Goal: Information Seeking & Learning: Learn about a topic

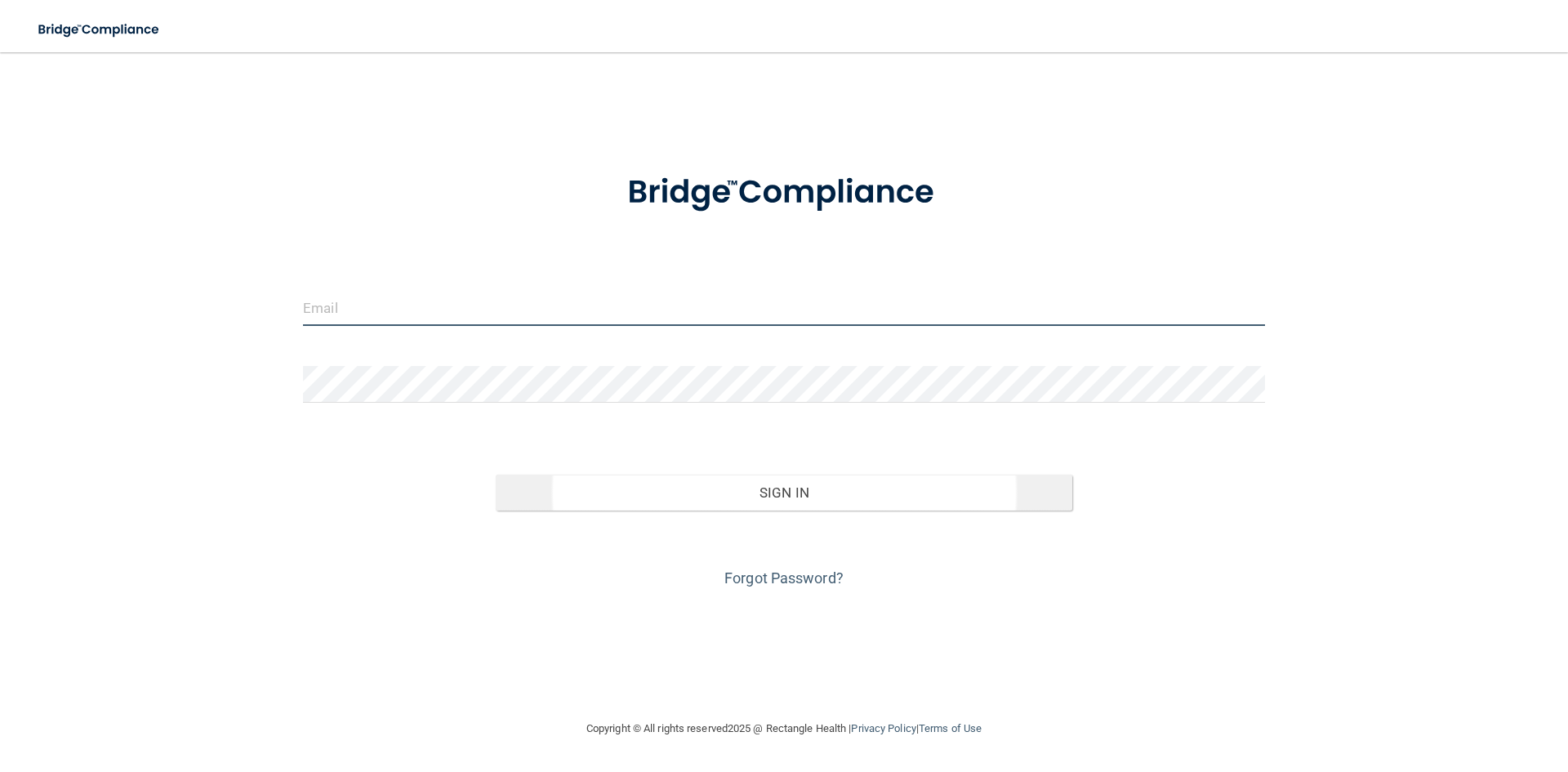
type input "[EMAIL_ADDRESS][DOMAIN_NAME]"
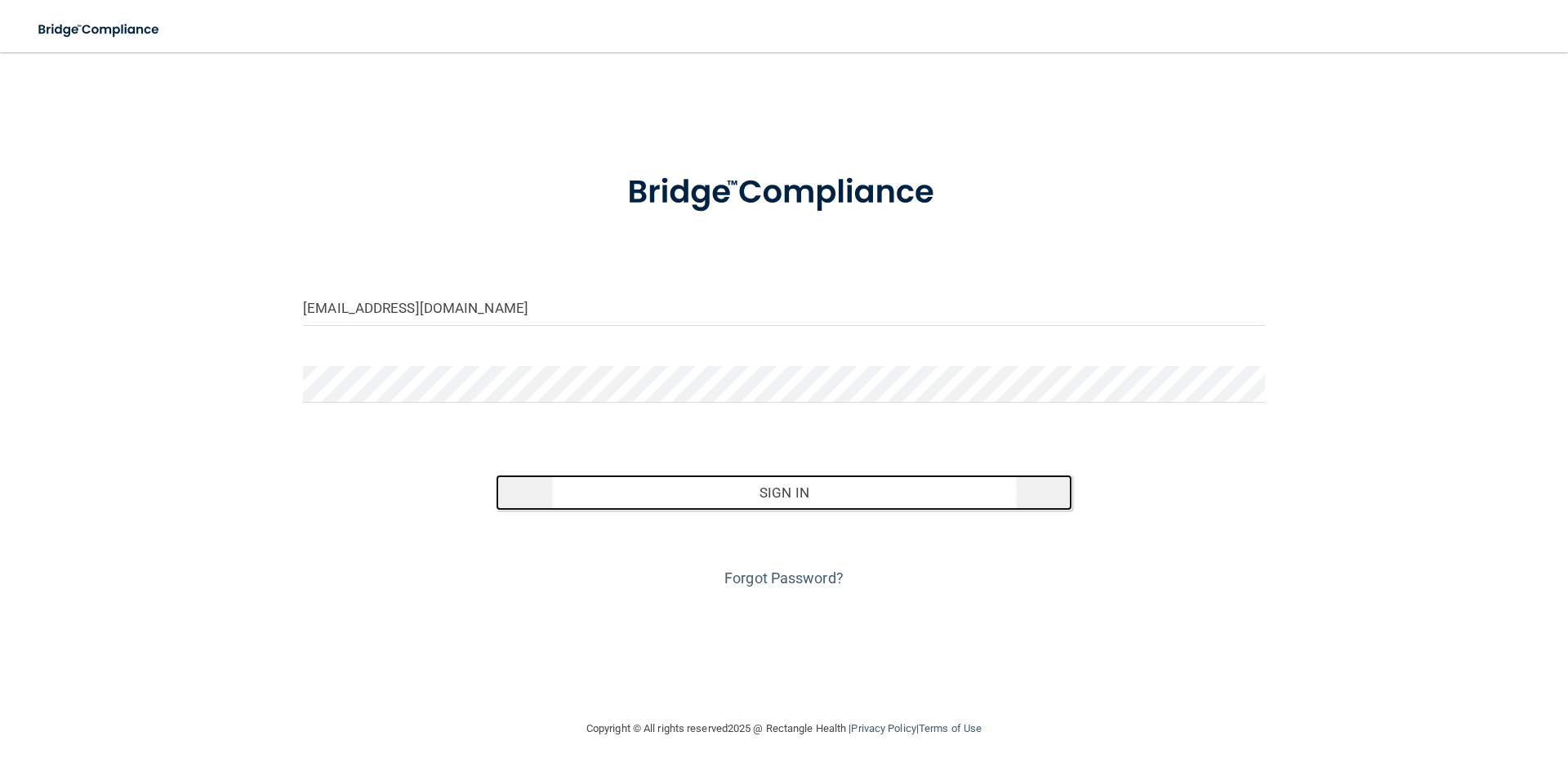
click at [815, 500] on button "Sign In" at bounding box center [785, 493] width 577 height 36
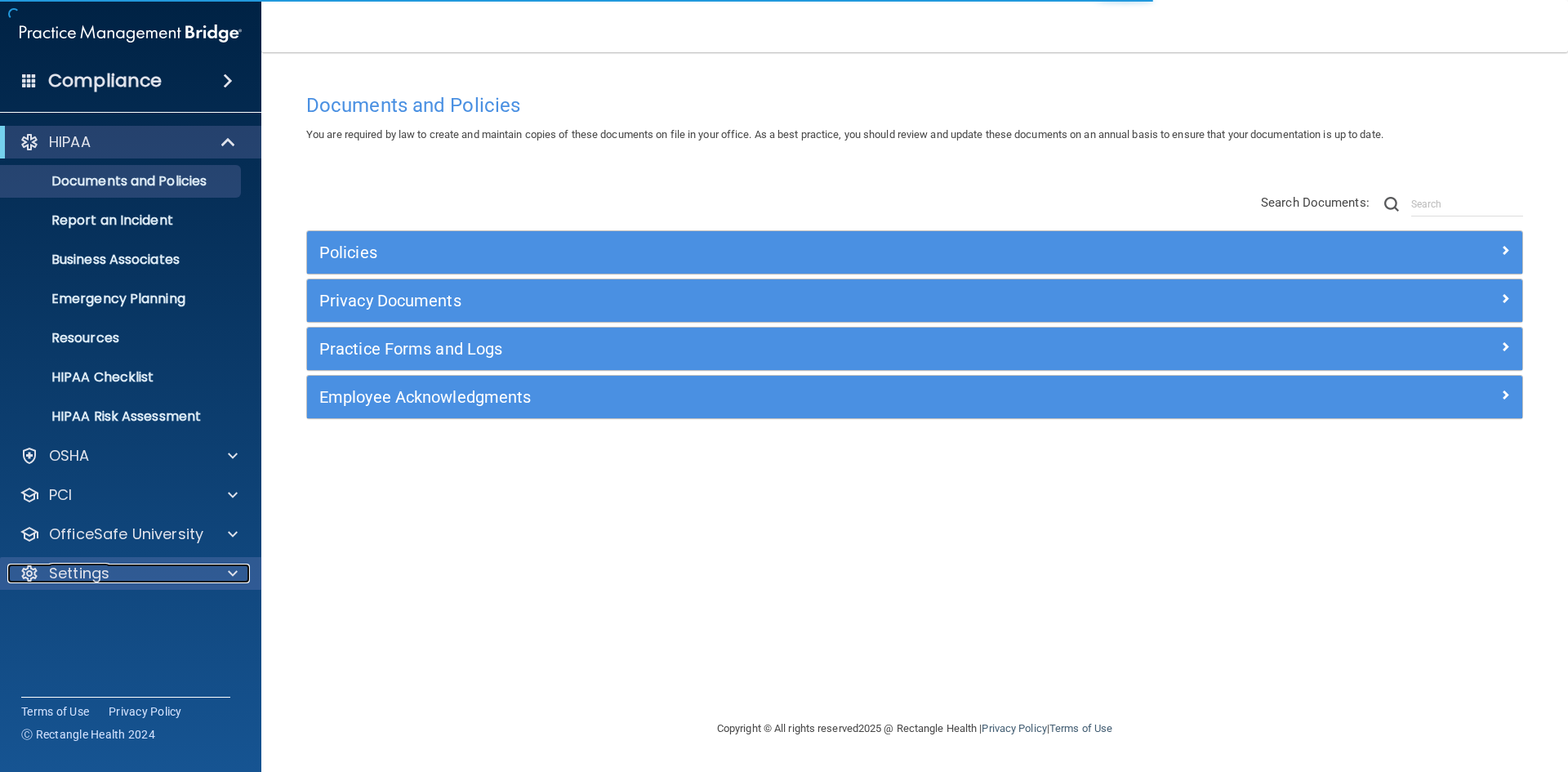
click at [81, 573] on p "Settings" at bounding box center [80, 573] width 61 height 20
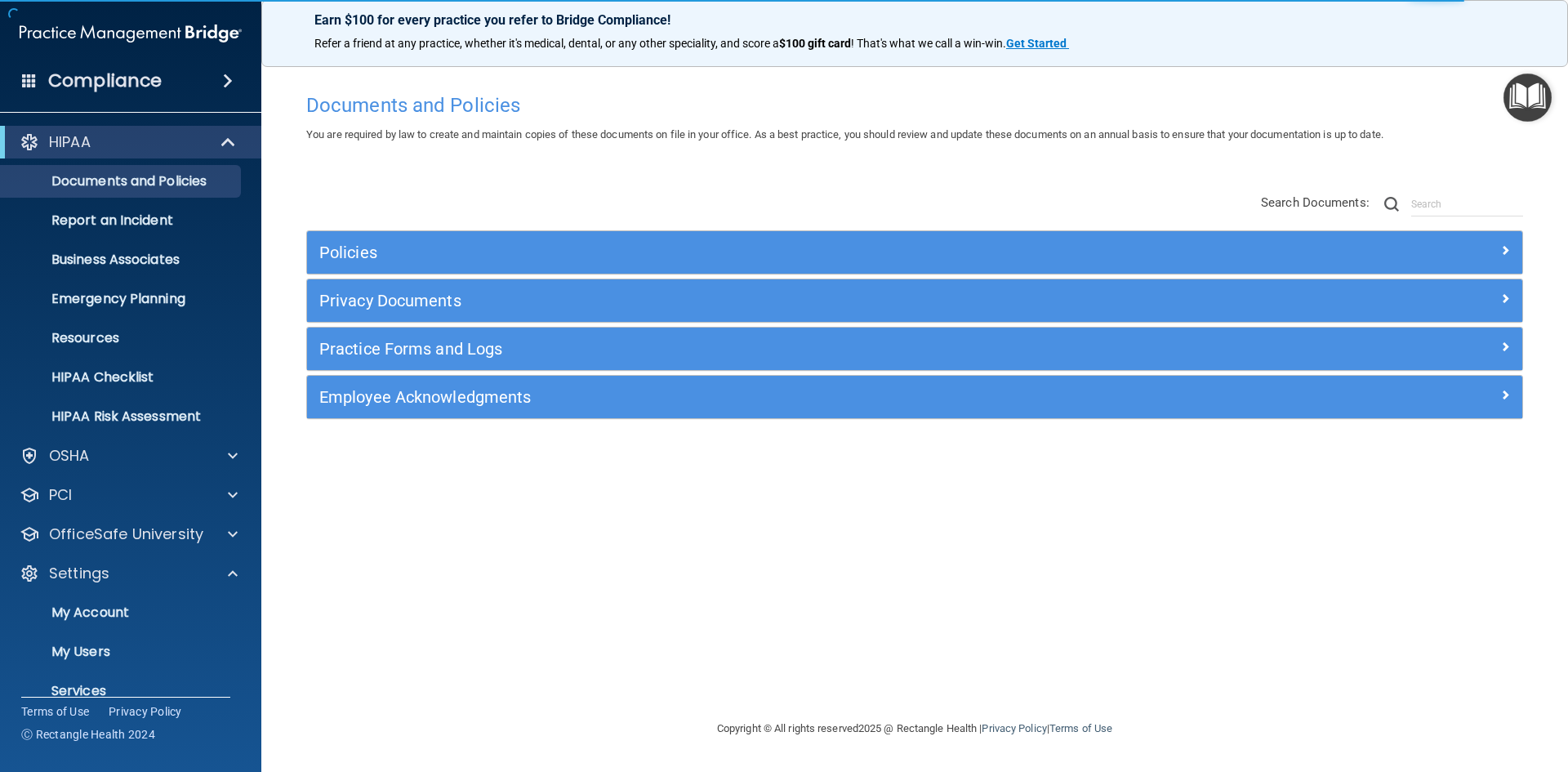
click at [1534, 90] on img "Open Resource Center" at bounding box center [1528, 98] width 48 height 48
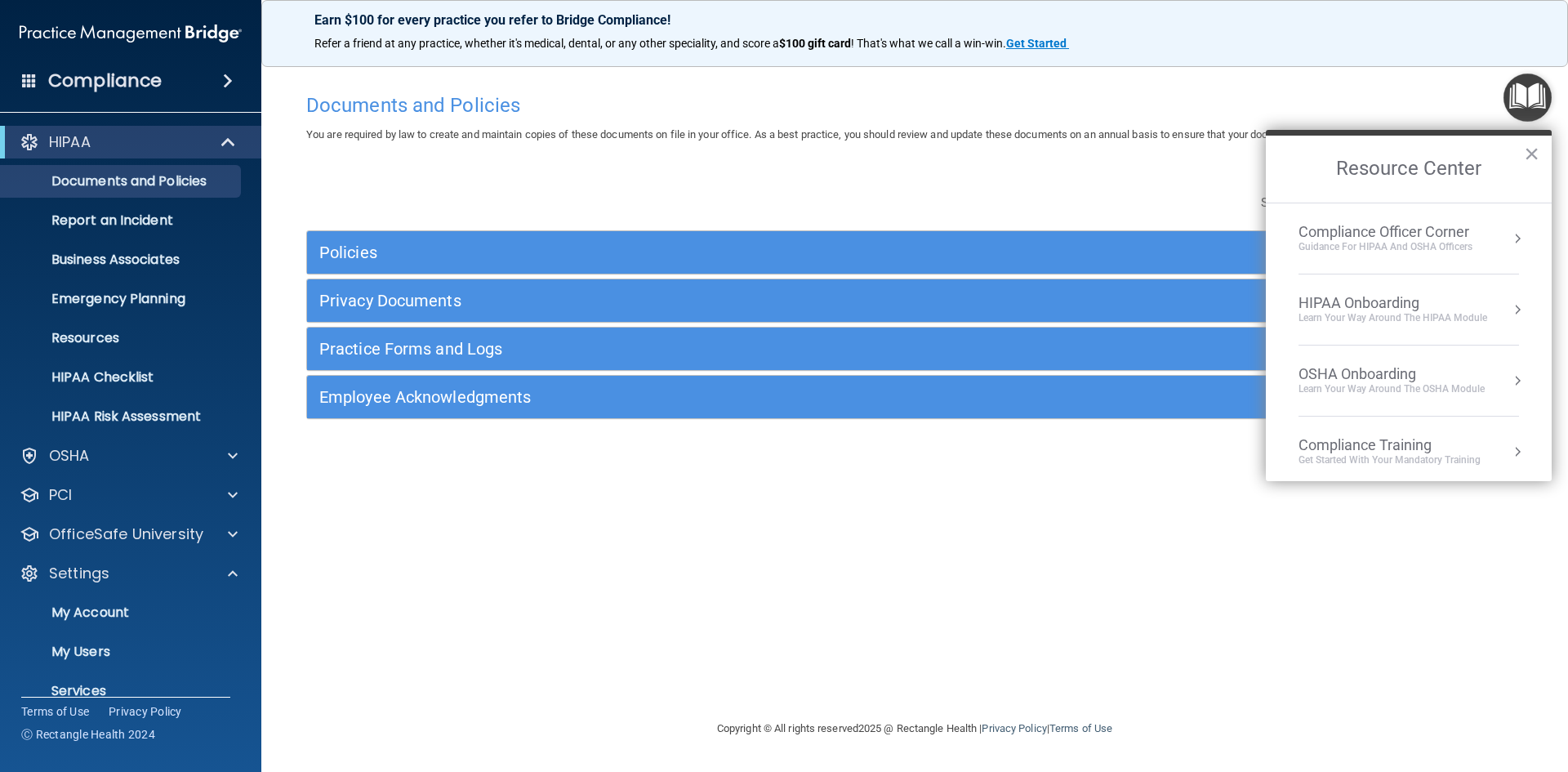
click at [1447, 249] on div "Guidance for HIPAA and OSHA Officers" at bounding box center [1386, 247] width 174 height 14
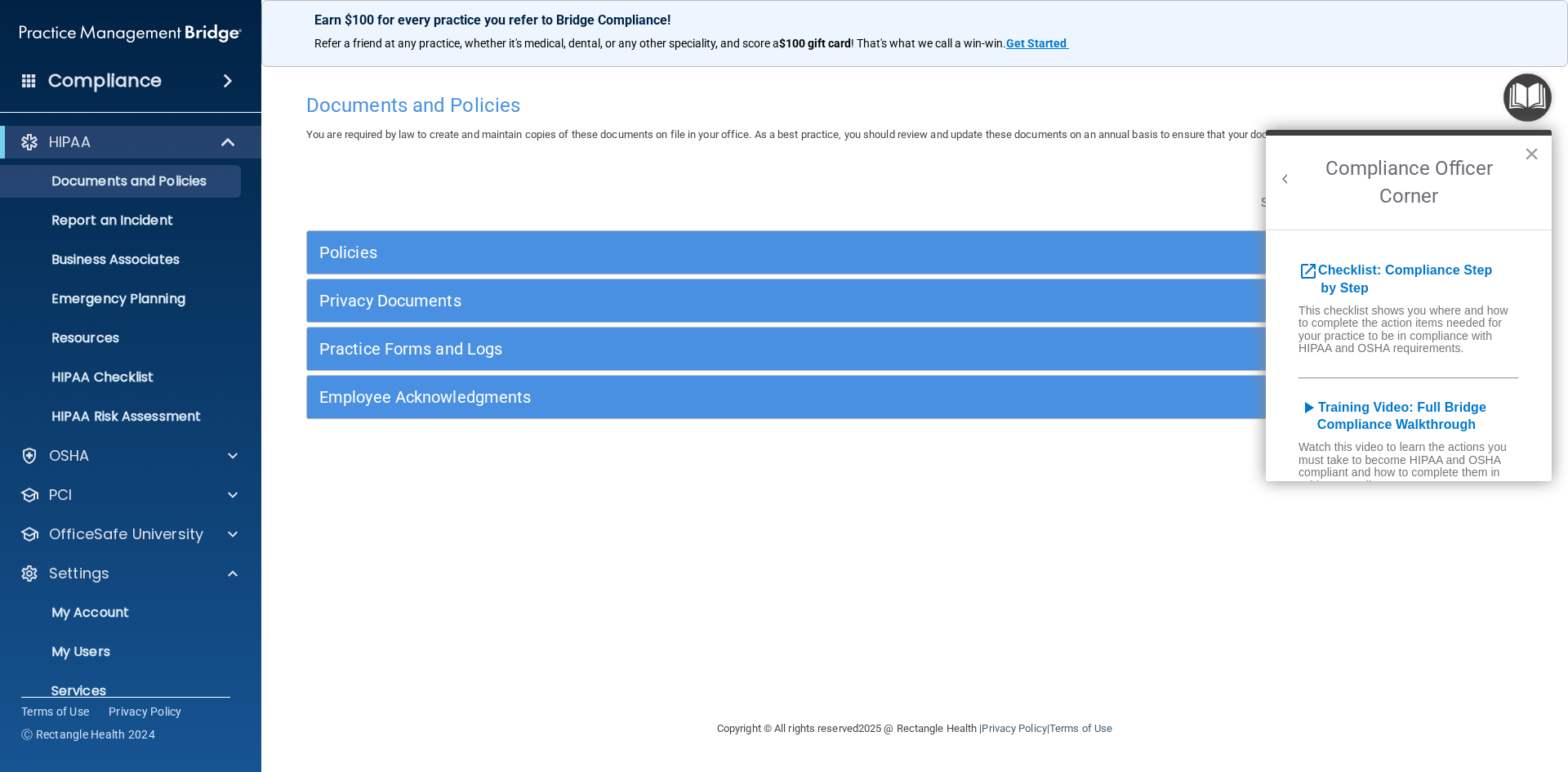
click at [1527, 152] on button "×" at bounding box center [1532, 153] width 16 height 26
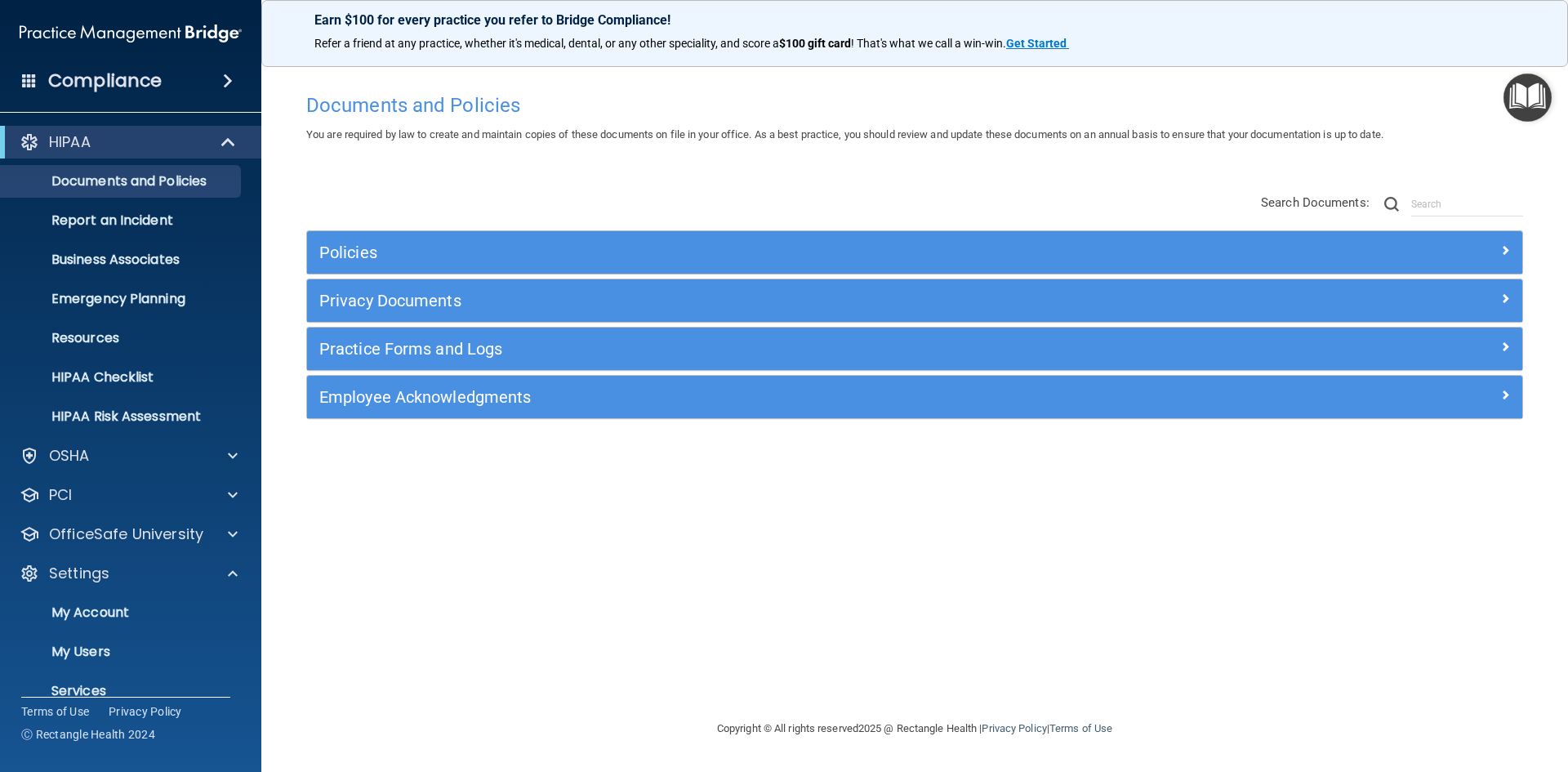
click at [1530, 102] on img "Open Resource Center" at bounding box center [1528, 98] width 48 height 48
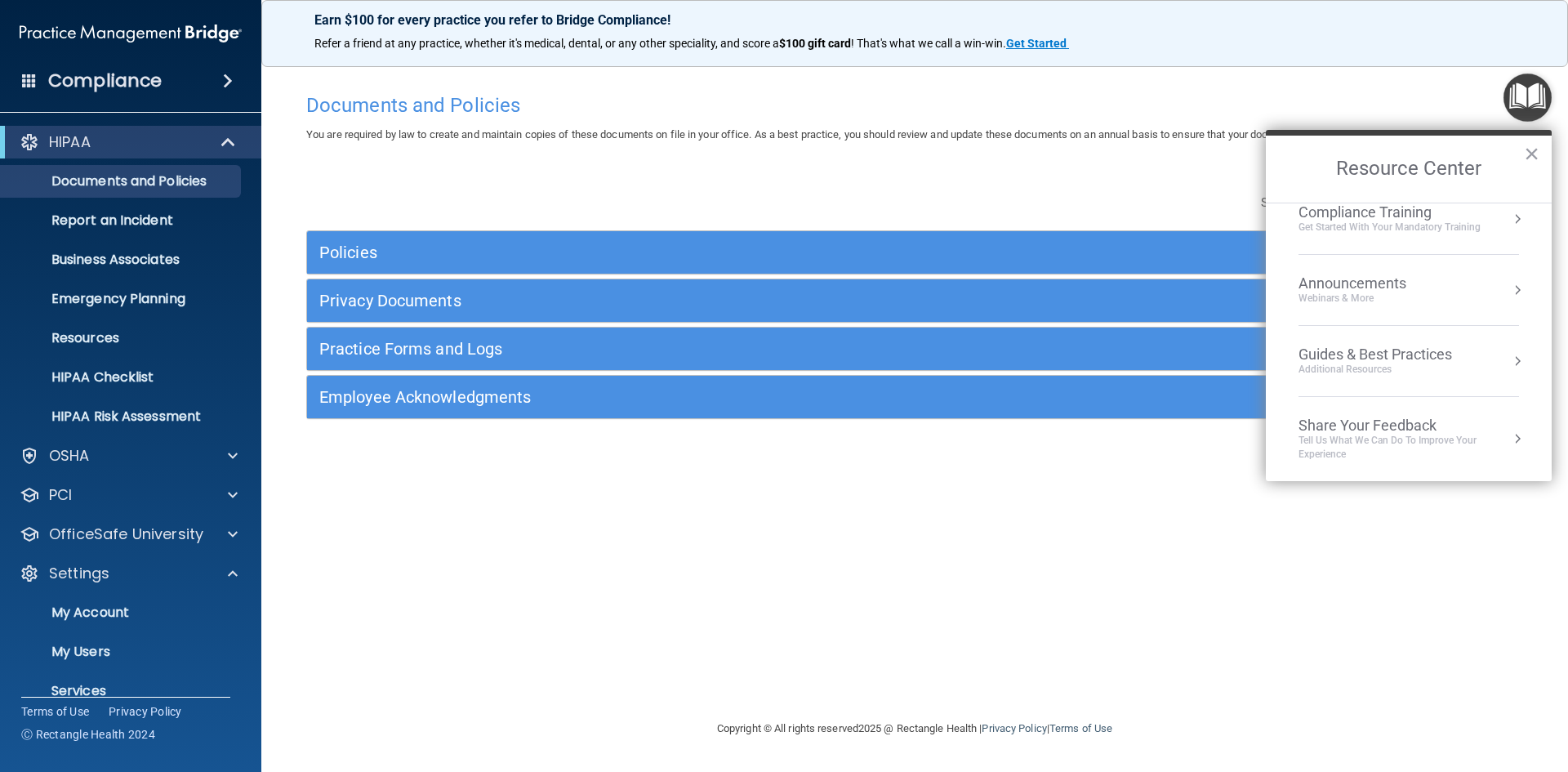
scroll to position [234, 0]
click at [1449, 226] on div "Get Started with your mandatory training" at bounding box center [1390, 226] width 182 height 14
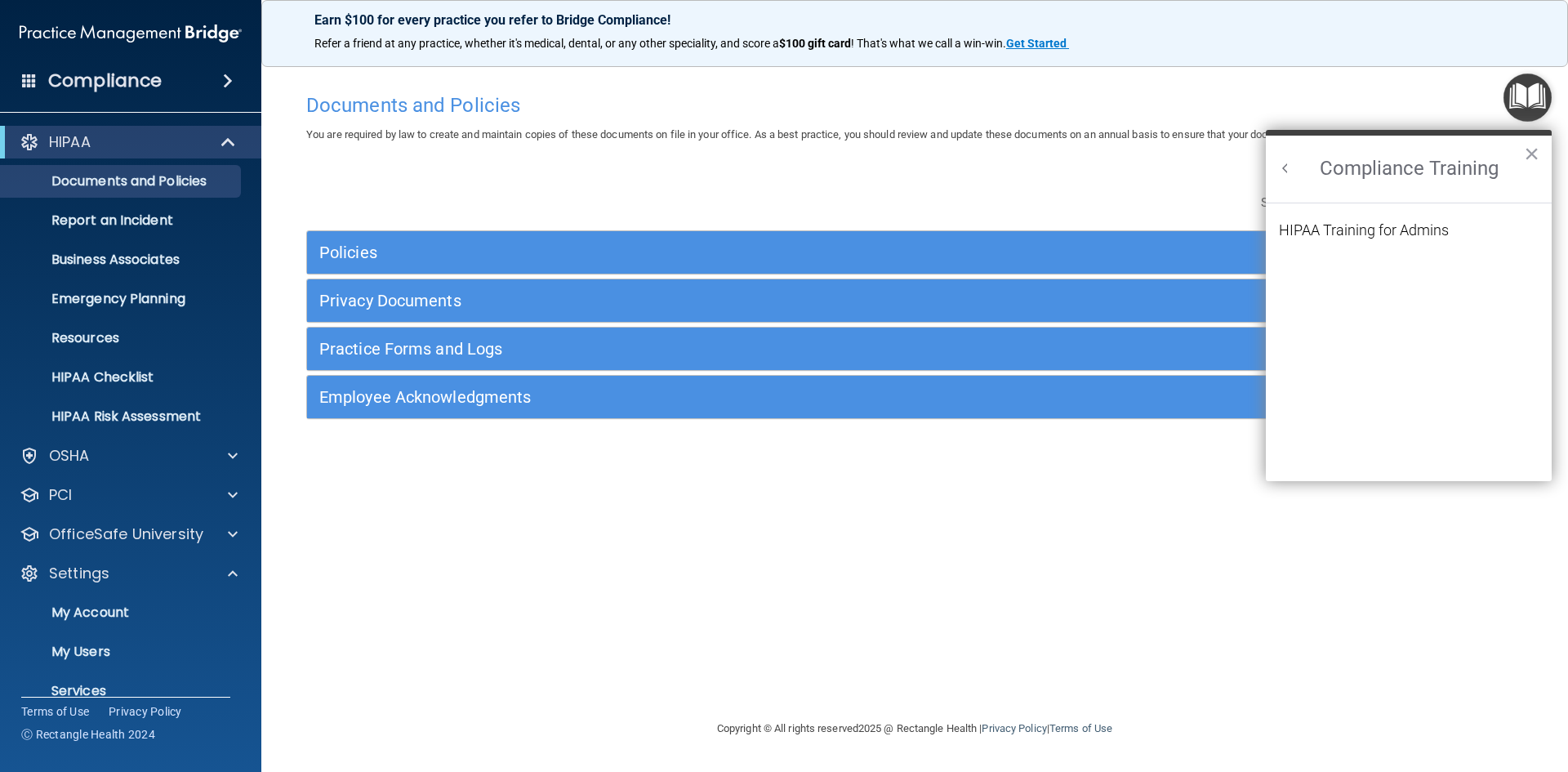
scroll to position [213, 0]
click at [1429, 232] on div "HIPAA Training for Admins" at bounding box center [1364, 231] width 170 height 15
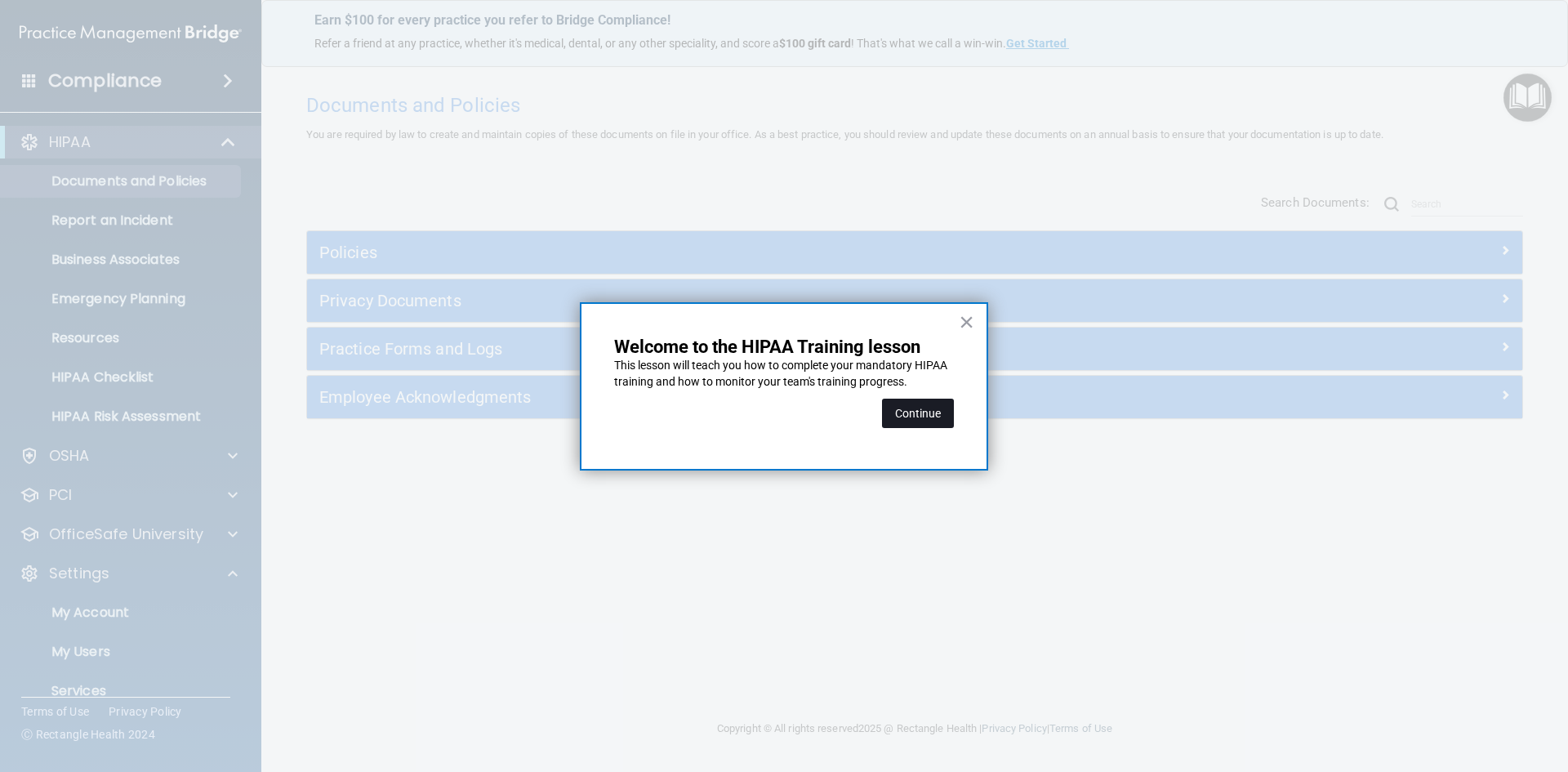
click at [912, 409] on button "Continue" at bounding box center [918, 413] width 72 height 30
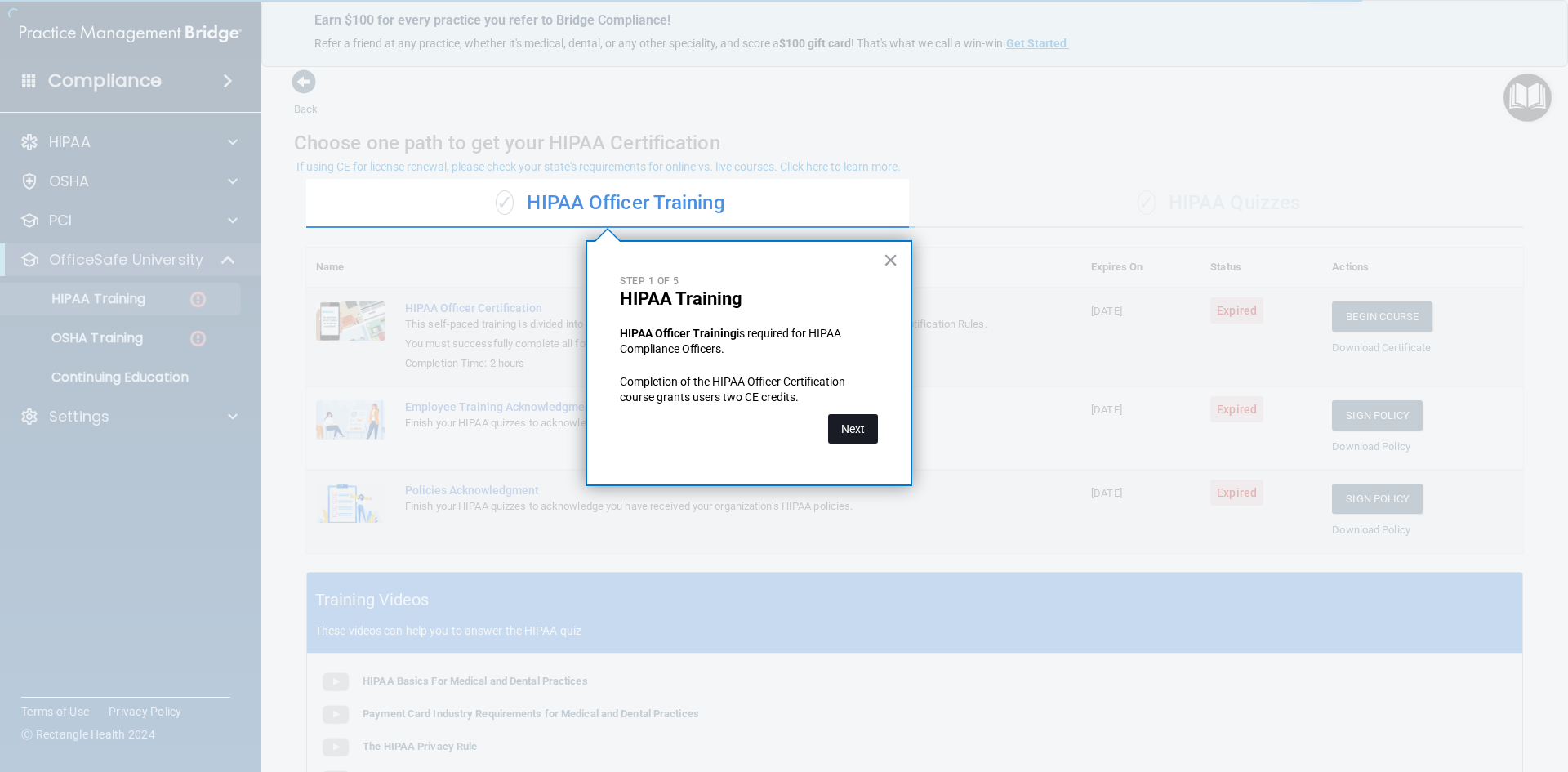
click at [851, 434] on button "Next" at bounding box center [853, 429] width 50 height 30
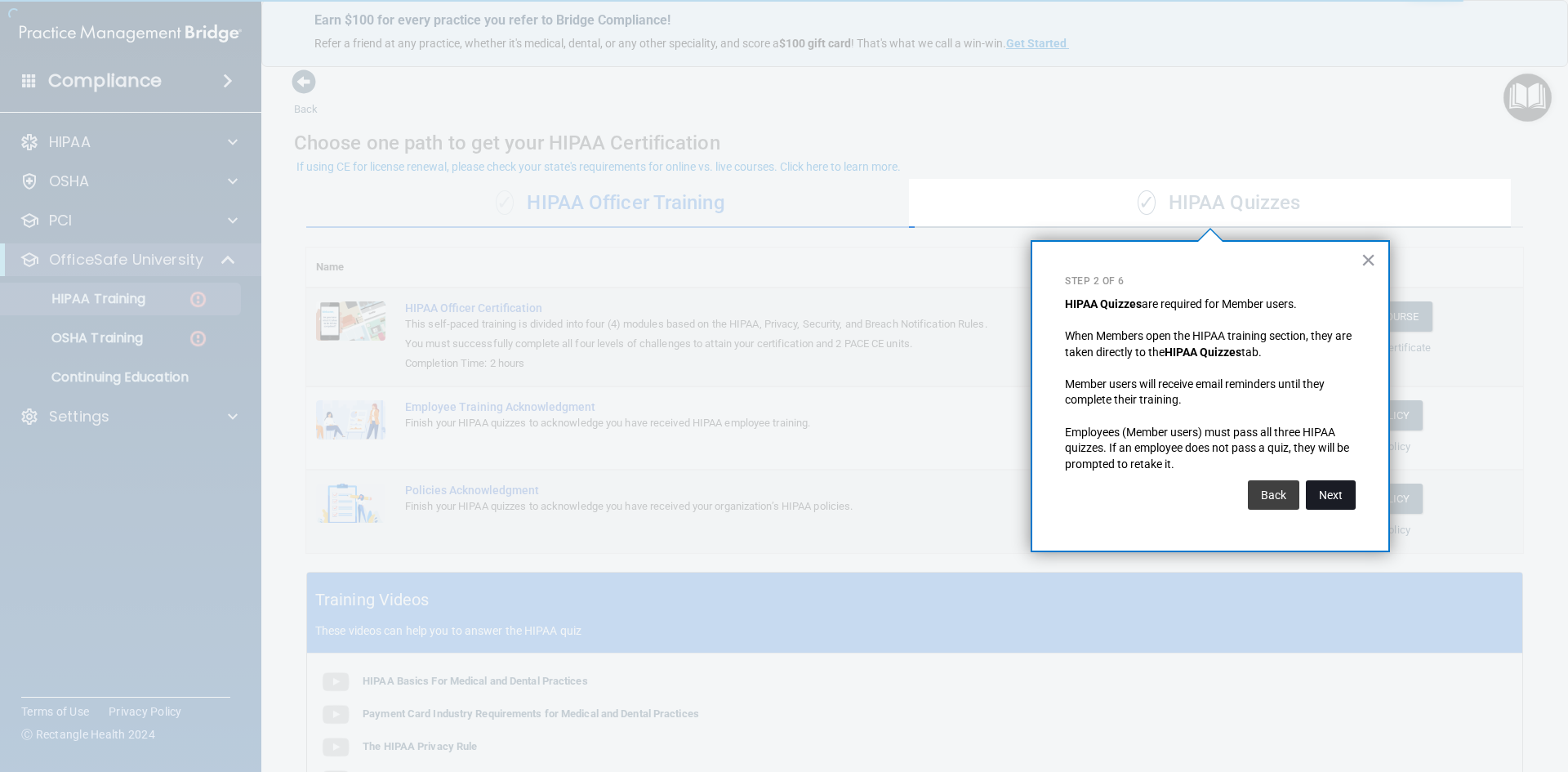
click at [1324, 498] on button "Next" at bounding box center [1331, 496] width 50 height 30
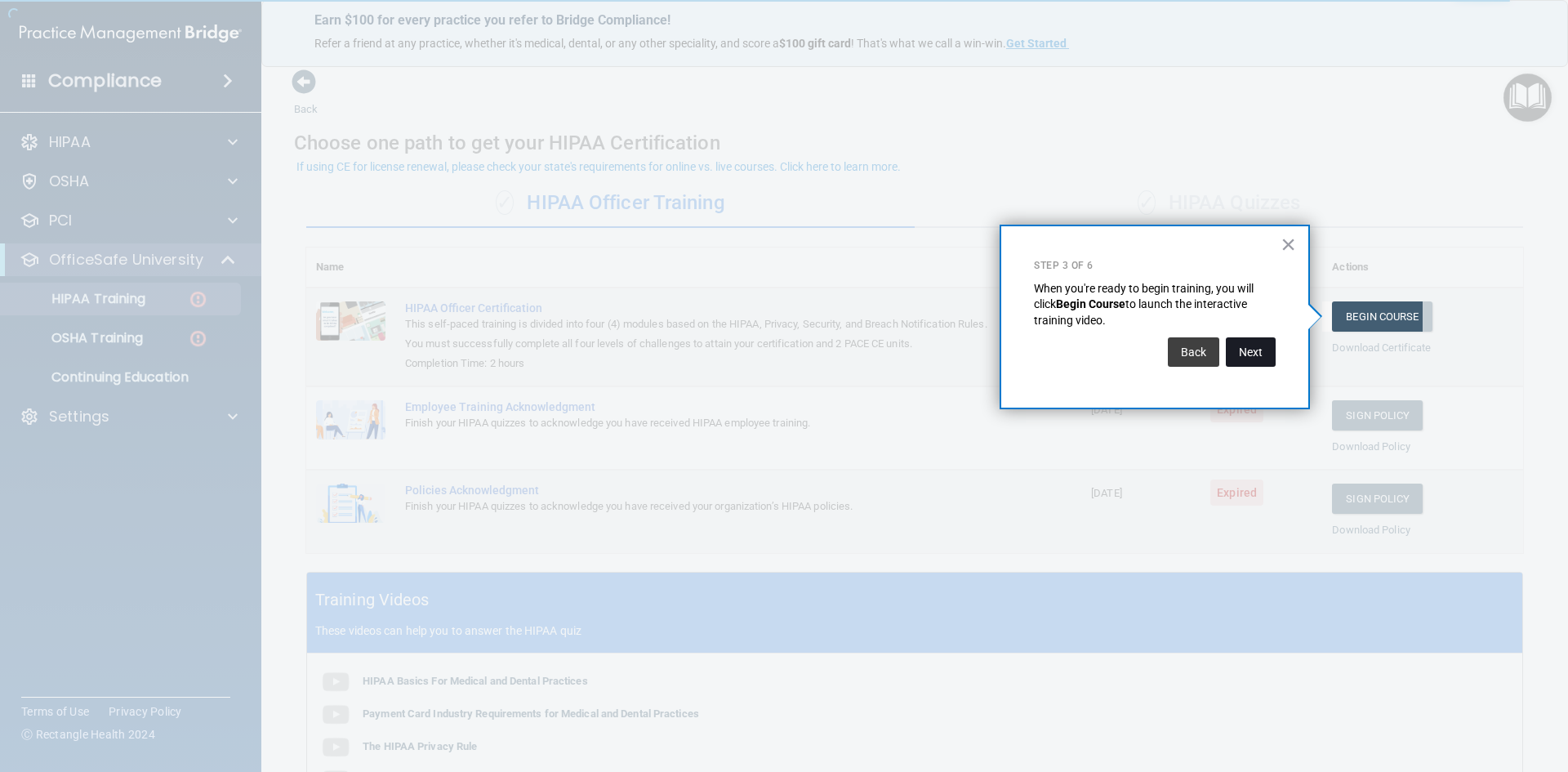
click at [1266, 355] on button "Next" at bounding box center [1251, 352] width 50 height 30
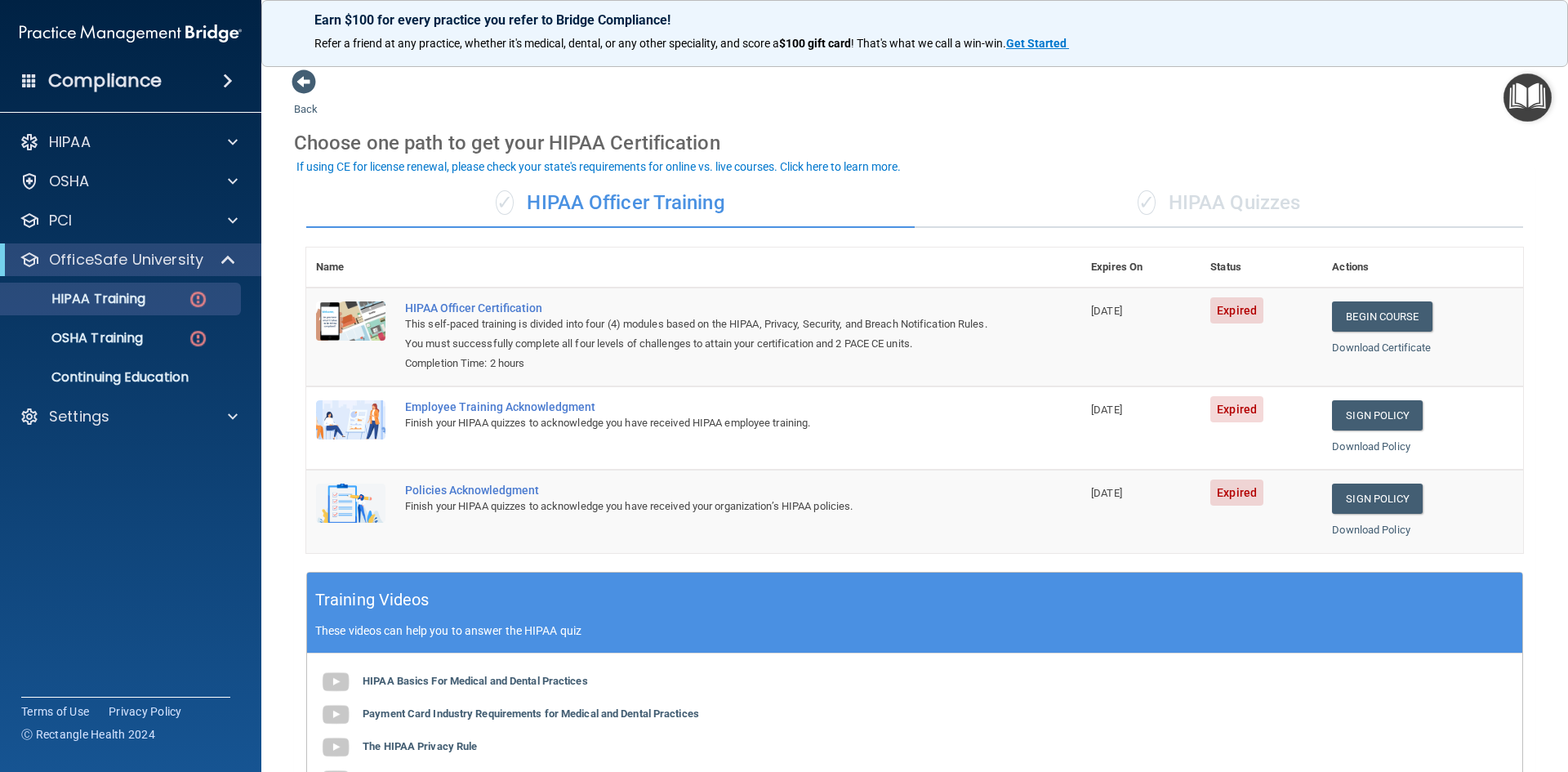
click at [1190, 208] on div "✓ HIPAA Quizzes" at bounding box center [1219, 203] width 609 height 49
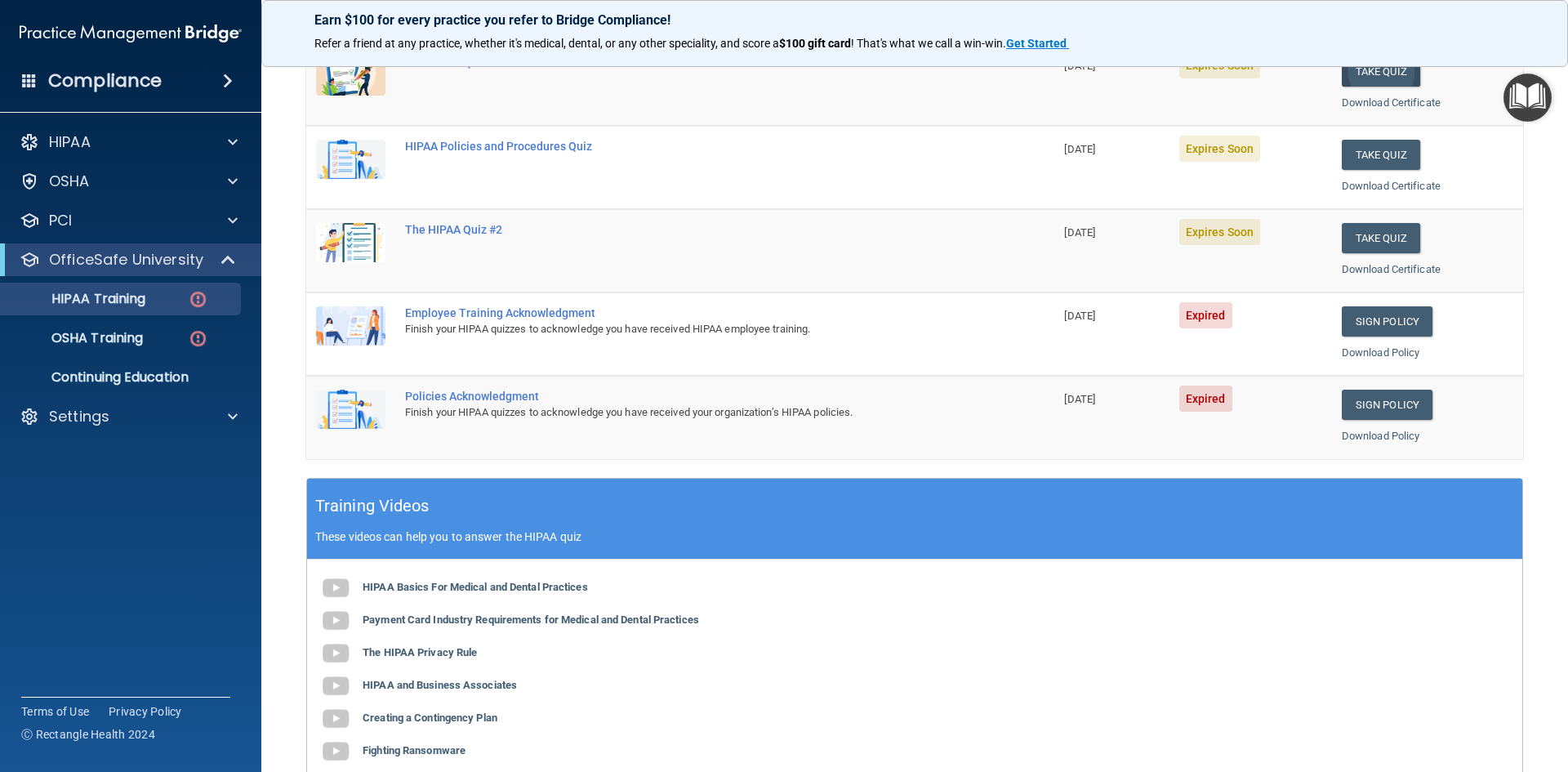
scroll to position [82, 0]
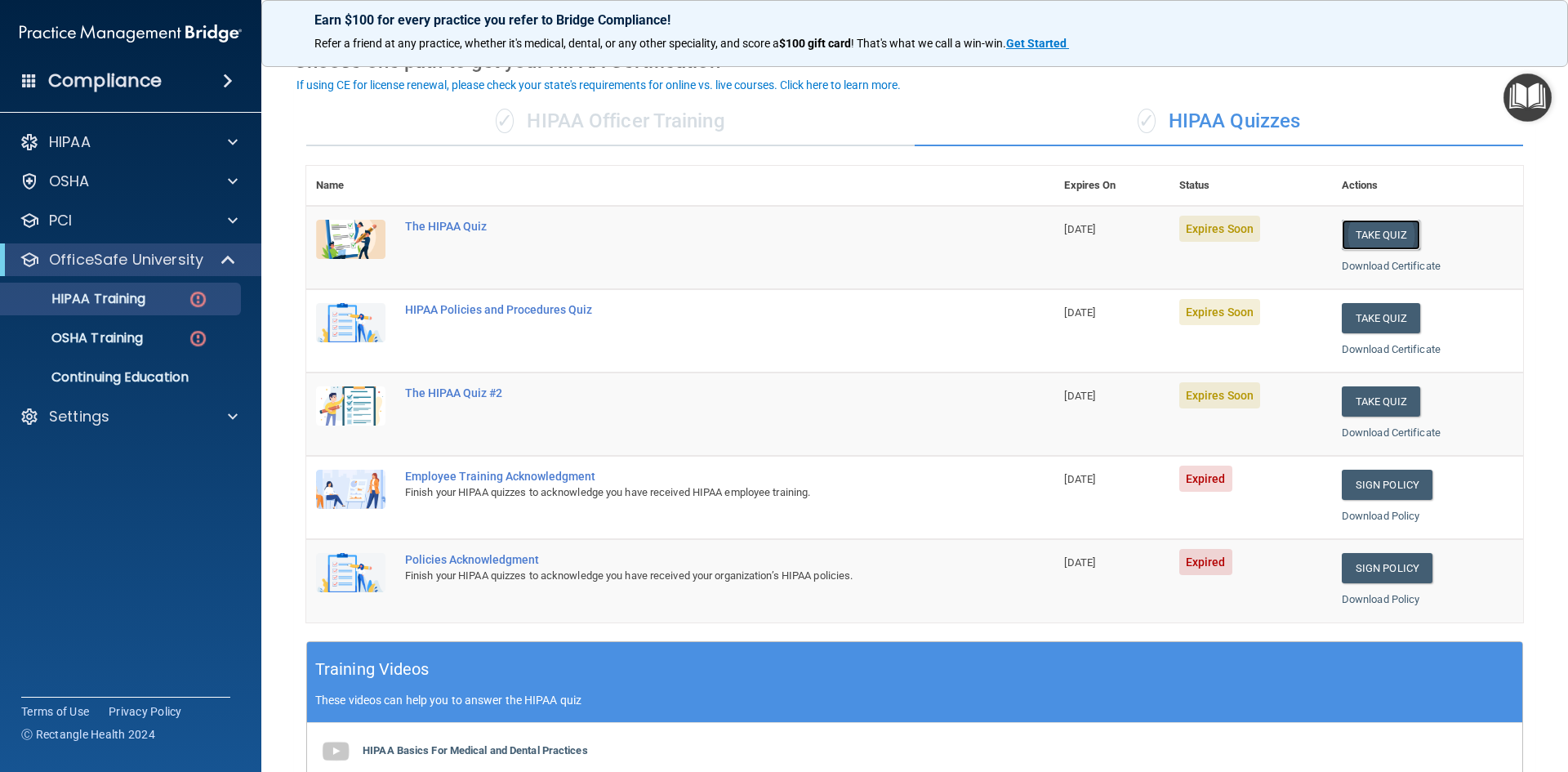
click at [1374, 232] on button "Take Quiz" at bounding box center [1382, 235] width 79 height 30
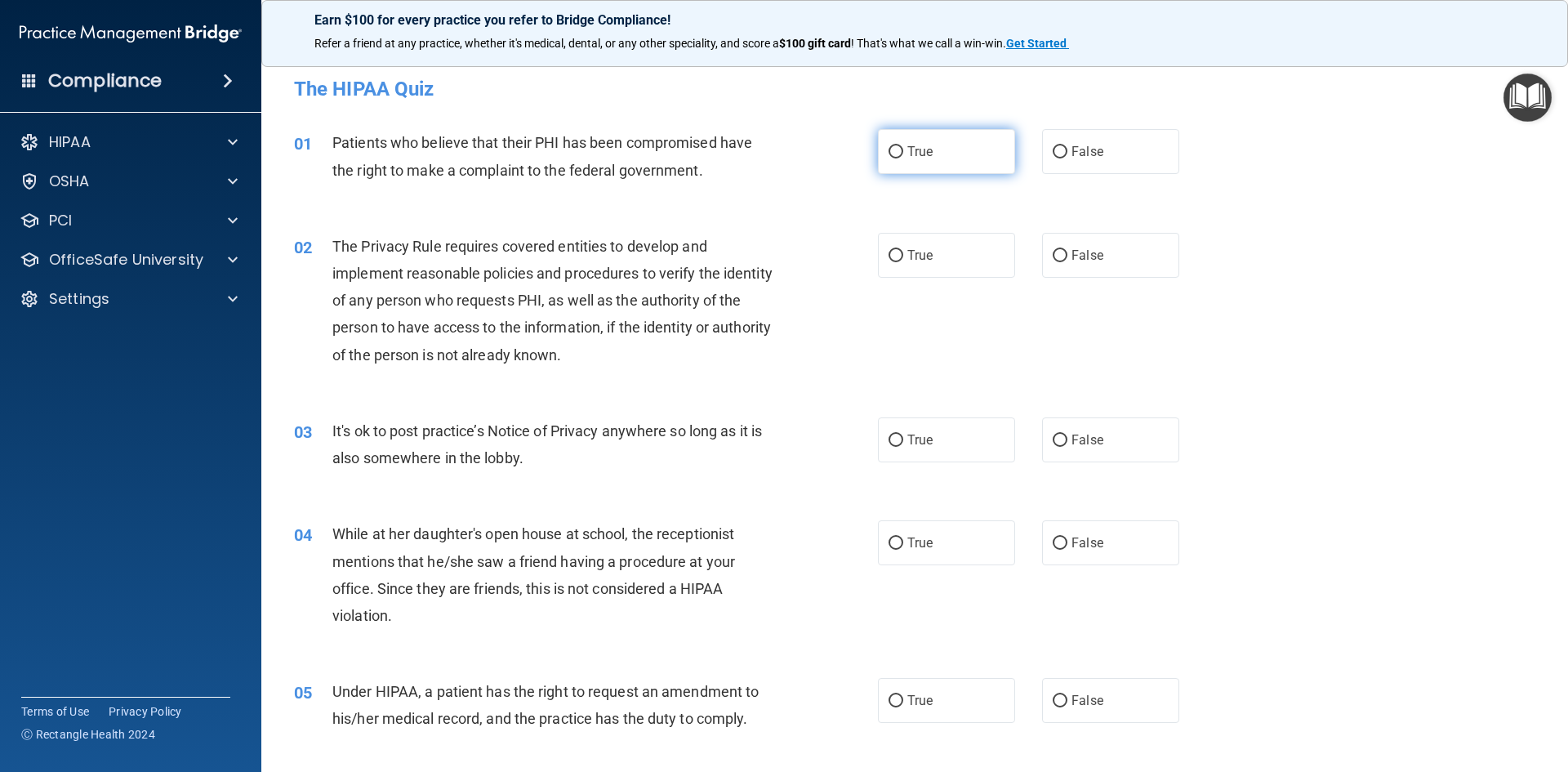
click at [897, 153] on input "True" at bounding box center [896, 152] width 15 height 12
radio input "true"
click at [889, 435] on input "True" at bounding box center [896, 441] width 15 height 12
radio input "true"
click at [889, 259] on input "True" at bounding box center [896, 256] width 15 height 12
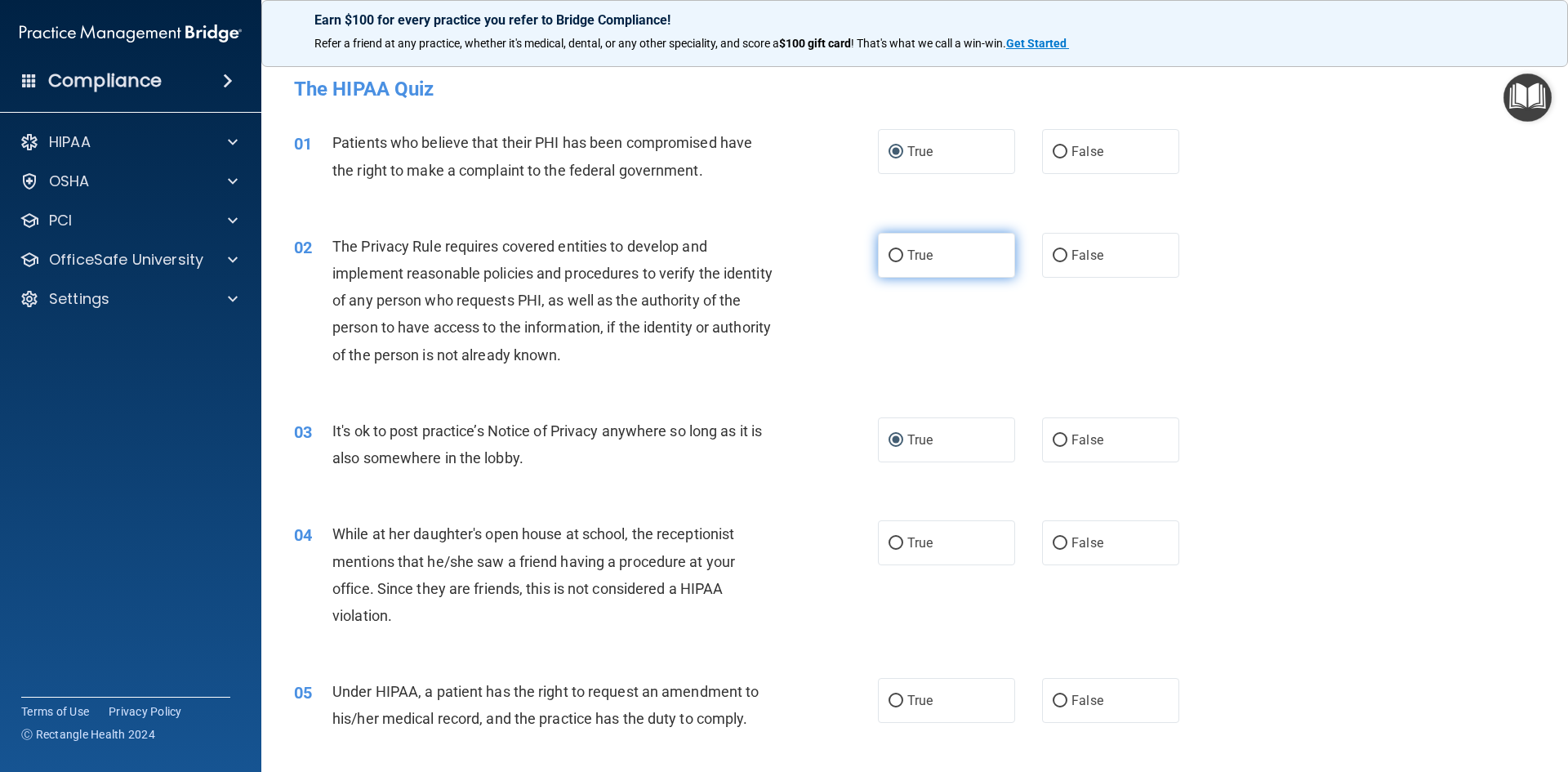
radio input "true"
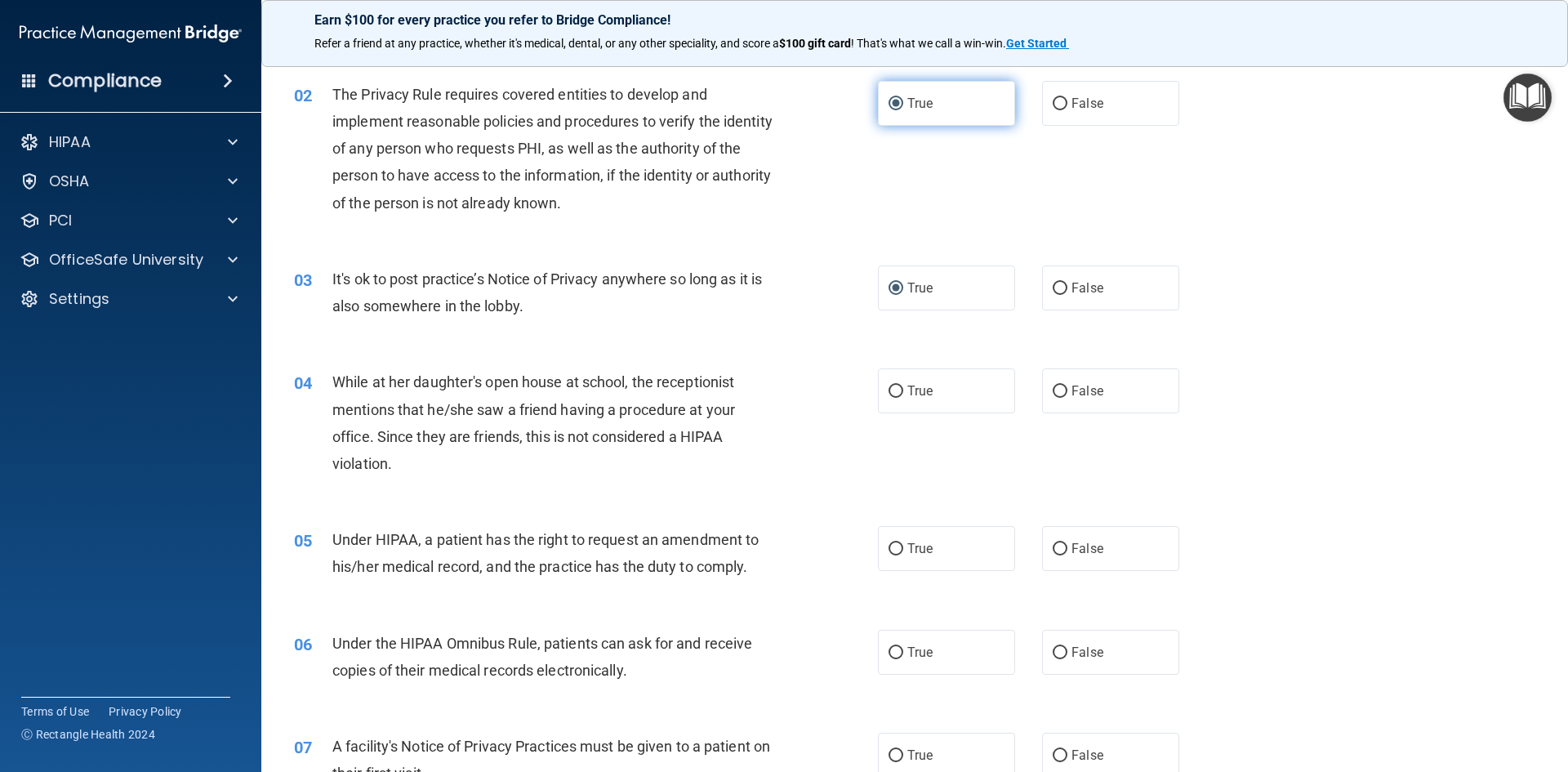
scroll to position [245, 0]
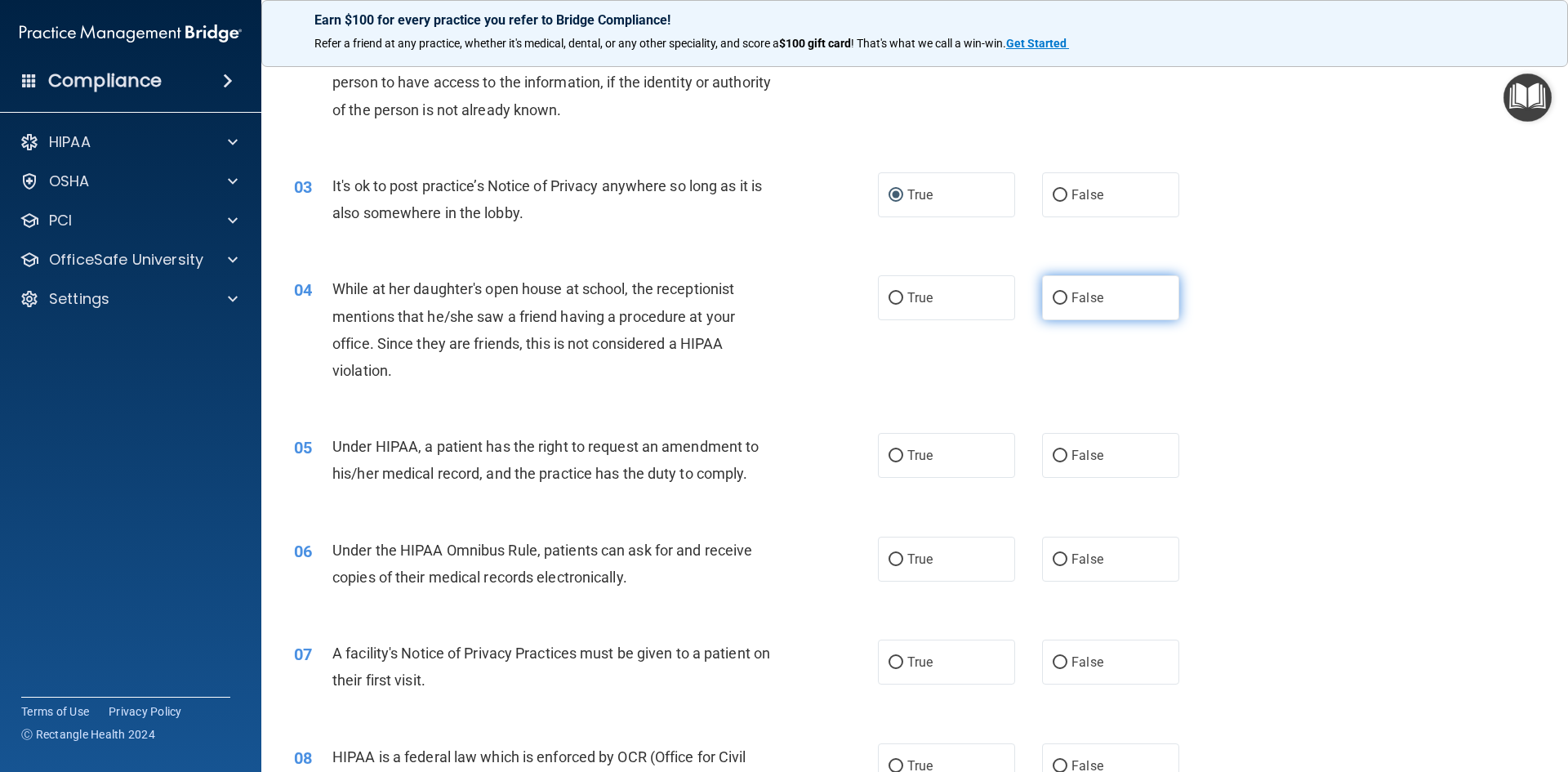
click at [1066, 307] on label "False" at bounding box center [1110, 298] width 137 height 45
click at [1066, 305] on input "False" at bounding box center [1060, 299] width 15 height 12
radio input "true"
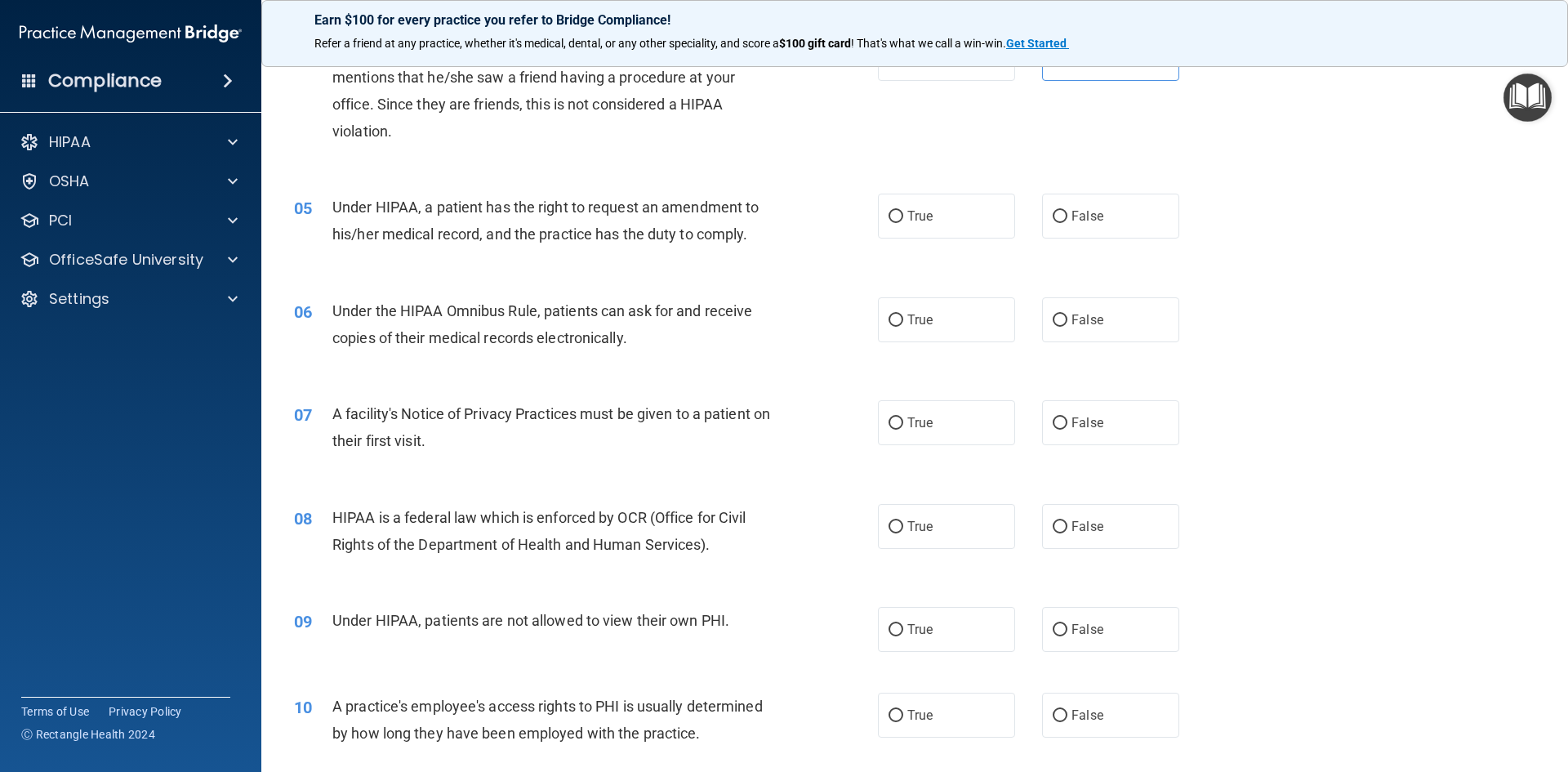
scroll to position [491, 0]
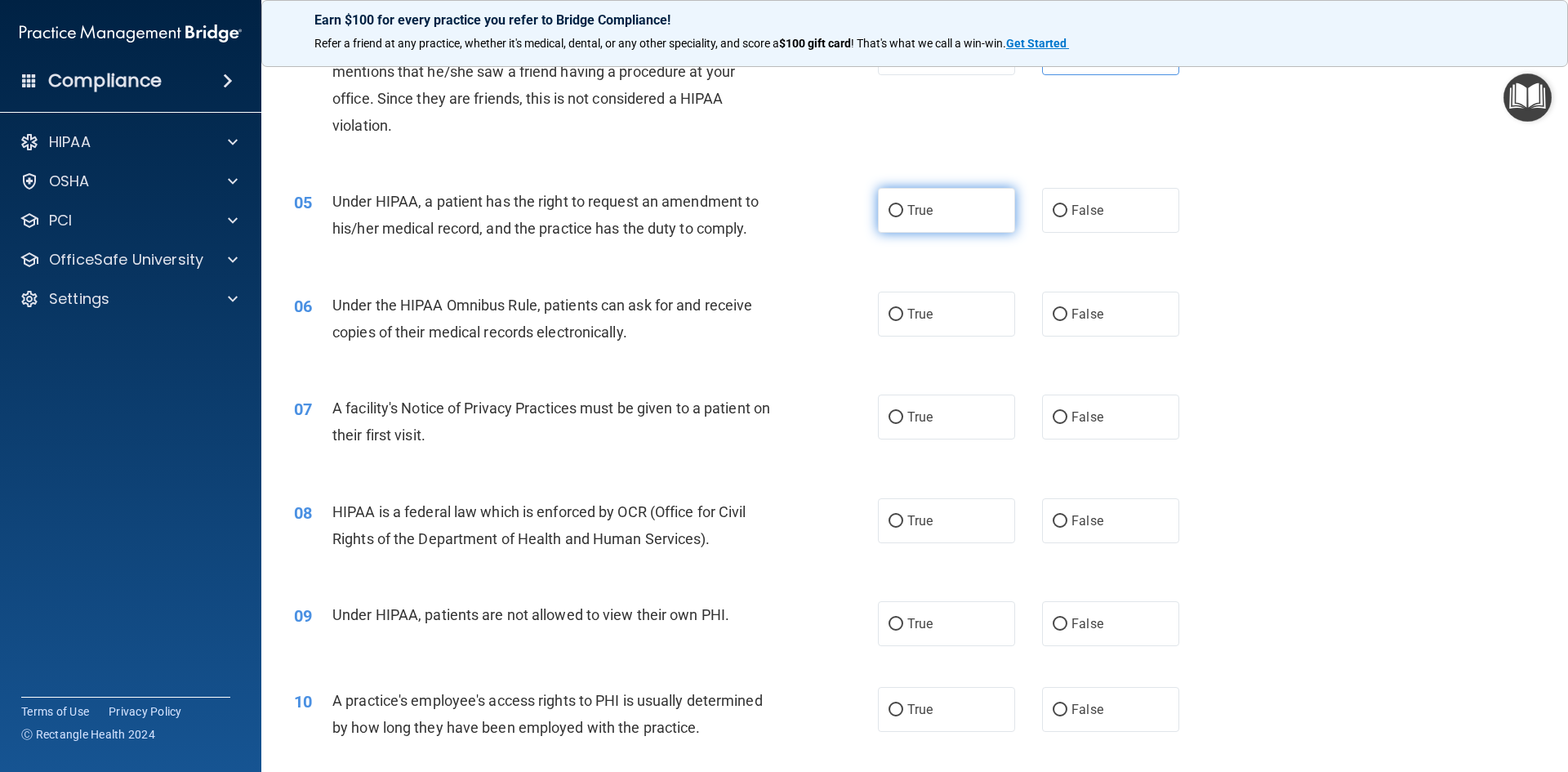
click at [891, 210] on input "True" at bounding box center [896, 211] width 15 height 12
radio input "true"
click at [892, 320] on input "True" at bounding box center [896, 315] width 15 height 12
radio input "true"
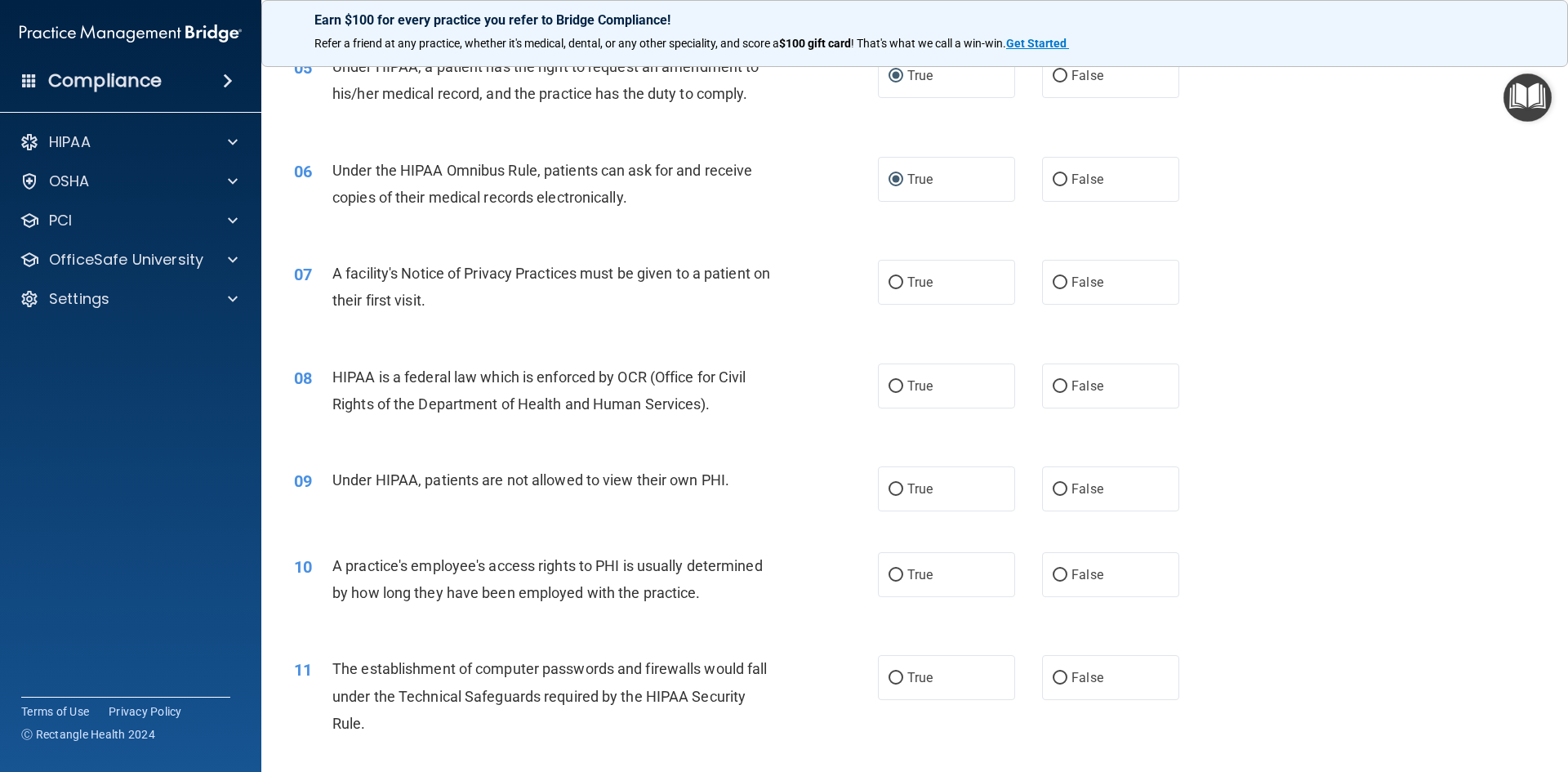
scroll to position [654, 0]
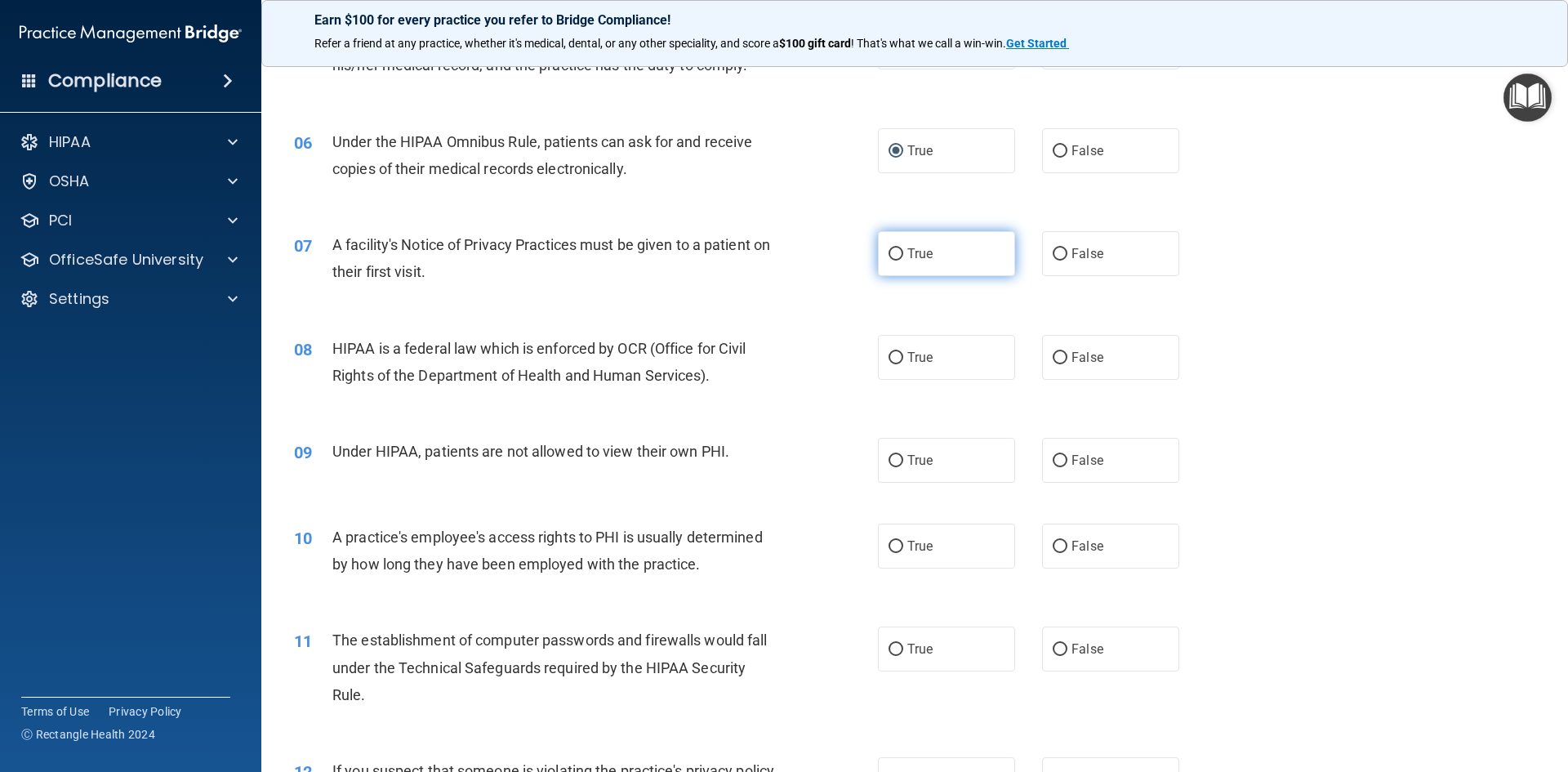
click at [889, 258] on input "True" at bounding box center [896, 254] width 15 height 12
radio input "true"
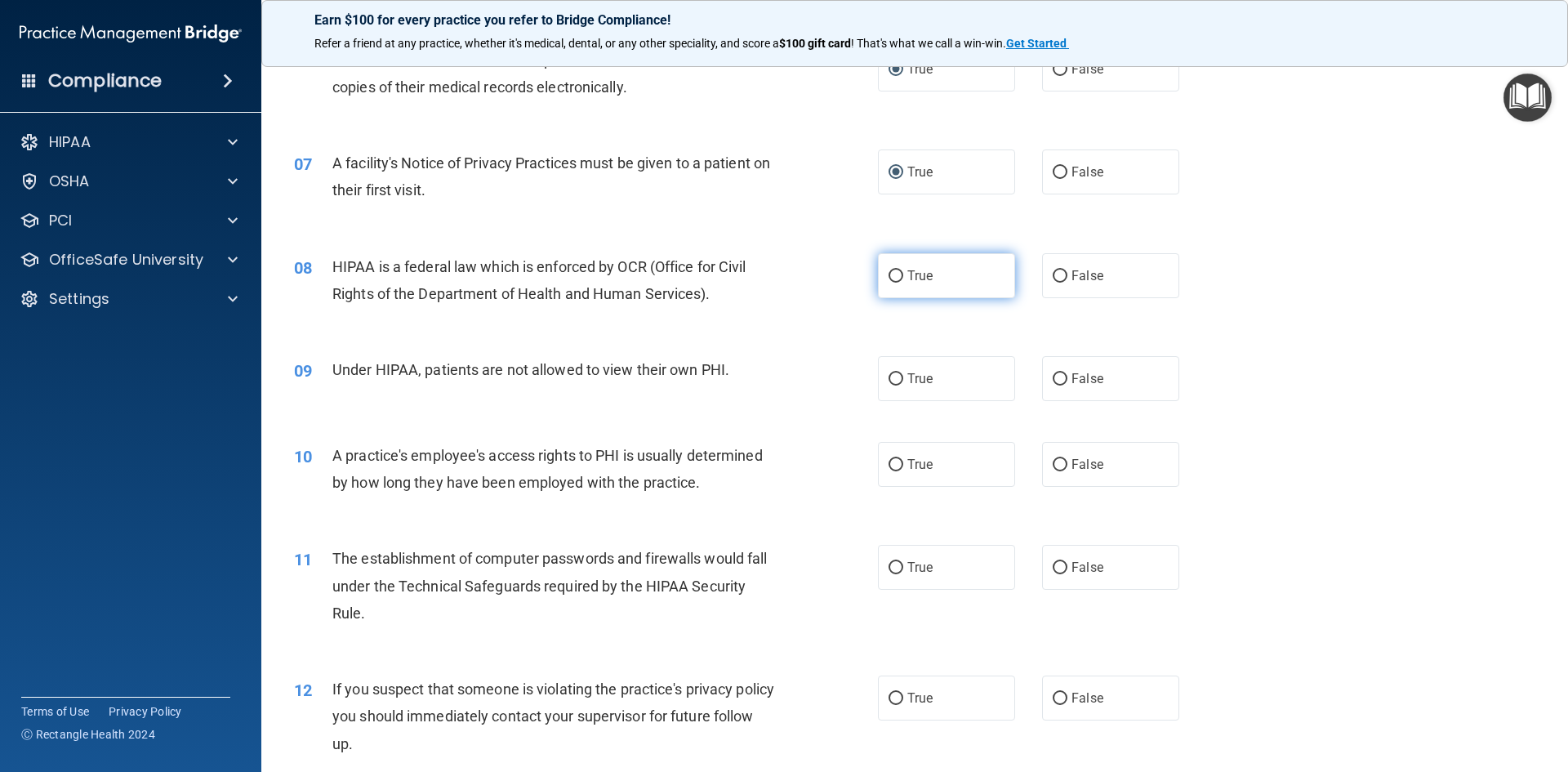
click at [889, 281] on input "True" at bounding box center [896, 276] width 15 height 12
radio input "true"
click at [1061, 374] on label "False" at bounding box center [1110, 378] width 137 height 45
click at [1061, 374] on input "False" at bounding box center [1060, 379] width 15 height 12
radio input "true"
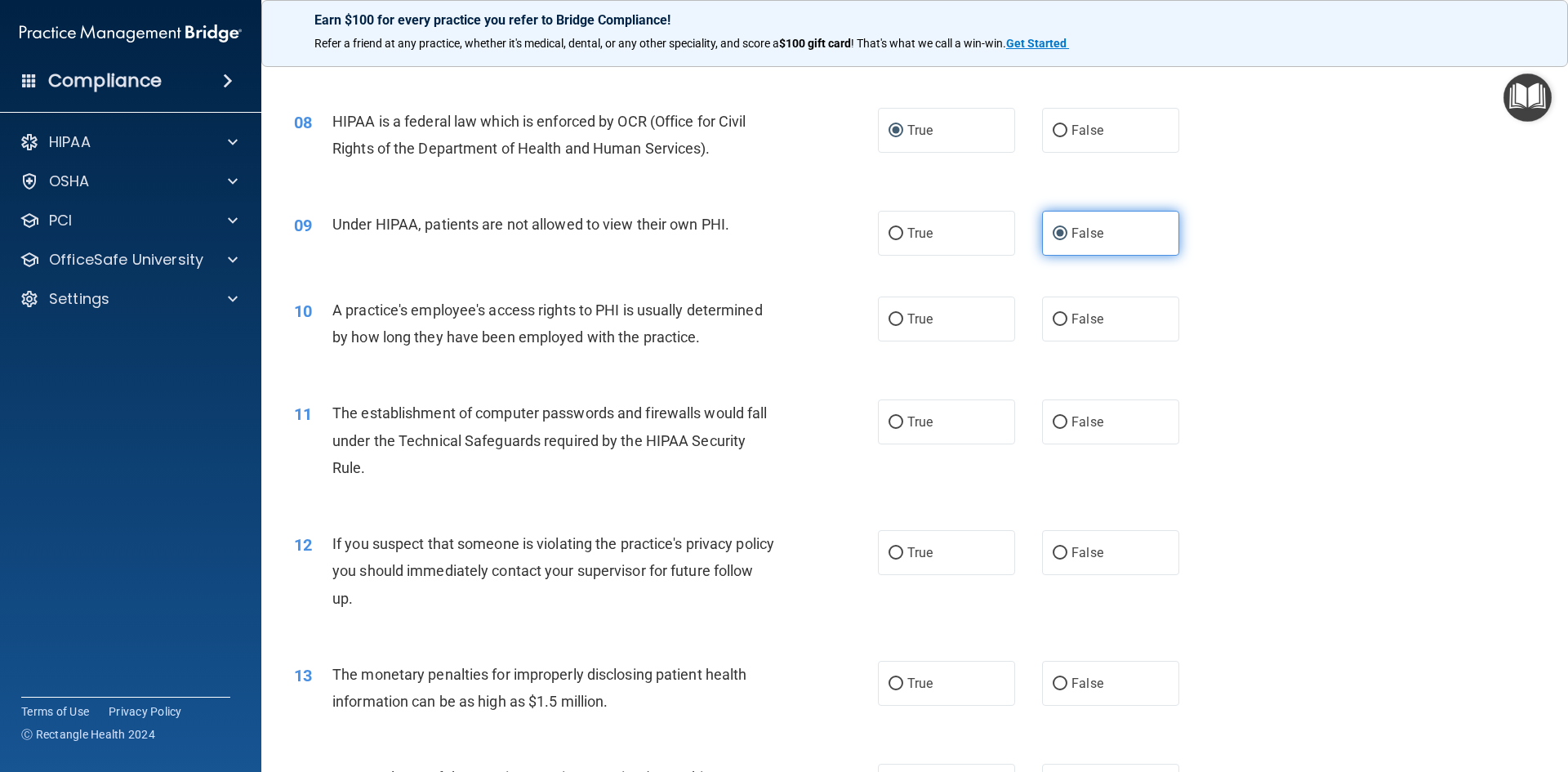
scroll to position [899, 0]
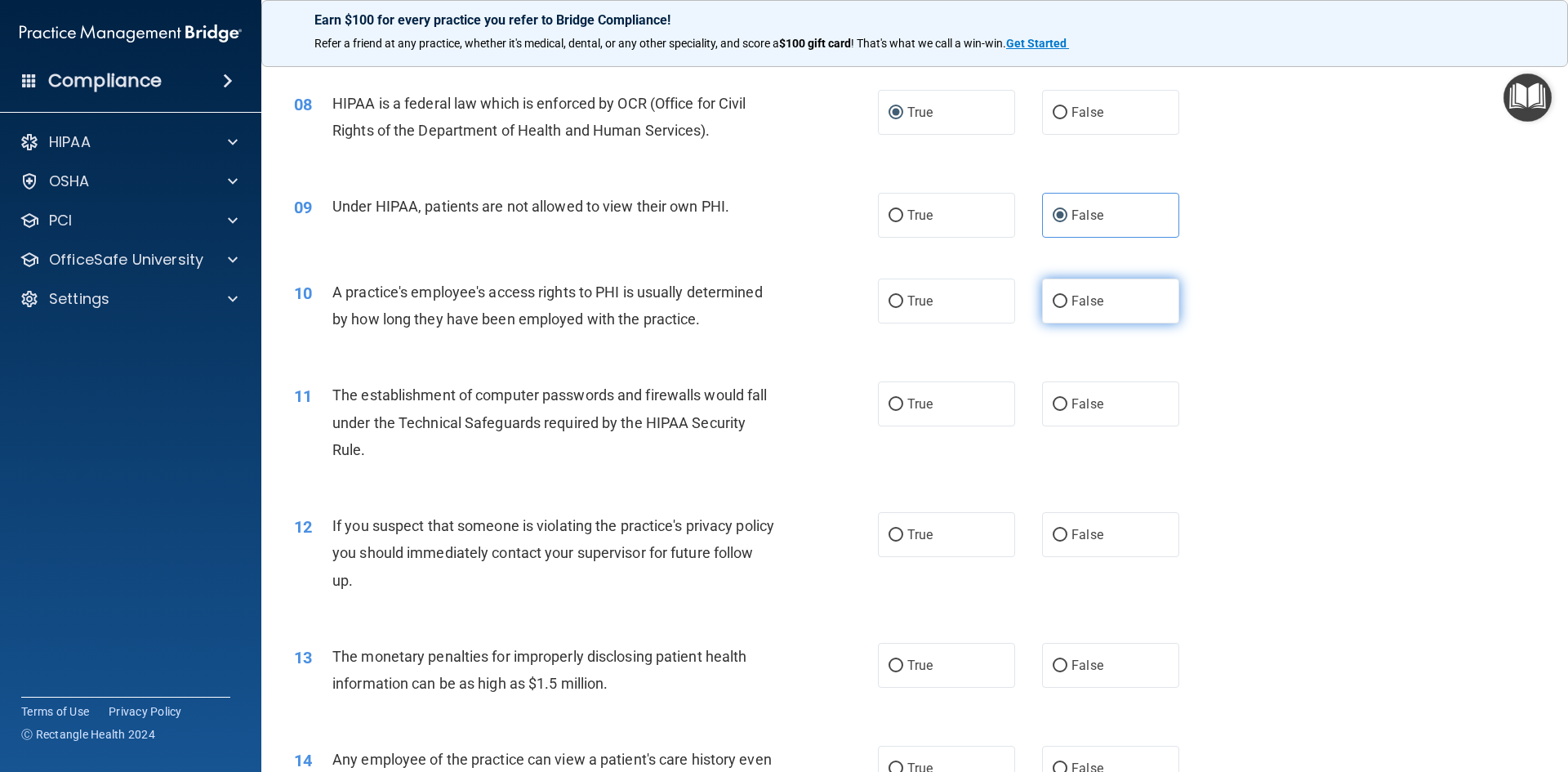
click at [1053, 301] on input "False" at bounding box center [1060, 302] width 15 height 12
radio input "true"
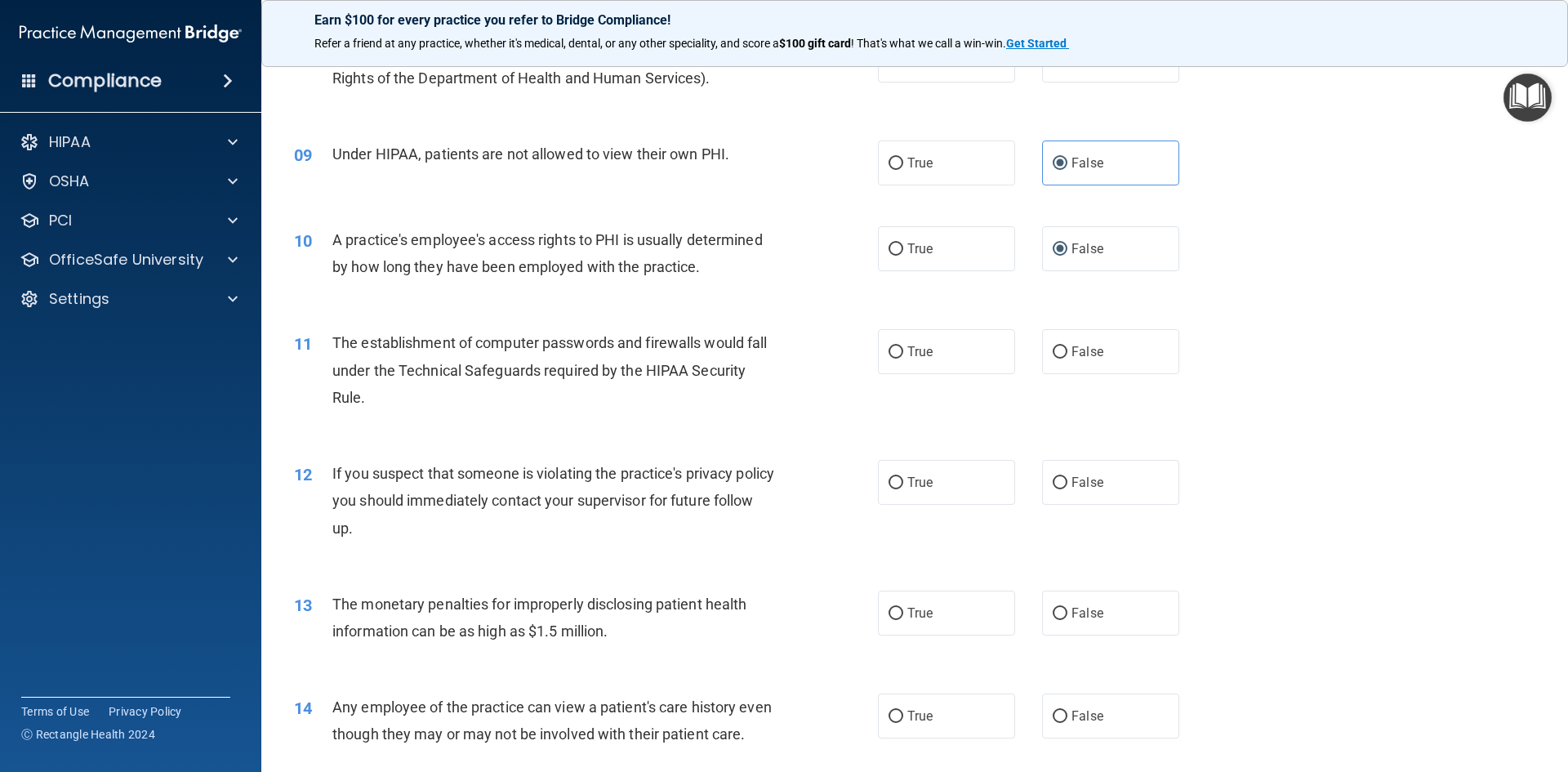
scroll to position [980, 0]
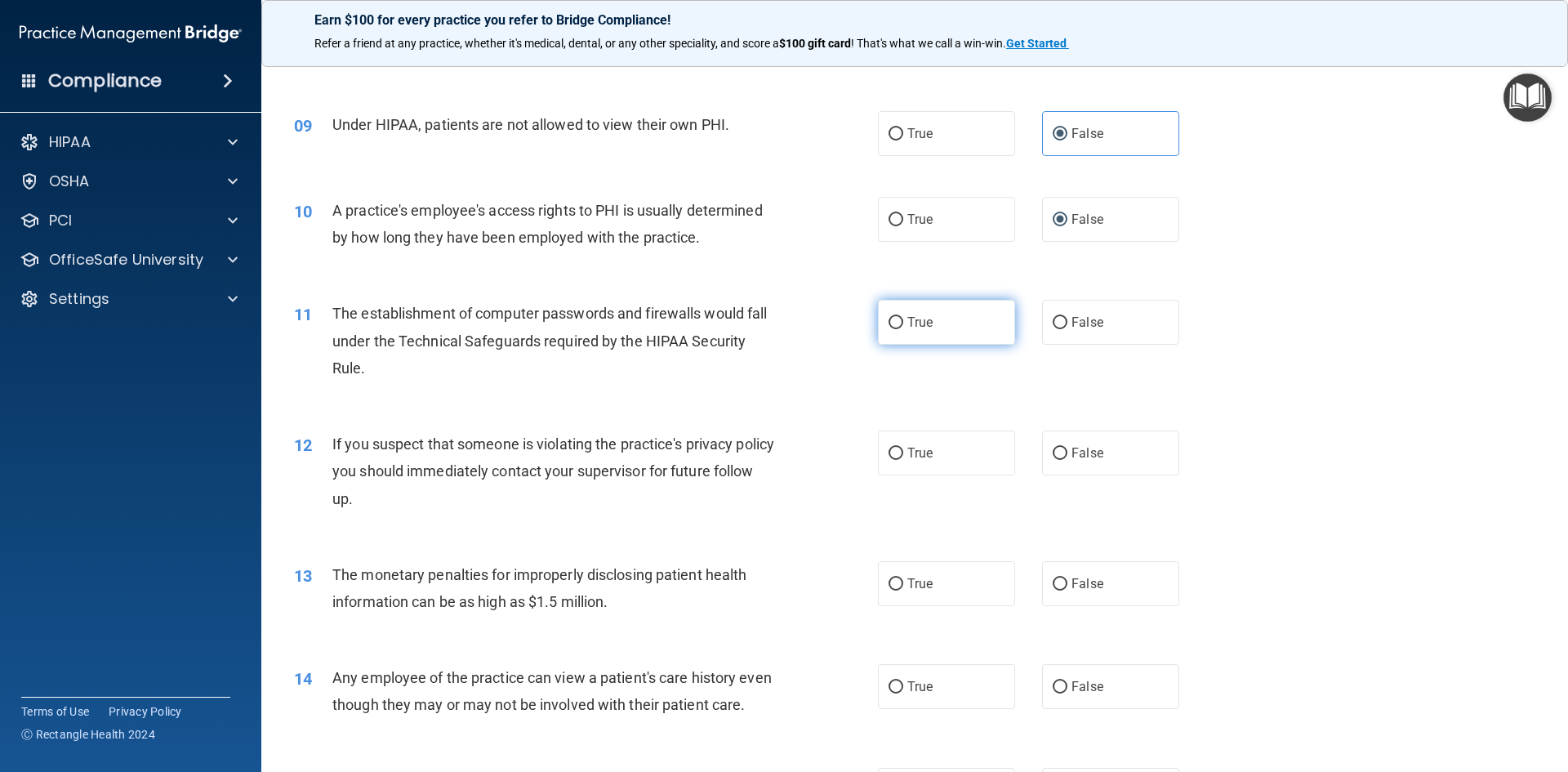
click at [890, 313] on label "True" at bounding box center [946, 322] width 137 height 45
click at [890, 317] on input "True" at bounding box center [896, 322] width 15 height 12
radio input "true"
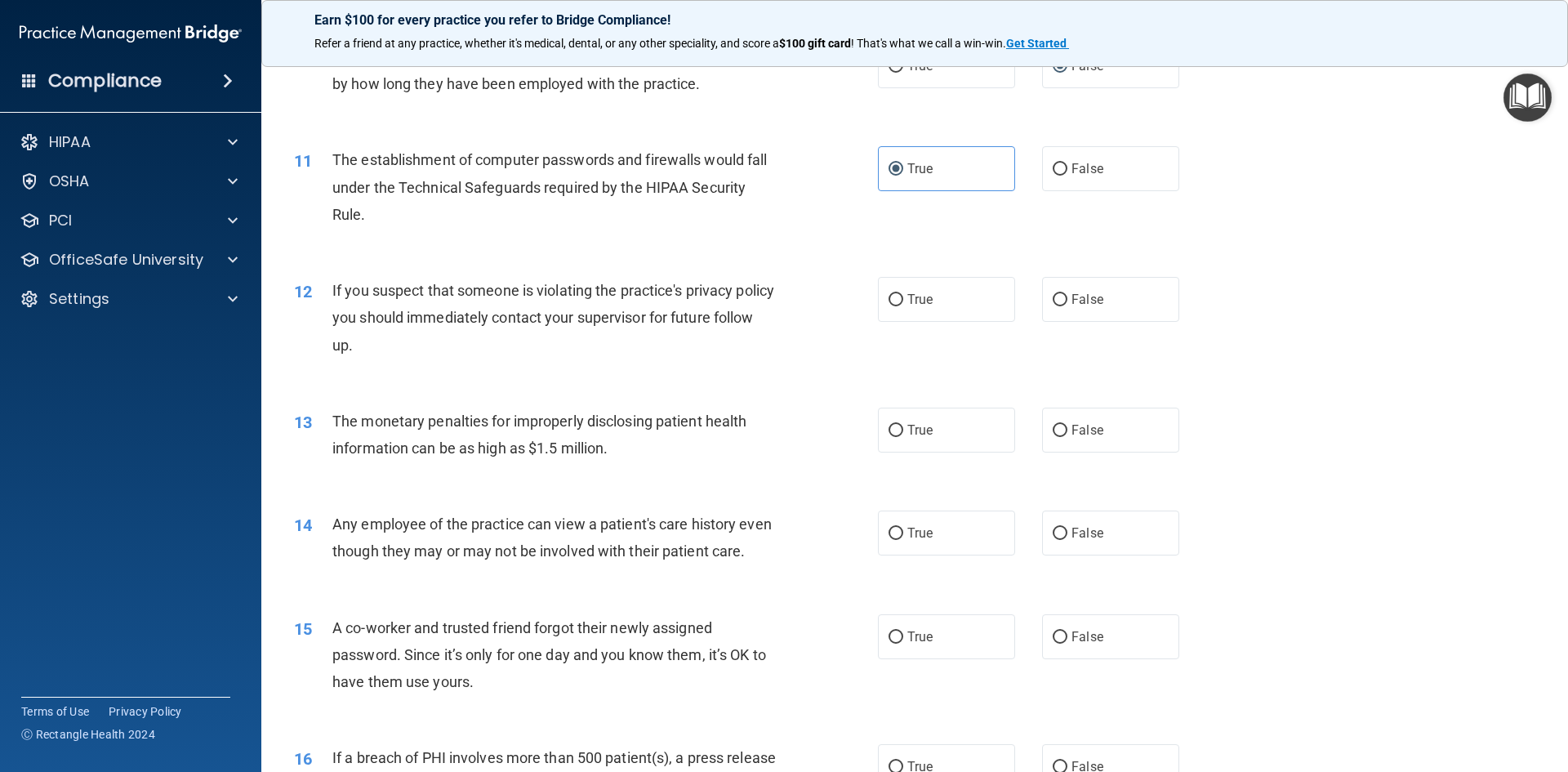
scroll to position [1144, 0]
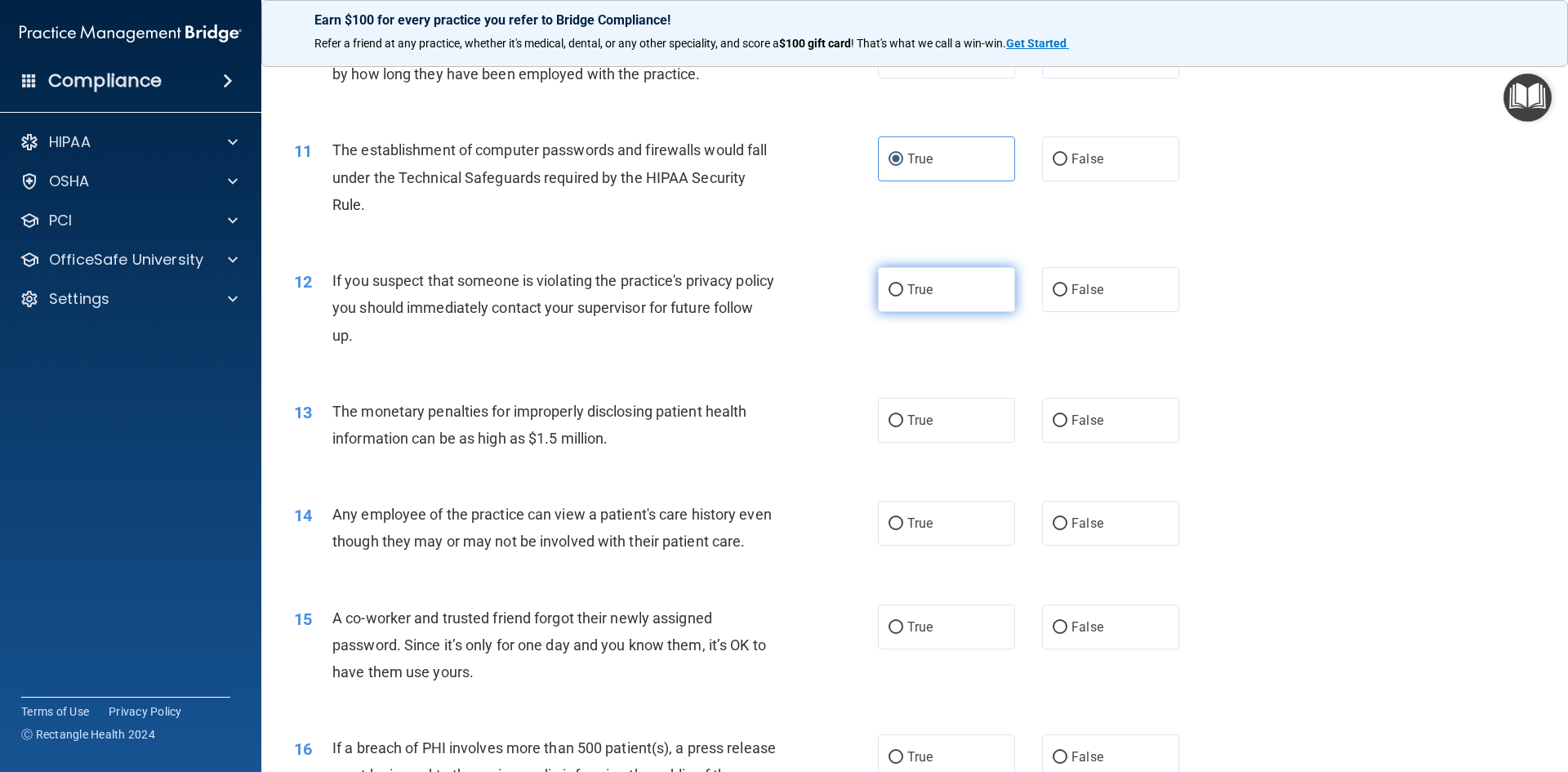
click at [889, 295] on input "True" at bounding box center [896, 290] width 15 height 12
radio input "true"
click at [912, 429] on label "True" at bounding box center [946, 420] width 137 height 45
click at [904, 427] on input "True" at bounding box center [896, 421] width 15 height 12
radio input "true"
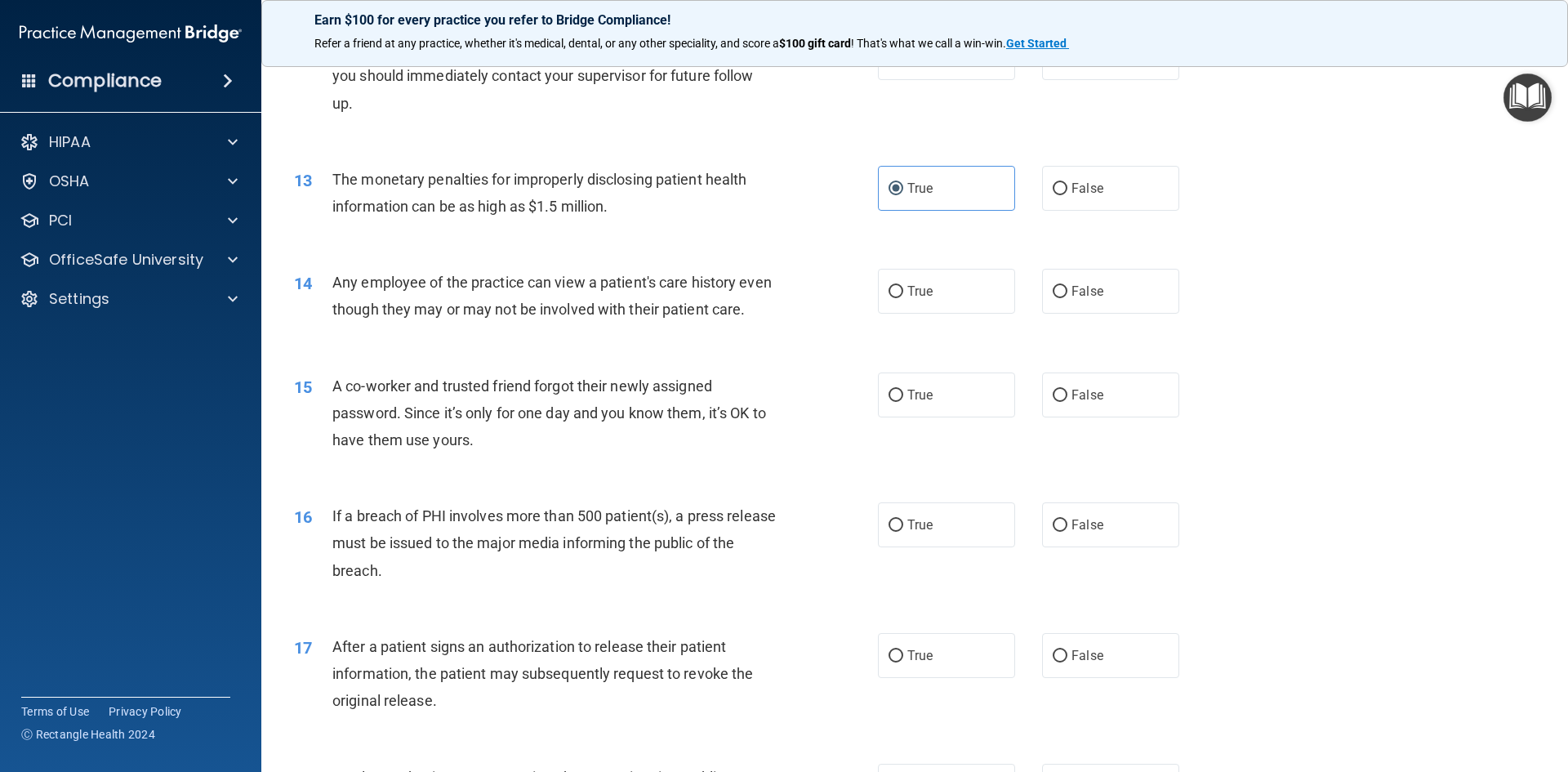
scroll to position [1389, 0]
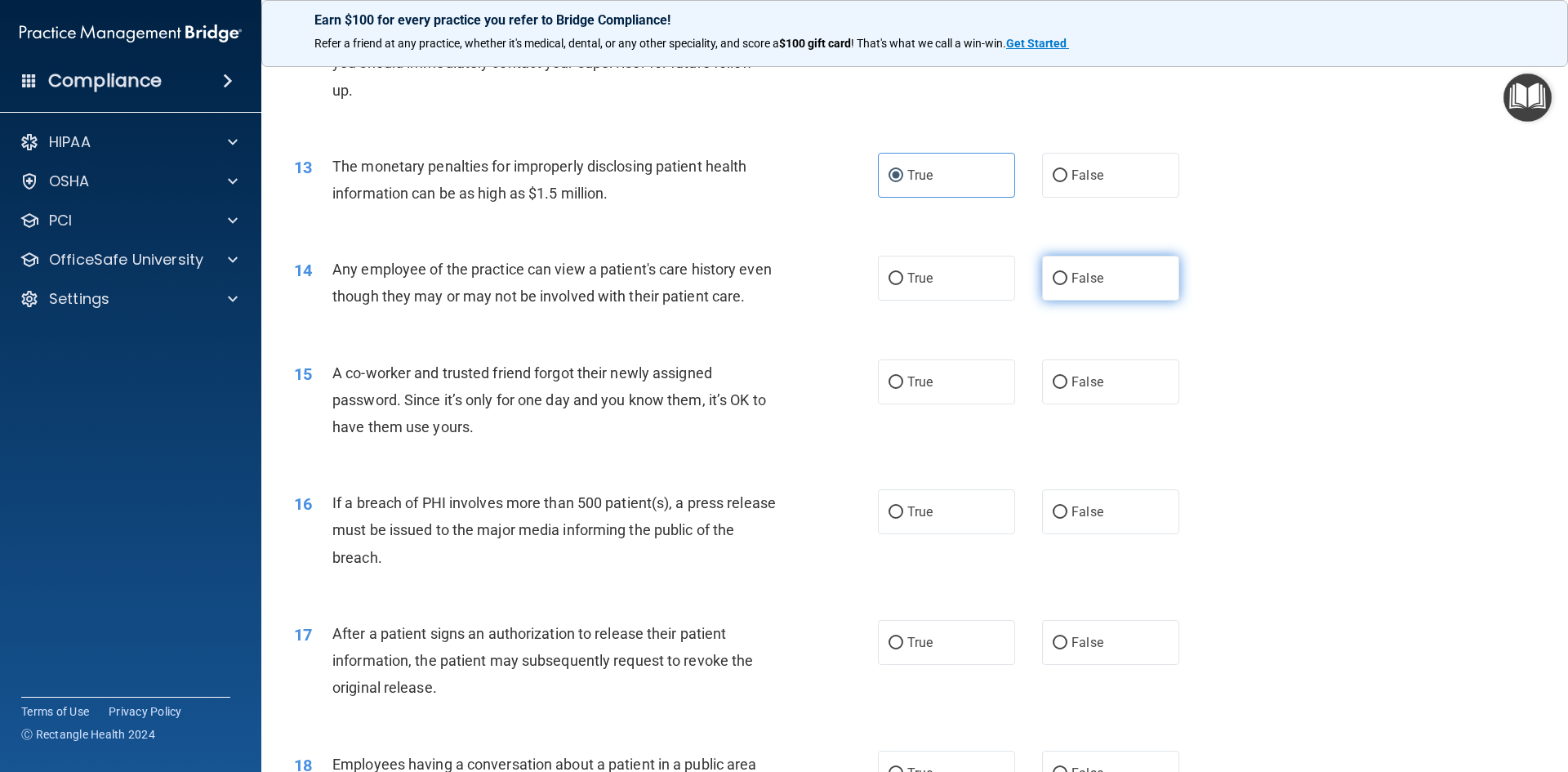
click at [1053, 278] on input "False" at bounding box center [1060, 279] width 15 height 12
radio input "true"
click at [1057, 389] on input "False" at bounding box center [1060, 382] width 15 height 12
radio input "true"
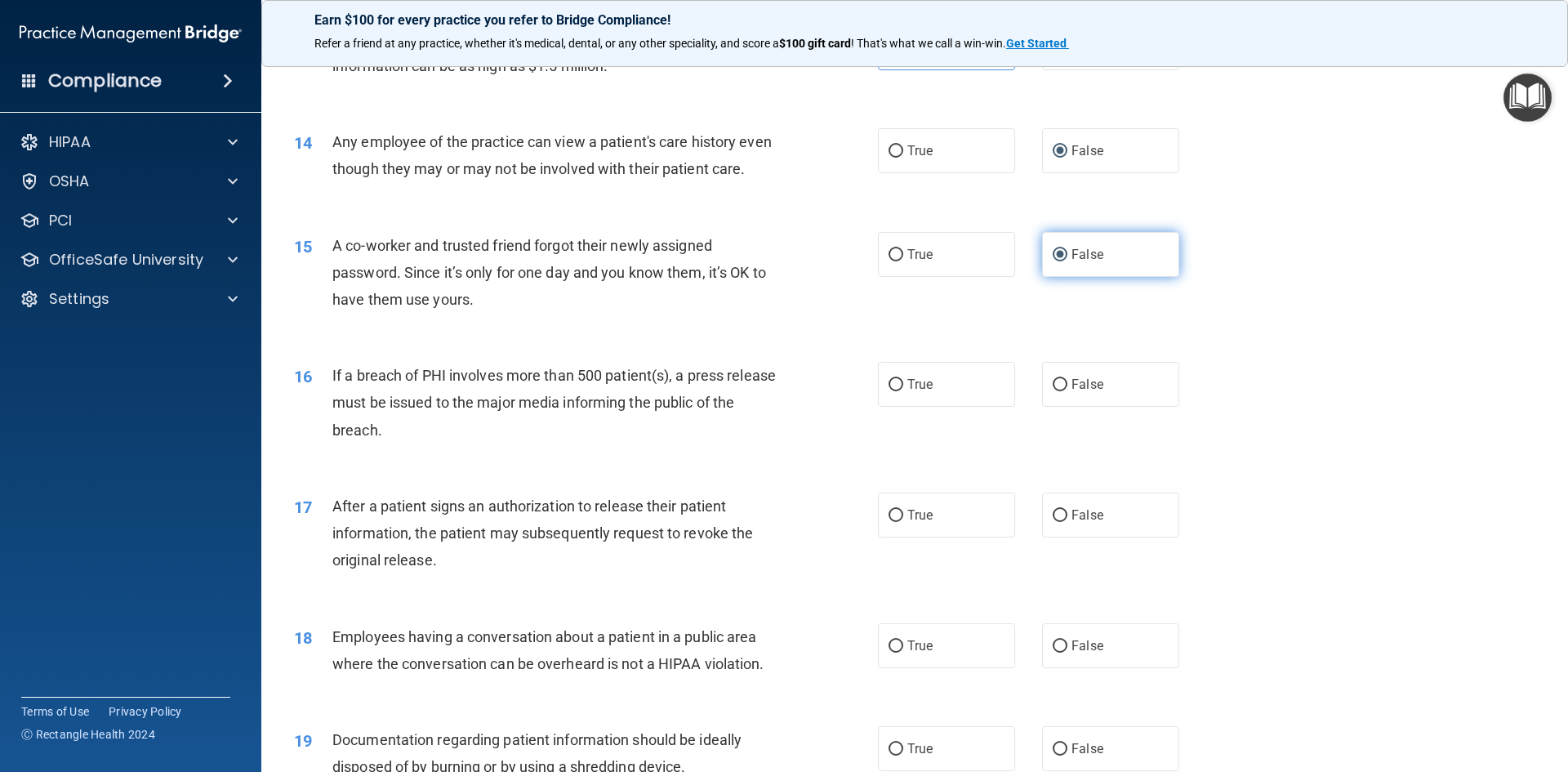
scroll to position [1553, 0]
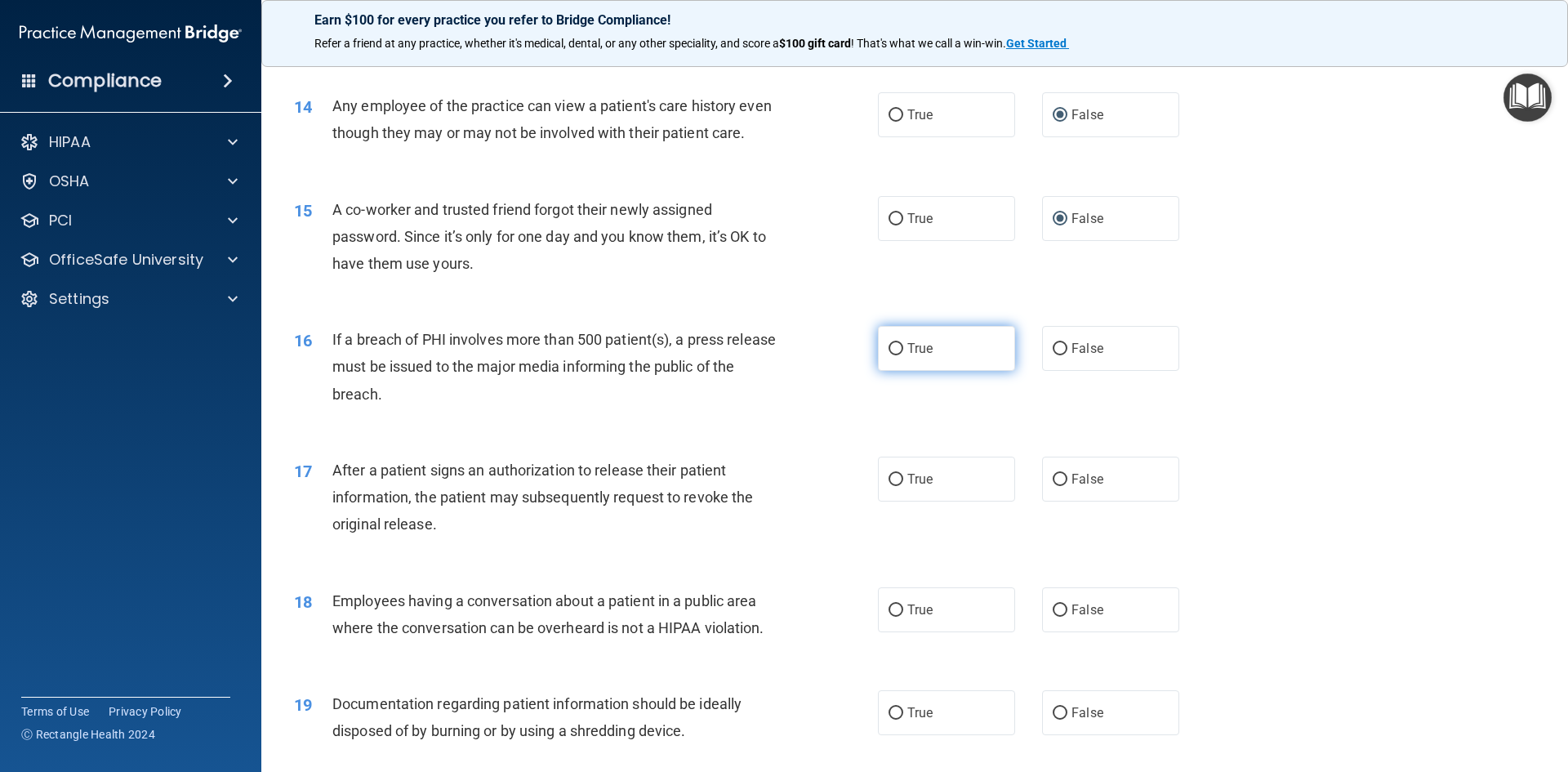
click at [897, 355] on input "True" at bounding box center [896, 349] width 15 height 12
radio input "true"
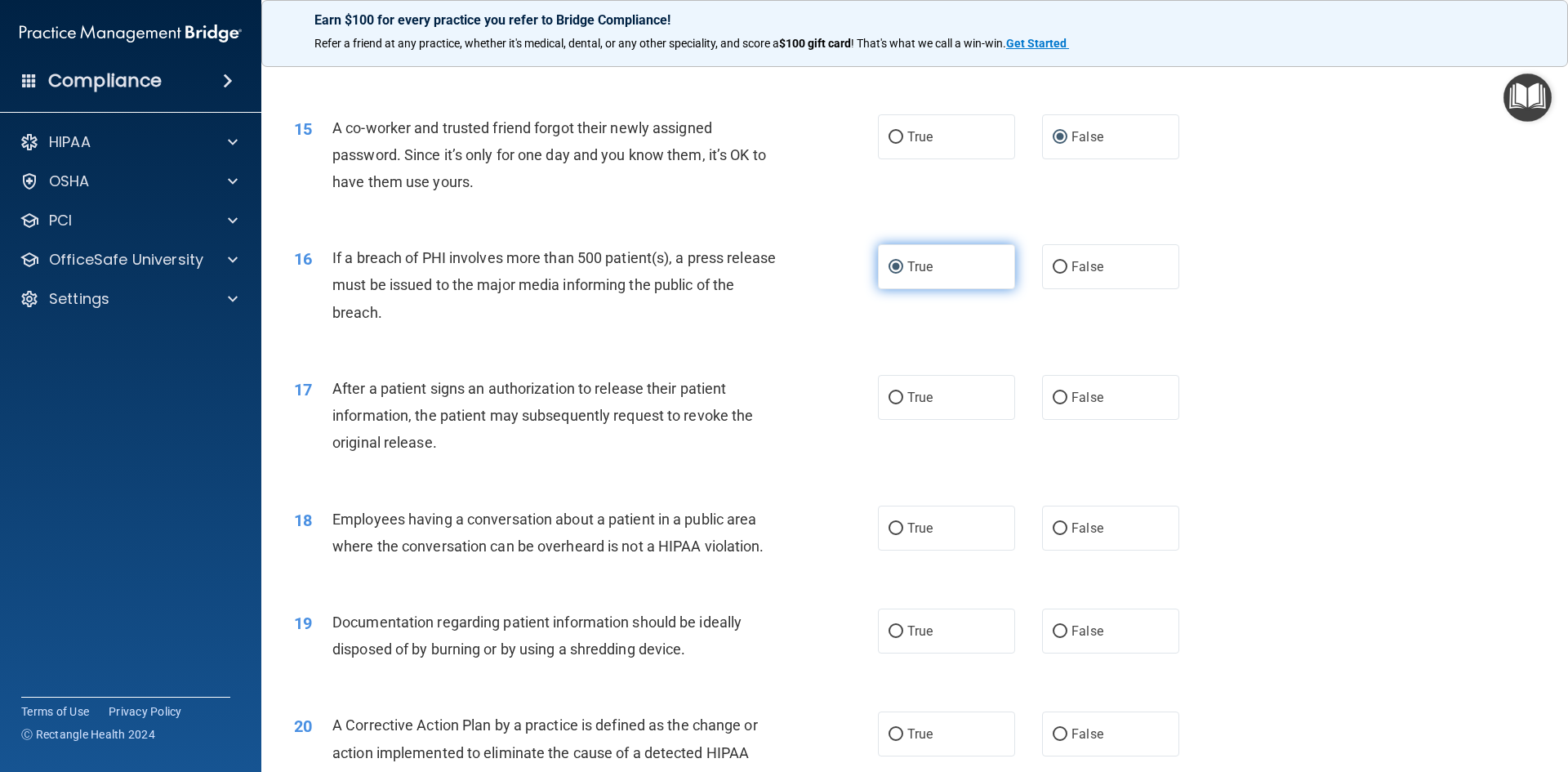
scroll to position [1716, 0]
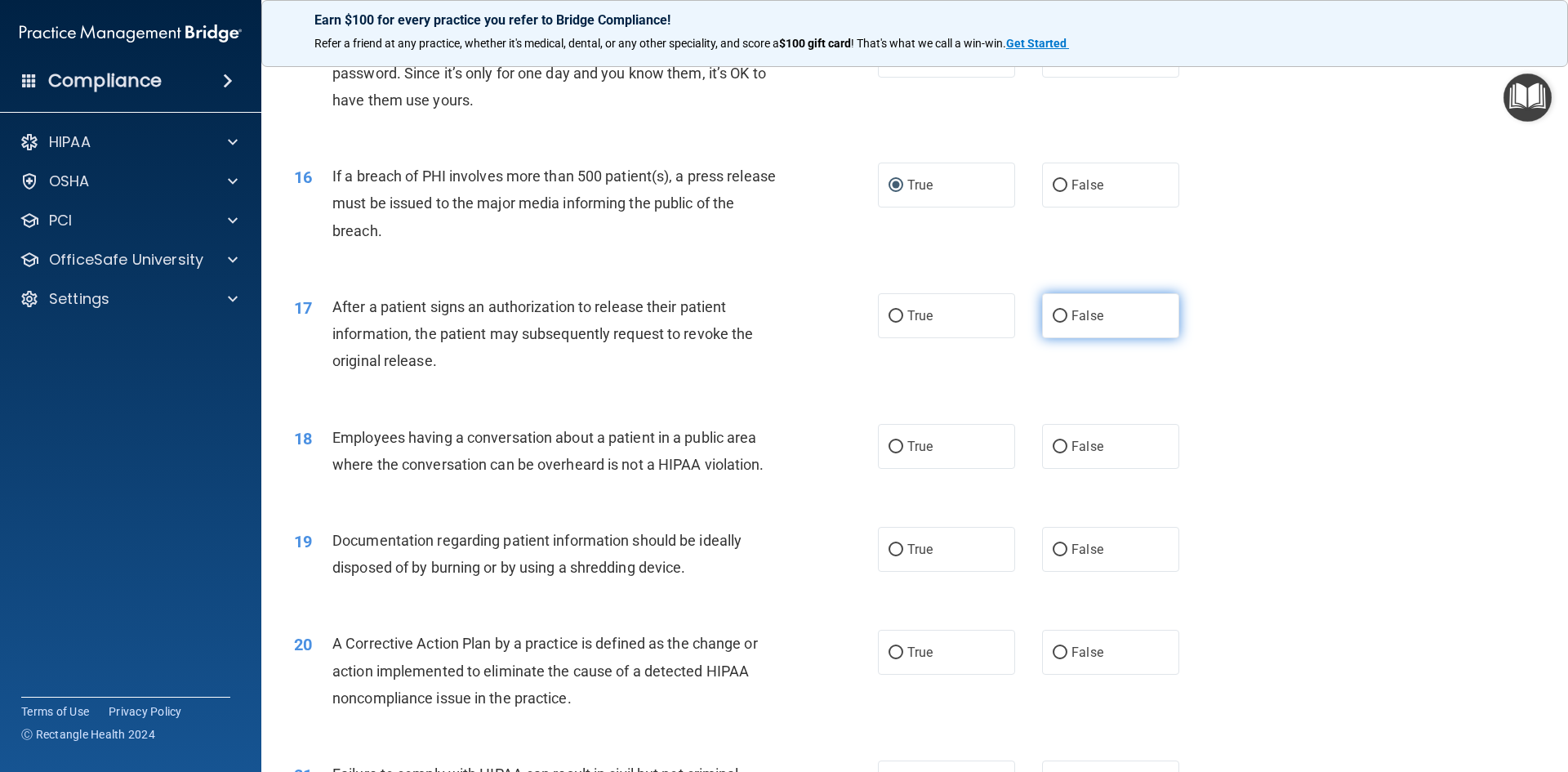
click at [1056, 322] on input "False" at bounding box center [1060, 317] width 15 height 12
radio input "true"
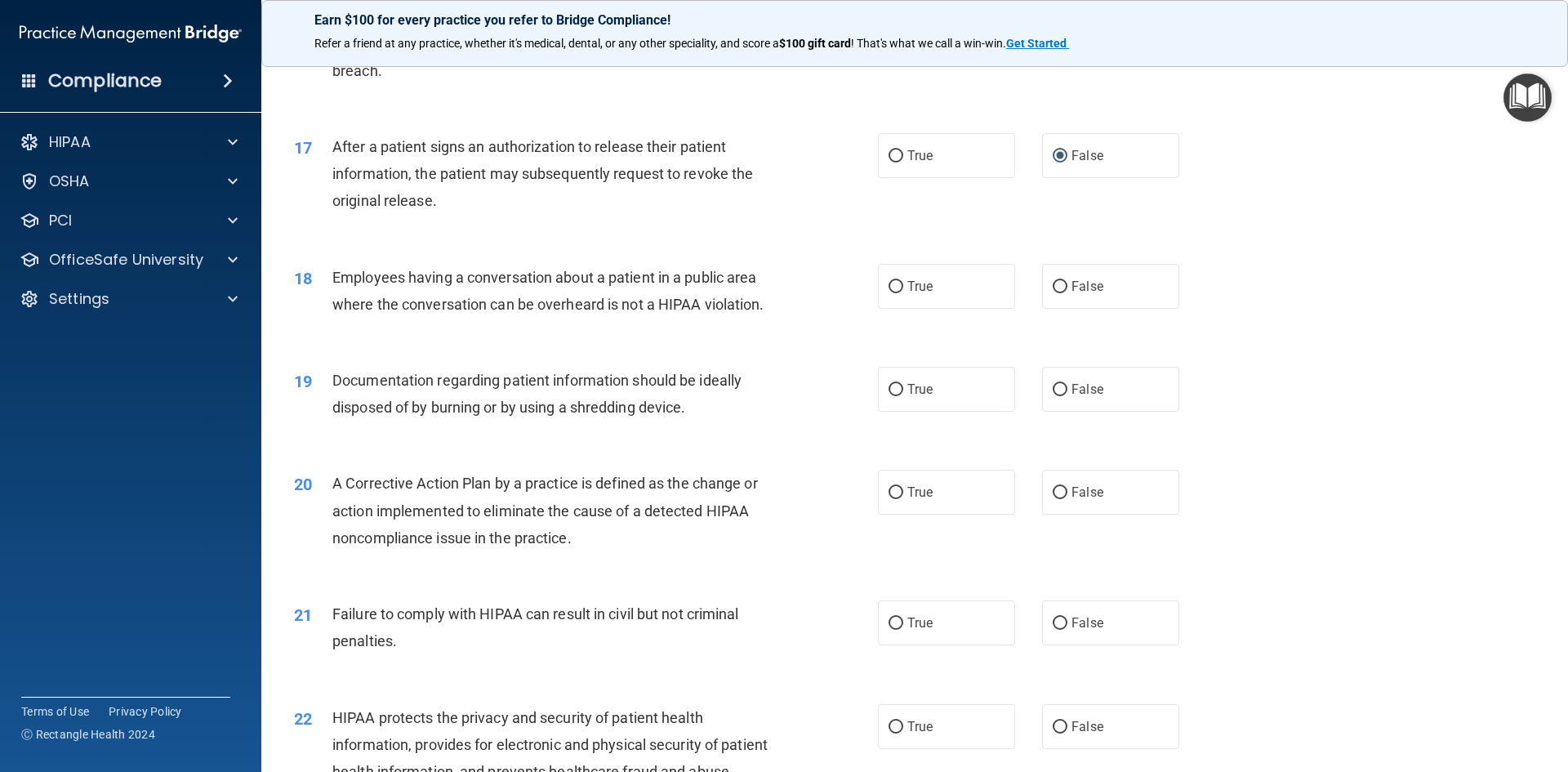
scroll to position [1880, 0]
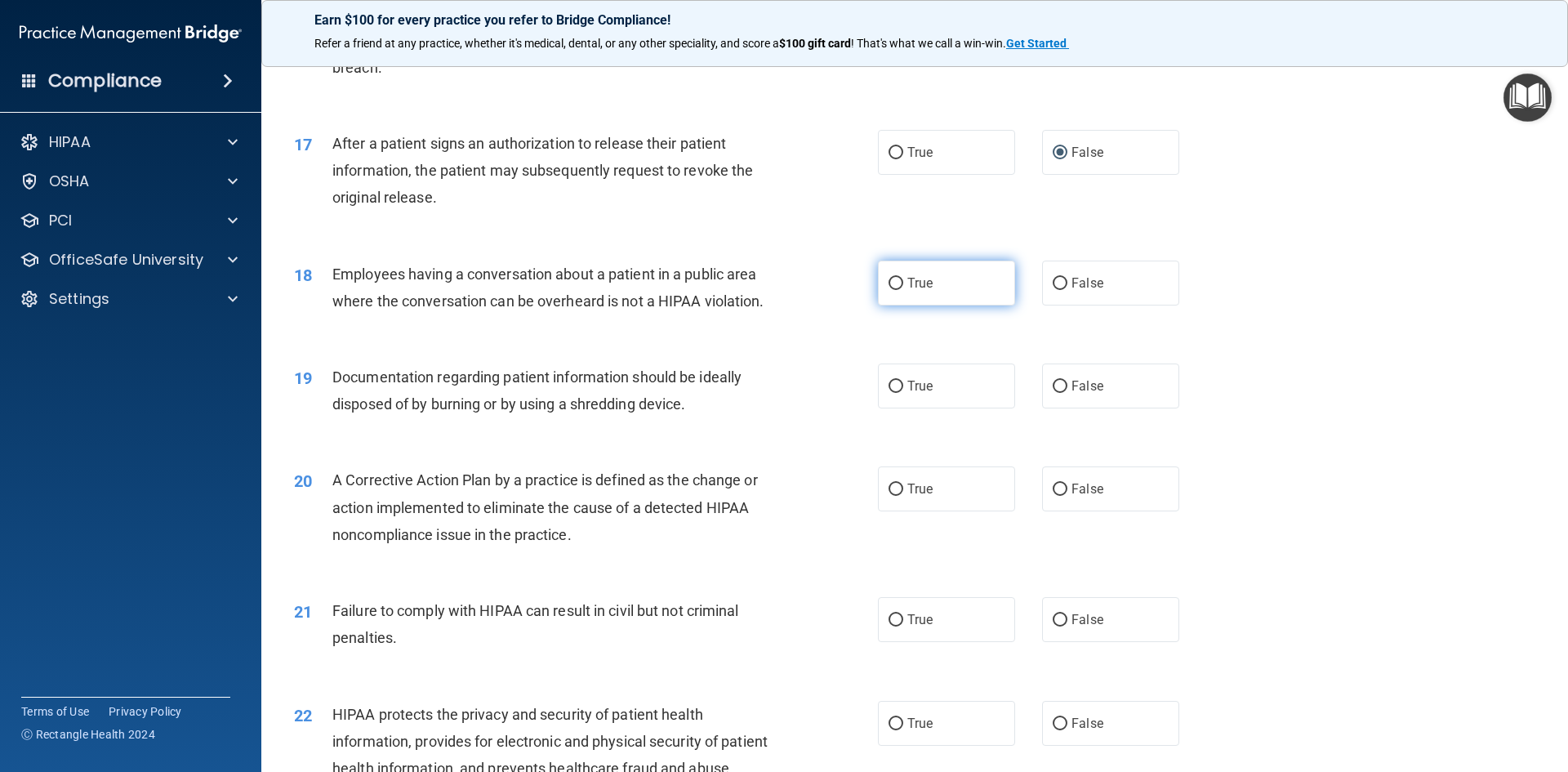
click at [896, 290] on input "True" at bounding box center [896, 284] width 15 height 12
radio input "true"
click at [894, 393] on input "True" at bounding box center [896, 386] width 15 height 12
radio input "true"
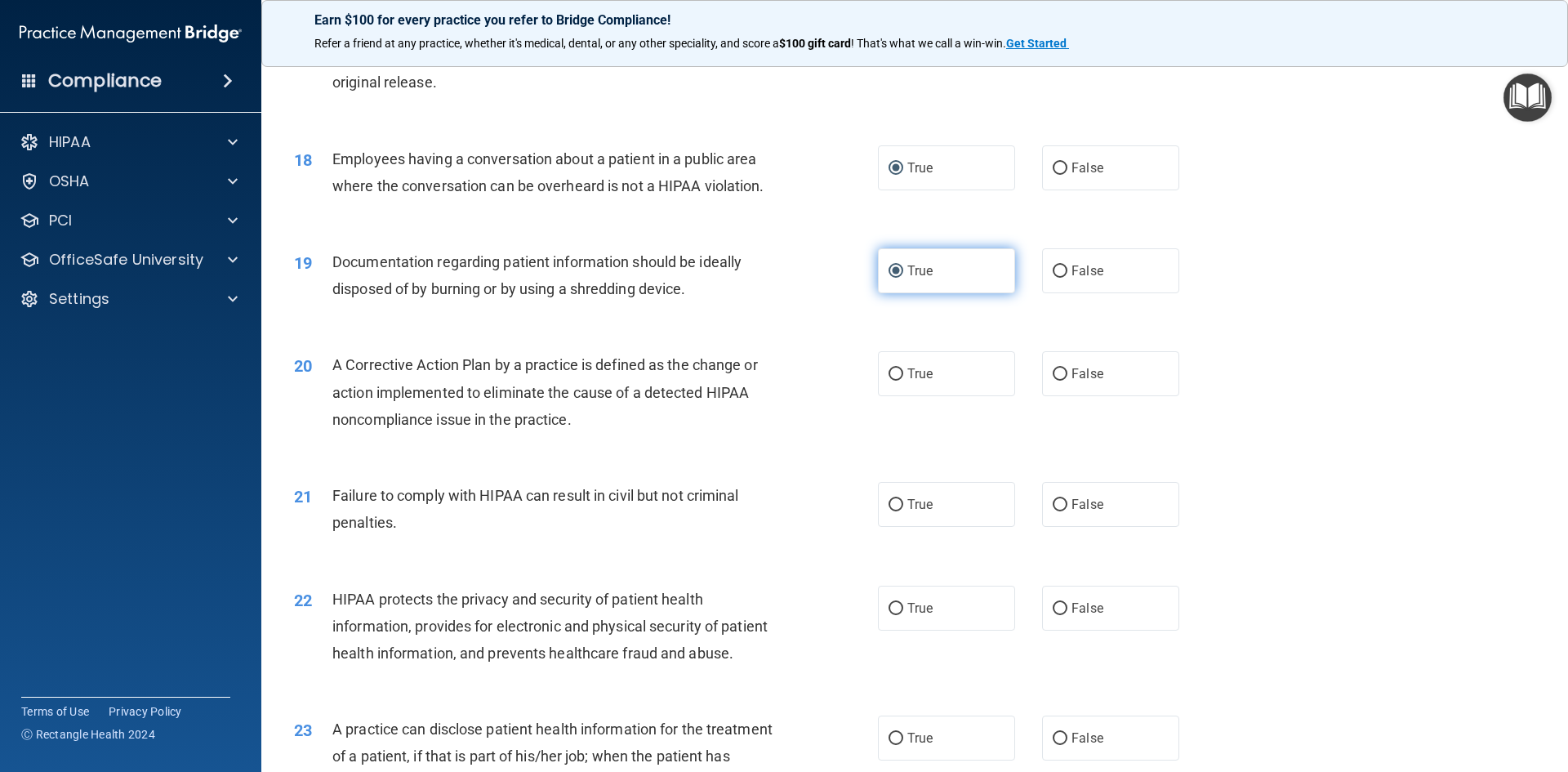
scroll to position [2043, 0]
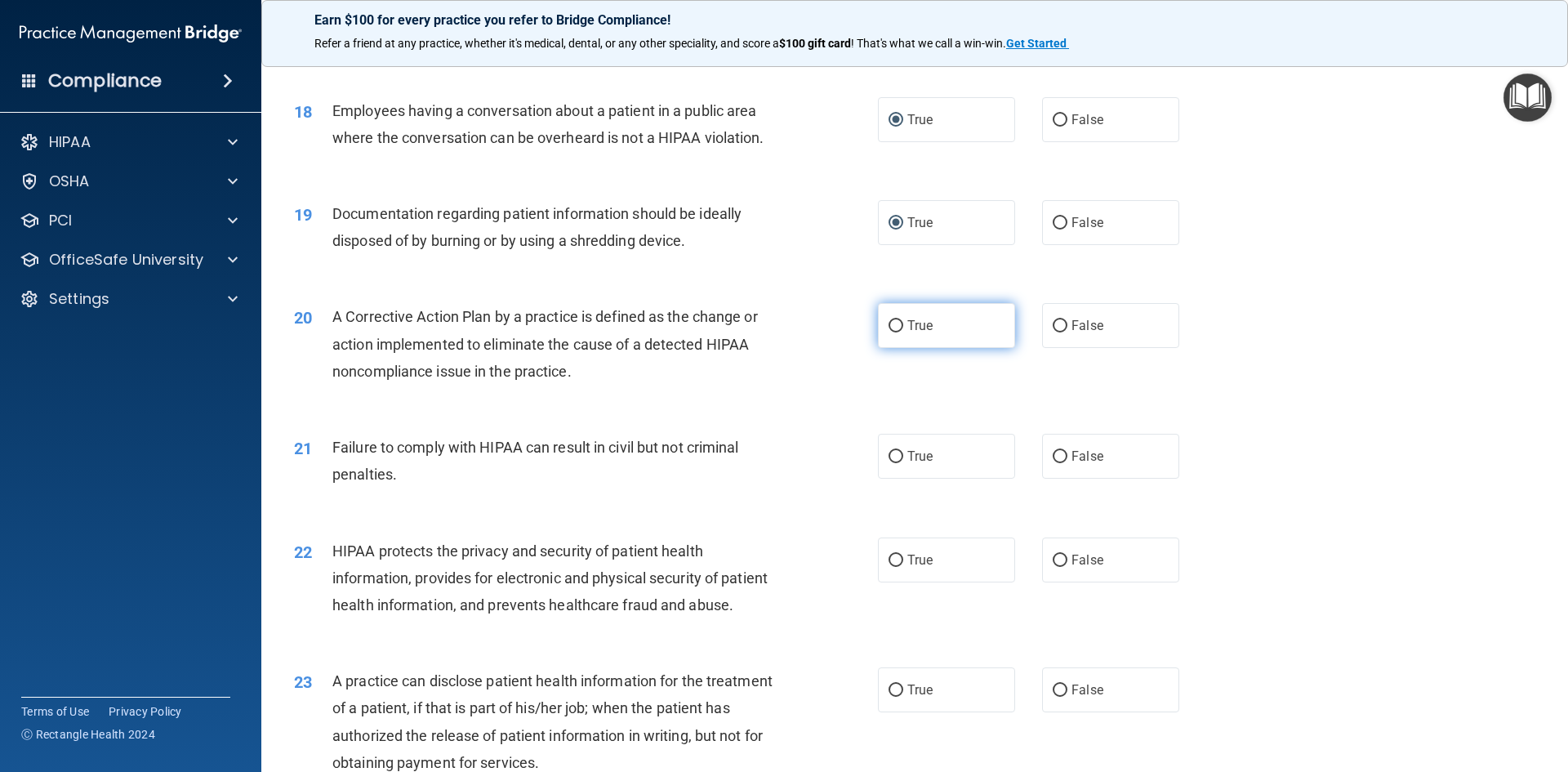
click at [925, 333] on span "True" at bounding box center [920, 325] width 25 height 16
click at [904, 332] on input "True" at bounding box center [896, 326] width 15 height 12
radio input "true"
click at [1072, 464] on span "False" at bounding box center [1087, 456] width 32 height 16
click at [1065, 464] on input "False" at bounding box center [1060, 457] width 15 height 12
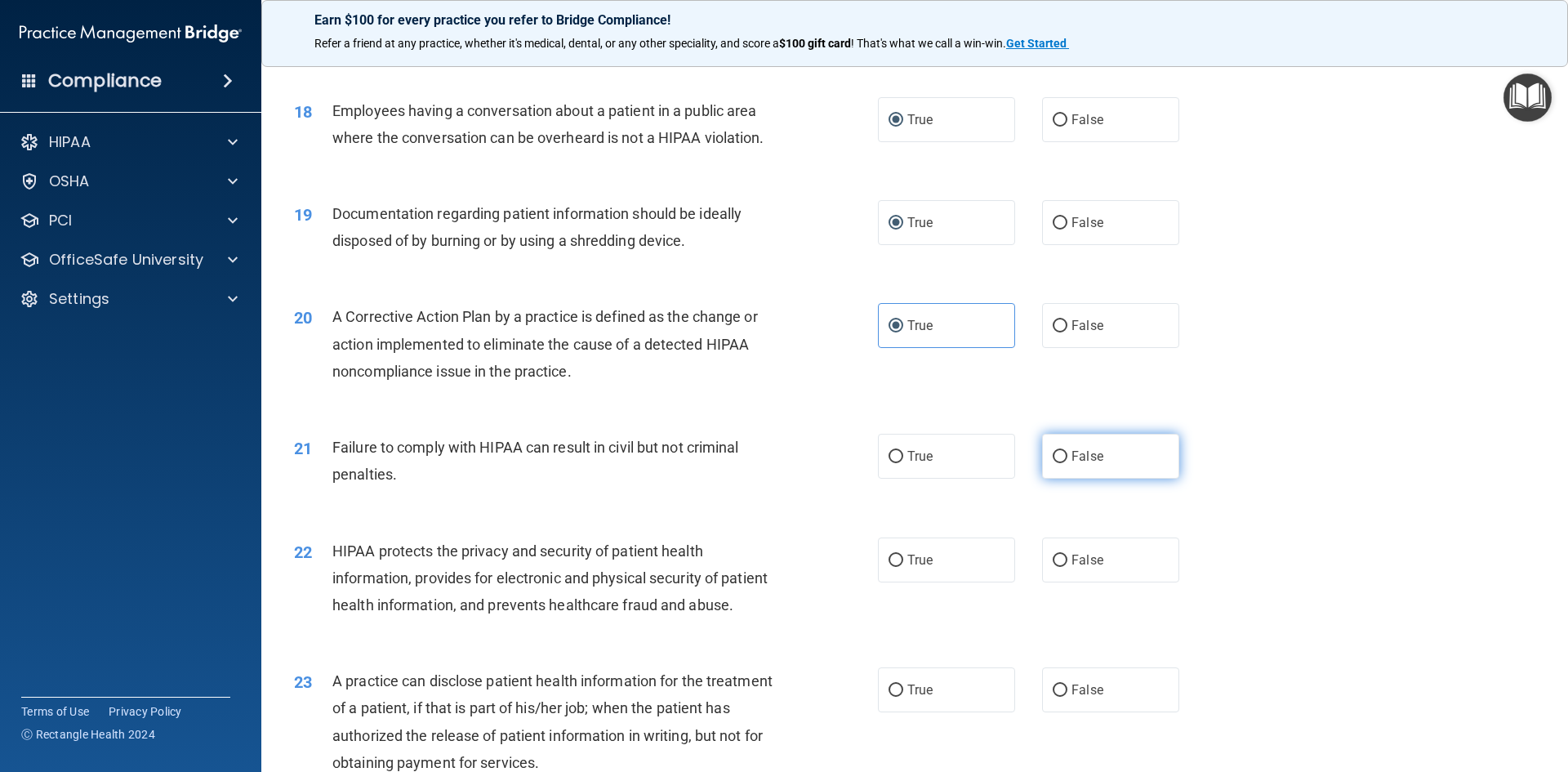
radio input "true"
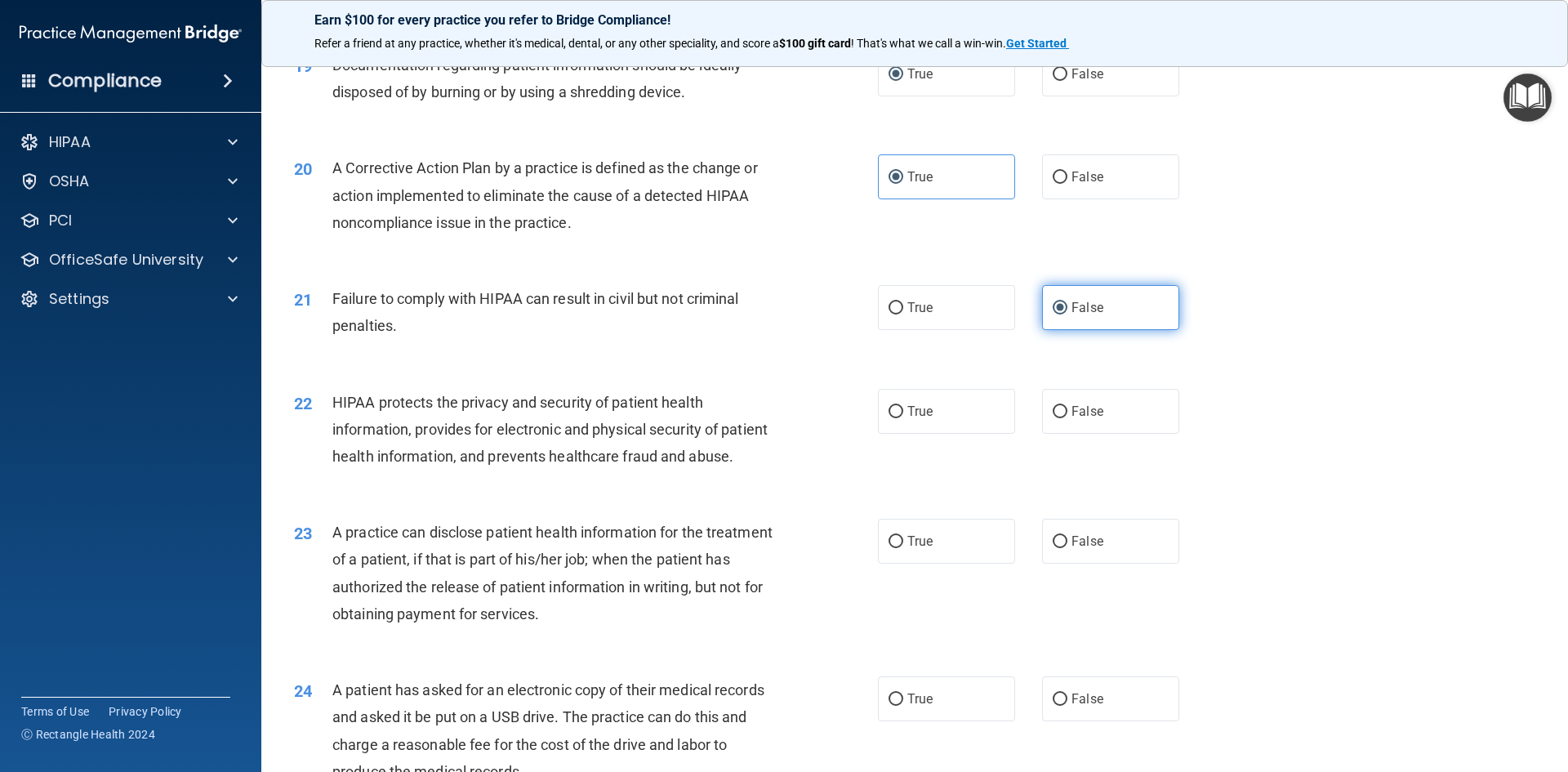
scroll to position [2288, 0]
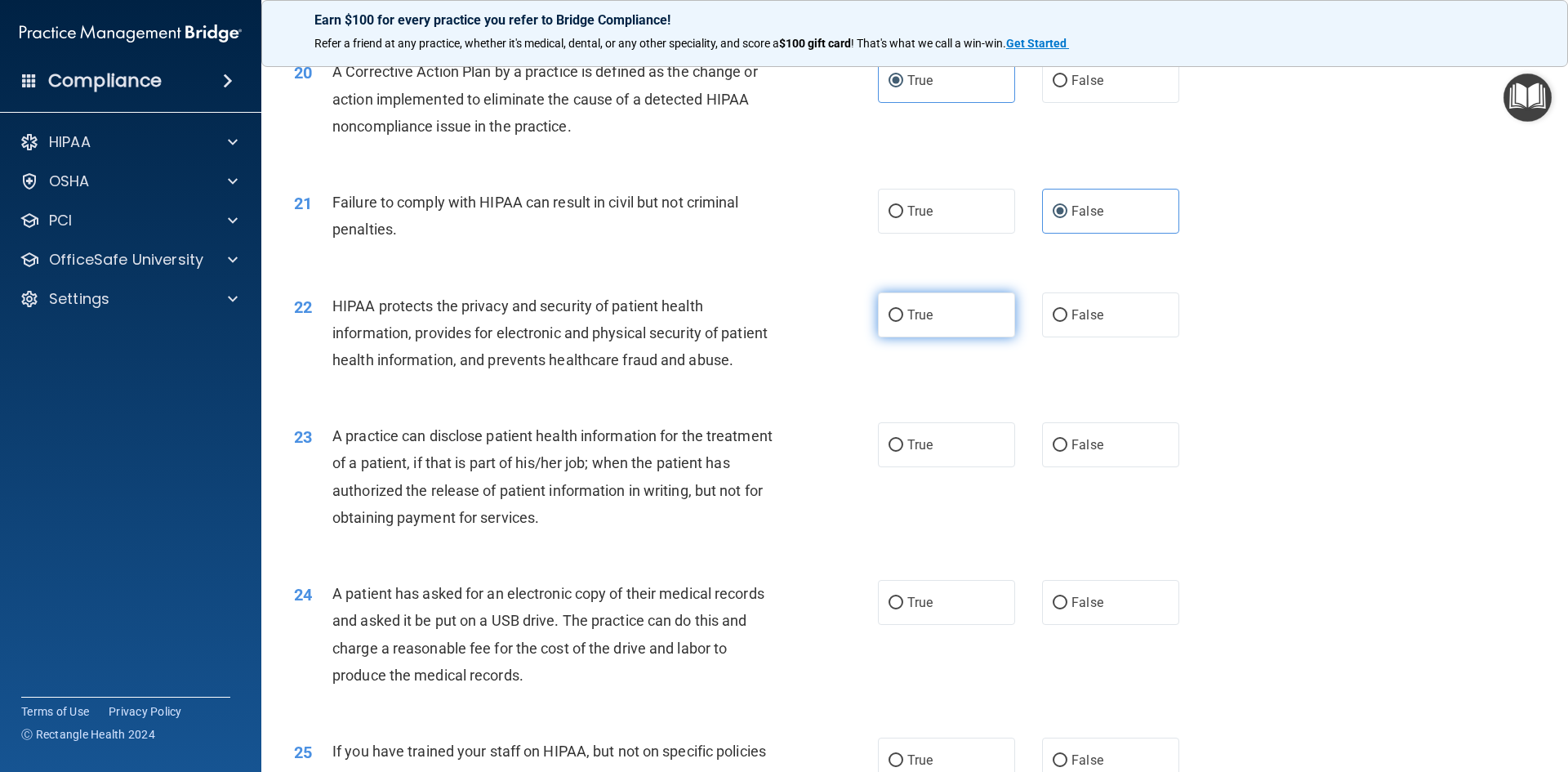
click at [889, 322] on input "True" at bounding box center [896, 316] width 15 height 12
radio input "true"
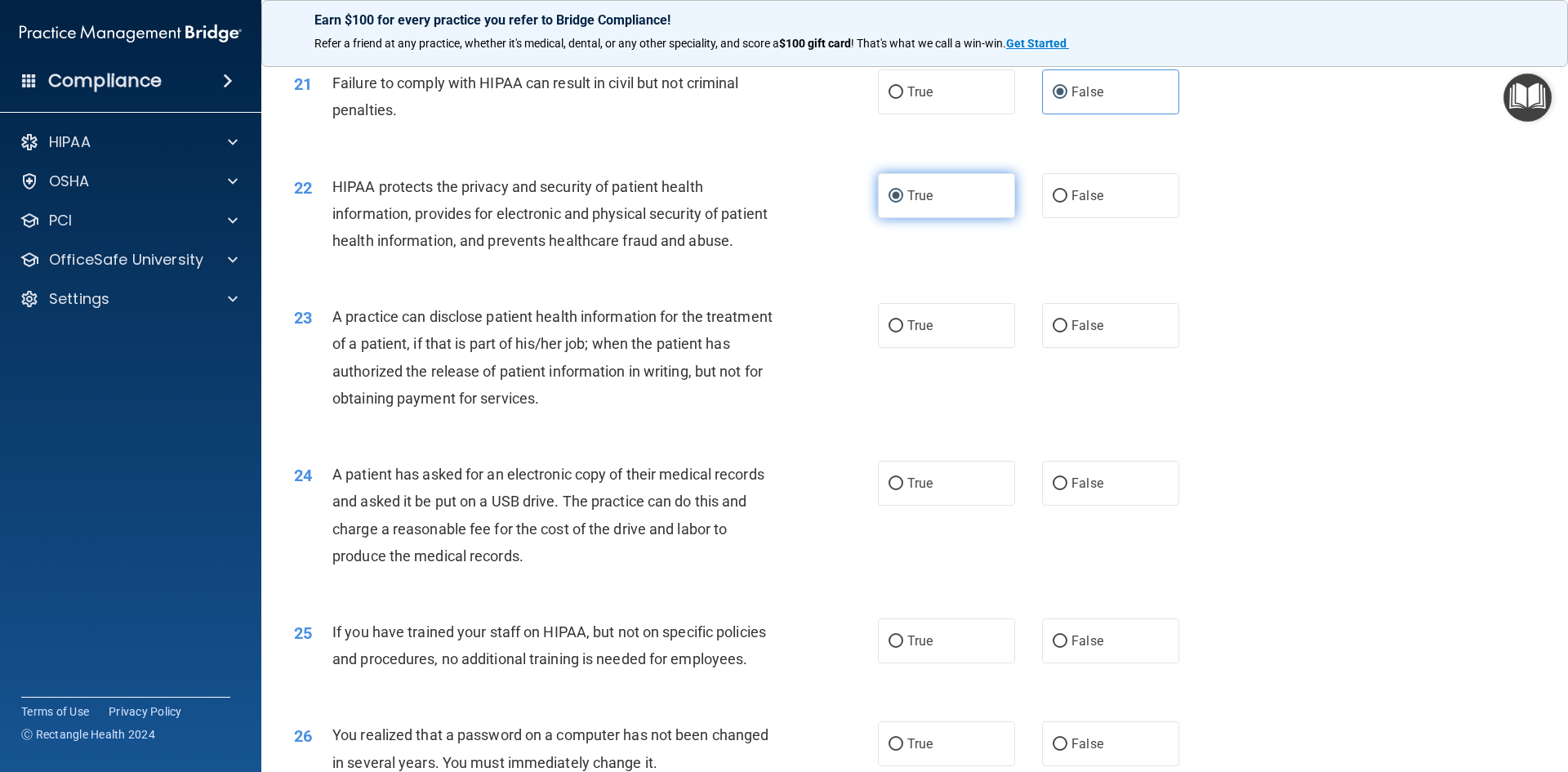
scroll to position [2451, 0]
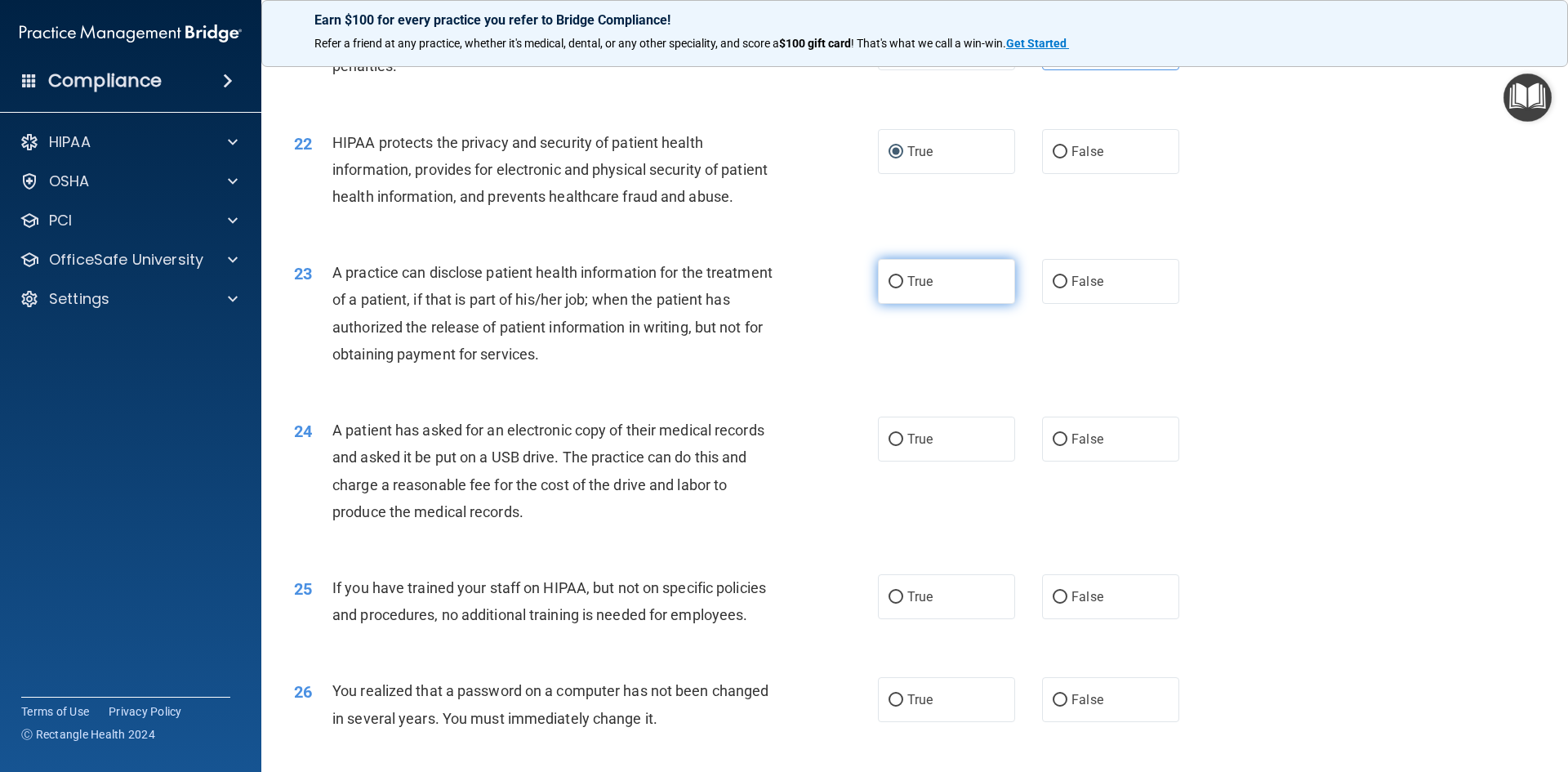
click at [889, 289] on input "True" at bounding box center [896, 282] width 15 height 12
radio input "true"
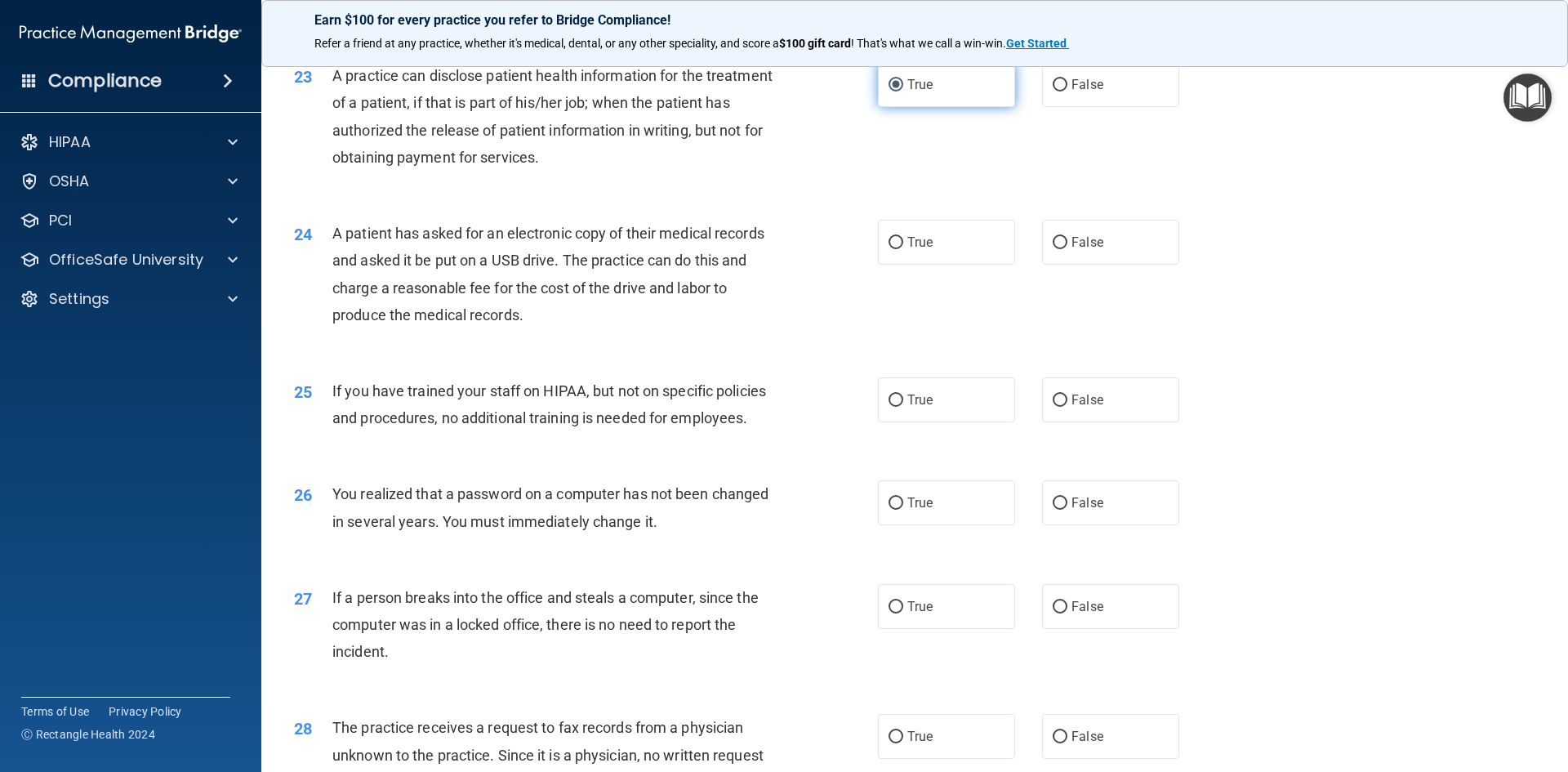
scroll to position [2697, 0]
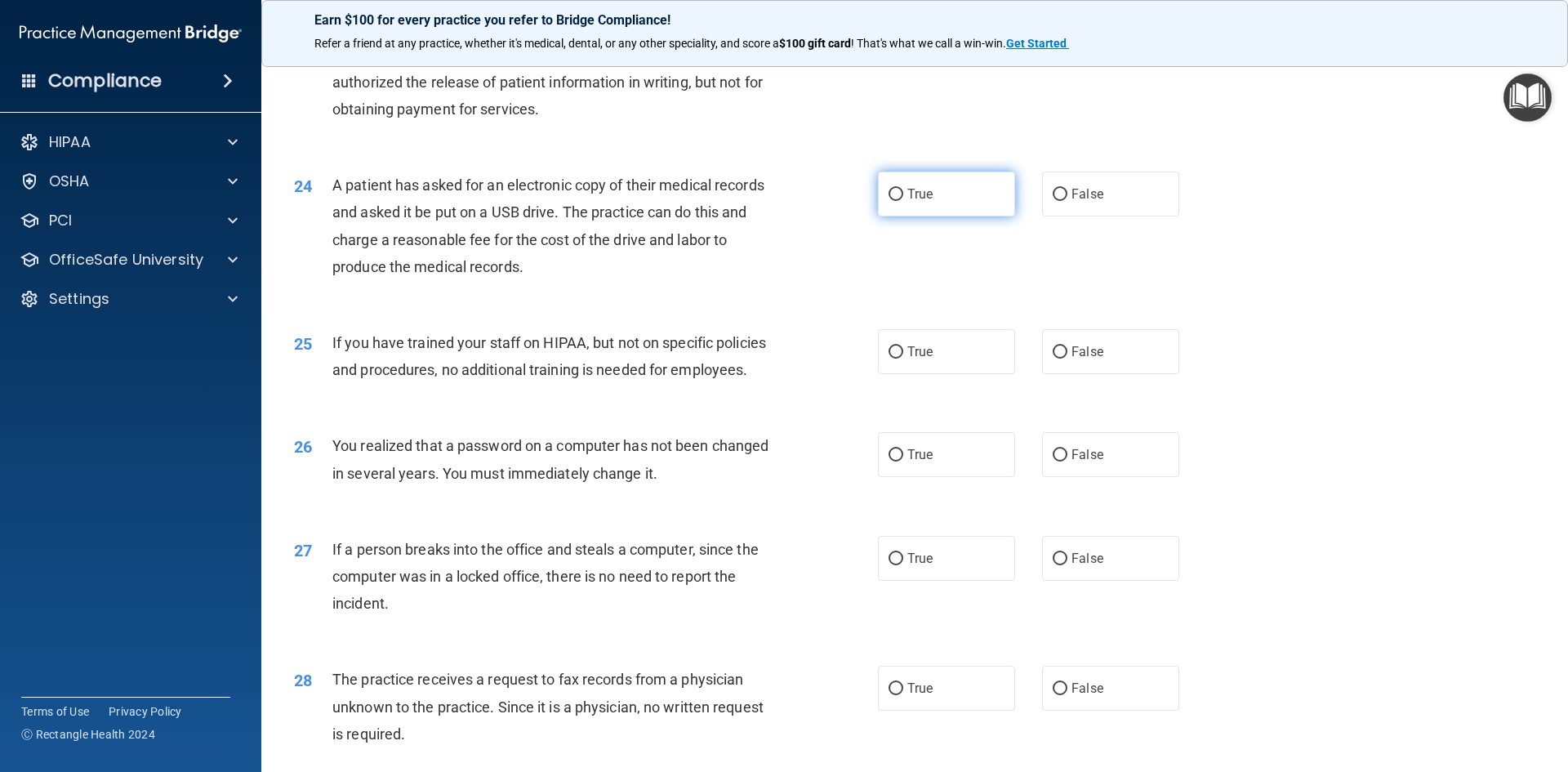
click at [891, 201] on input "True" at bounding box center [896, 194] width 15 height 12
radio input "true"
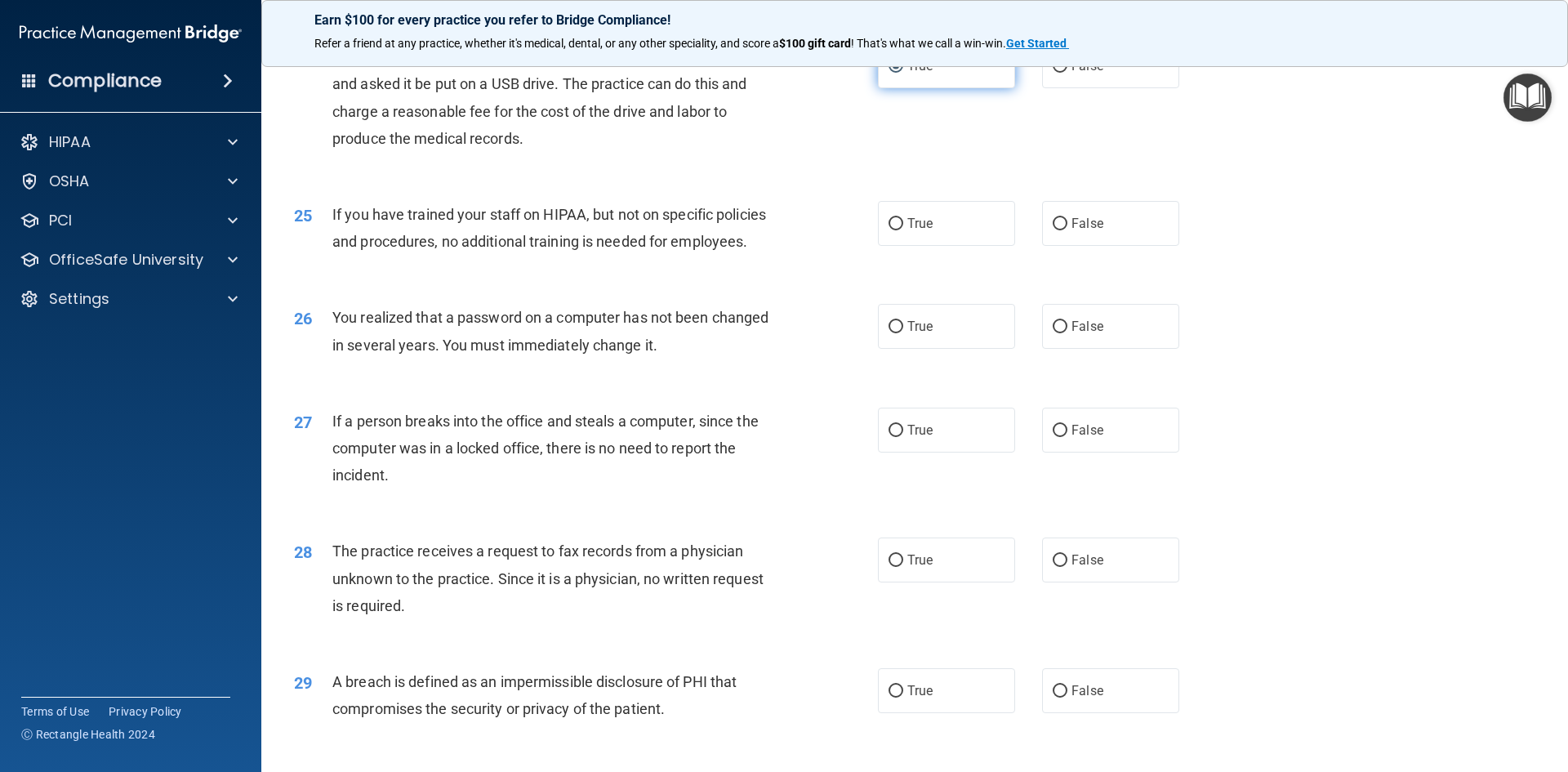
scroll to position [2860, 0]
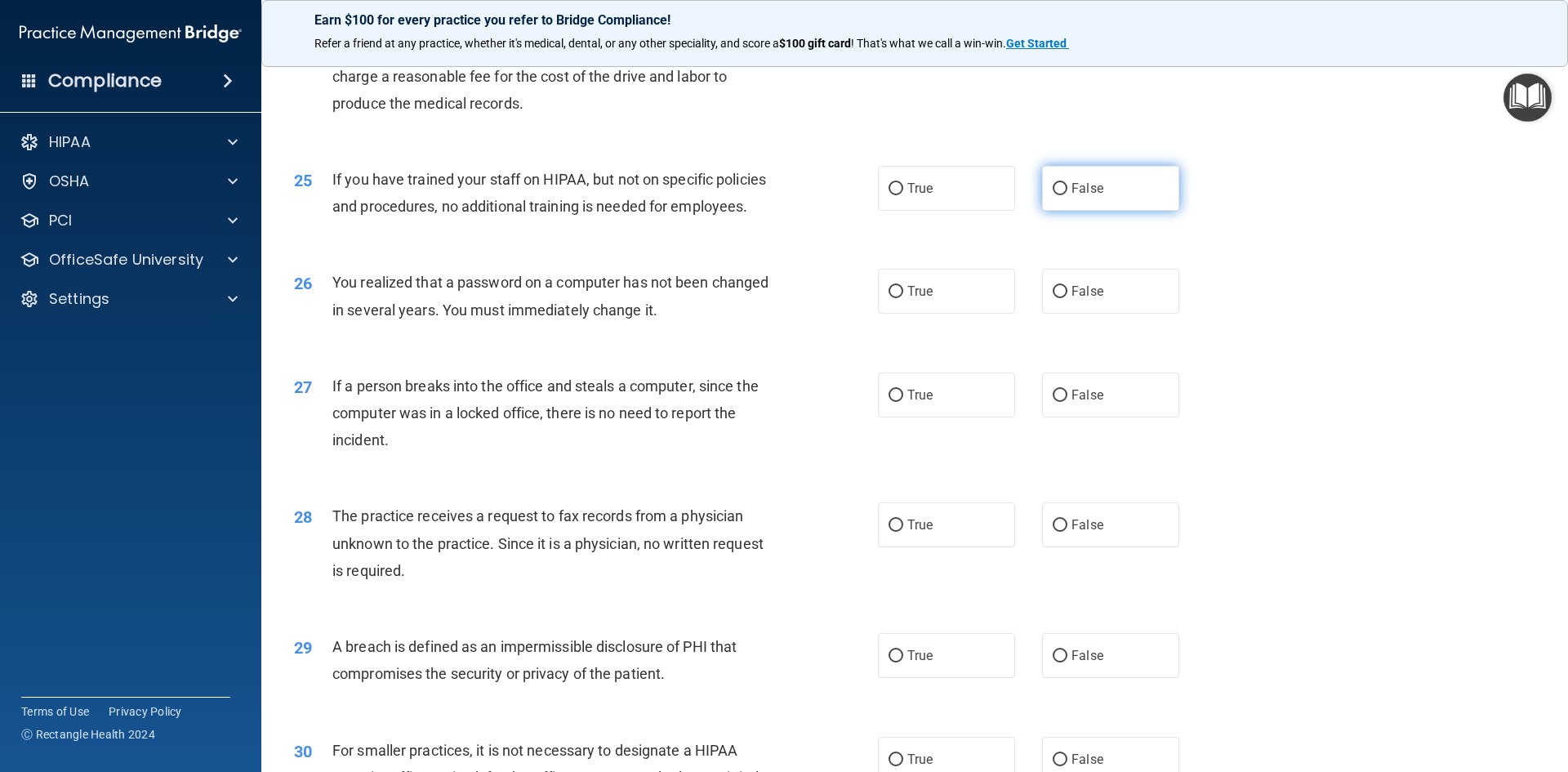
click at [1053, 195] on input "False" at bounding box center [1060, 189] width 15 height 12
radio input "true"
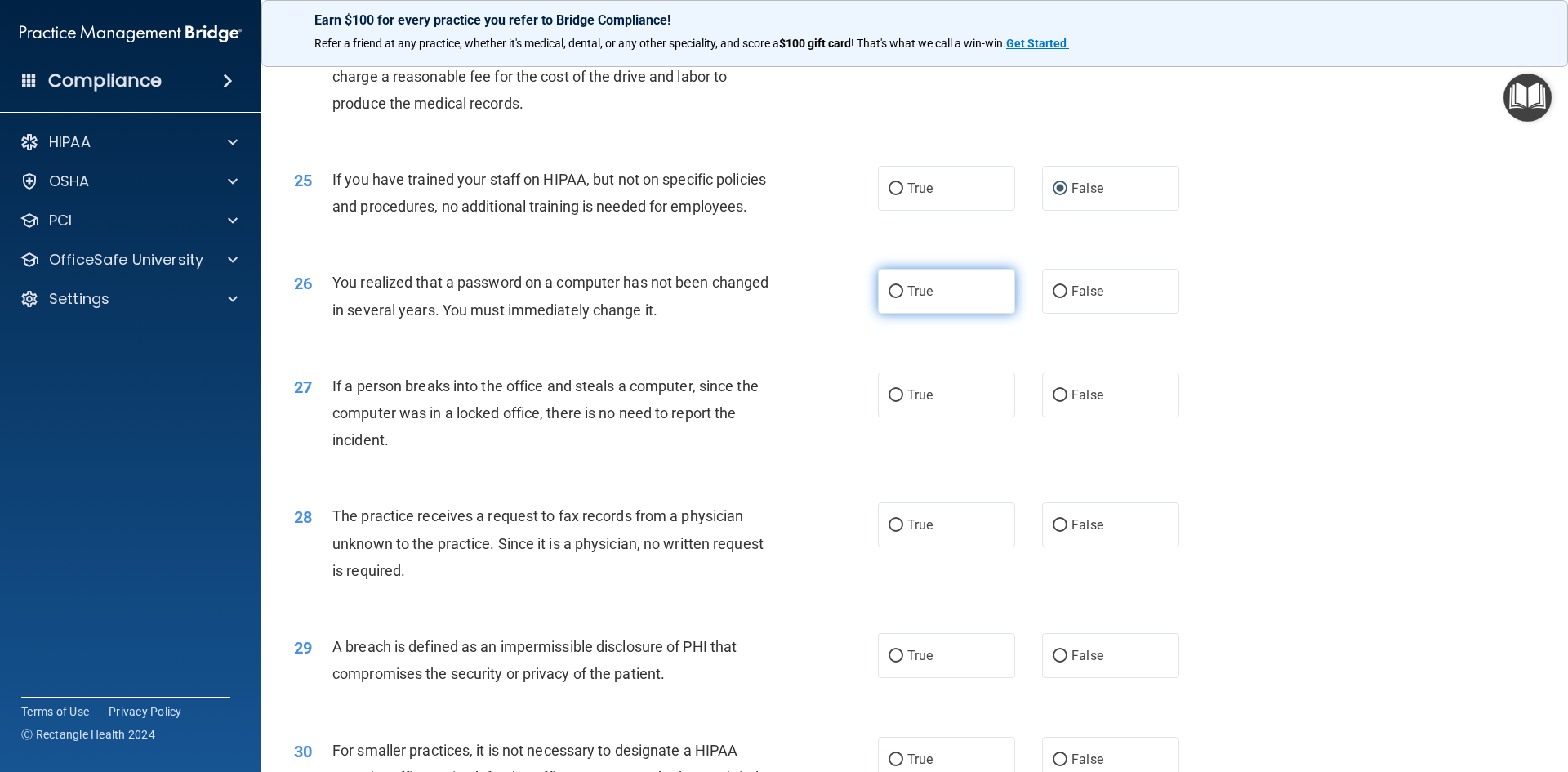
click at [930, 313] on label "True" at bounding box center [946, 291] width 137 height 45
click at [904, 299] on input "True" at bounding box center [896, 292] width 15 height 12
radio input "true"
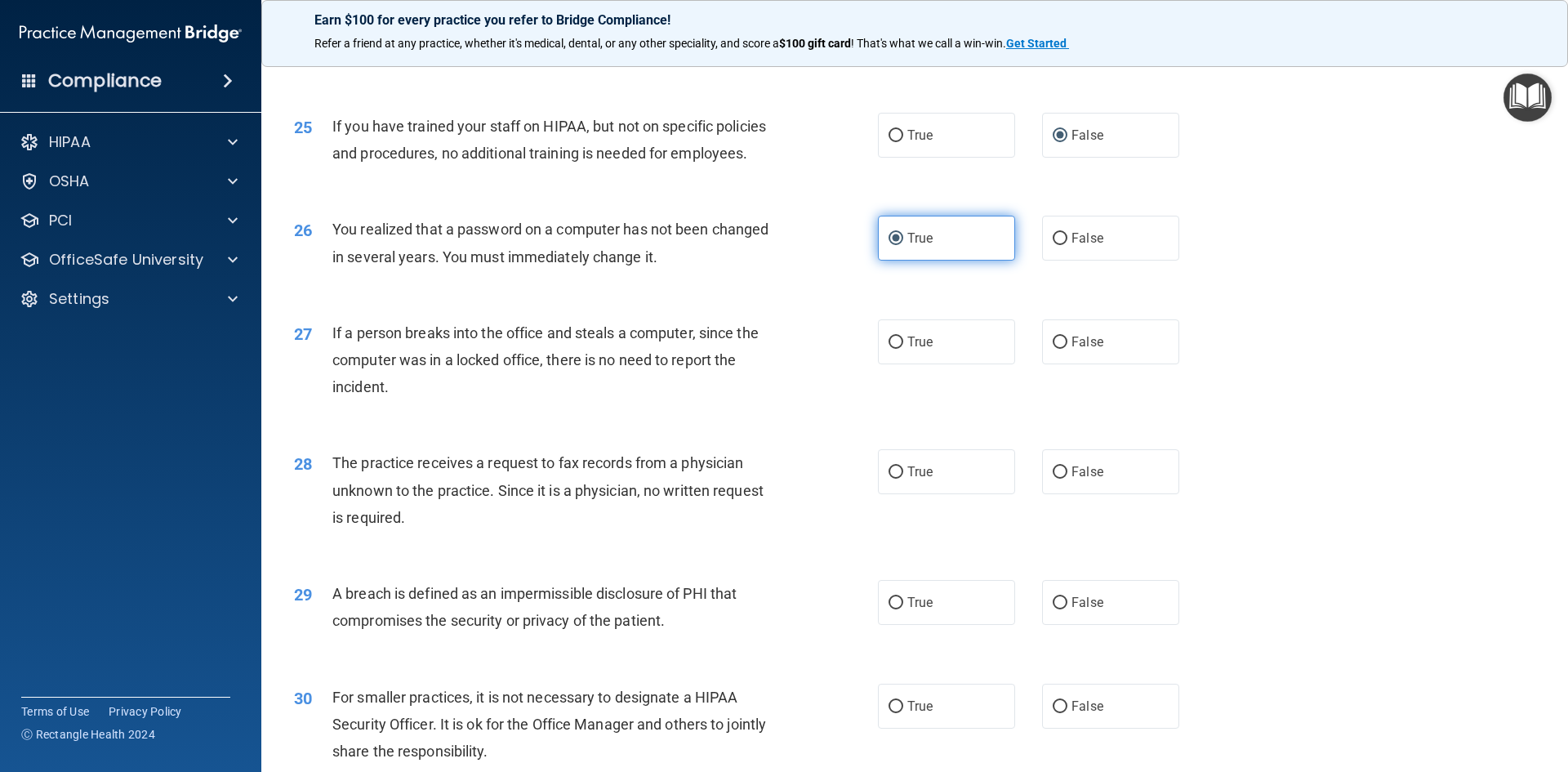
scroll to position [2942, 0]
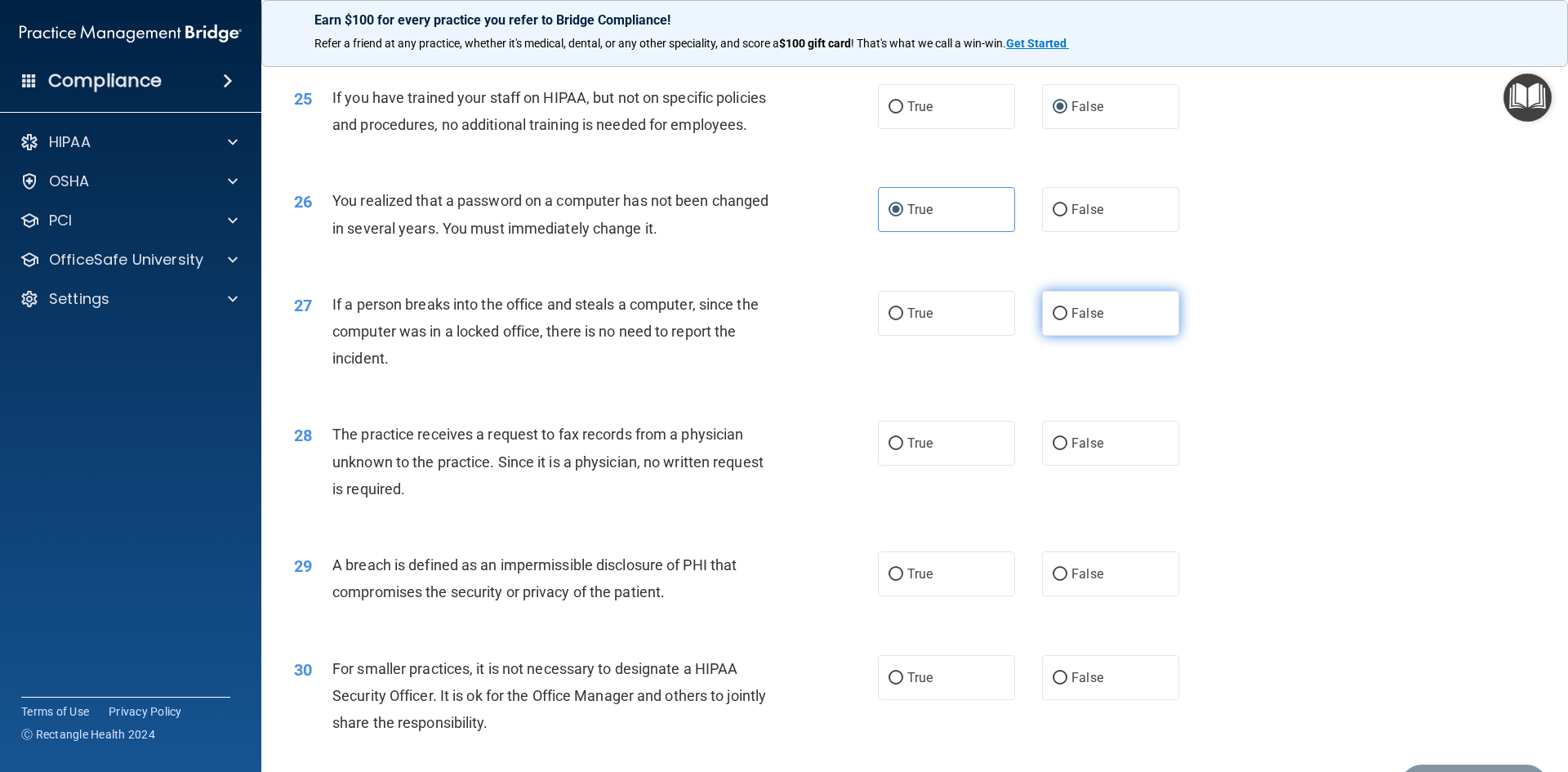
click at [1072, 321] on span "False" at bounding box center [1087, 313] width 32 height 16
click at [1067, 320] on input "False" at bounding box center [1060, 314] width 15 height 12
radio input "true"
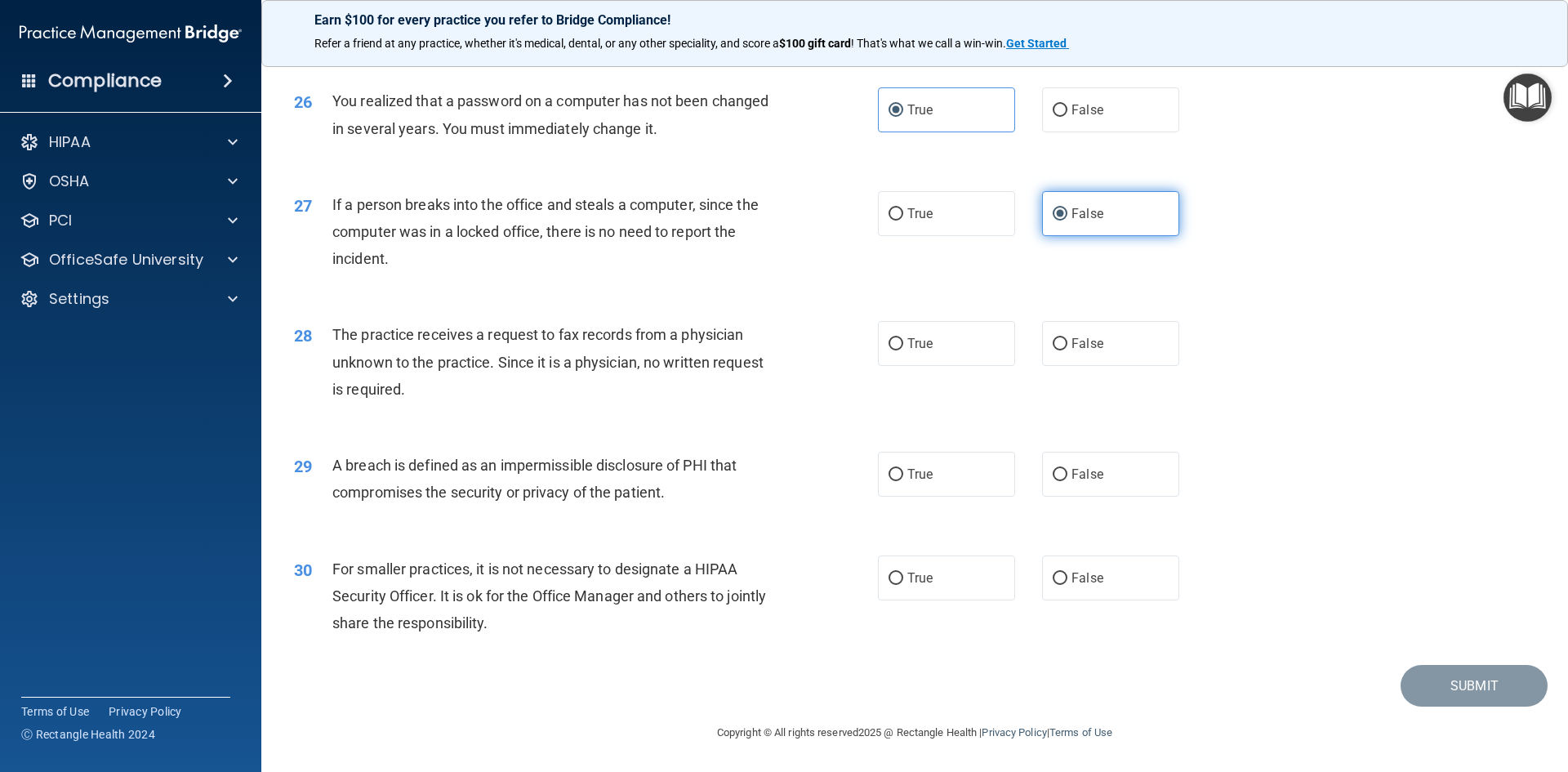
scroll to position [3095, 0]
click at [892, 348] on input "True" at bounding box center [896, 344] width 15 height 12
radio input "true"
click at [916, 482] on span "True" at bounding box center [920, 474] width 25 height 16
click at [904, 482] on input "True" at bounding box center [896, 475] width 15 height 12
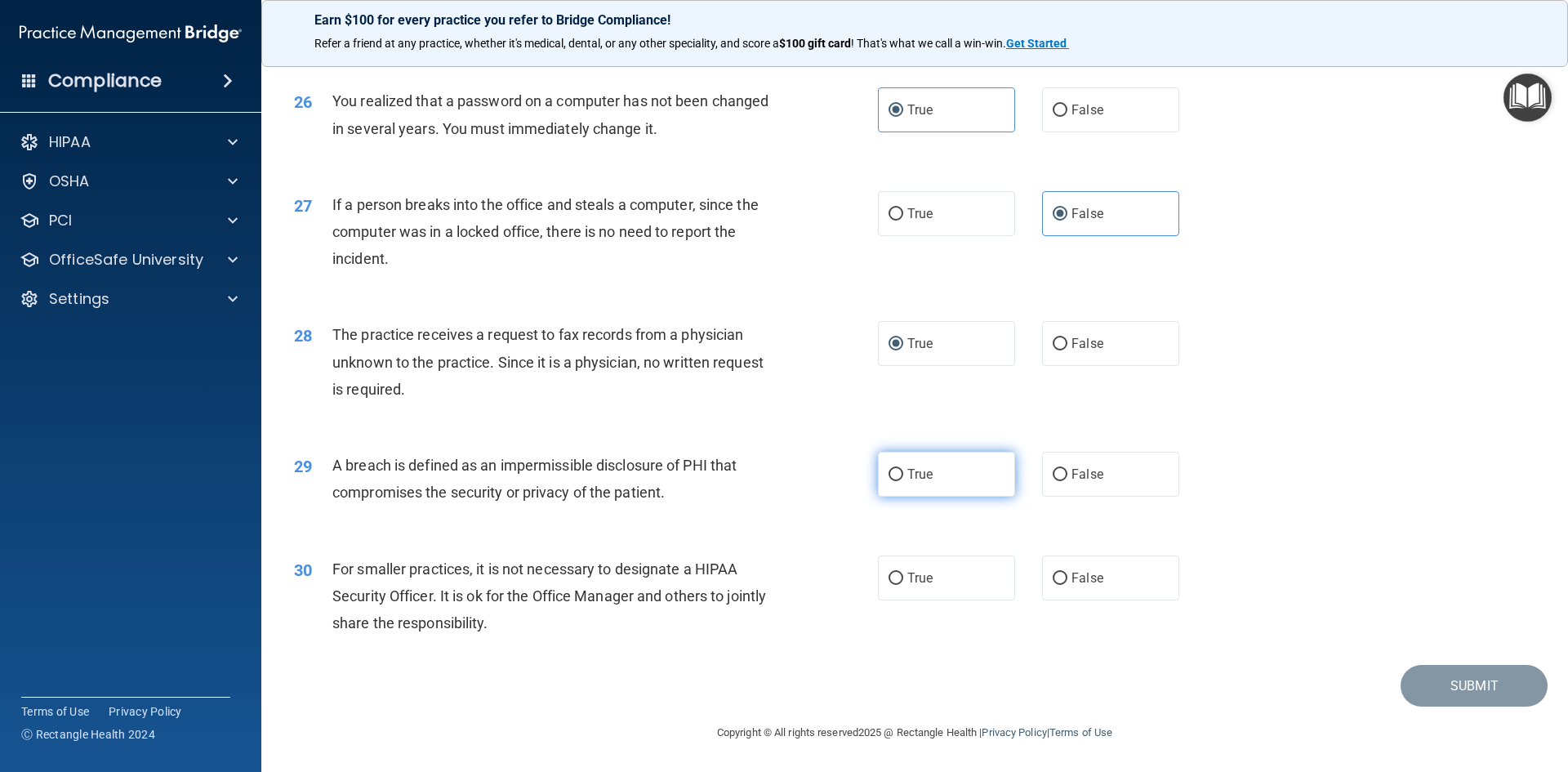
radio input "true"
click at [1055, 582] on input "False" at bounding box center [1060, 578] width 15 height 12
radio input "true"
click at [1450, 679] on button "Submit" at bounding box center [1474, 686] width 147 height 42
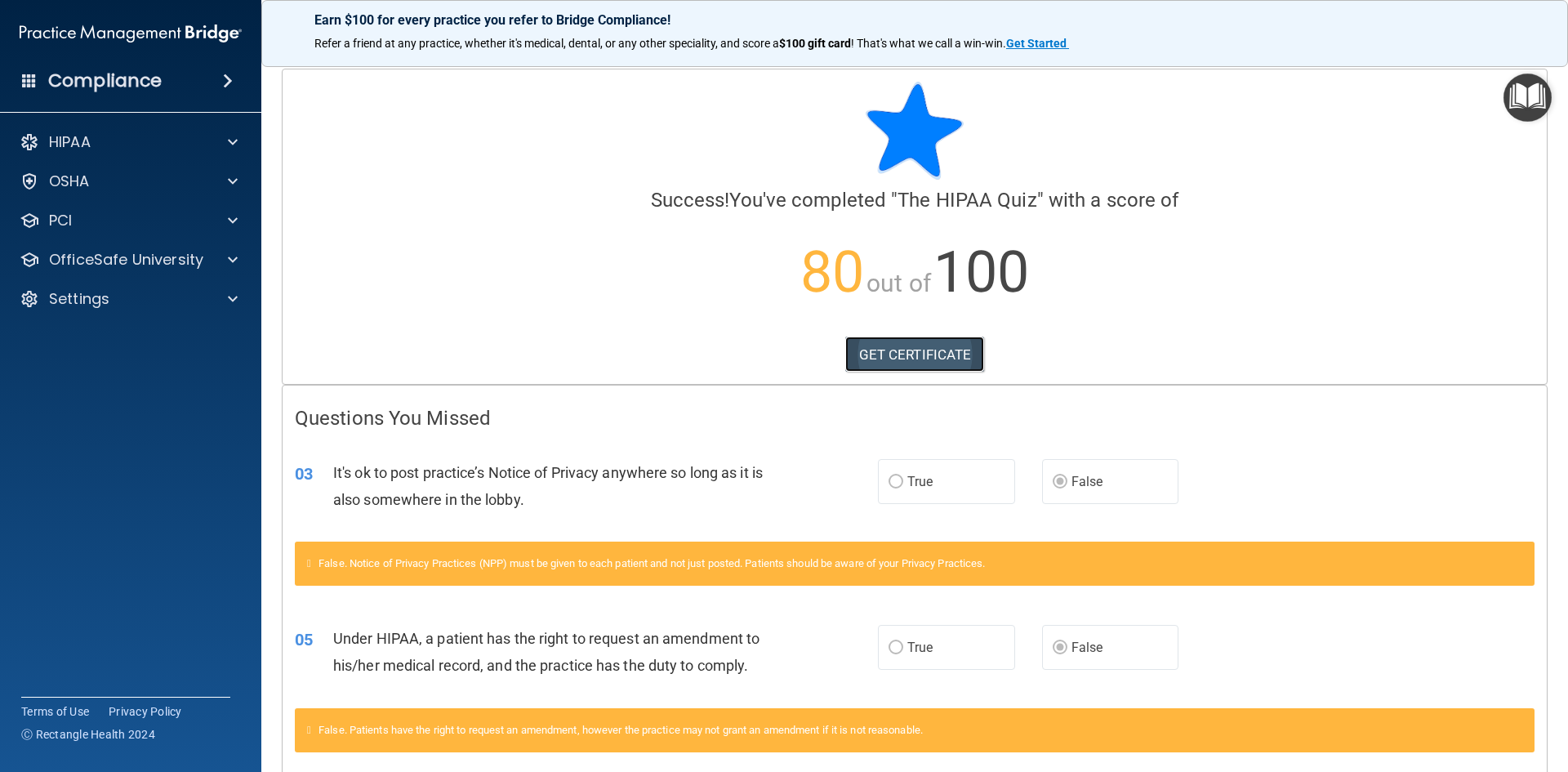
click at [928, 361] on link "GET CERTIFICATE" at bounding box center [915, 354] width 139 height 36
click at [1513, 106] on img "Open Resource Center" at bounding box center [1528, 98] width 48 height 48
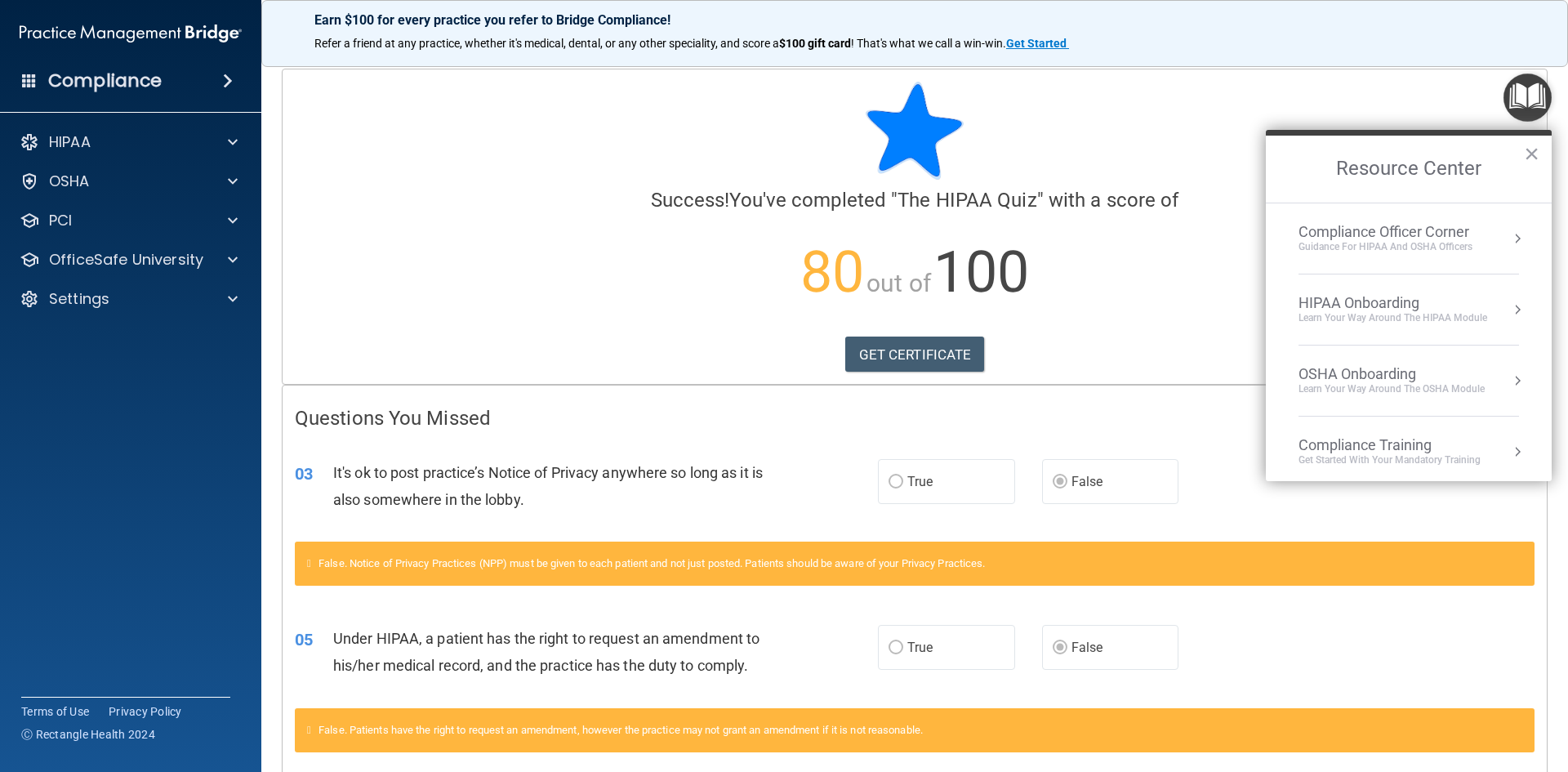
scroll to position [234, 0]
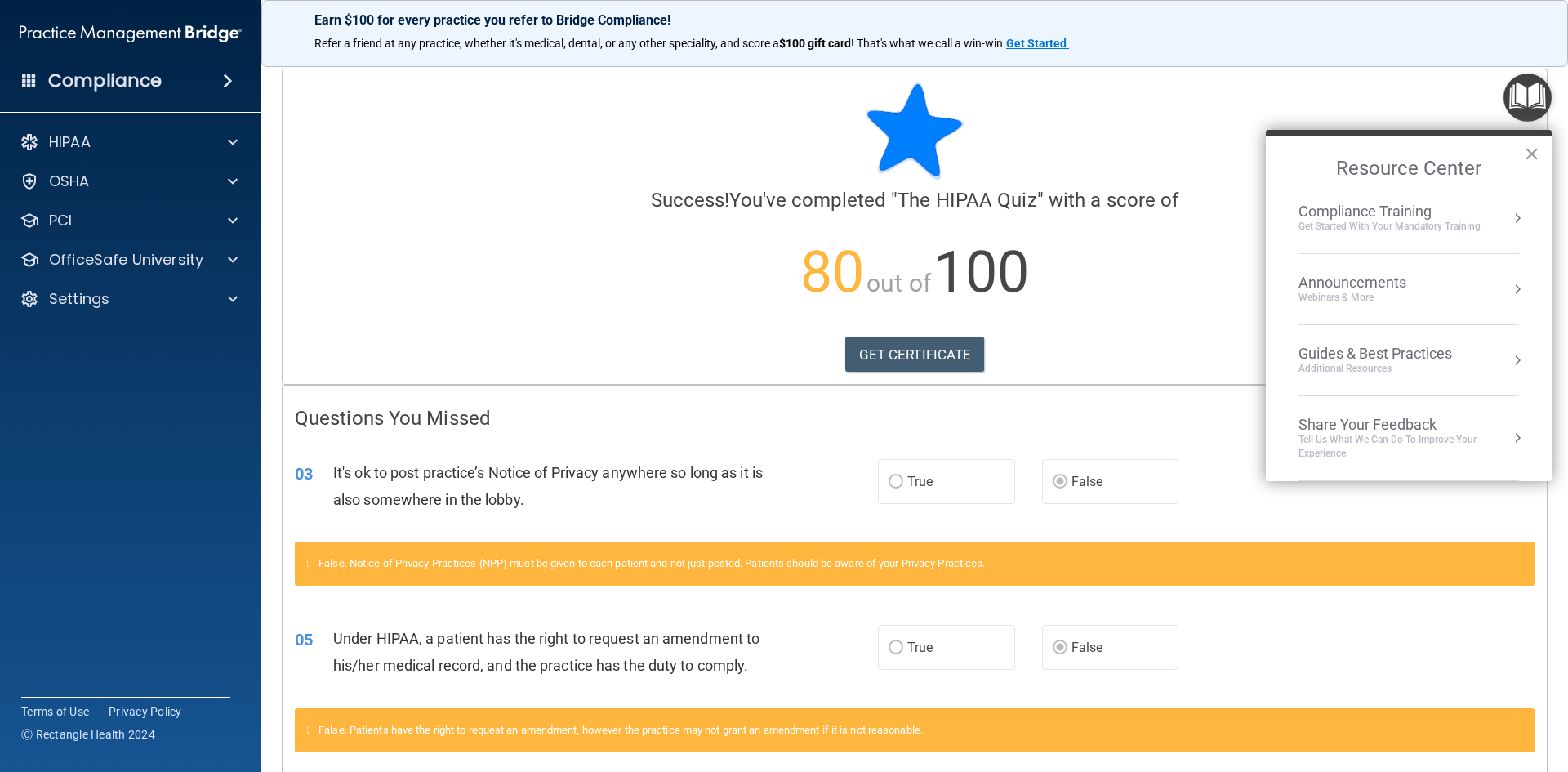
click at [1399, 230] on div "Get Started with your mandatory training" at bounding box center [1390, 226] width 182 height 14
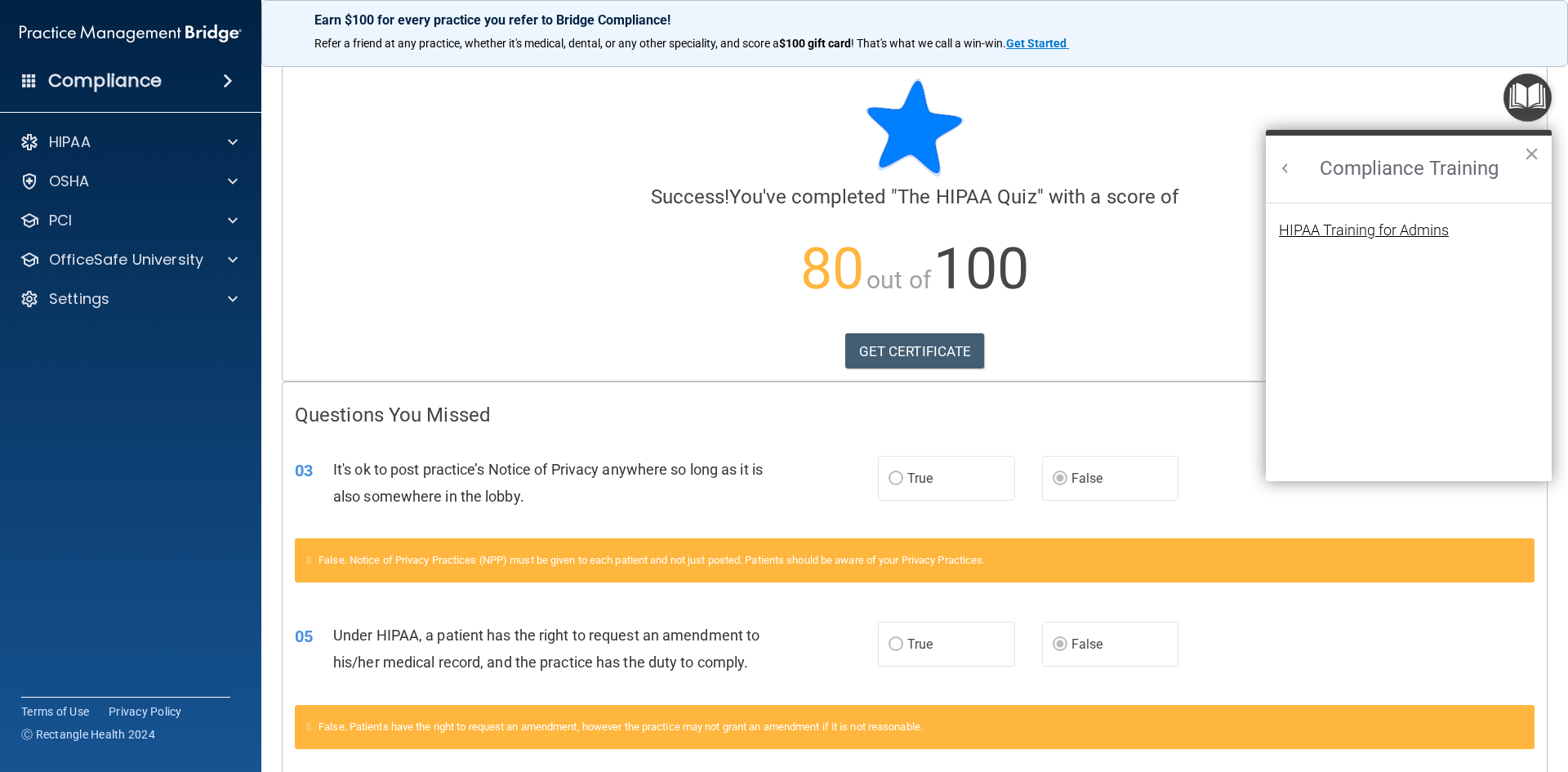
scroll to position [0, 0]
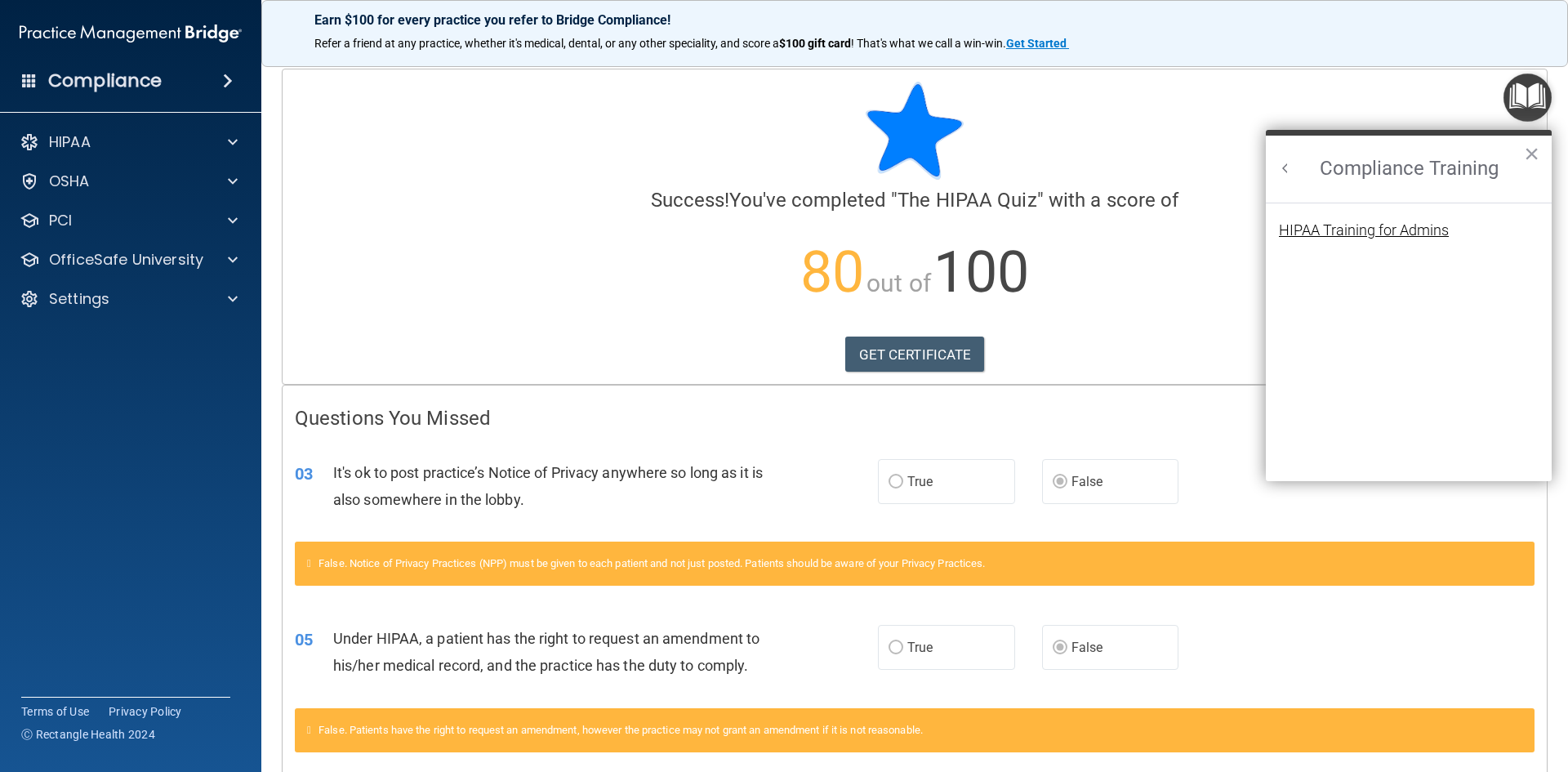
click at [1383, 223] on div "HIPAA Training for Admins" at bounding box center [1364, 231] width 170 height 15
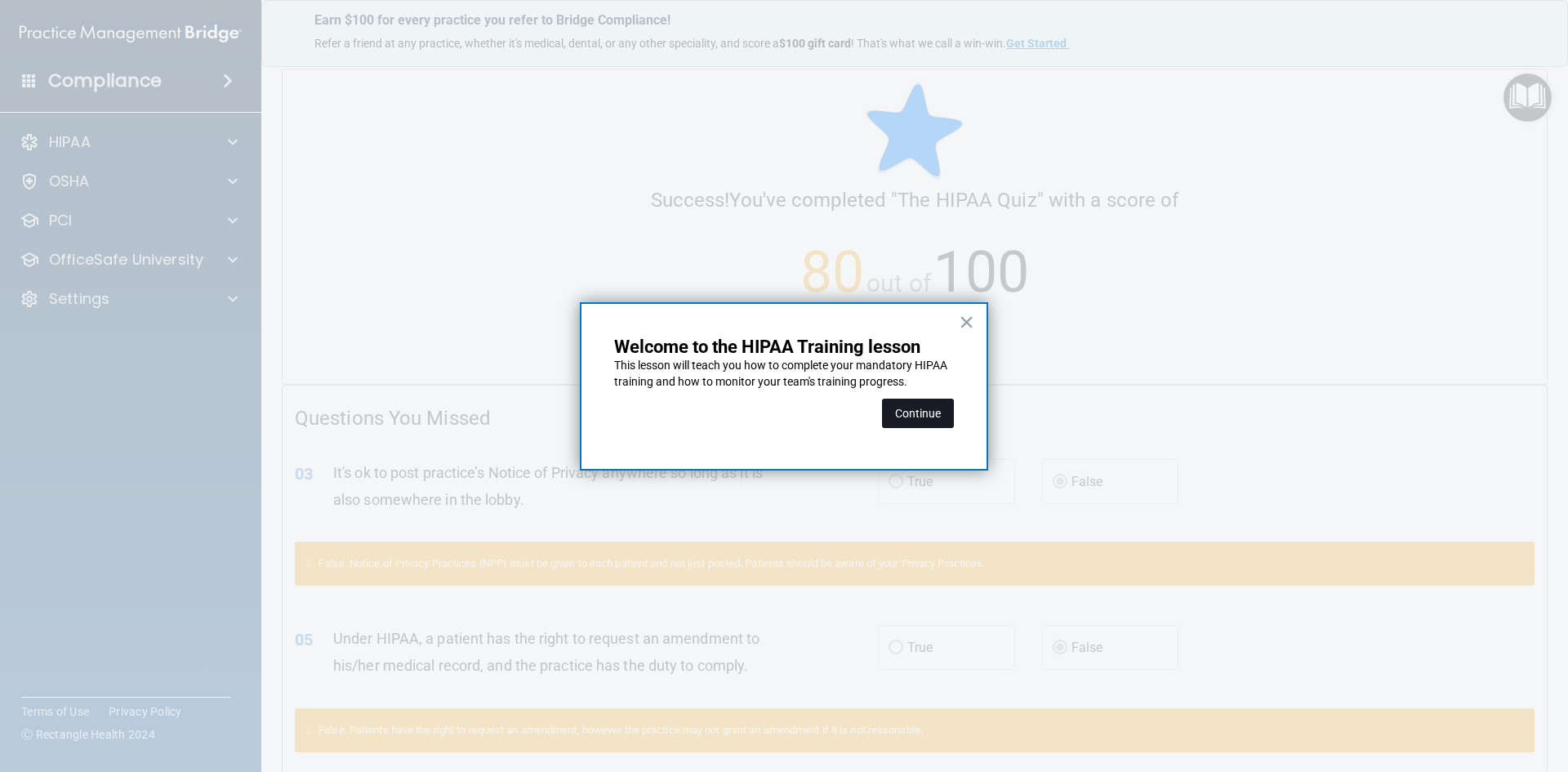
click at [911, 406] on button "Continue" at bounding box center [918, 413] width 72 height 30
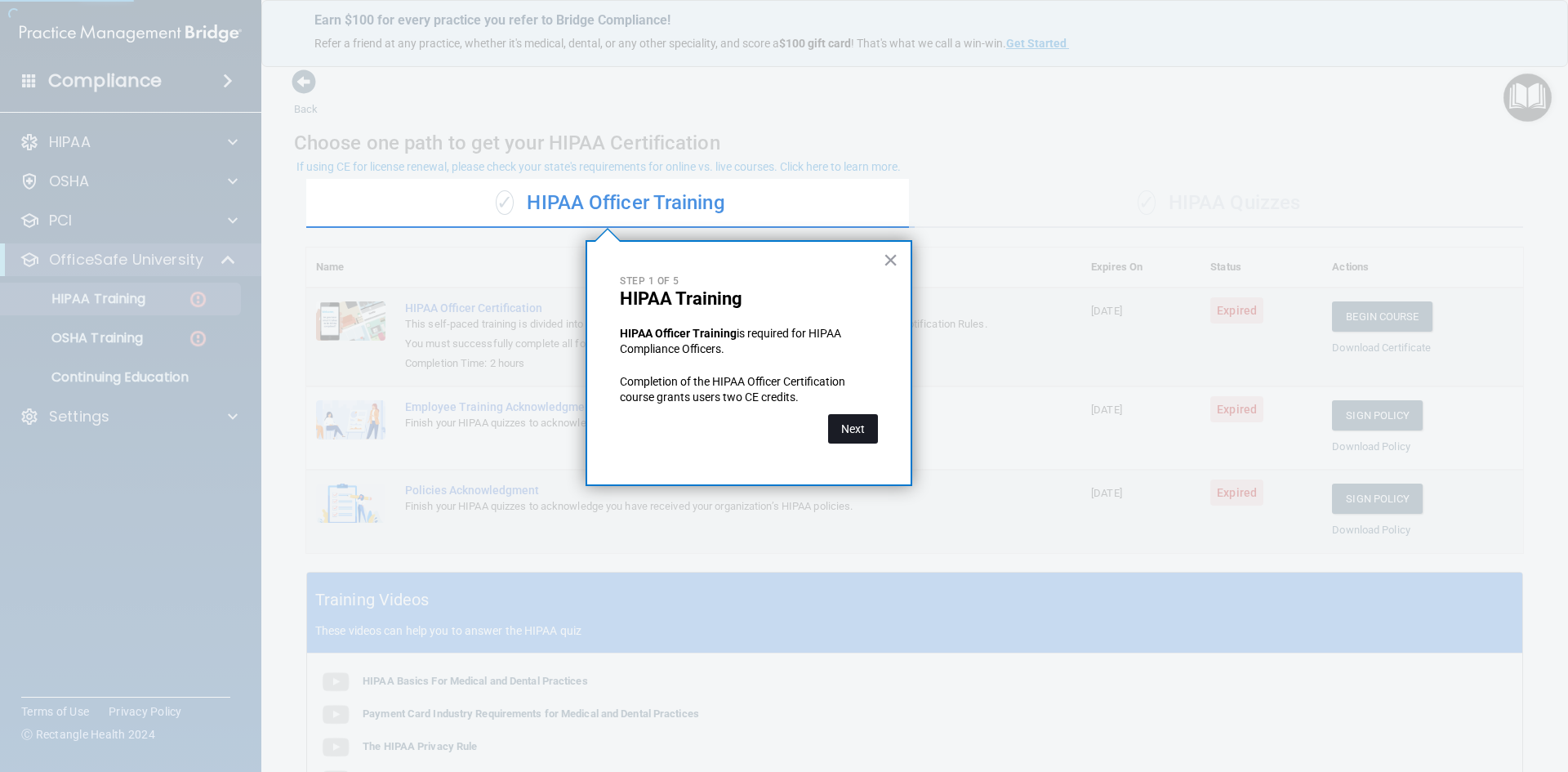
click at [844, 433] on button "Next" at bounding box center [853, 429] width 50 height 30
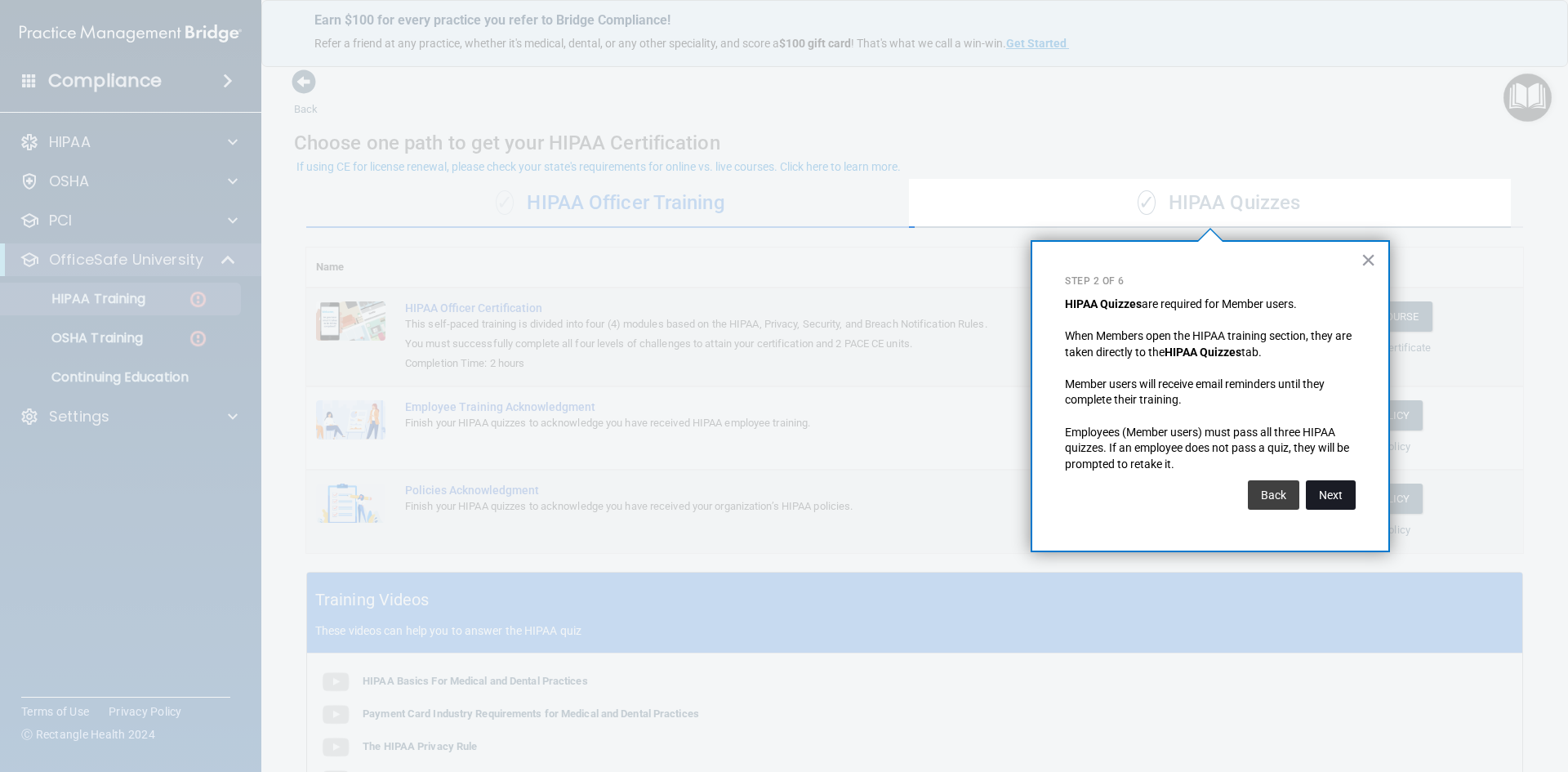
click at [1350, 494] on button "Next" at bounding box center [1331, 496] width 50 height 30
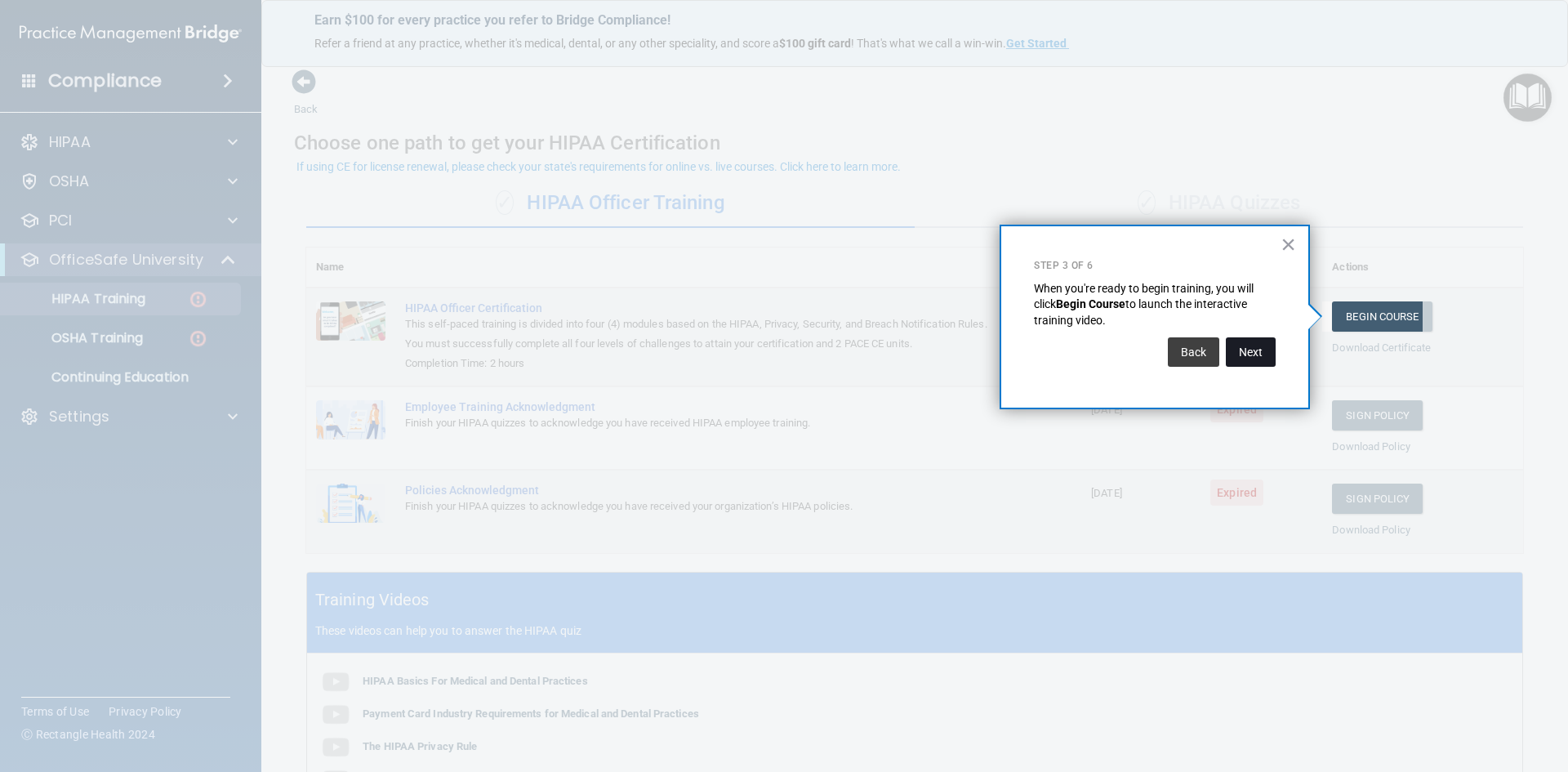
click at [1246, 343] on button "Next" at bounding box center [1251, 352] width 50 height 30
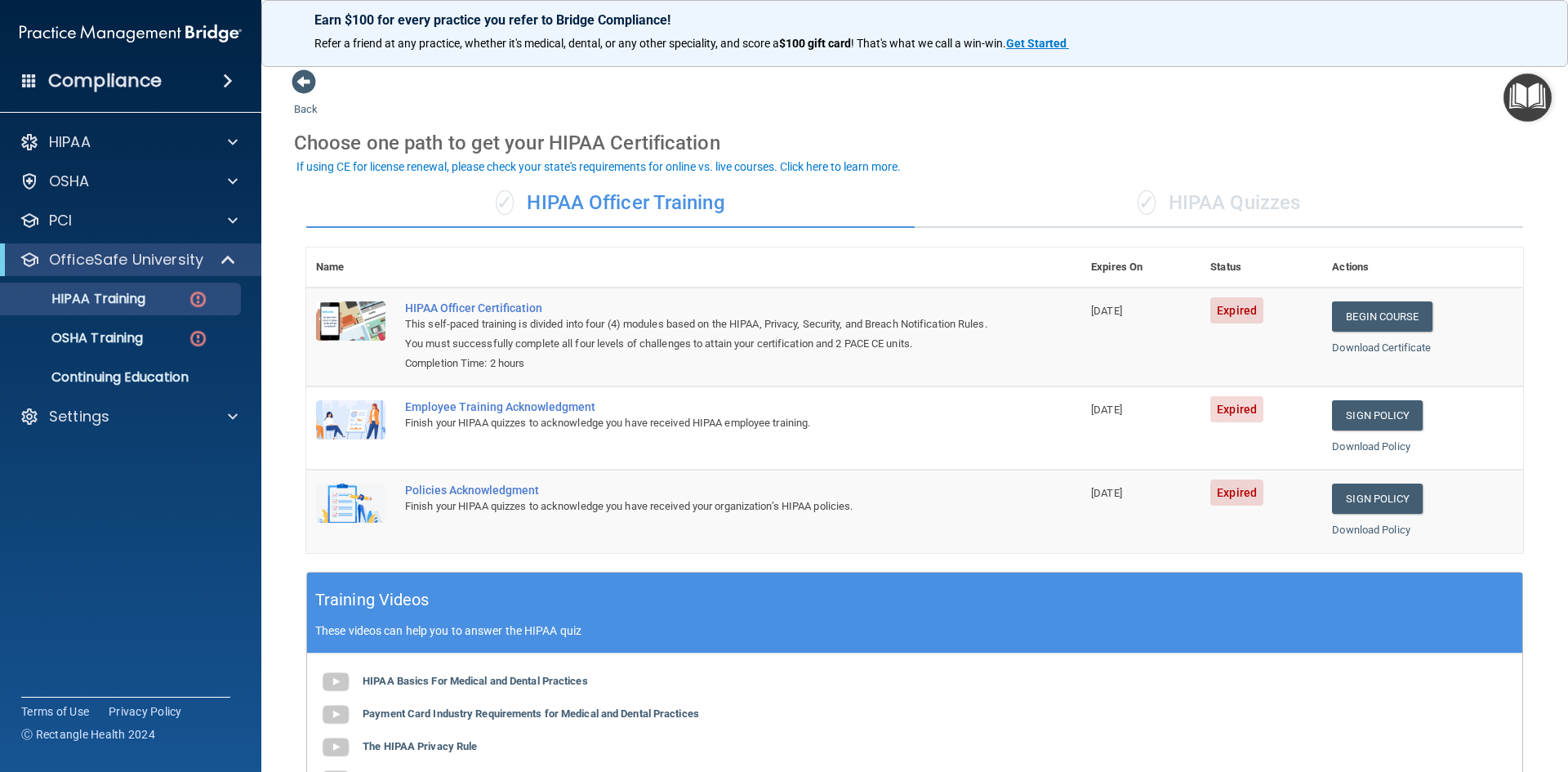
click at [1234, 212] on div "✓ HIPAA Quizzes" at bounding box center [1219, 203] width 609 height 49
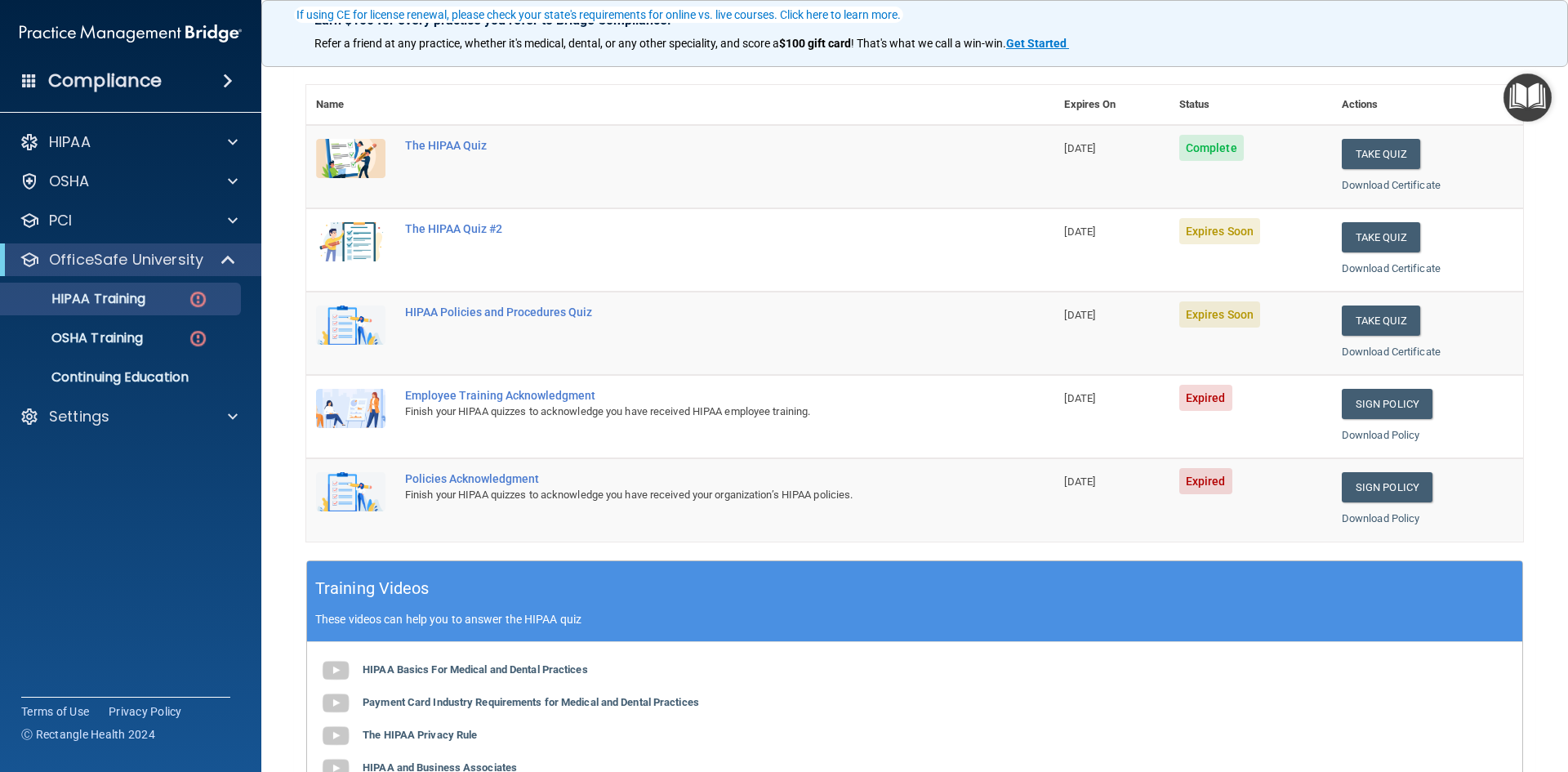
scroll to position [163, 0]
click at [1386, 407] on link "Sign Policy" at bounding box center [1388, 403] width 91 height 30
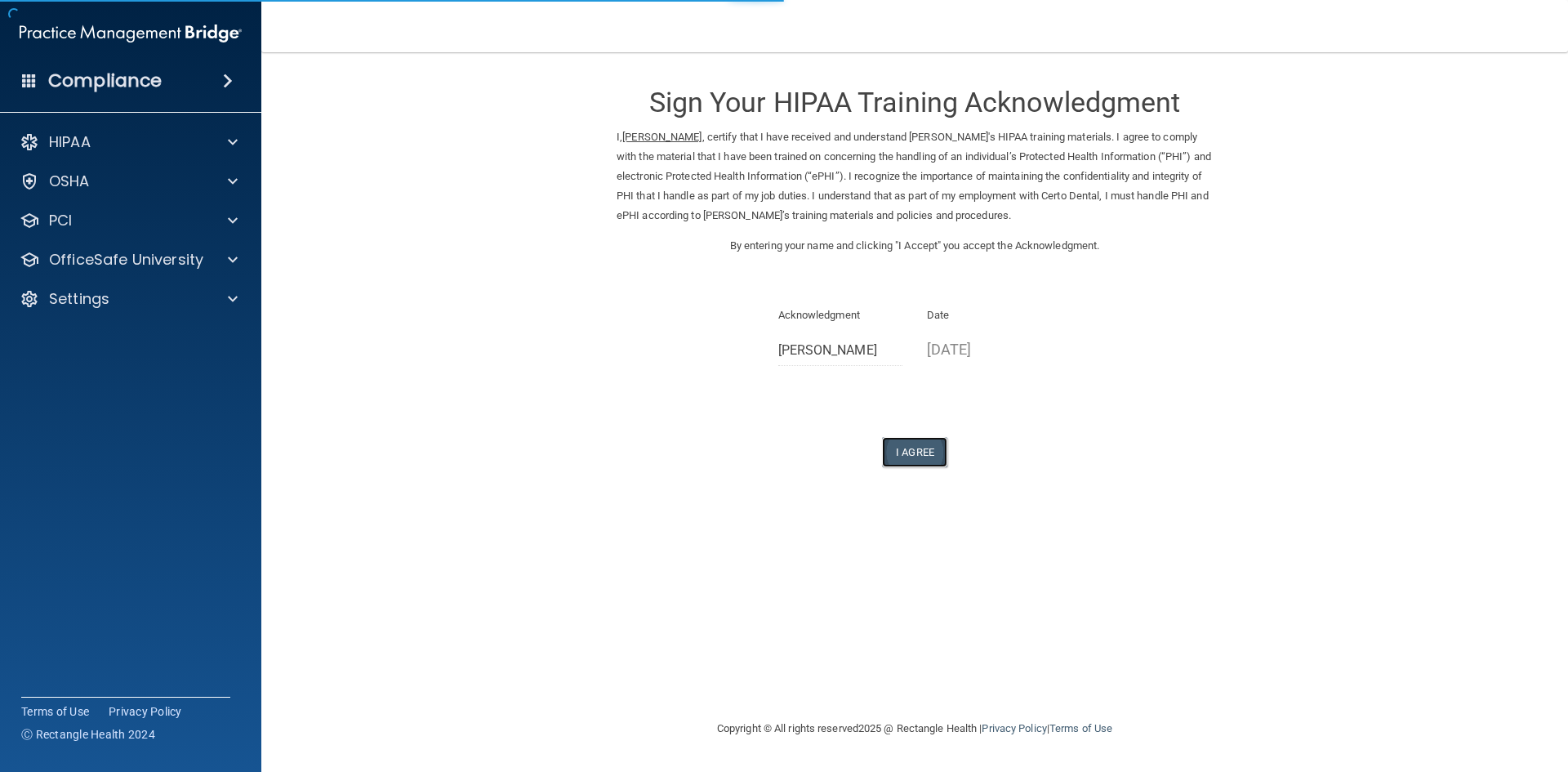
click at [909, 454] on button "I Agree" at bounding box center [915, 452] width 66 height 30
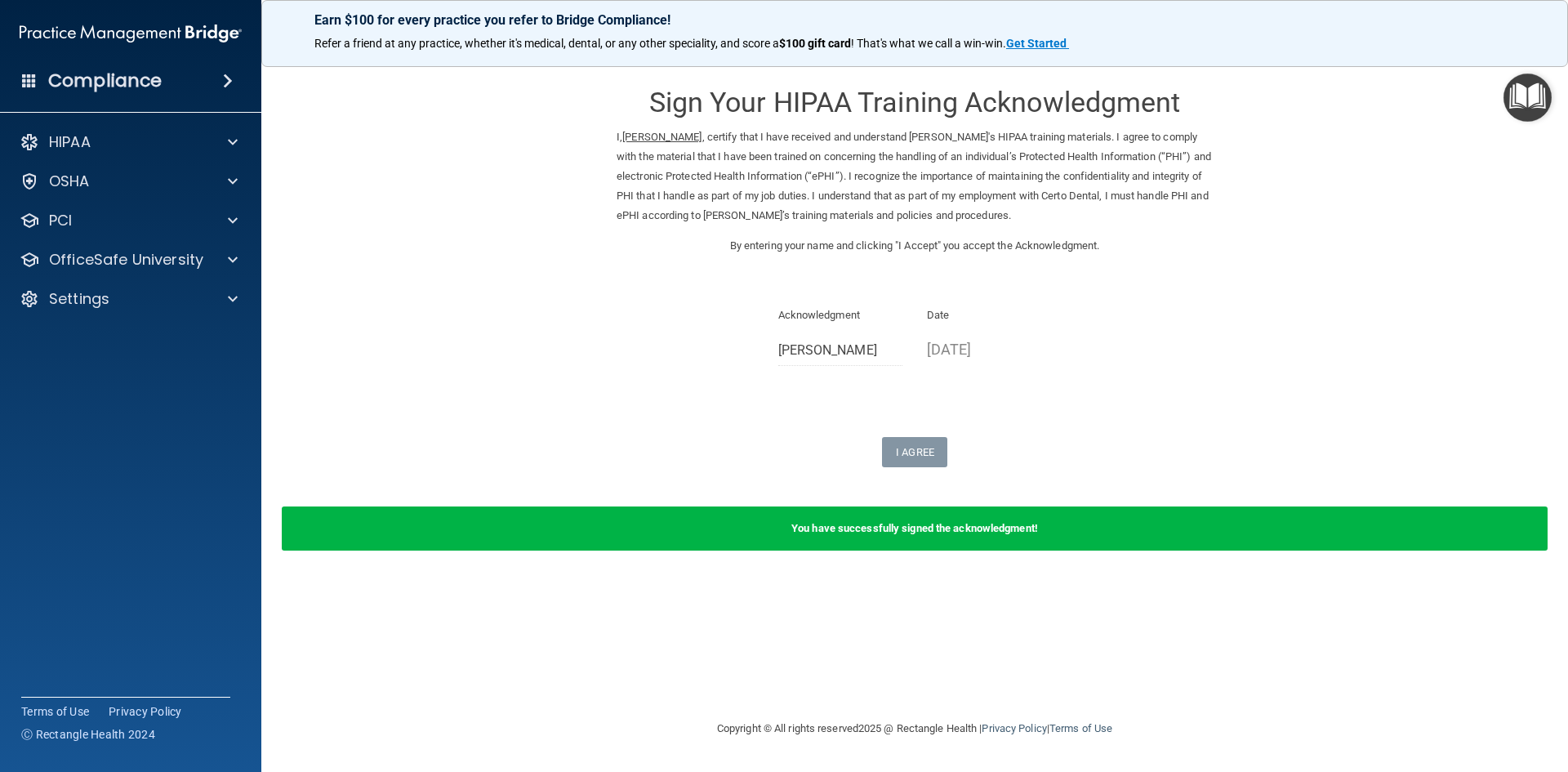
click at [1536, 96] on img "Open Resource Center" at bounding box center [1528, 98] width 48 height 48
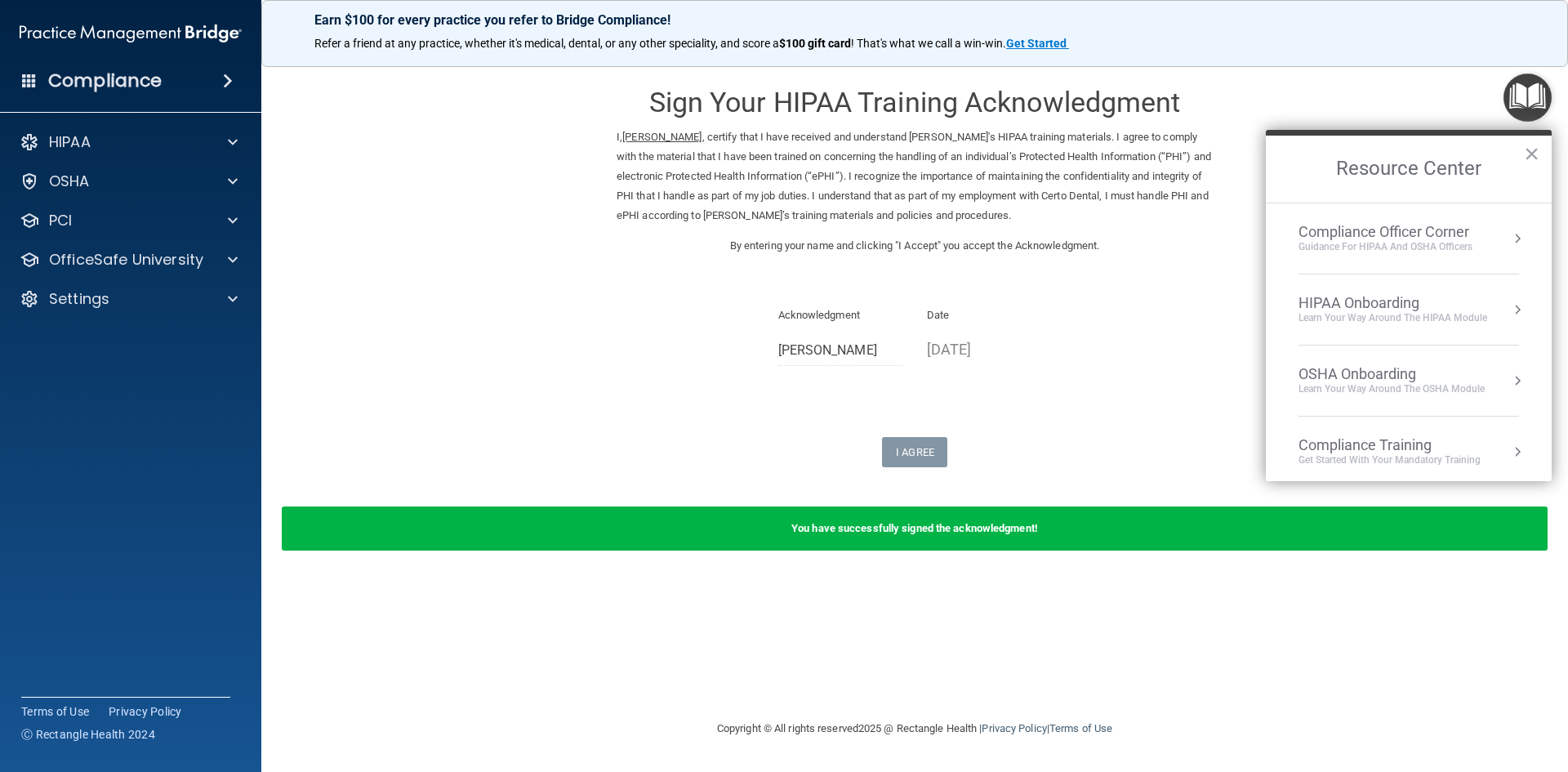
scroll to position [234, 0]
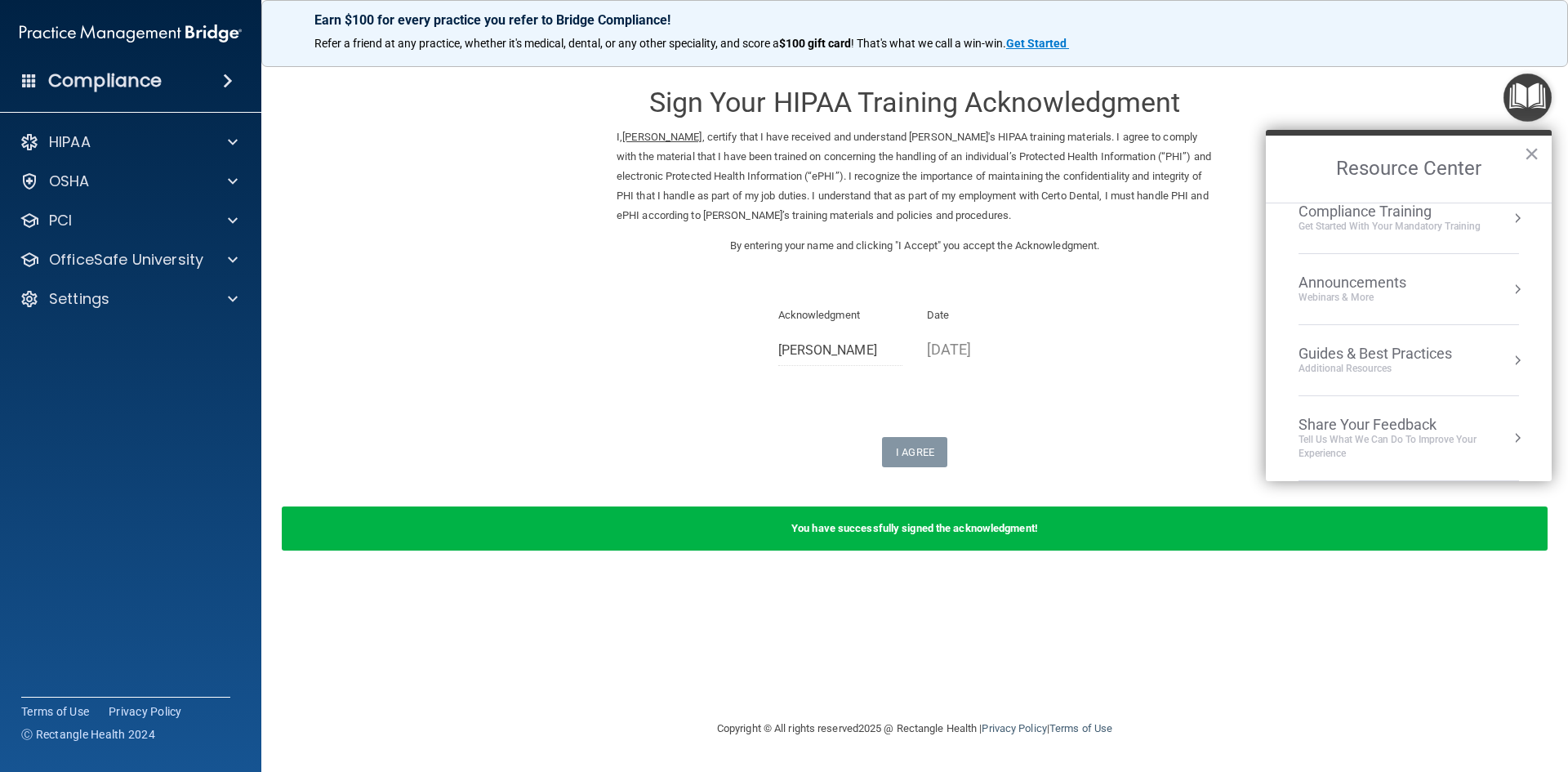
click at [1430, 215] on div "Compliance Training" at bounding box center [1390, 212] width 182 height 18
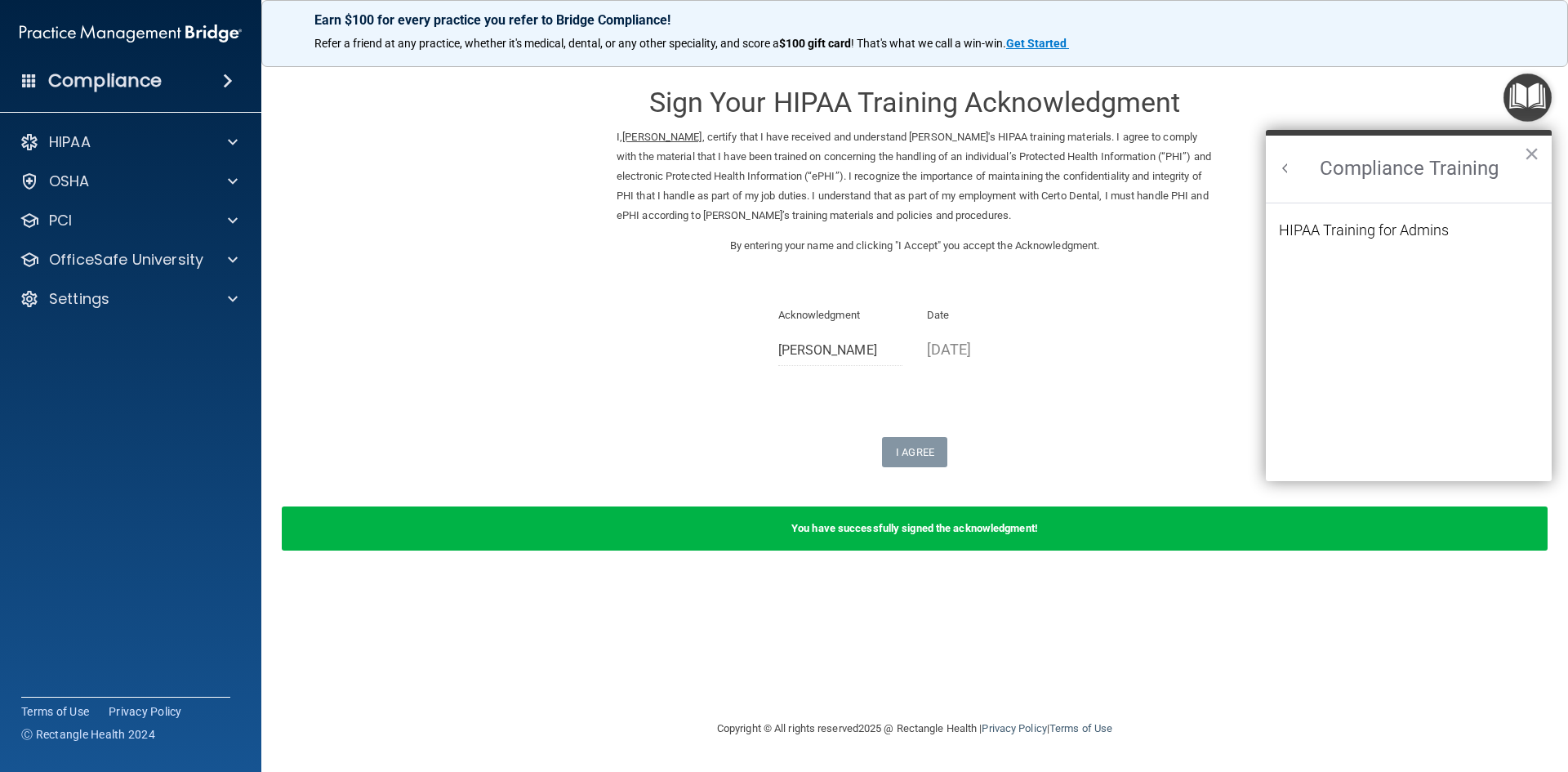
scroll to position [213, 0]
click at [1405, 233] on div "HIPAA Training for Admins" at bounding box center [1364, 231] width 170 height 15
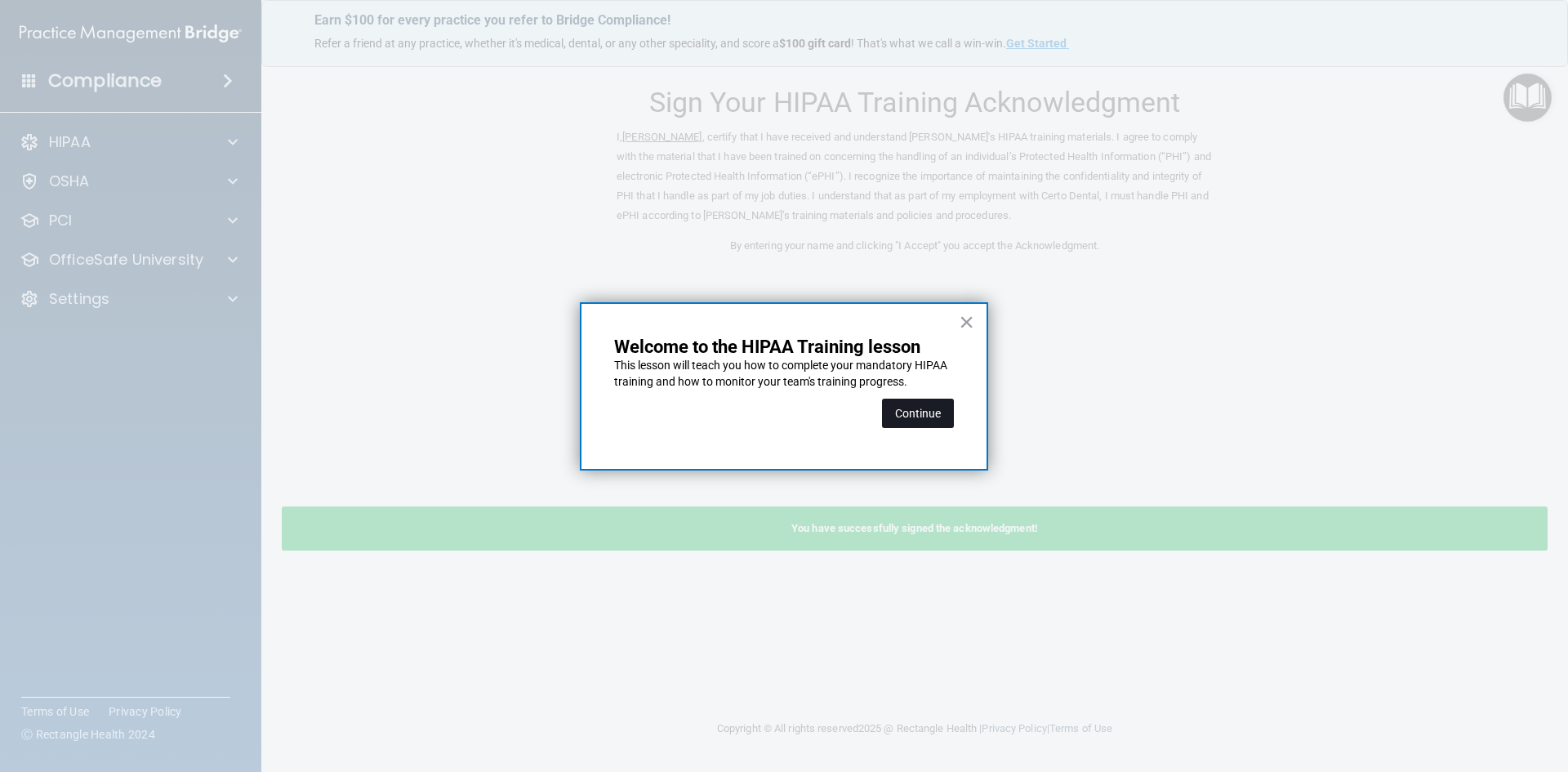
click at [884, 416] on button "Continue" at bounding box center [918, 413] width 72 height 30
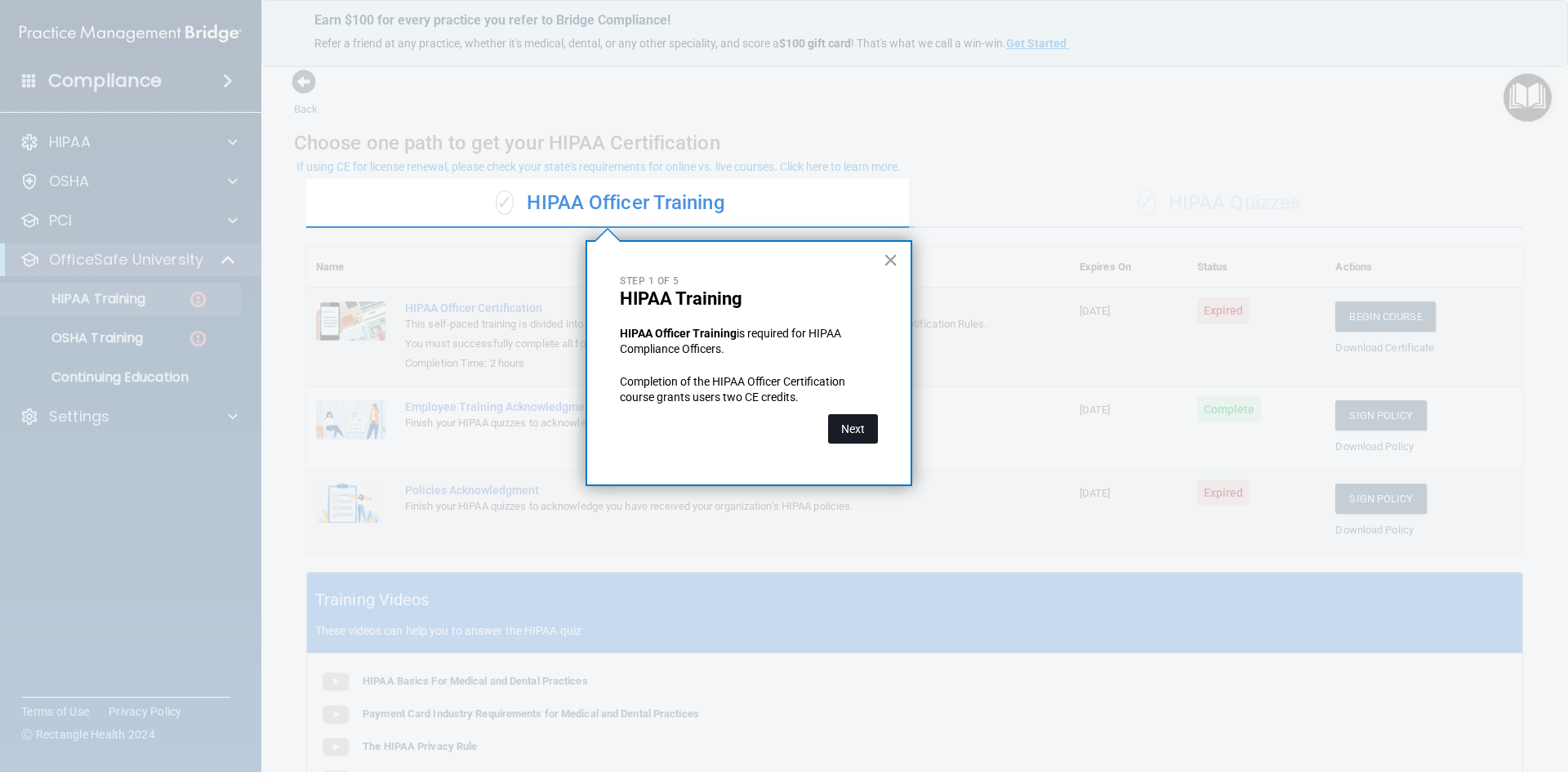
click at [851, 432] on button "Next" at bounding box center [853, 429] width 50 height 30
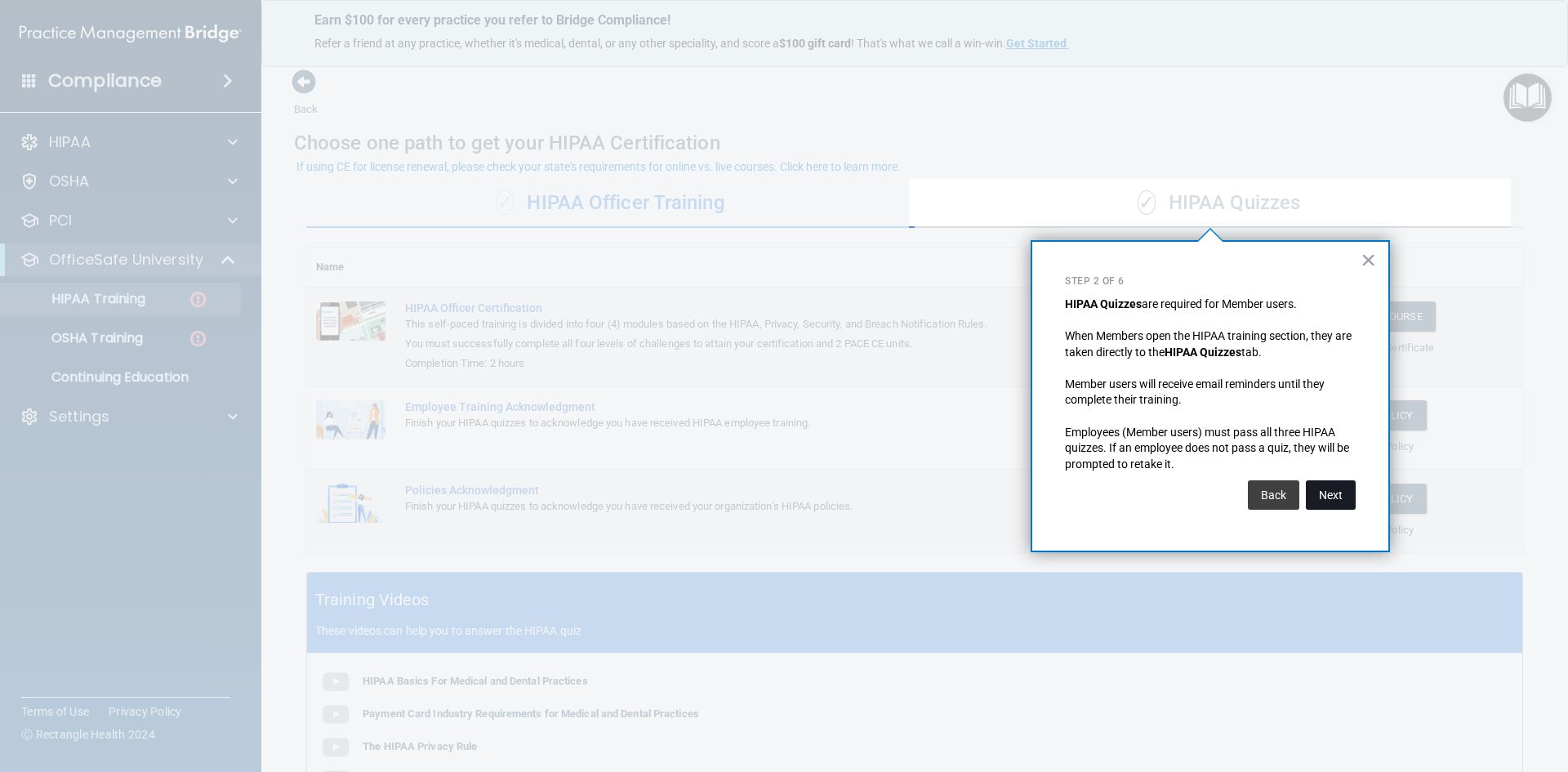
click at [1331, 493] on button "Next" at bounding box center [1331, 496] width 50 height 30
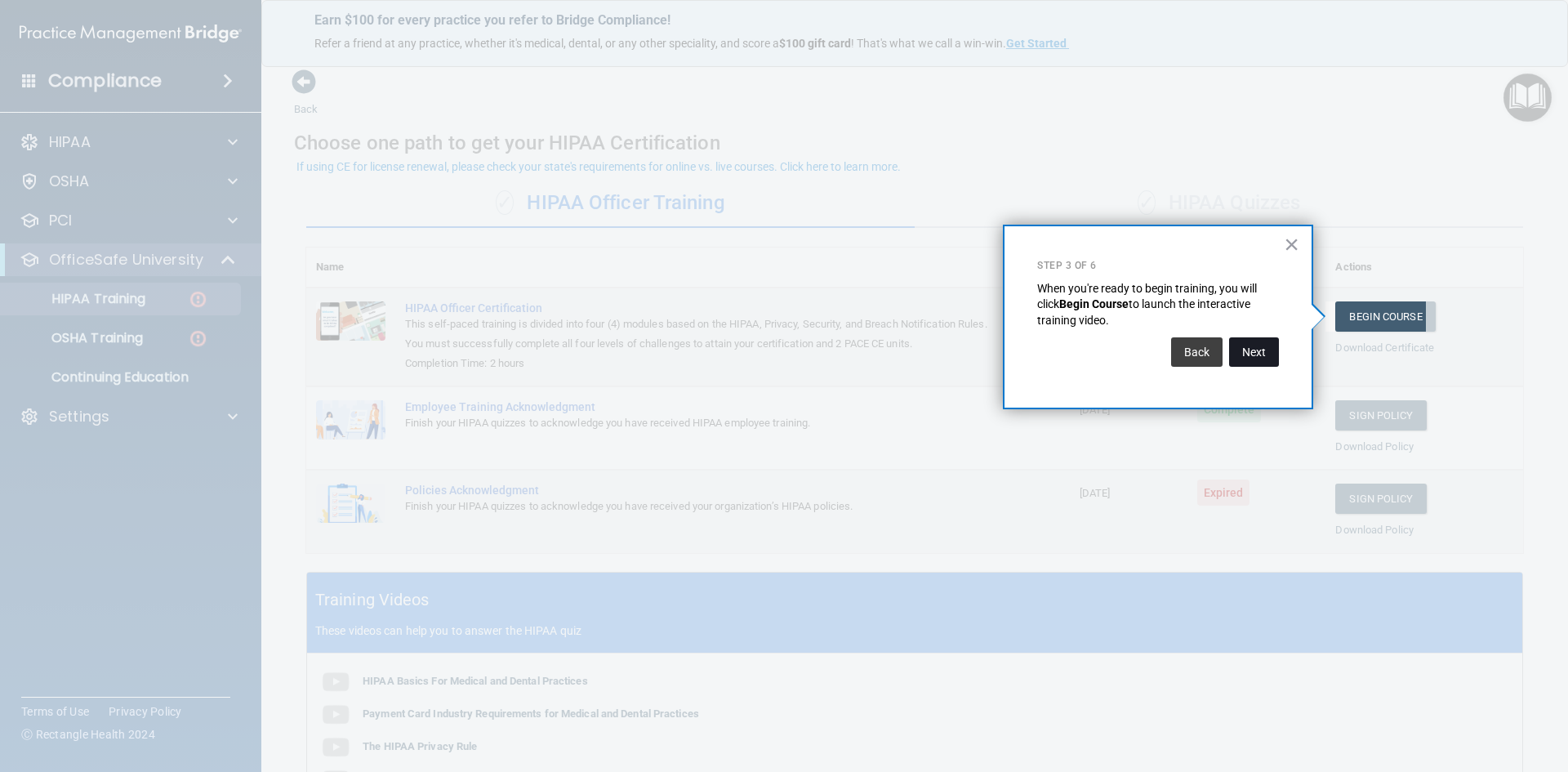
click at [1259, 341] on button "Next" at bounding box center [1254, 352] width 50 height 30
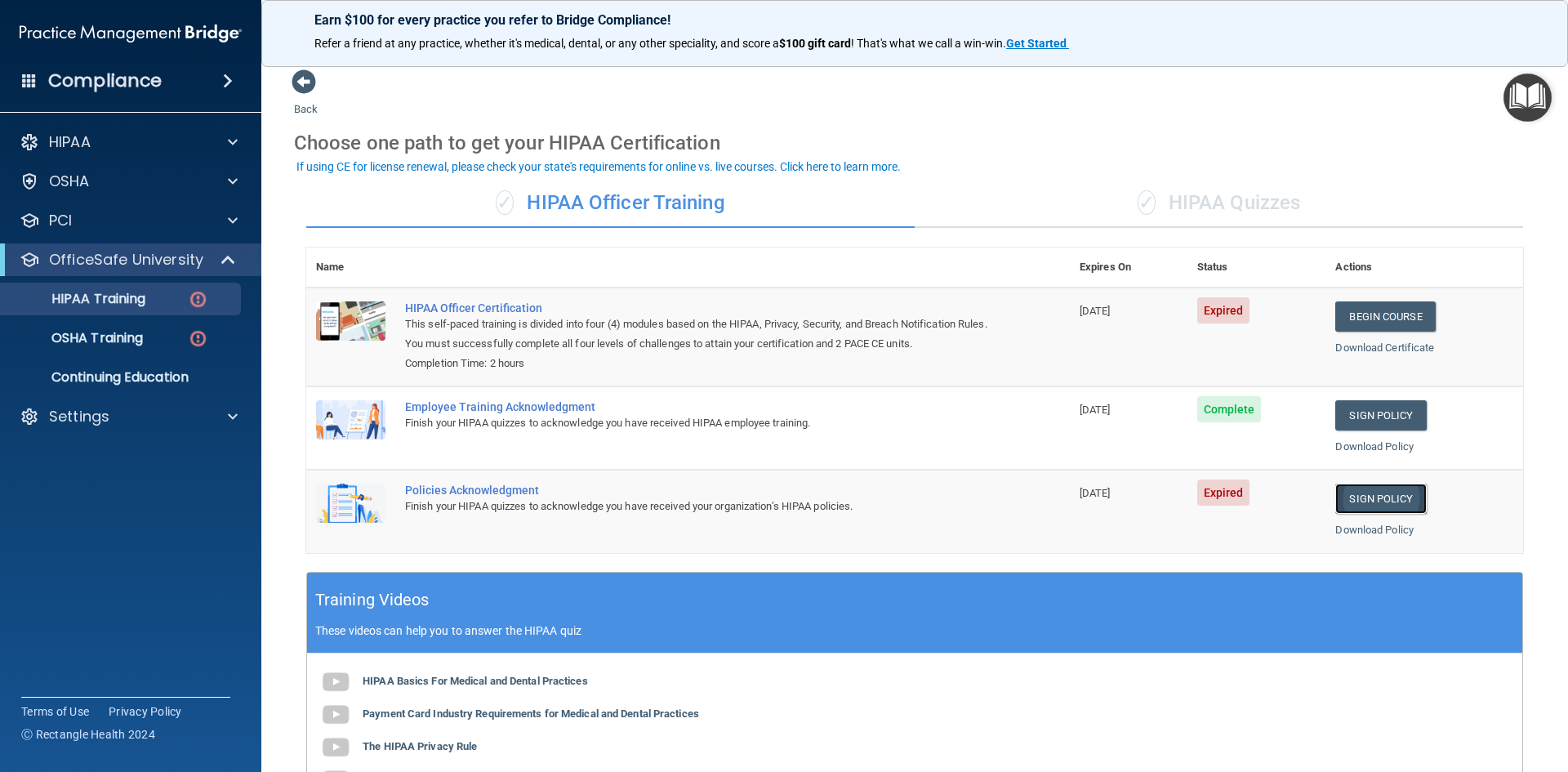
click at [1379, 499] on link "Sign Policy" at bounding box center [1381, 499] width 91 height 30
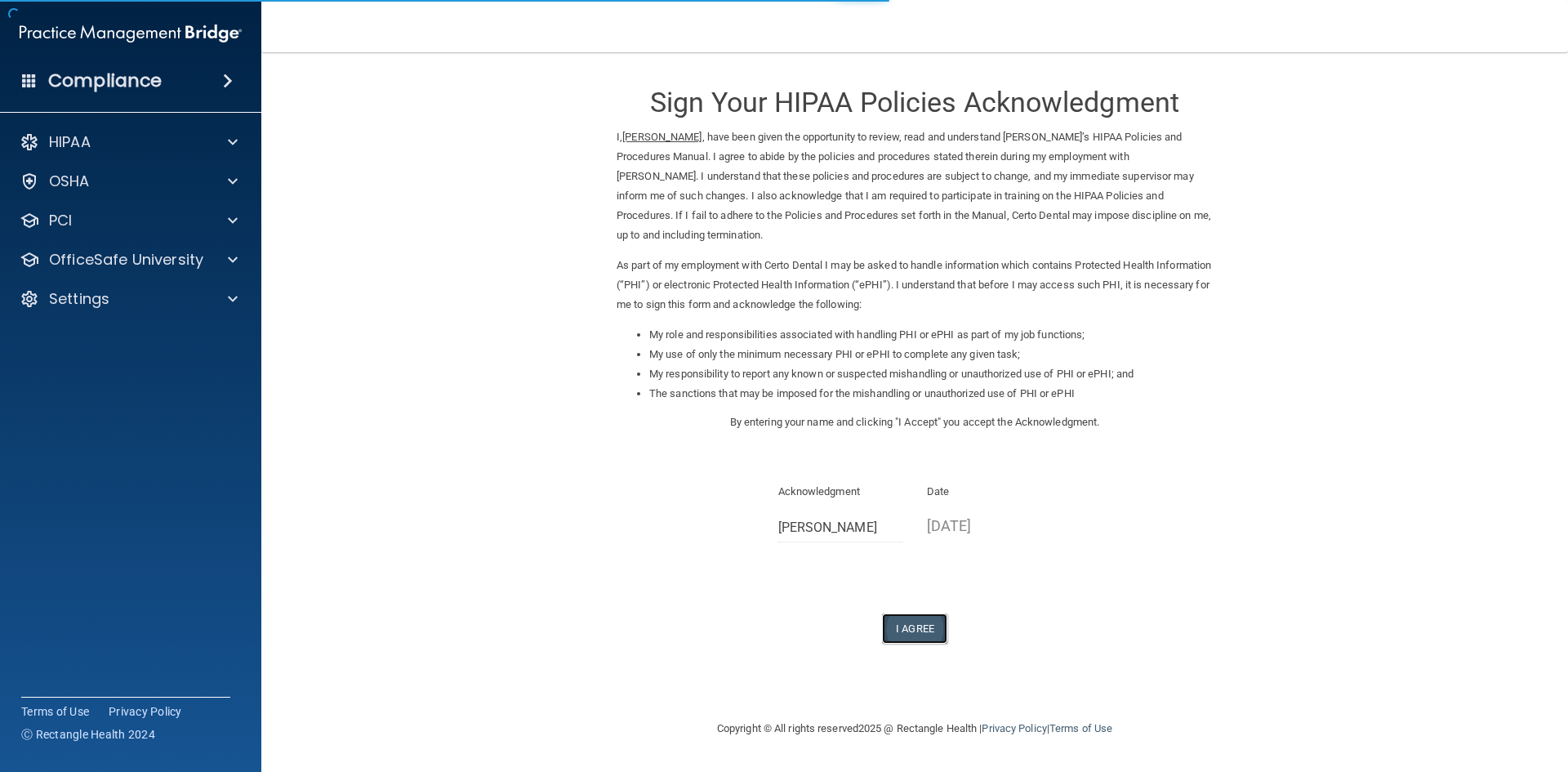
click at [902, 628] on button "I Agree" at bounding box center [915, 628] width 66 height 30
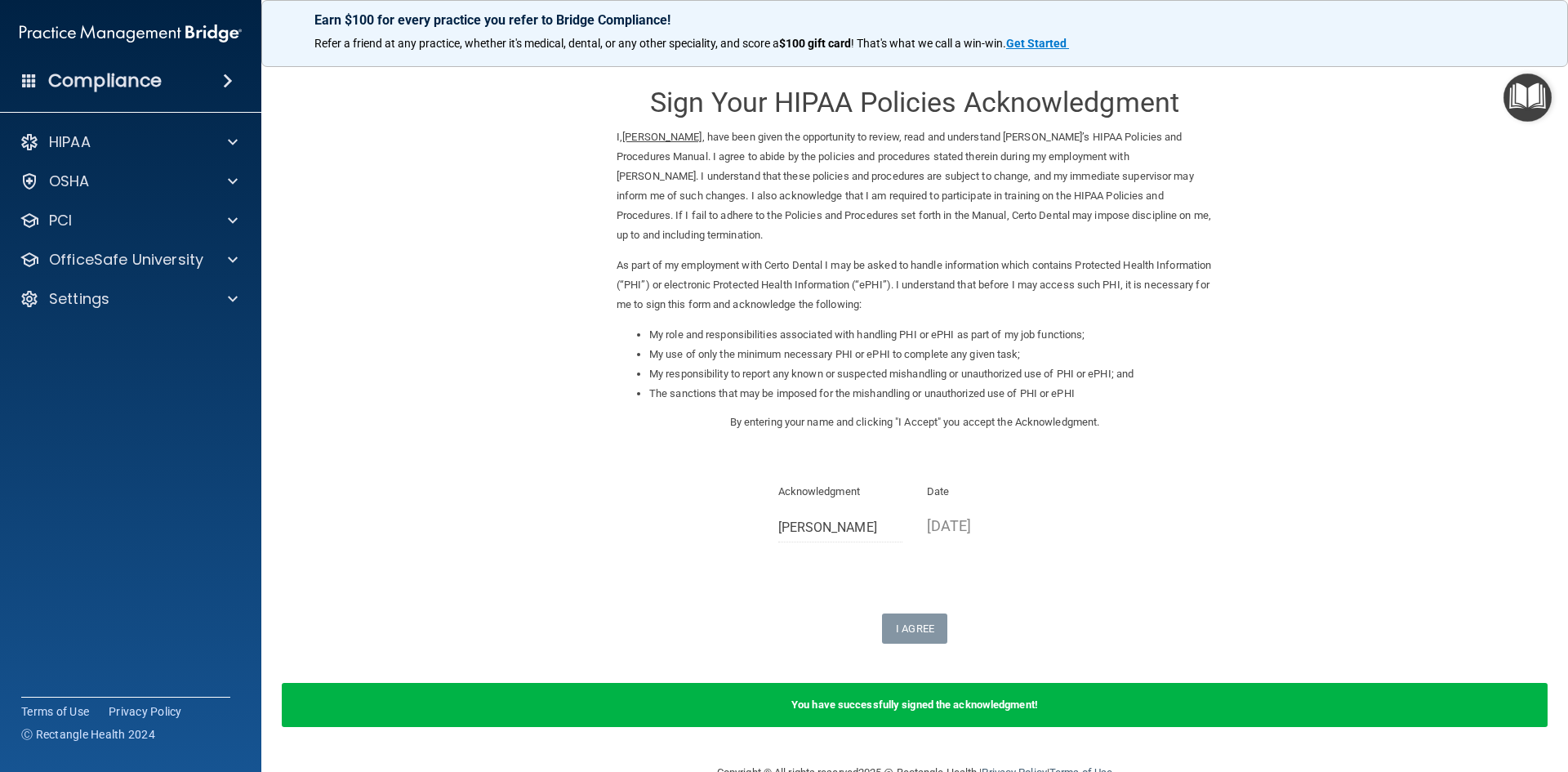
click at [1525, 93] on img "Open Resource Center" at bounding box center [1528, 98] width 48 height 48
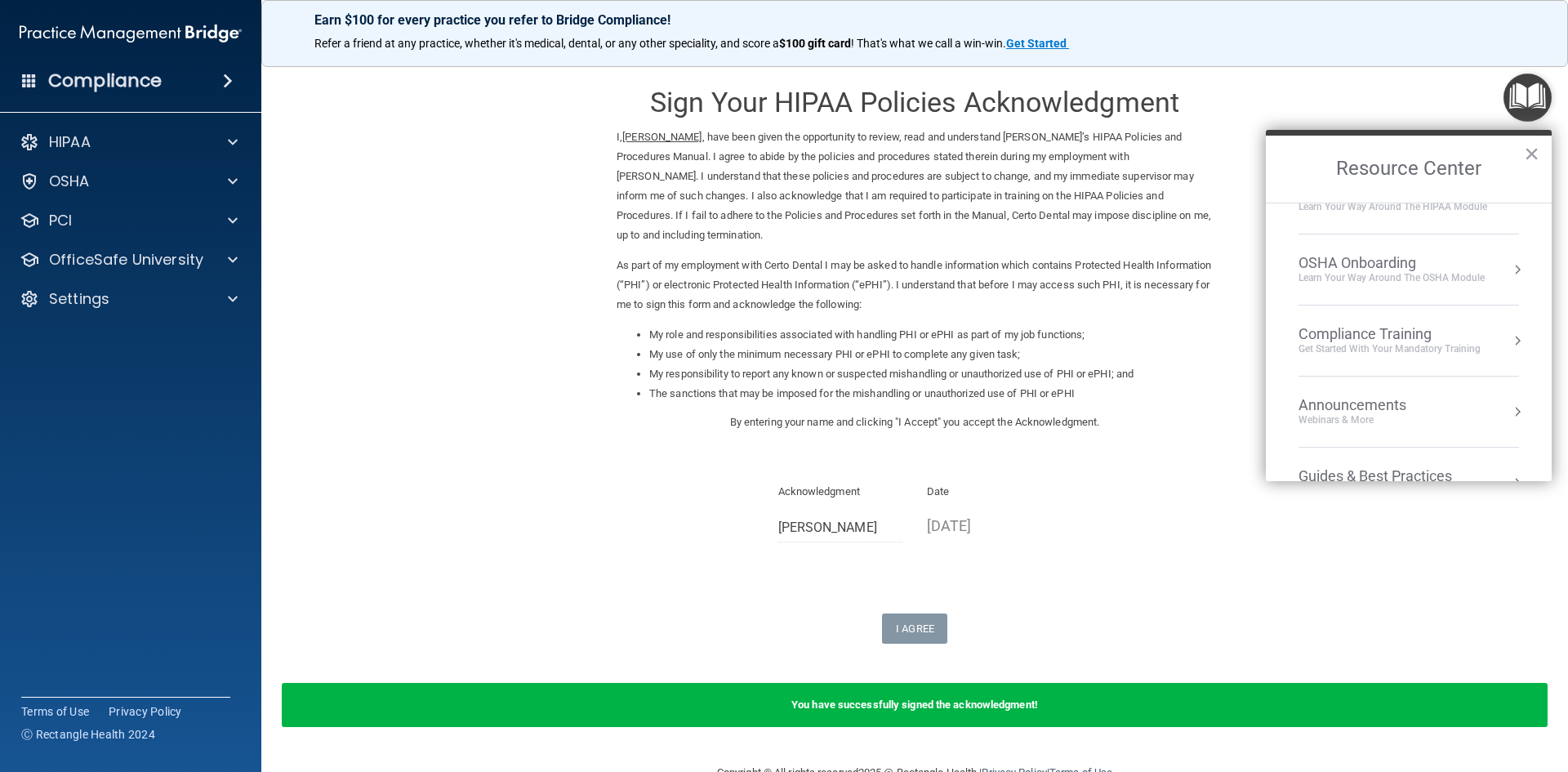
scroll to position [234, 0]
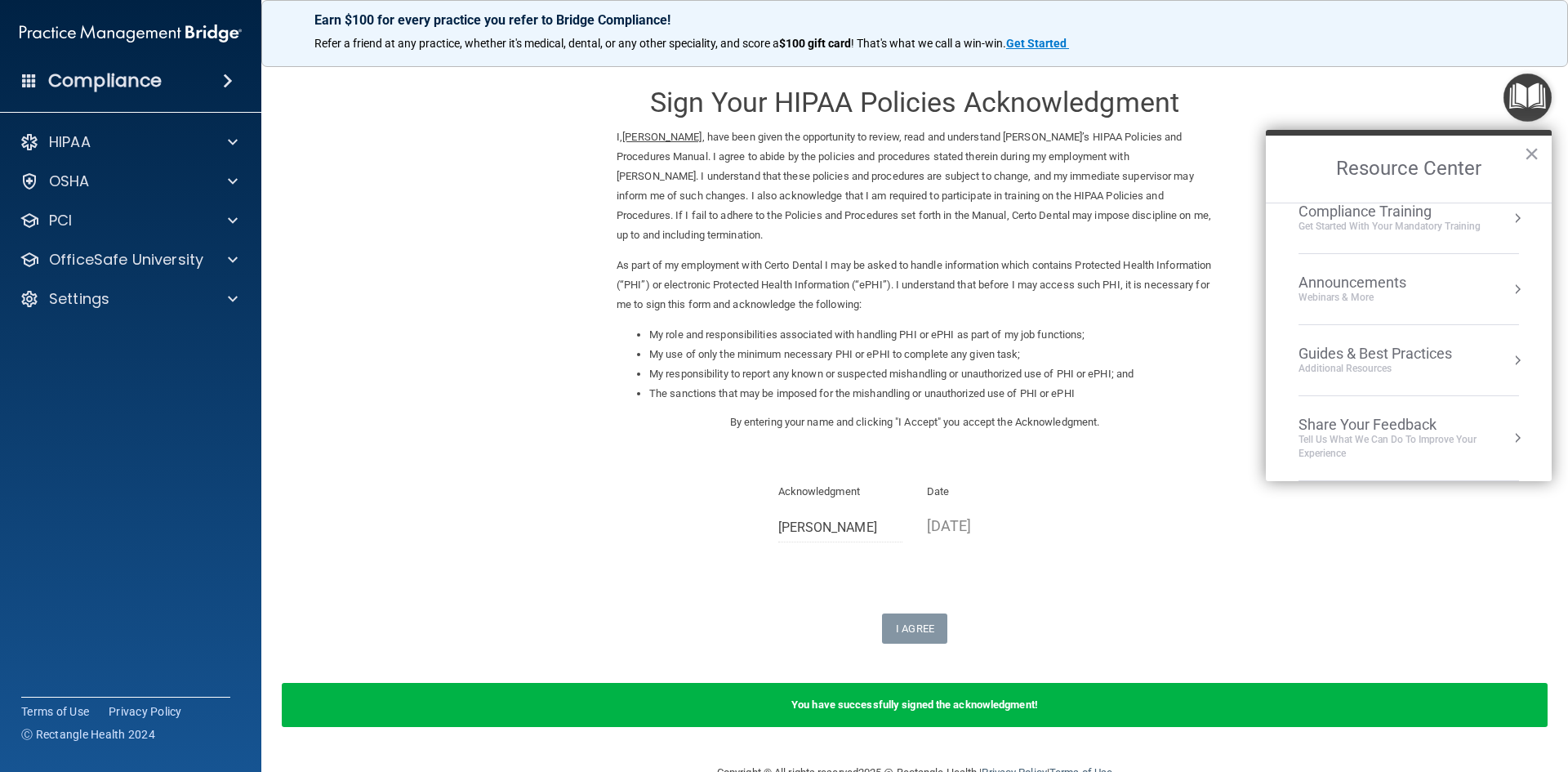
click at [1420, 220] on div "Get Started with your mandatory training" at bounding box center [1390, 226] width 182 height 14
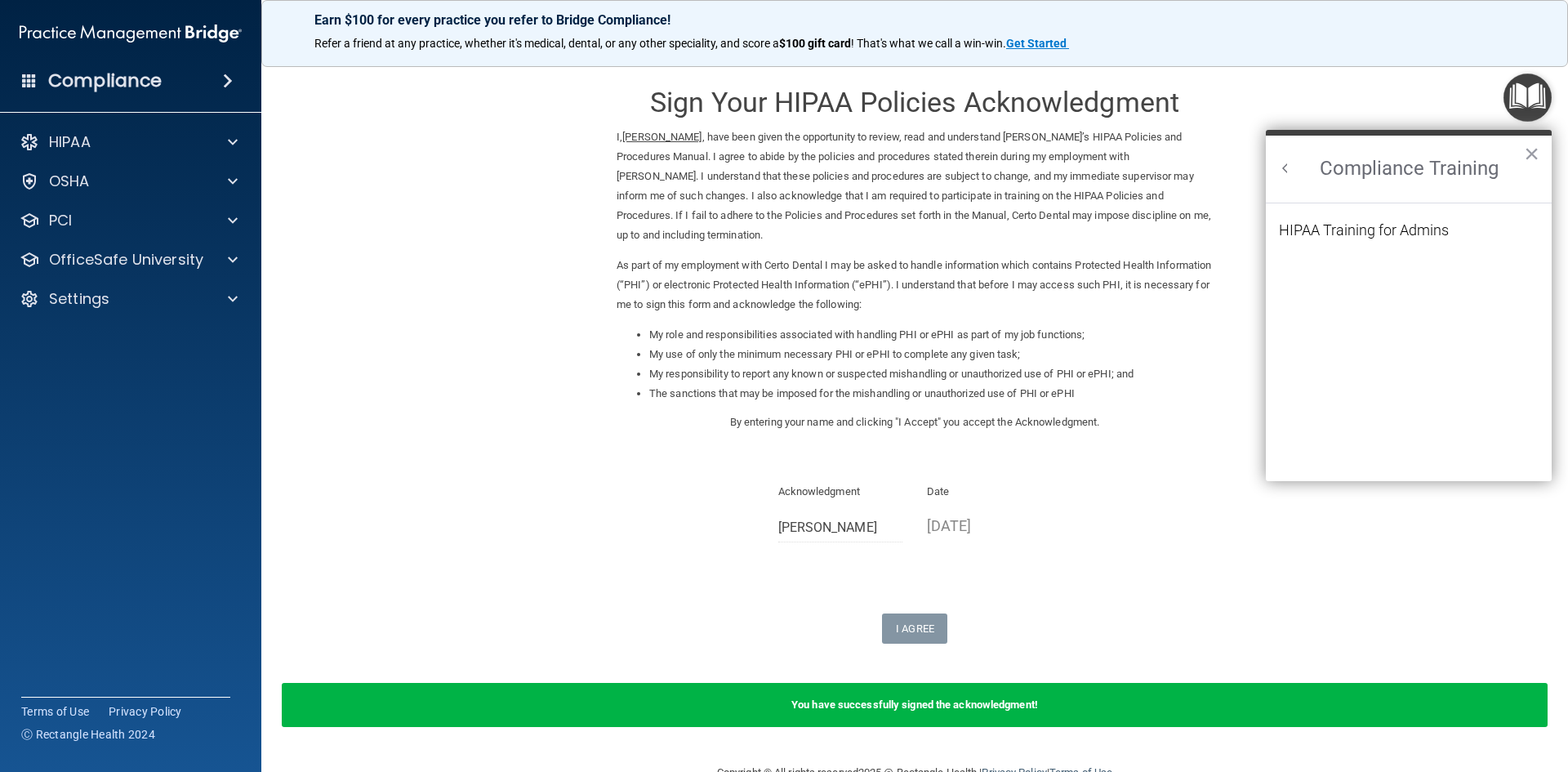
scroll to position [0, 0]
click at [1415, 238] on div "HIPAA Training for Admins" at bounding box center [1364, 231] width 170 height 15
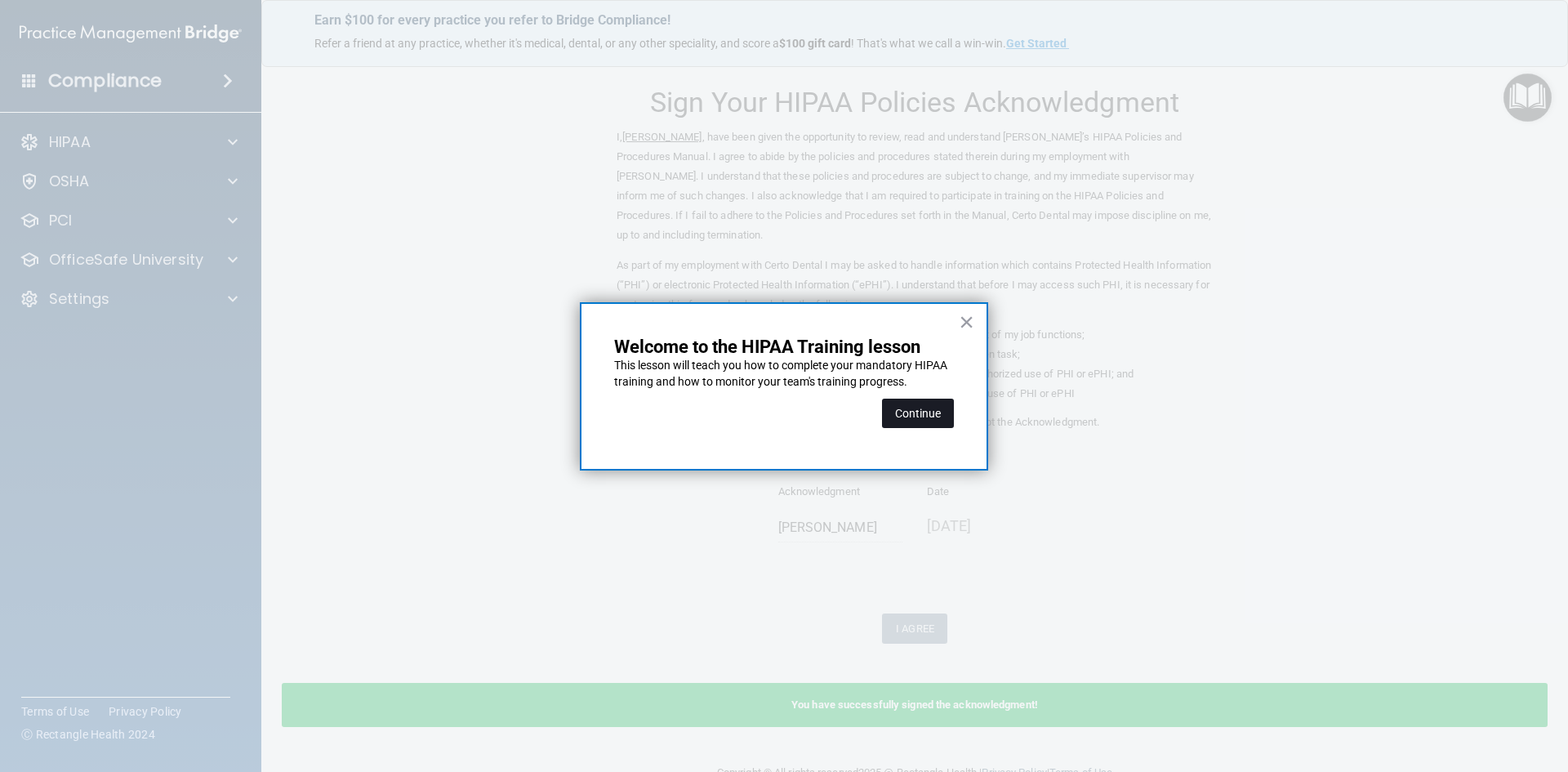
click at [945, 417] on button "Continue" at bounding box center [918, 413] width 72 height 30
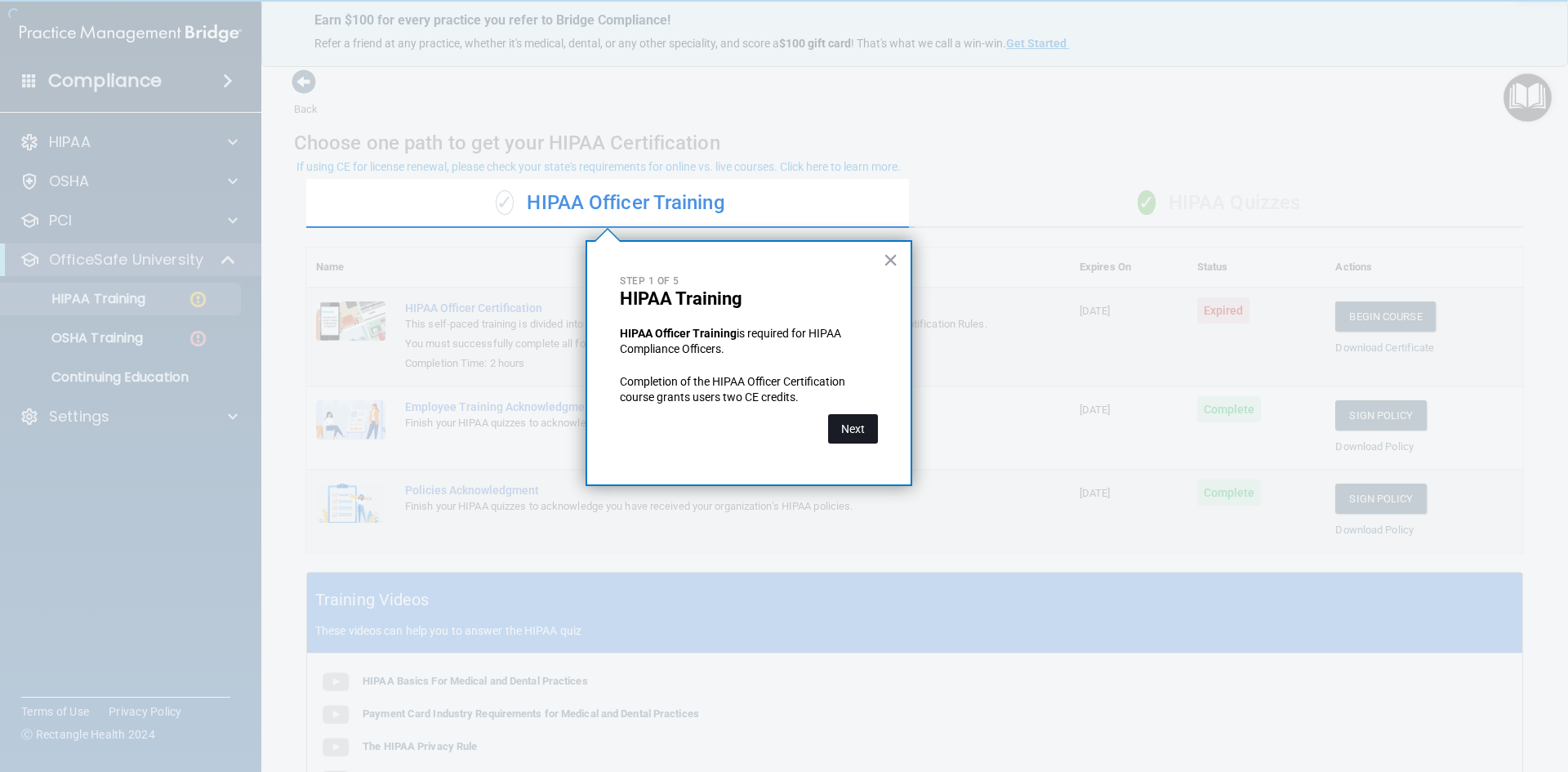
click at [855, 432] on button "Next" at bounding box center [853, 429] width 50 height 30
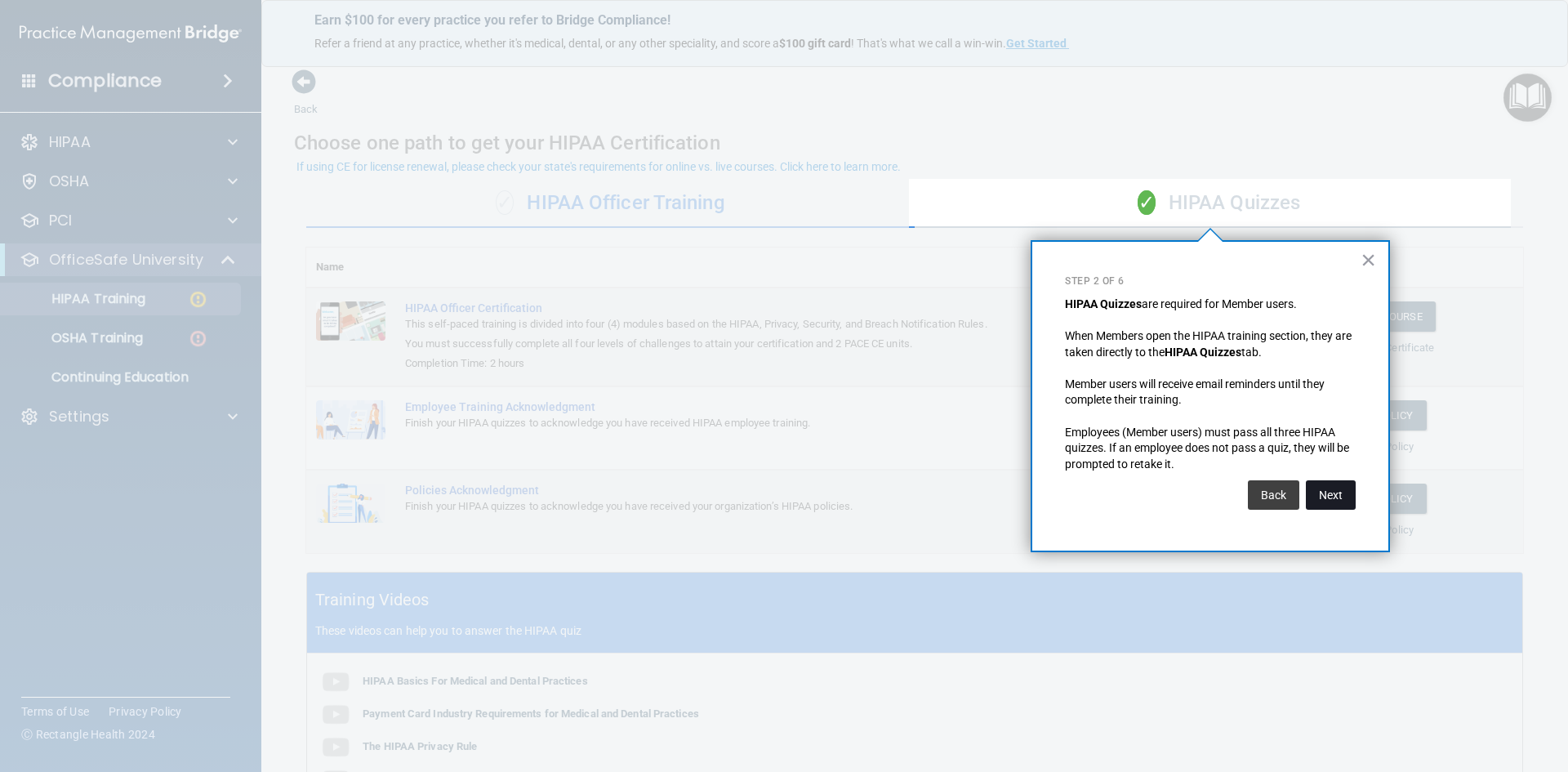
click at [1324, 493] on button "Next" at bounding box center [1331, 496] width 50 height 30
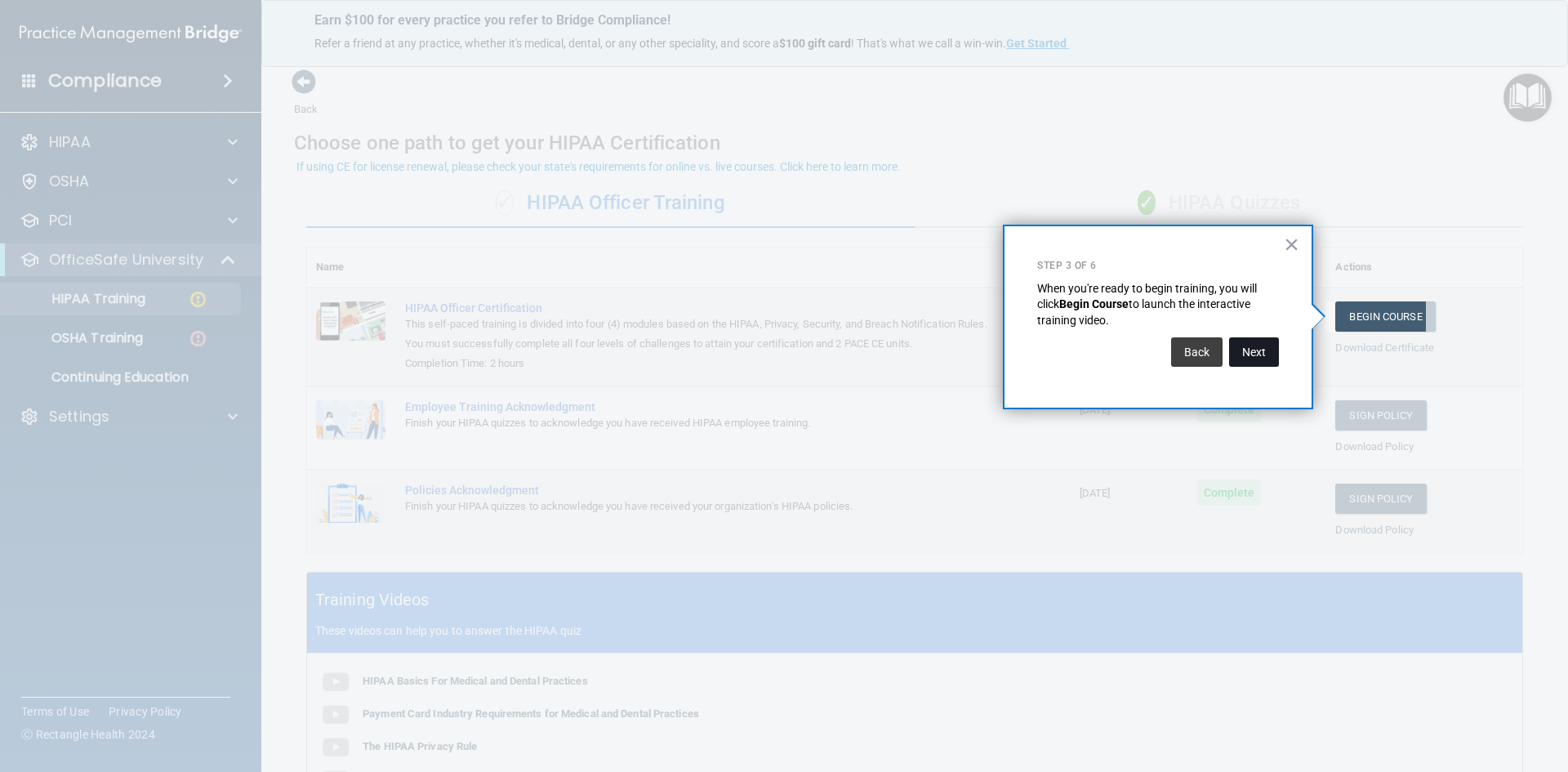
click at [1263, 349] on button "Next" at bounding box center [1254, 352] width 50 height 30
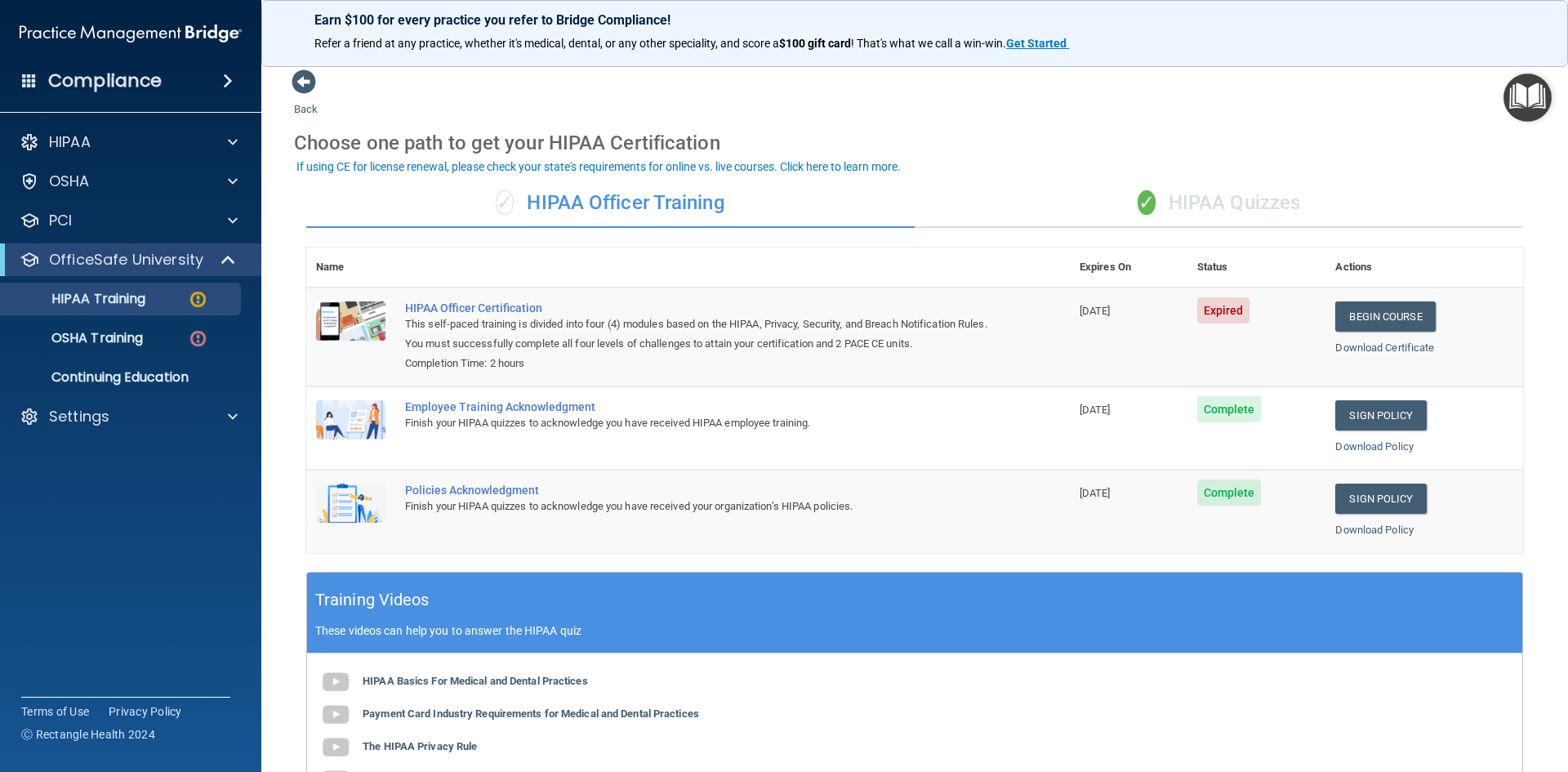
click at [613, 199] on div "✓ HIPAA Officer Training" at bounding box center [611, 203] width 609 height 49
click at [1193, 205] on div "✓ HIPAA Quizzes" at bounding box center [1219, 203] width 609 height 49
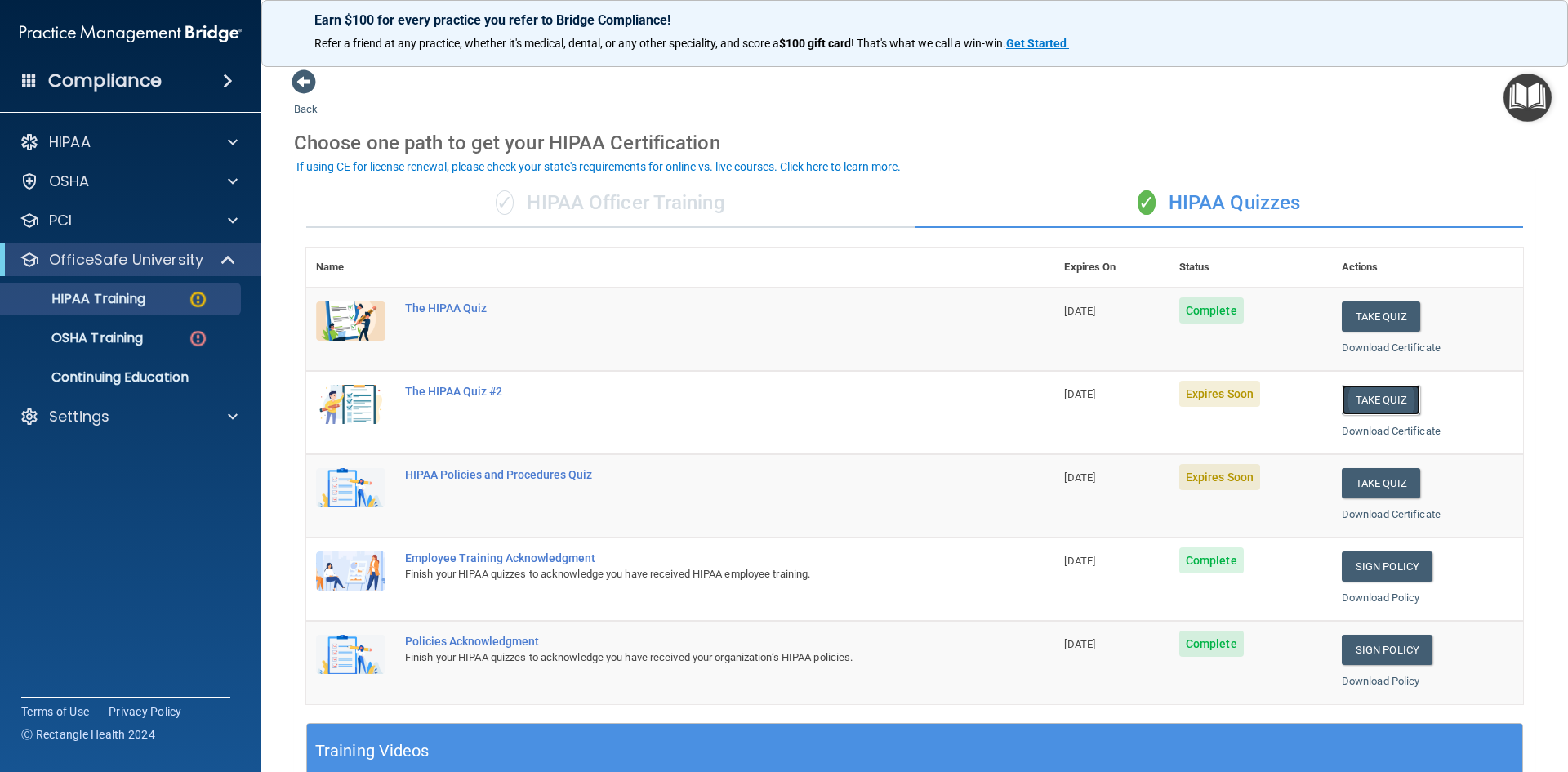
click at [1388, 398] on button "Take Quiz" at bounding box center [1382, 400] width 79 height 30
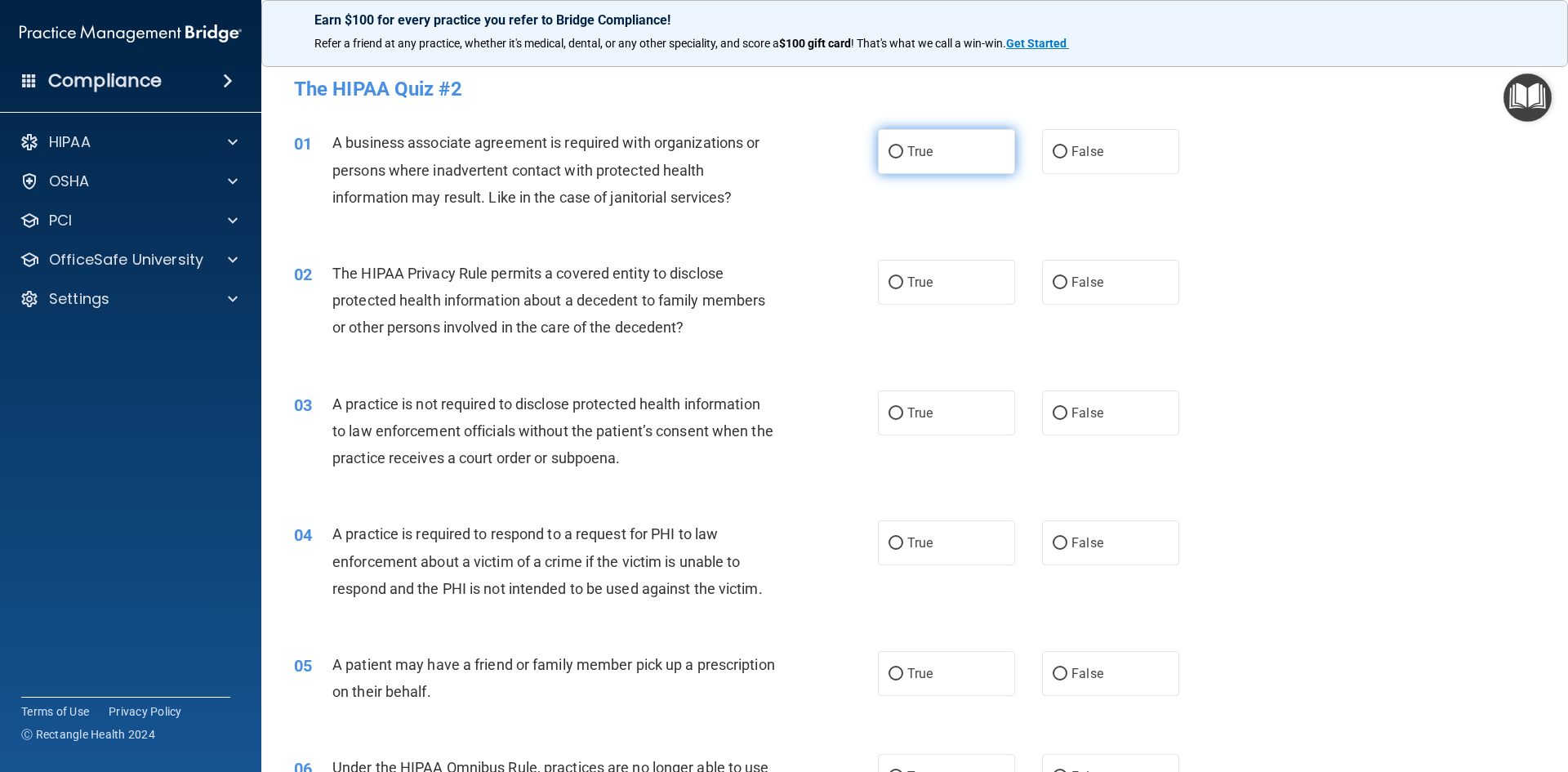
click at [889, 147] on input "True" at bounding box center [896, 152] width 15 height 12
radio input "true"
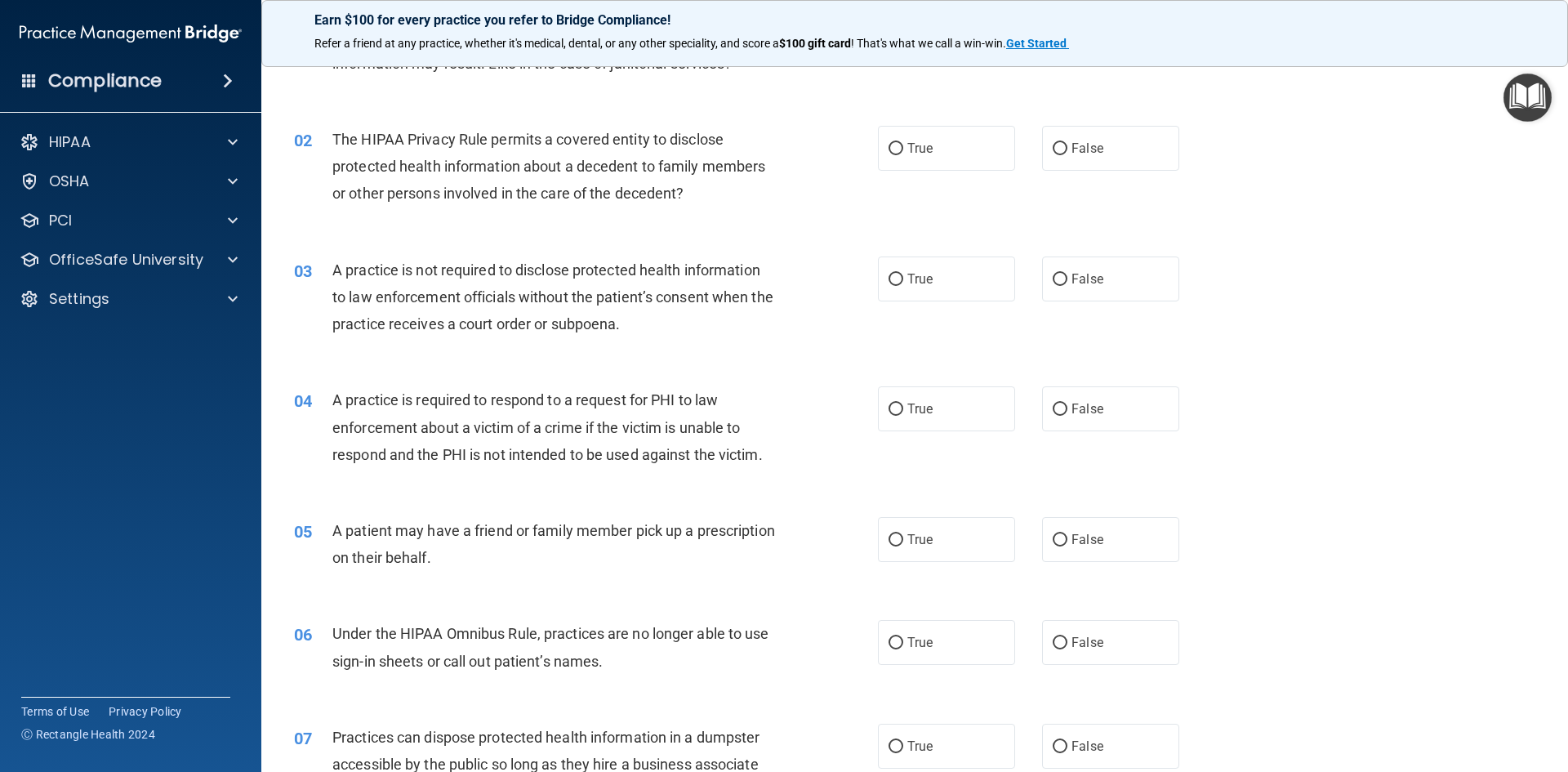
scroll to position [163, 0]
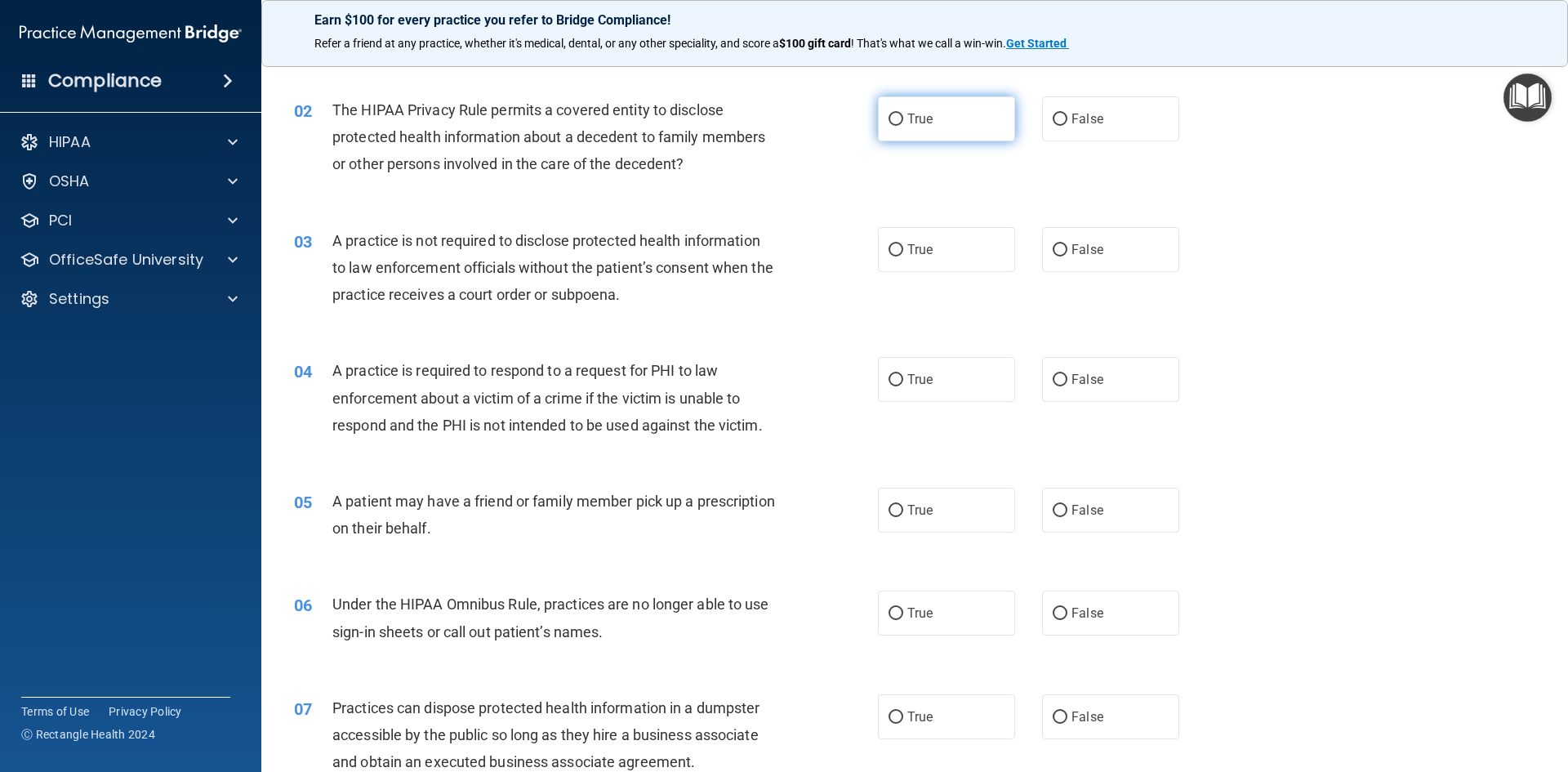
click at [900, 122] on label "True" at bounding box center [946, 119] width 137 height 45
click at [900, 122] on input "True" at bounding box center [896, 119] width 15 height 12
radio input "true"
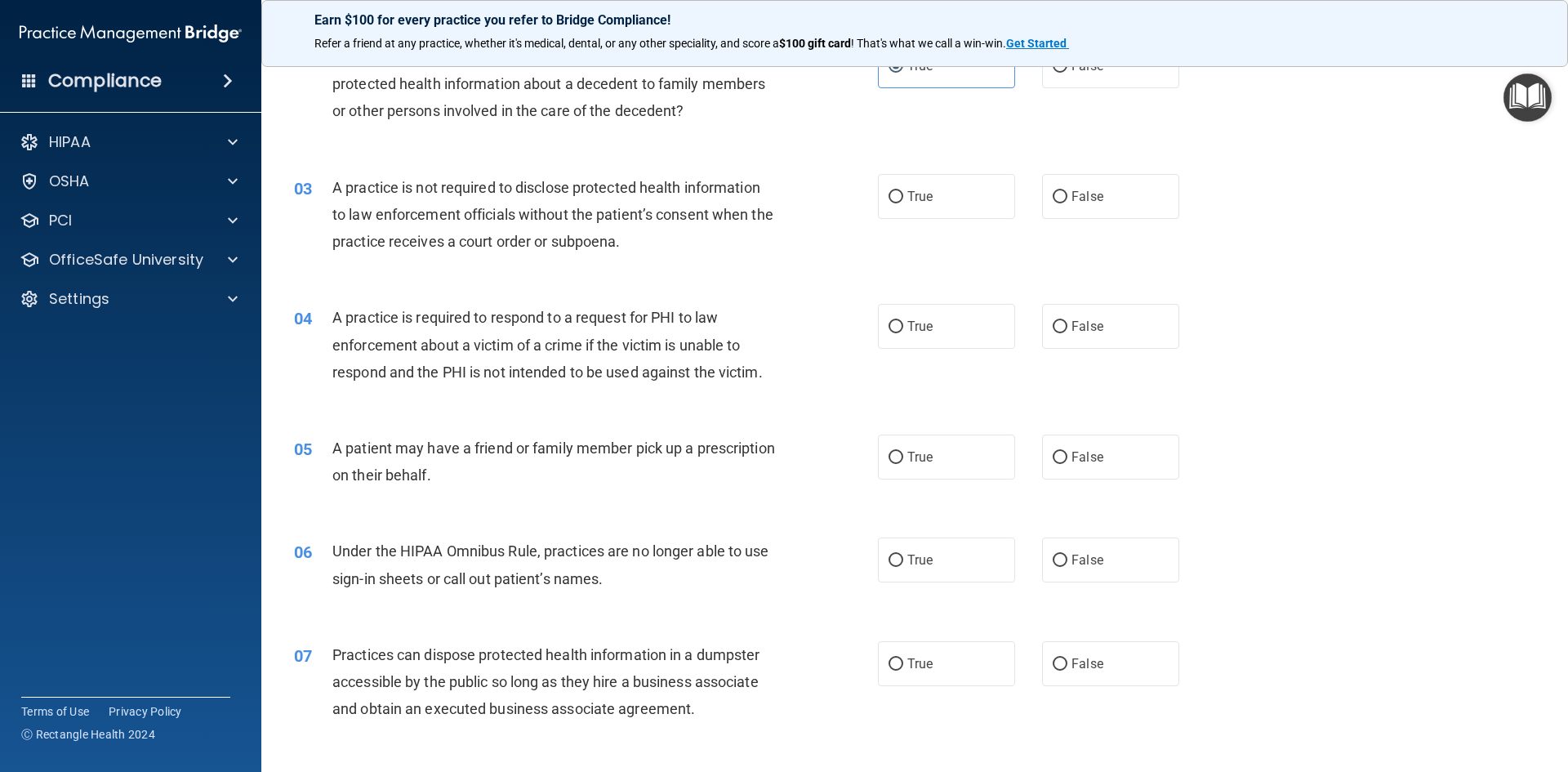
scroll to position [245, 0]
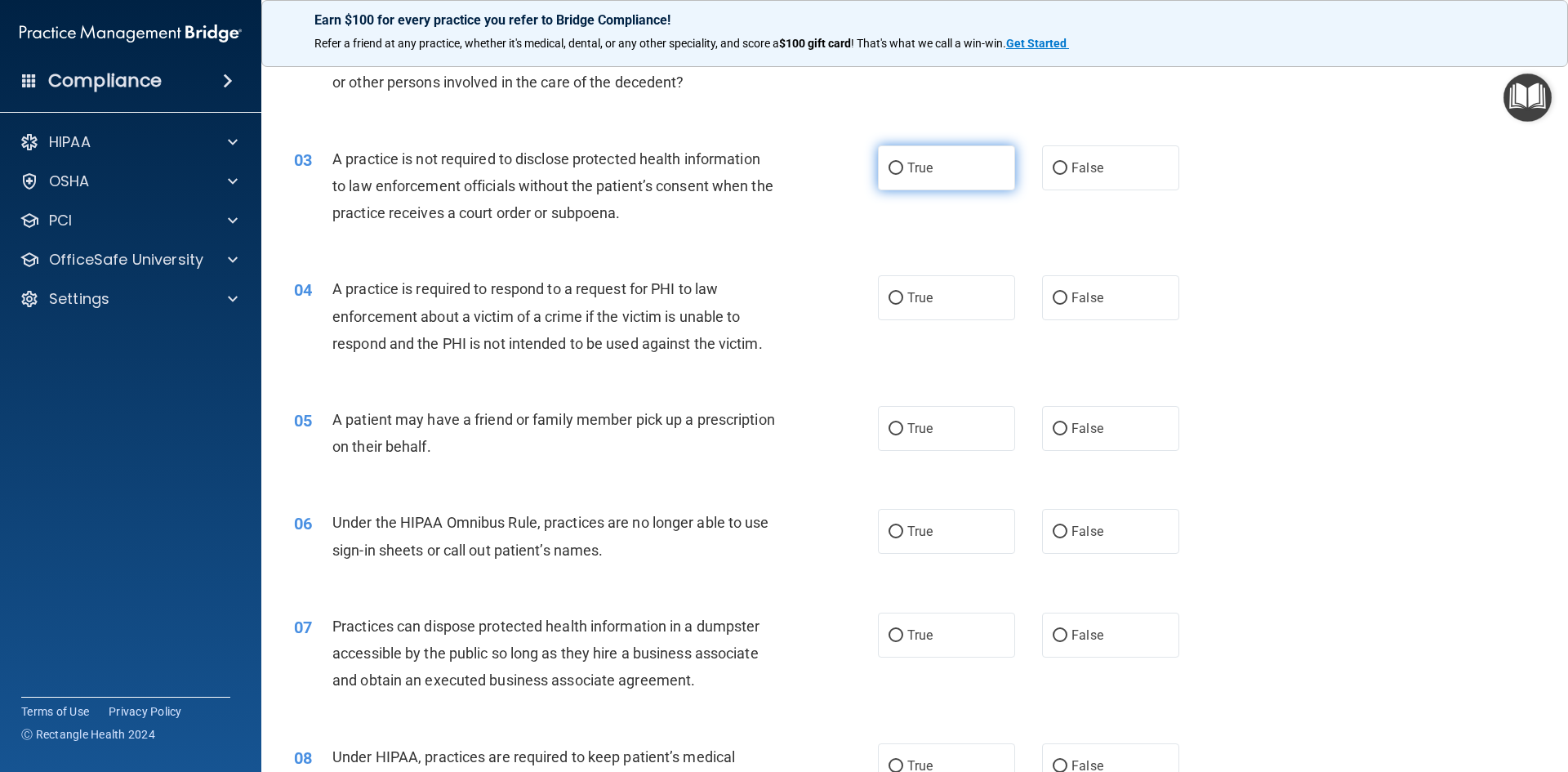
click at [891, 162] on input "True" at bounding box center [896, 168] width 15 height 12
radio input "true"
click at [896, 291] on label "True" at bounding box center [946, 298] width 137 height 45
click at [896, 293] on input "True" at bounding box center [896, 299] width 15 height 12
radio input "true"
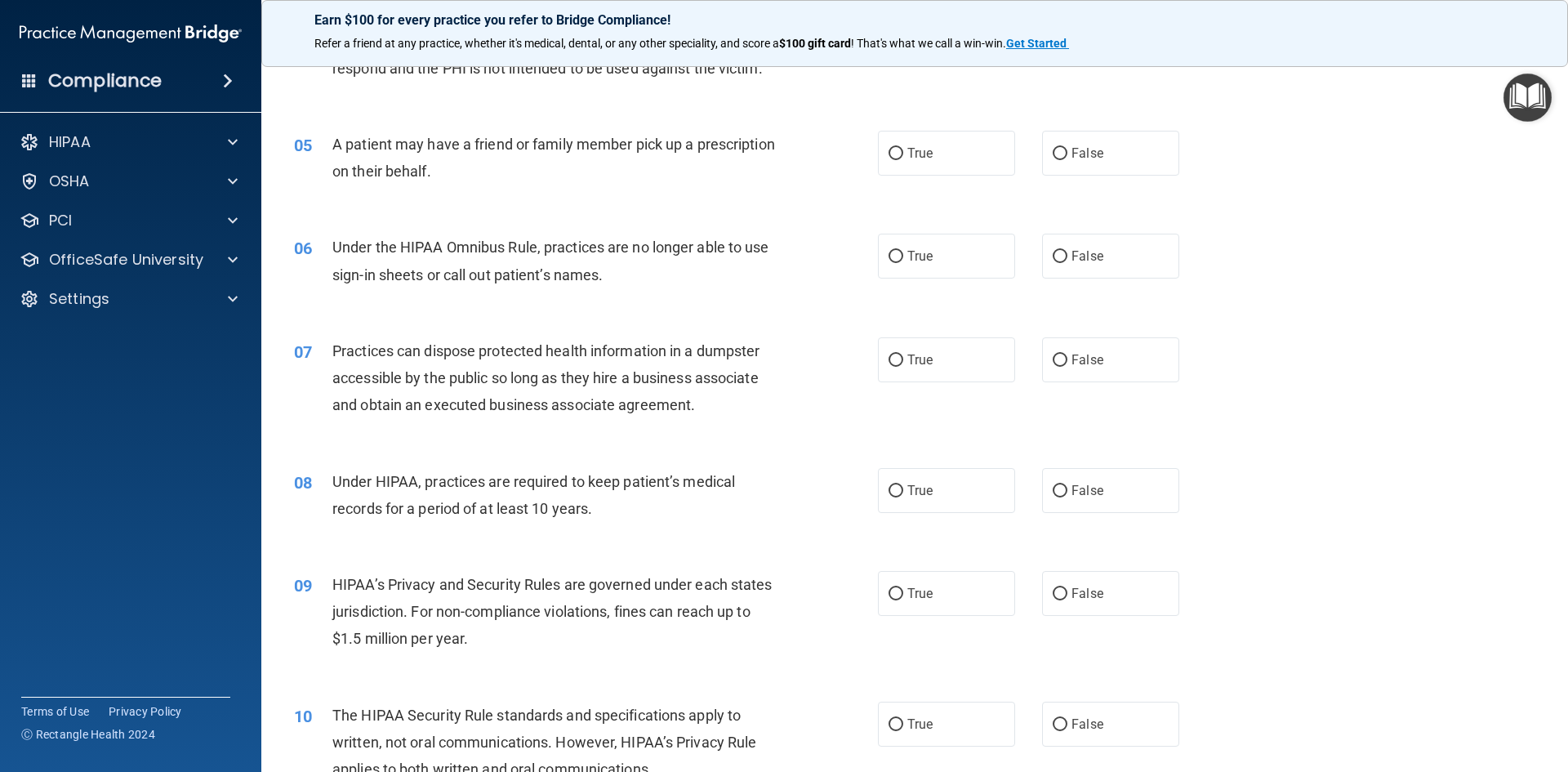
scroll to position [572, 0]
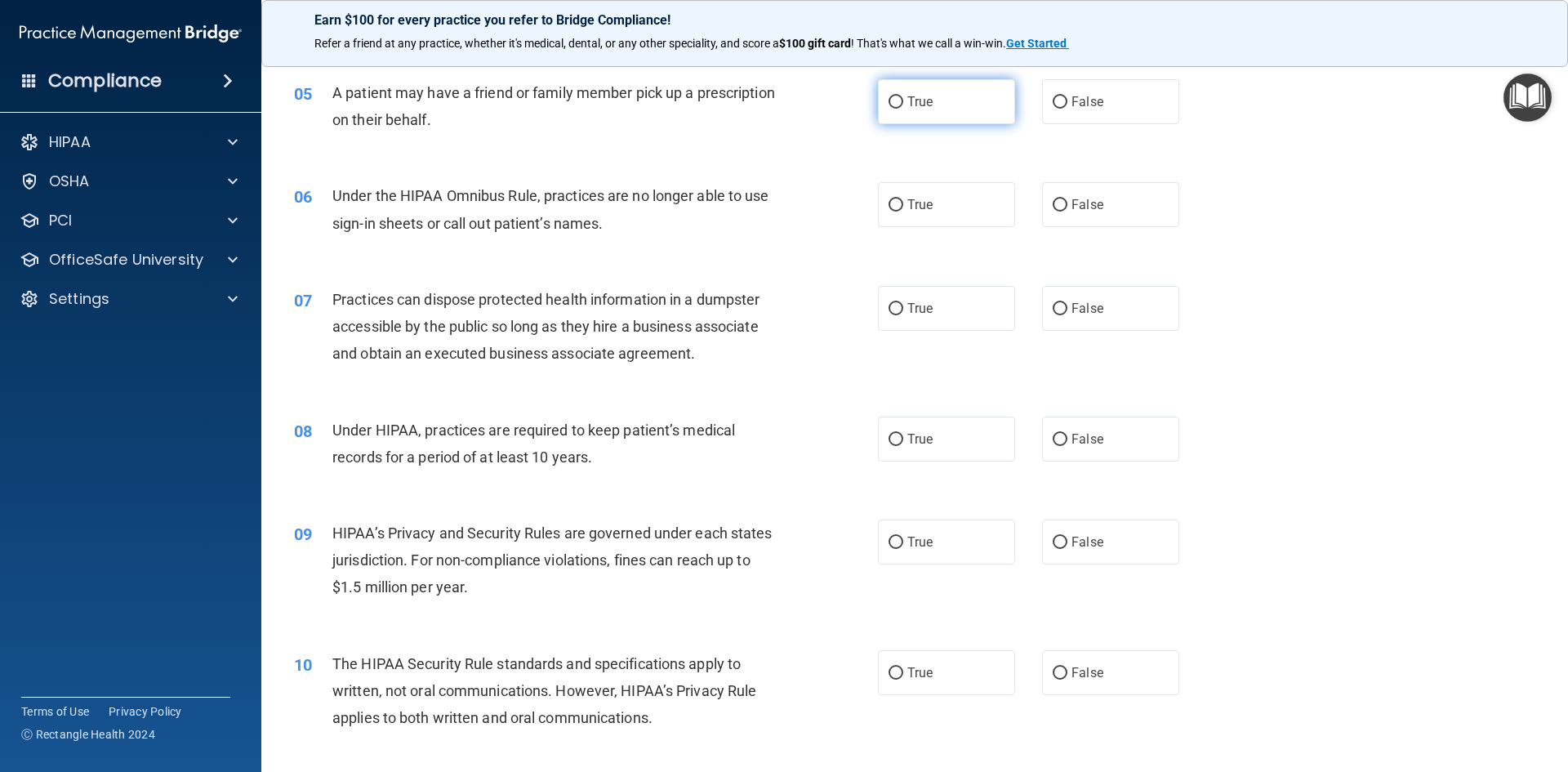
click at [894, 99] on input "True" at bounding box center [896, 103] width 15 height 12
radio input "true"
click at [889, 200] on input "True" at bounding box center [896, 205] width 15 height 12
radio input "true"
click at [1057, 313] on input "False" at bounding box center [1060, 309] width 15 height 12
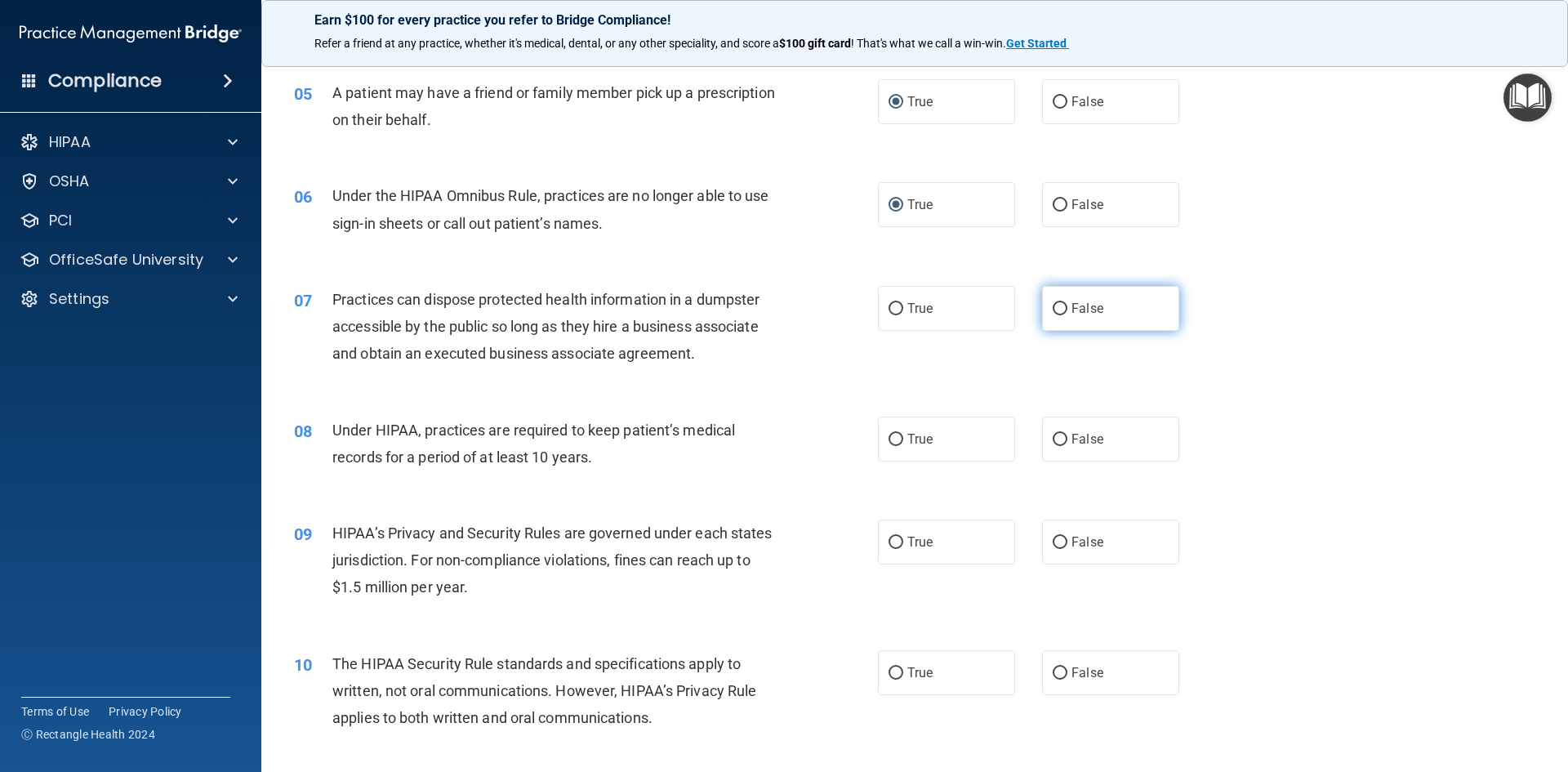
radio input "true"
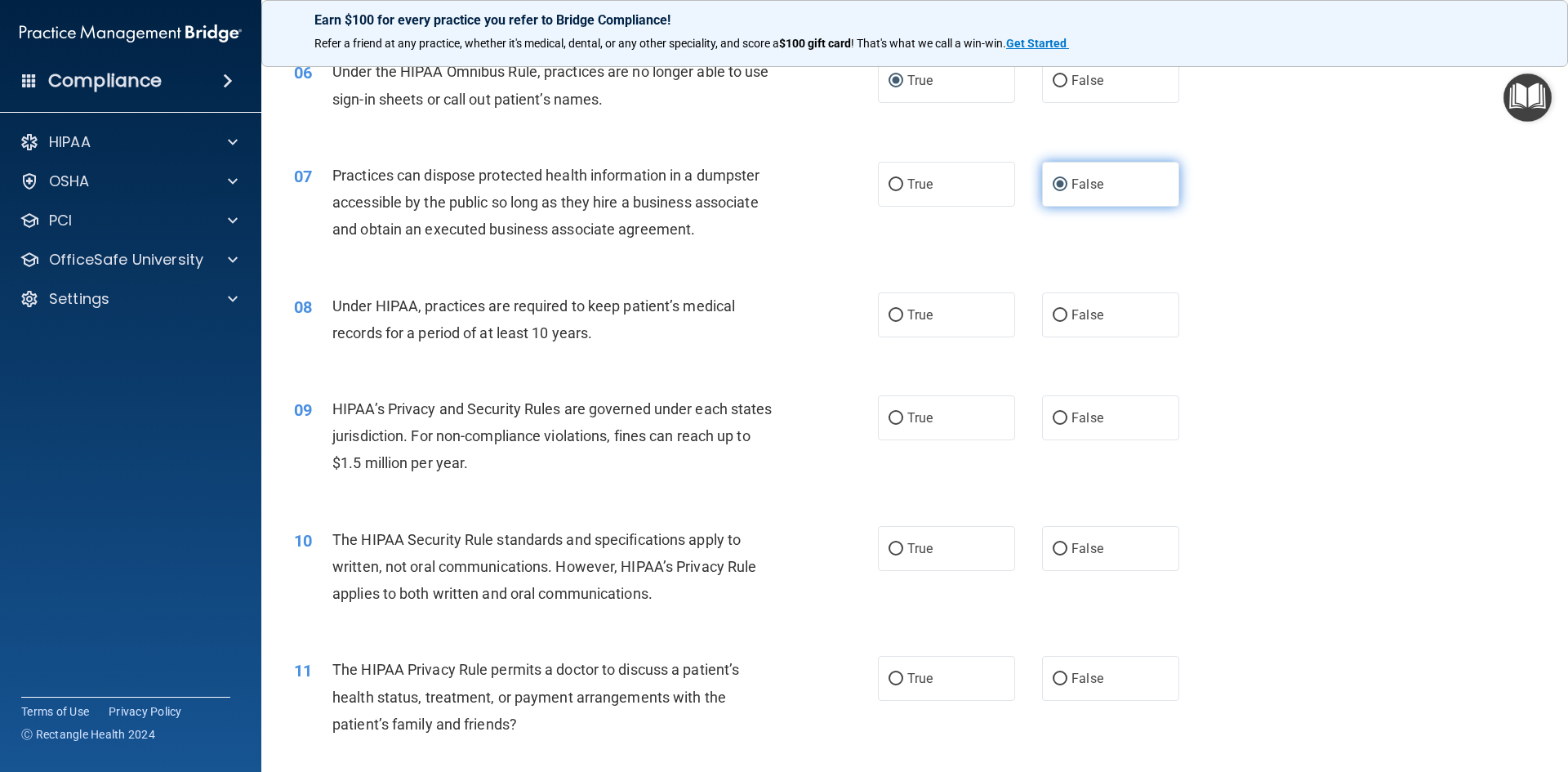
scroll to position [735, 0]
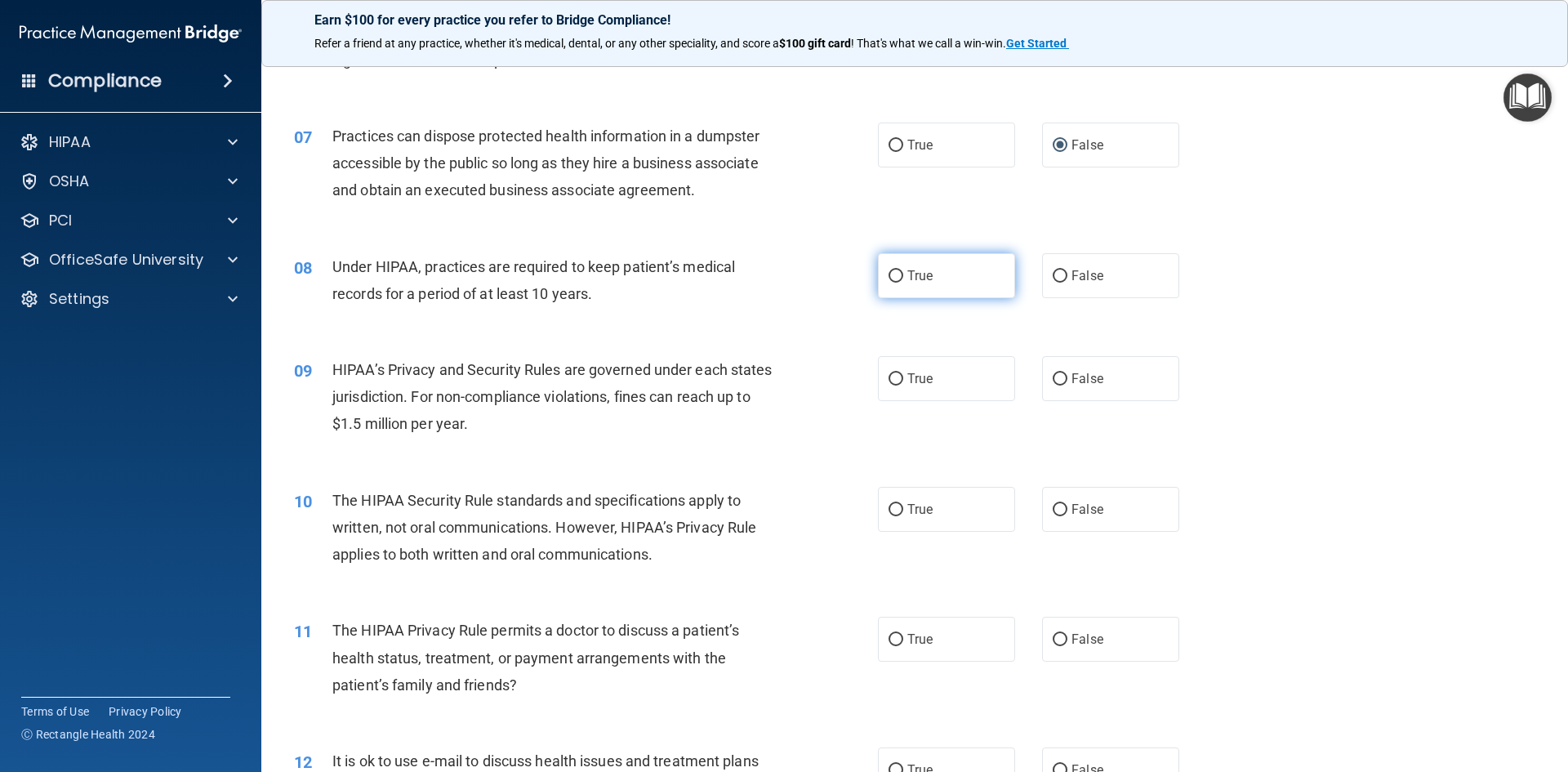
click at [894, 279] on input "True" at bounding box center [896, 276] width 15 height 12
radio input "true"
click at [899, 377] on label "True" at bounding box center [946, 378] width 137 height 45
click at [899, 377] on input "True" at bounding box center [896, 379] width 15 height 12
radio input "true"
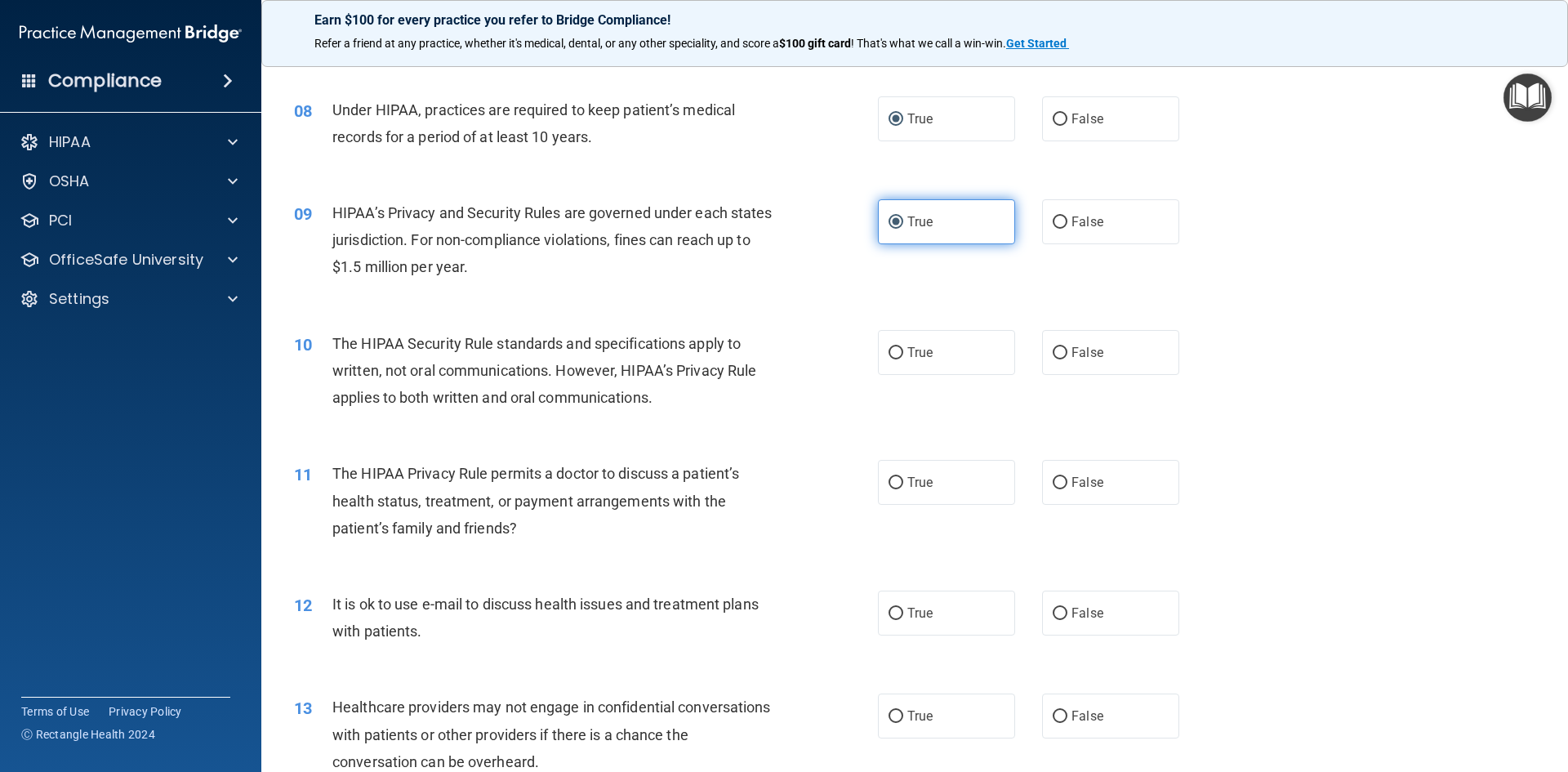
scroll to position [899, 0]
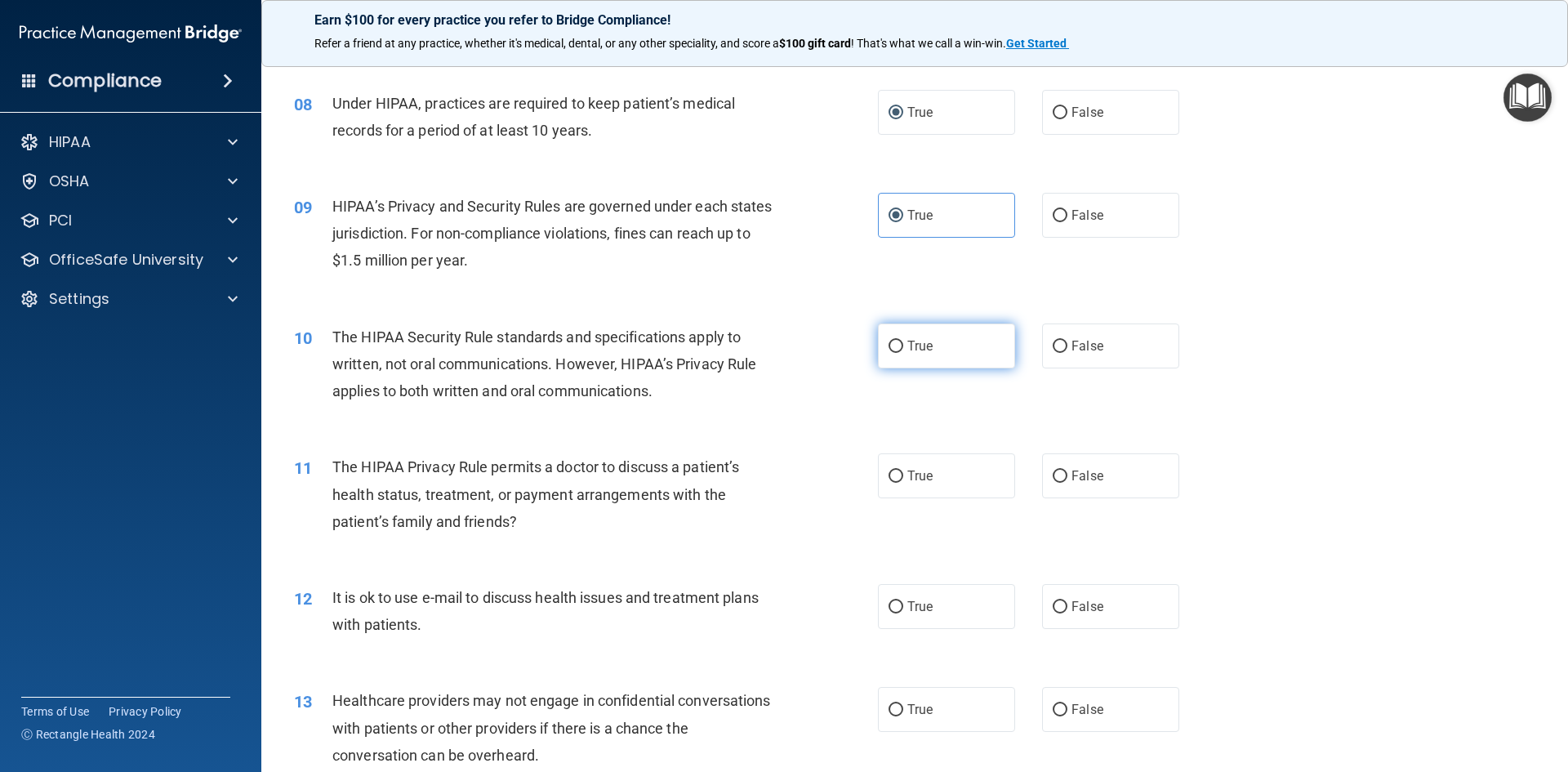
click at [881, 348] on label "True" at bounding box center [946, 345] width 137 height 45
click at [889, 348] on input "True" at bounding box center [896, 346] width 15 height 12
radio input "true"
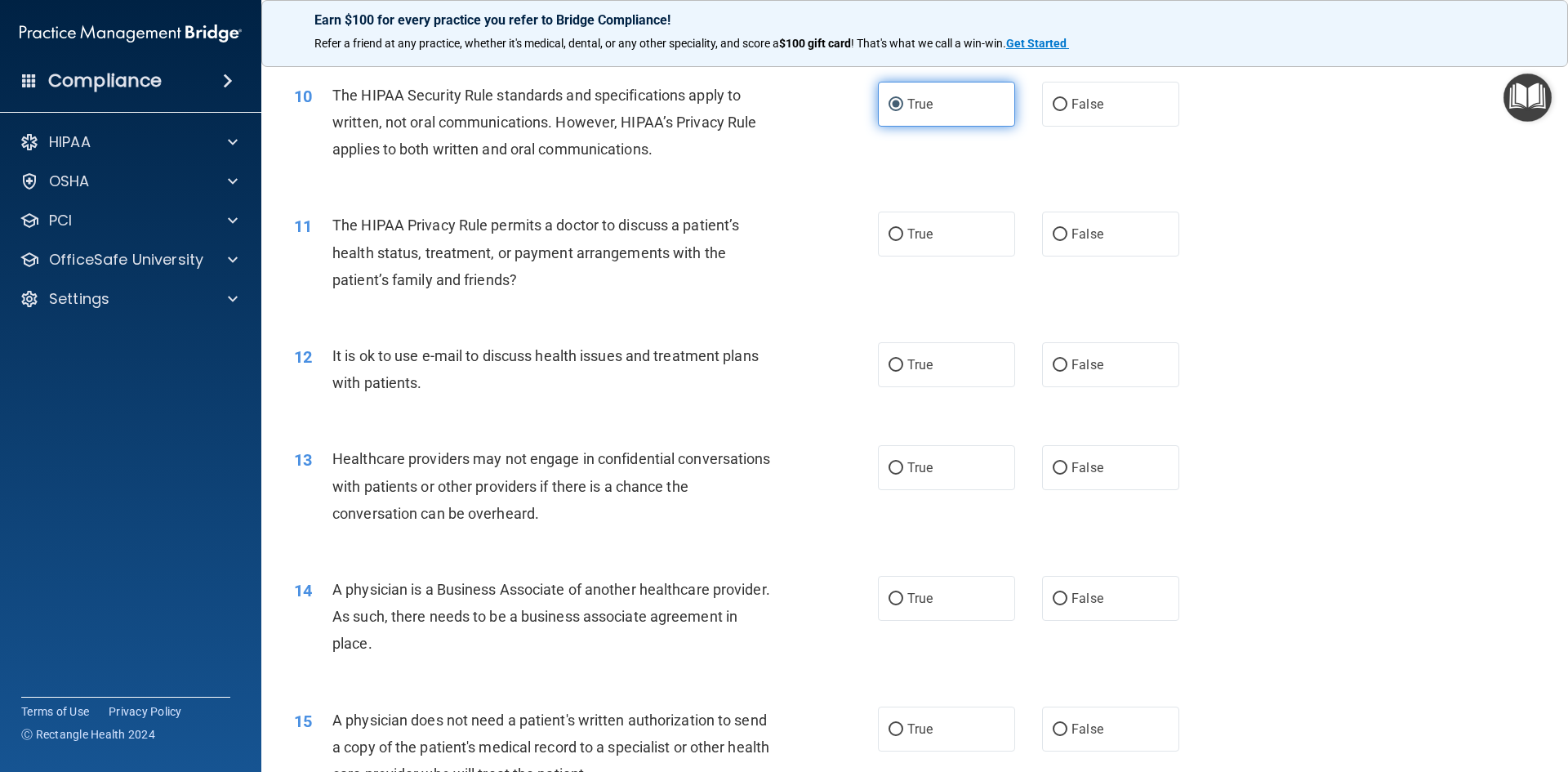
scroll to position [1144, 0]
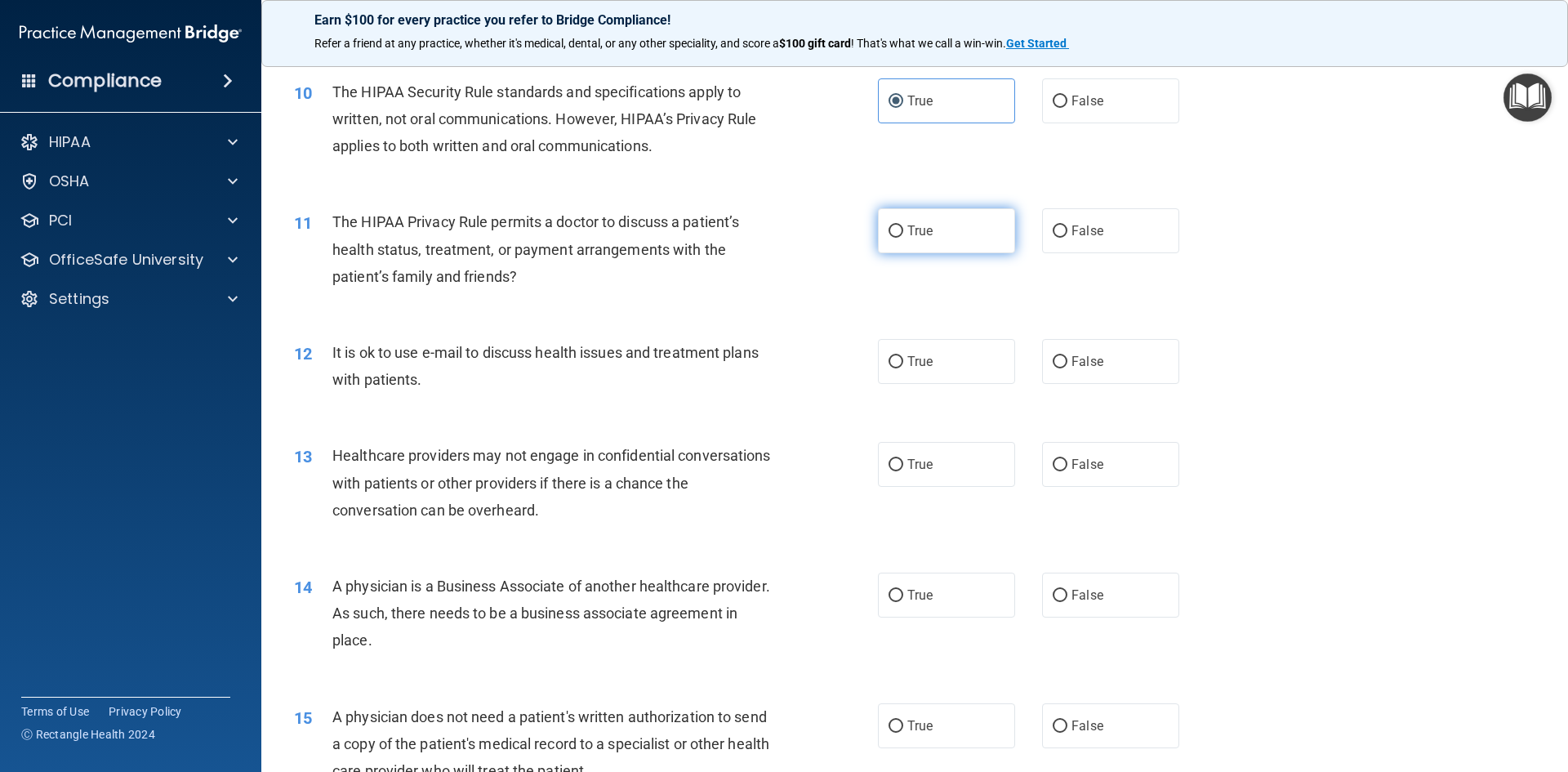
click at [889, 233] on input "True" at bounding box center [896, 231] width 15 height 12
radio input "true"
click at [889, 363] on input "True" at bounding box center [896, 362] width 15 height 12
radio input "true"
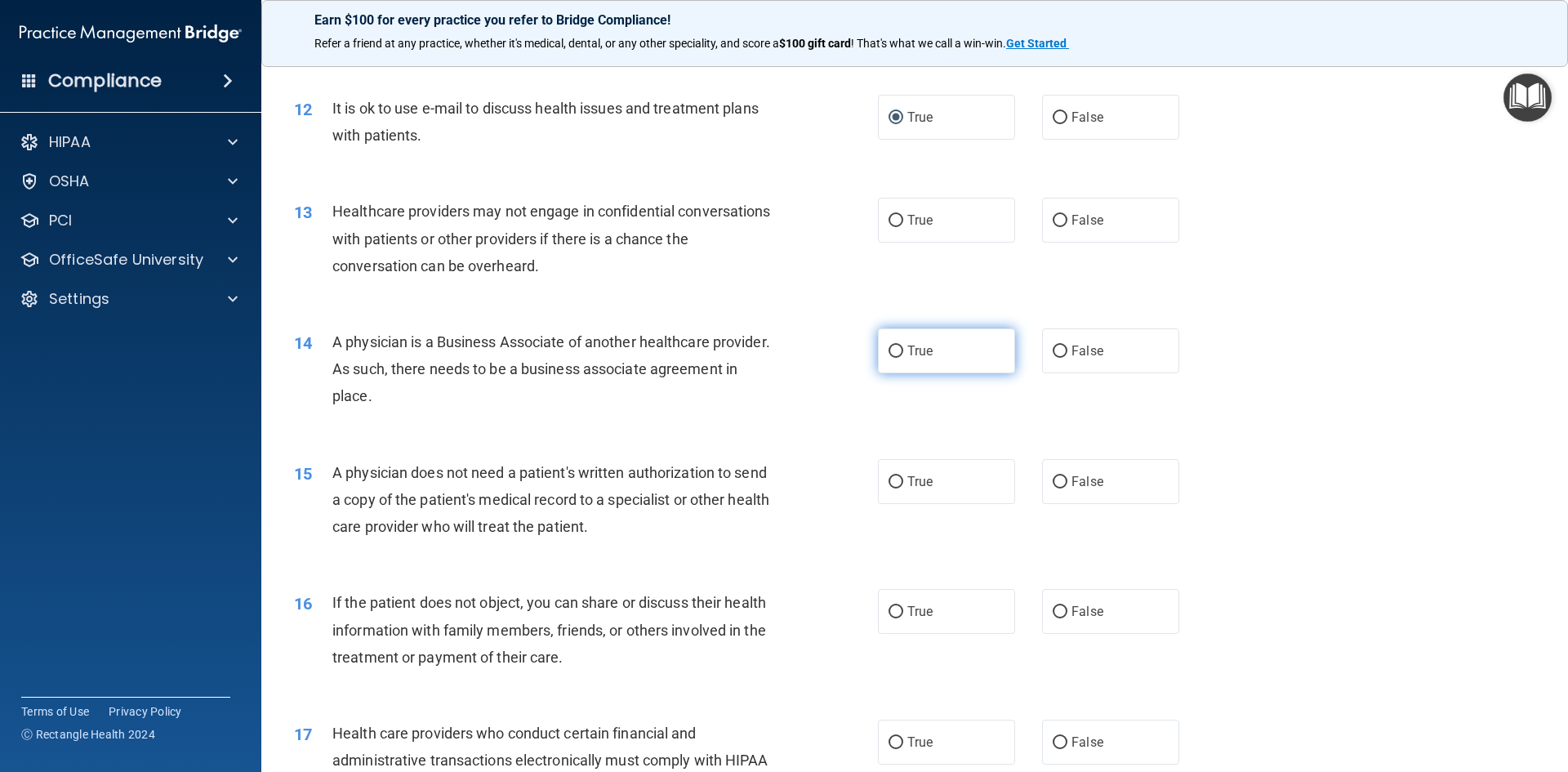
scroll to position [1389, 0]
click at [908, 219] on span "True" at bounding box center [920, 219] width 25 height 16
click at [902, 219] on input "True" at bounding box center [896, 220] width 15 height 12
radio input "true"
click at [890, 346] on input "True" at bounding box center [896, 350] width 15 height 12
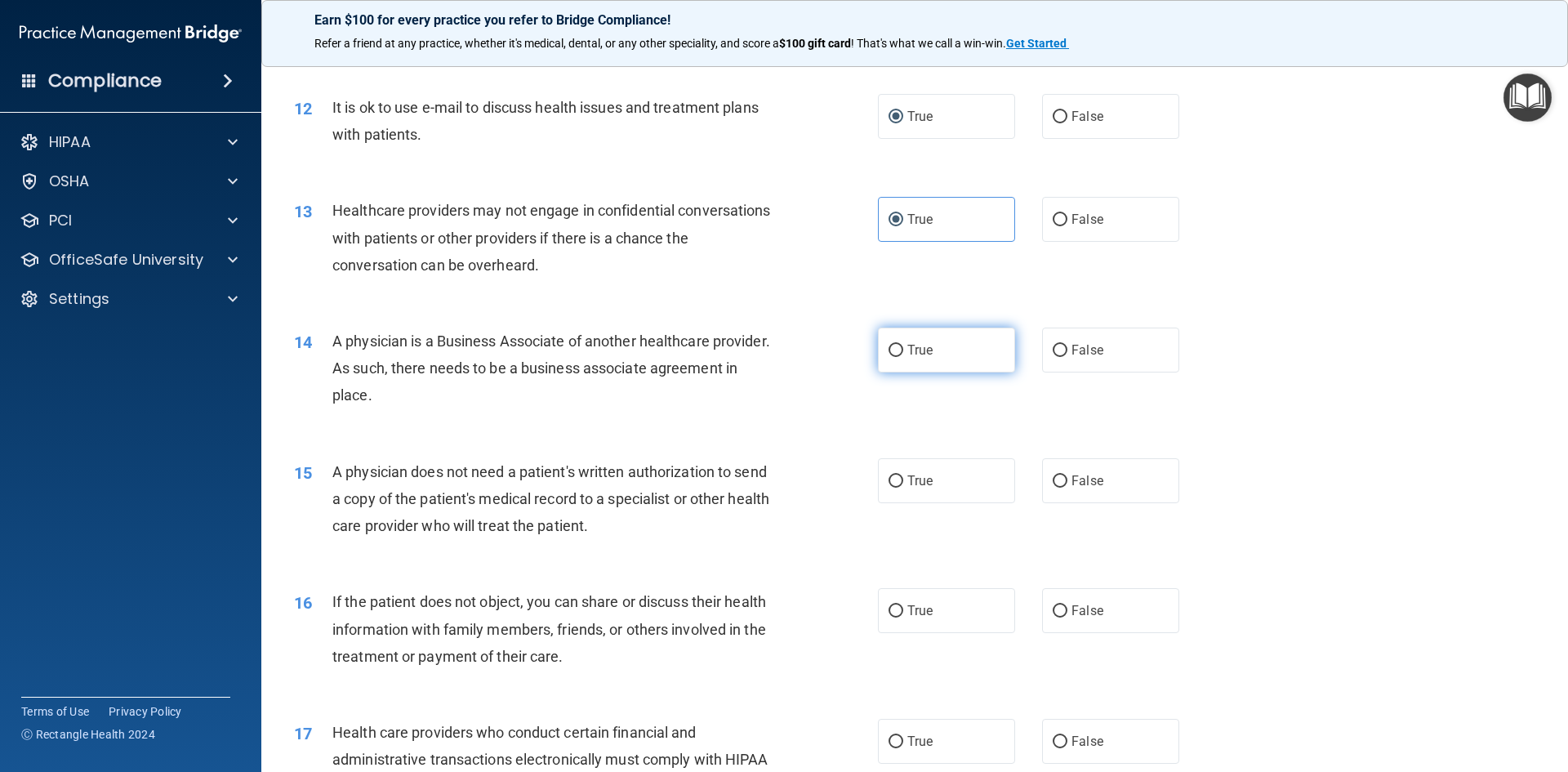
radio input "true"
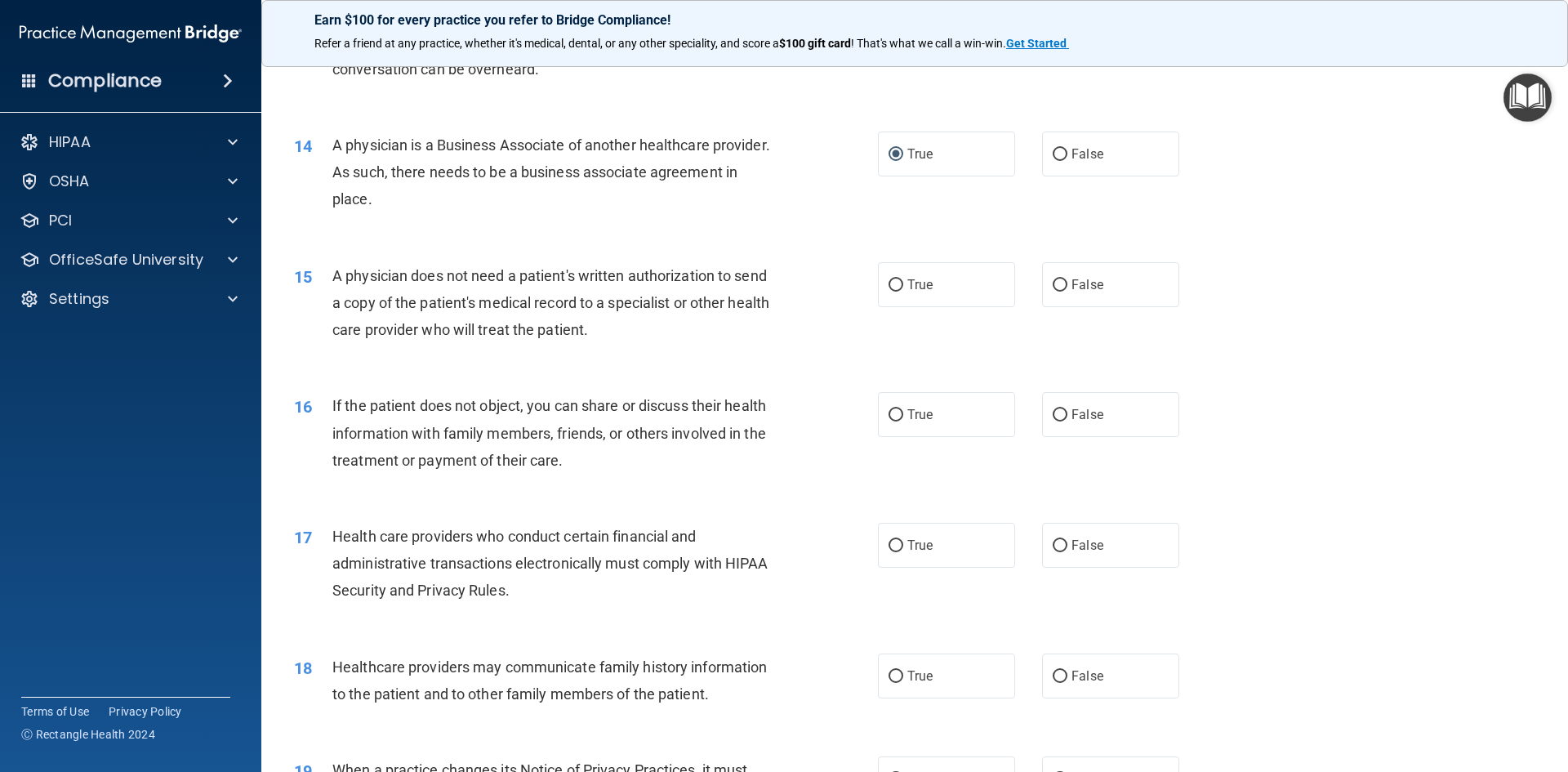
scroll to position [1634, 0]
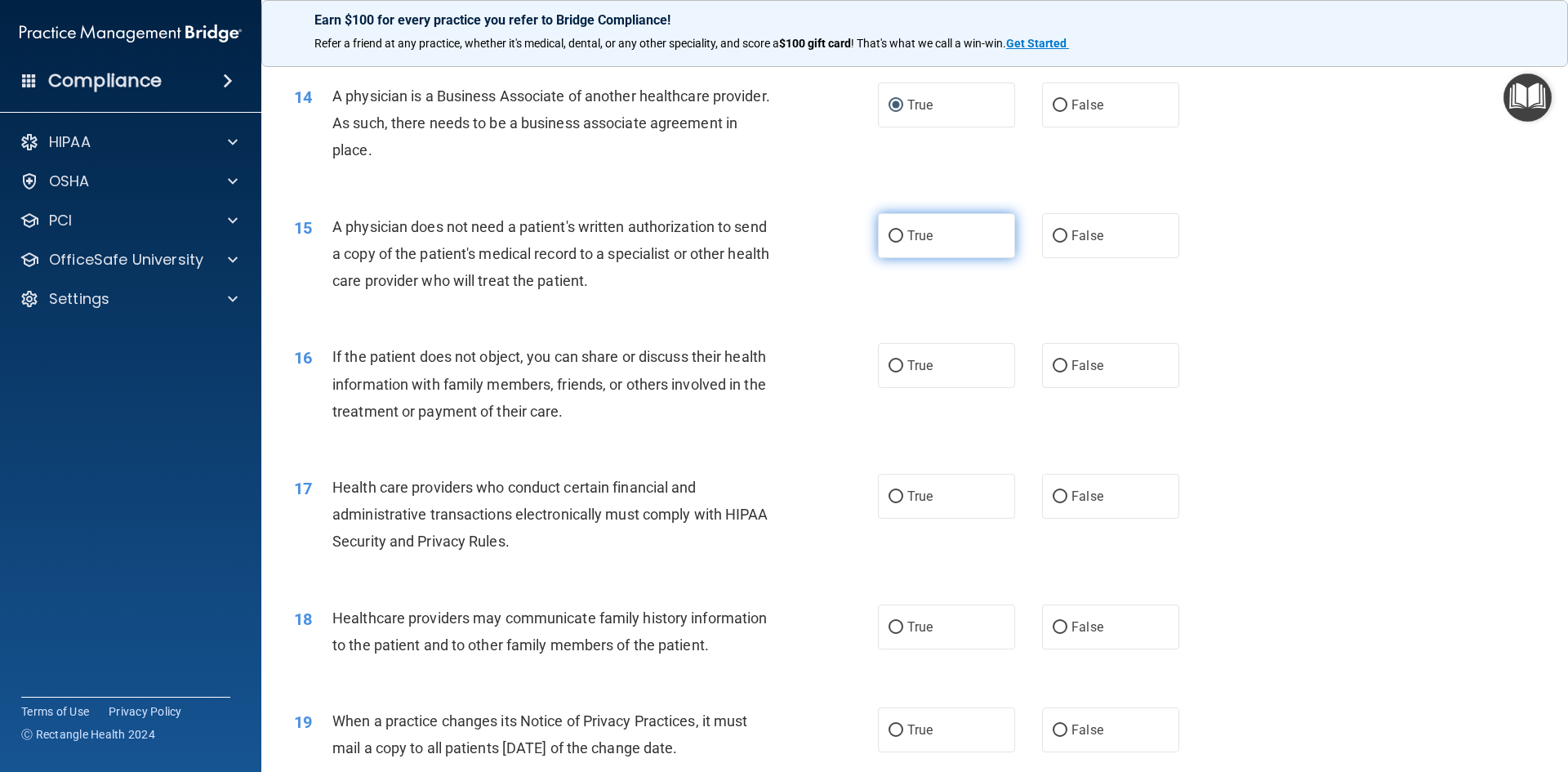
click at [913, 235] on span "True" at bounding box center [920, 235] width 25 height 16
click at [904, 235] on input "True" at bounding box center [896, 236] width 15 height 12
radio input "true"
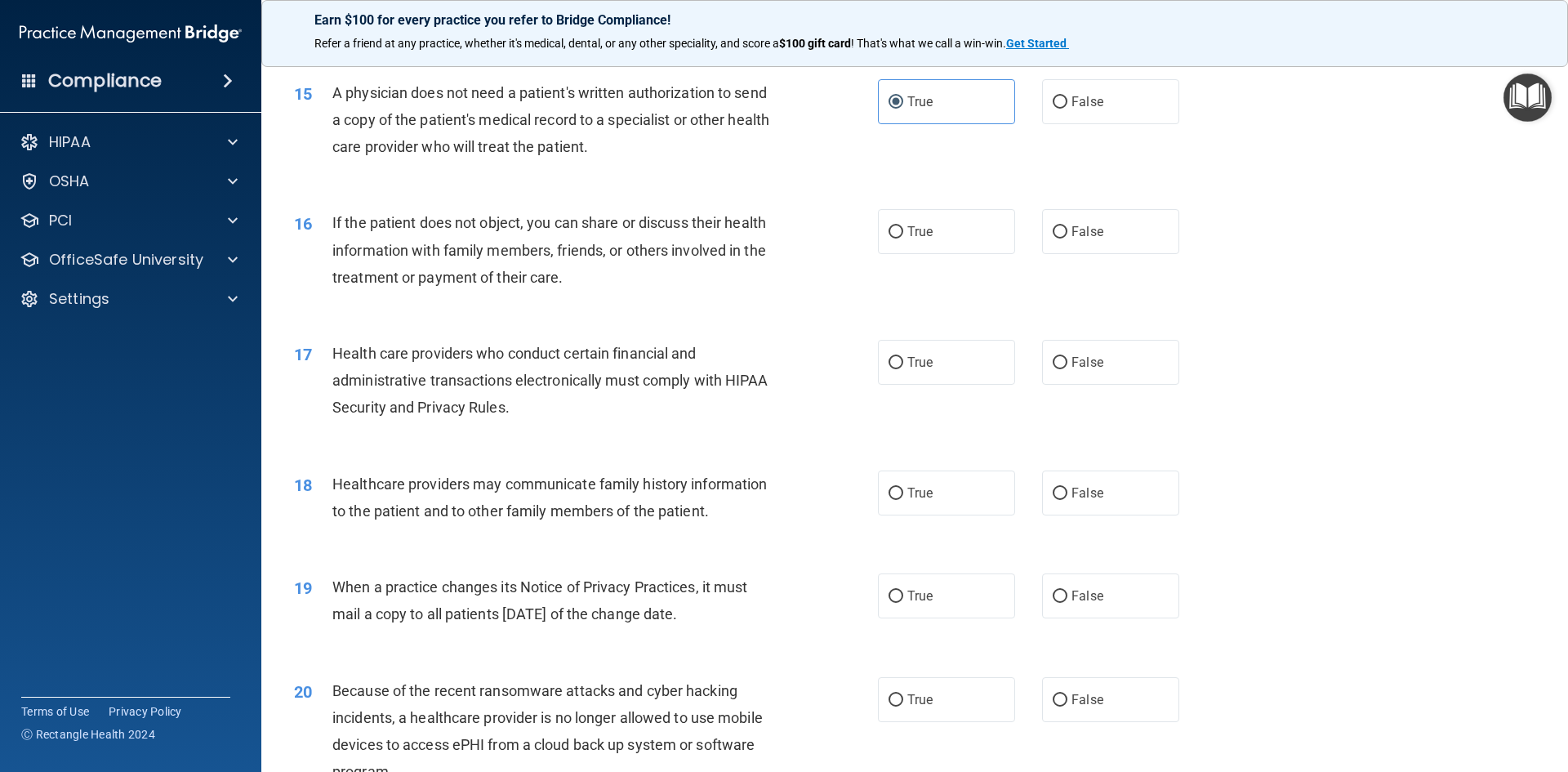
scroll to position [1798, 0]
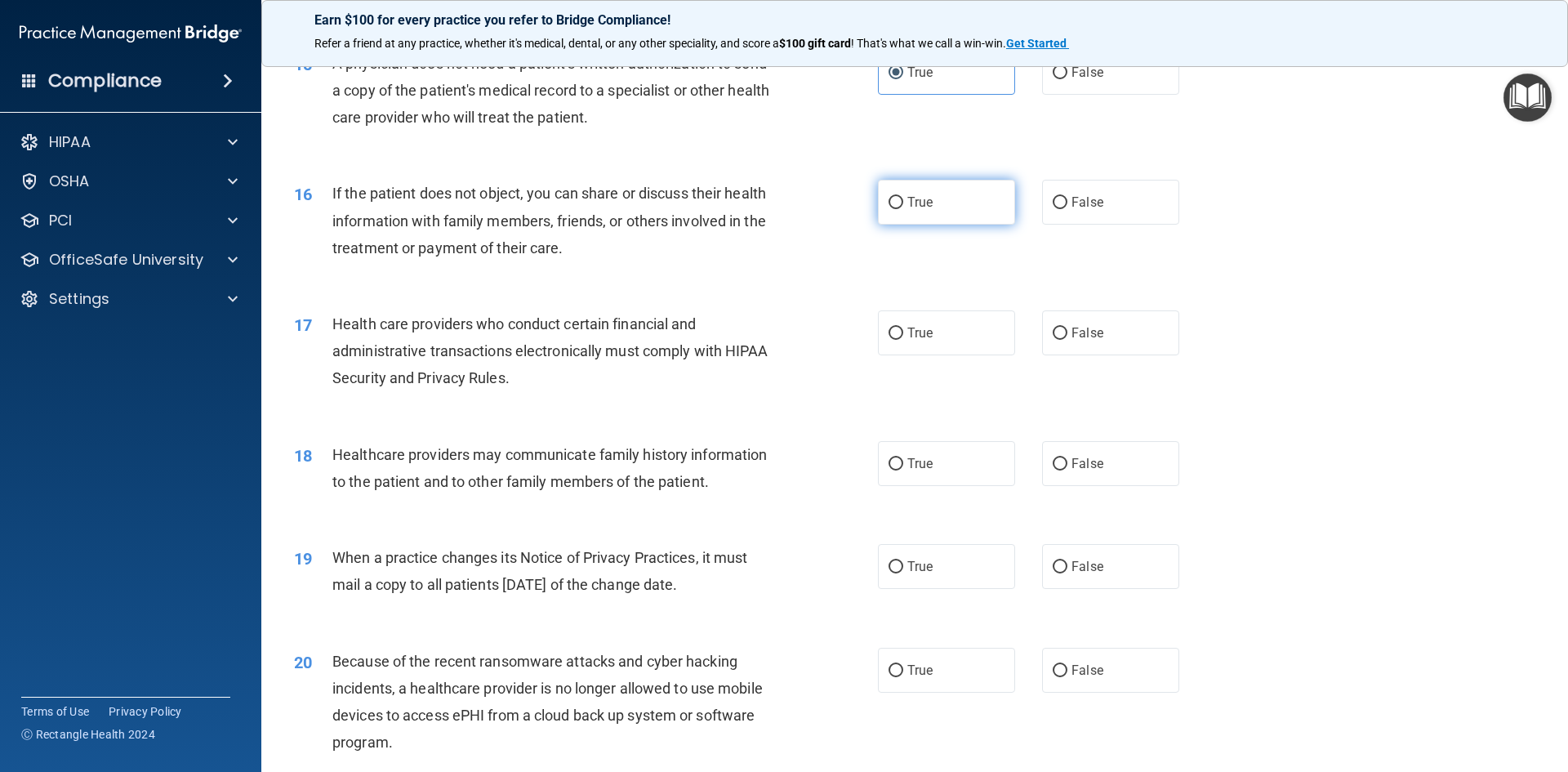
click at [889, 204] on input "True" at bounding box center [896, 203] width 15 height 12
radio input "true"
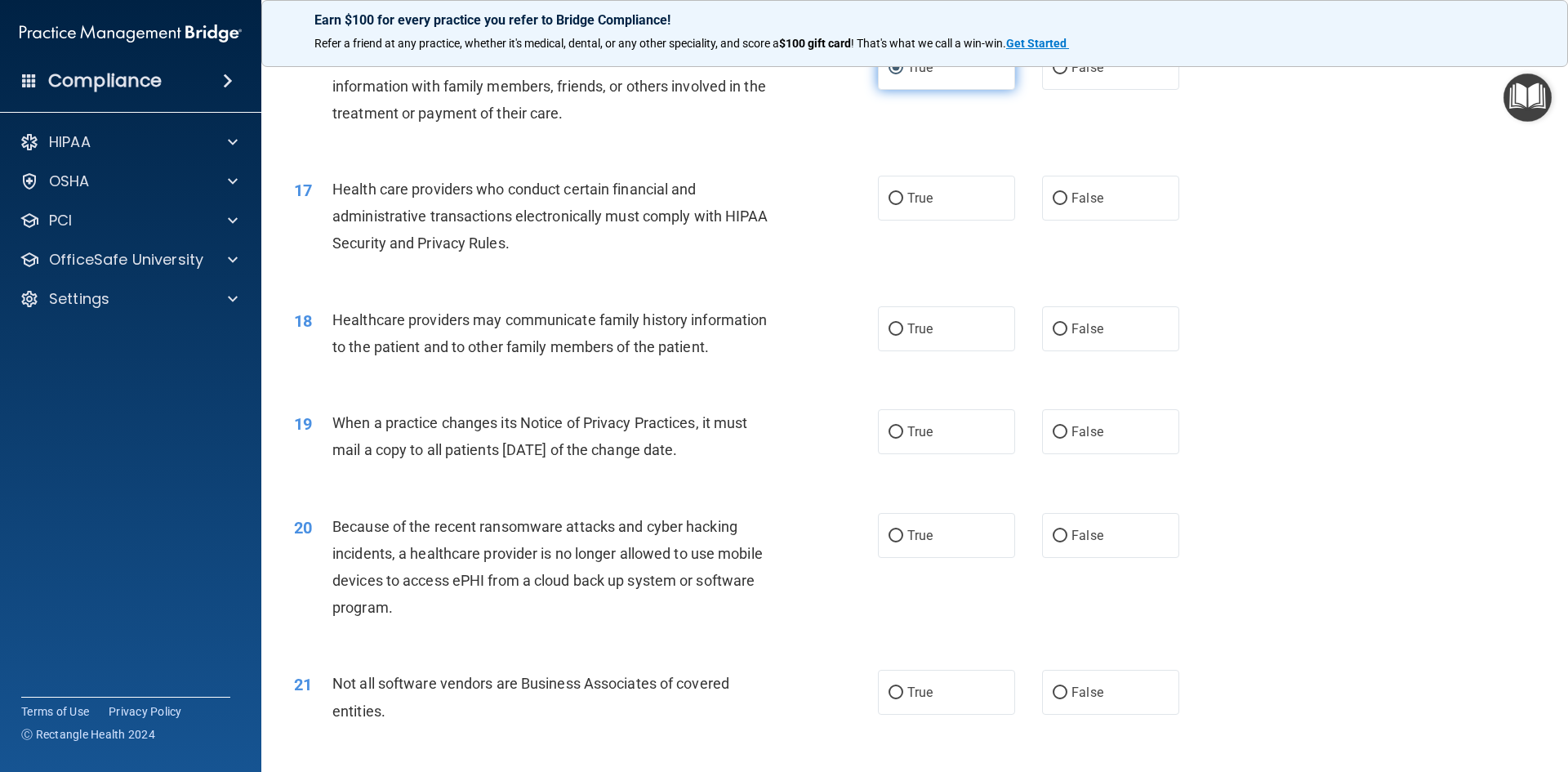
scroll to position [1962, 0]
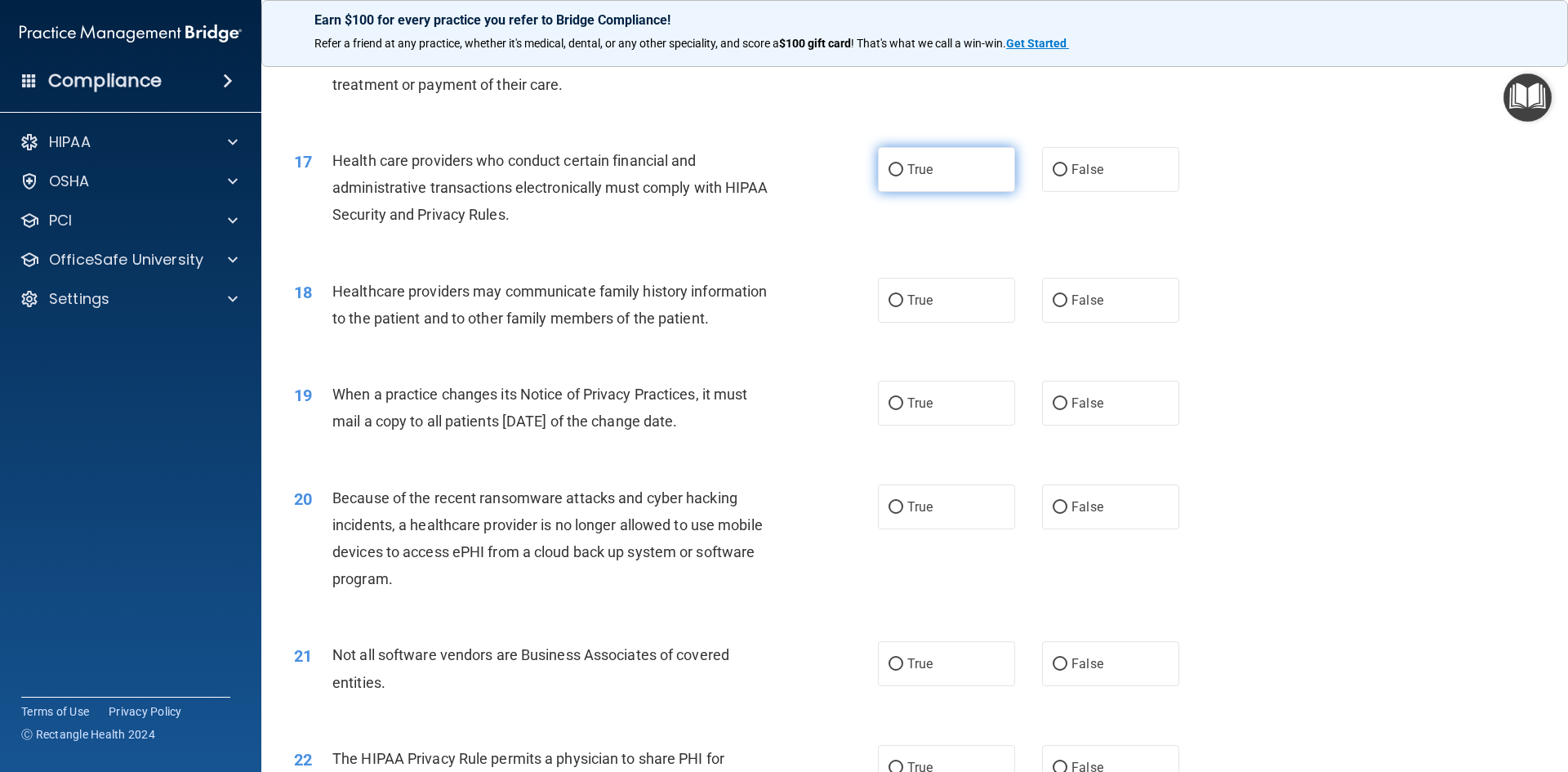
click at [892, 165] on input "True" at bounding box center [896, 170] width 15 height 12
radio input "true"
click at [910, 303] on span "True" at bounding box center [920, 300] width 25 height 16
click at [904, 303] on input "True" at bounding box center [896, 301] width 15 height 12
radio input "true"
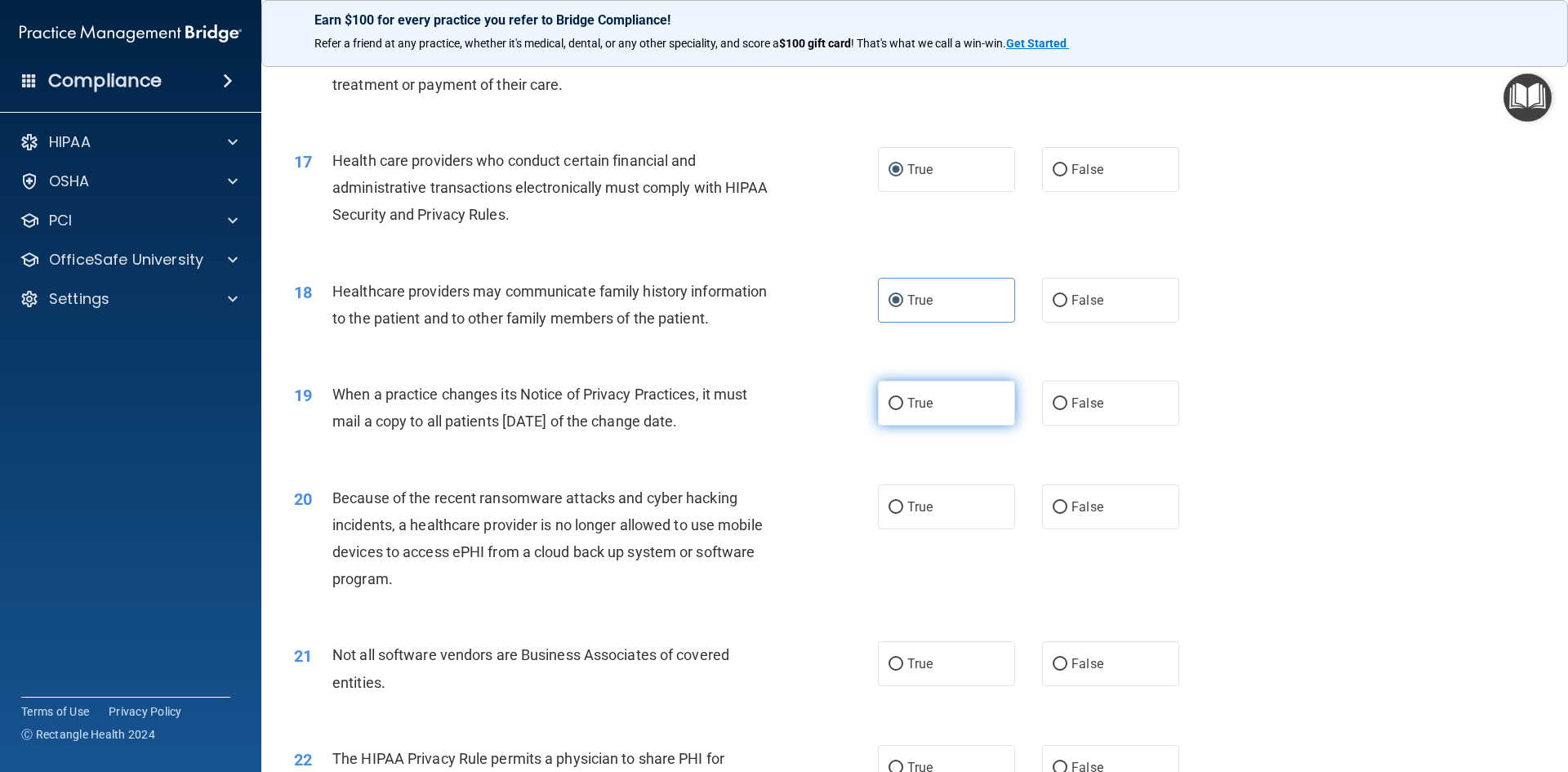
click at [890, 407] on input "True" at bounding box center [896, 404] width 15 height 12
radio input "true"
click at [891, 513] on input "True" at bounding box center [896, 508] width 15 height 12
radio input "true"
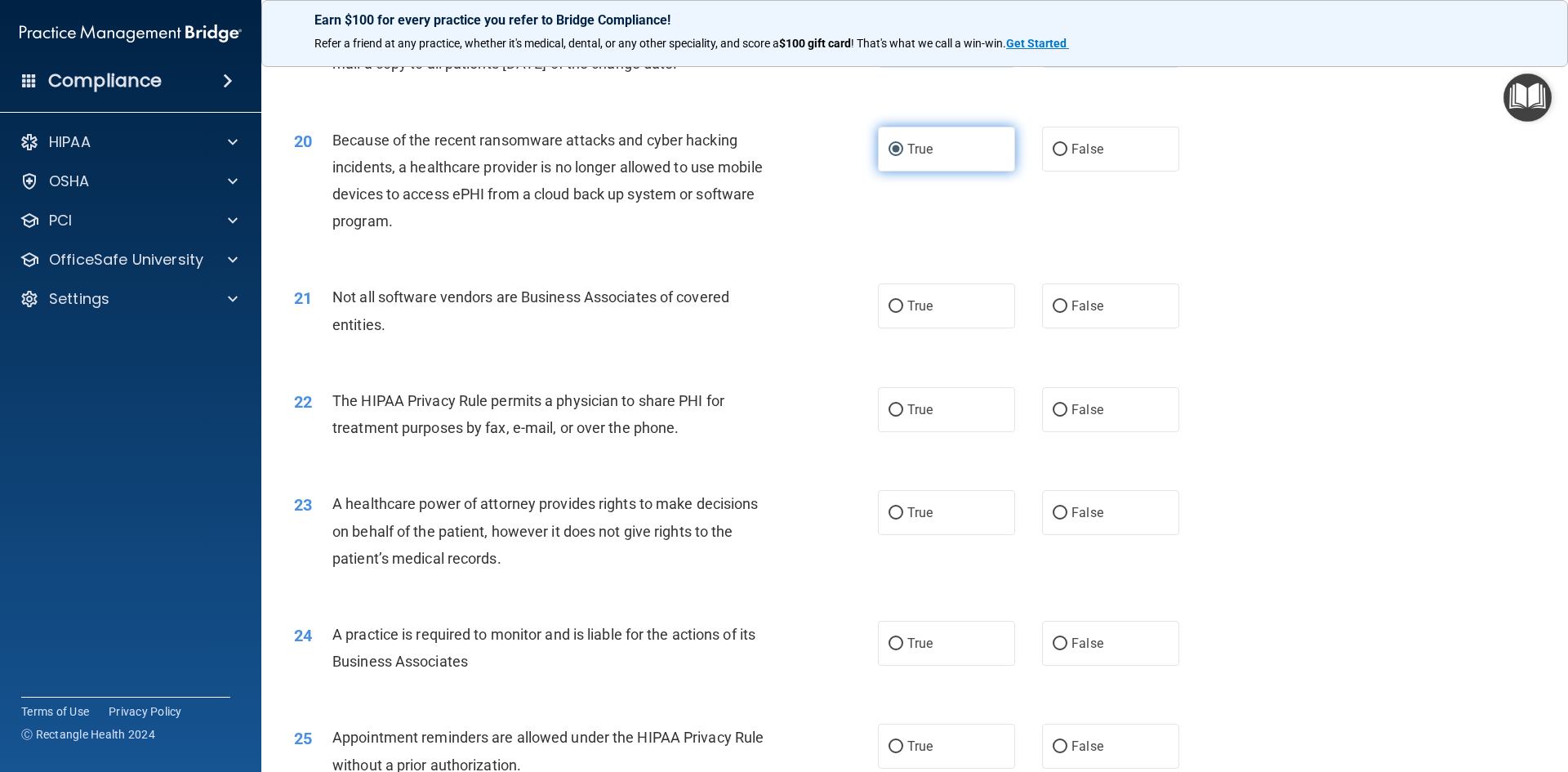
scroll to position [2370, 0]
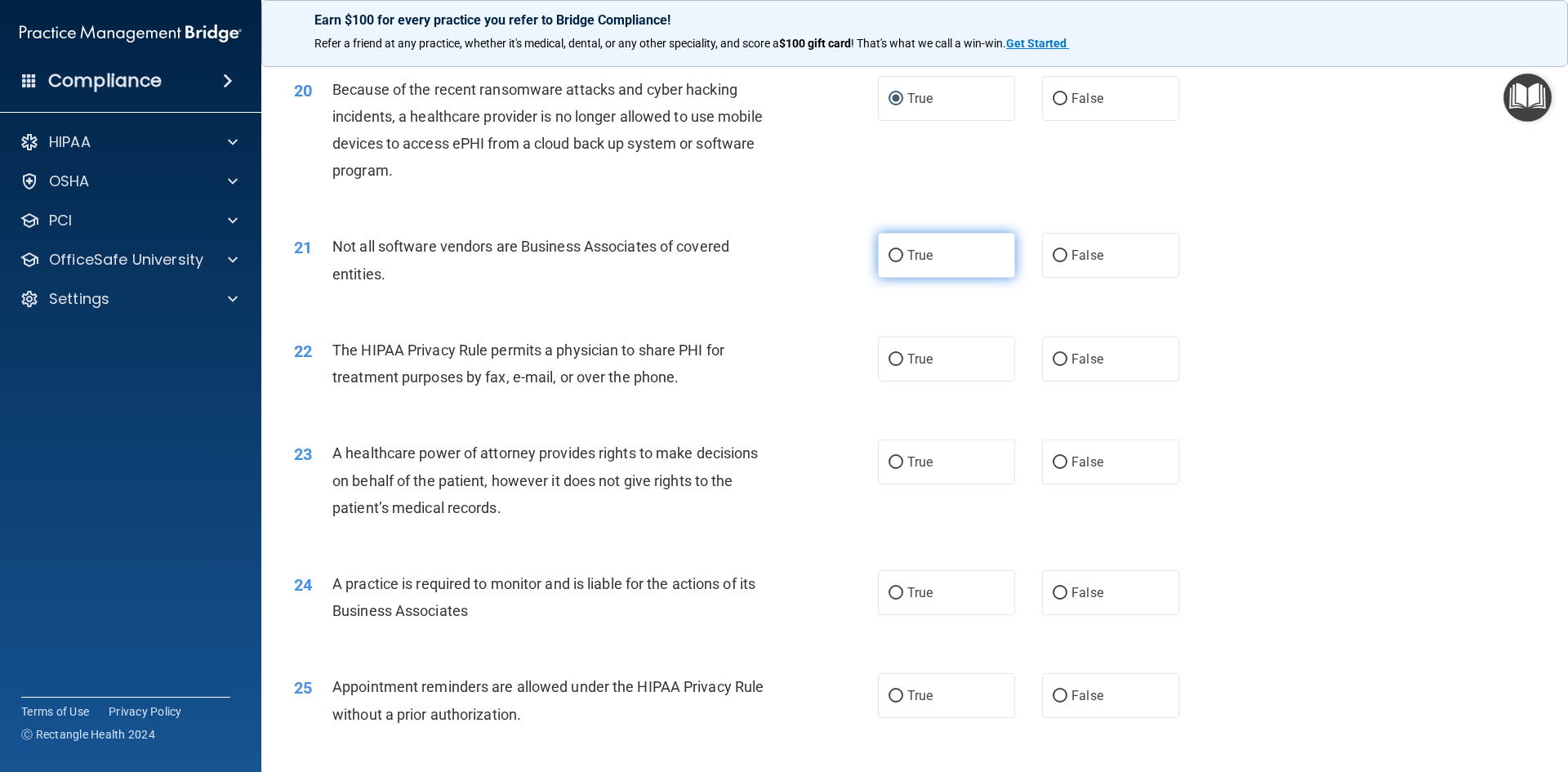
click at [889, 261] on input "True" at bounding box center [896, 256] width 15 height 12
radio input "true"
click at [889, 356] on input "True" at bounding box center [896, 359] width 15 height 12
radio input "true"
click at [1073, 461] on span "False" at bounding box center [1087, 462] width 32 height 16
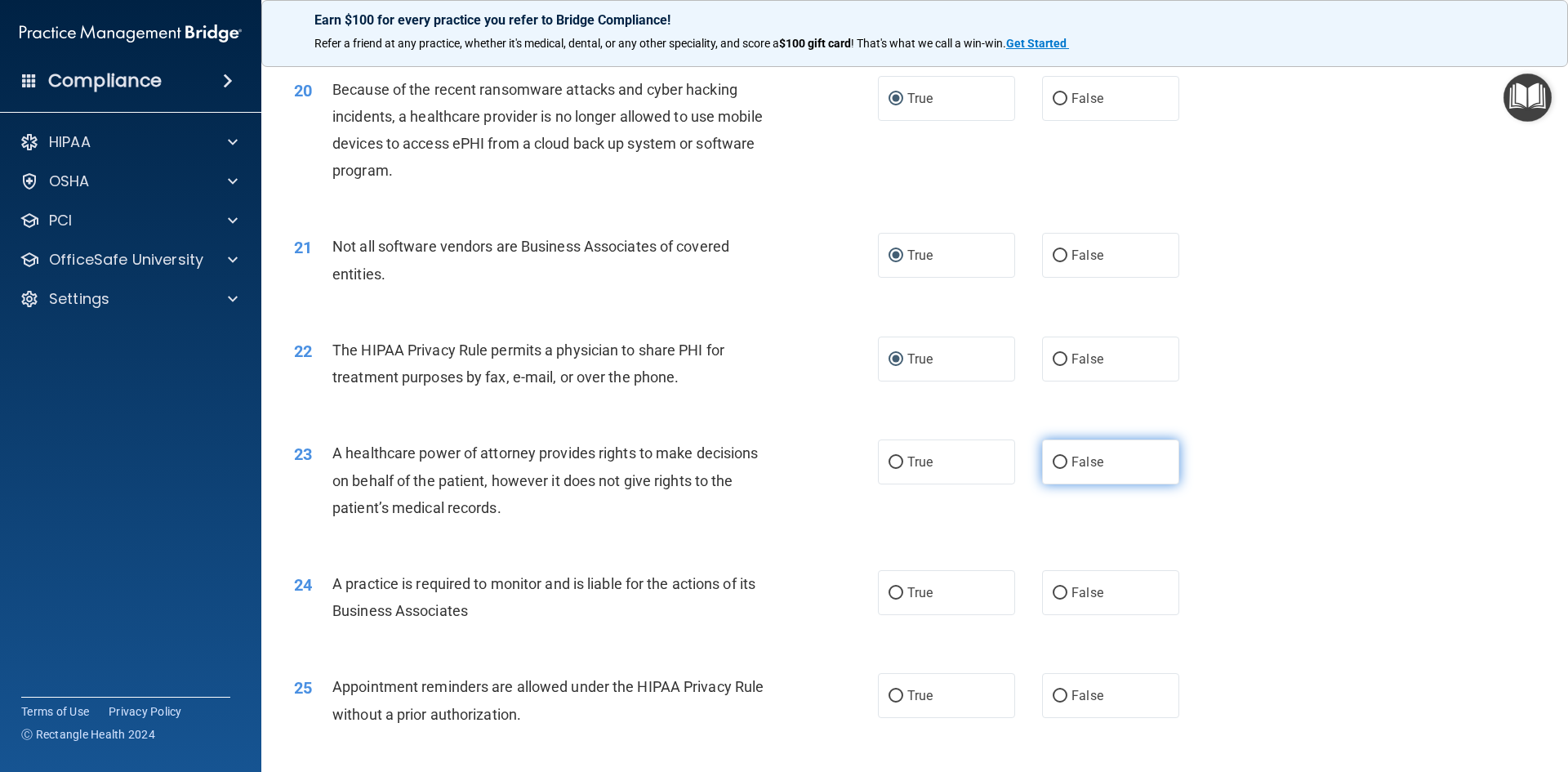
click at [1068, 461] on input "False" at bounding box center [1060, 463] width 15 height 12
radio input "true"
click at [910, 593] on span "True" at bounding box center [920, 592] width 25 height 16
click at [904, 593] on input "True" at bounding box center [896, 593] width 15 height 12
radio input "true"
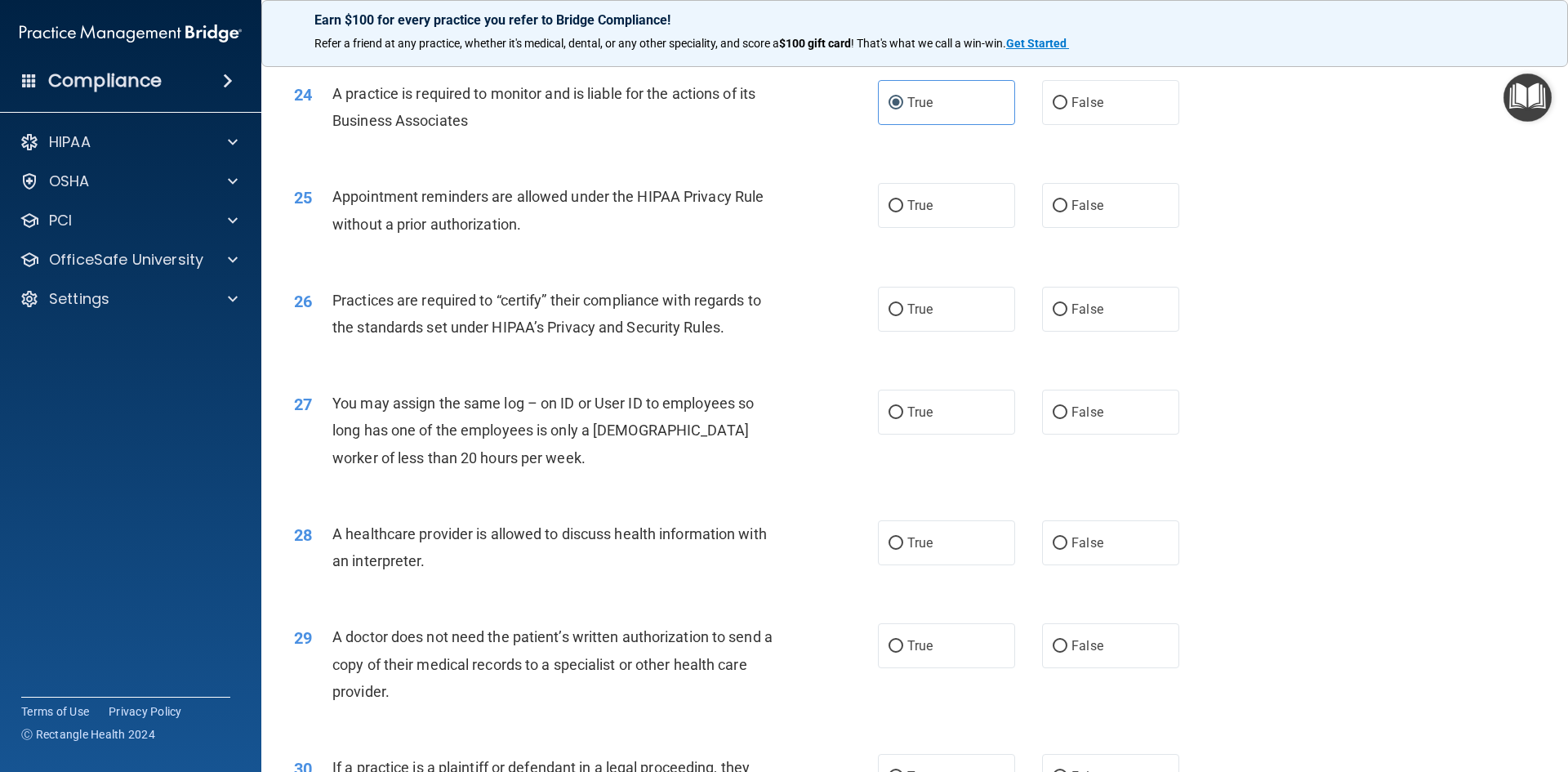
scroll to position [2942, 0]
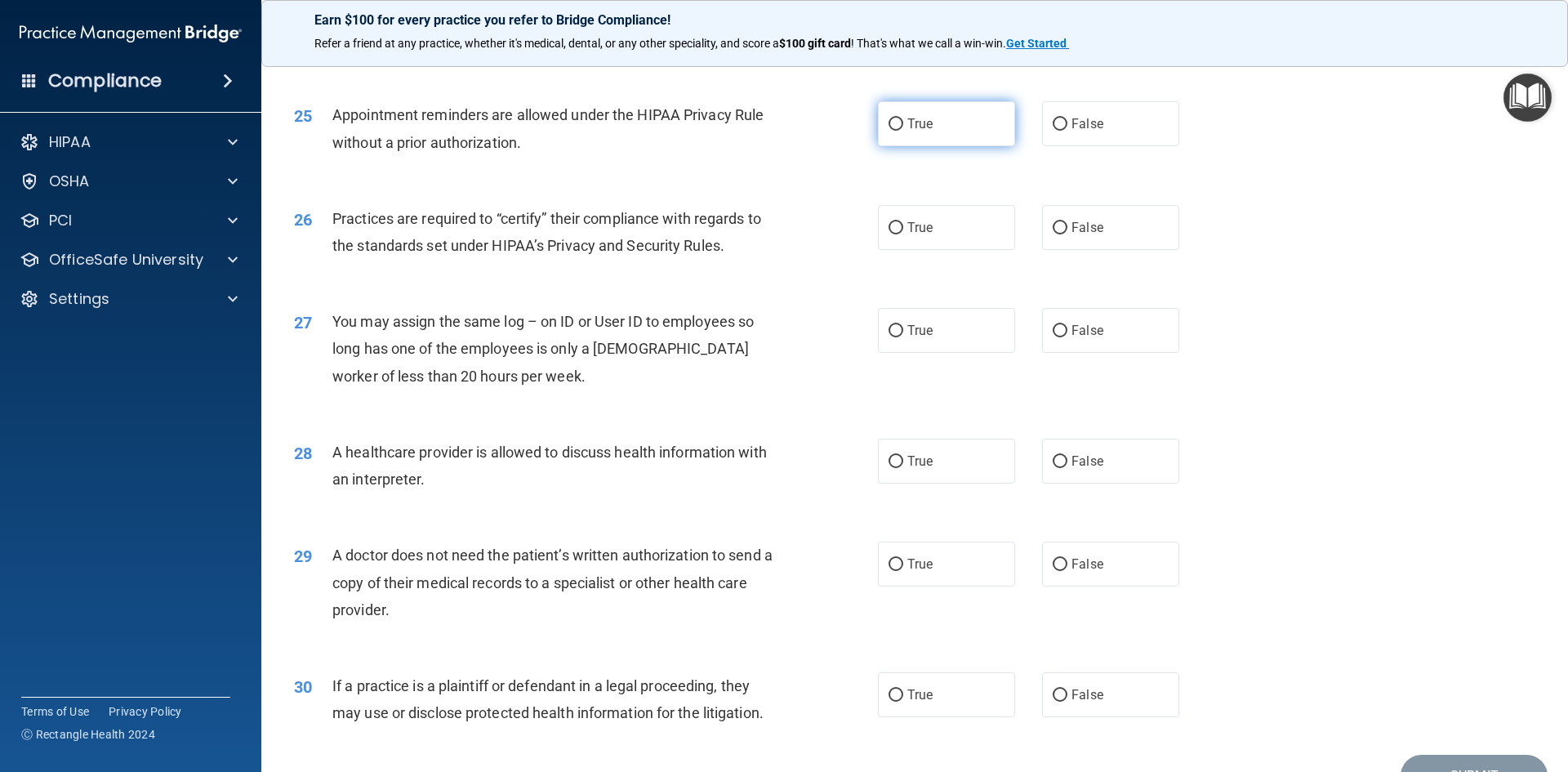
click at [910, 128] on span "True" at bounding box center [920, 123] width 25 height 16
click at [904, 128] on input "True" at bounding box center [896, 124] width 15 height 12
radio input "true"
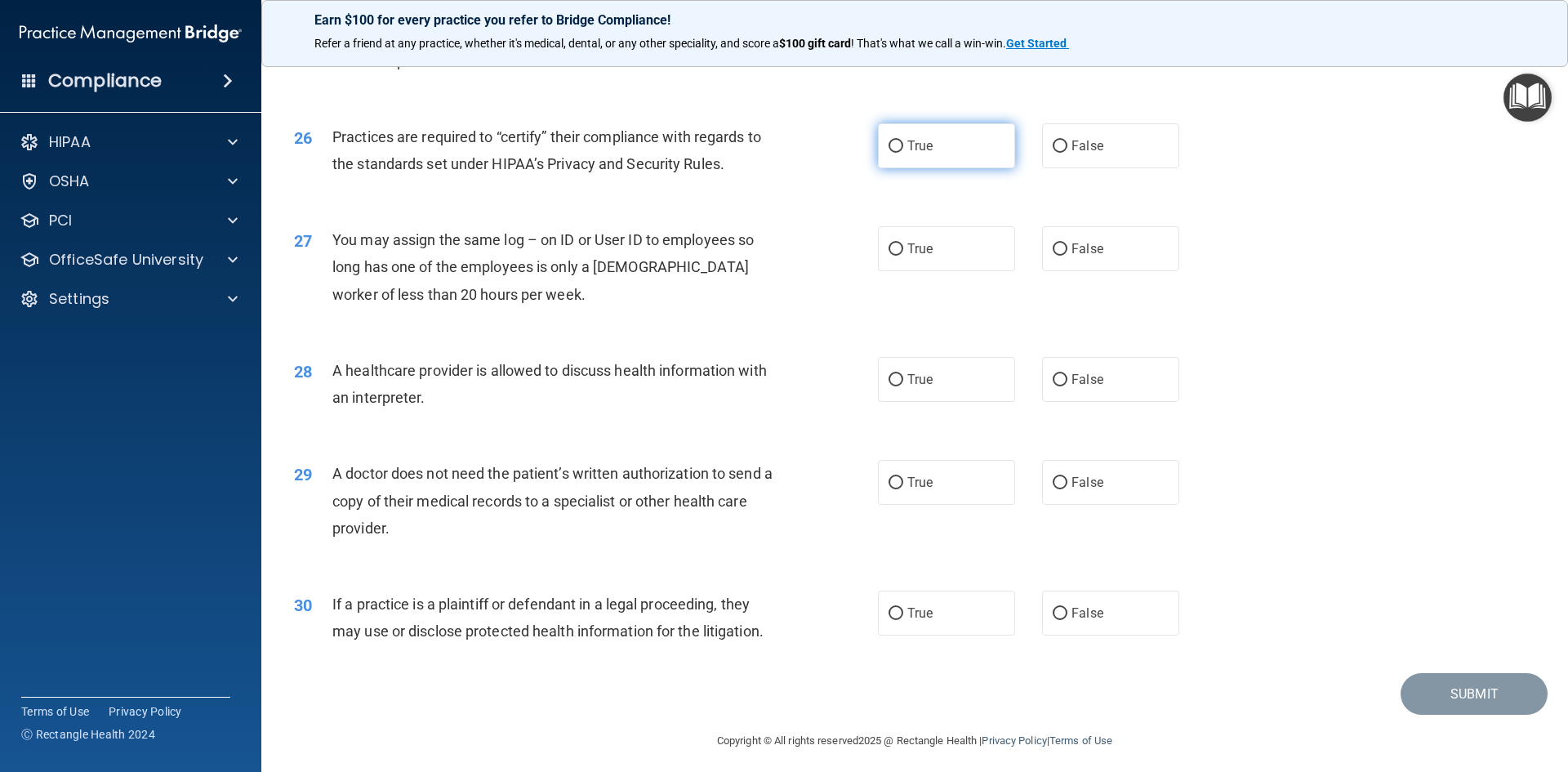
click at [889, 145] on input "True" at bounding box center [896, 146] width 15 height 12
radio input "true"
click at [1056, 244] on input "False" at bounding box center [1060, 249] width 15 height 12
radio input "true"
click at [916, 385] on span "True" at bounding box center [920, 379] width 25 height 16
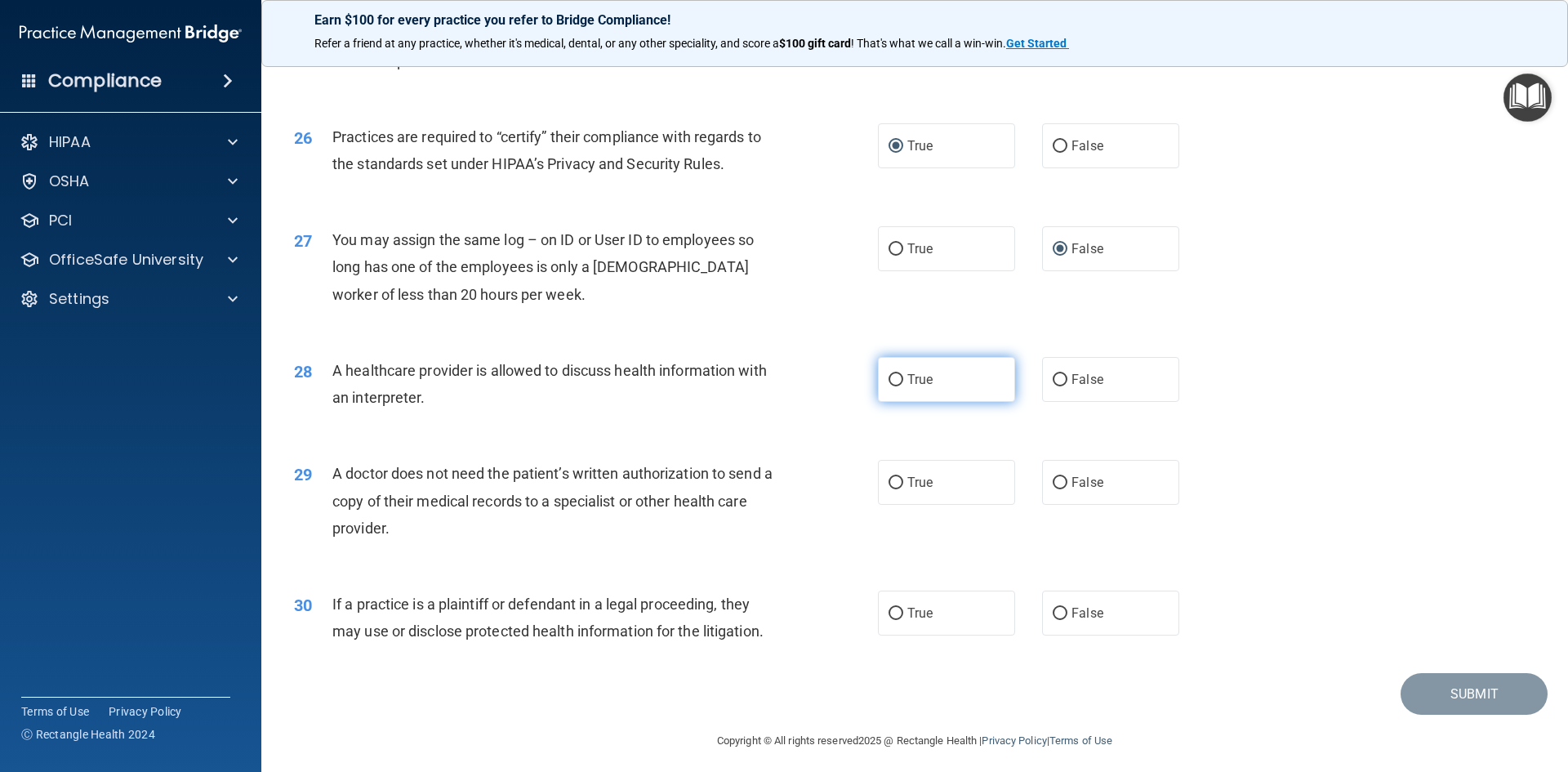
click at [904, 385] on input "True" at bounding box center [896, 380] width 15 height 12
radio input "true"
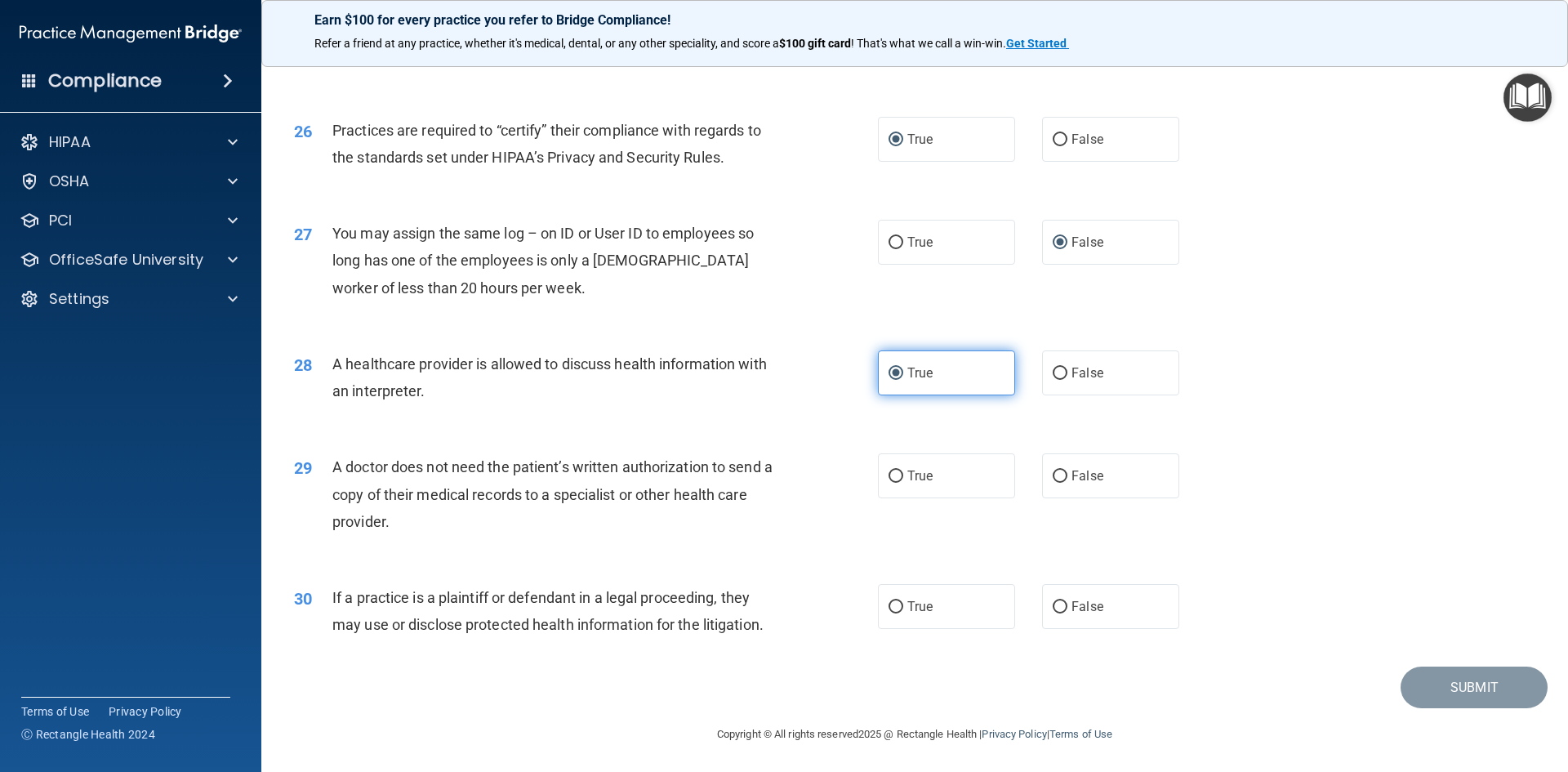
scroll to position [3031, 0]
click at [889, 471] on input "True" at bounding box center [896, 475] width 15 height 12
radio input "true"
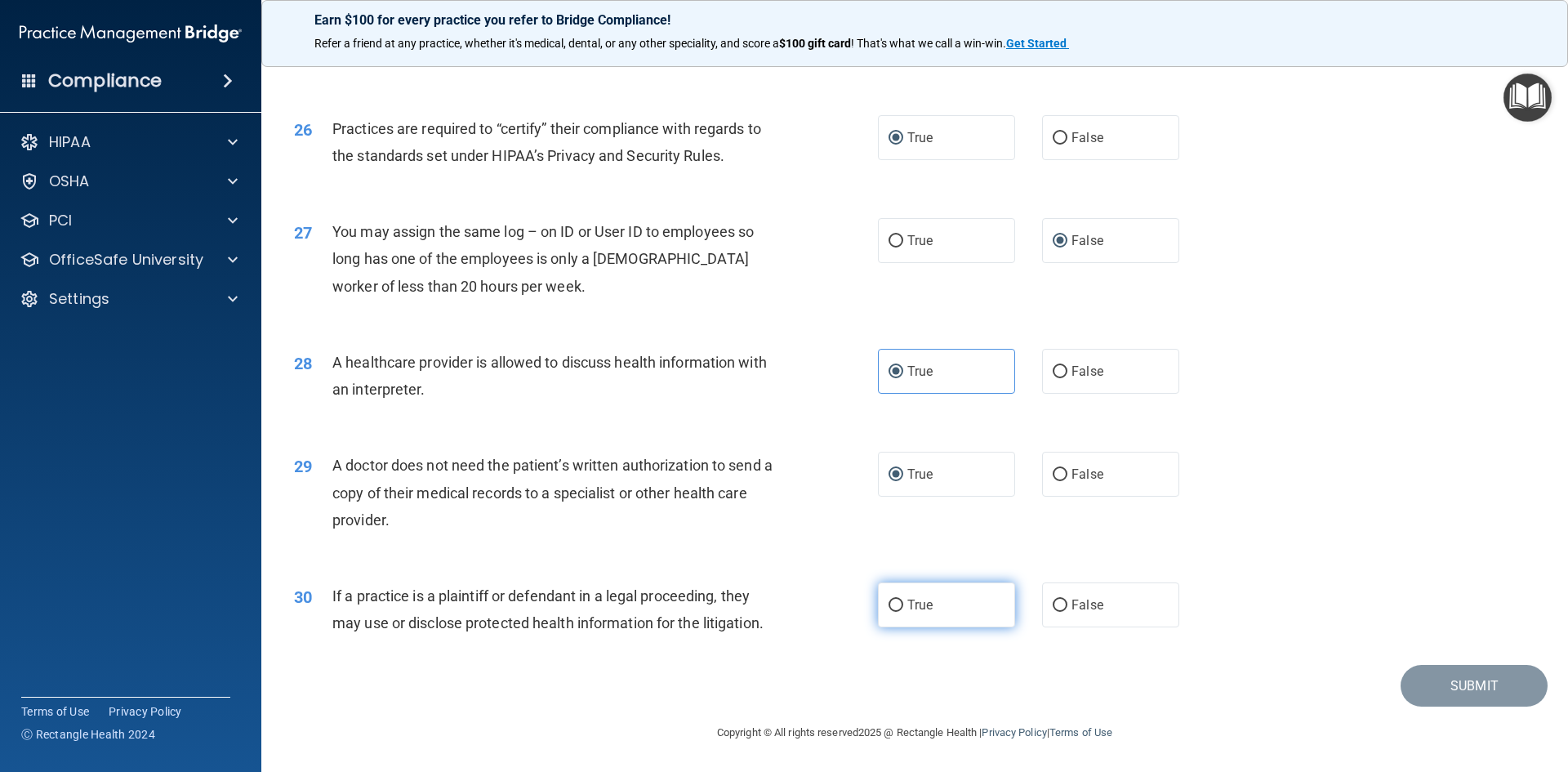
click at [908, 605] on span "True" at bounding box center [920, 605] width 25 height 16
click at [904, 605] on input "True" at bounding box center [896, 605] width 15 height 12
radio input "true"
click at [1451, 690] on button "Submit" at bounding box center [1474, 686] width 147 height 42
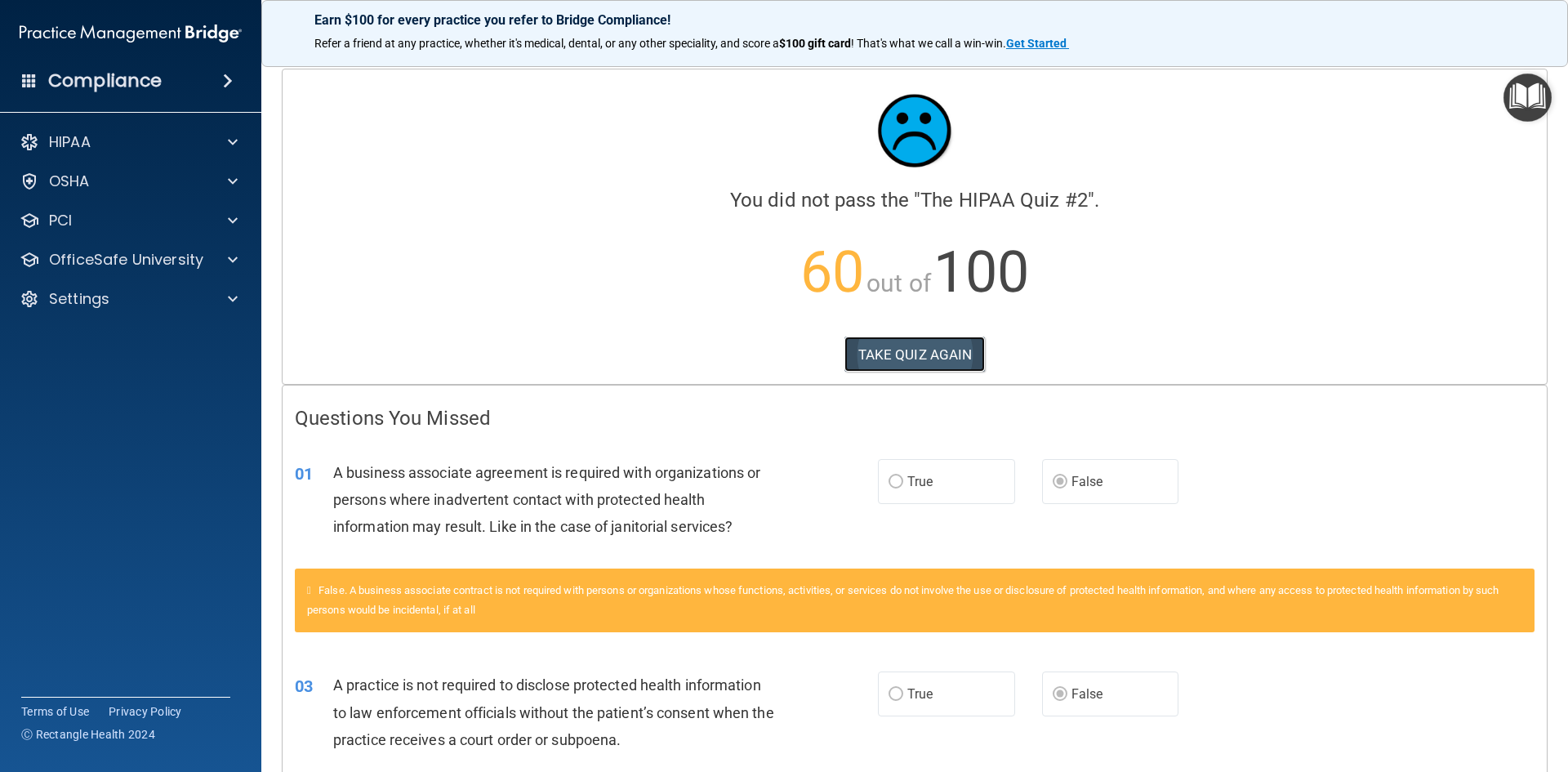
click at [915, 356] on button "TAKE QUIZ AGAIN" at bounding box center [915, 354] width 141 height 36
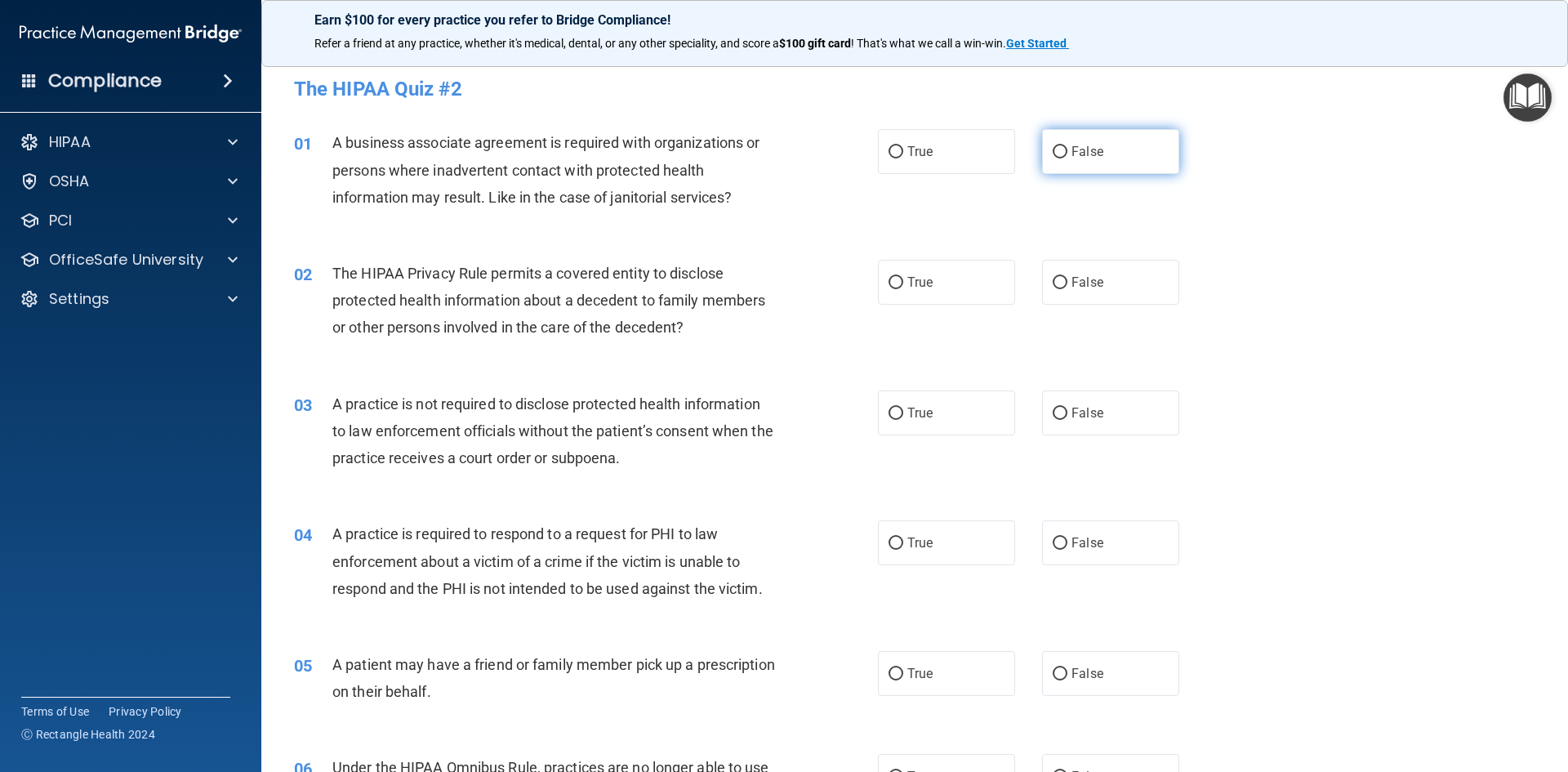
click at [1053, 153] on input "False" at bounding box center [1060, 152] width 15 height 12
radio input "true"
click at [889, 288] on input "True" at bounding box center [896, 283] width 15 height 12
radio input "true"
click at [1054, 413] on input "False" at bounding box center [1060, 413] width 15 height 12
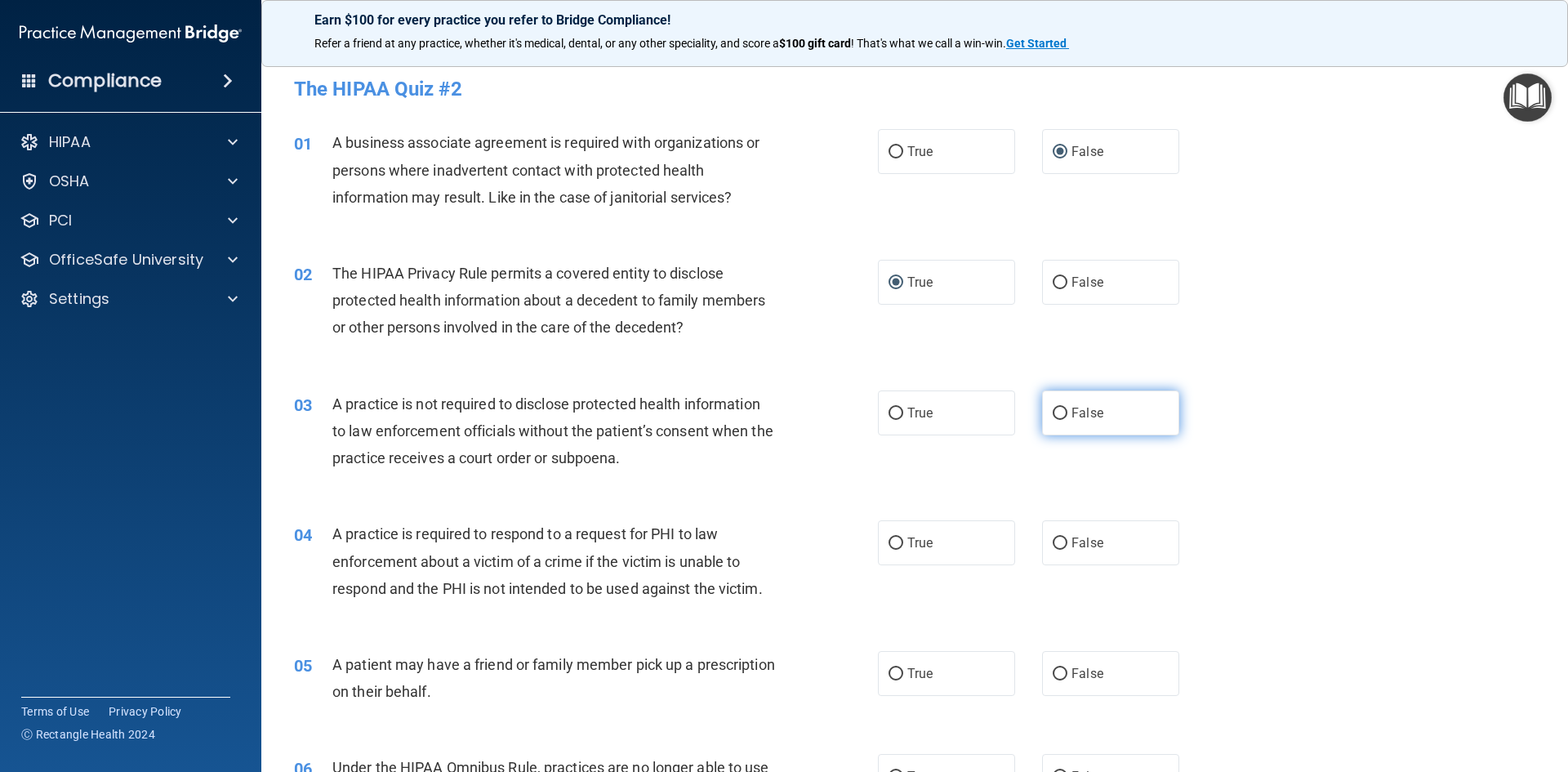
radio input "true"
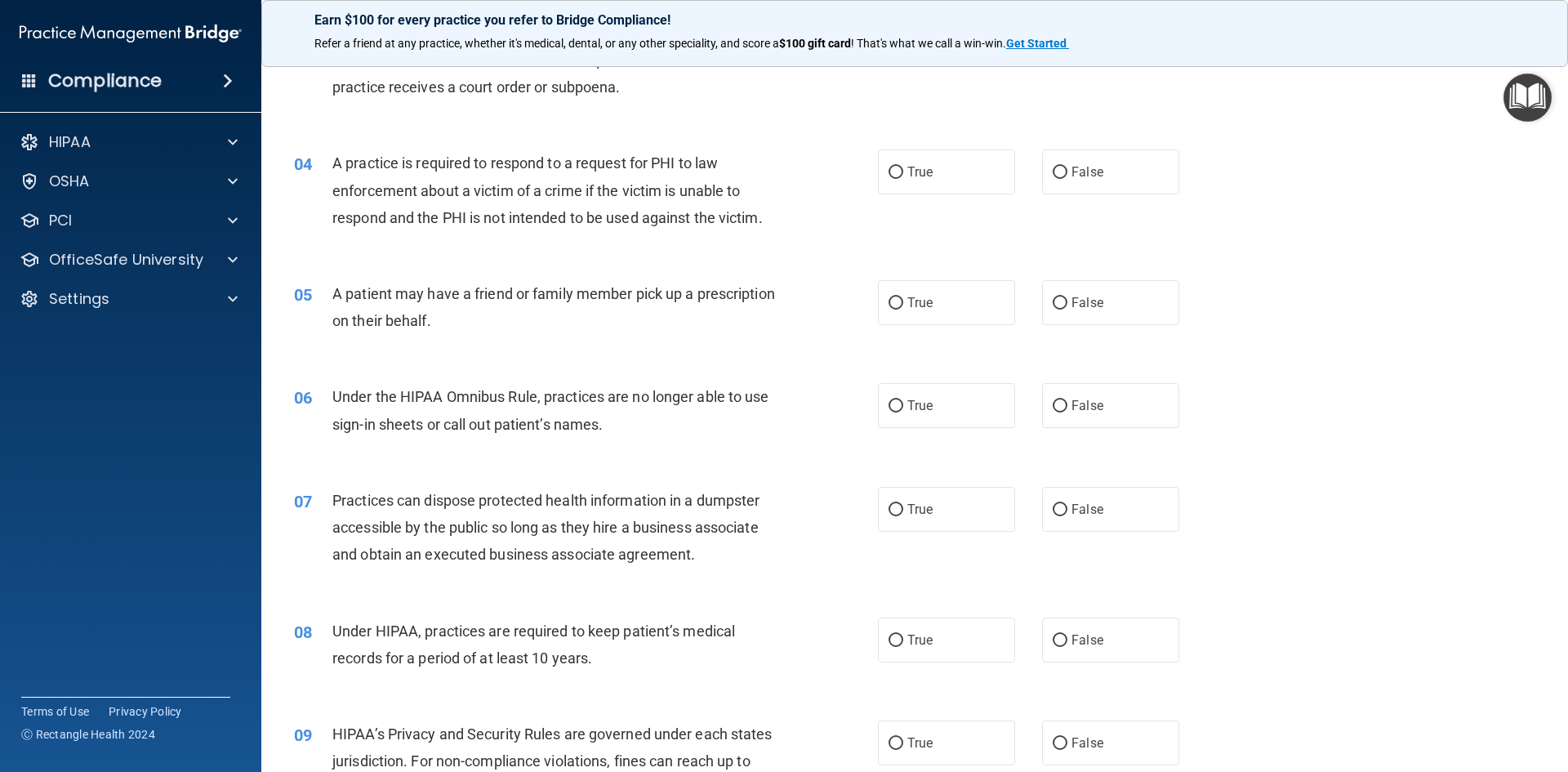
scroll to position [409, 0]
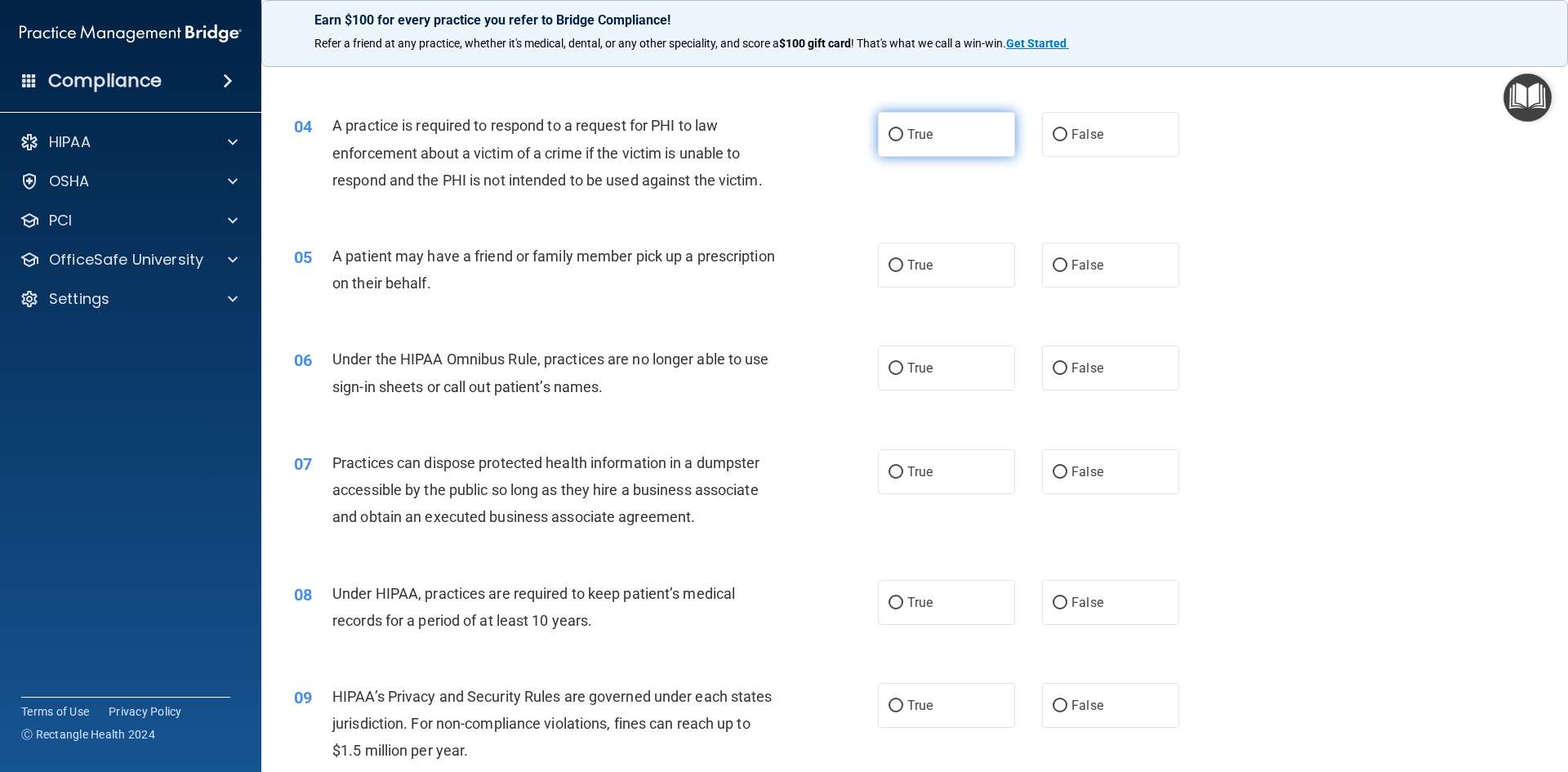
click at [899, 130] on label "True" at bounding box center [946, 134] width 137 height 45
click at [899, 130] on input "True" at bounding box center [896, 135] width 15 height 12
radio input "true"
click at [889, 267] on input "True" at bounding box center [896, 266] width 15 height 12
radio input "true"
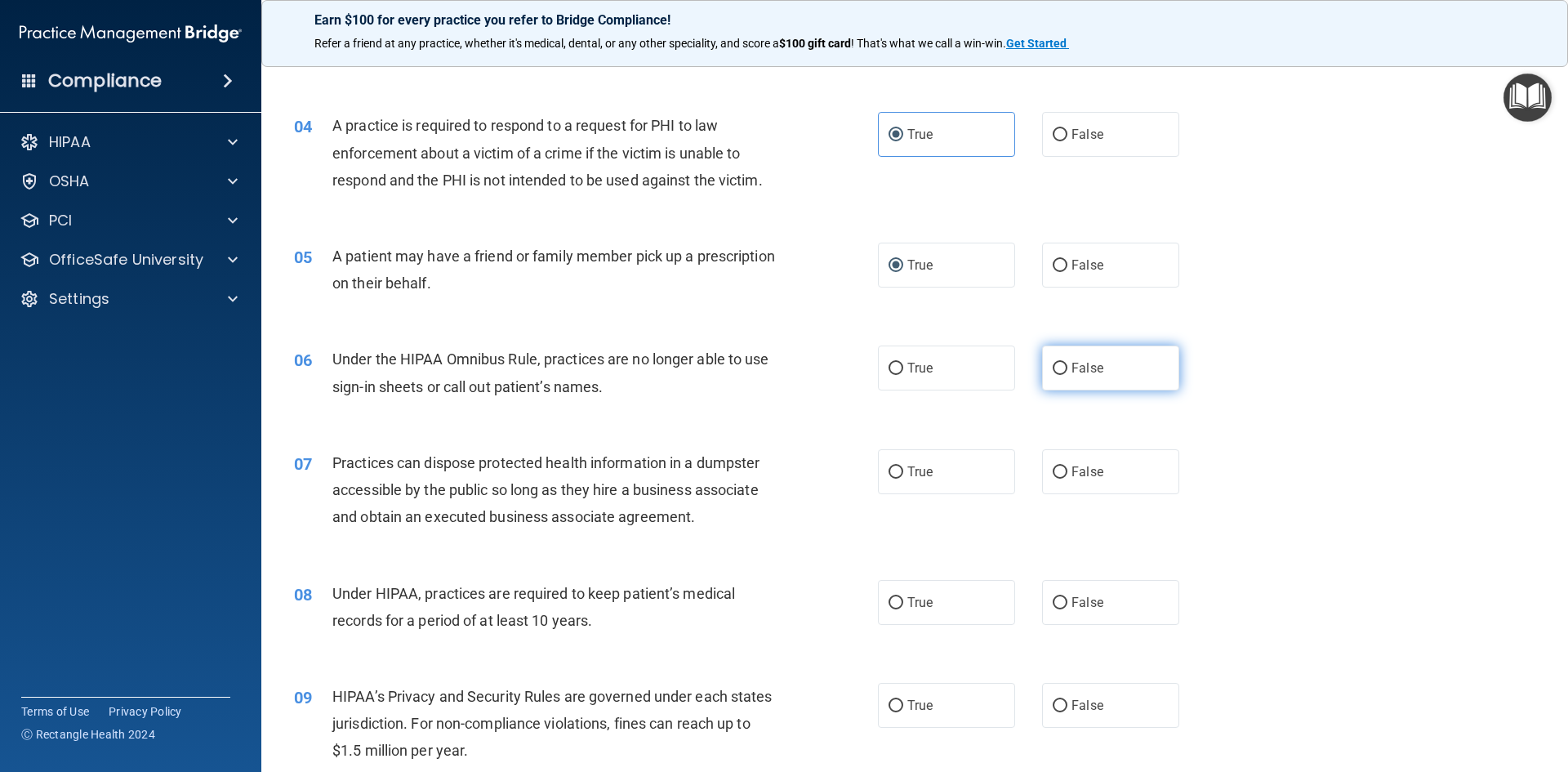
click at [1053, 372] on input "False" at bounding box center [1060, 368] width 15 height 12
radio input "true"
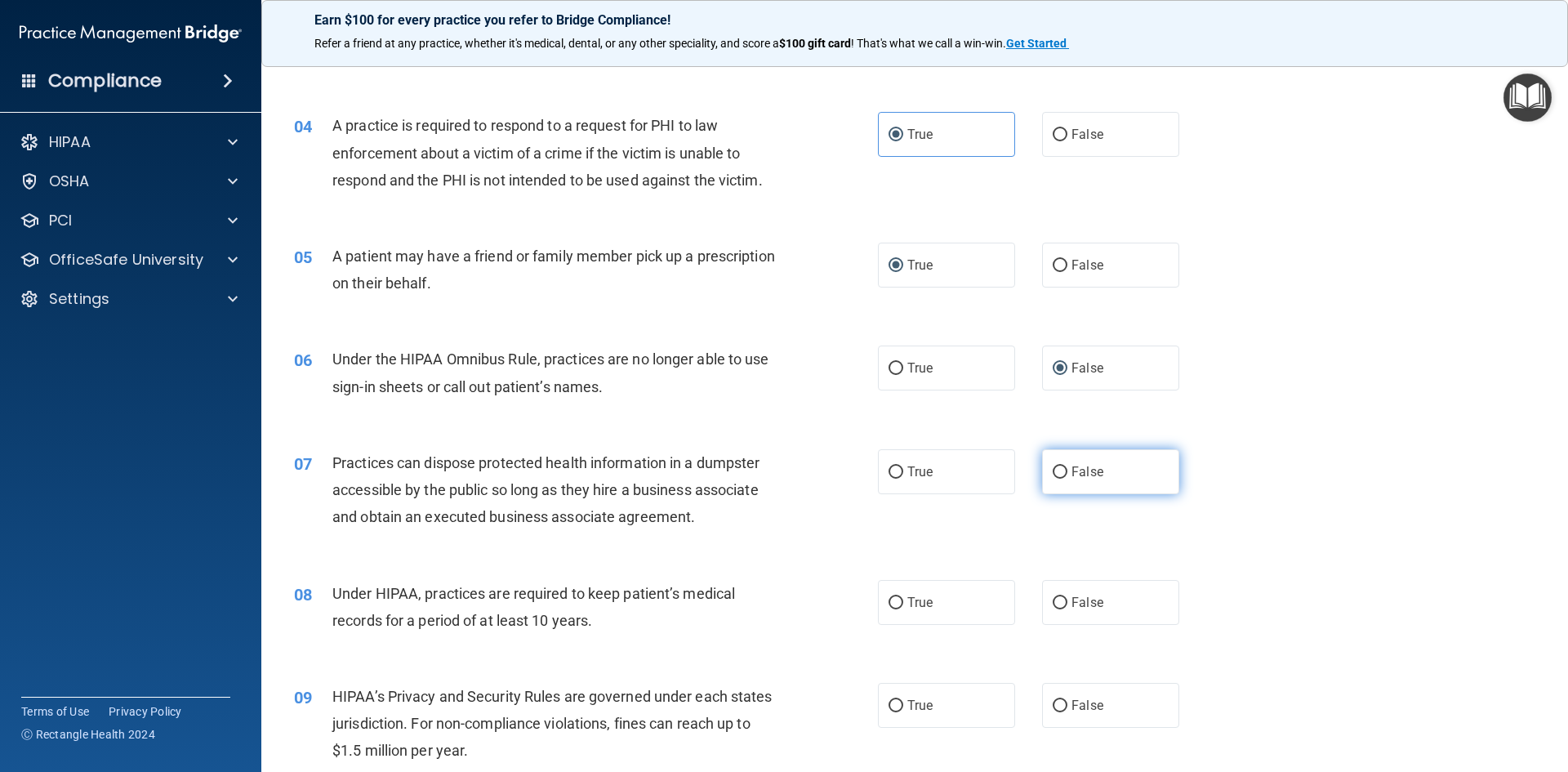
click at [1053, 471] on input "False" at bounding box center [1060, 473] width 15 height 12
radio input "true"
click at [1060, 619] on label "False" at bounding box center [1110, 602] width 137 height 45
click at [1060, 610] on input "False" at bounding box center [1060, 603] width 15 height 12
radio input "true"
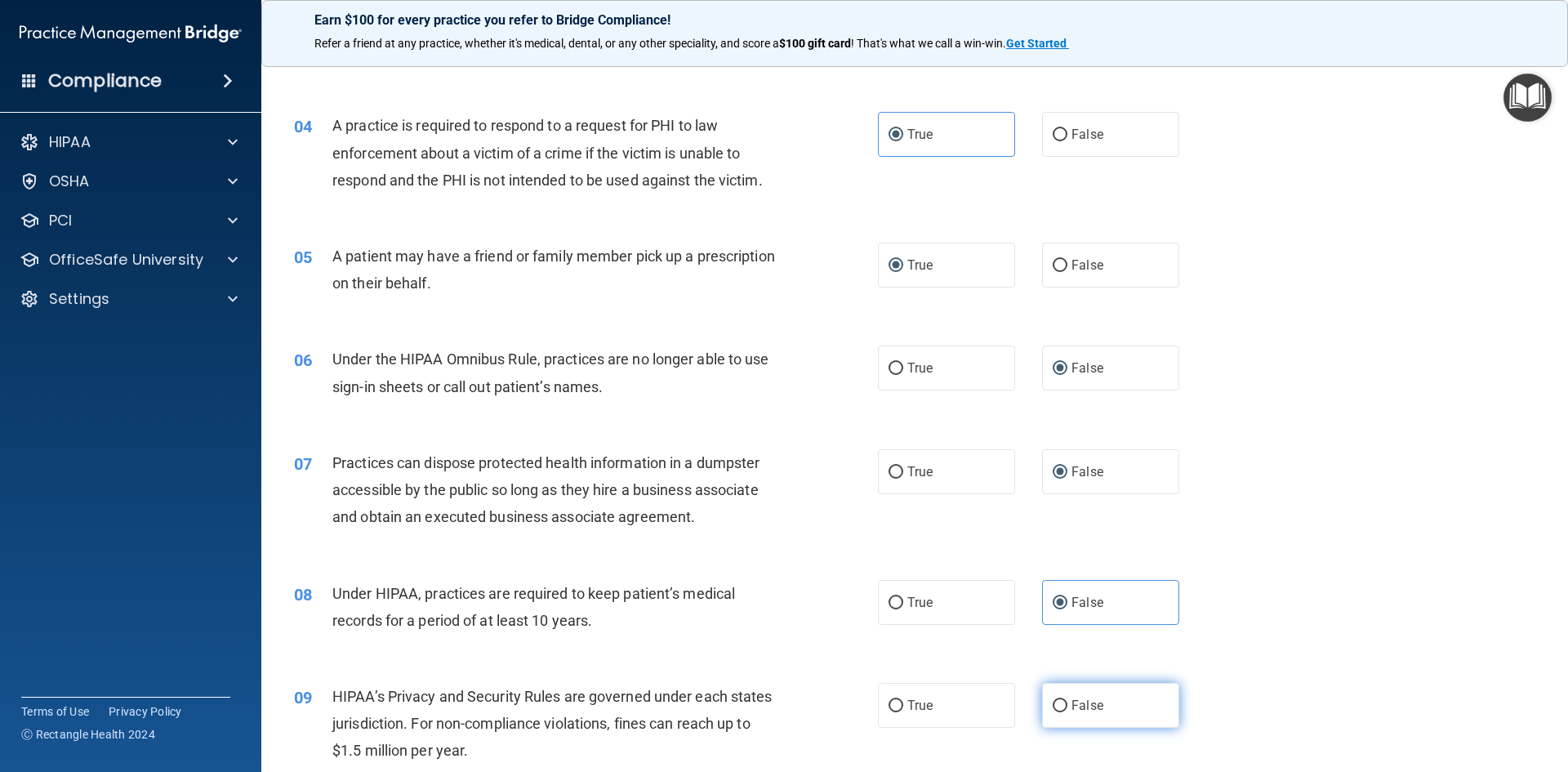
click at [1053, 701] on input "False" at bounding box center [1060, 706] width 15 height 12
radio input "true"
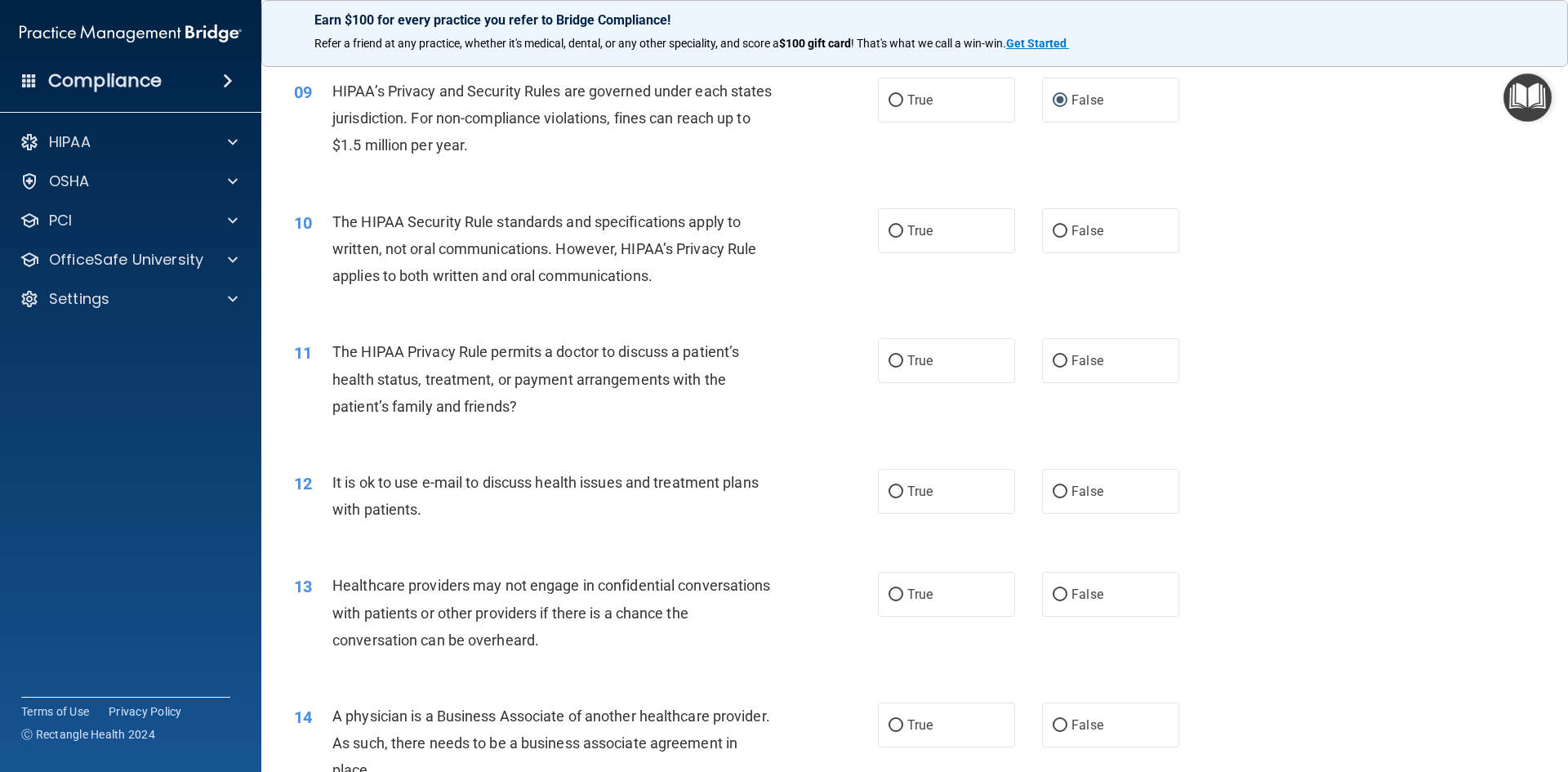
scroll to position [1062, 0]
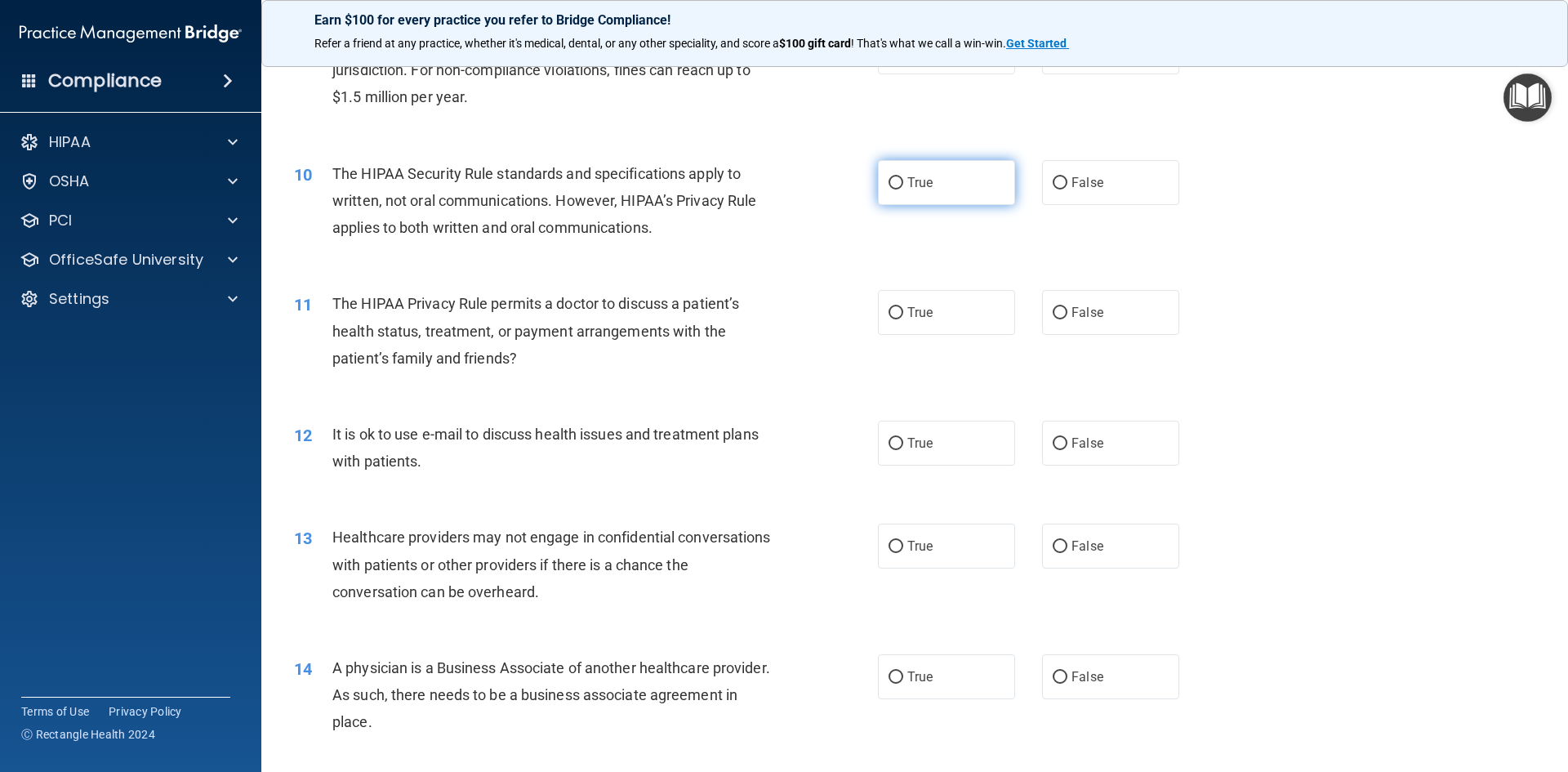
click at [890, 184] on input "True" at bounding box center [896, 183] width 15 height 12
radio input "true"
click at [896, 317] on input "True" at bounding box center [896, 313] width 15 height 12
radio input "true"
click at [889, 445] on input "True" at bounding box center [896, 444] width 15 height 12
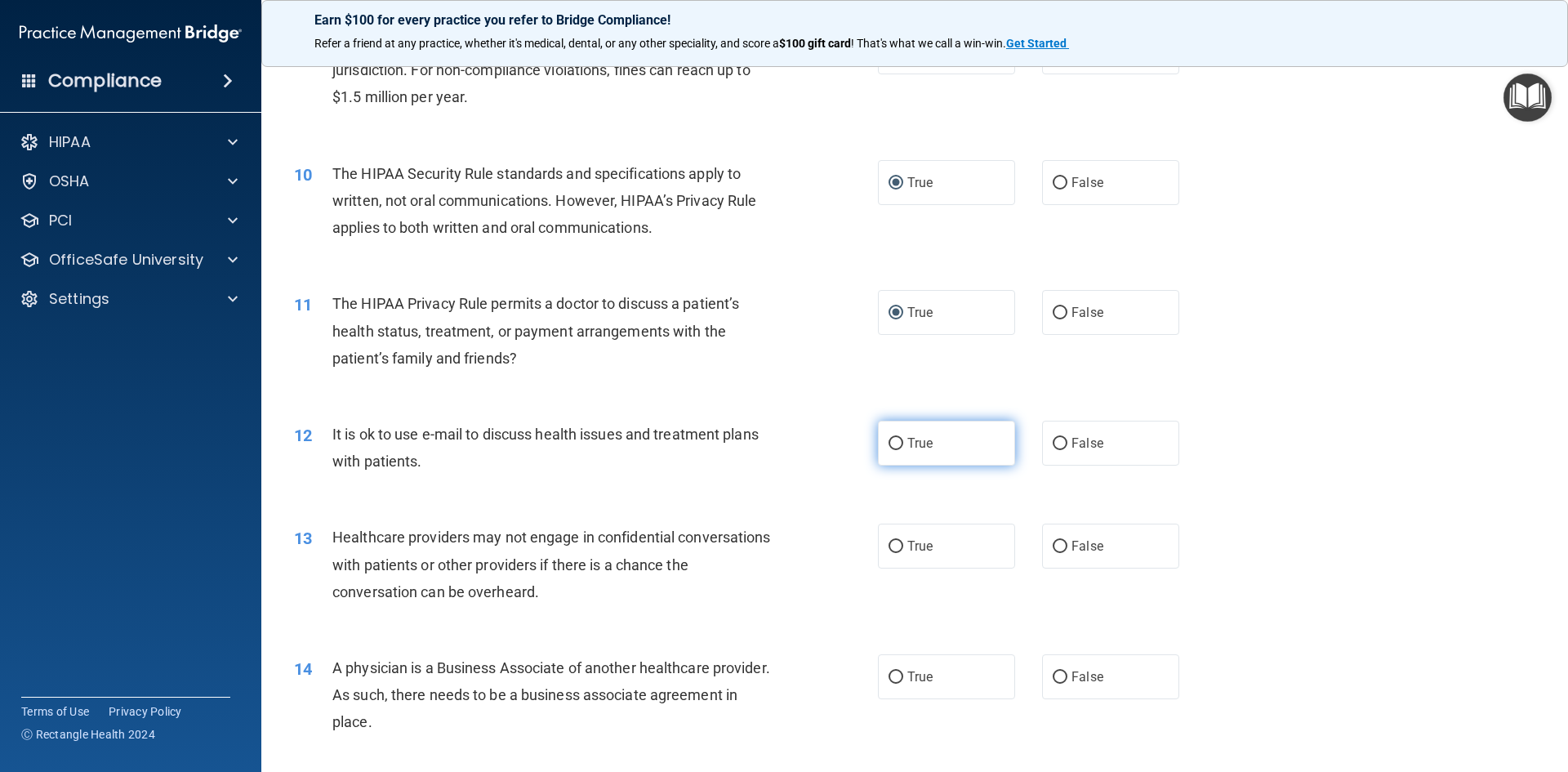
radio input "true"
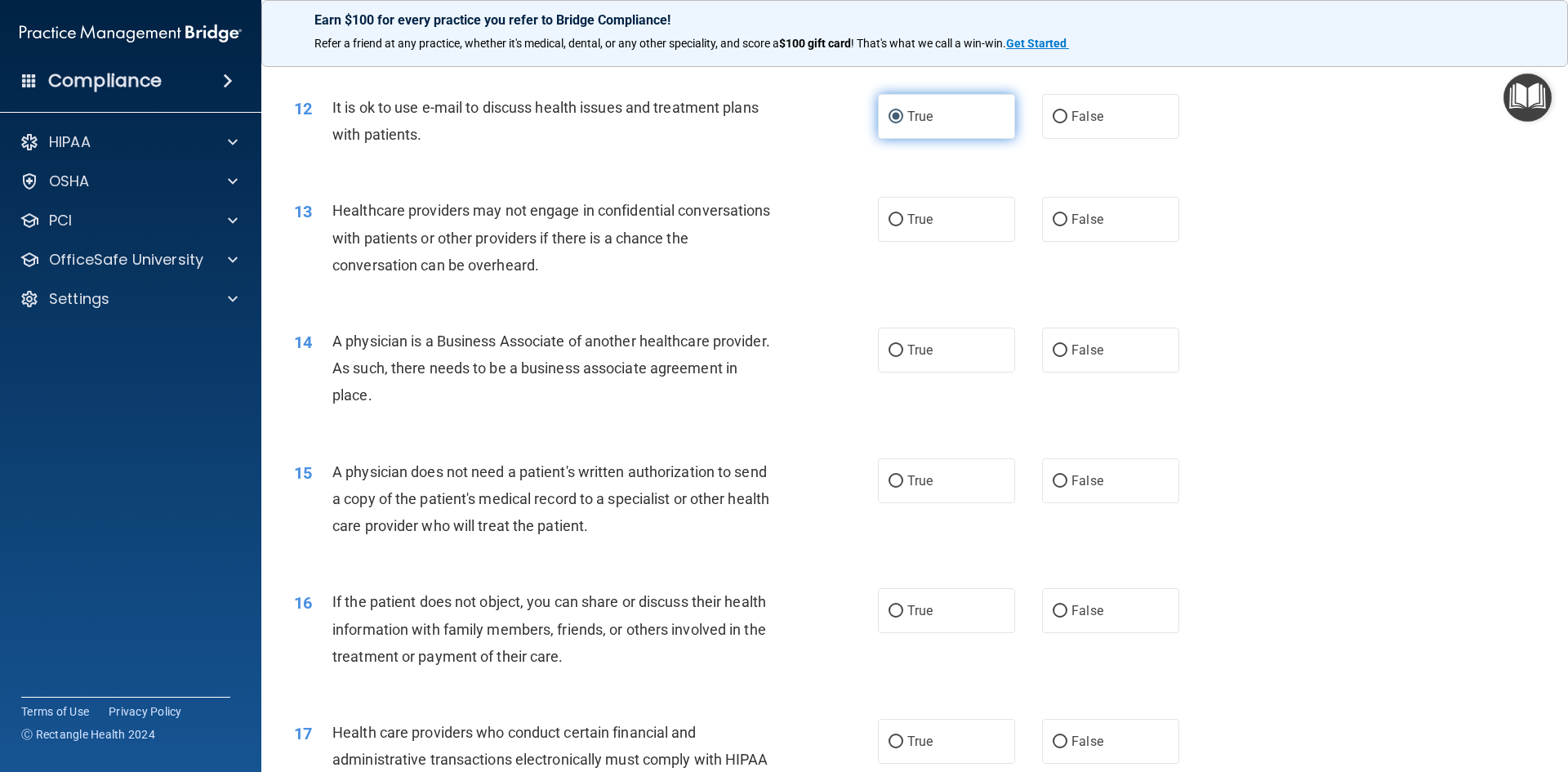
scroll to position [1471, 0]
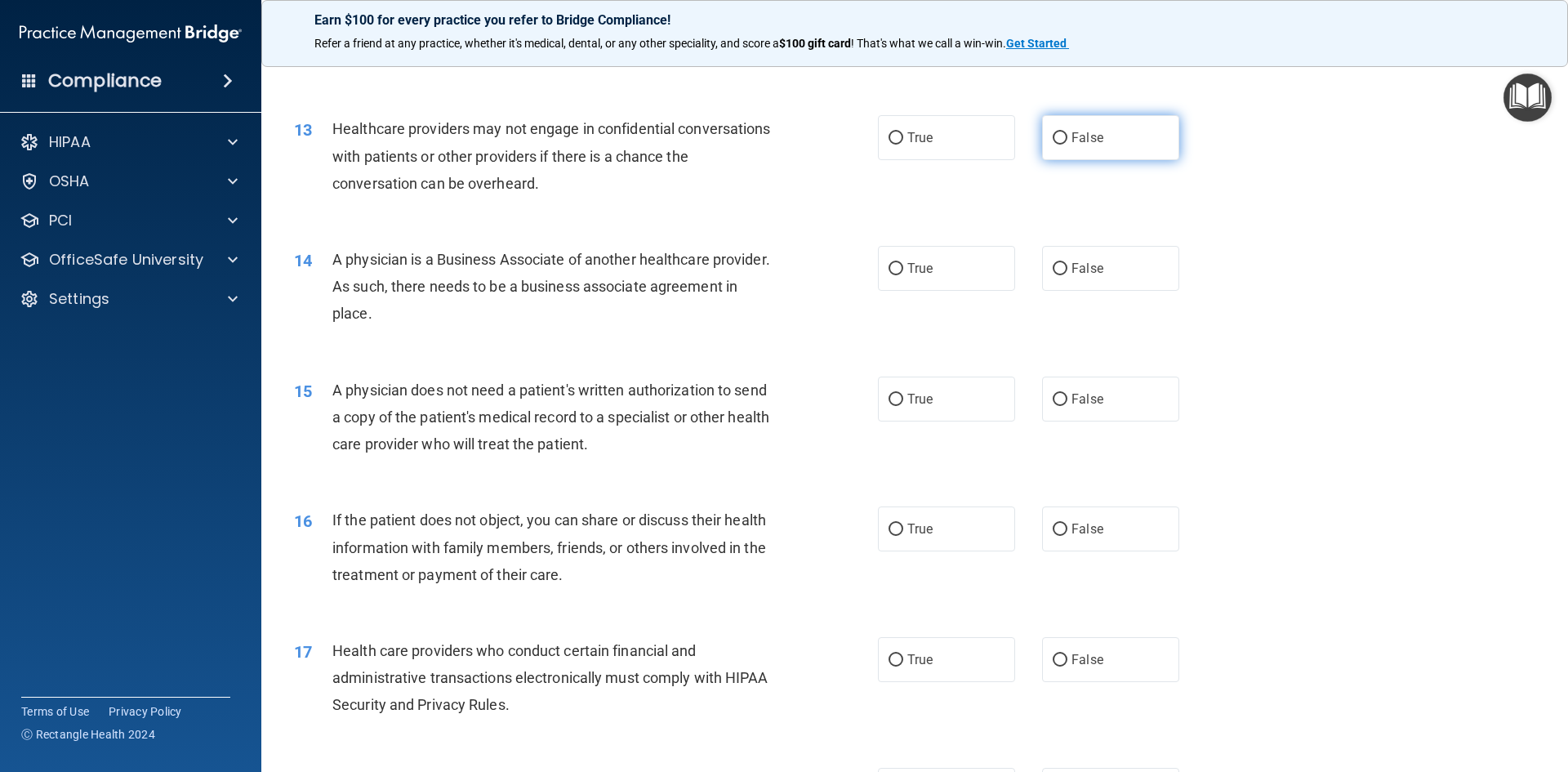
click at [1053, 135] on input "False" at bounding box center [1060, 138] width 15 height 12
radio input "true"
click at [1056, 269] on input "False" at bounding box center [1060, 269] width 15 height 12
radio input "true"
click at [897, 391] on label "True" at bounding box center [946, 399] width 137 height 45
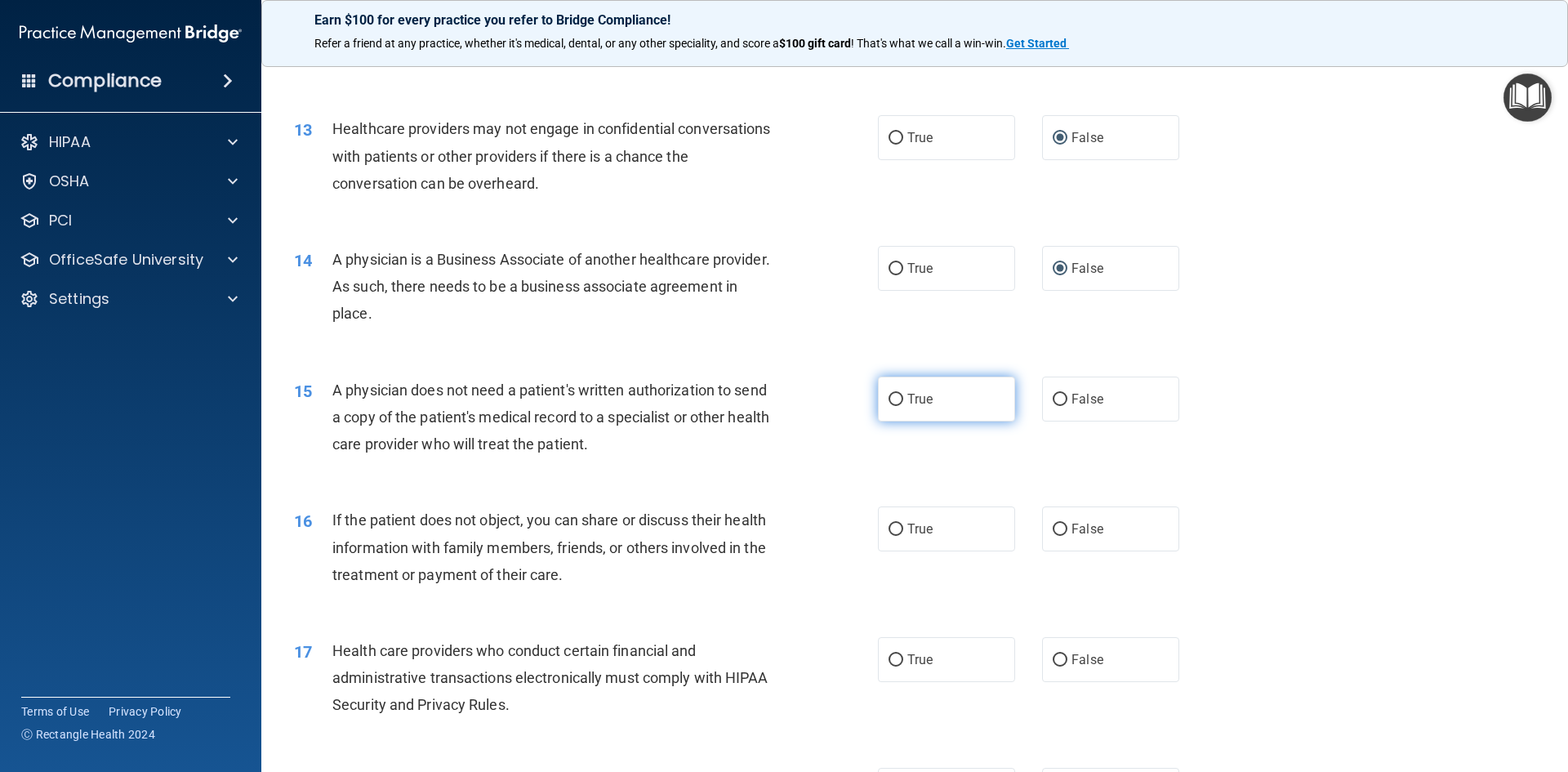
click at [897, 394] on input "True" at bounding box center [896, 400] width 15 height 12
radio input "true"
click at [895, 529] on input "True" at bounding box center [896, 529] width 15 height 12
radio input "true"
click at [896, 660] on input "True" at bounding box center [896, 660] width 15 height 12
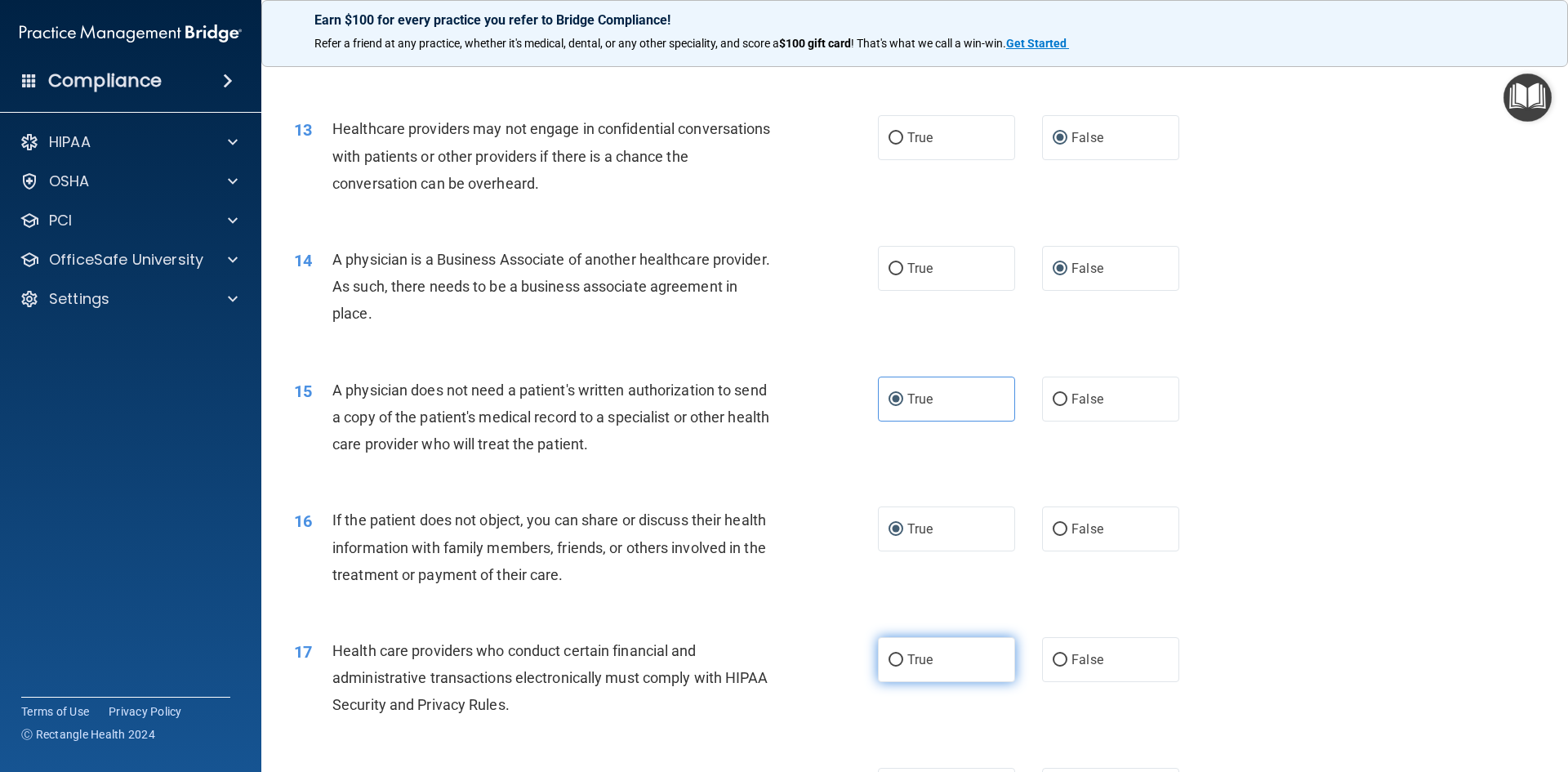
radio input "true"
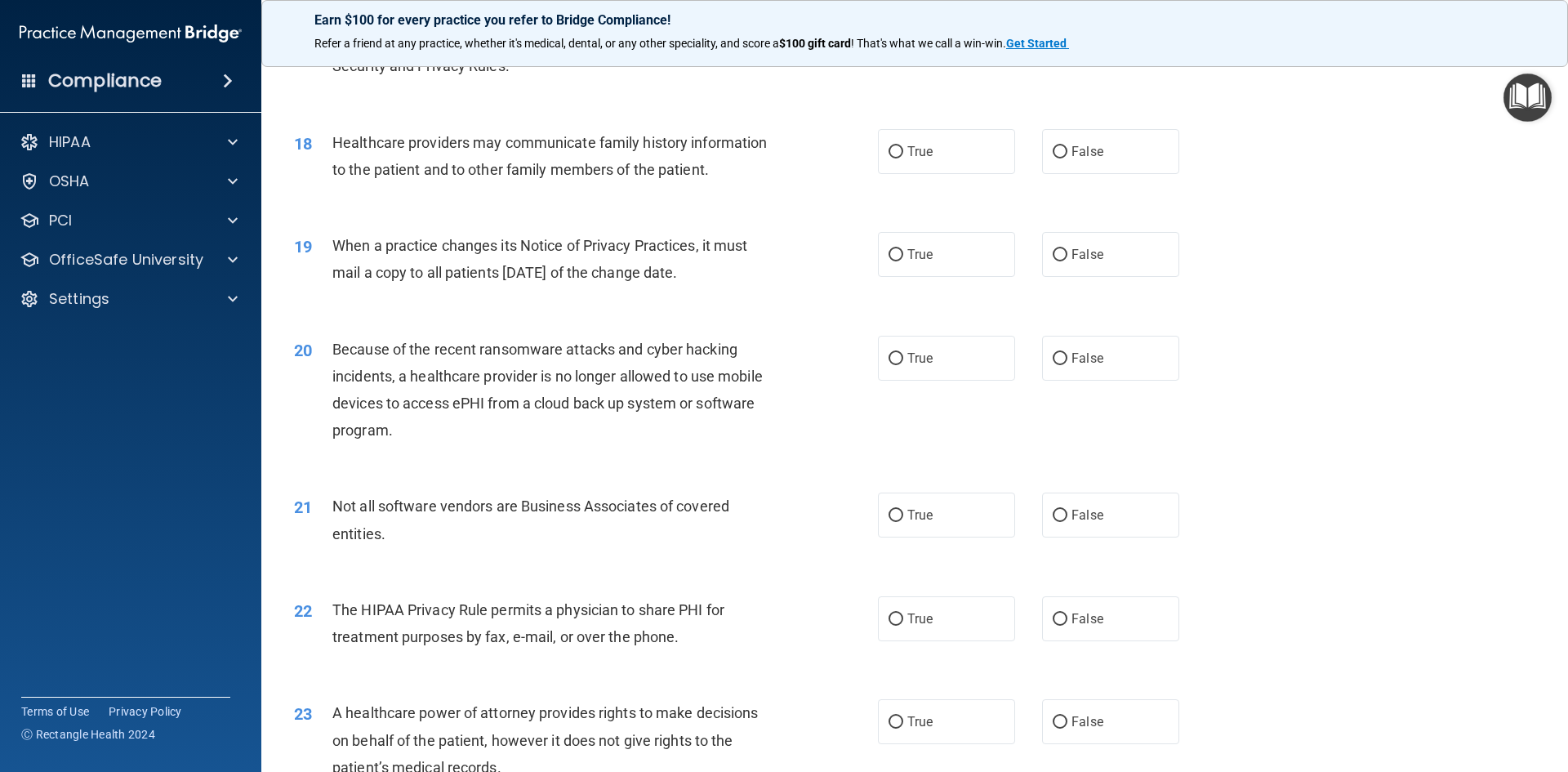
scroll to position [2125, 0]
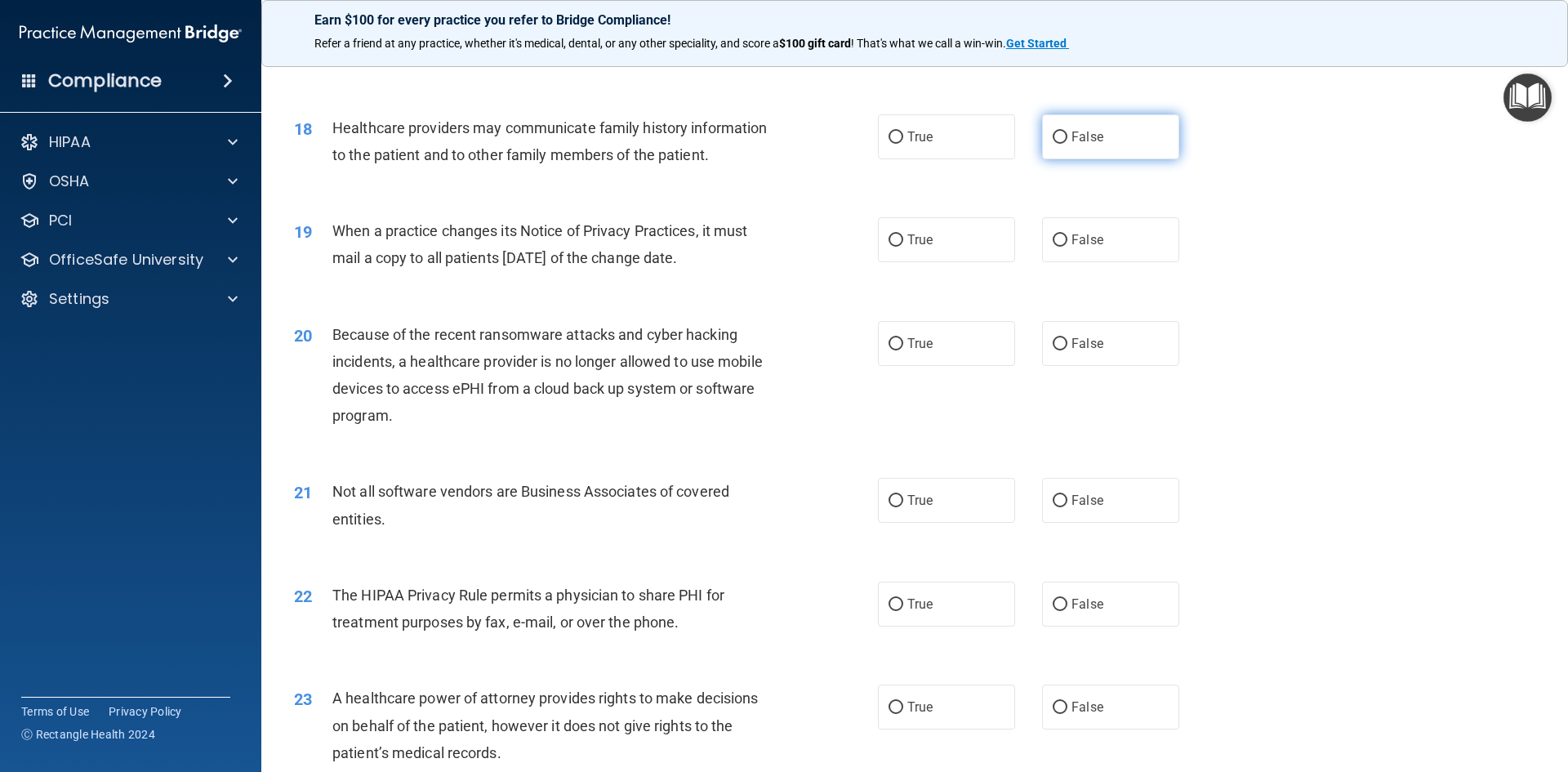
click at [1054, 143] on input "False" at bounding box center [1060, 137] width 15 height 12
radio input "true"
click at [1059, 231] on label "False" at bounding box center [1110, 240] width 137 height 45
click at [1059, 235] on input "False" at bounding box center [1060, 240] width 15 height 12
radio input "true"
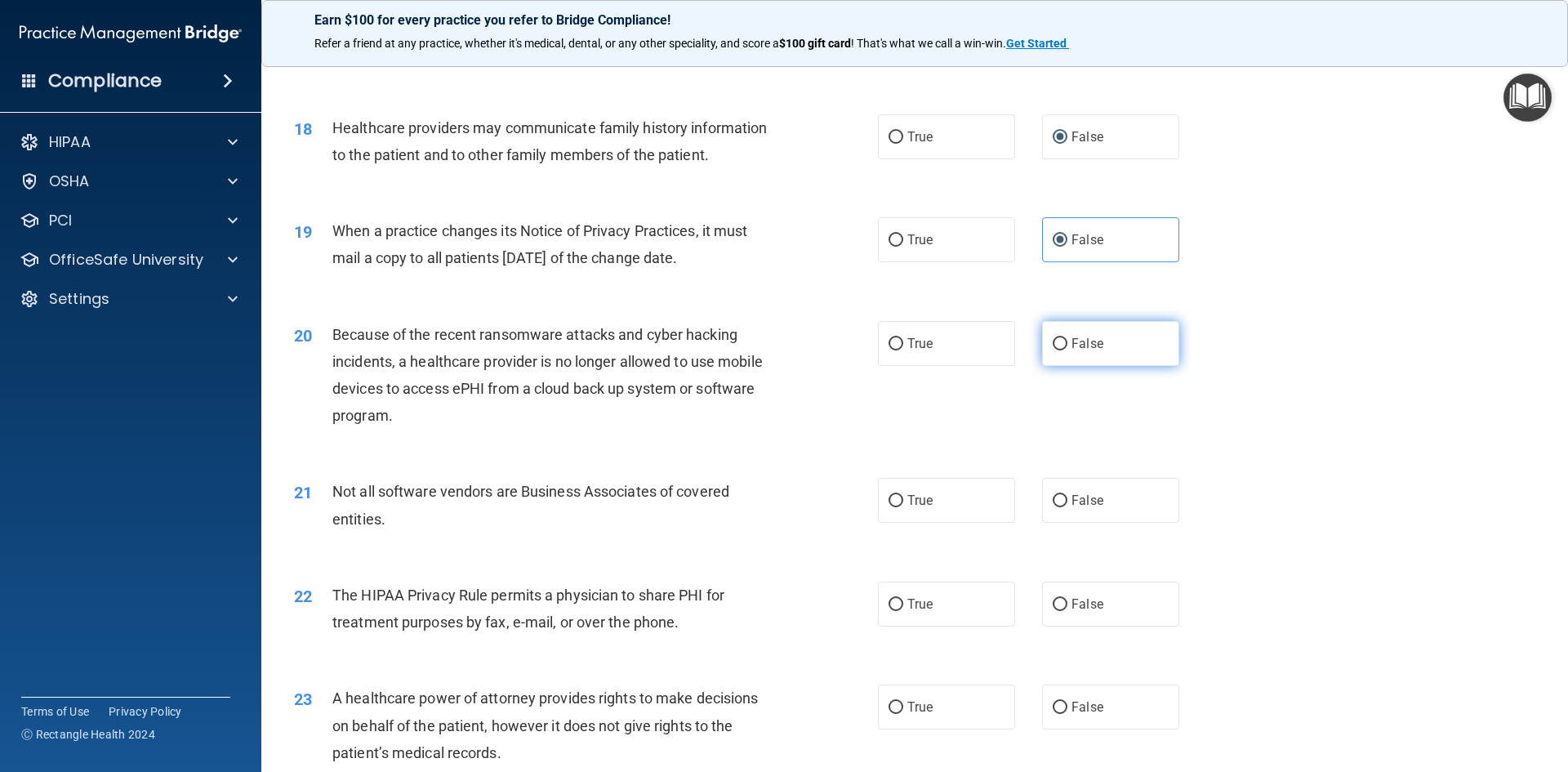
click at [1055, 343] on input "False" at bounding box center [1060, 344] width 15 height 12
radio input "true"
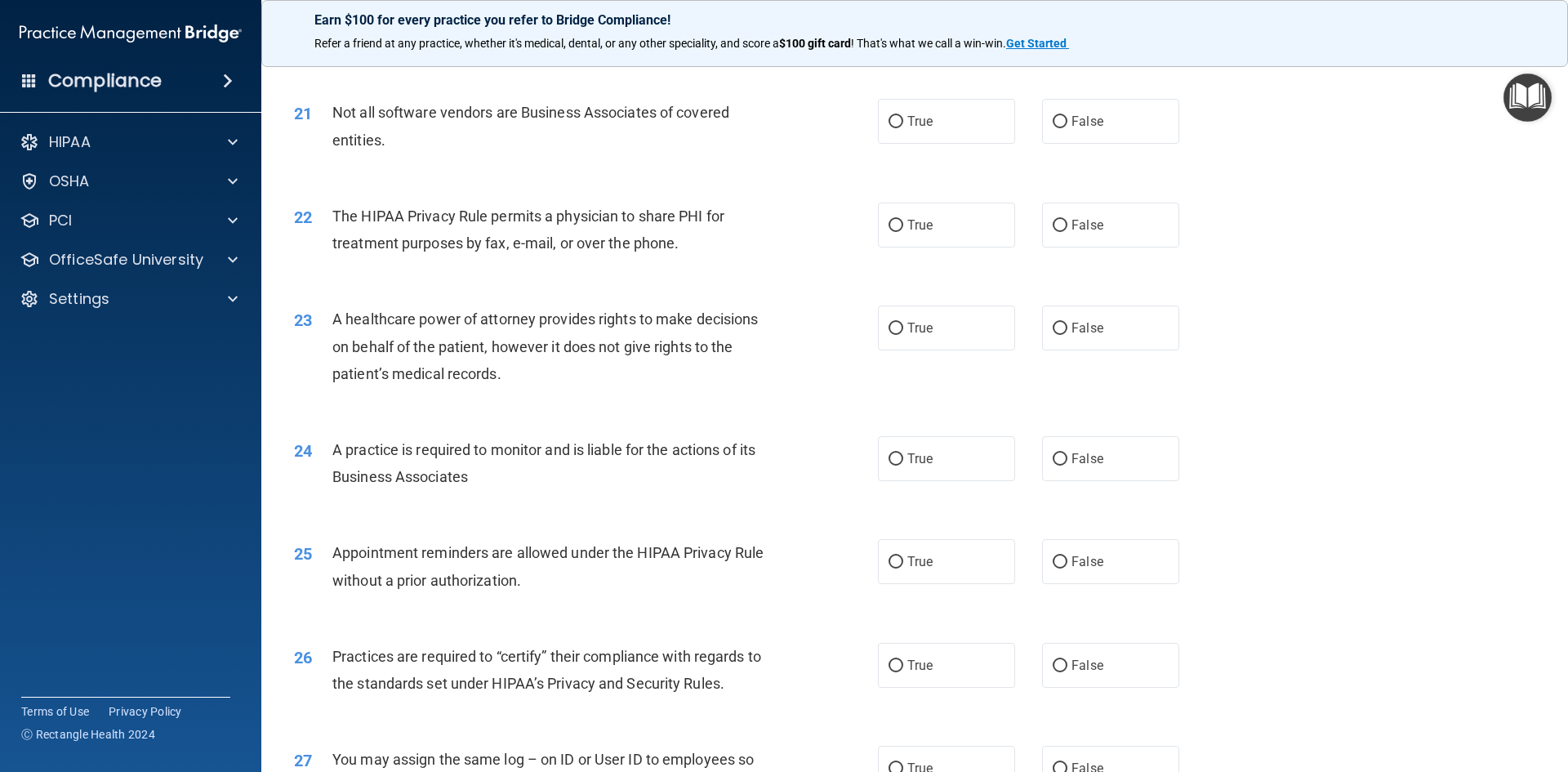
scroll to position [2533, 0]
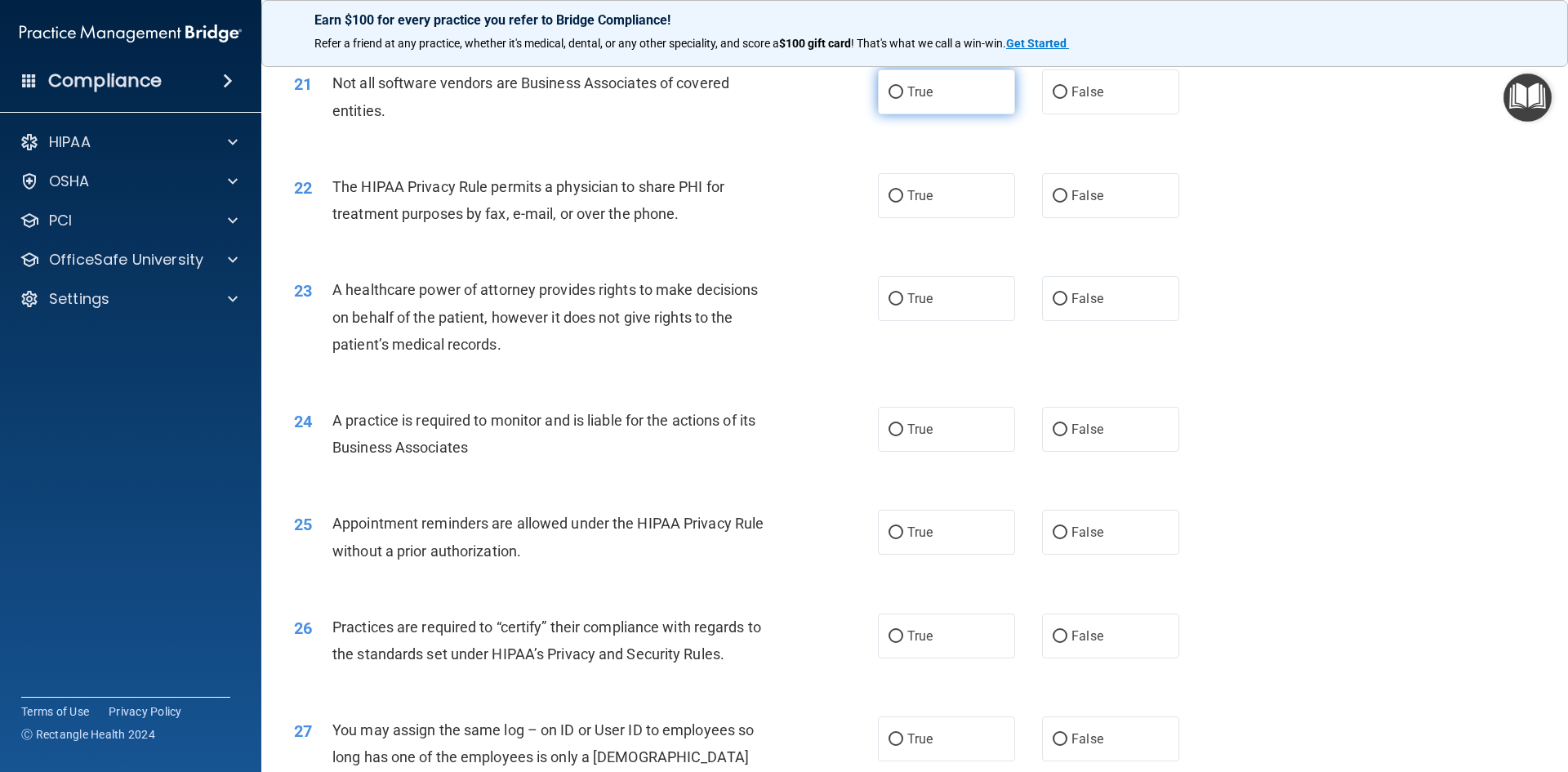
click at [912, 97] on span "True" at bounding box center [920, 92] width 25 height 16
click at [904, 97] on input "True" at bounding box center [896, 93] width 15 height 12
radio input "true"
click at [900, 194] on label "True" at bounding box center [946, 195] width 137 height 45
click at [900, 194] on input "True" at bounding box center [896, 196] width 15 height 12
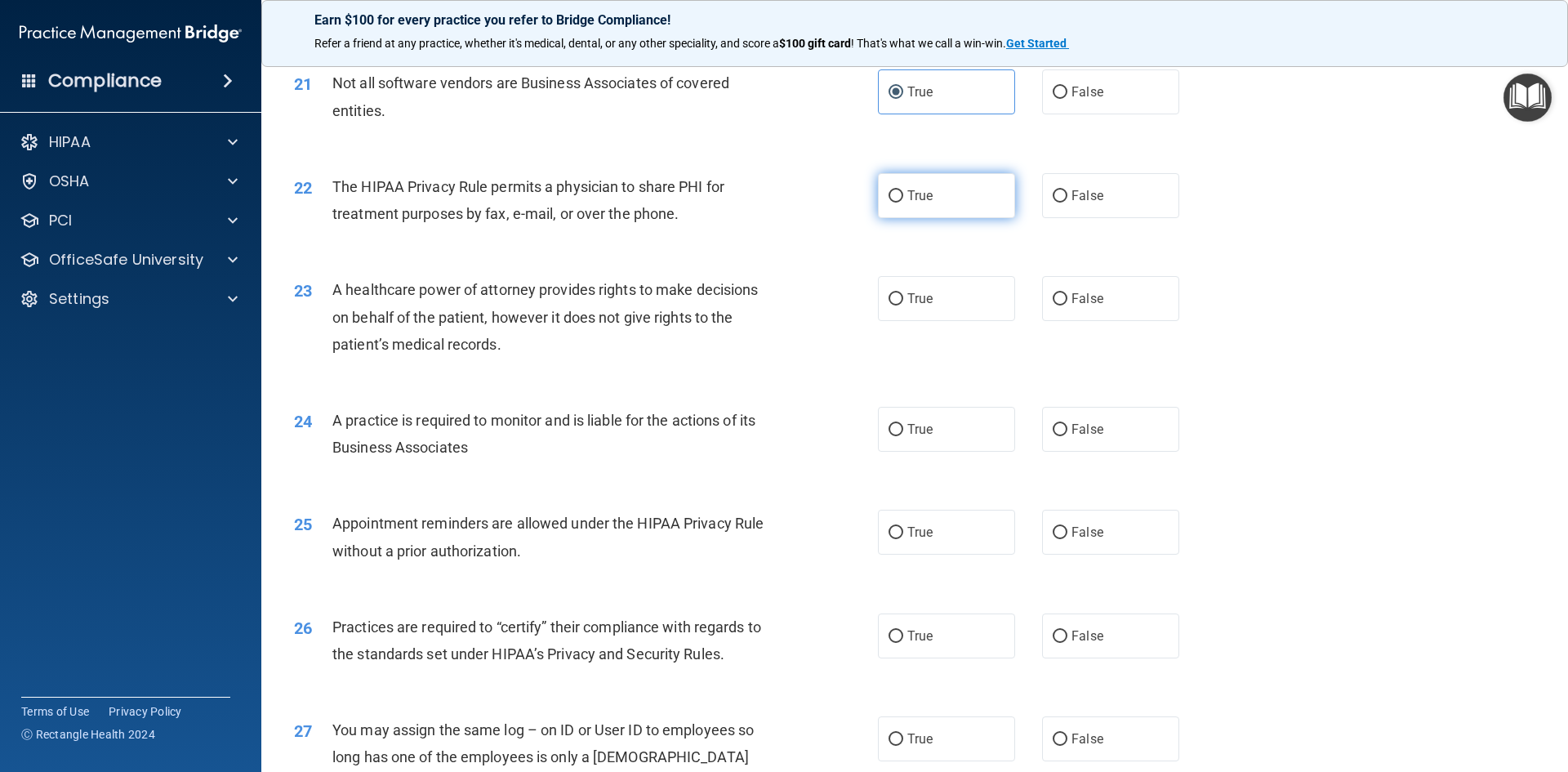
radio input "true"
click at [1053, 303] on input "False" at bounding box center [1060, 299] width 15 height 12
radio input "true"
click at [1053, 429] on input "False" at bounding box center [1060, 430] width 15 height 12
radio input "true"
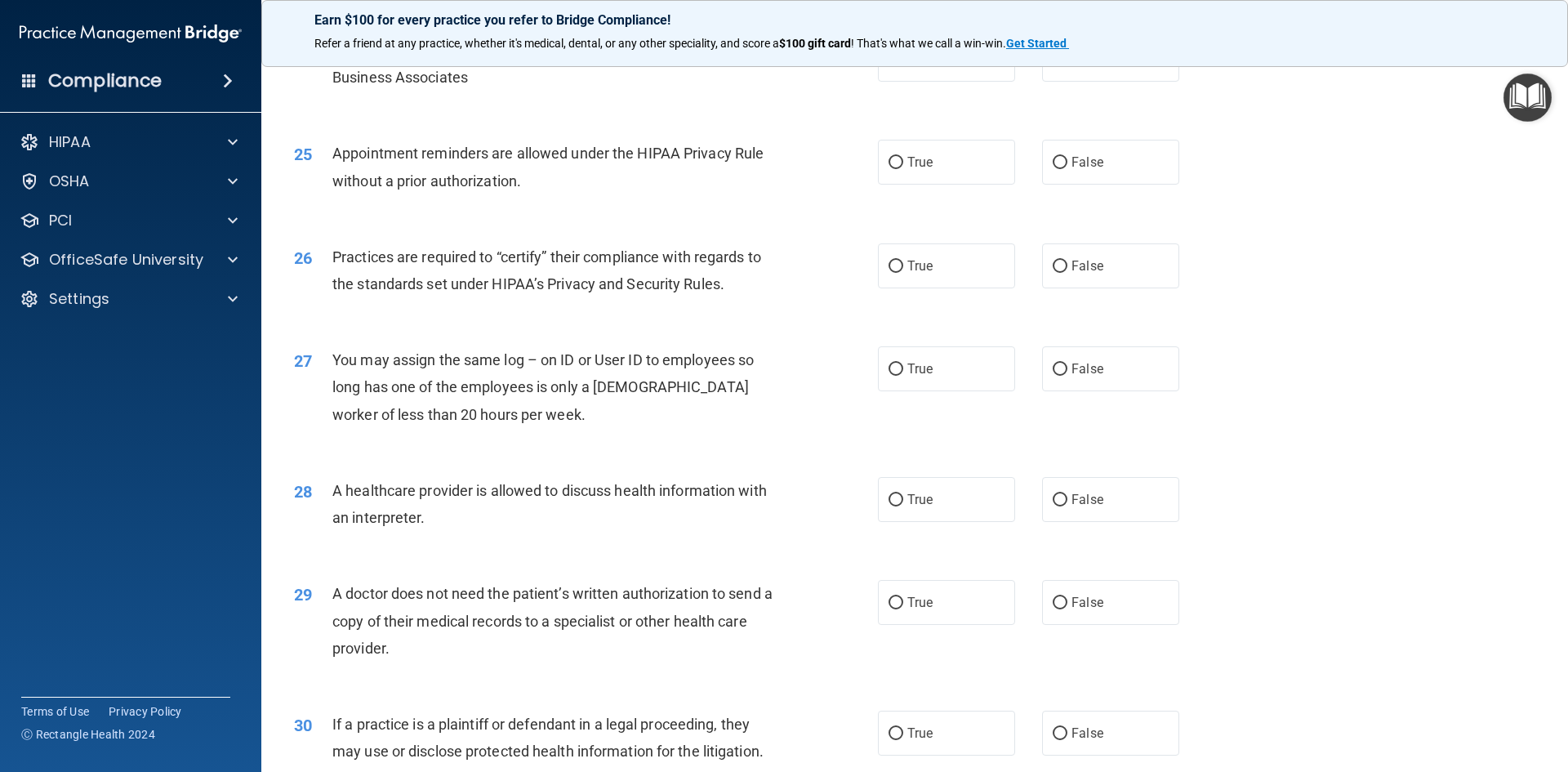
scroll to position [2942, 0]
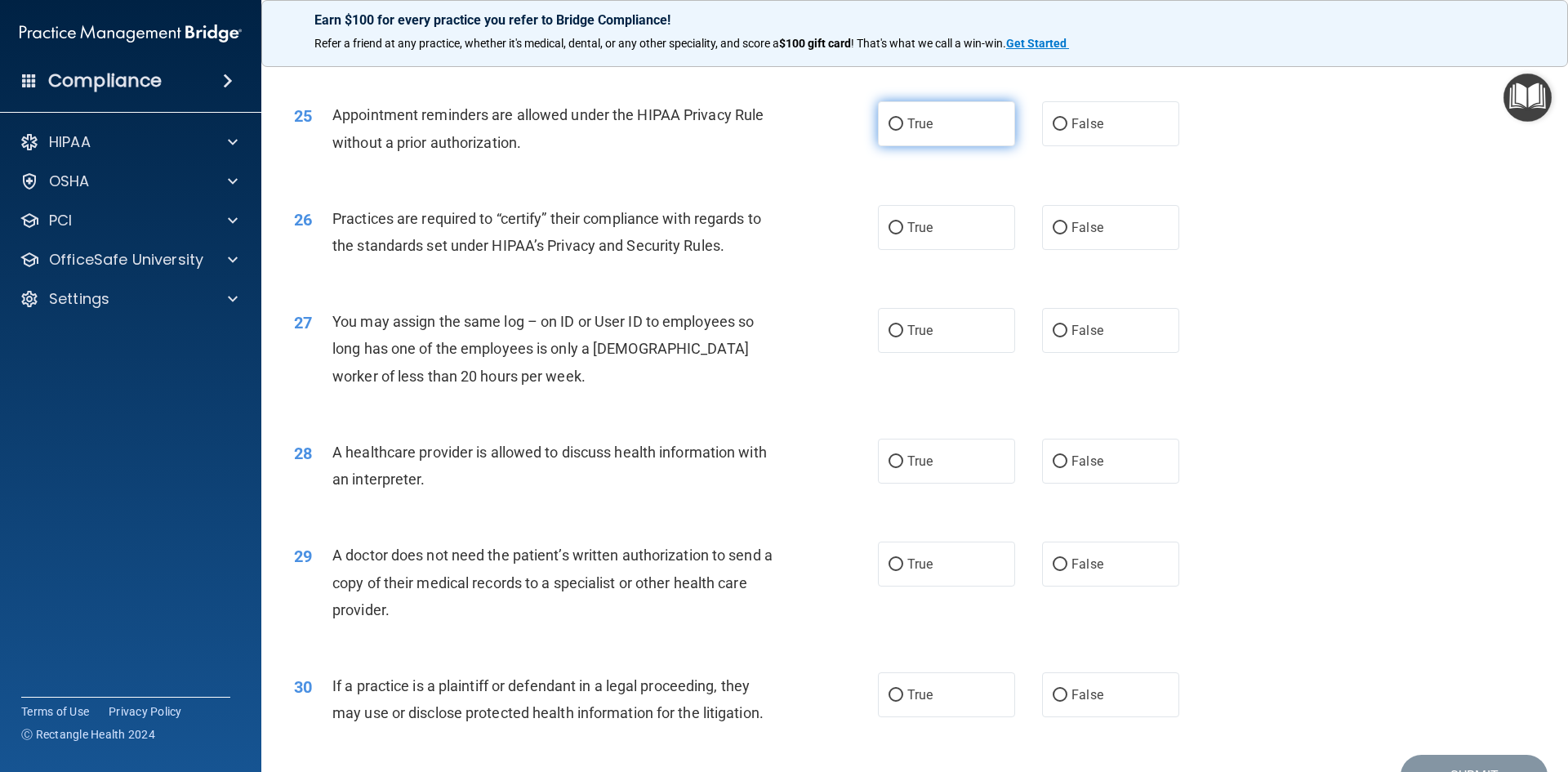
click at [889, 118] on input "True" at bounding box center [896, 124] width 15 height 12
radio input "true"
click at [891, 226] on input "True" at bounding box center [896, 228] width 15 height 12
radio input "true"
click at [1053, 329] on input "False" at bounding box center [1060, 331] width 15 height 12
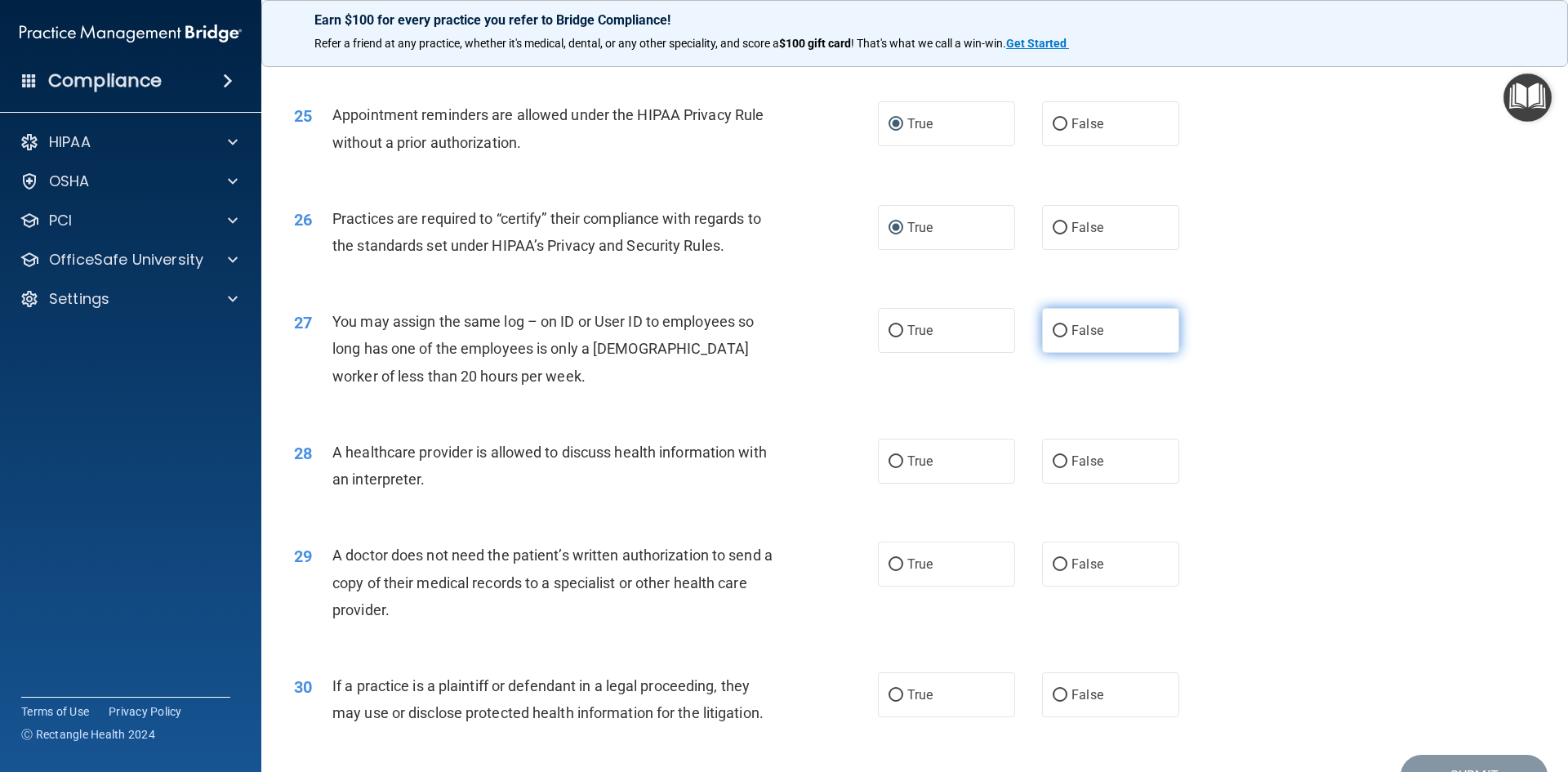
radio input "true"
click at [897, 461] on input "True" at bounding box center [896, 462] width 15 height 12
radio input "true"
click at [898, 559] on label "True" at bounding box center [946, 564] width 137 height 45
click at [898, 559] on input "True" at bounding box center [896, 564] width 15 height 12
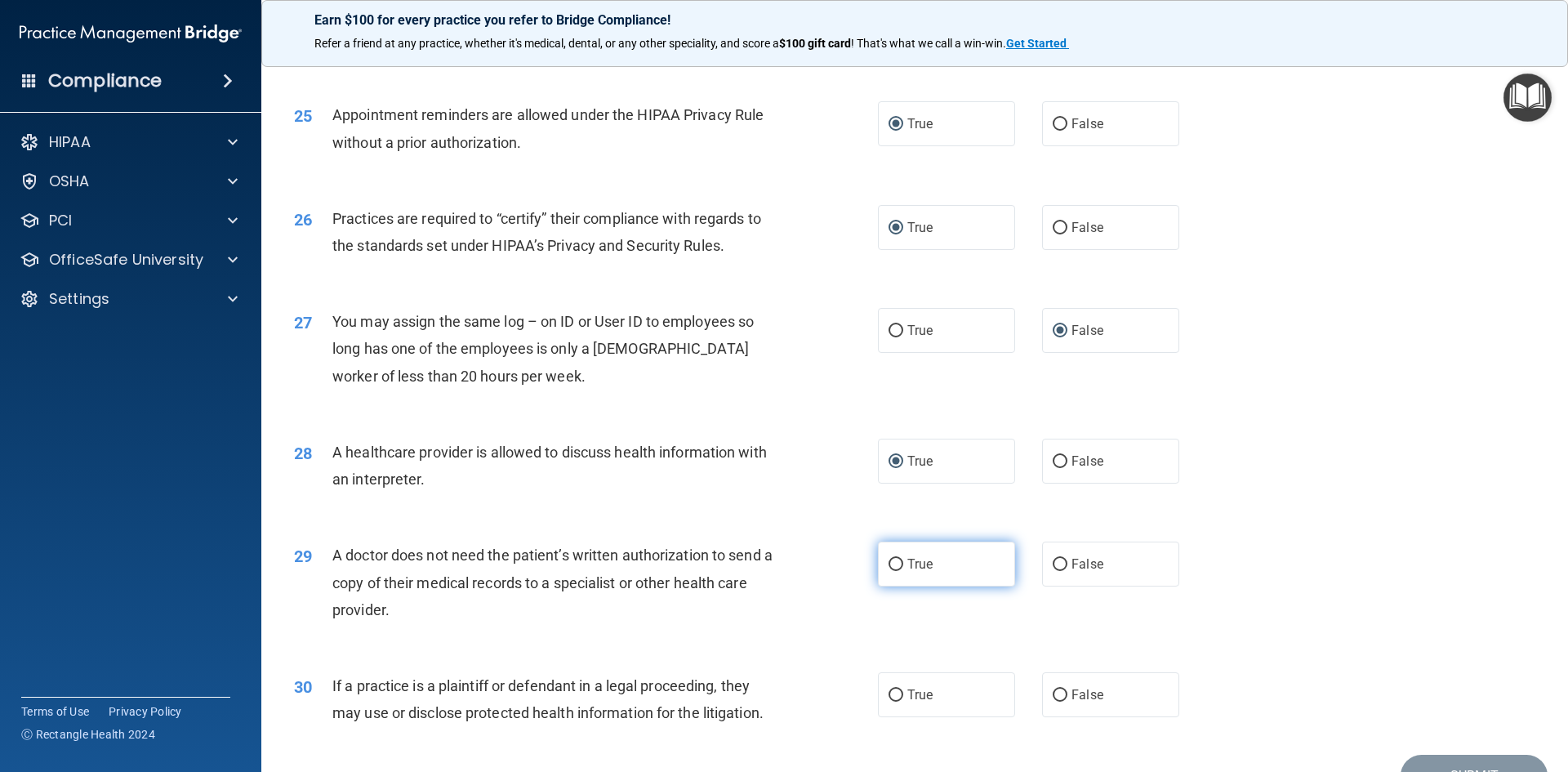
radio input "true"
click at [896, 694] on input "True" at bounding box center [896, 696] width 15 height 12
radio input "true"
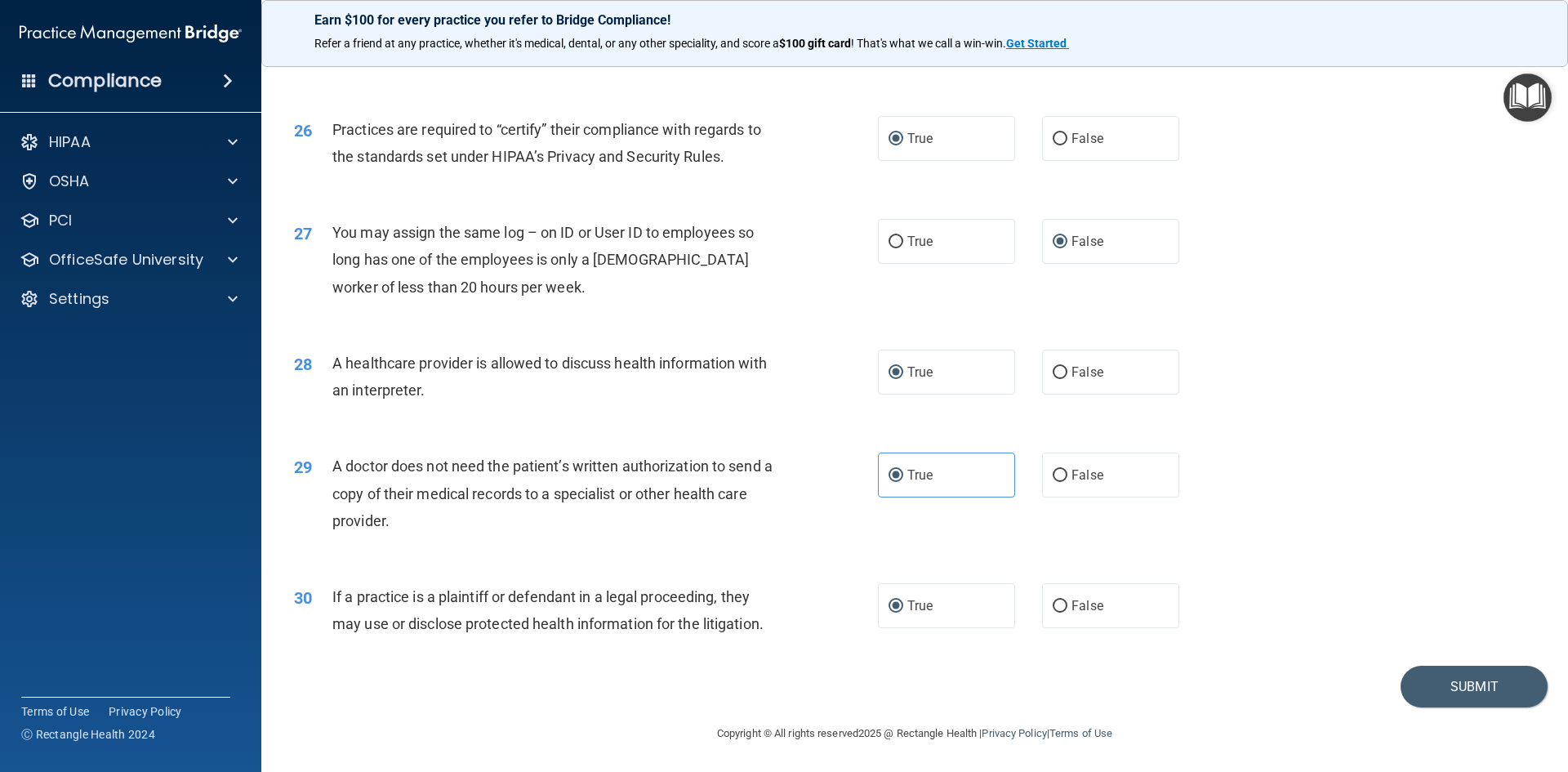
scroll to position [3031, 0]
click at [1447, 687] on button "Submit" at bounding box center [1474, 686] width 147 height 42
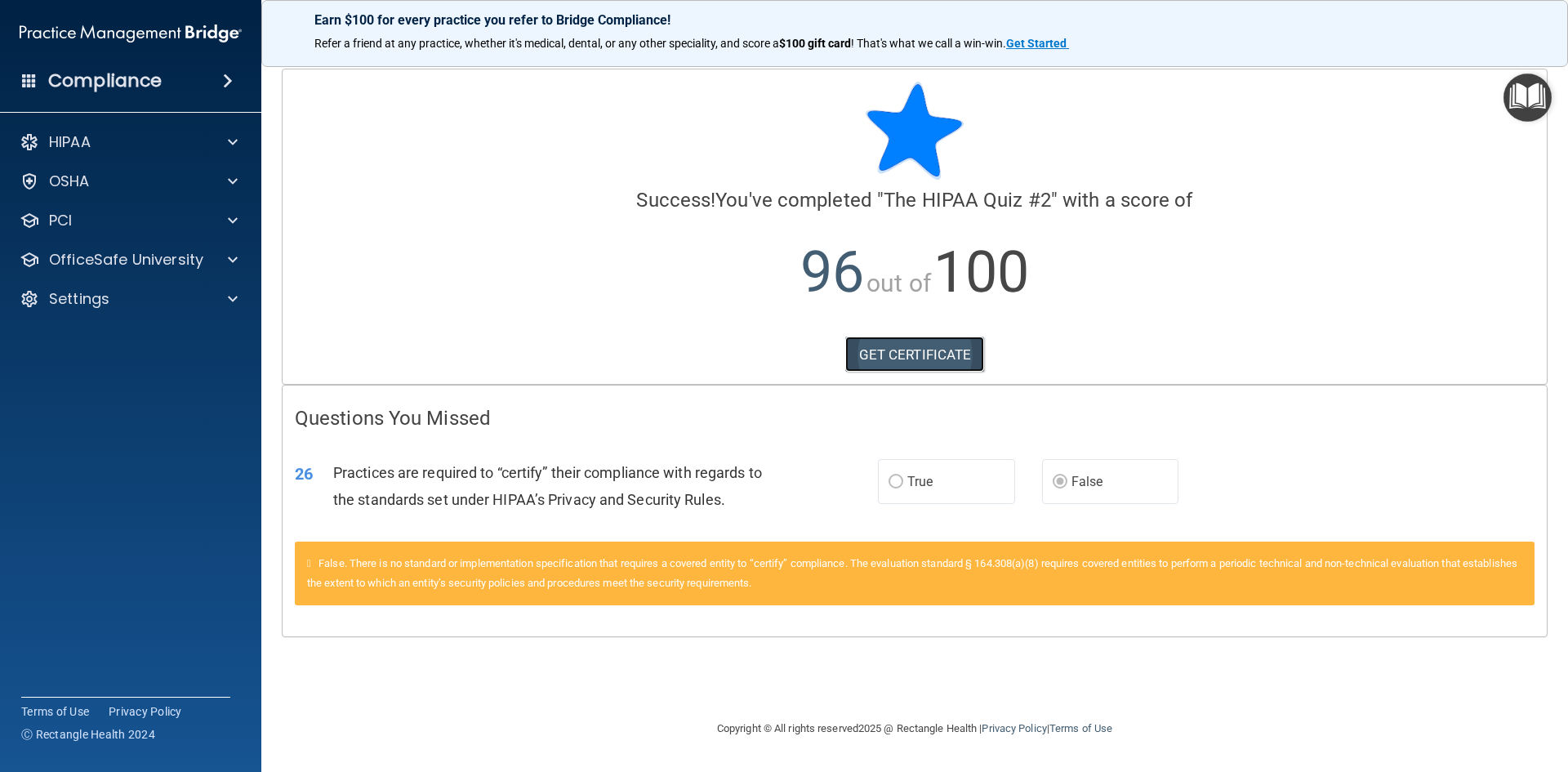
click at [944, 340] on link "GET CERTIFICATE" at bounding box center [915, 354] width 139 height 36
click at [1533, 107] on img "Open Resource Center" at bounding box center [1528, 98] width 48 height 48
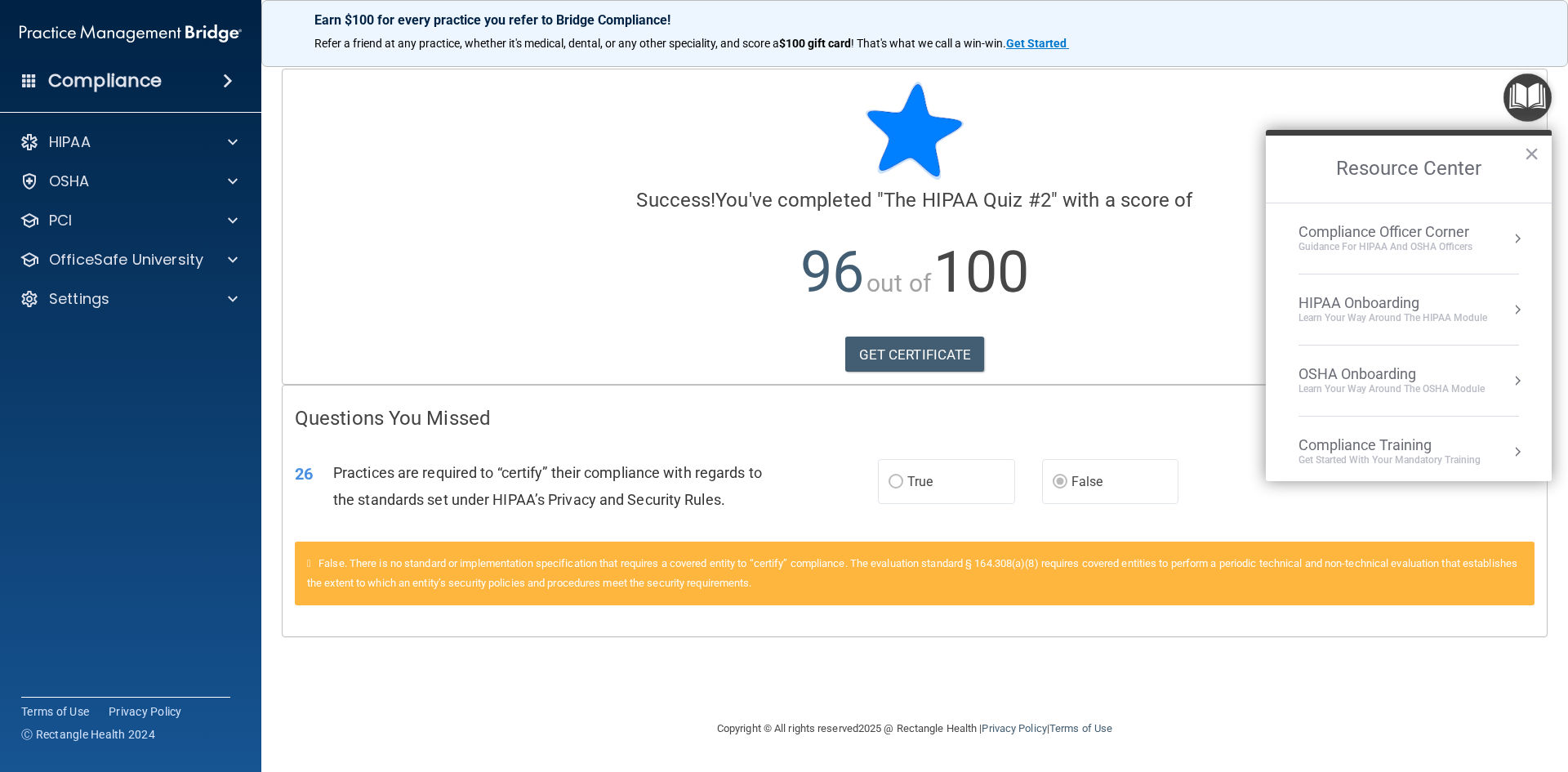
scroll to position [234, 0]
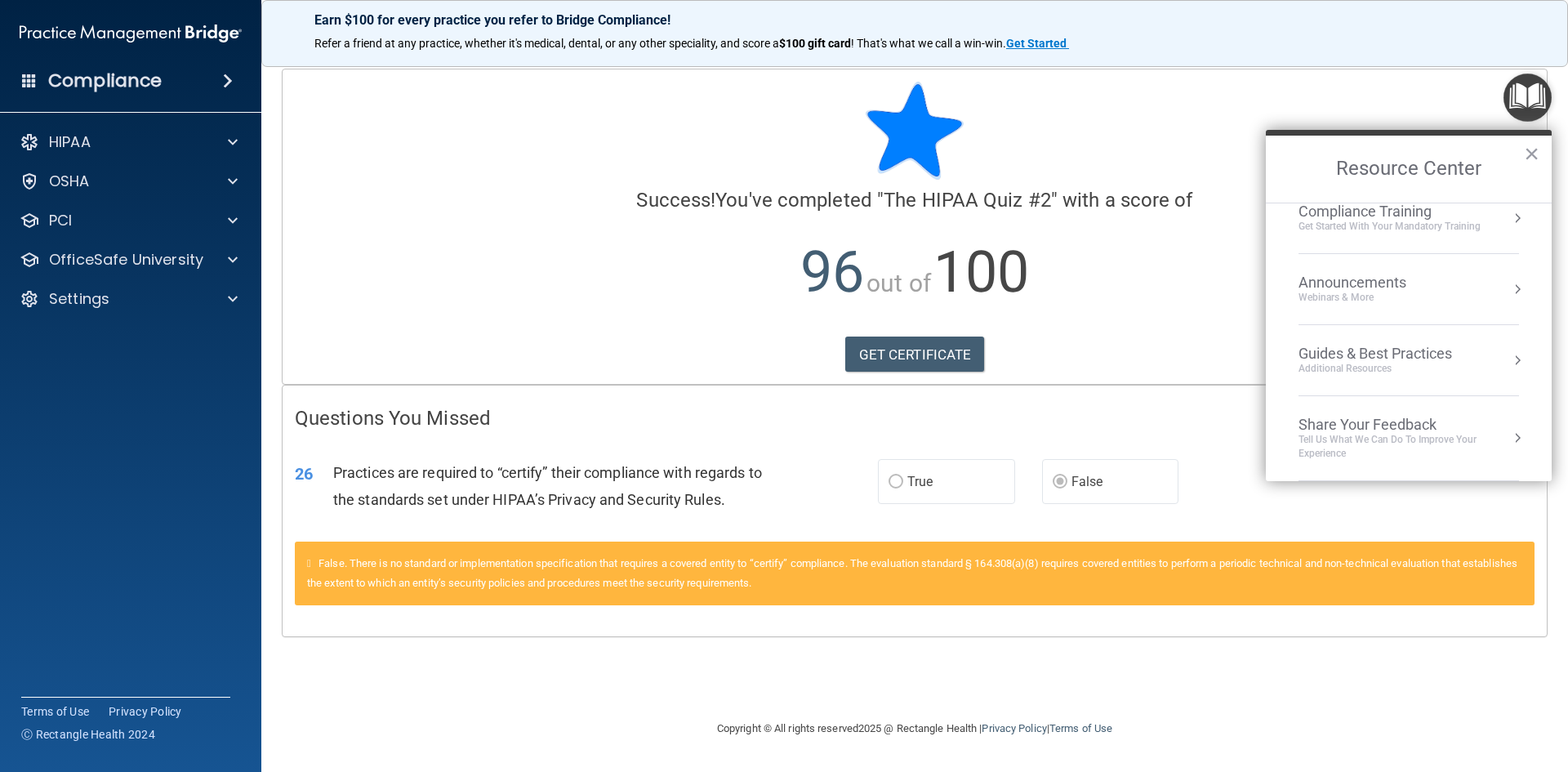
click at [1394, 222] on div "Get Started with your mandatory training" at bounding box center [1390, 226] width 182 height 14
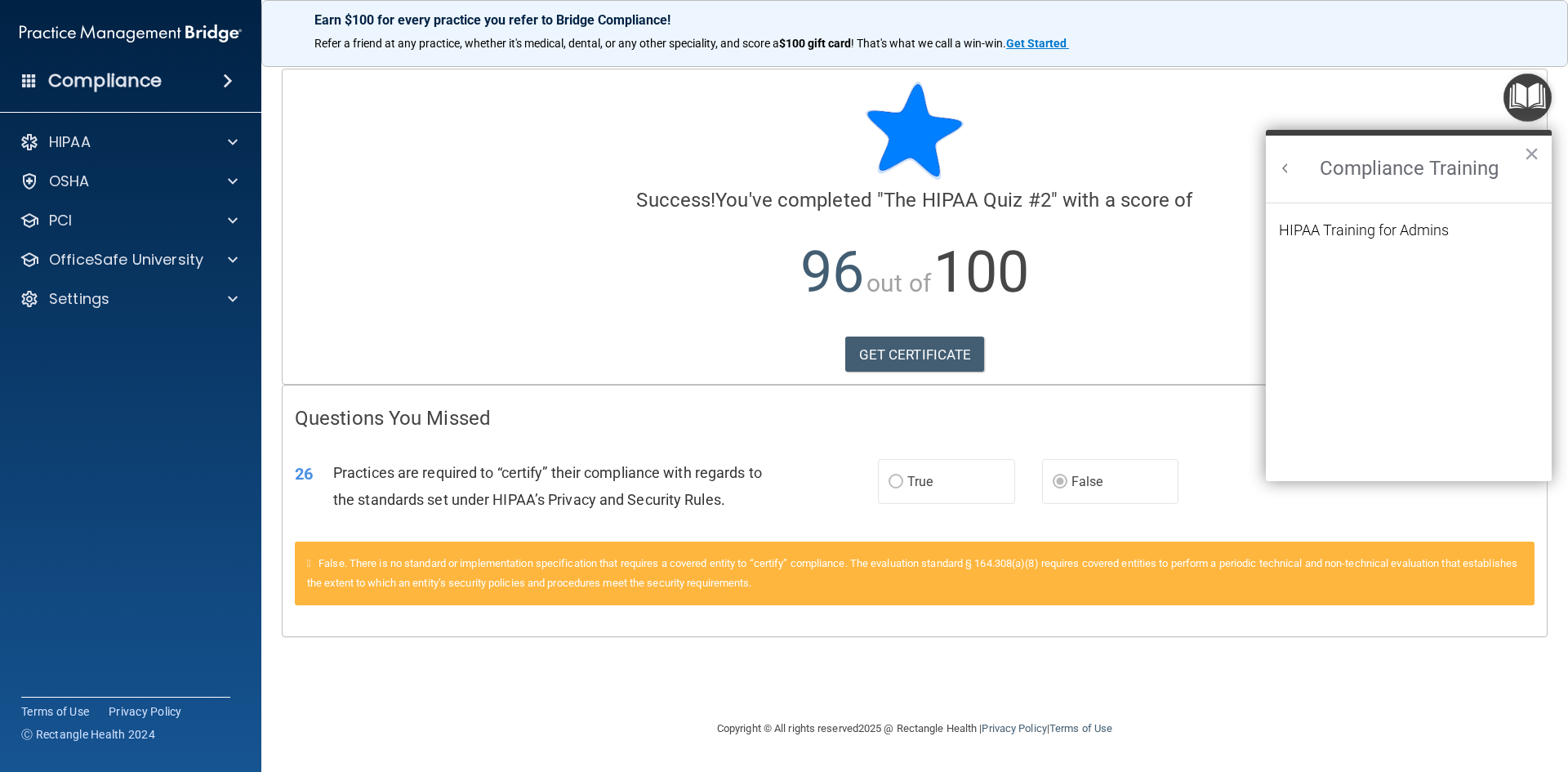
scroll to position [213, 0]
click at [1393, 234] on div "HIPAA Training for Admins" at bounding box center [1364, 231] width 170 height 15
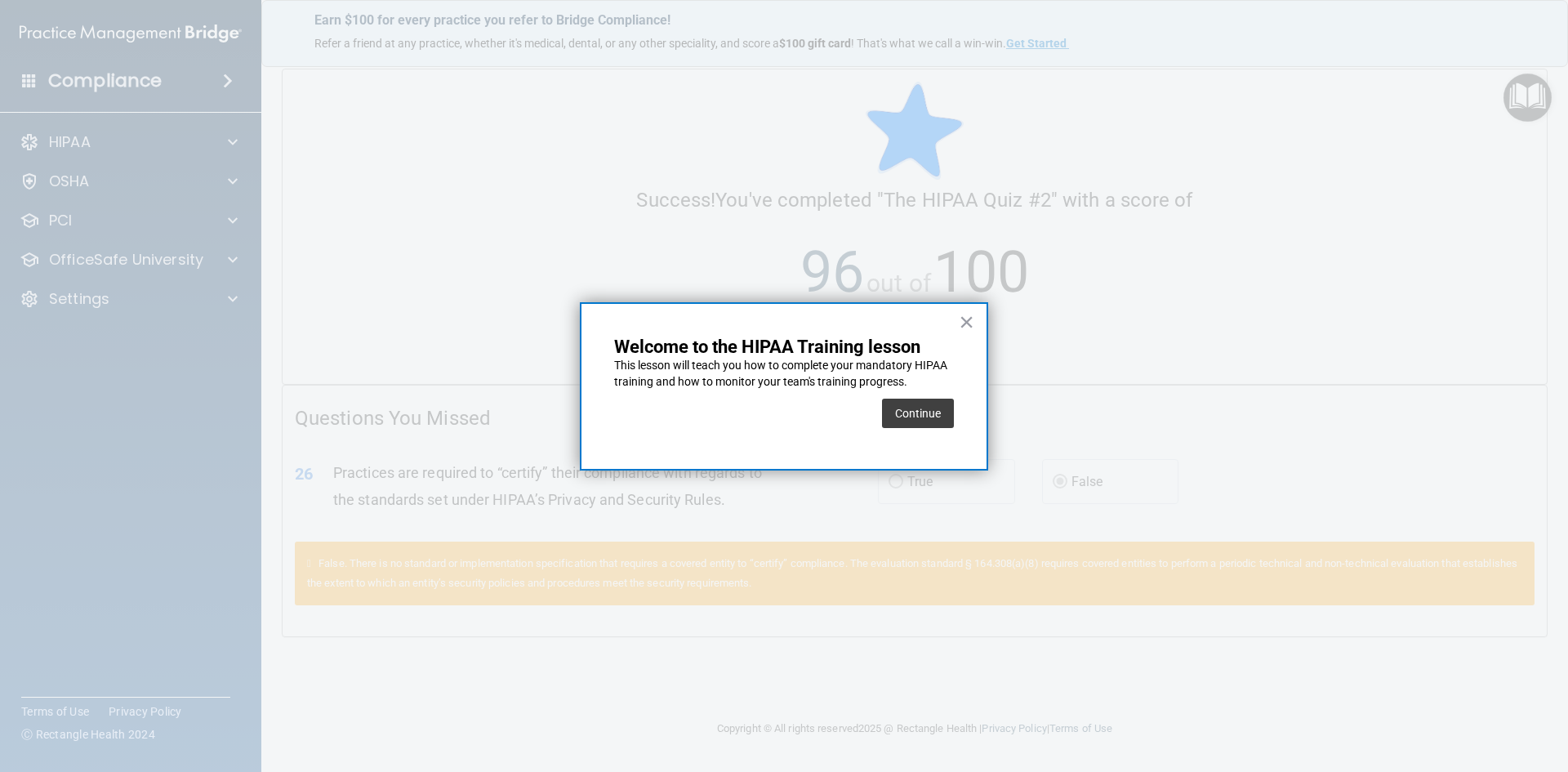
click at [898, 431] on div "Continue" at bounding box center [918, 413] width 72 height 46
click at [914, 422] on button "Continue" at bounding box center [918, 413] width 72 height 30
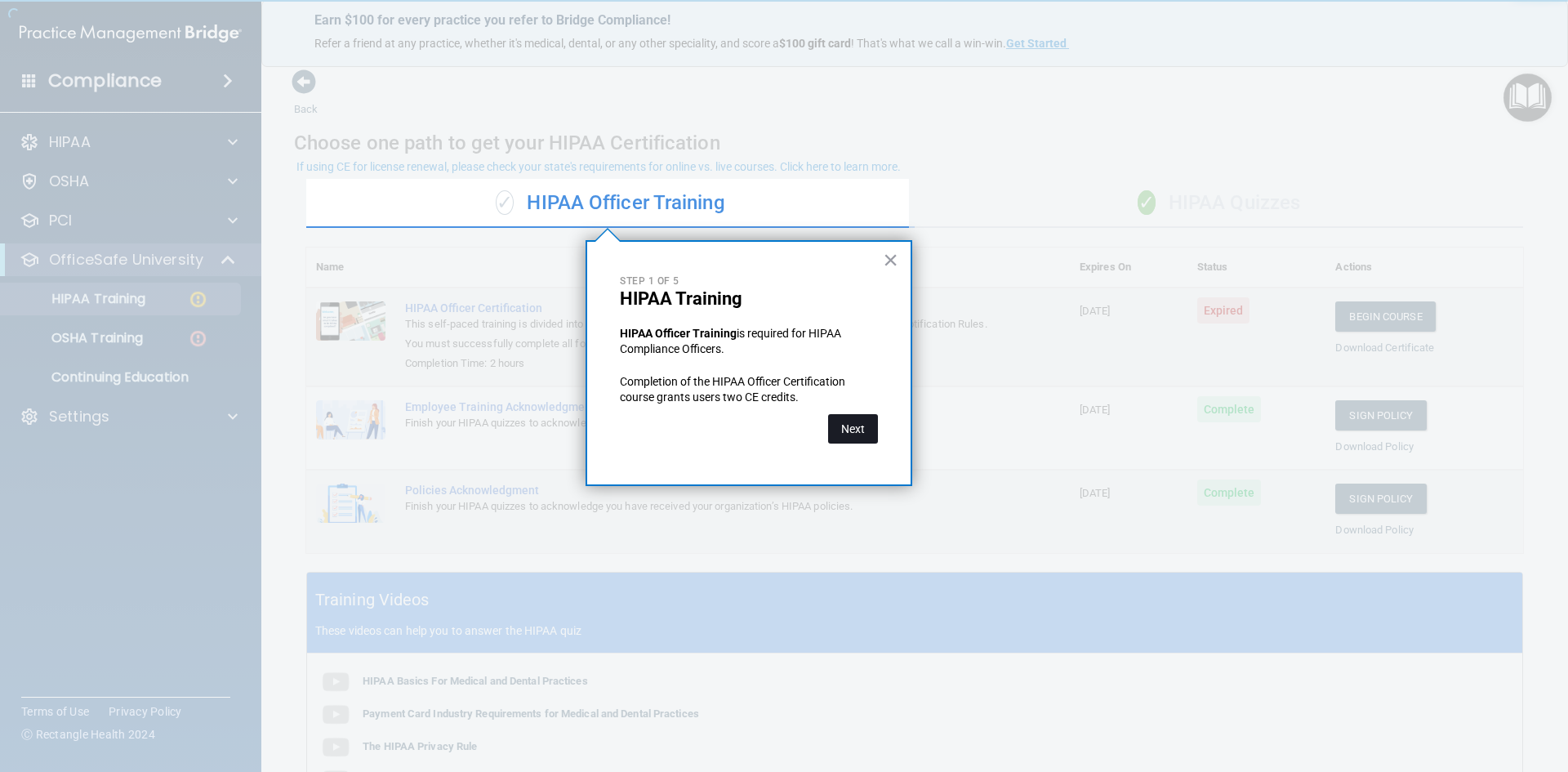
click at [863, 438] on button "Next" at bounding box center [853, 429] width 50 height 30
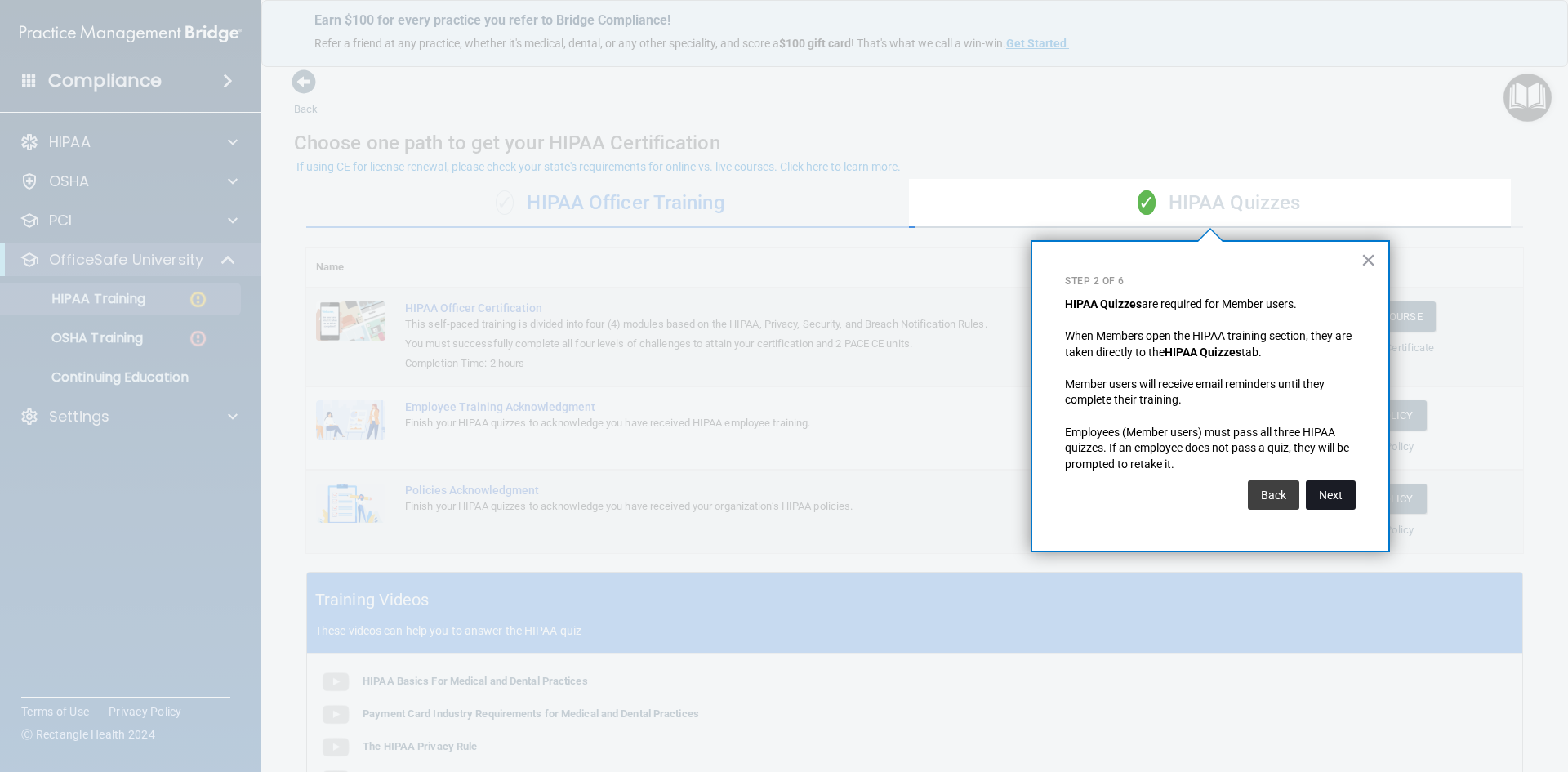
click at [1324, 498] on button "Next" at bounding box center [1331, 496] width 50 height 30
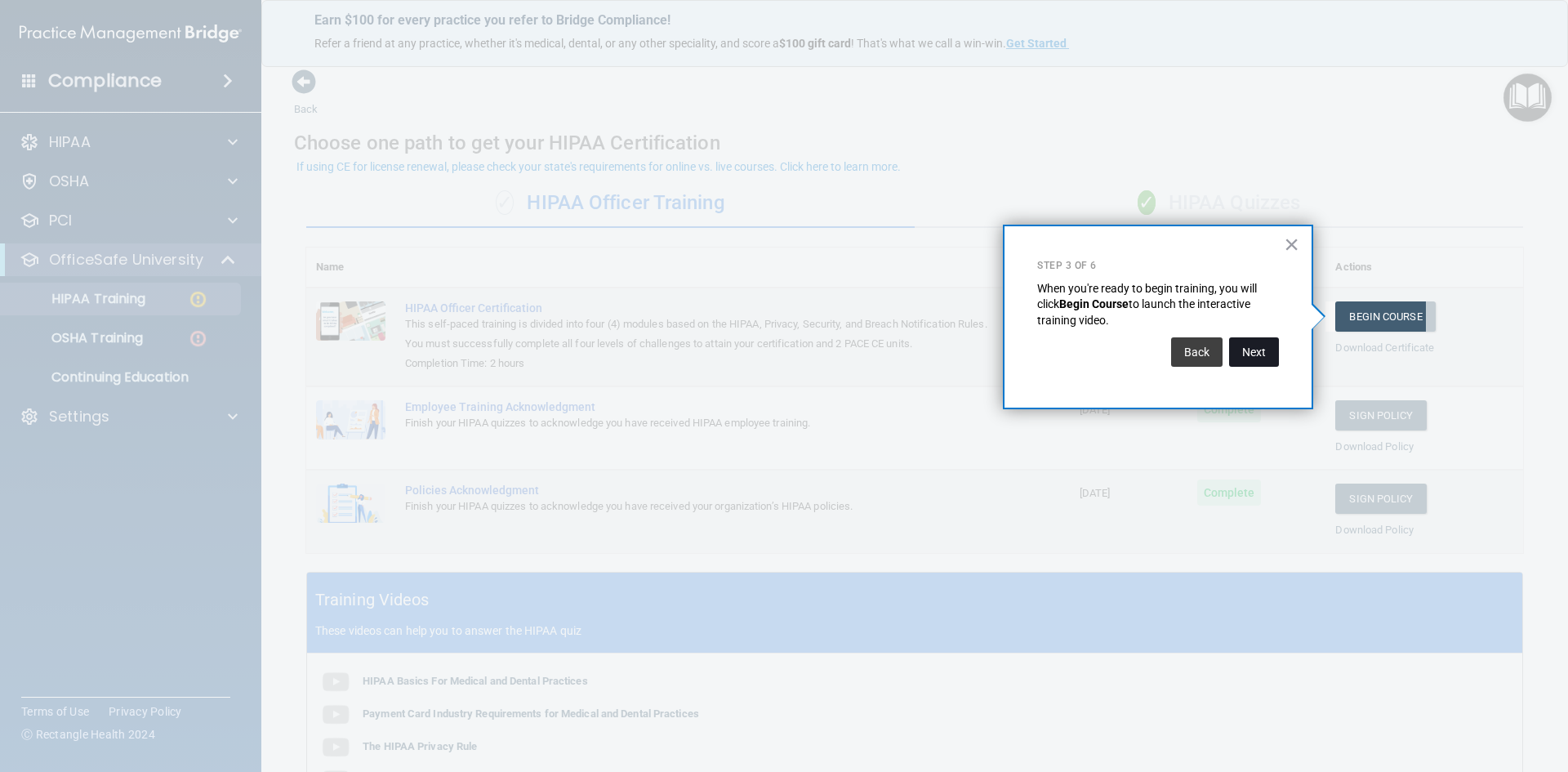
click at [1261, 353] on button "Next" at bounding box center [1254, 352] width 50 height 30
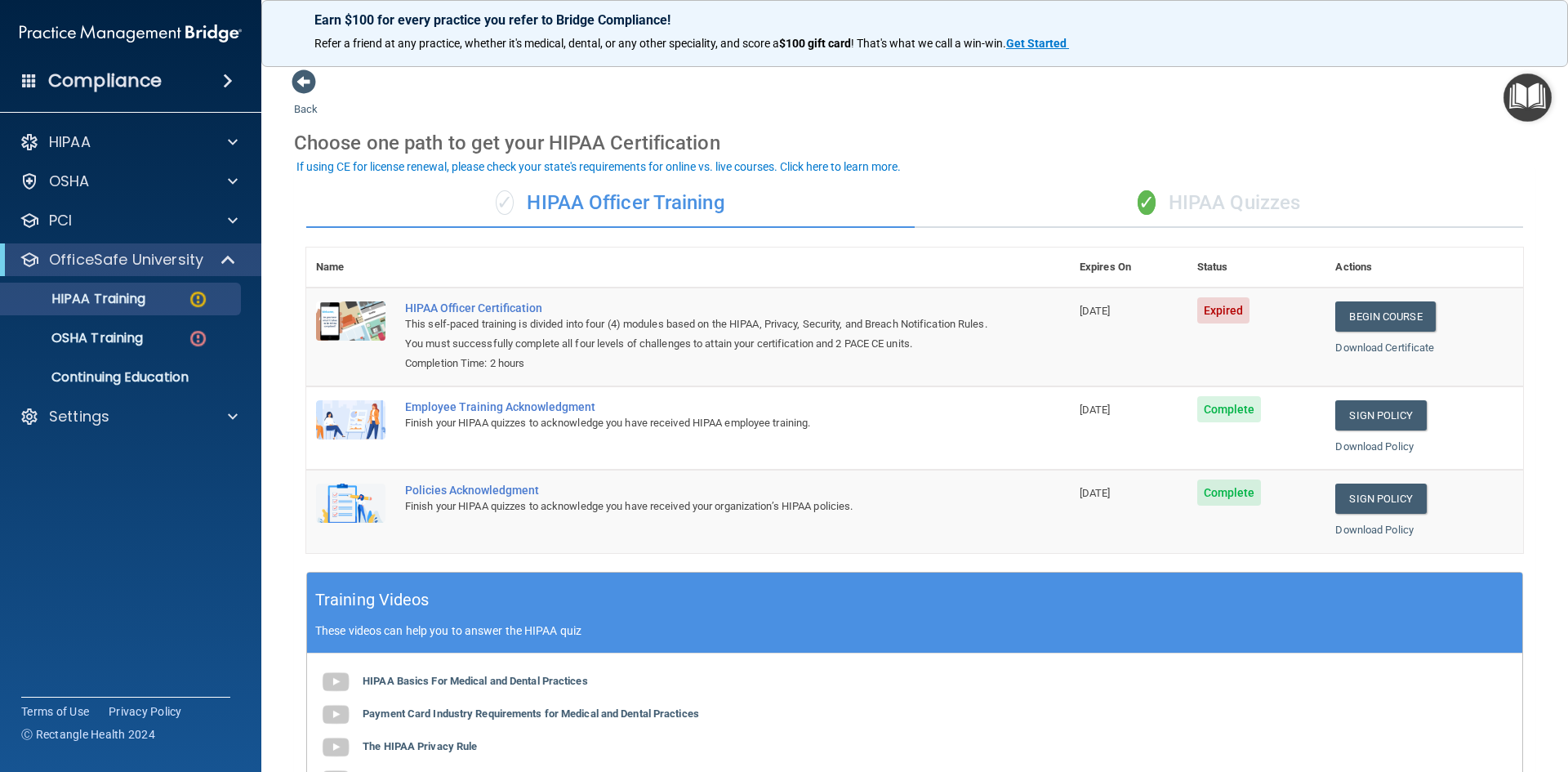
click at [1212, 222] on div "✓ HIPAA Quizzes" at bounding box center [1219, 203] width 609 height 49
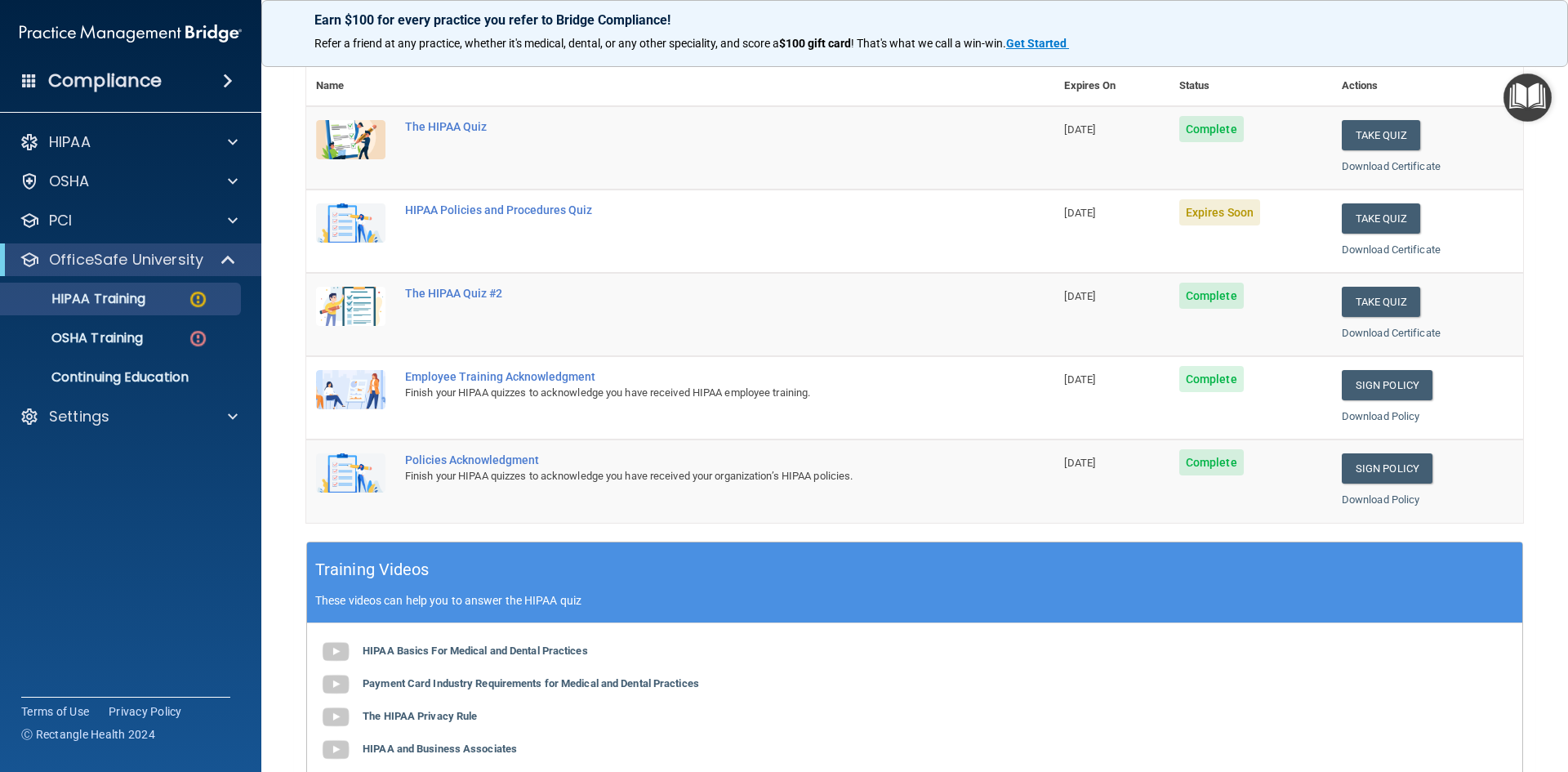
scroll to position [82, 0]
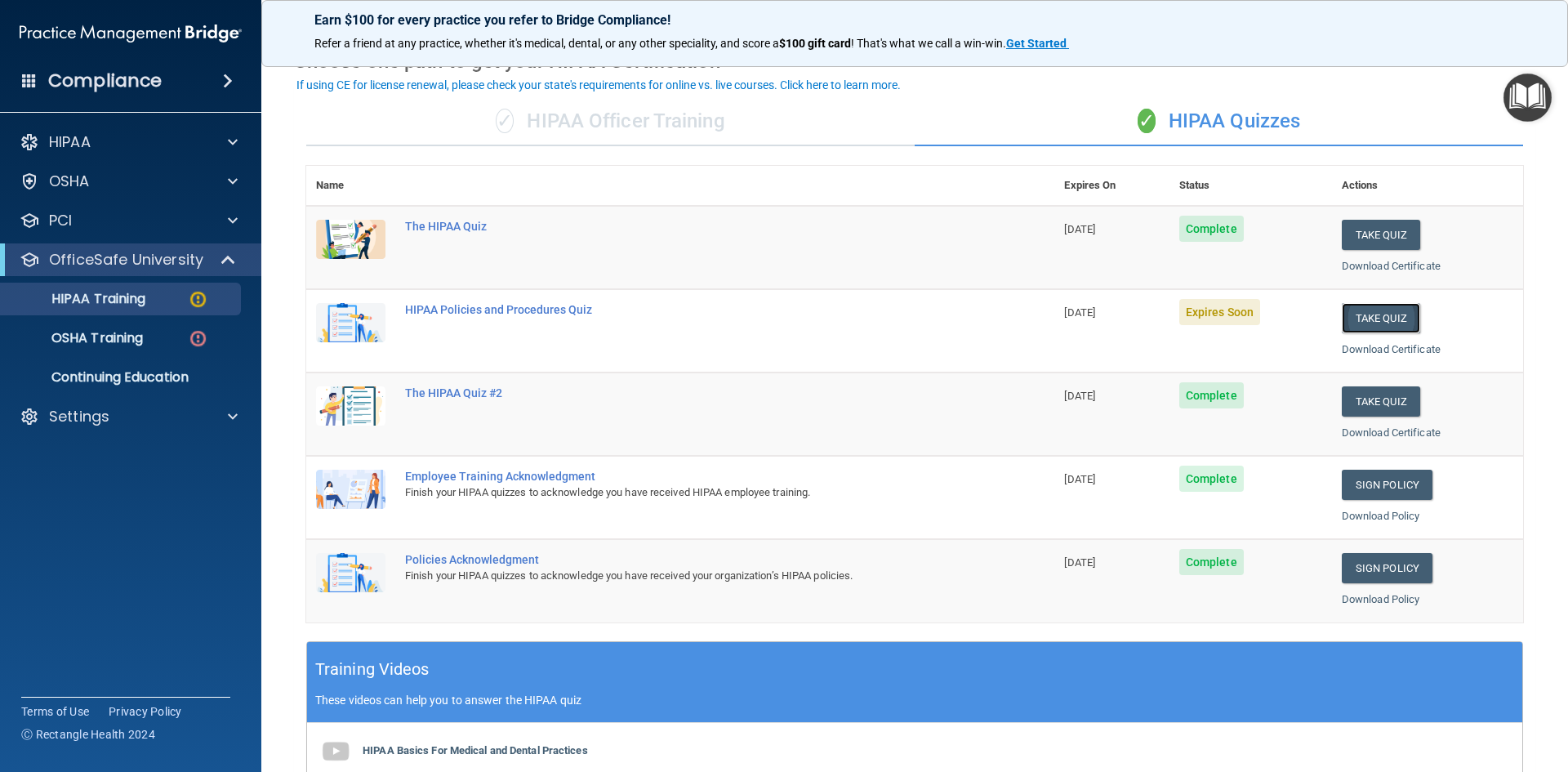
click at [1375, 318] on button "Take Quiz" at bounding box center [1382, 318] width 79 height 30
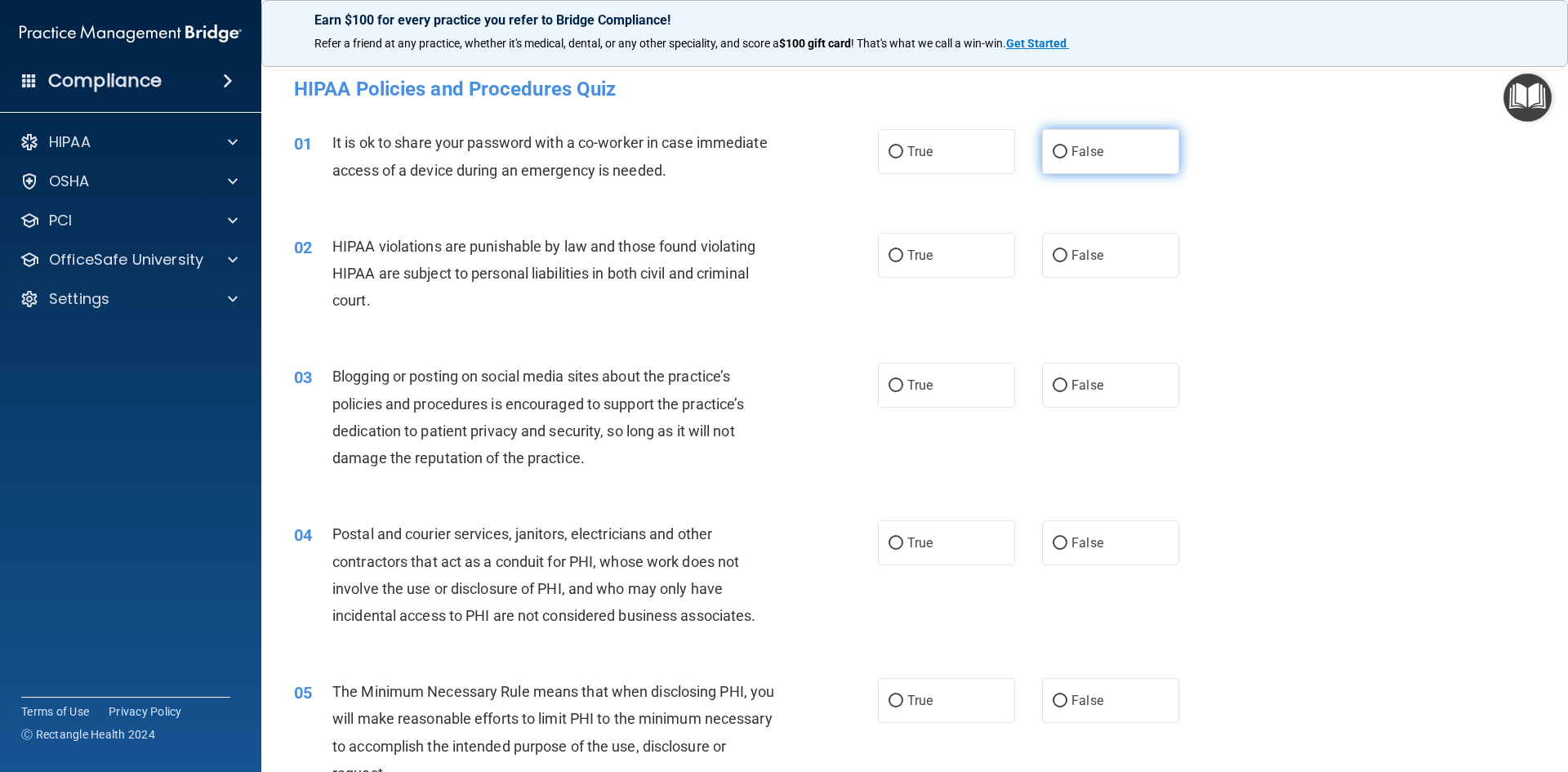
click at [1061, 152] on label "False" at bounding box center [1110, 151] width 137 height 45
click at [1061, 152] on input "False" at bounding box center [1060, 152] width 15 height 12
radio input "true"
click at [896, 256] on input "True" at bounding box center [896, 256] width 15 height 12
radio input "true"
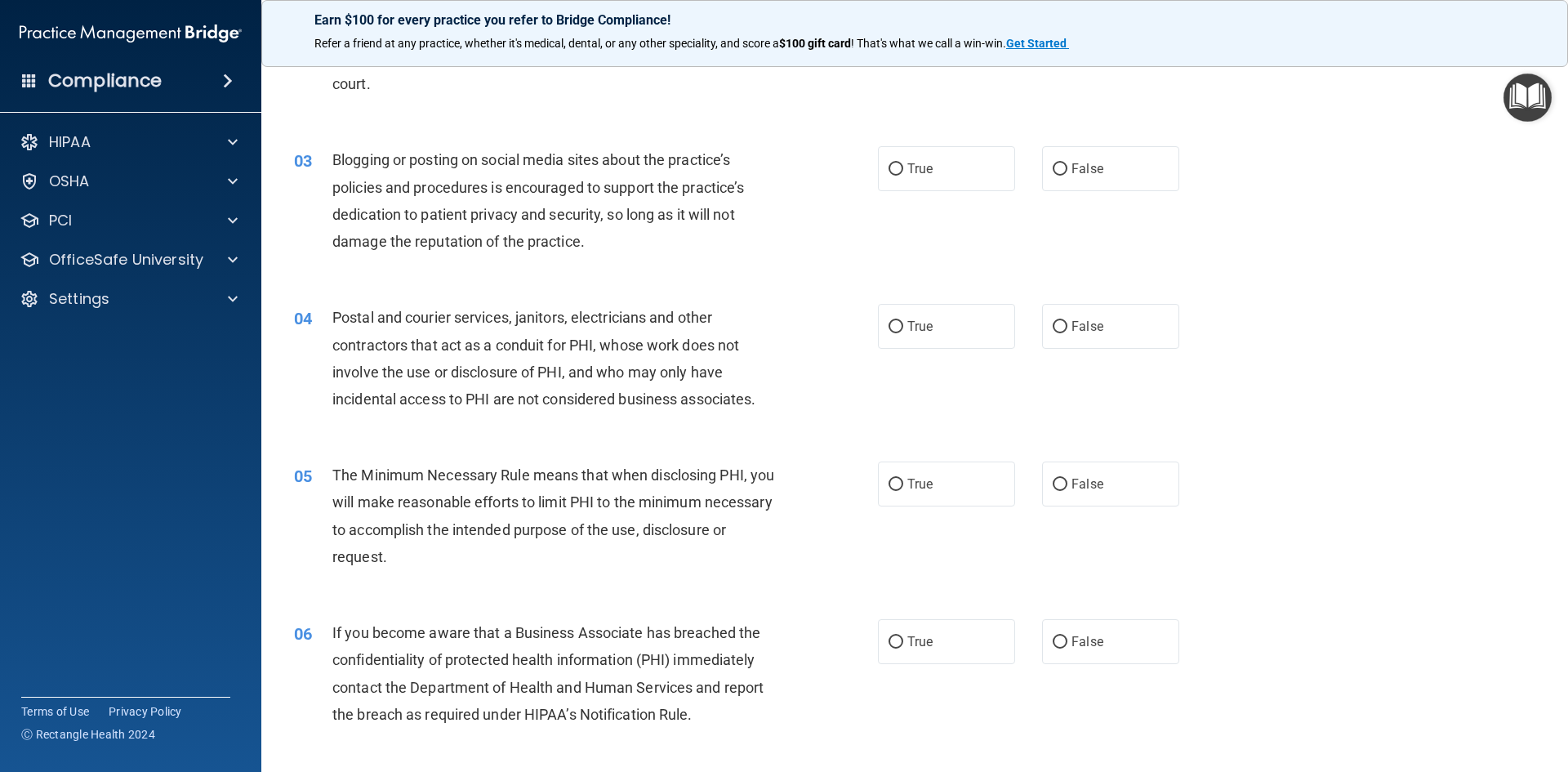
scroll to position [245, 0]
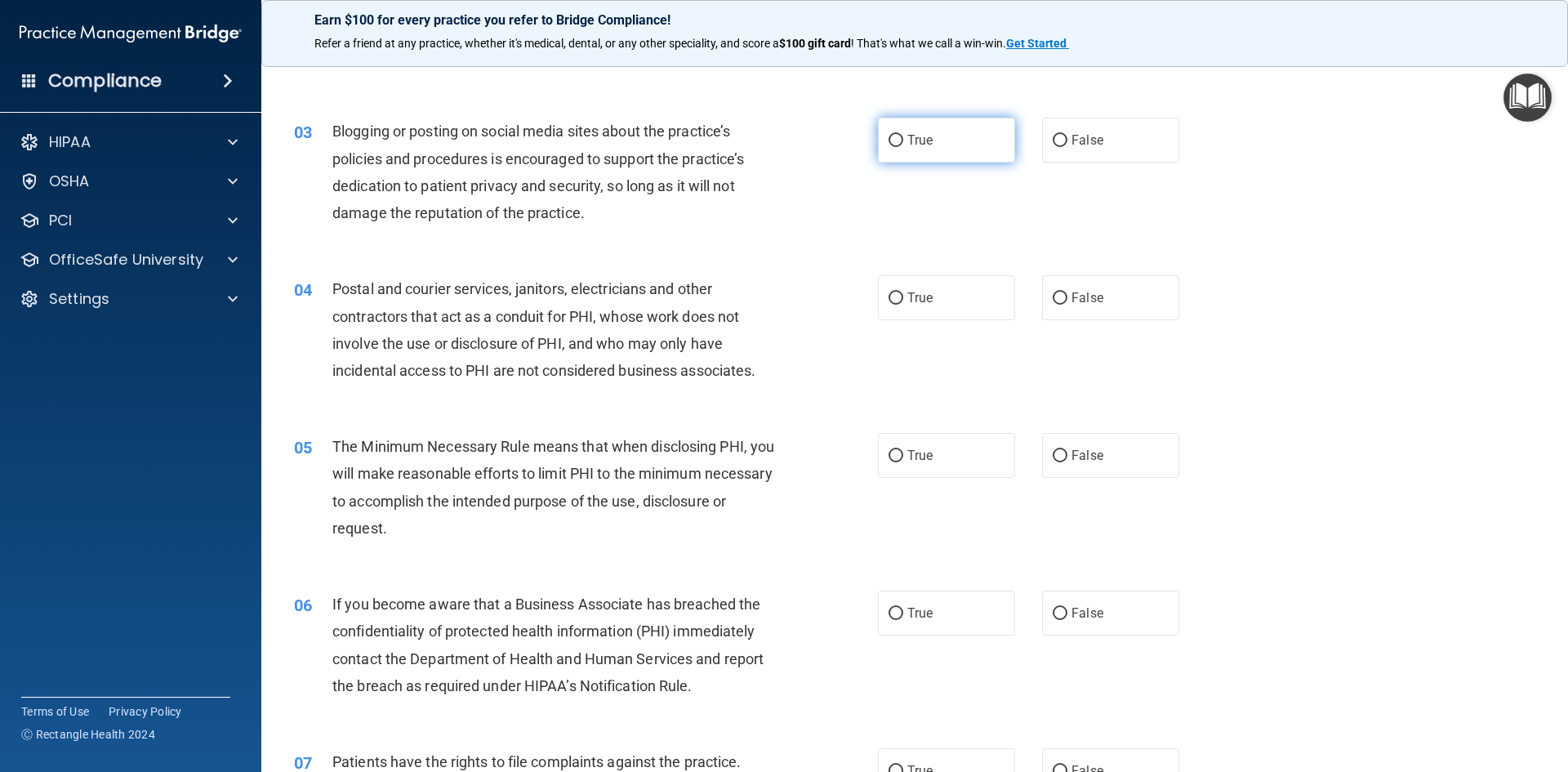
click at [900, 137] on label "True" at bounding box center [946, 139] width 137 height 45
click at [900, 137] on input "True" at bounding box center [896, 140] width 15 height 12
radio input "true"
click at [899, 298] on label "True" at bounding box center [946, 298] width 137 height 45
click at [899, 298] on input "True" at bounding box center [896, 299] width 15 height 12
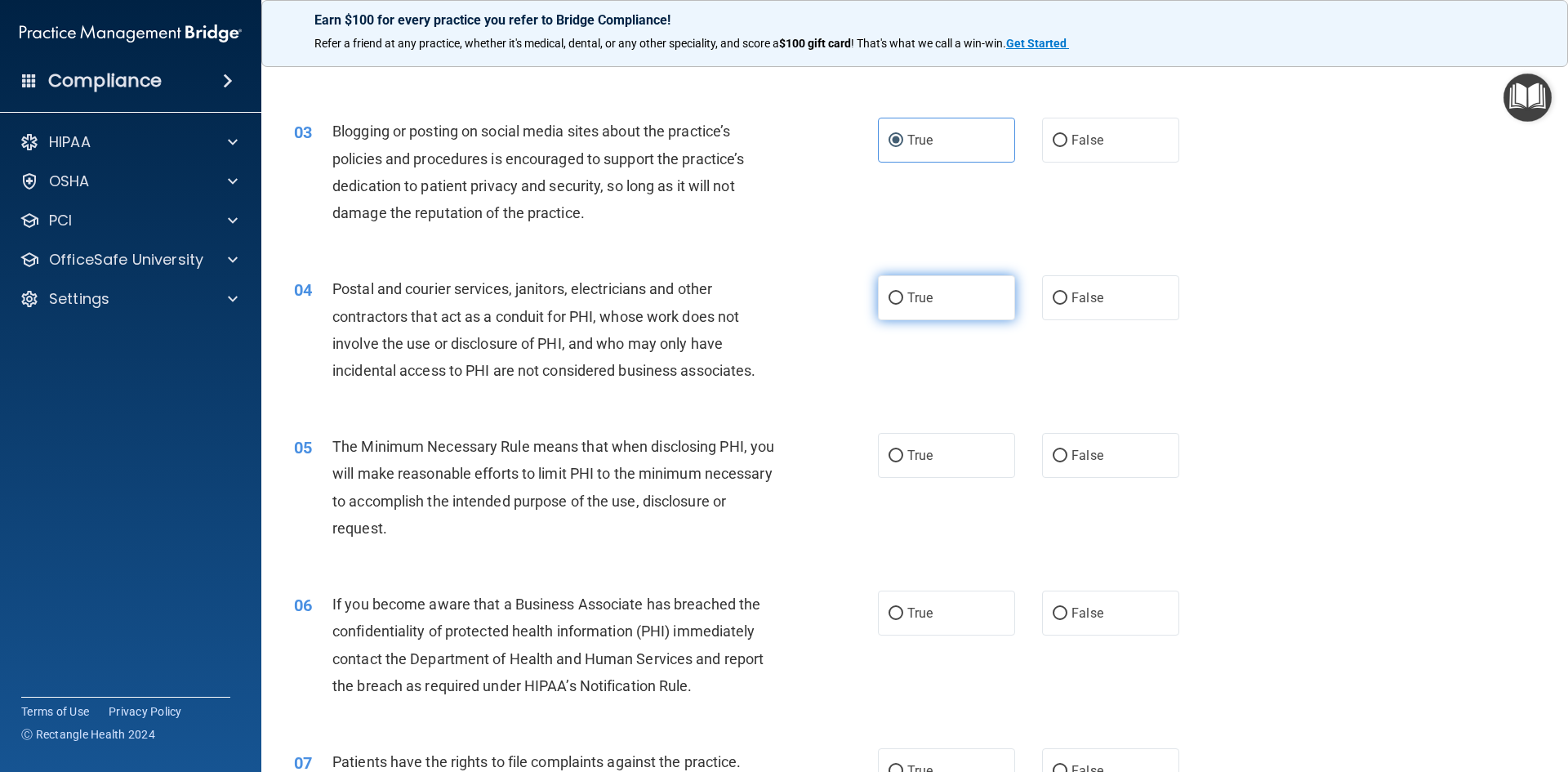
radio input "true"
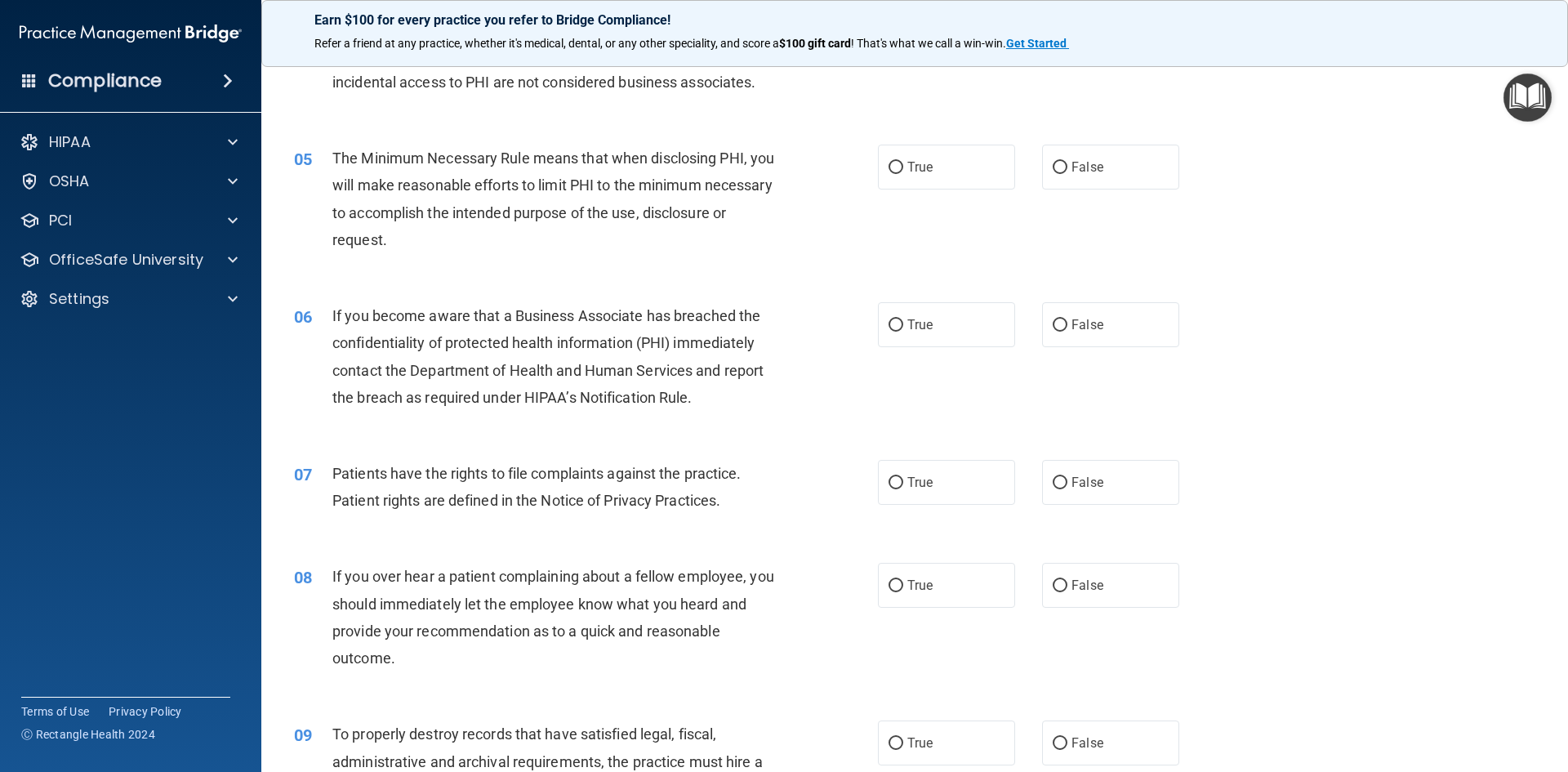
scroll to position [572, 0]
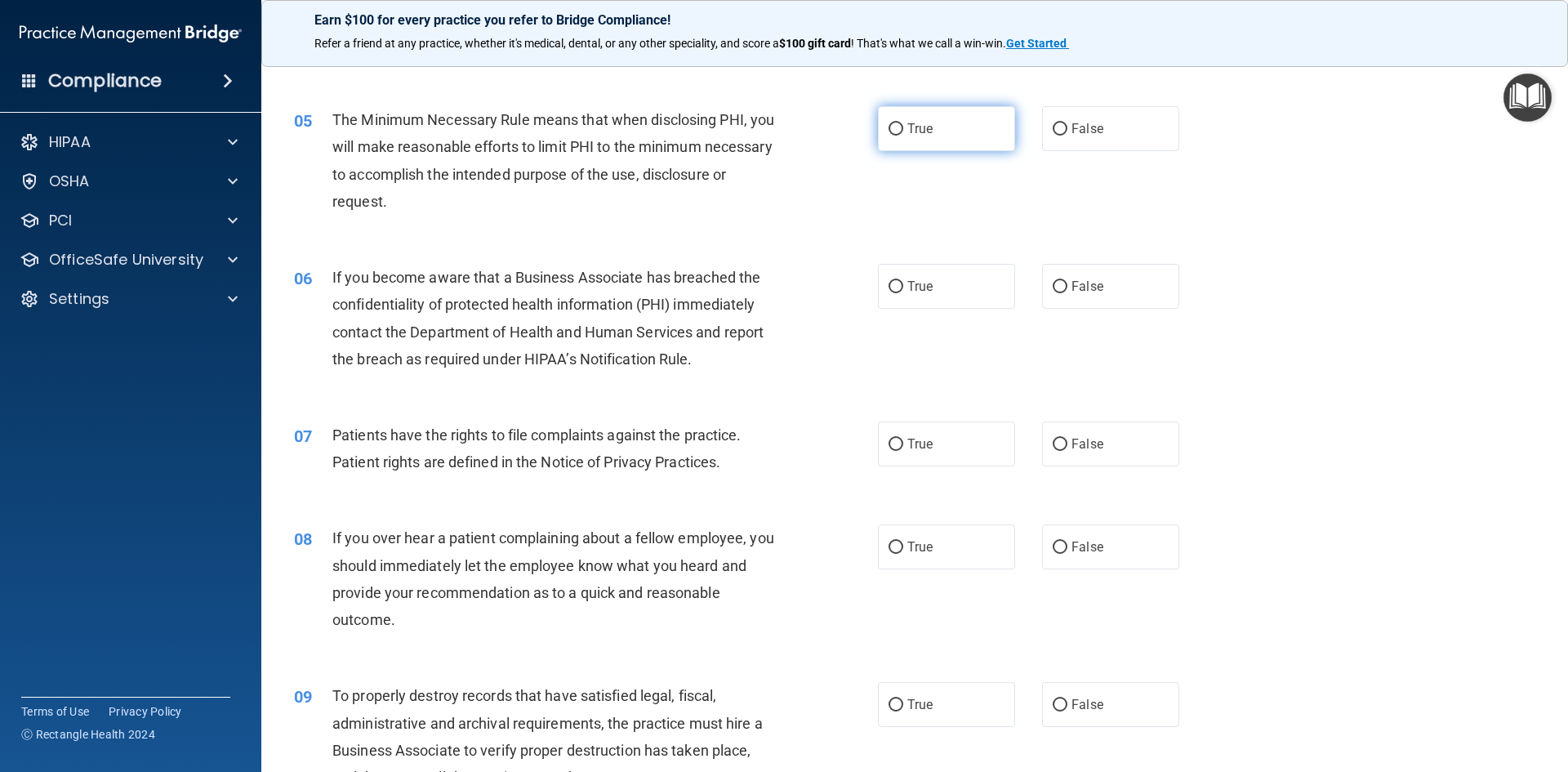
click at [889, 125] on input "True" at bounding box center [896, 129] width 15 height 12
radio input "true"
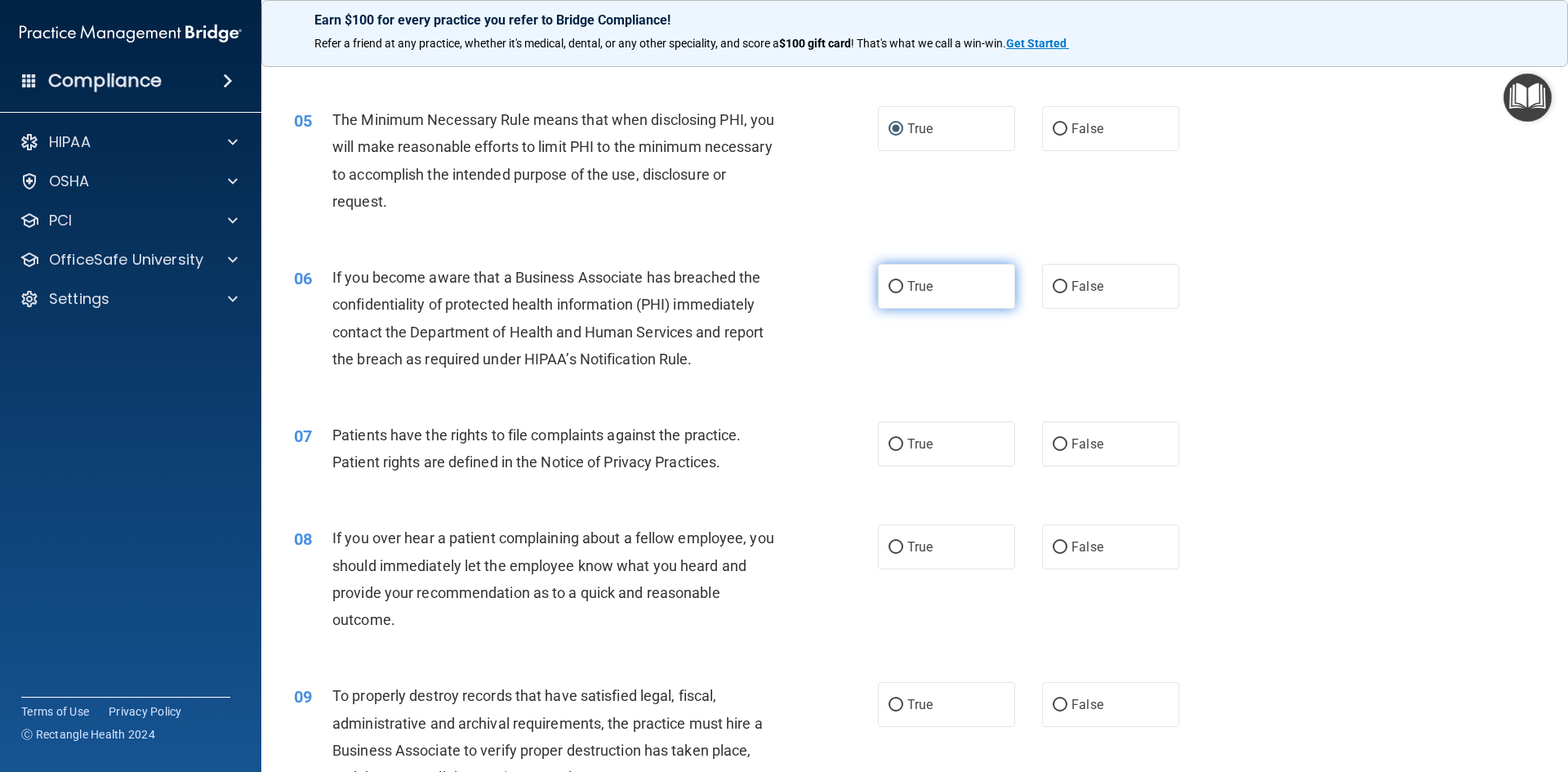
click at [898, 285] on label "True" at bounding box center [946, 286] width 137 height 45
click at [898, 285] on input "True" at bounding box center [896, 287] width 15 height 12
radio input "true"
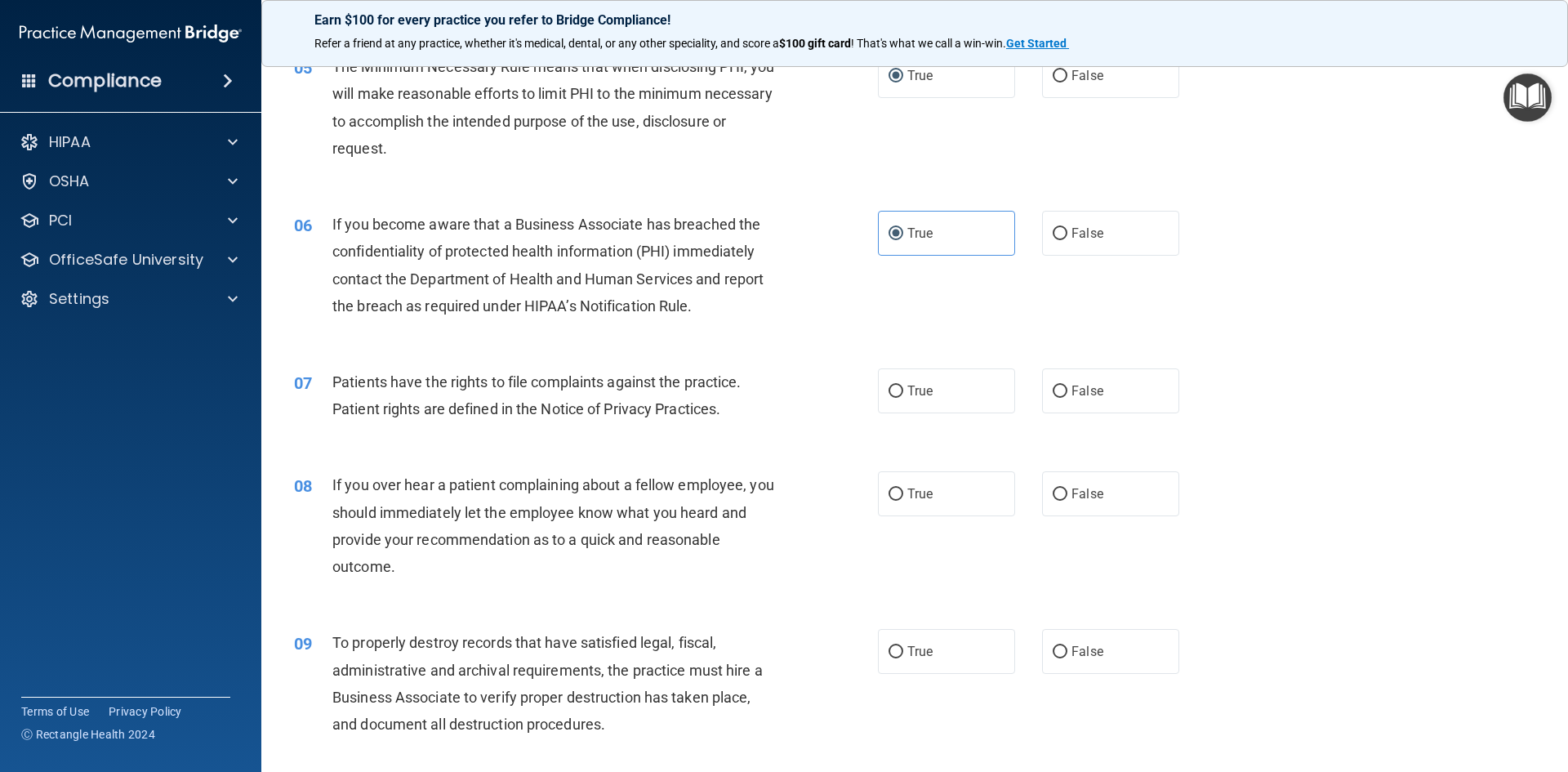
scroll to position [654, 0]
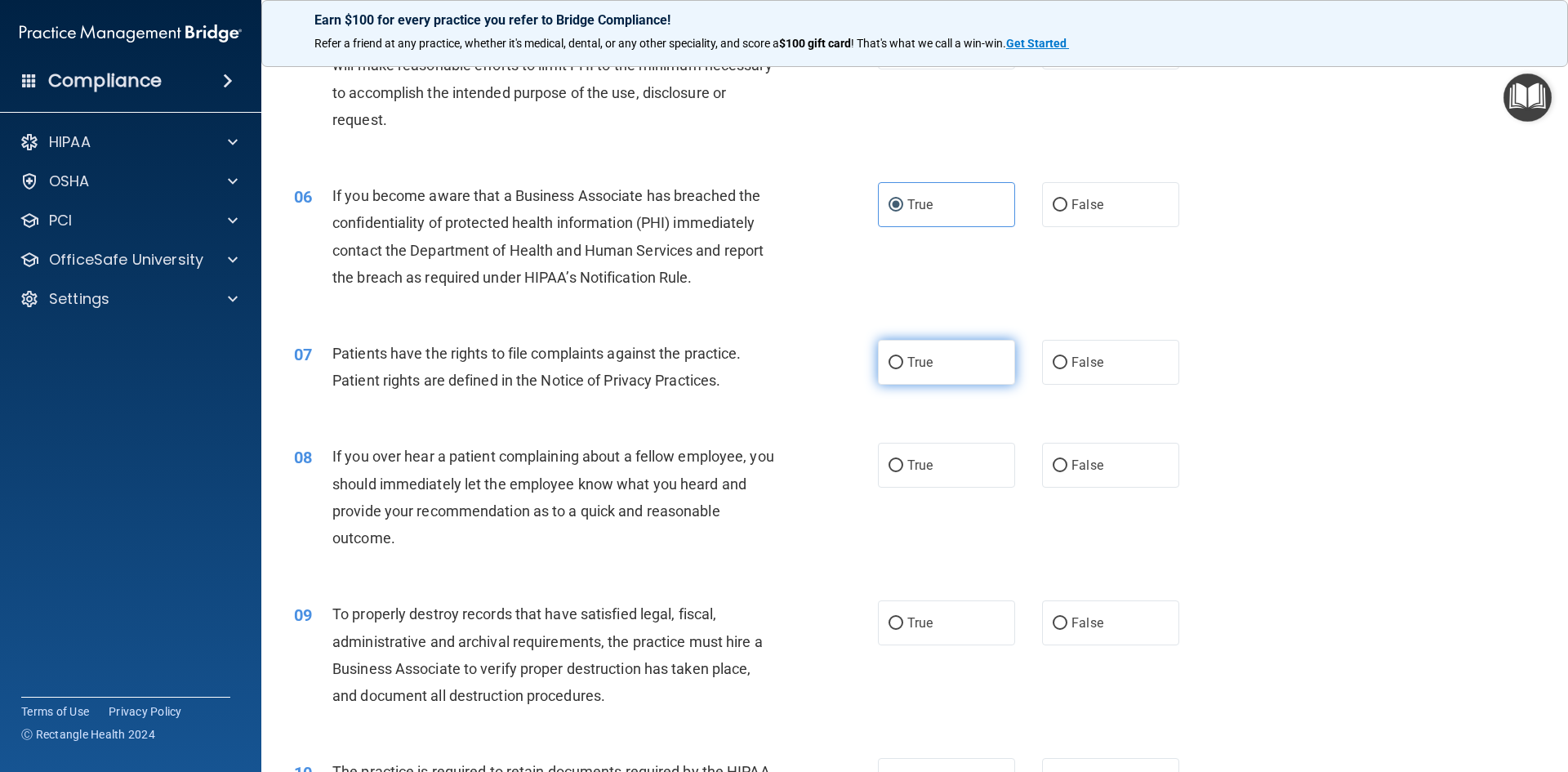
click at [908, 367] on span "True" at bounding box center [920, 362] width 25 height 16
click at [904, 367] on input "True" at bounding box center [896, 363] width 15 height 12
radio input "true"
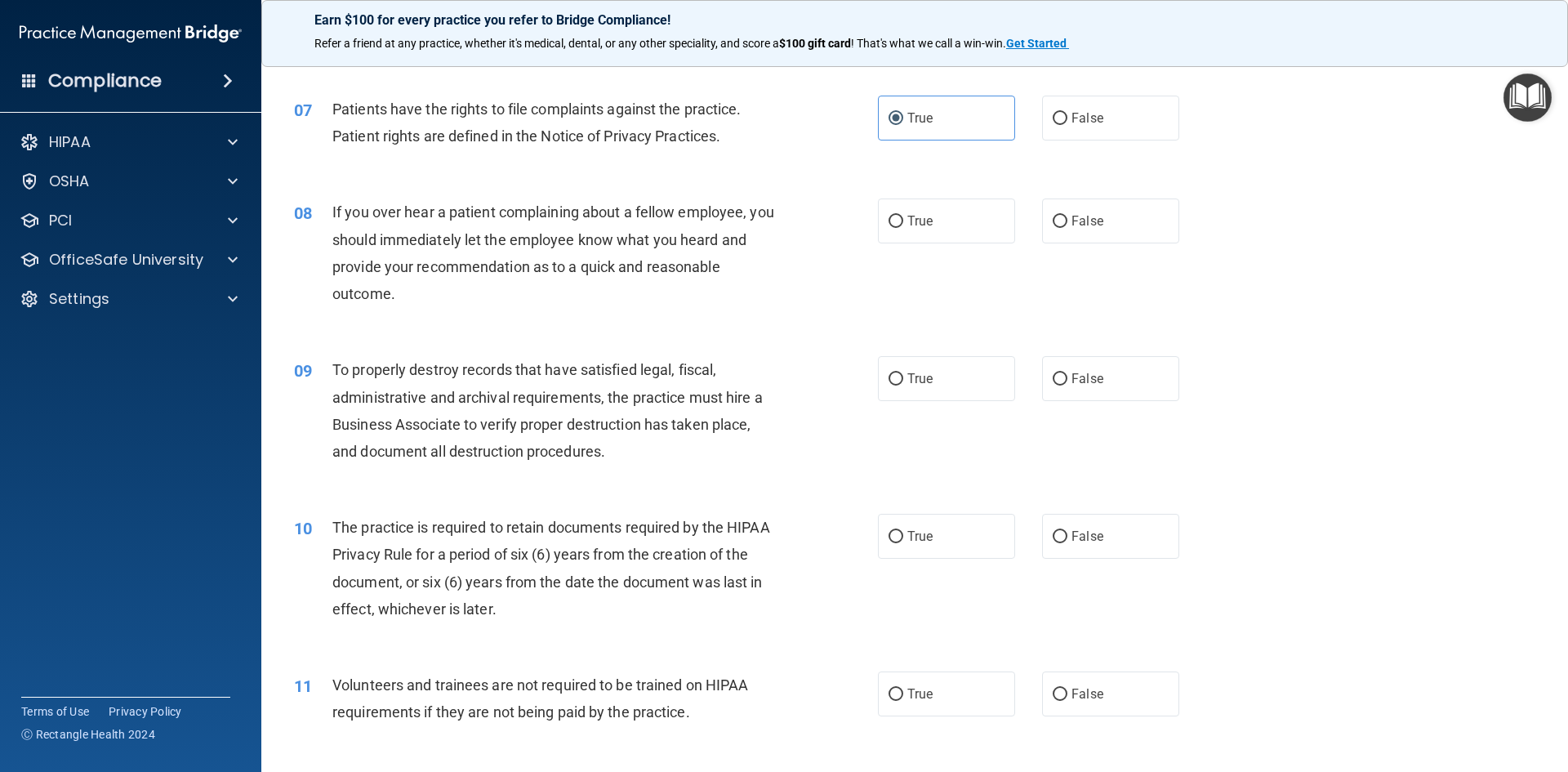
scroll to position [899, 0]
click at [889, 221] on input "True" at bounding box center [896, 221] width 15 height 12
radio input "true"
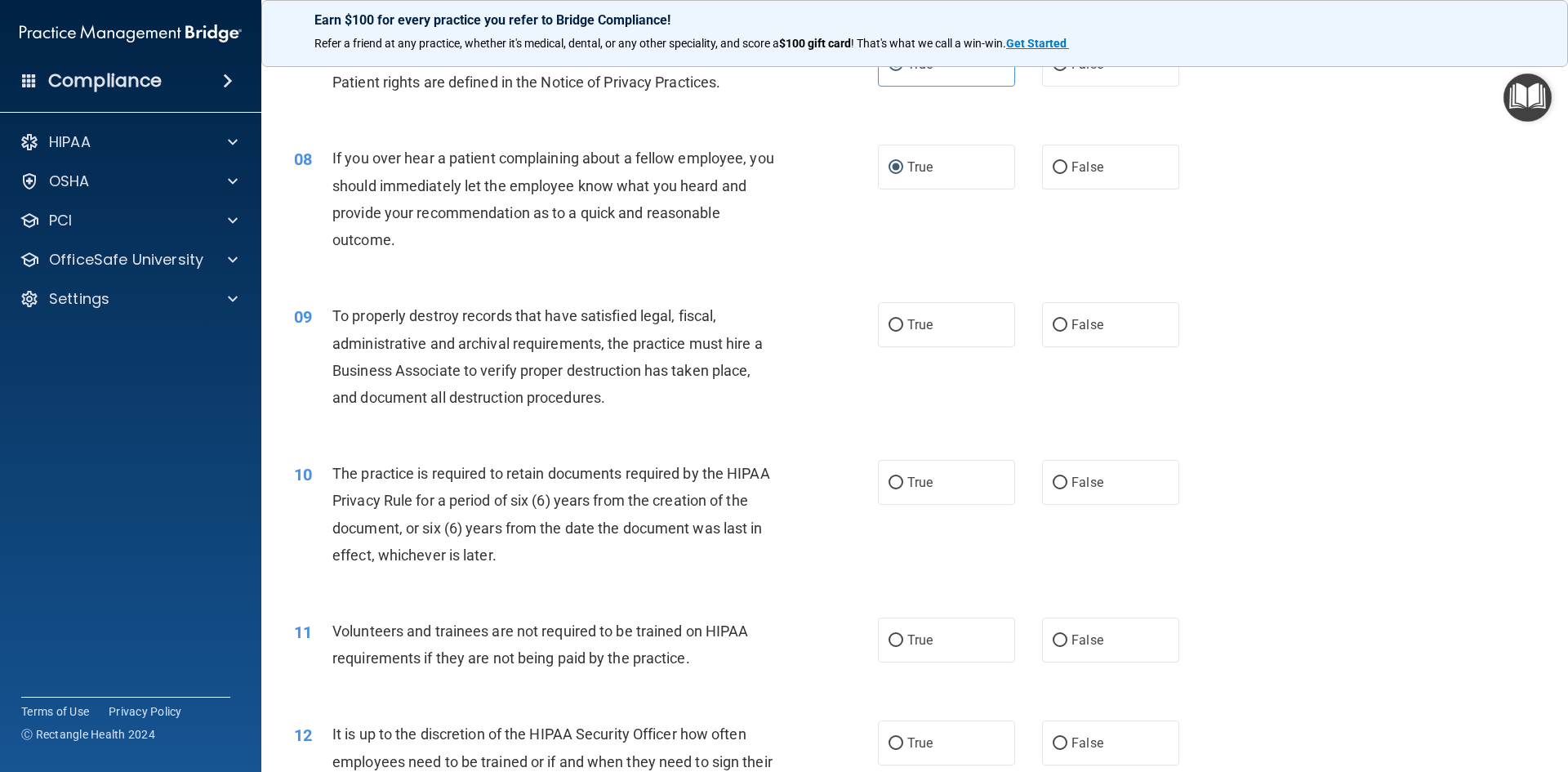
scroll to position [980, 0]
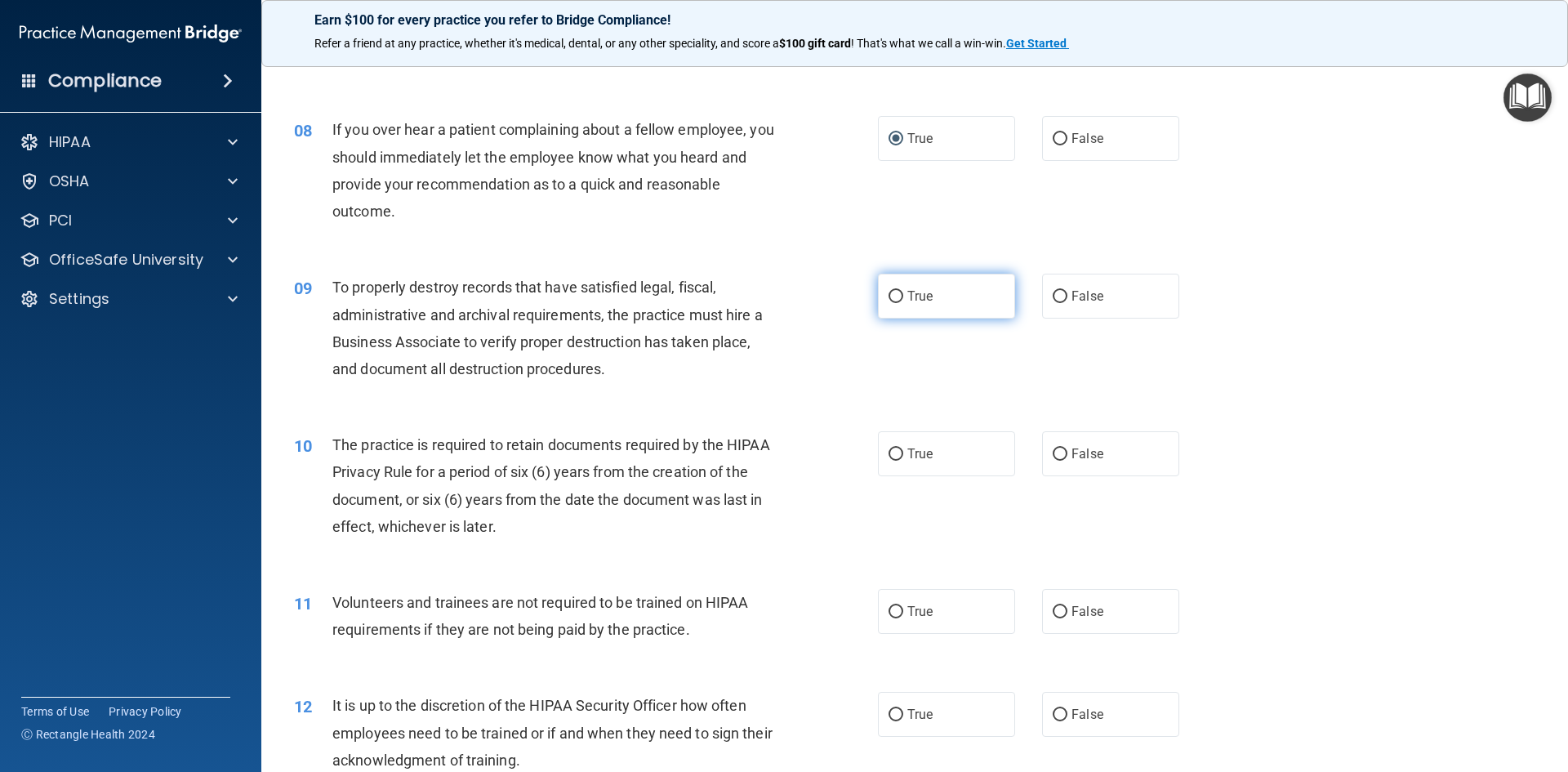
click at [889, 300] on input "True" at bounding box center [896, 297] width 15 height 12
radio input "true"
click at [901, 452] on label "True" at bounding box center [946, 454] width 137 height 45
click at [901, 452] on input "True" at bounding box center [896, 455] width 15 height 12
radio input "true"
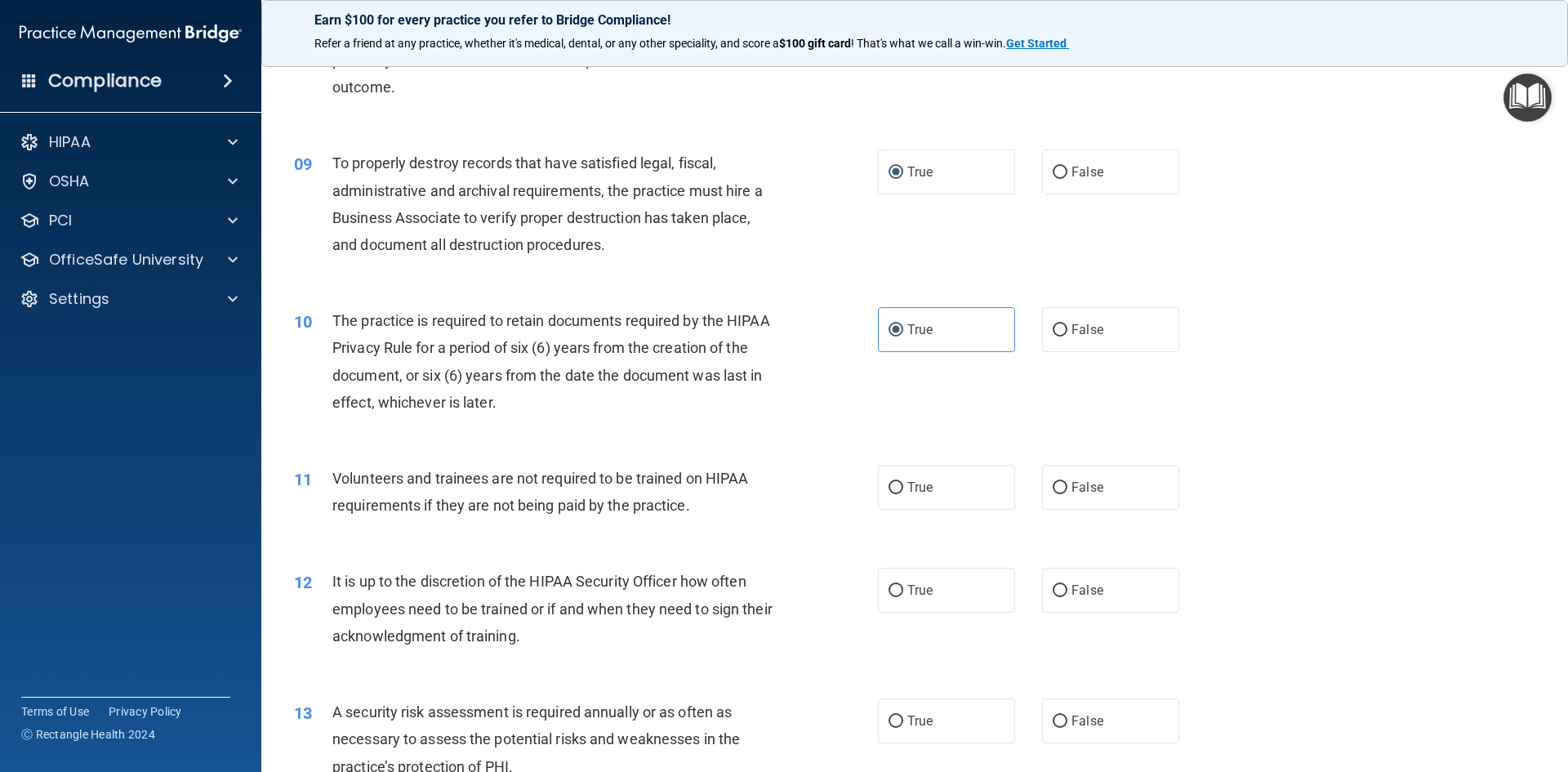
scroll to position [1144, 0]
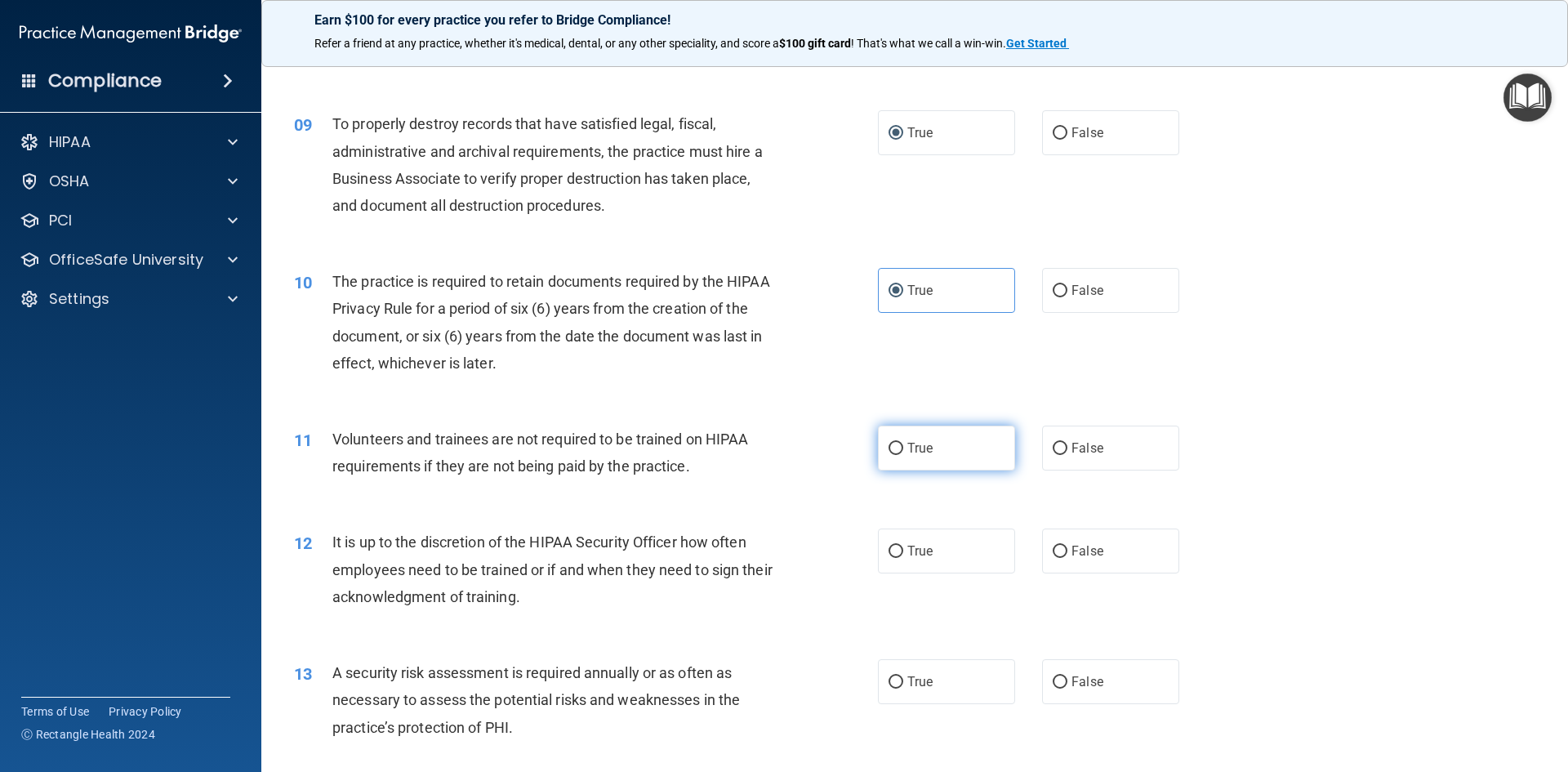
click at [889, 451] on input "True" at bounding box center [896, 449] width 15 height 12
radio input "true"
click at [1053, 445] on input "False" at bounding box center [1060, 449] width 15 height 12
radio input "true"
radio input "false"
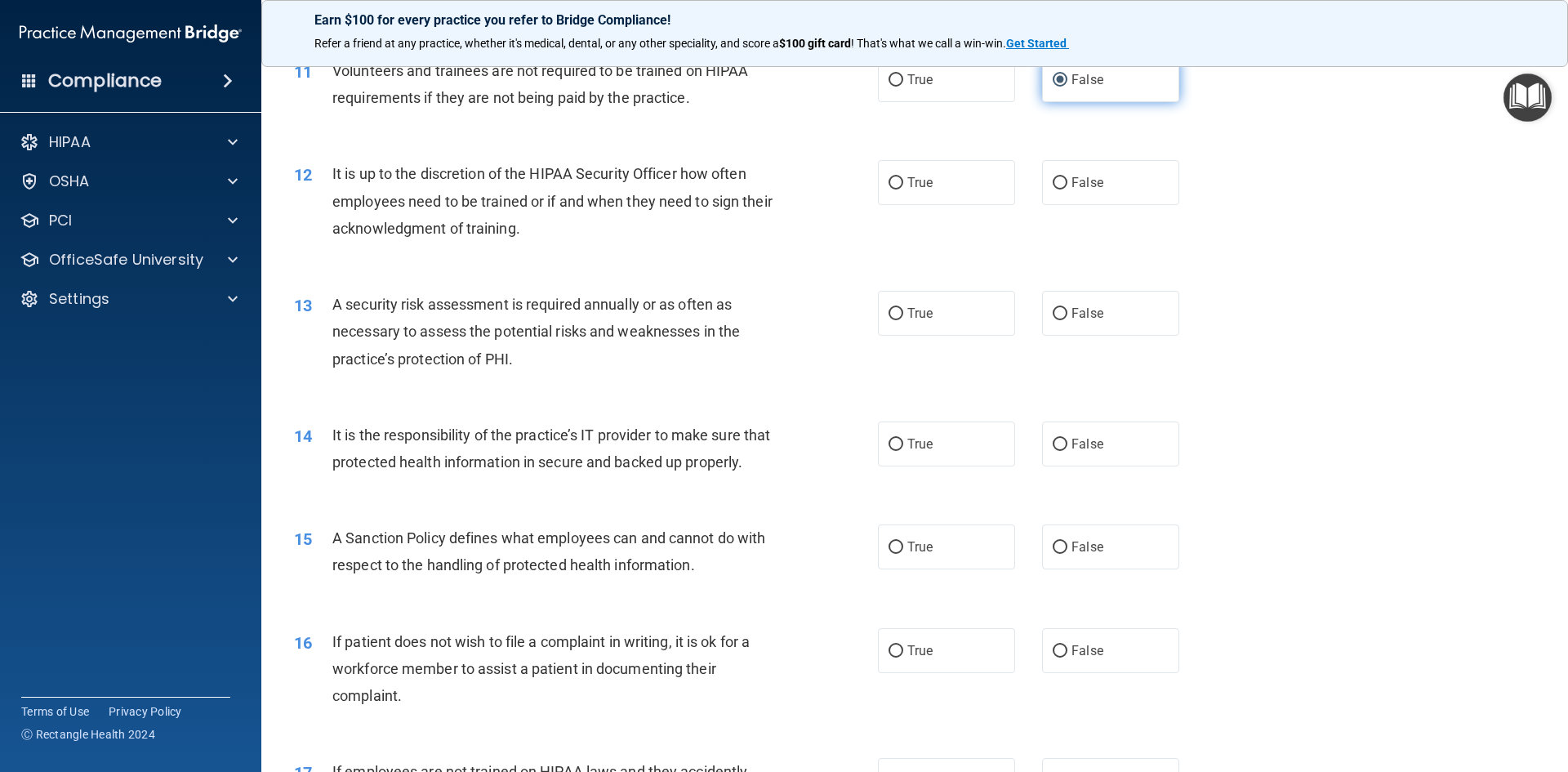
scroll to position [1553, 0]
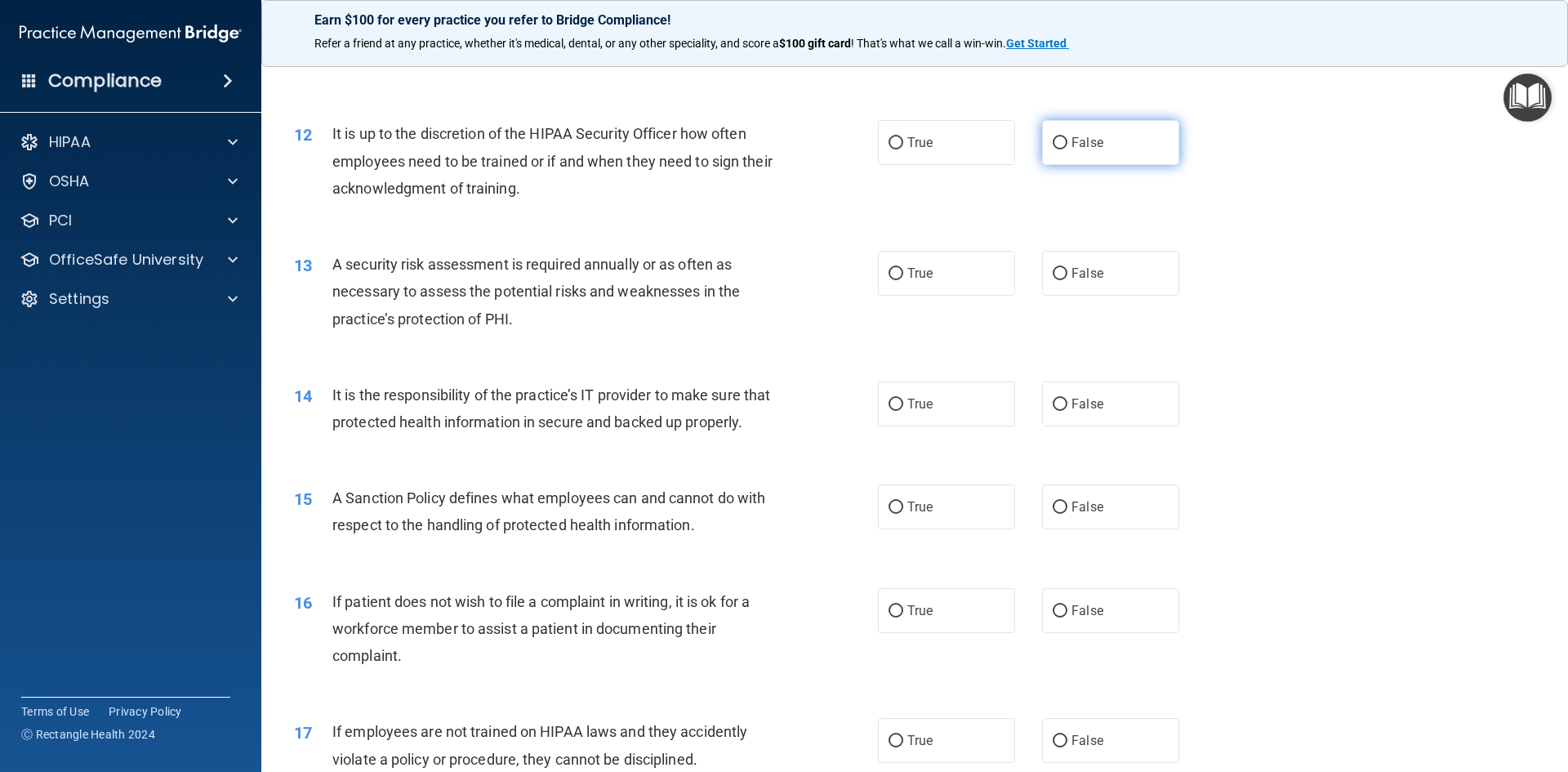
click at [1064, 150] on label "False" at bounding box center [1110, 142] width 137 height 45
click at [1064, 149] on input "False" at bounding box center [1060, 143] width 15 height 12
radio input "true"
click at [900, 276] on label "True" at bounding box center [946, 273] width 137 height 45
click at [900, 276] on input "True" at bounding box center [896, 274] width 15 height 12
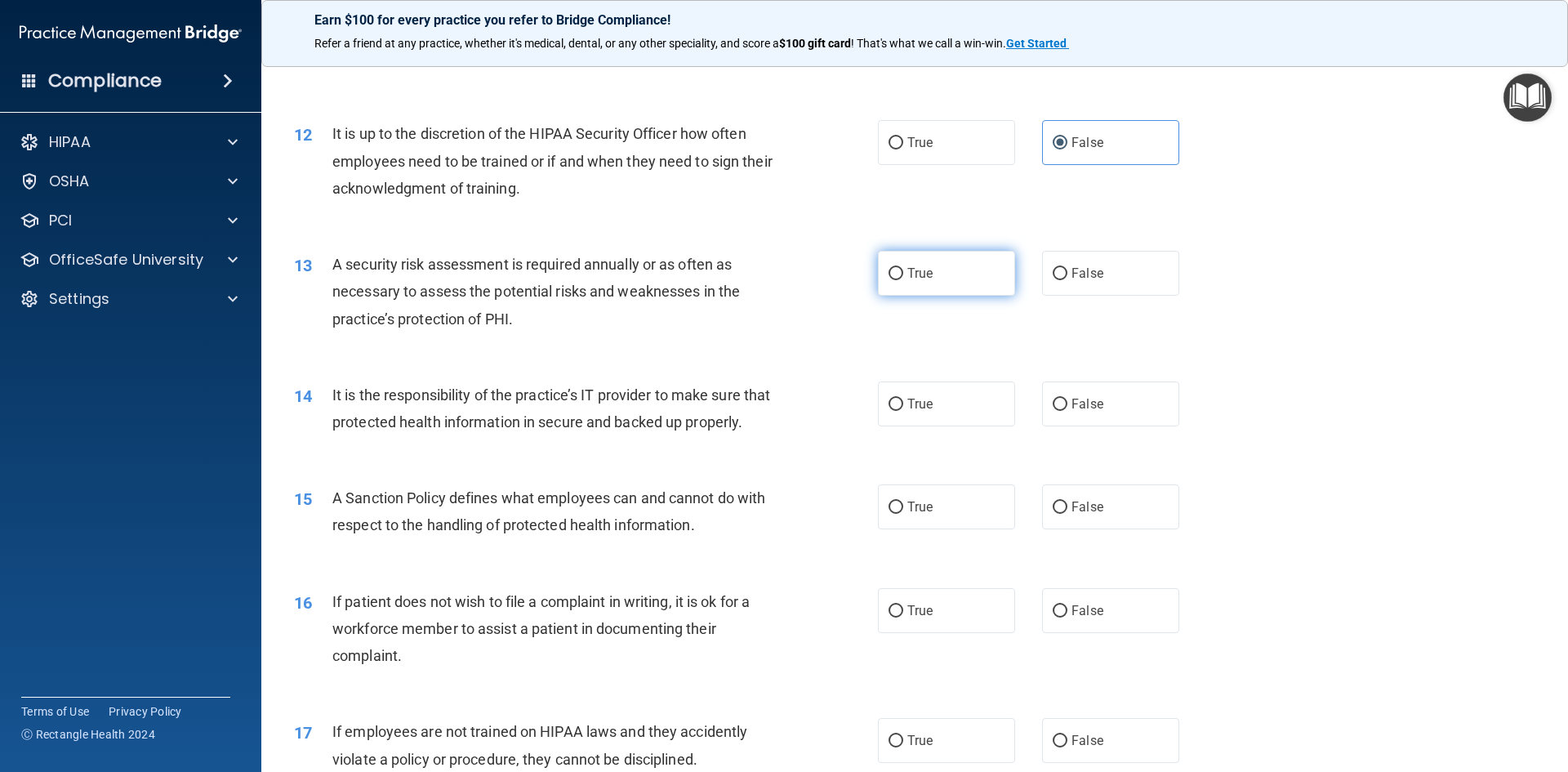
radio input "true"
click at [886, 413] on label "True" at bounding box center [946, 404] width 137 height 45
click at [889, 411] on input "True" at bounding box center [896, 404] width 15 height 12
radio input "true"
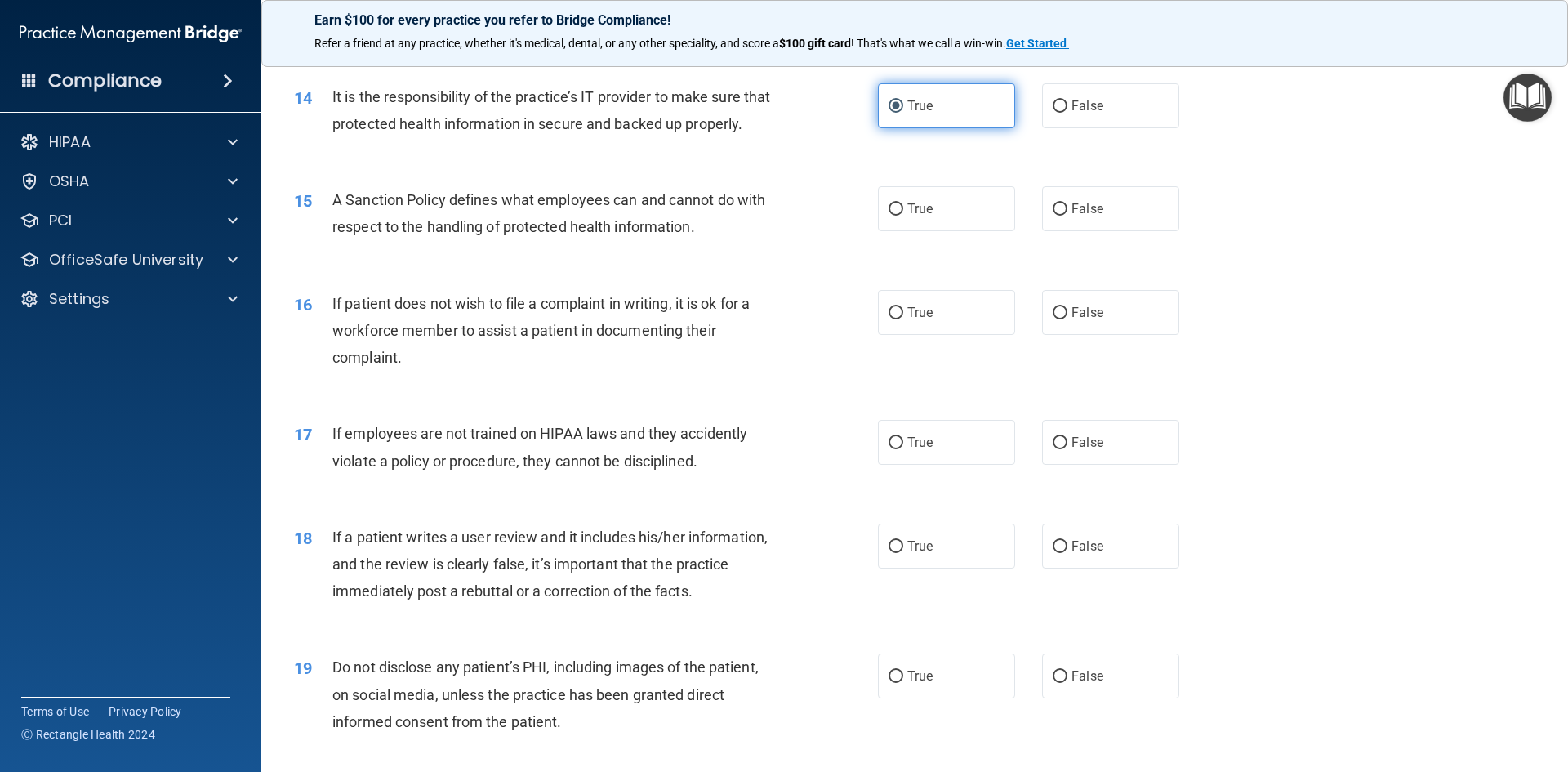
scroll to position [1880, 0]
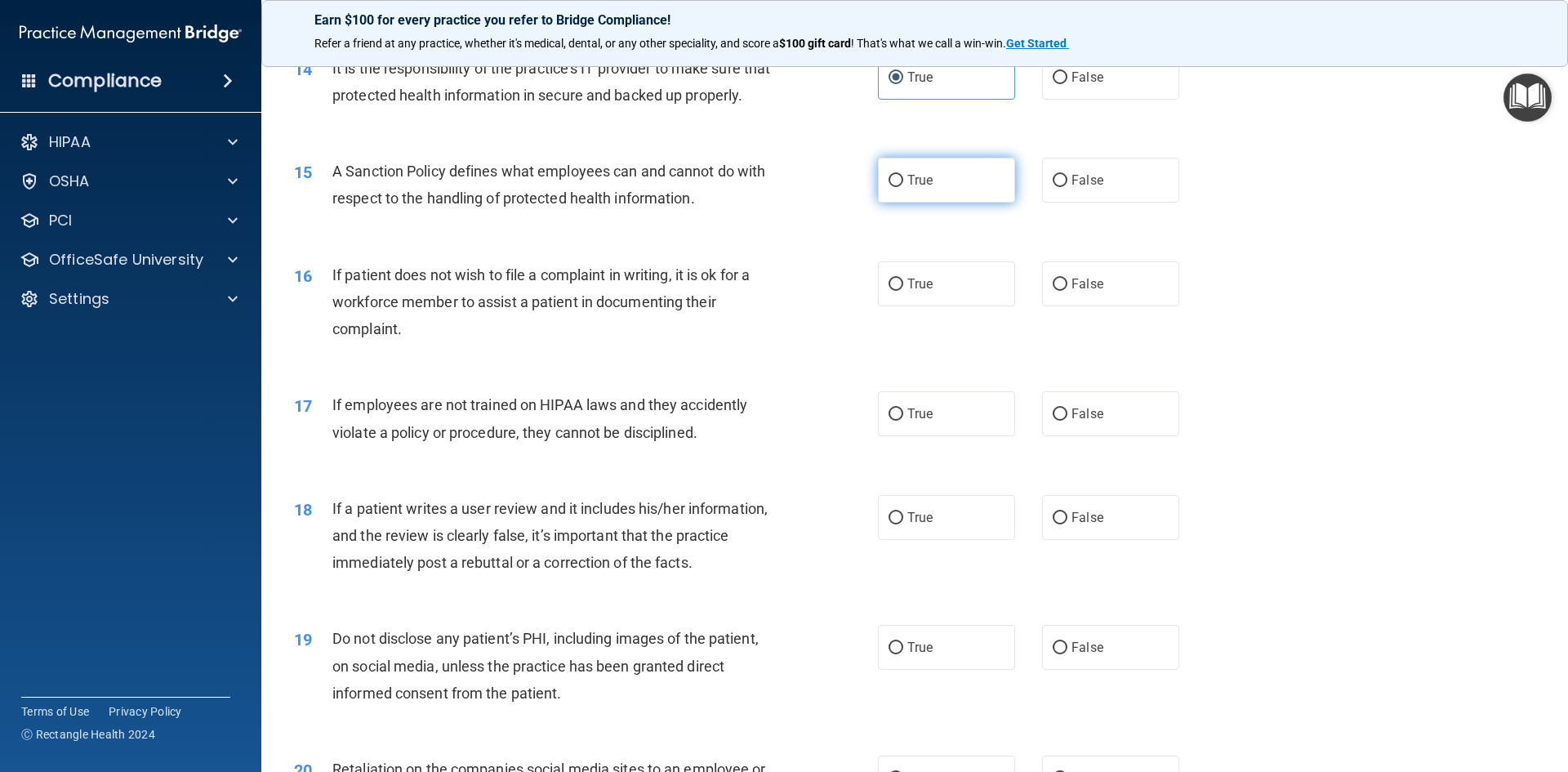
click at [913, 203] on label "True" at bounding box center [946, 180] width 137 height 45
click at [904, 187] on input "True" at bounding box center [896, 180] width 15 height 12
radio input "true"
click at [896, 291] on input "True" at bounding box center [896, 285] width 15 height 12
radio input "true"
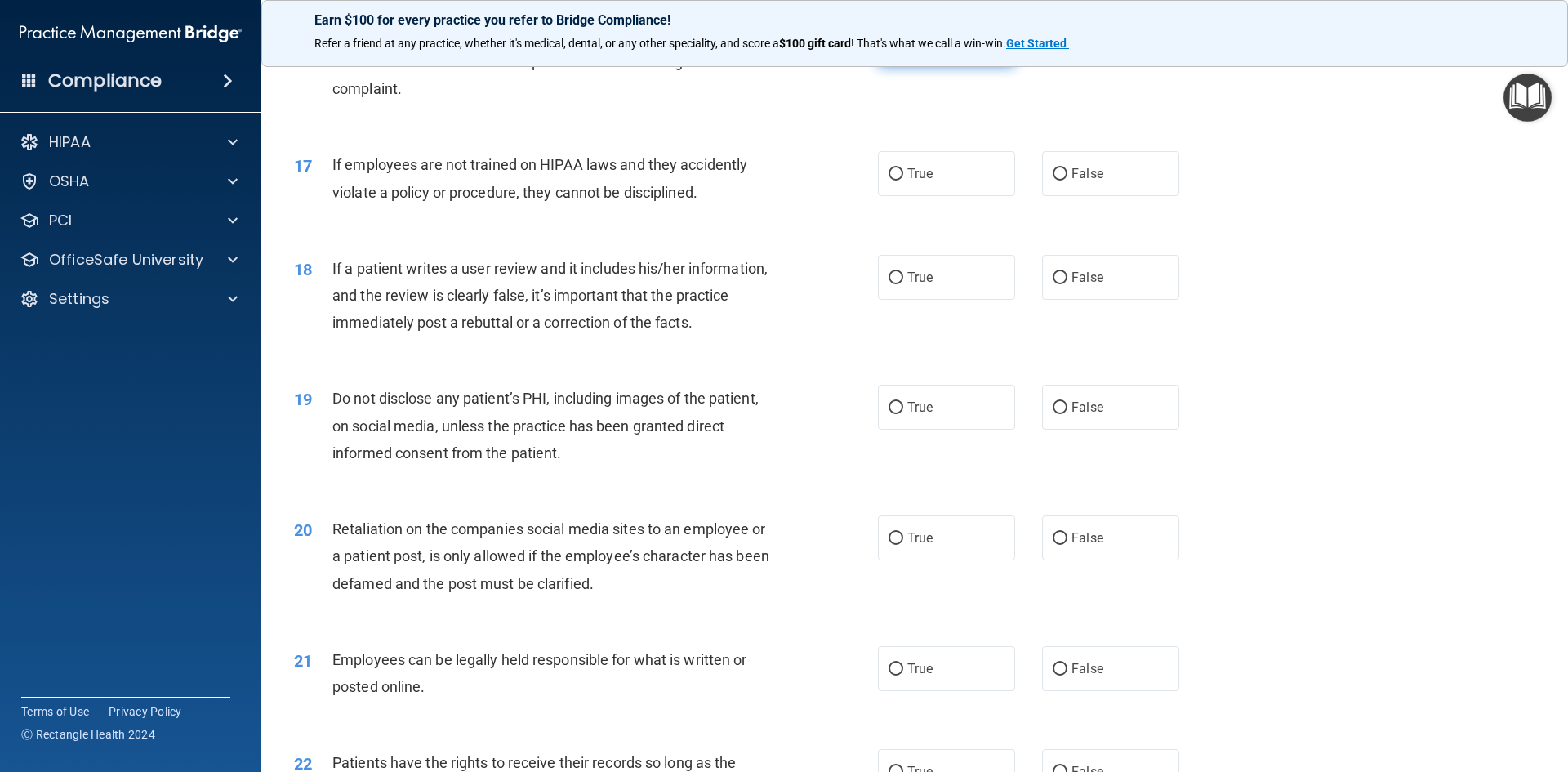
scroll to position [2125, 0]
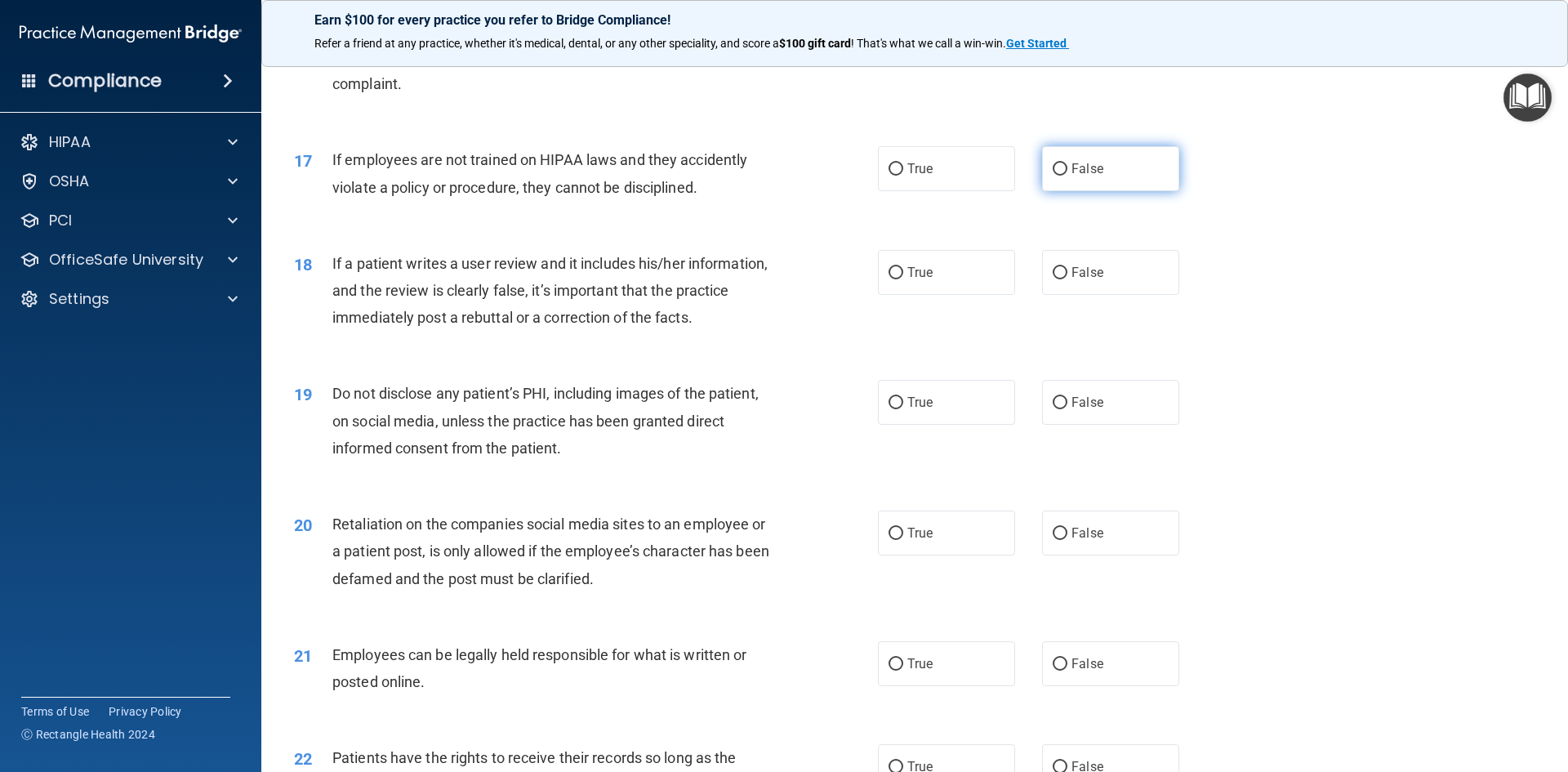
click at [1055, 176] on input "False" at bounding box center [1060, 169] width 15 height 12
radio input "true"
click at [1081, 295] on label "False" at bounding box center [1110, 272] width 137 height 45
click at [1068, 280] on input "False" at bounding box center [1060, 273] width 15 height 12
radio input "true"
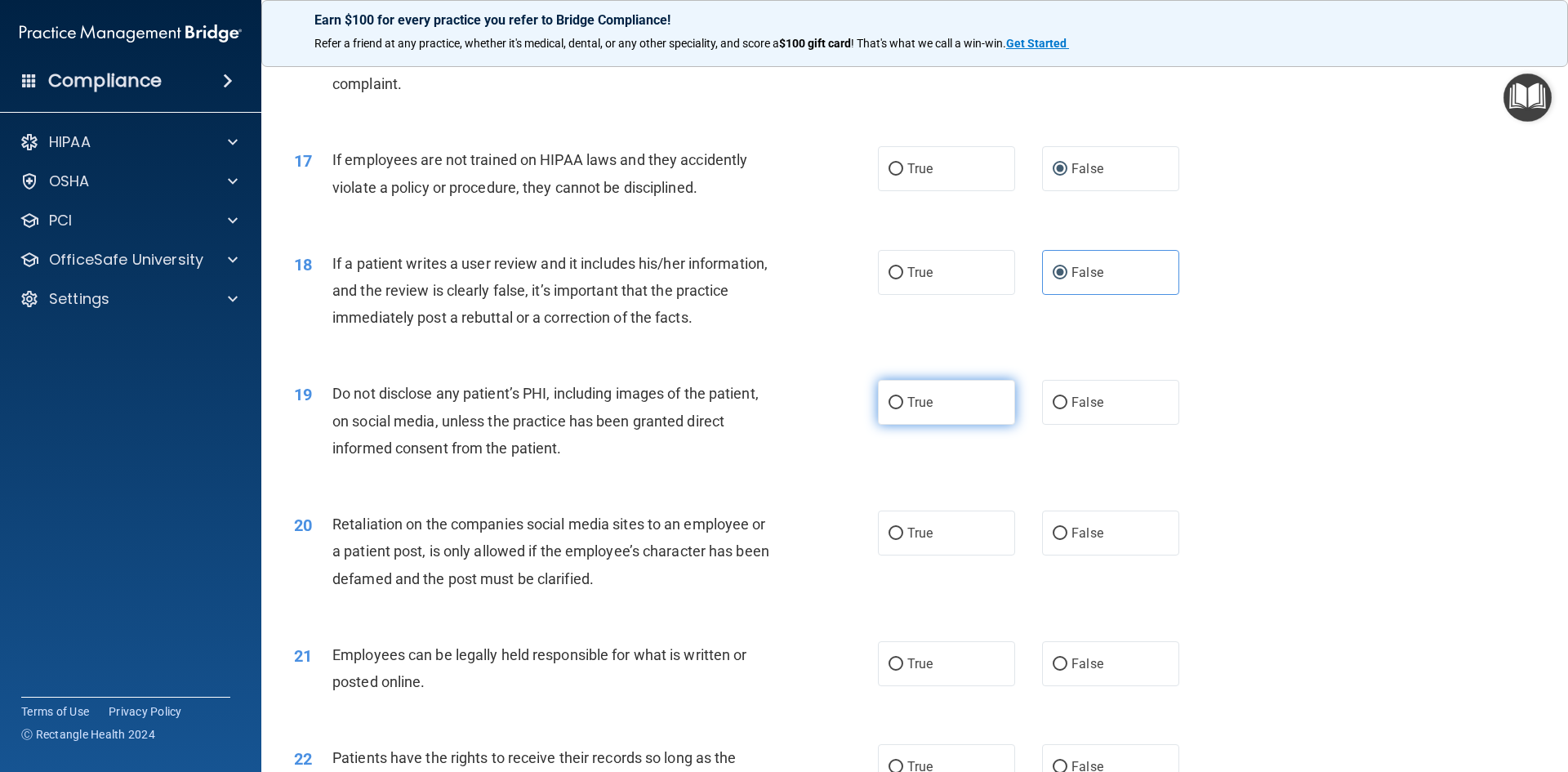
click at [922, 410] on span "True" at bounding box center [920, 402] width 25 height 16
click at [904, 409] on input "True" at bounding box center [896, 403] width 15 height 12
radio input "true"
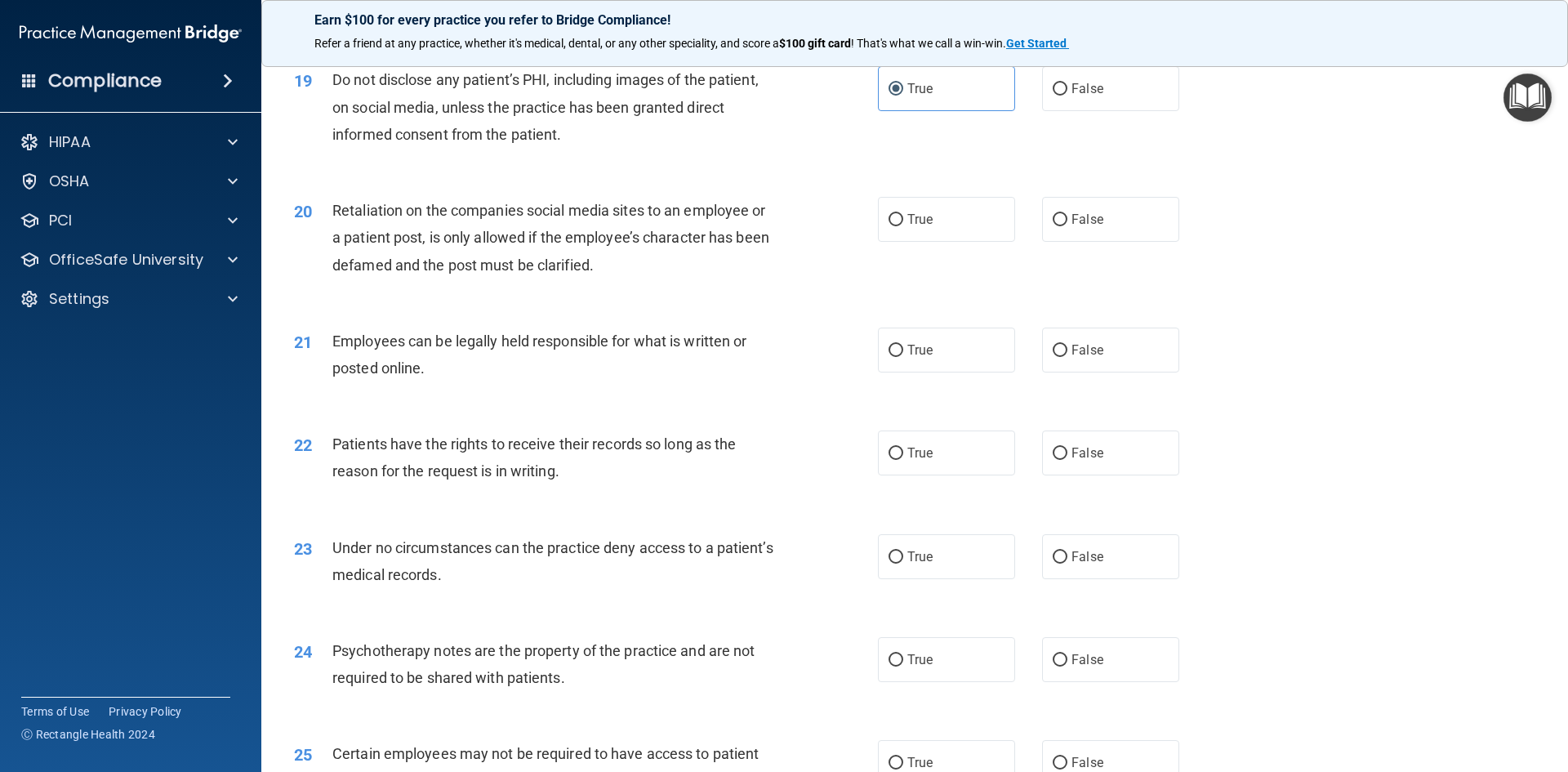
scroll to position [2451, 0]
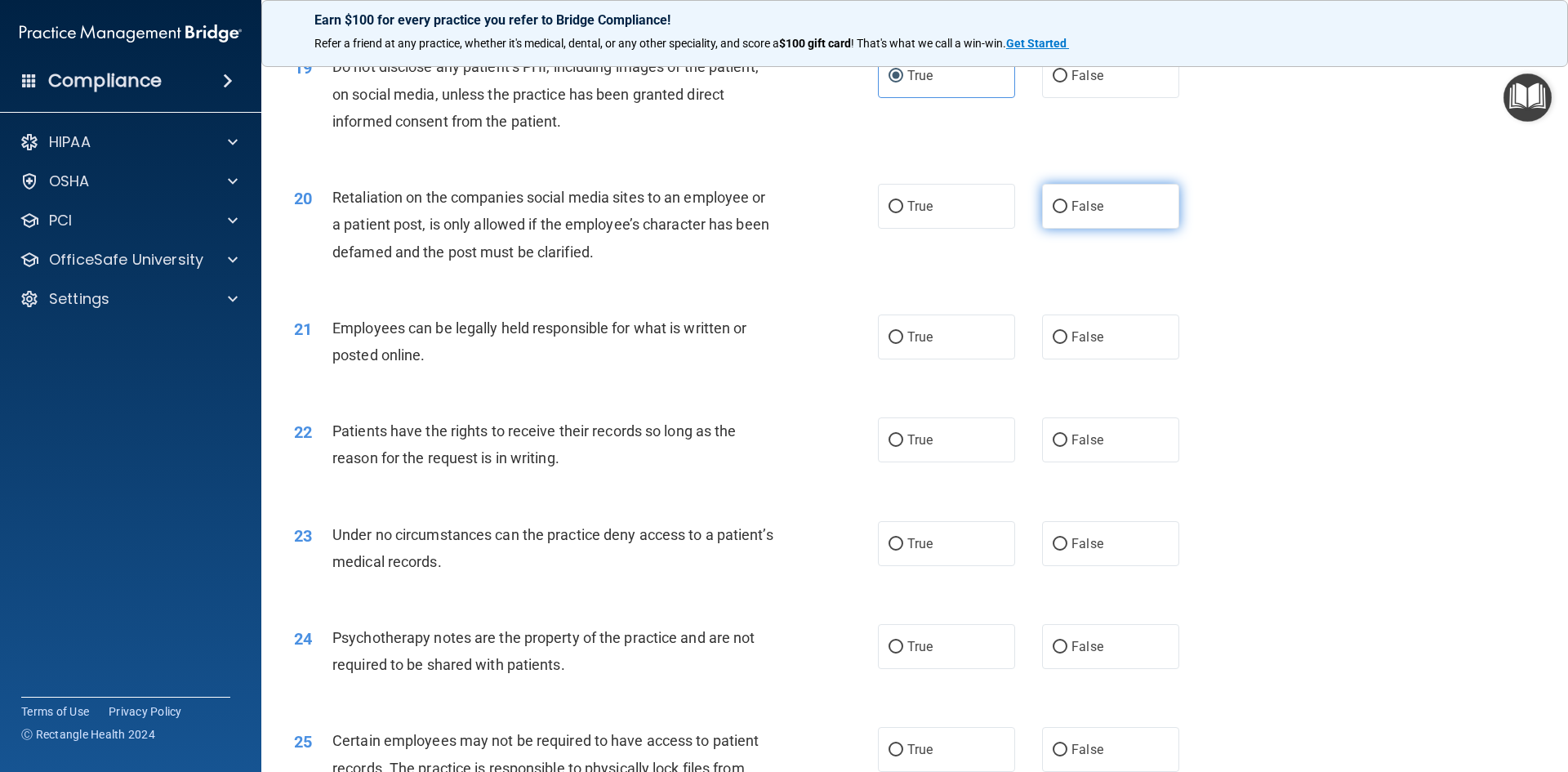
click at [1054, 213] on input "False" at bounding box center [1060, 207] width 15 height 12
radio input "true"
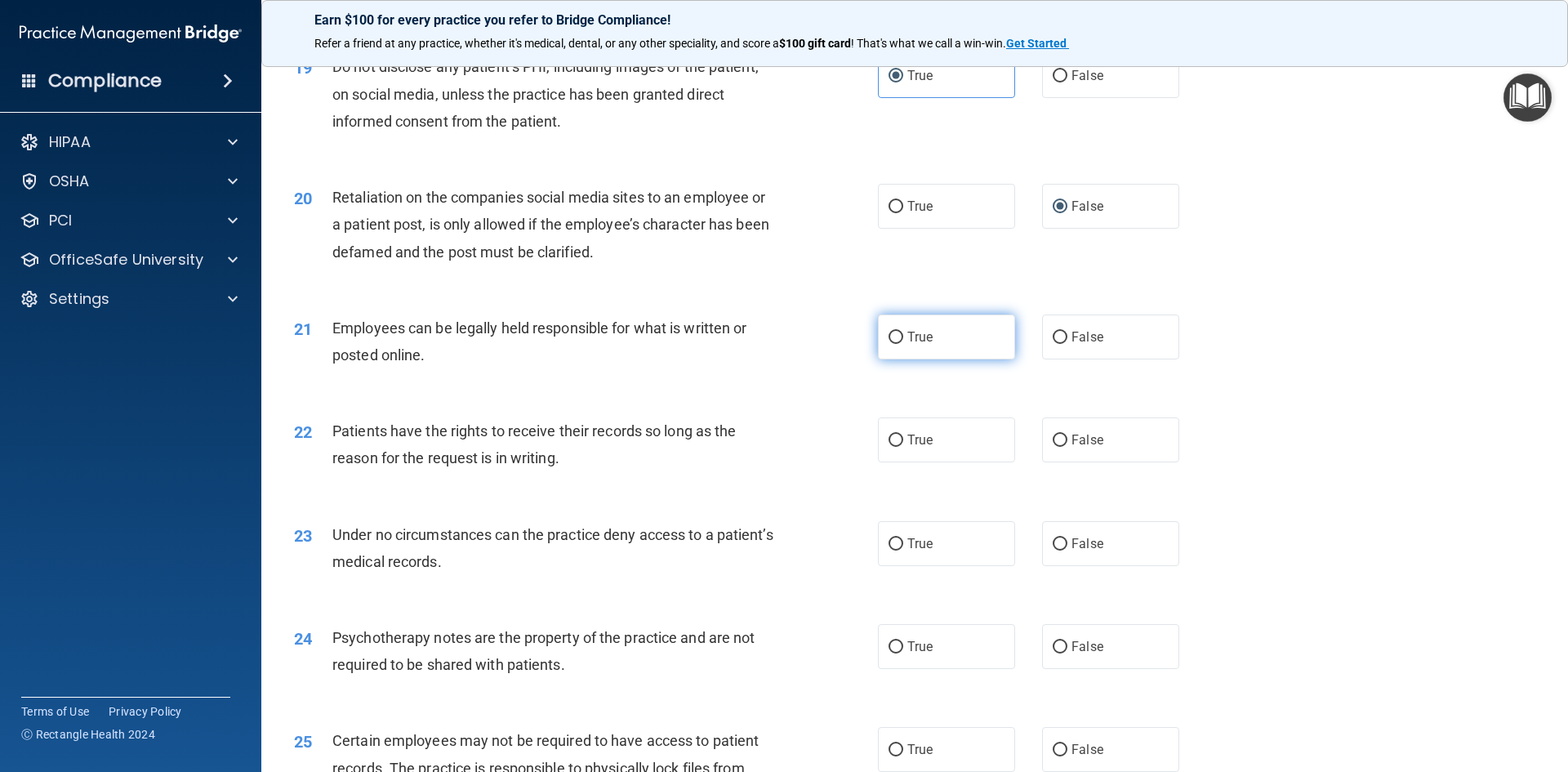
click at [892, 344] on input "True" at bounding box center [896, 337] width 15 height 12
radio input "true"
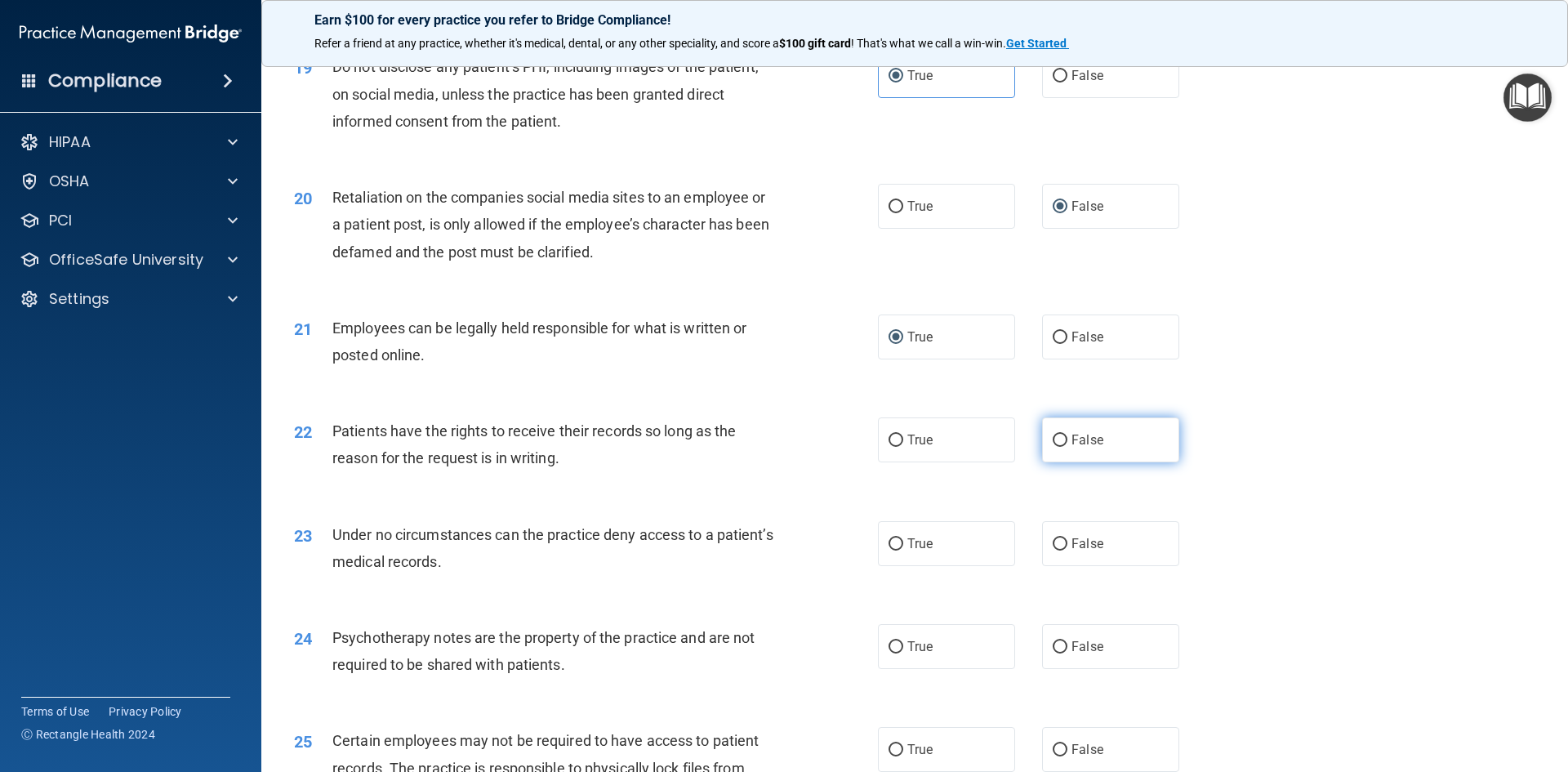
click at [1054, 463] on label "False" at bounding box center [1110, 440] width 137 height 45
click at [1054, 447] on input "False" at bounding box center [1060, 441] width 15 height 12
radio input "true"
click at [898, 566] on label "True" at bounding box center [946, 544] width 137 height 45
click at [898, 550] on input "True" at bounding box center [896, 544] width 15 height 12
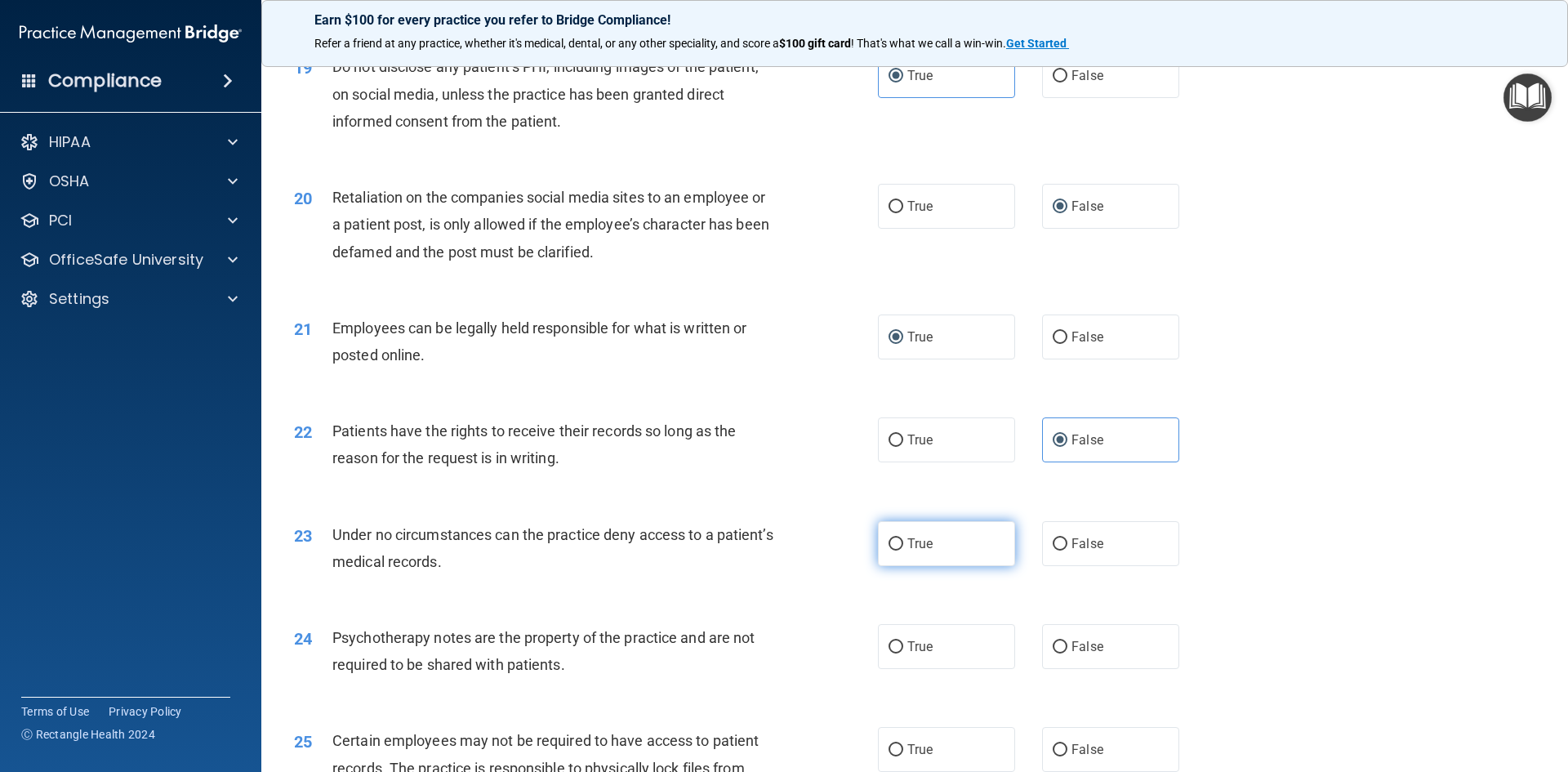
radio input "true"
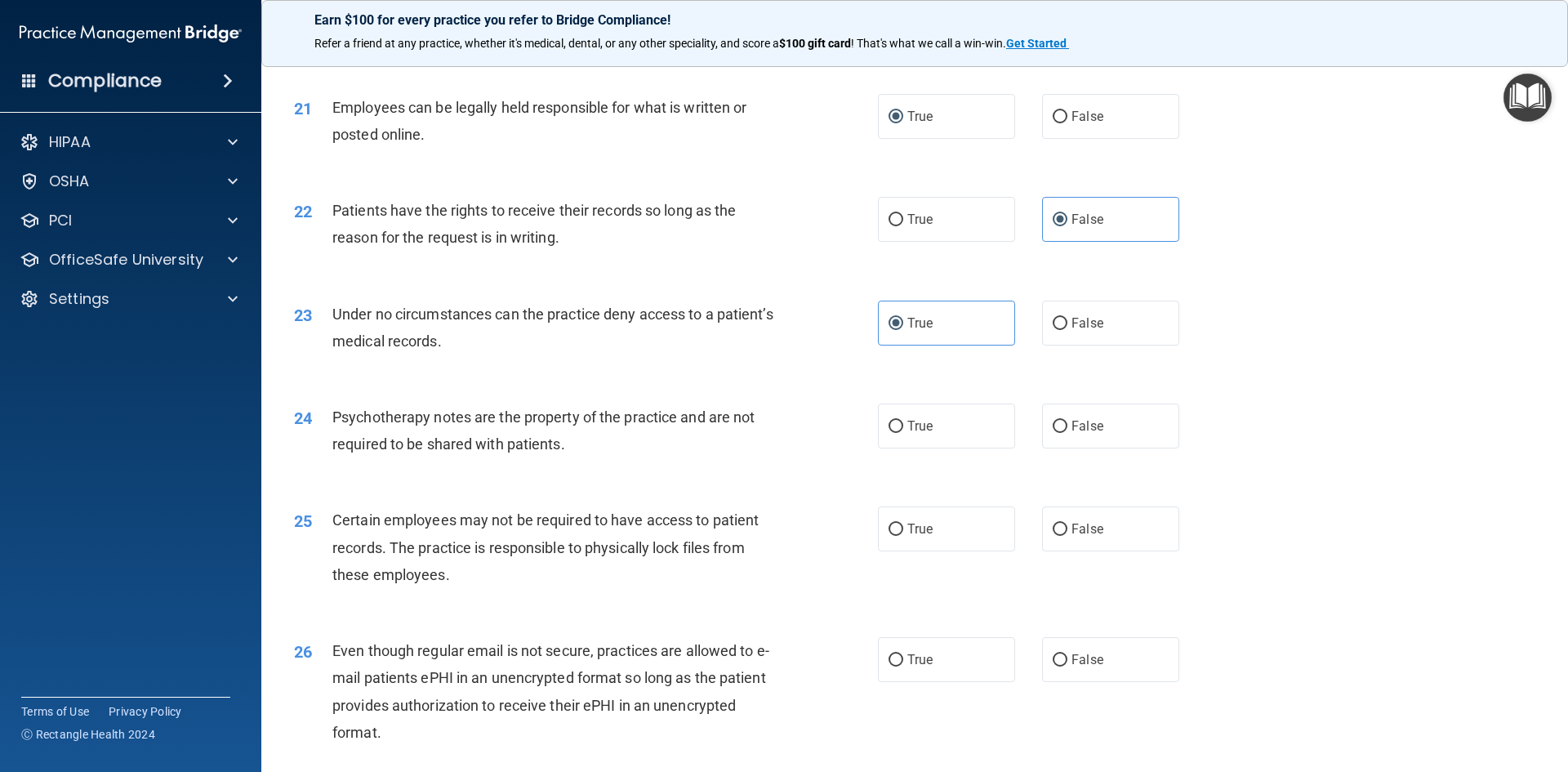
scroll to position [2697, 0]
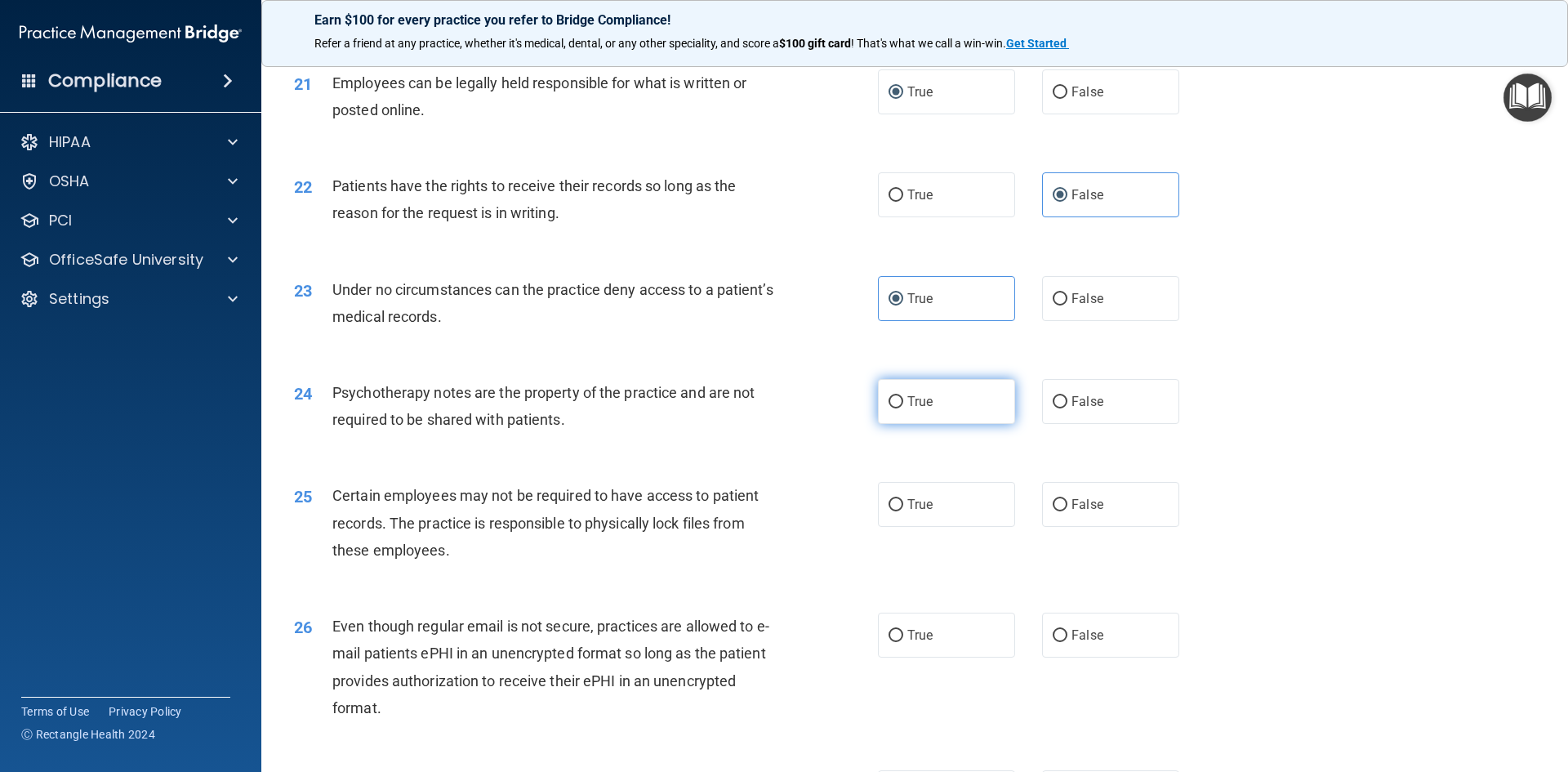
click at [891, 409] on input "True" at bounding box center [896, 402] width 15 height 12
radio input "true"
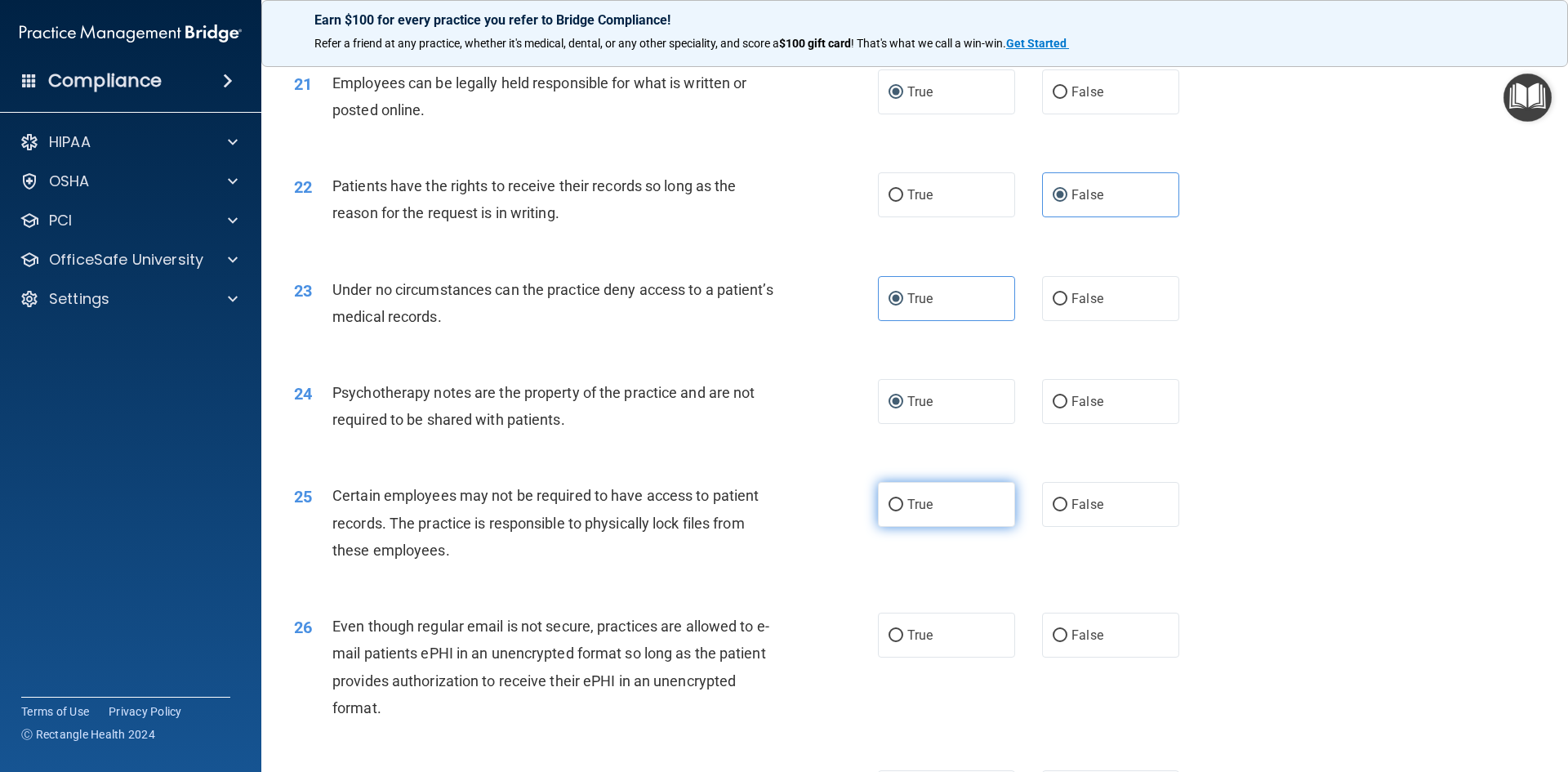
click at [890, 512] on input "True" at bounding box center [896, 505] width 15 height 12
radio input "true"
click at [899, 657] on label "True" at bounding box center [946, 635] width 137 height 45
click at [899, 642] on input "True" at bounding box center [896, 636] width 15 height 12
radio input "true"
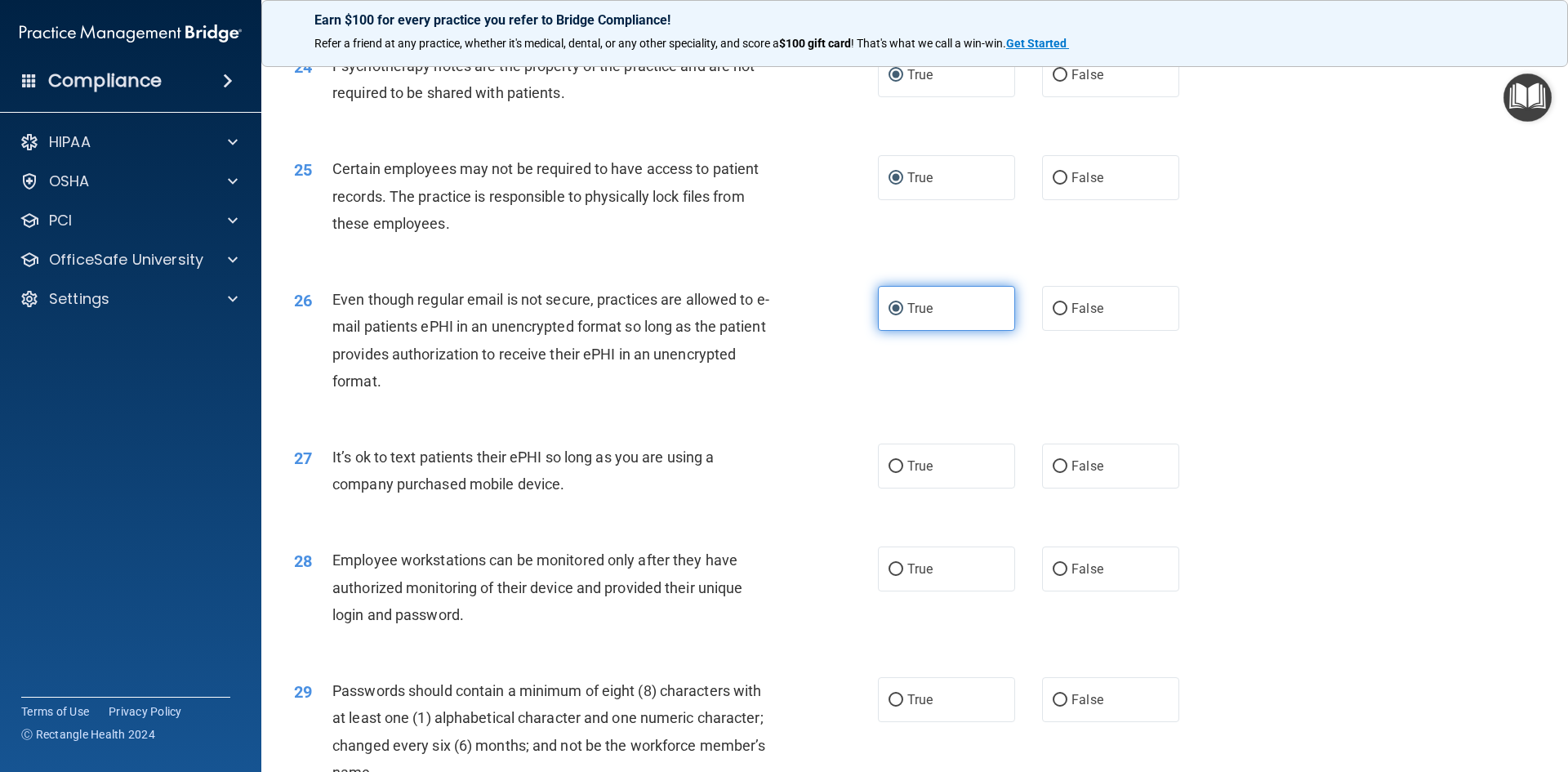
scroll to position [3187, 0]
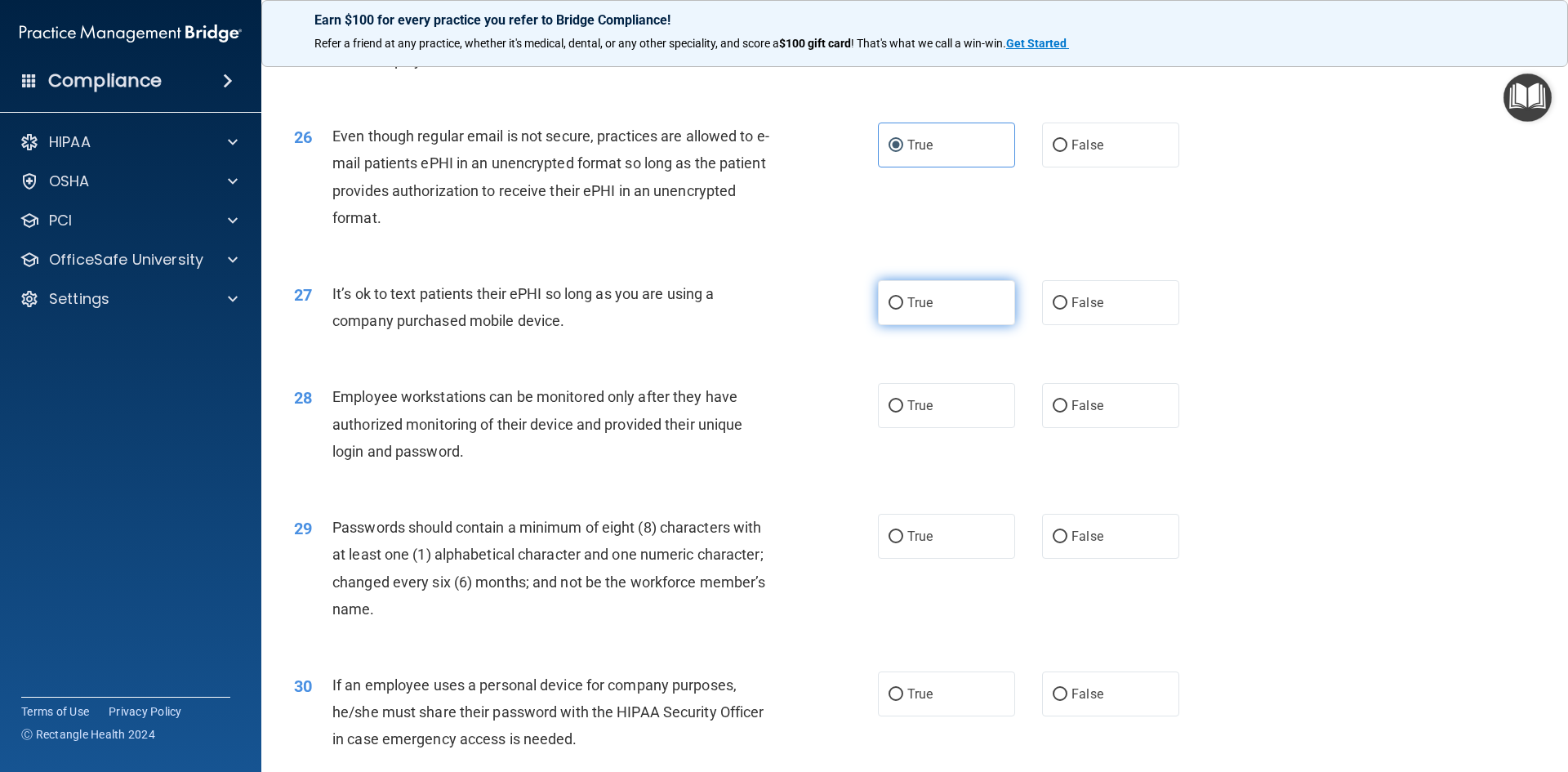
click at [898, 325] on label "True" at bounding box center [946, 303] width 137 height 45
click at [898, 310] on input "True" at bounding box center [896, 304] width 15 height 12
radio input "true"
click at [890, 413] on input "True" at bounding box center [896, 406] width 15 height 12
radio input "true"
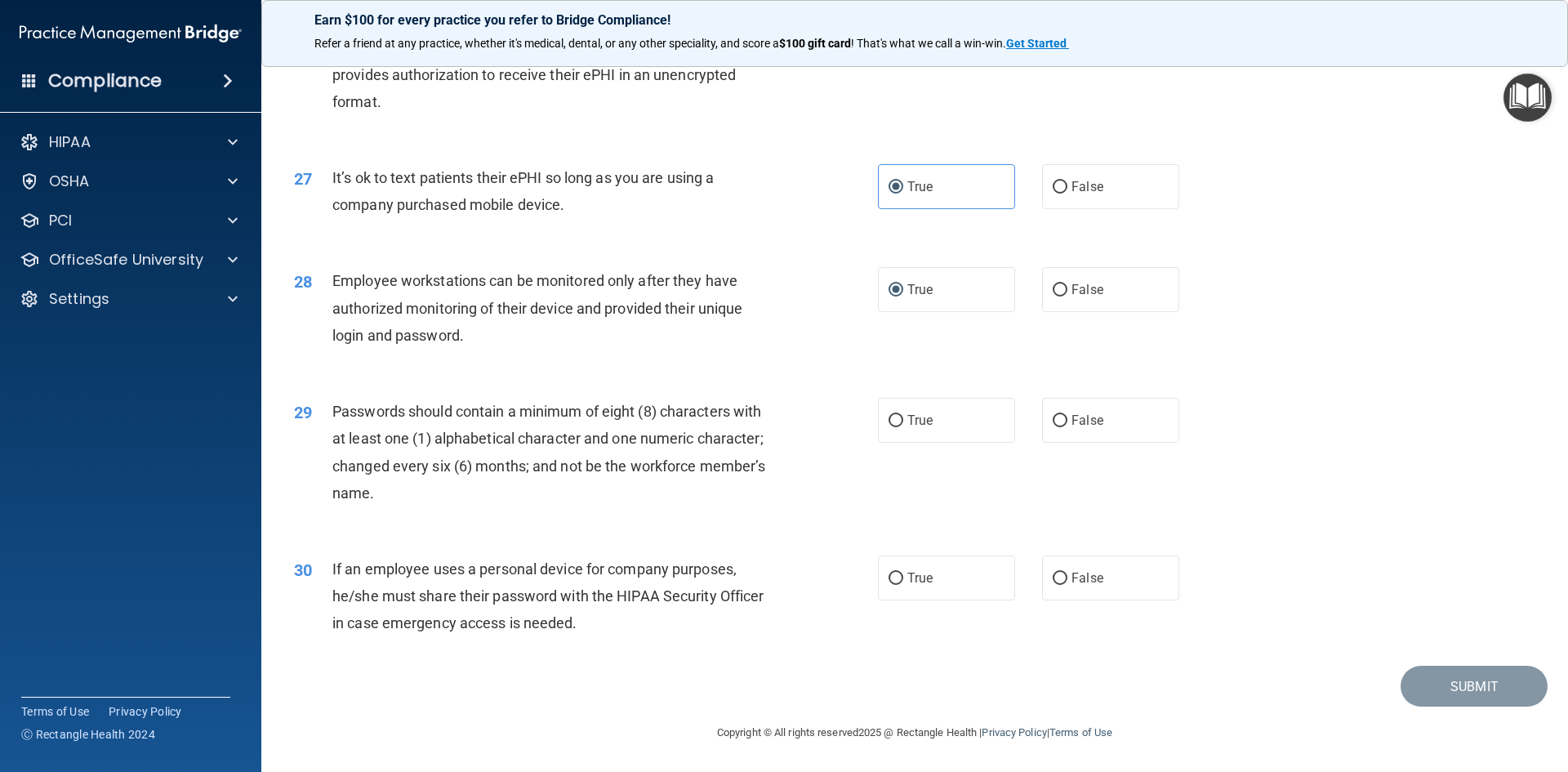
scroll to position [3330, 0]
click at [889, 425] on input "True" at bounding box center [896, 421] width 15 height 12
radio input "true"
click at [1053, 582] on input "False" at bounding box center [1060, 578] width 15 height 12
radio input "true"
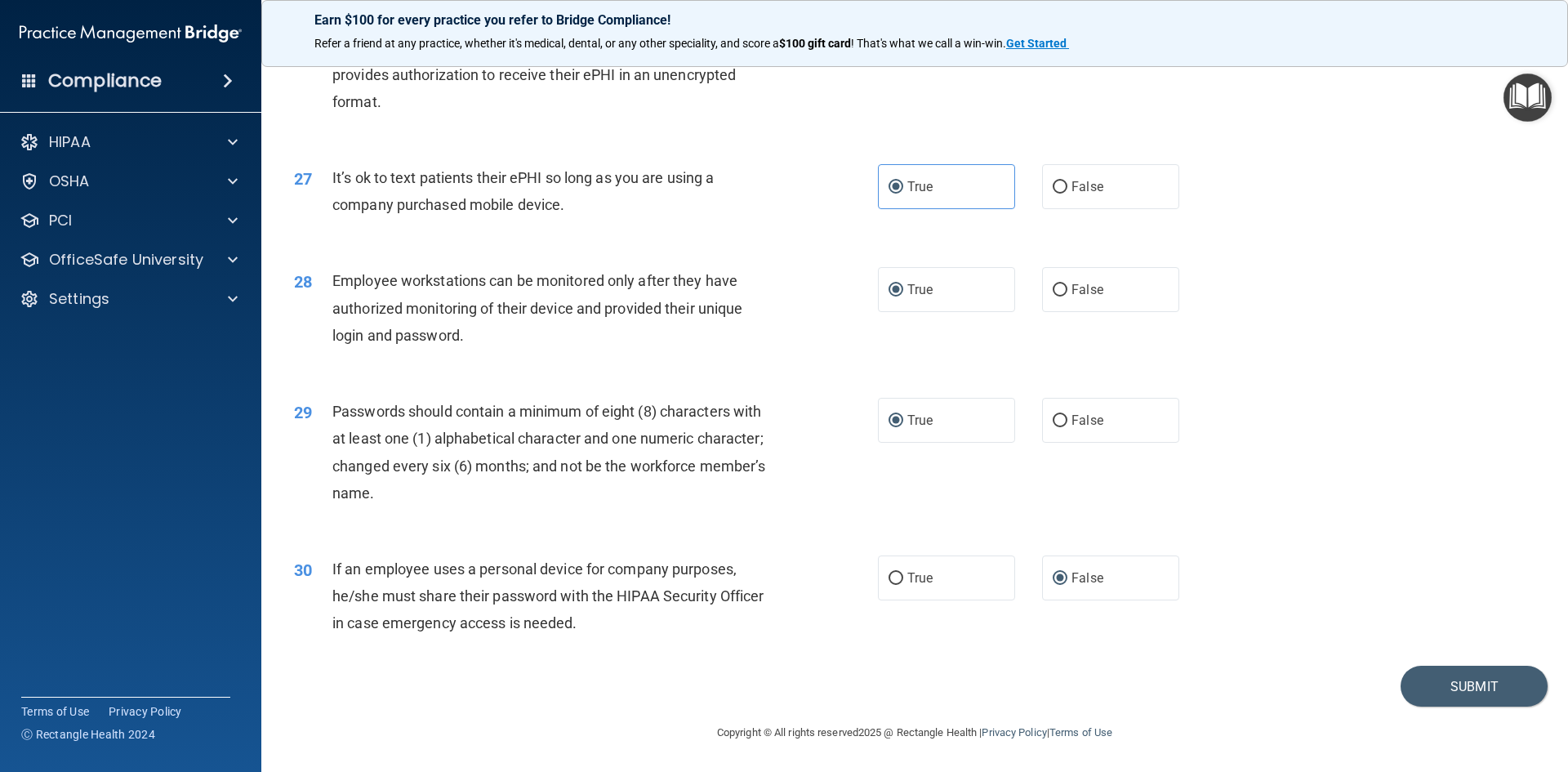
click at [1434, 710] on footer "Copyright © All rights reserved 2025 @ Rectangle Health | Privacy Policy | Term…" at bounding box center [915, 732] width 1242 height 49
click at [1441, 670] on button "Submit" at bounding box center [1474, 687] width 147 height 42
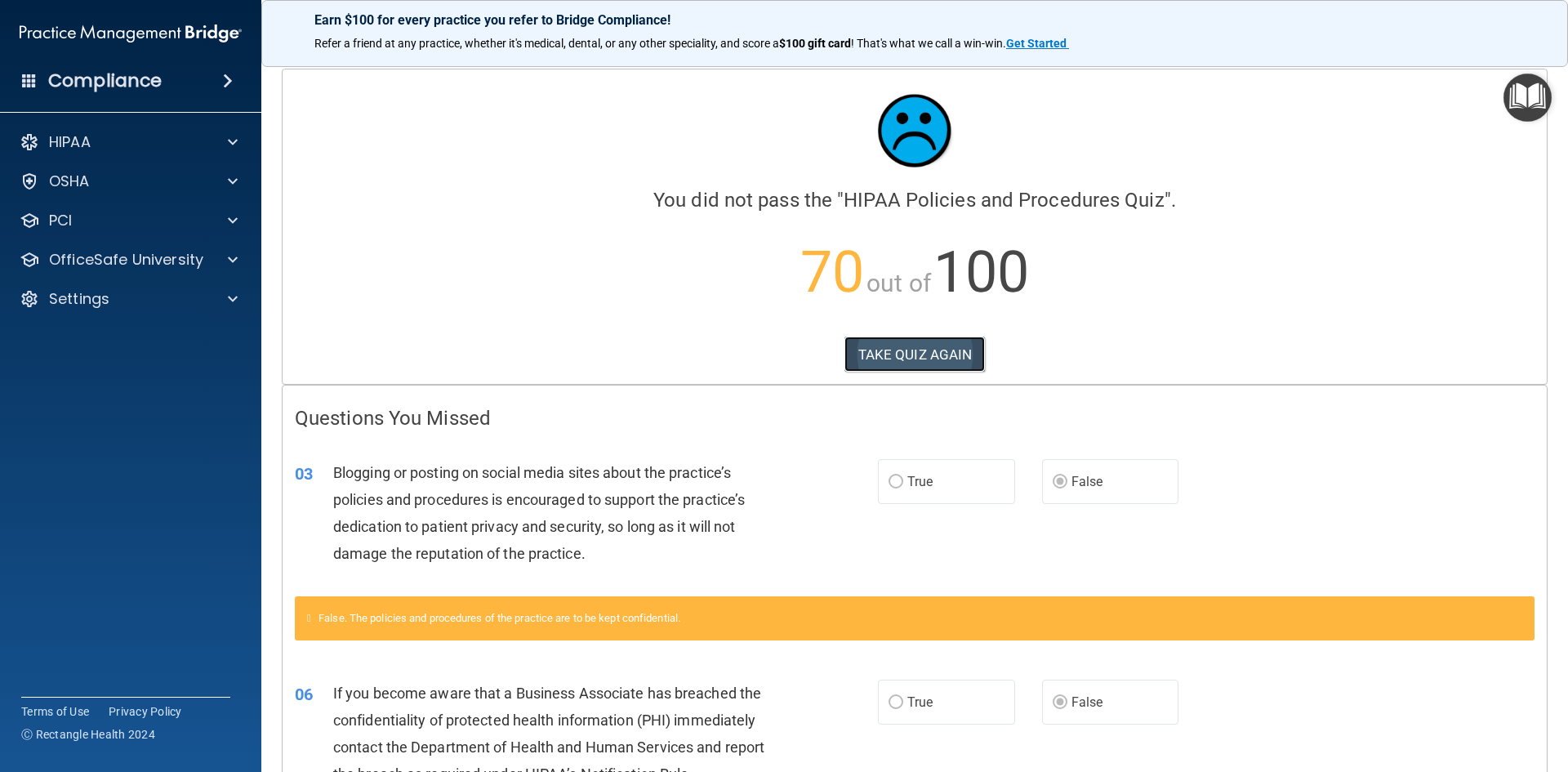
click at [943, 361] on button "TAKE QUIZ AGAIN" at bounding box center [915, 354] width 141 height 36
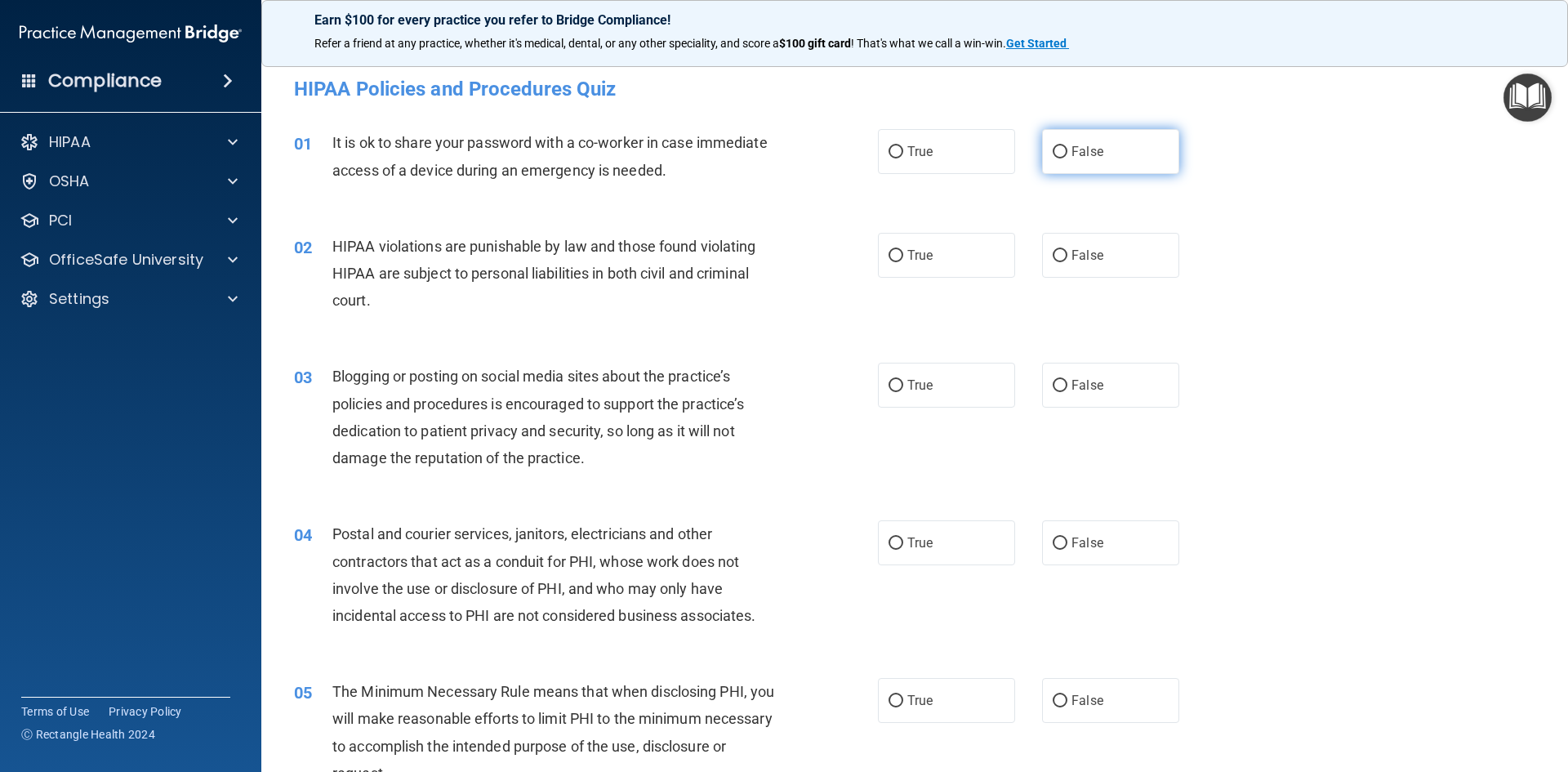
click at [1063, 157] on label "False" at bounding box center [1110, 151] width 137 height 45
click at [1063, 157] on input "False" at bounding box center [1060, 152] width 15 height 12
radio input "true"
click at [889, 257] on input "True" at bounding box center [896, 256] width 15 height 12
radio input "true"
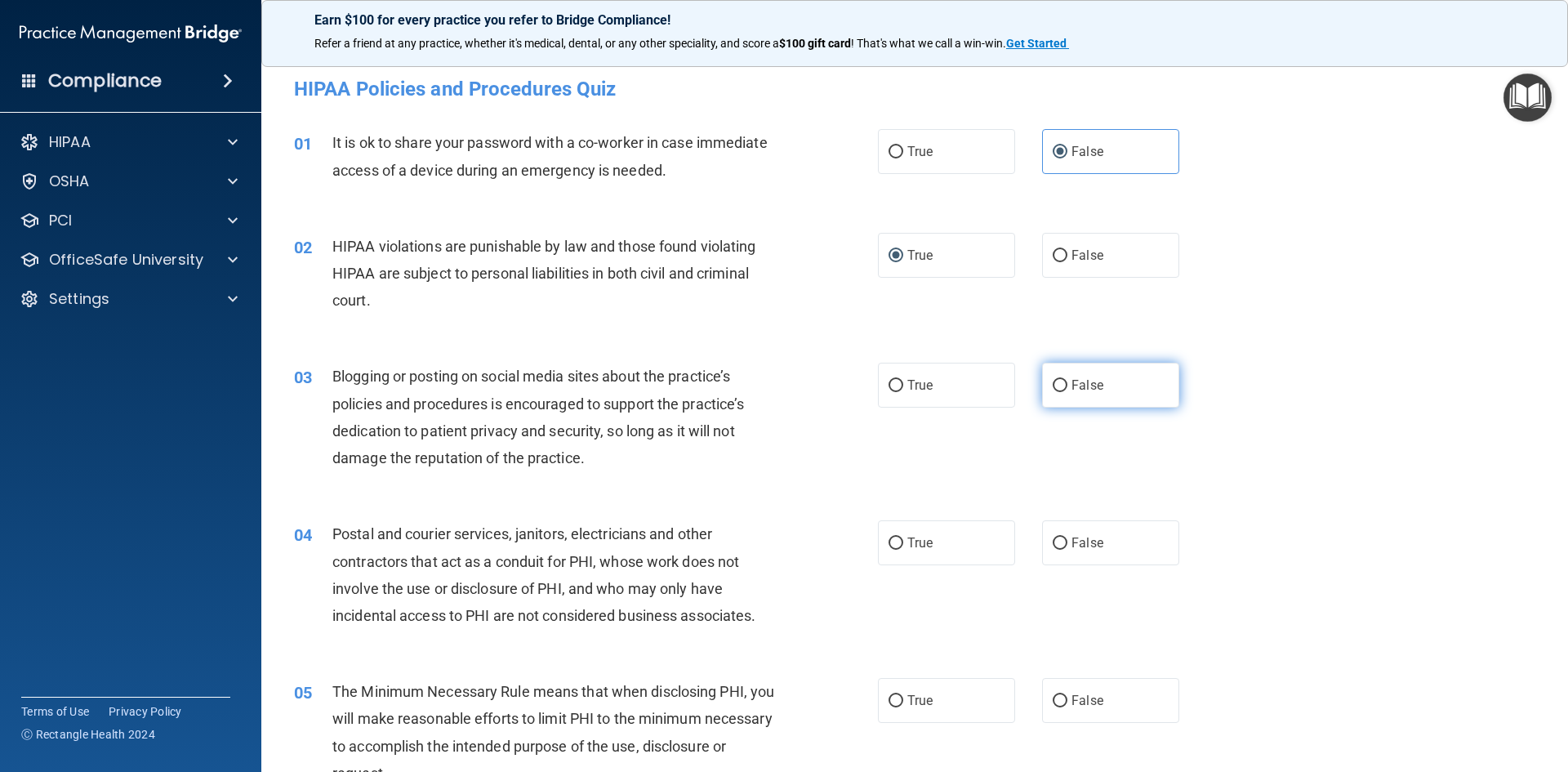
click at [1053, 381] on input "False" at bounding box center [1060, 386] width 15 height 12
radio input "true"
click at [889, 539] on input "True" at bounding box center [896, 543] width 15 height 12
radio input "true"
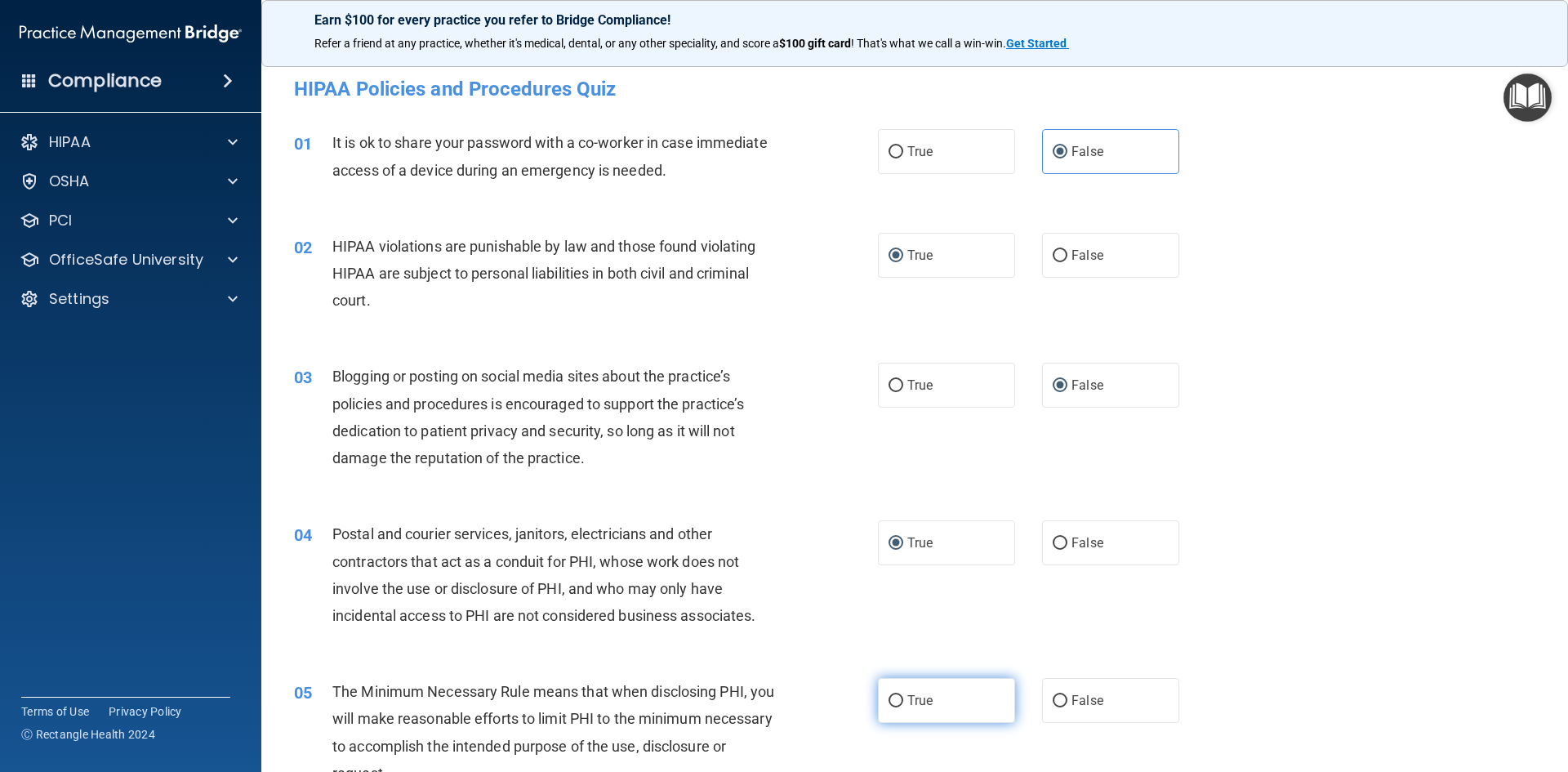
click at [889, 706] on input "True" at bounding box center [896, 701] width 15 height 12
radio input "true"
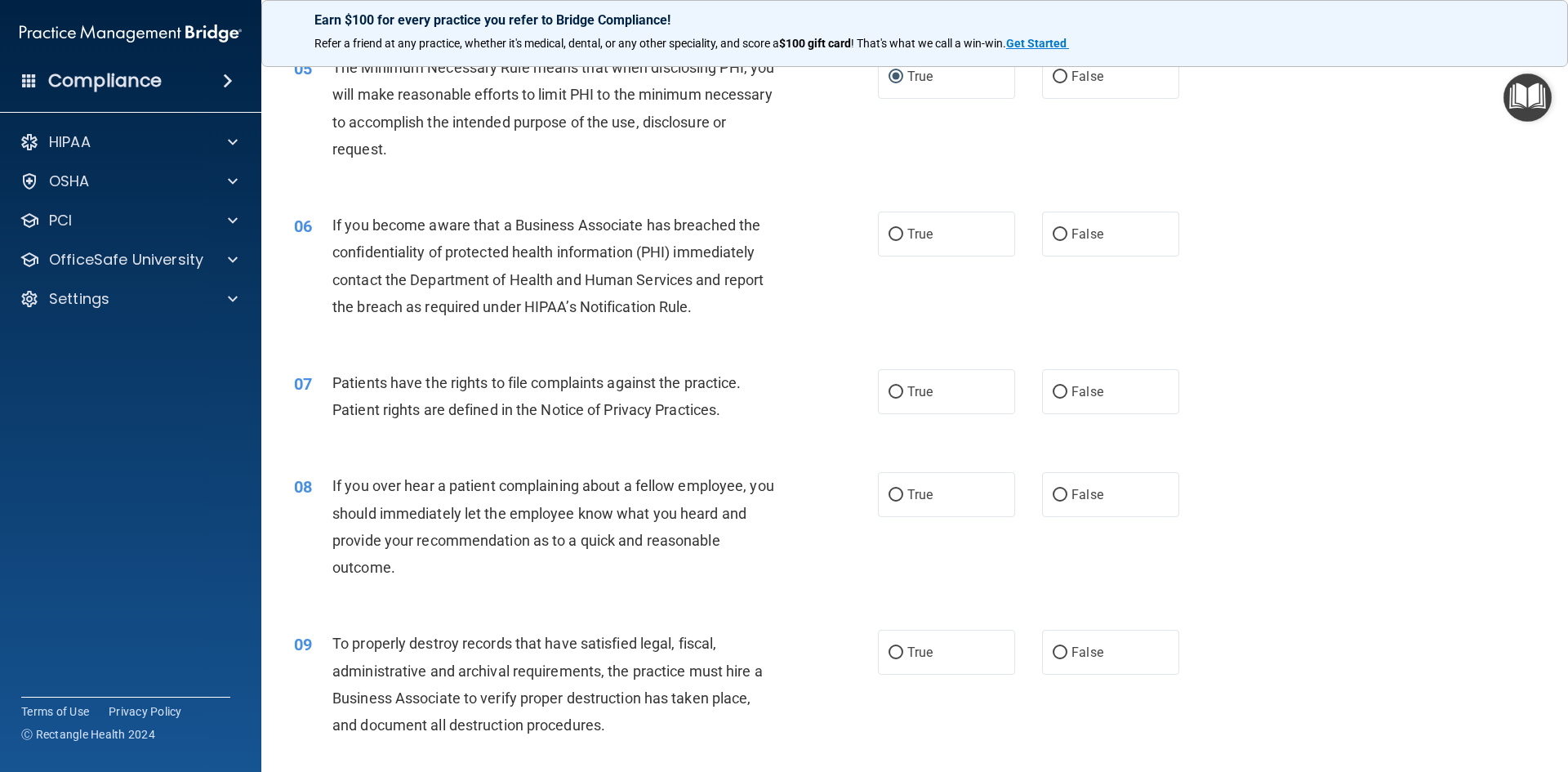
scroll to position [654, 0]
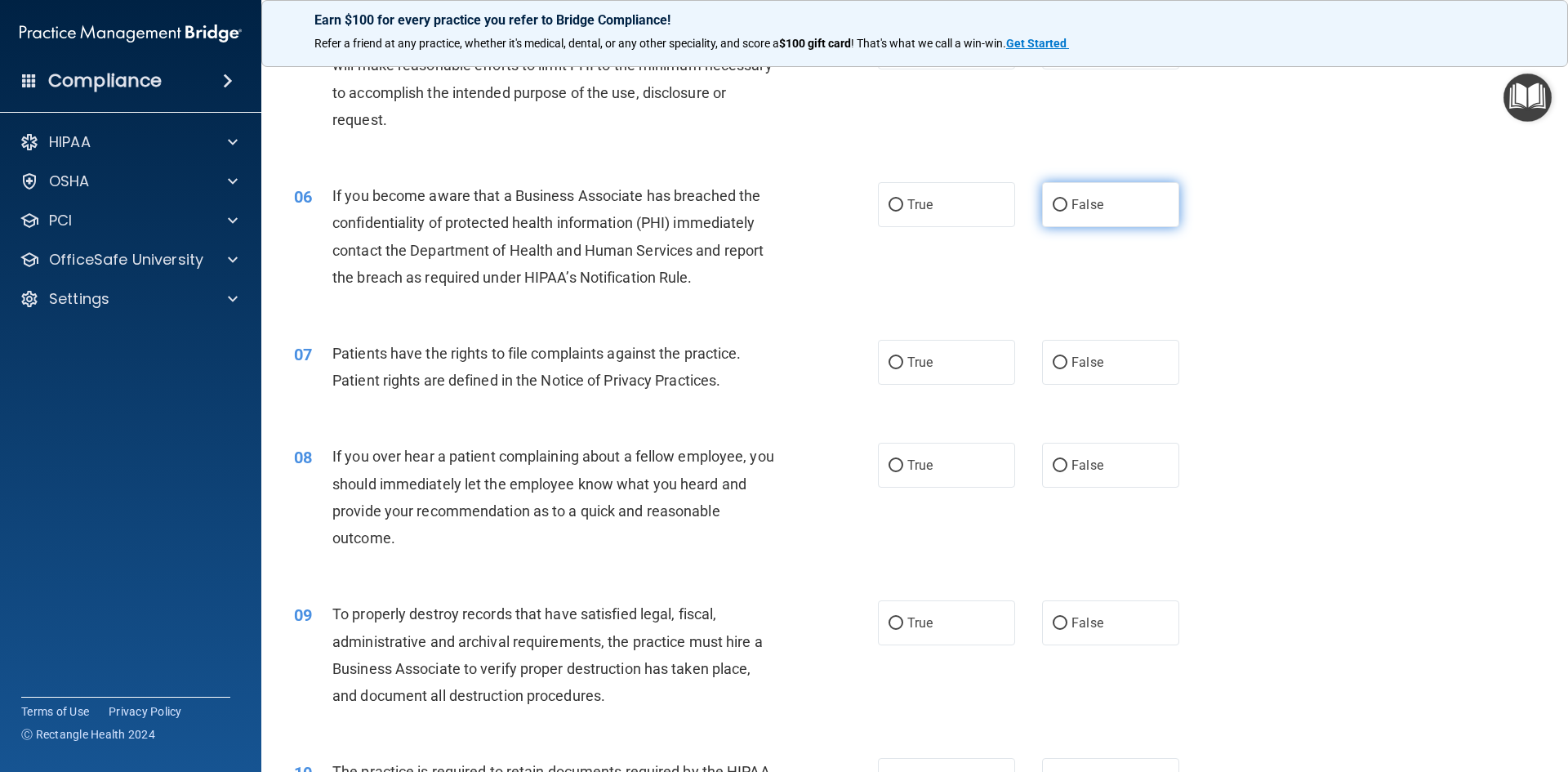
click at [1055, 199] on input "False" at bounding box center [1060, 205] width 15 height 12
radio input "true"
click at [895, 363] on input "True" at bounding box center [896, 363] width 15 height 12
radio input "true"
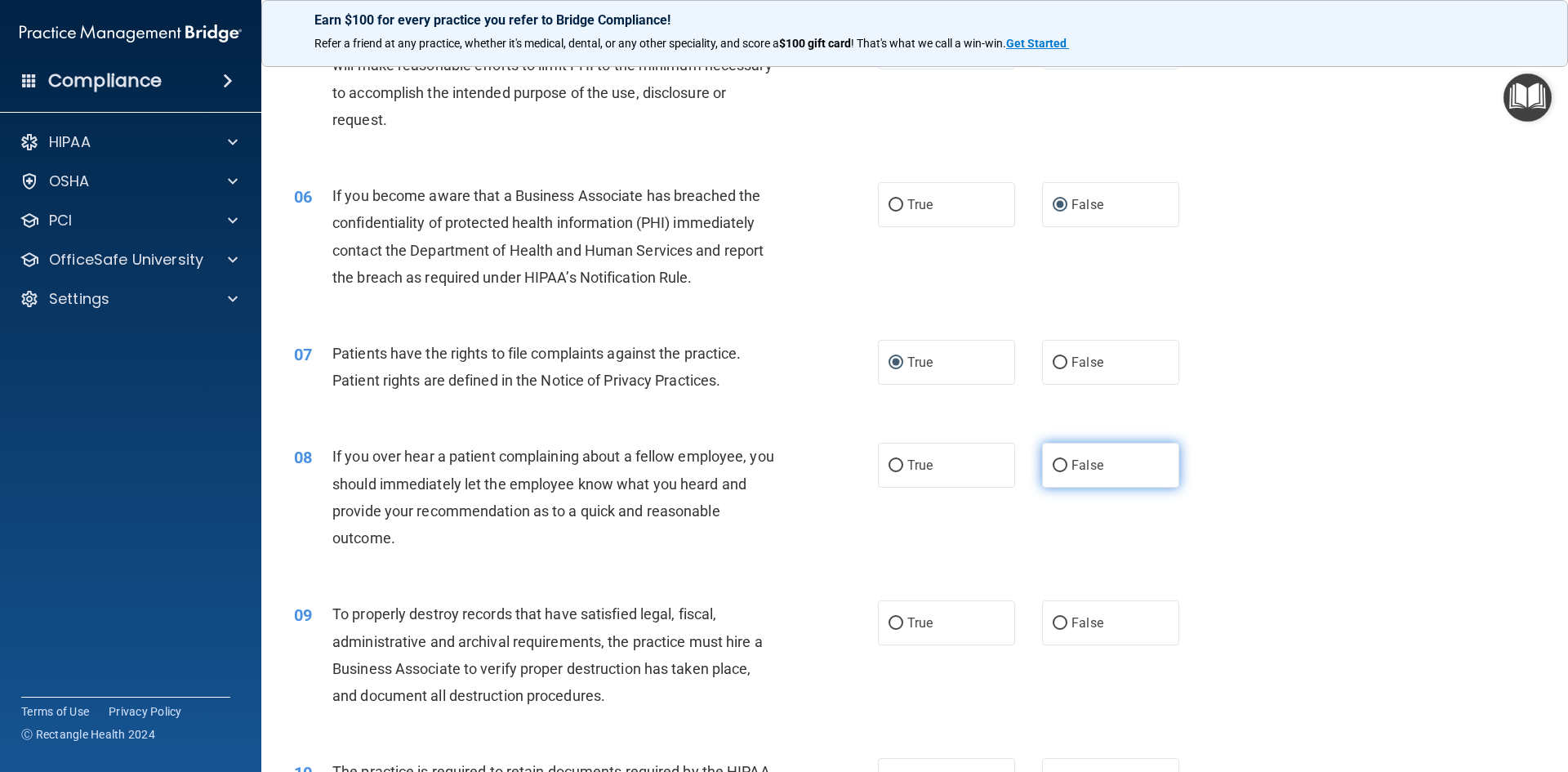
click at [1060, 468] on label "False" at bounding box center [1110, 465] width 137 height 45
click at [1060, 468] on input "False" at bounding box center [1060, 466] width 15 height 12
radio input "true"
click at [1053, 618] on input "False" at bounding box center [1060, 624] width 15 height 12
radio input "true"
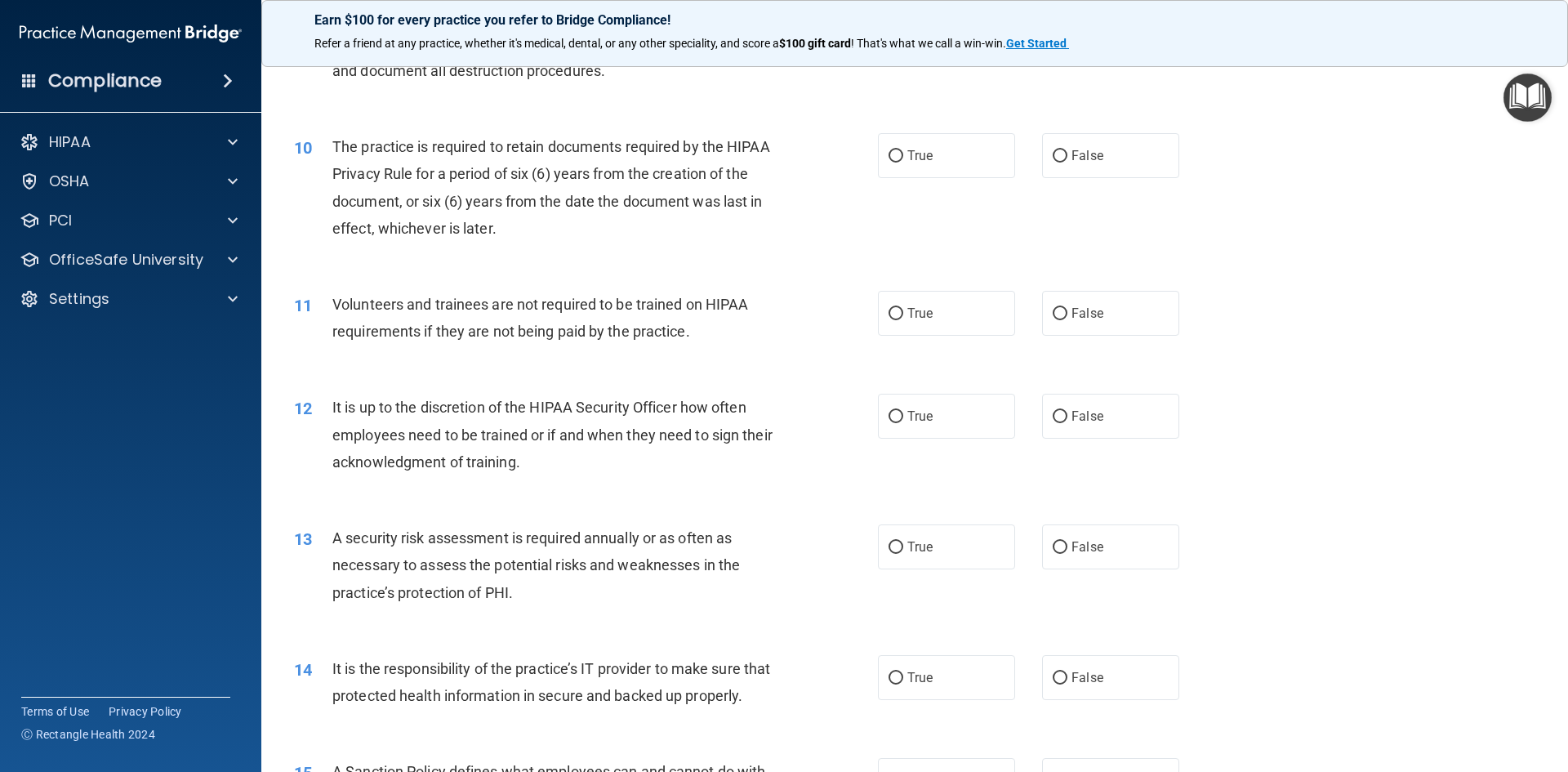
scroll to position [1308, 0]
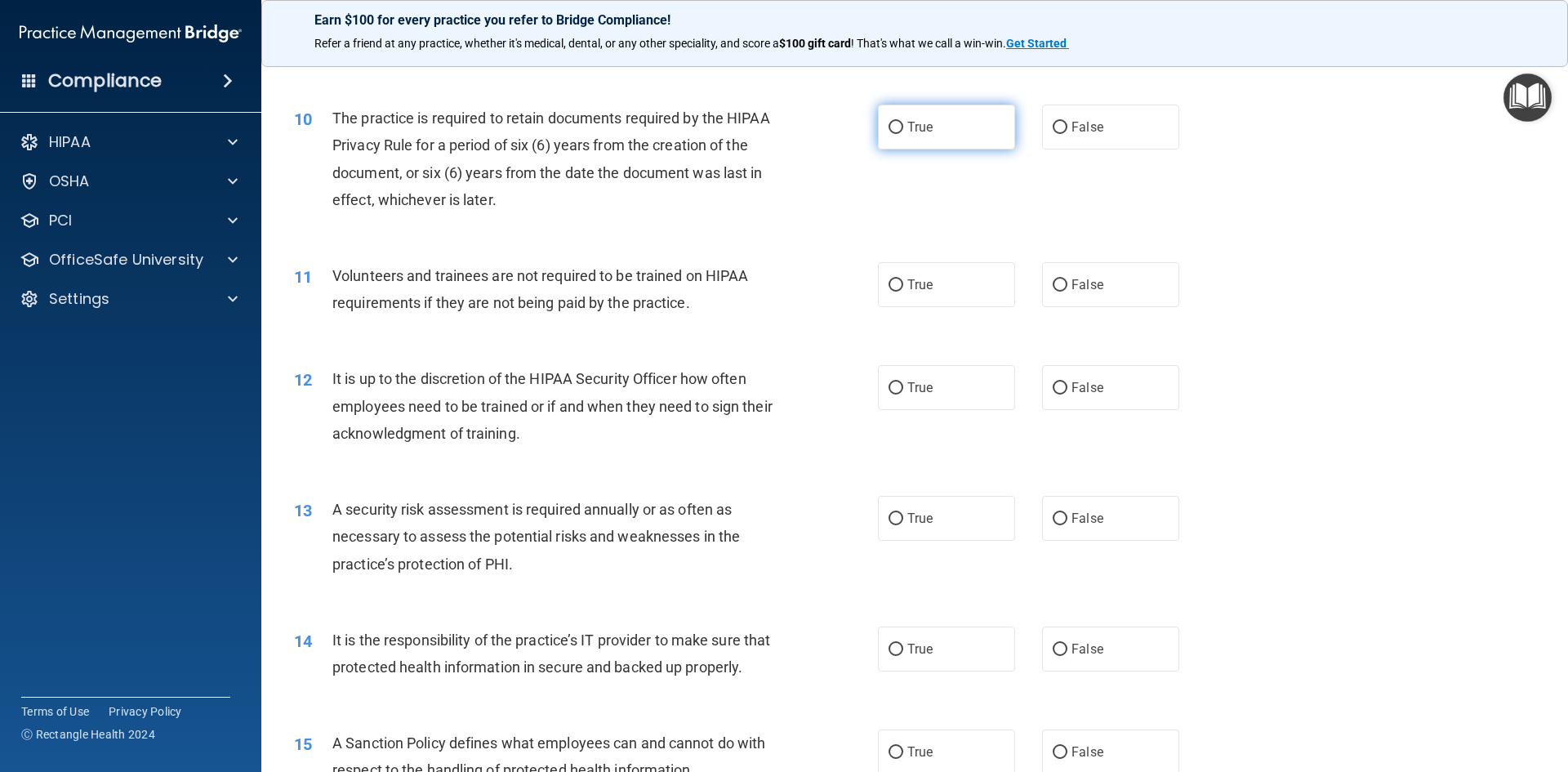
click at [889, 121] on input "True" at bounding box center [896, 127] width 15 height 12
radio input "true"
click at [1057, 283] on input "False" at bounding box center [1060, 286] width 15 height 12
radio input "true"
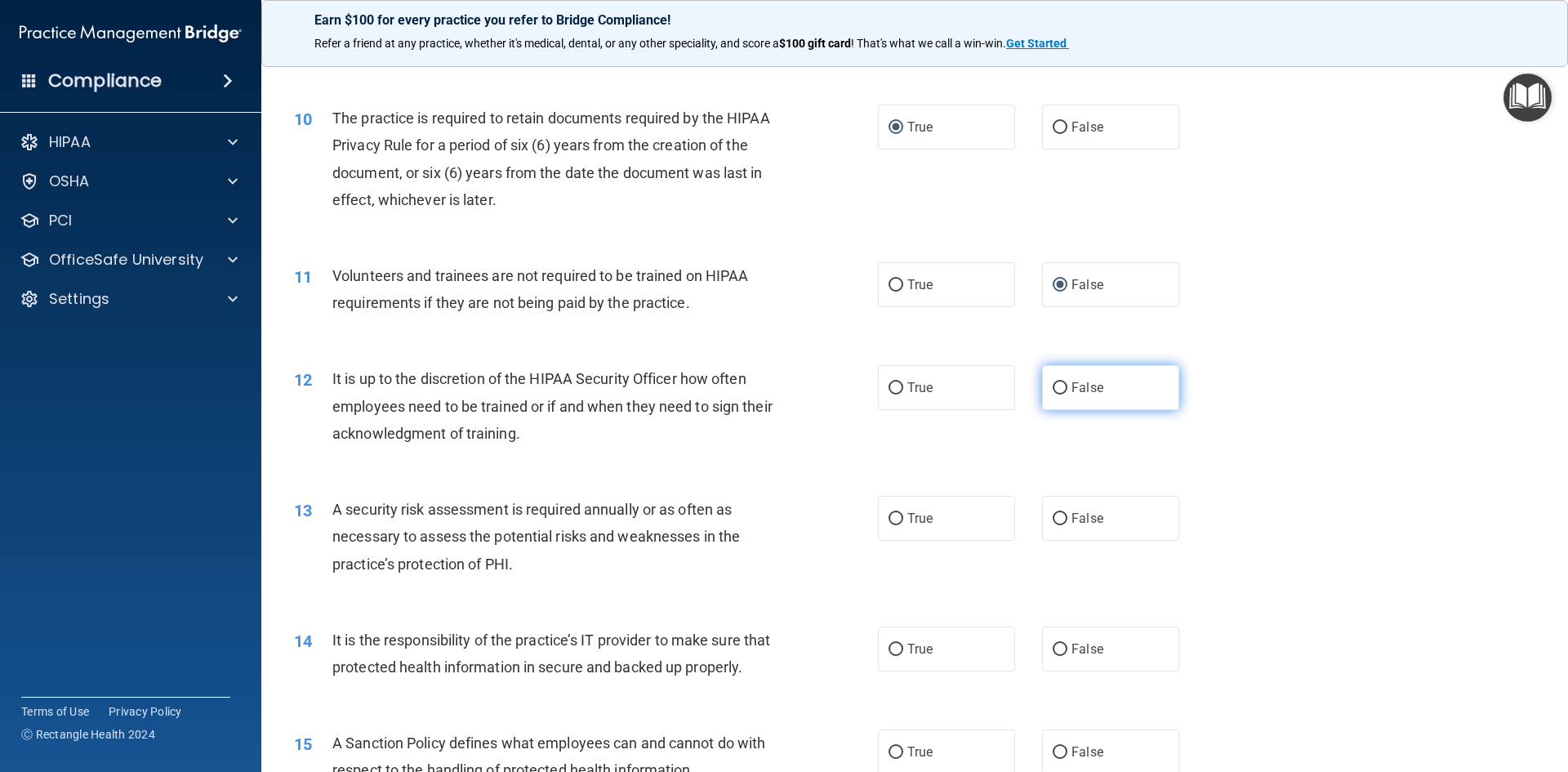
click at [1058, 384] on input "False" at bounding box center [1060, 388] width 15 height 12
radio input "true"
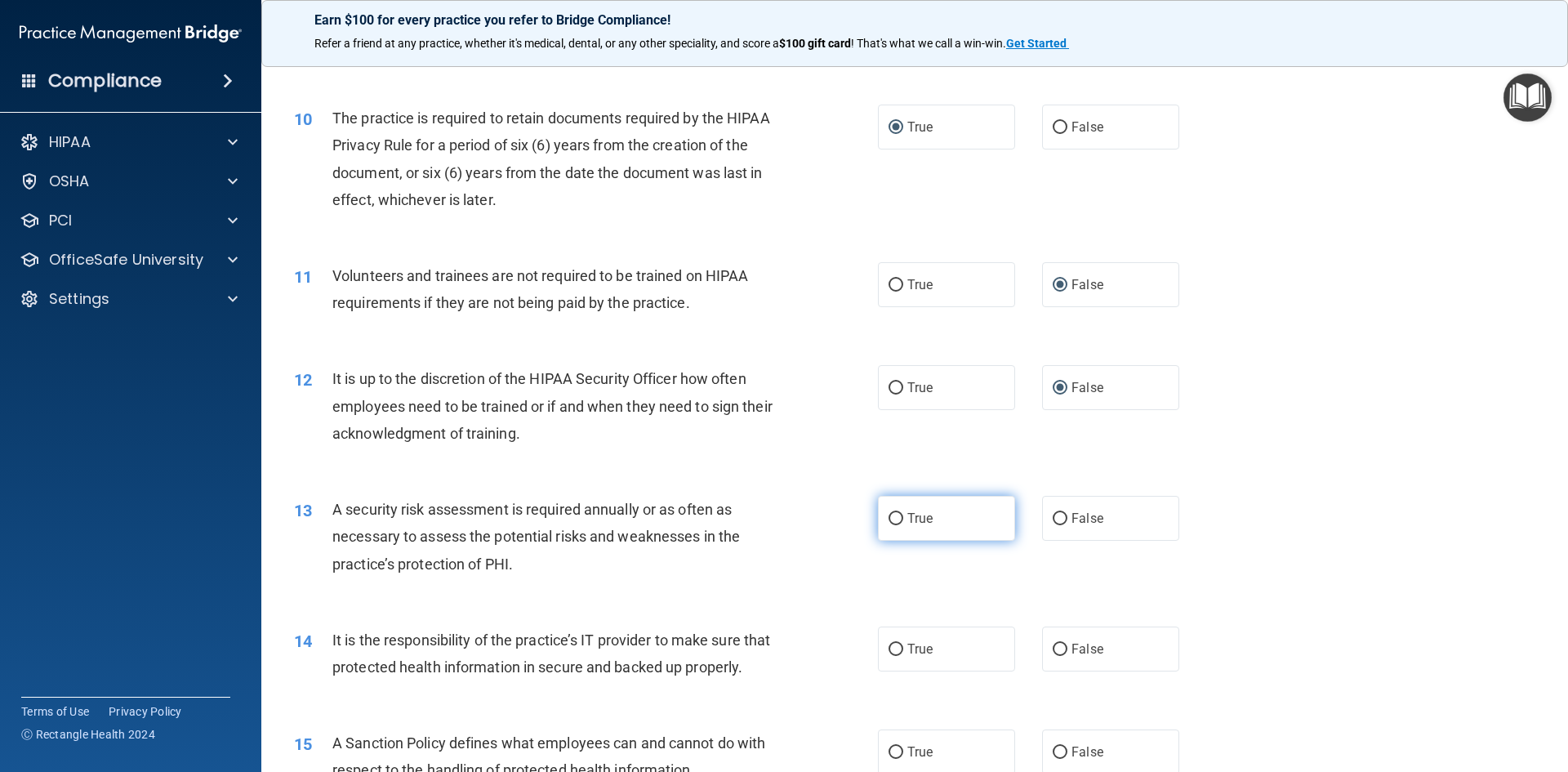
click at [908, 517] on span "True" at bounding box center [920, 518] width 25 height 16
click at [902, 517] on input "True" at bounding box center [896, 519] width 15 height 12
radio input "true"
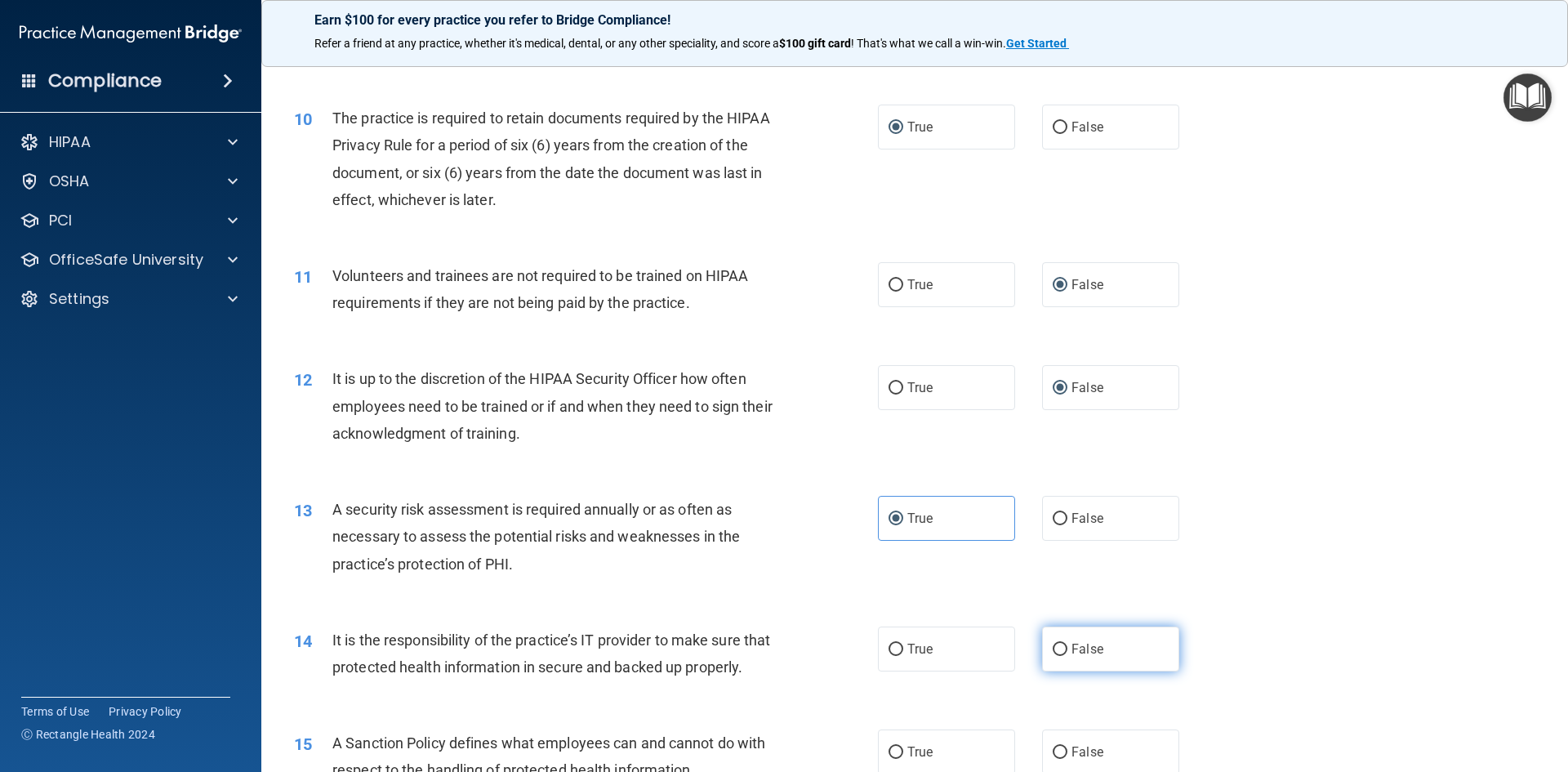
click at [1053, 654] on input "False" at bounding box center [1060, 650] width 15 height 12
radio input "true"
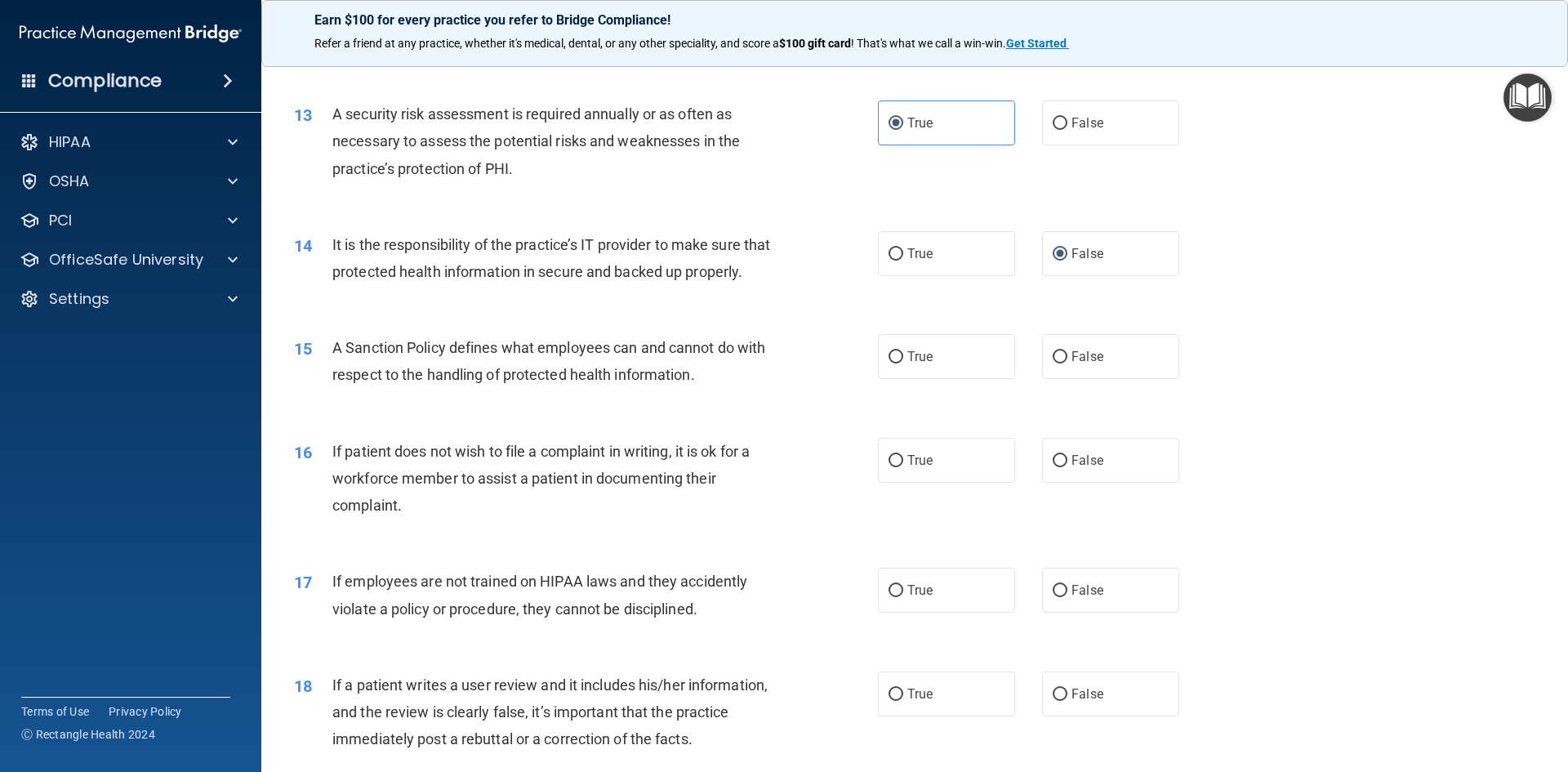
scroll to position [1716, 0]
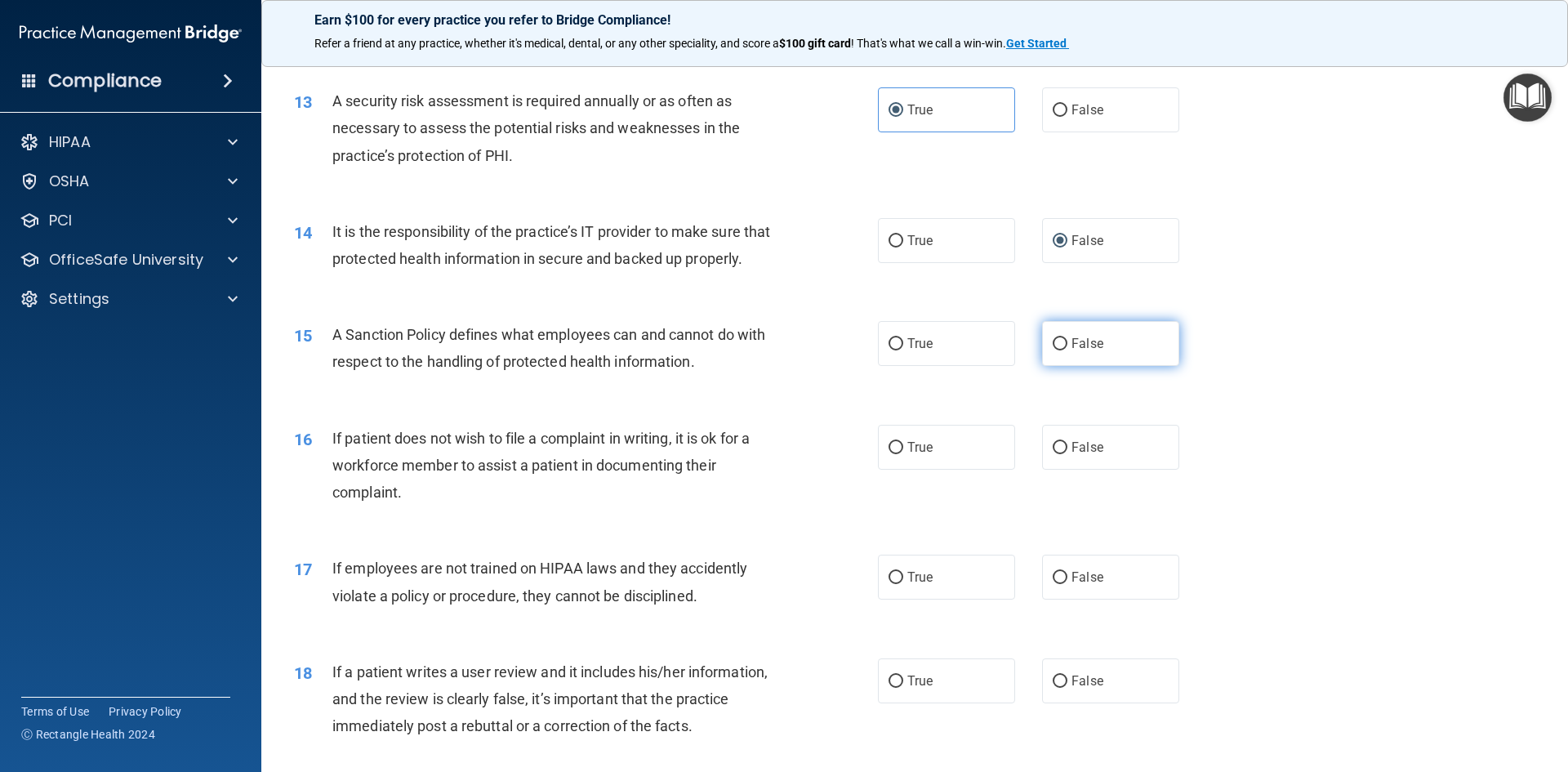
click at [1060, 366] on label "False" at bounding box center [1110, 343] width 137 height 45
click at [1060, 350] on input "False" at bounding box center [1060, 344] width 15 height 12
radio input "true"
click at [892, 455] on input "True" at bounding box center [896, 448] width 15 height 12
radio input "true"
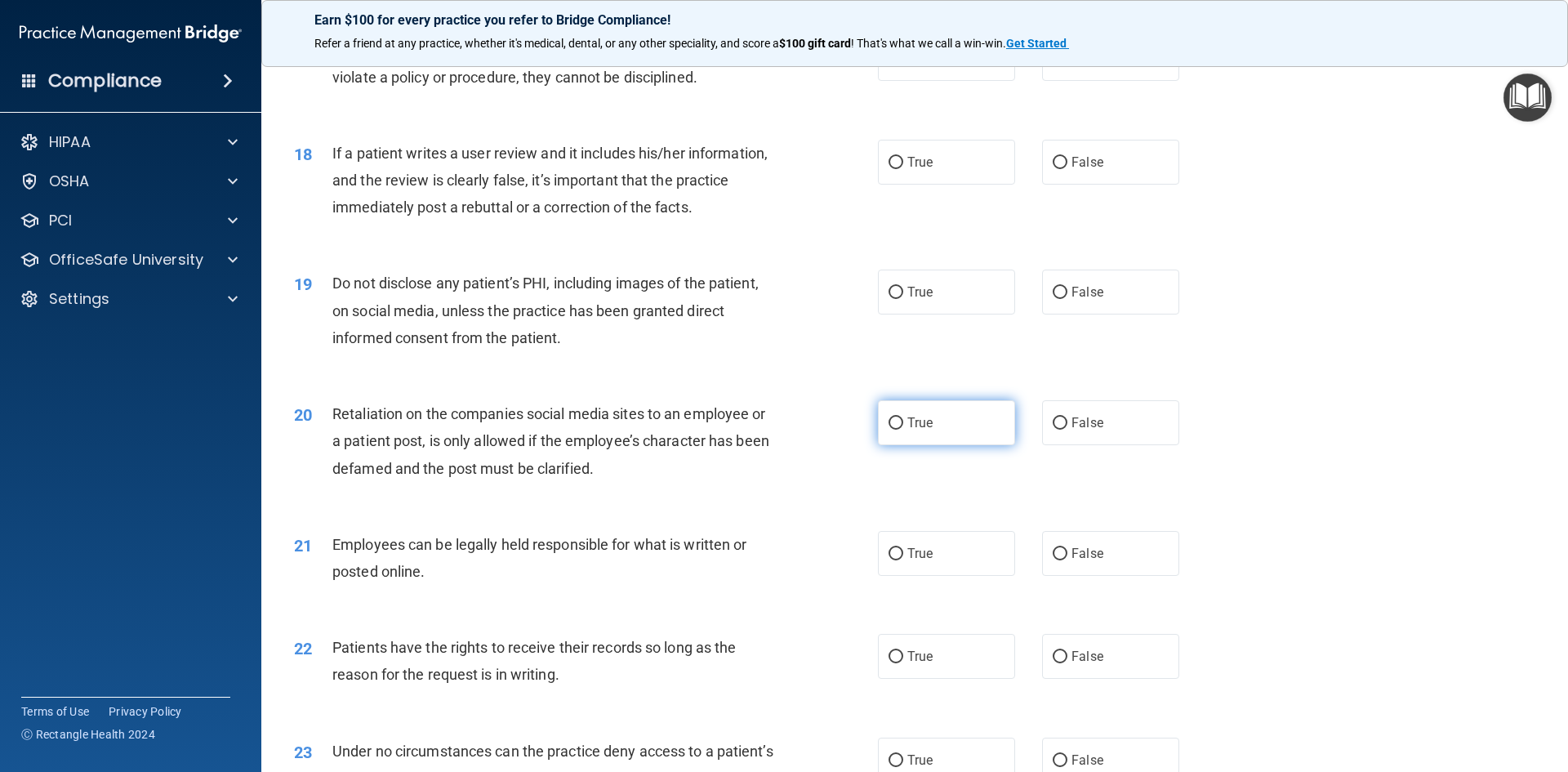
scroll to position [2206, 0]
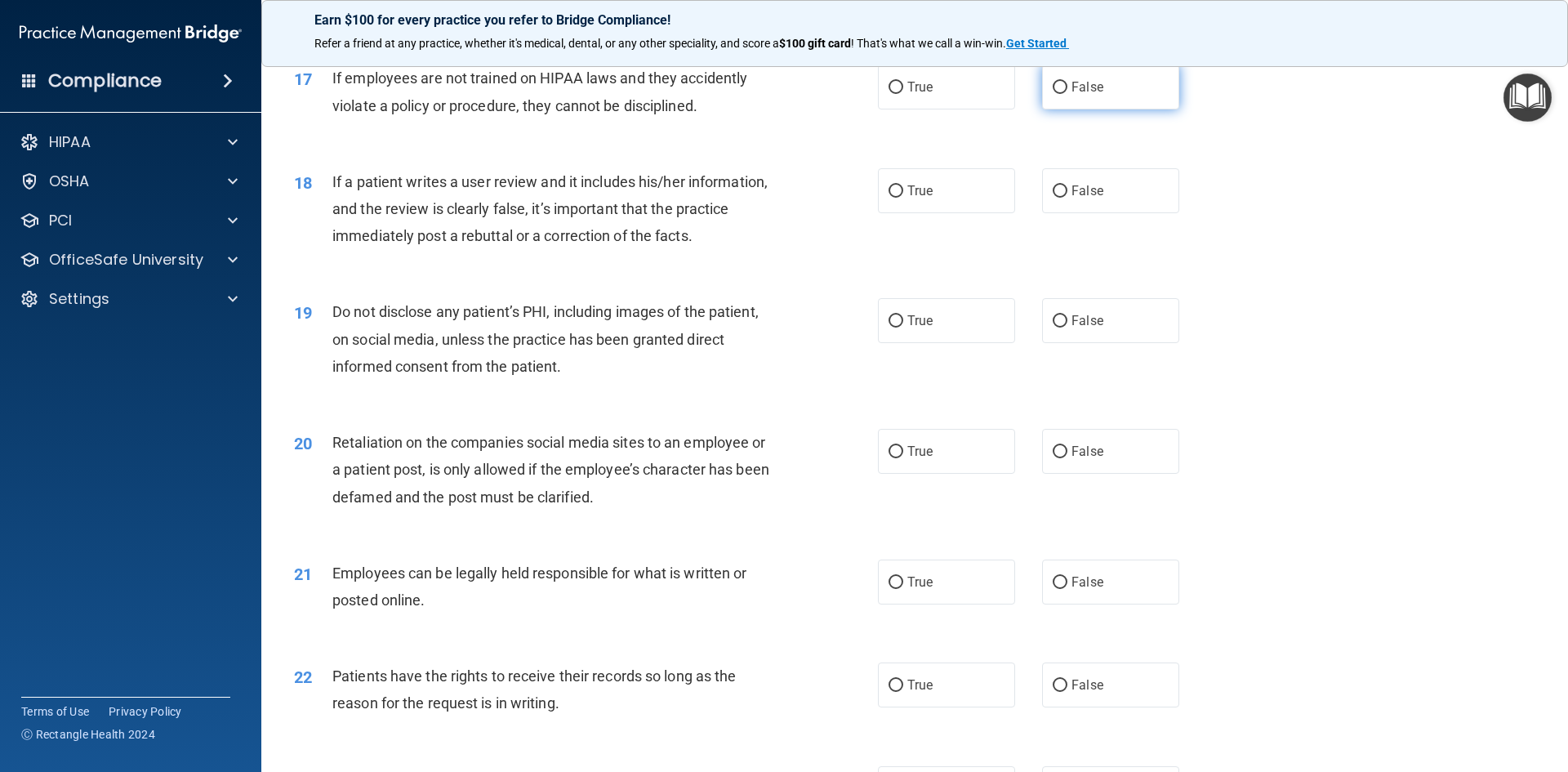
click at [1060, 94] on input "False" at bounding box center [1060, 88] width 15 height 12
radio input "true"
click at [1055, 198] on input "False" at bounding box center [1060, 191] width 15 height 12
radio input "true"
click at [889, 327] on input "True" at bounding box center [896, 321] width 15 height 12
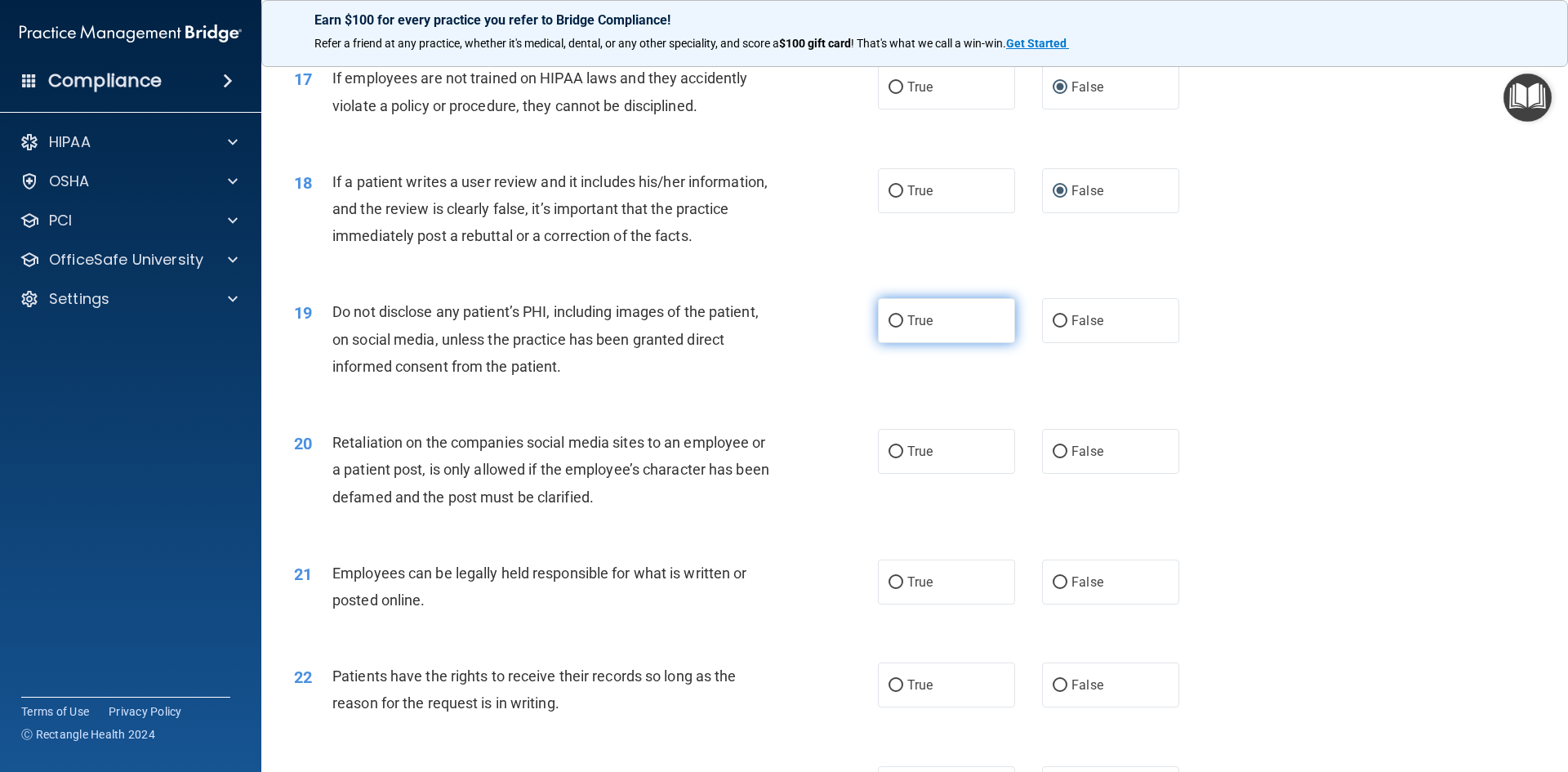
radio input "true"
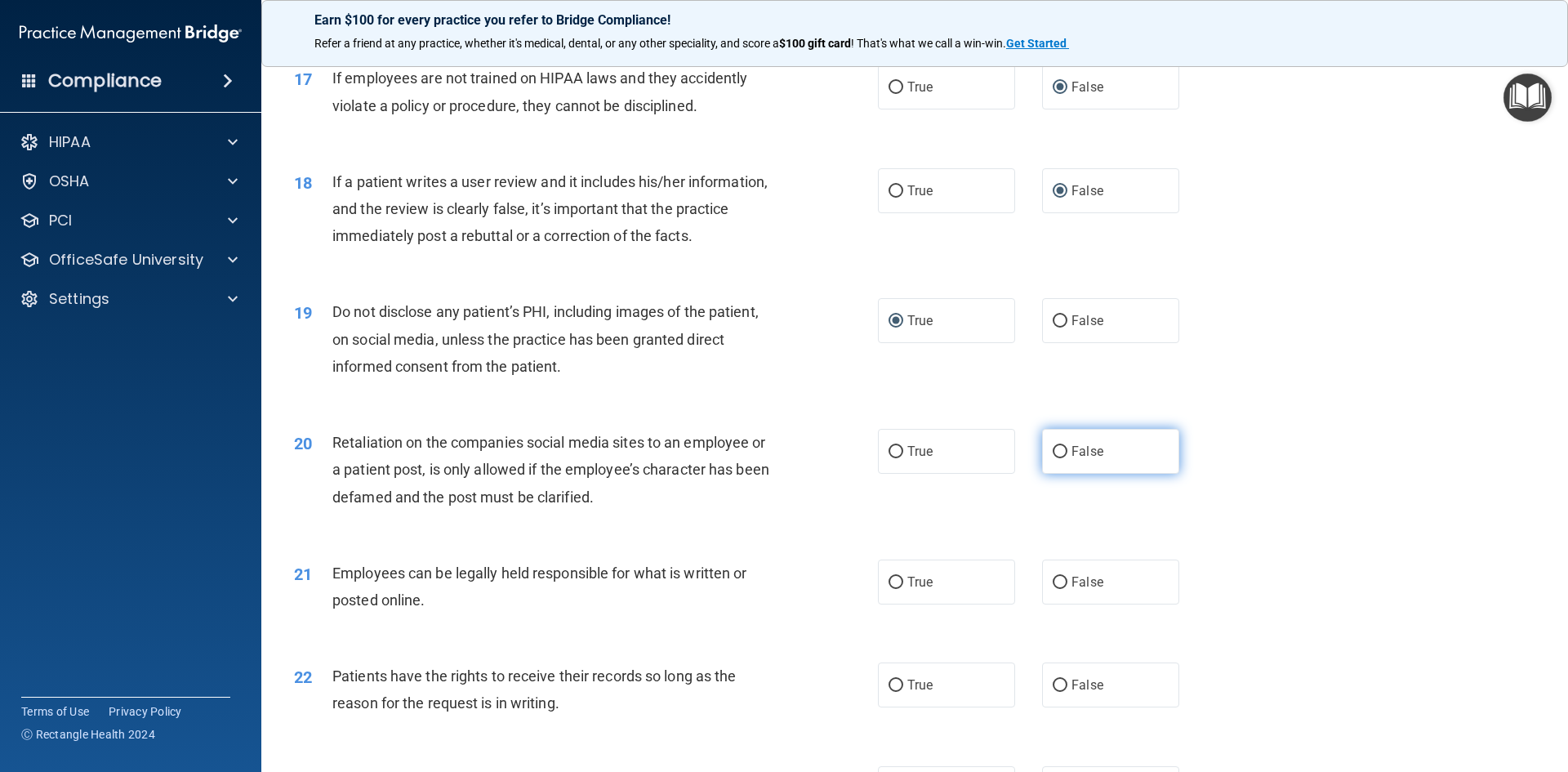
click at [1056, 459] on input "False" at bounding box center [1060, 452] width 15 height 12
radio input "true"
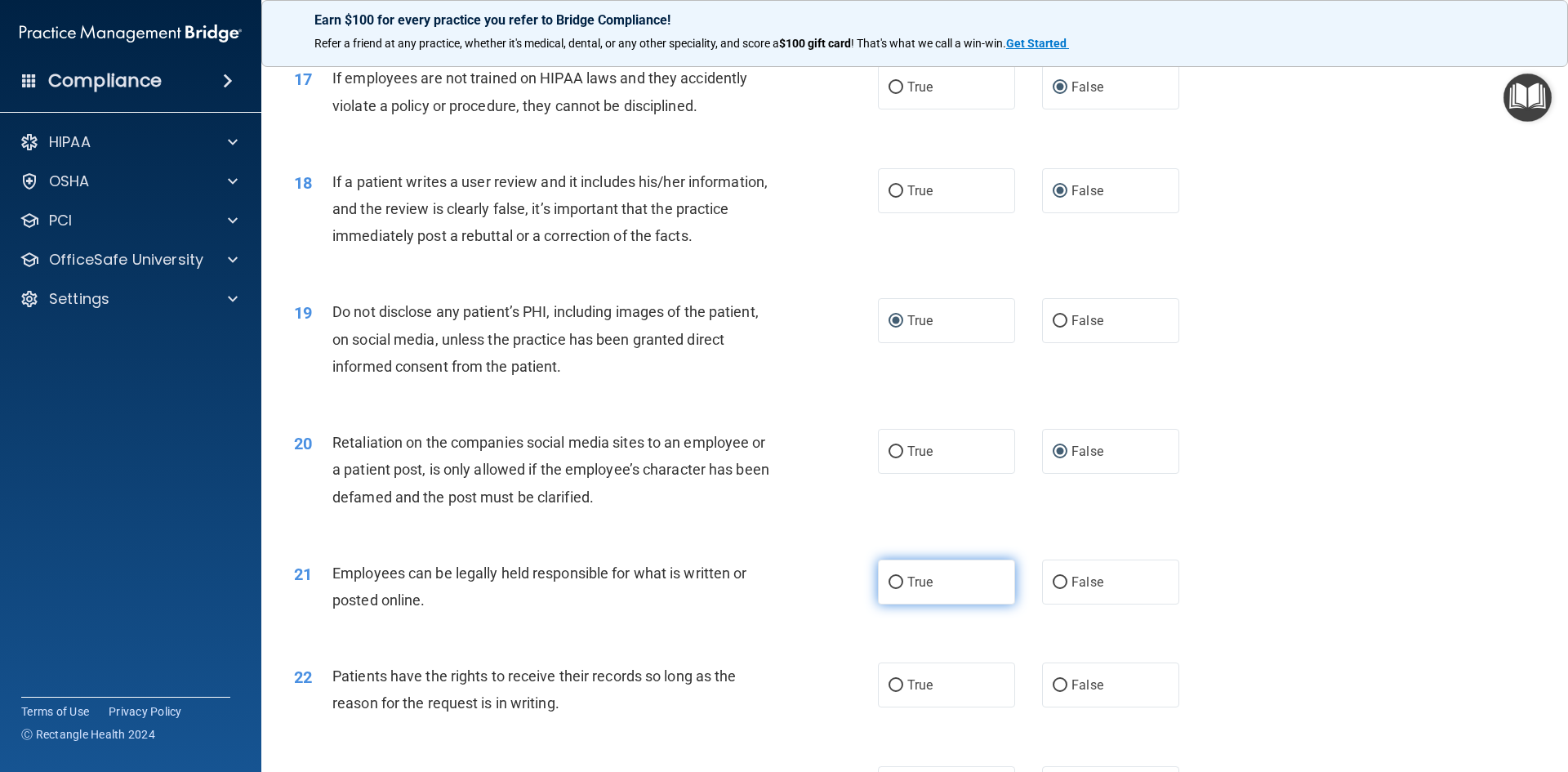
click at [889, 589] on input "True" at bounding box center [896, 582] width 15 height 12
radio input "true"
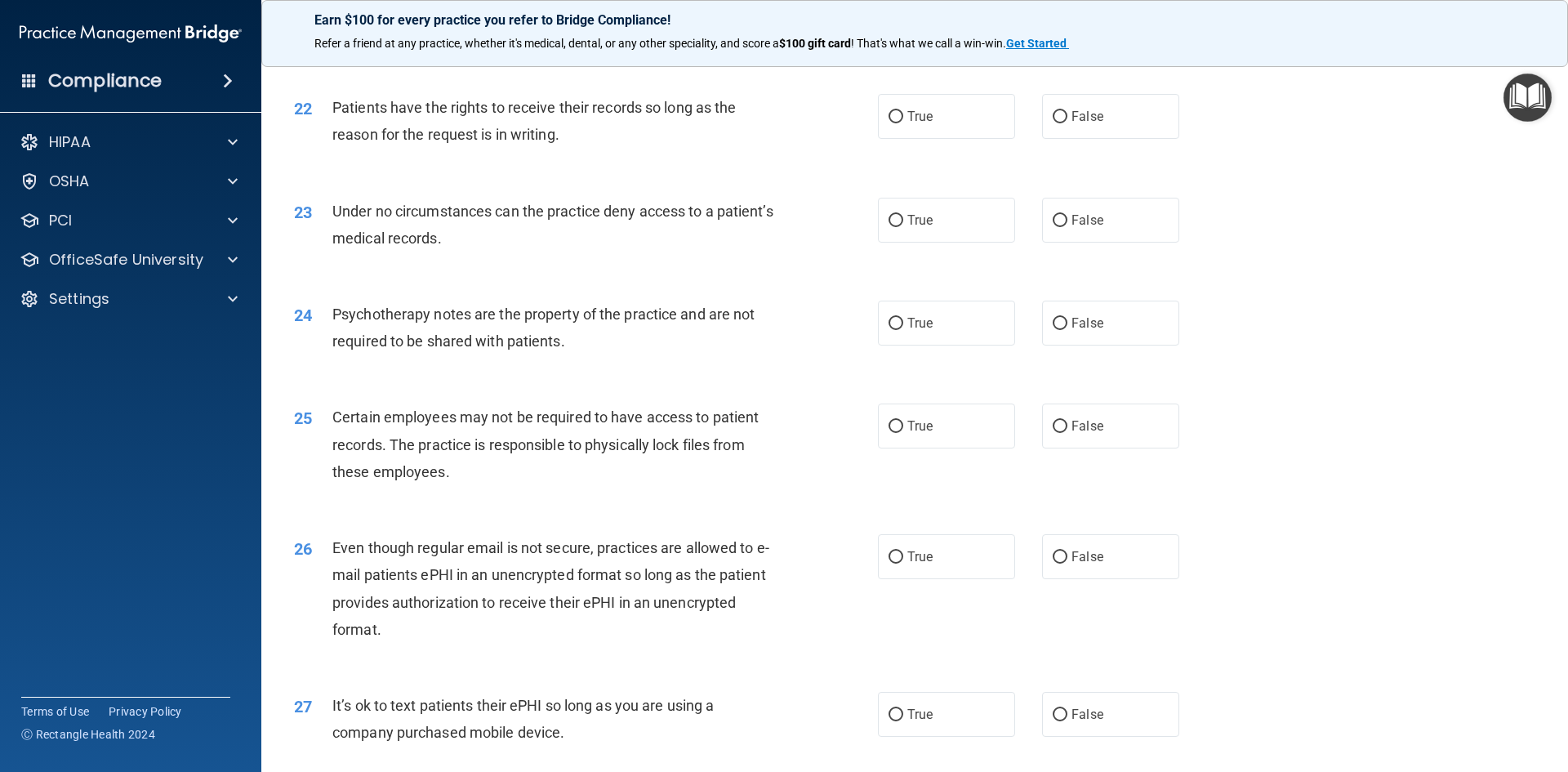
scroll to position [2779, 0]
click at [1058, 120] on input "False" at bounding box center [1060, 113] width 15 height 12
radio input "true"
click at [1053, 224] on input "False" at bounding box center [1060, 217] width 15 height 12
radio input "true"
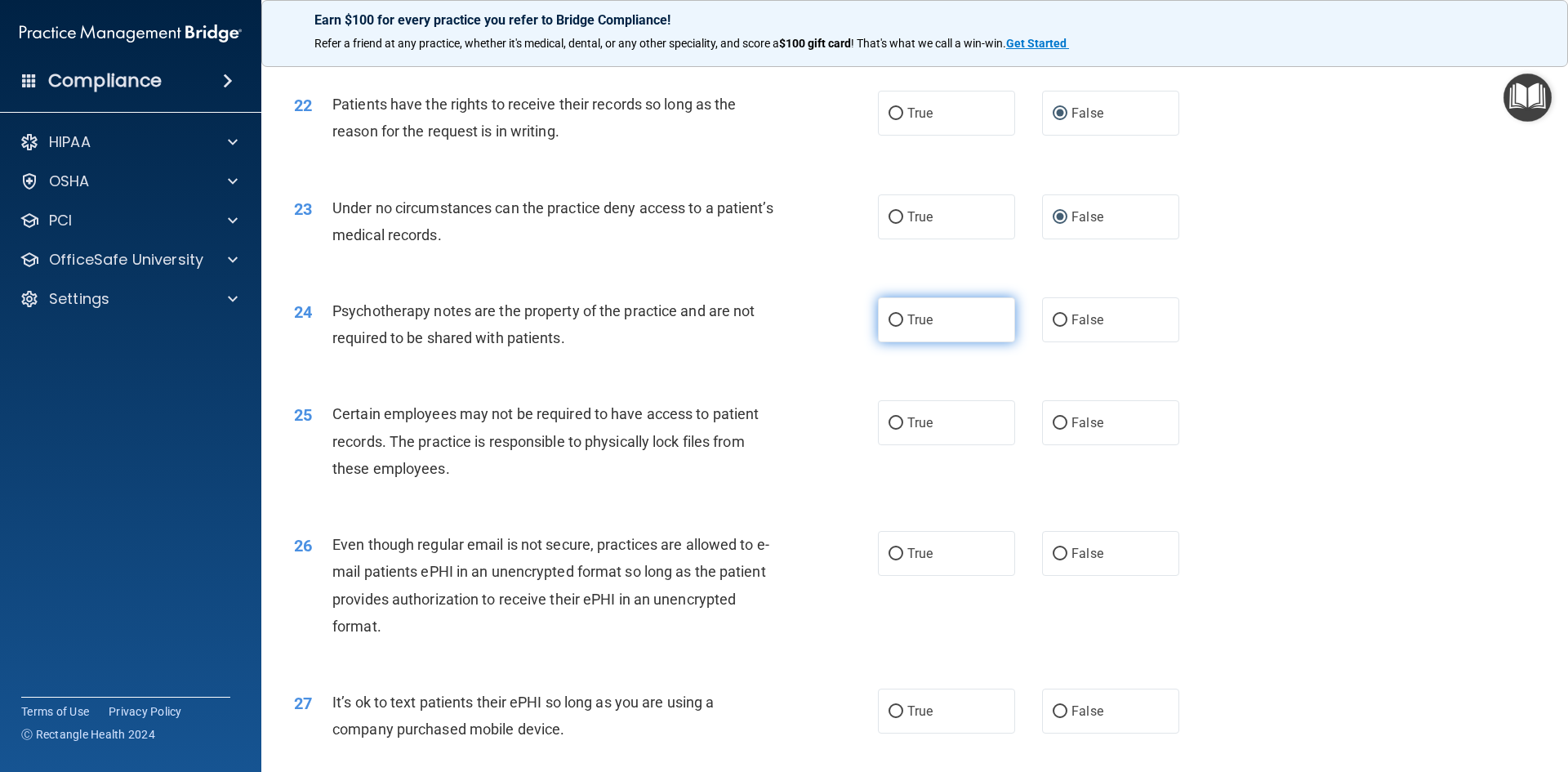
click at [908, 327] on span "True" at bounding box center [920, 320] width 25 height 16
click at [902, 327] on input "True" at bounding box center [896, 320] width 15 height 12
radio input "true"
click at [892, 430] on input "True" at bounding box center [896, 423] width 15 height 12
radio input "true"
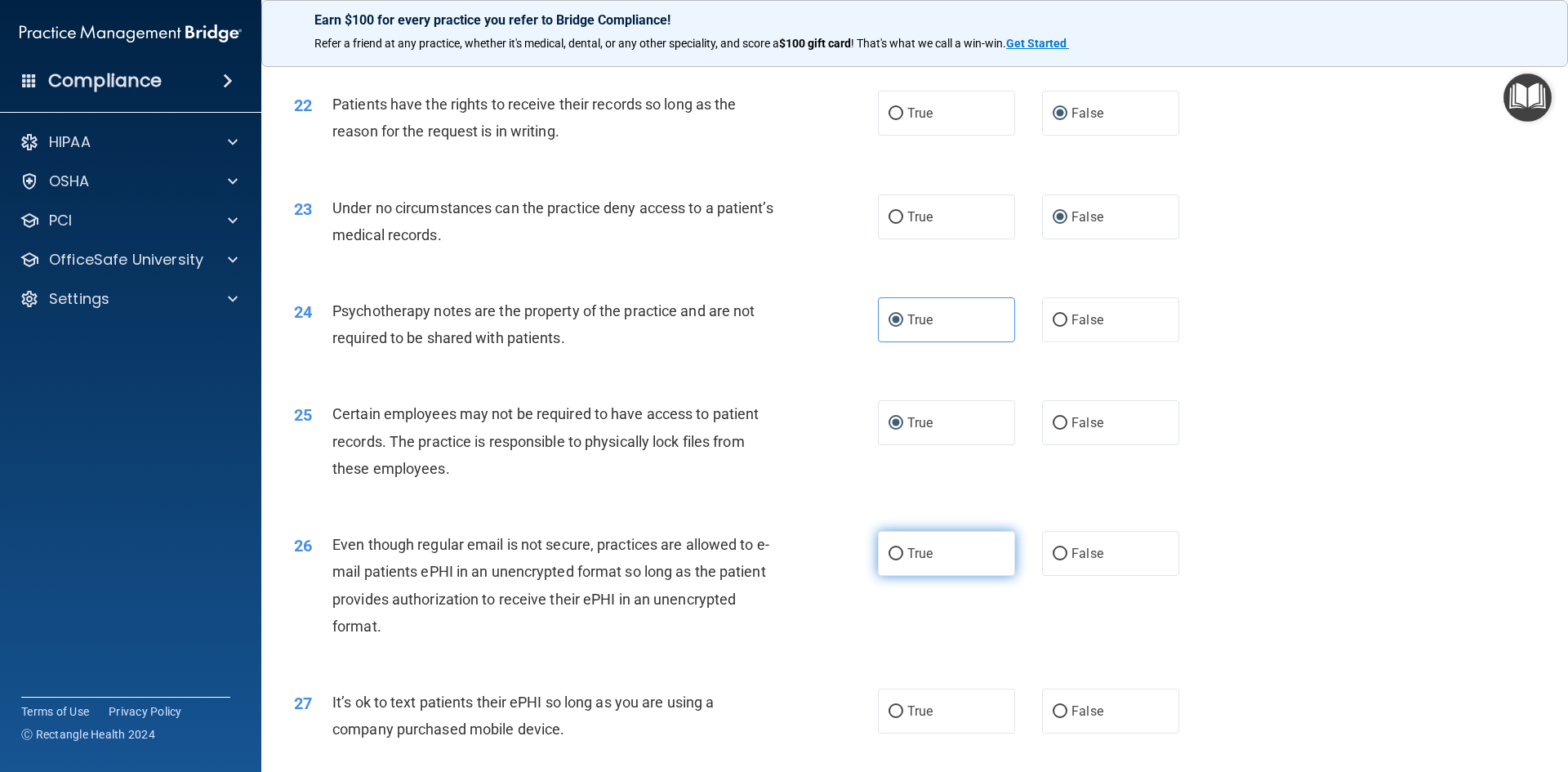
click at [908, 561] on span "True" at bounding box center [920, 553] width 25 height 16
click at [904, 560] on input "True" at bounding box center [896, 554] width 15 height 12
radio input "true"
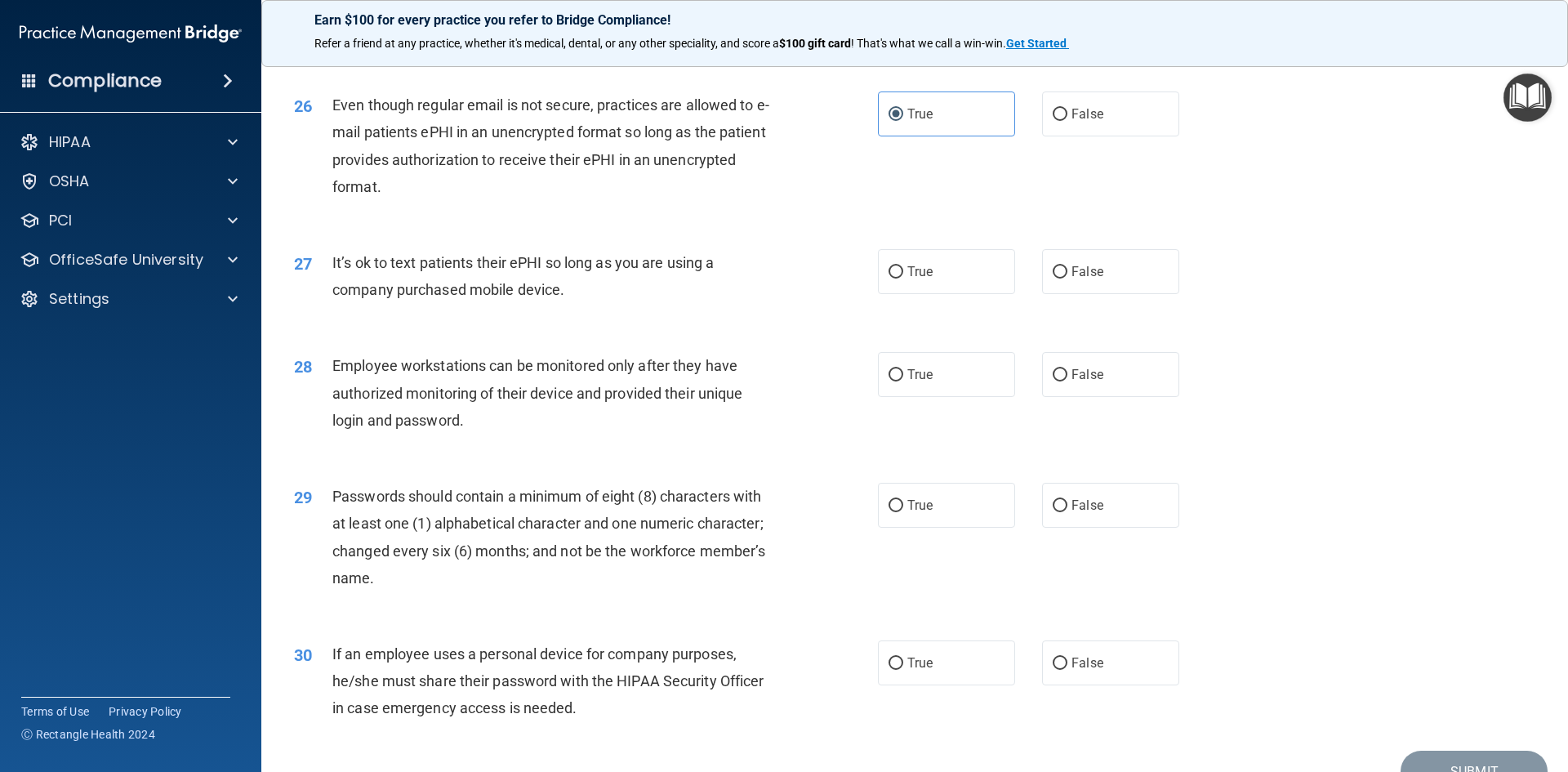
scroll to position [3268, 0]
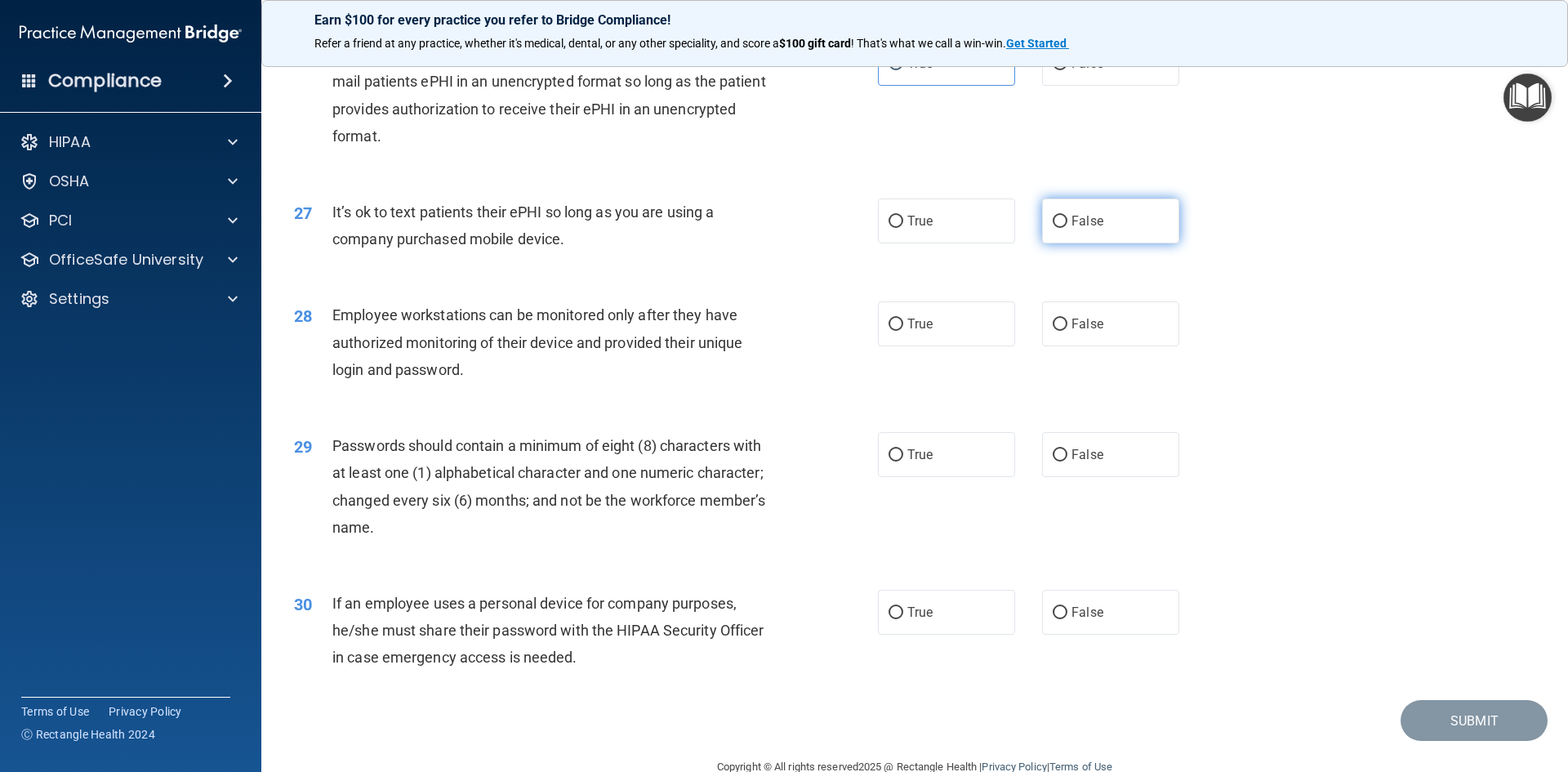
click at [1053, 228] on input "False" at bounding box center [1060, 222] width 15 height 12
radio input "true"
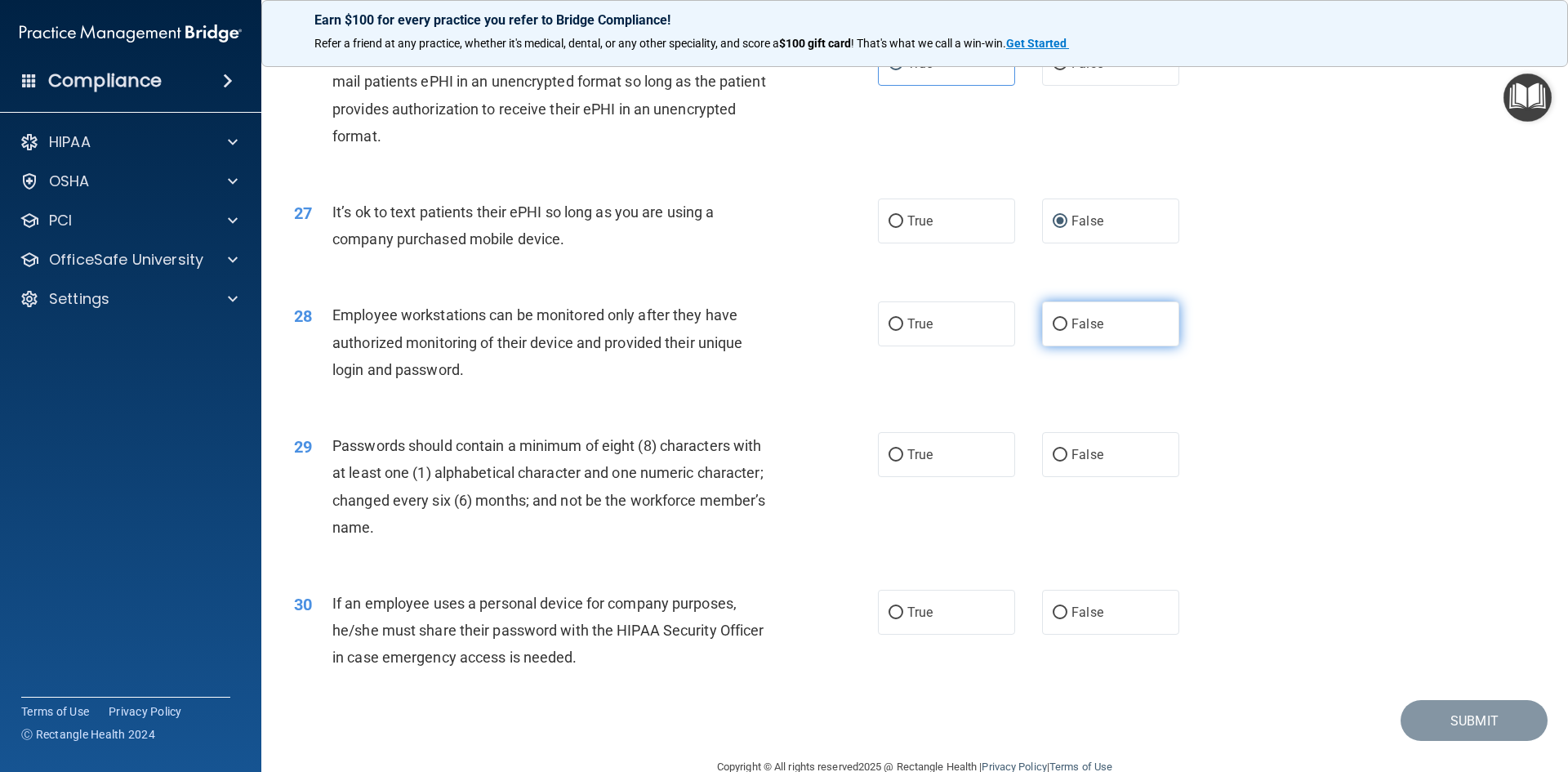
click at [1054, 331] on input "False" at bounding box center [1060, 324] width 15 height 12
radio input "true"
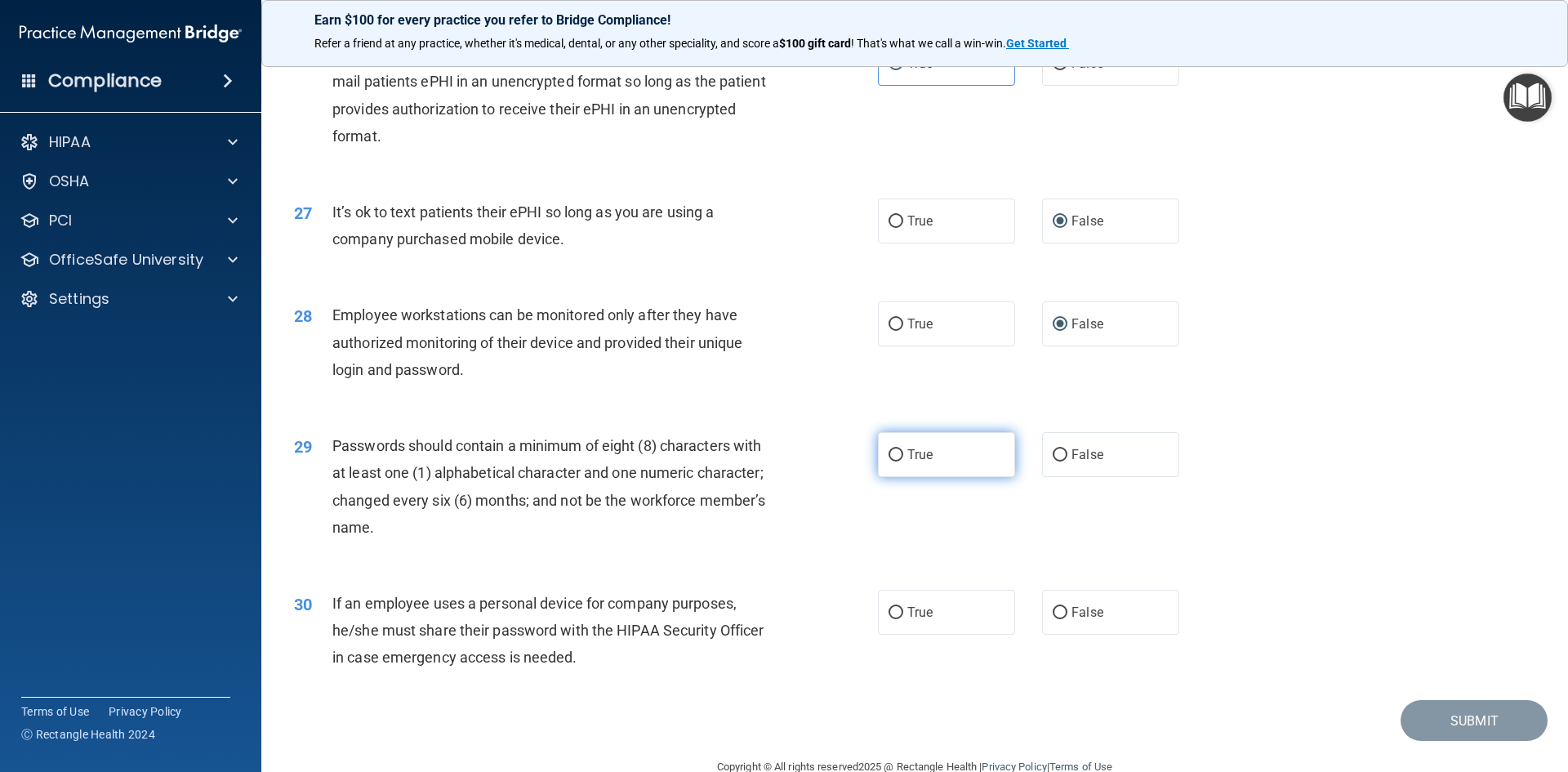
click at [889, 462] on input "True" at bounding box center [896, 455] width 15 height 12
radio input "true"
click at [1056, 619] on input "False" at bounding box center [1060, 613] width 15 height 12
radio input "true"
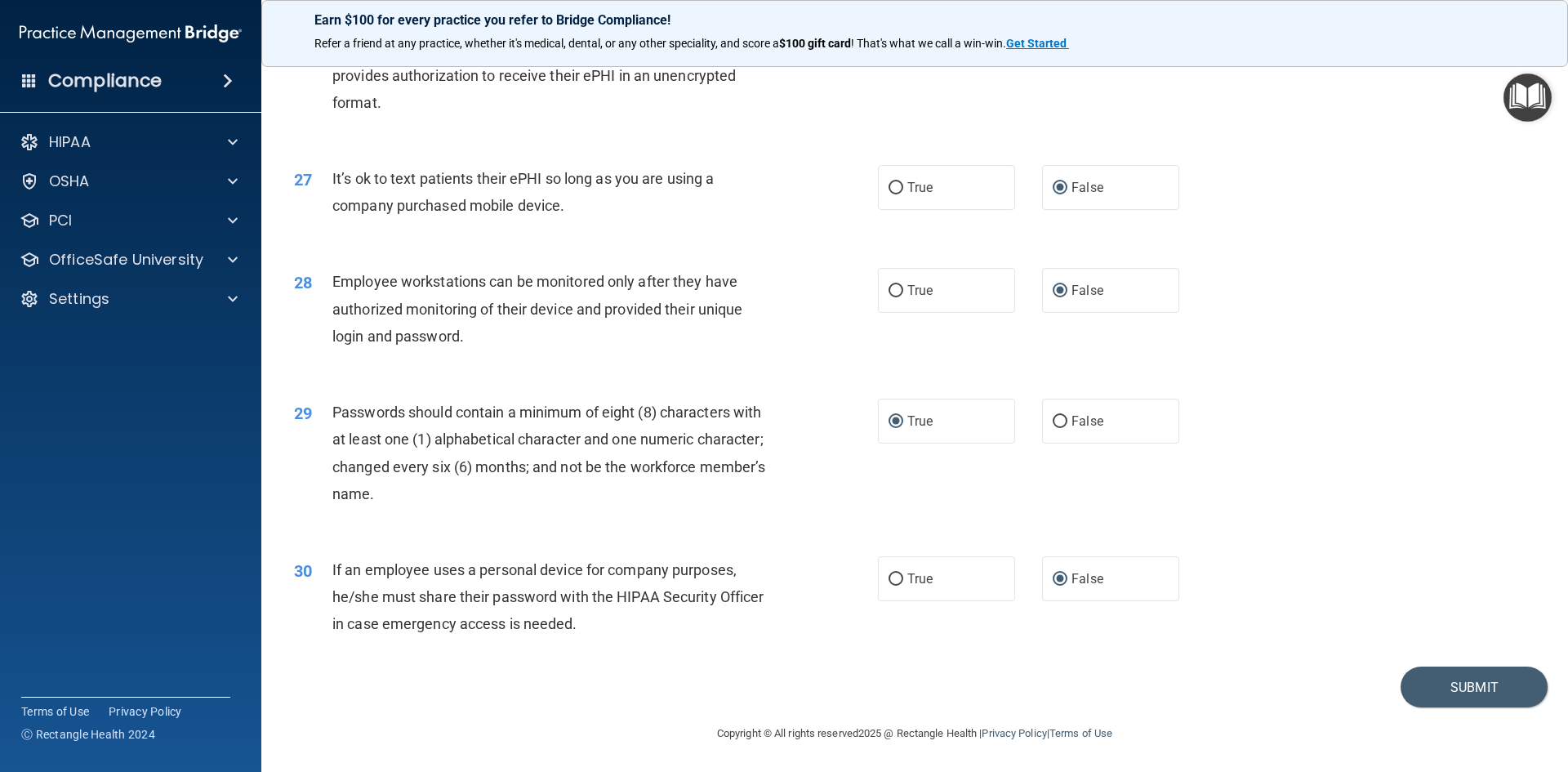
scroll to position [3330, 0]
click at [1441, 684] on button "Submit" at bounding box center [1474, 687] width 147 height 42
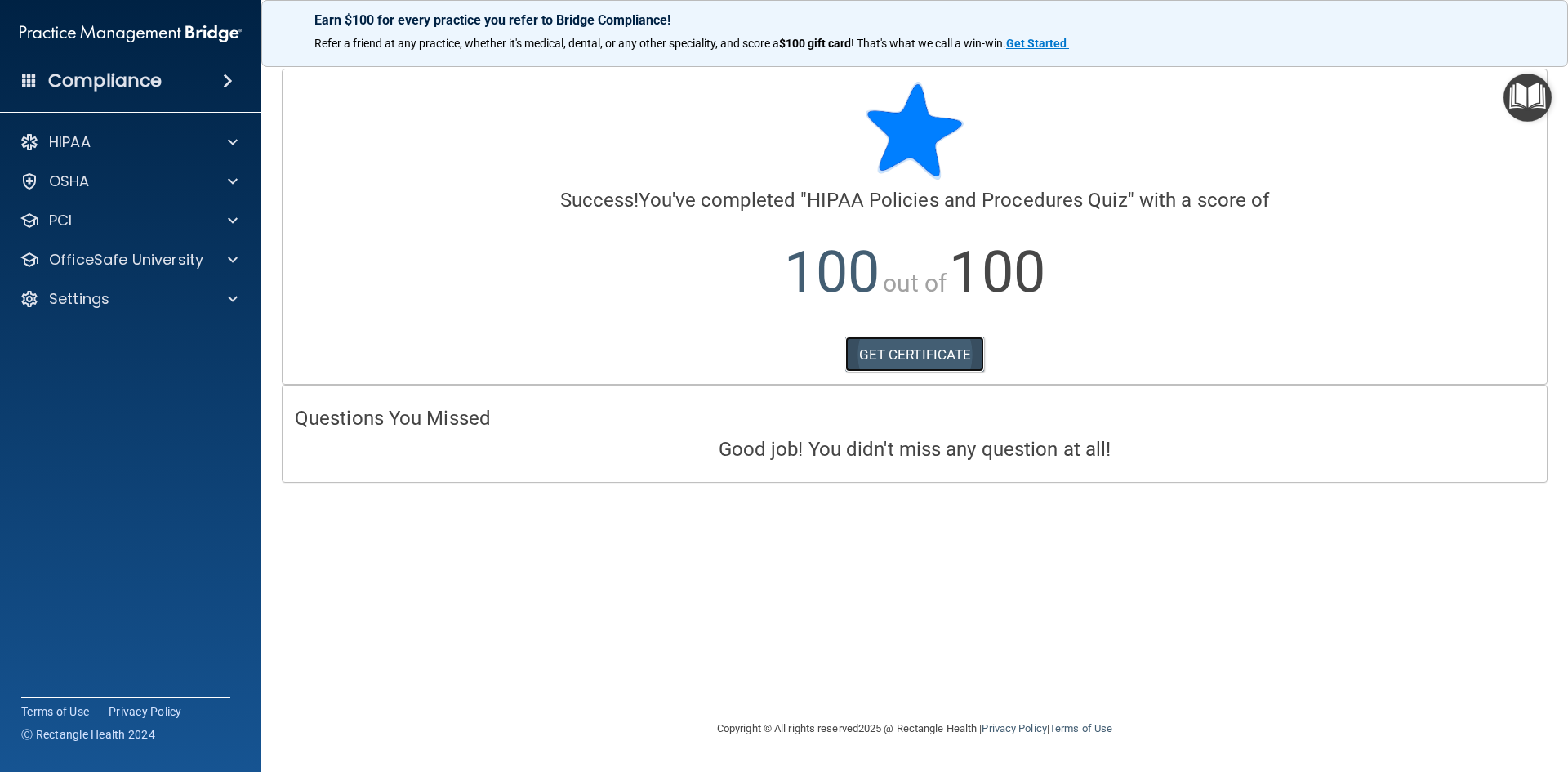
click at [932, 357] on link "GET CERTIFICATE" at bounding box center [915, 354] width 139 height 36
click at [1529, 107] on img "Open Resource Center" at bounding box center [1528, 98] width 48 height 48
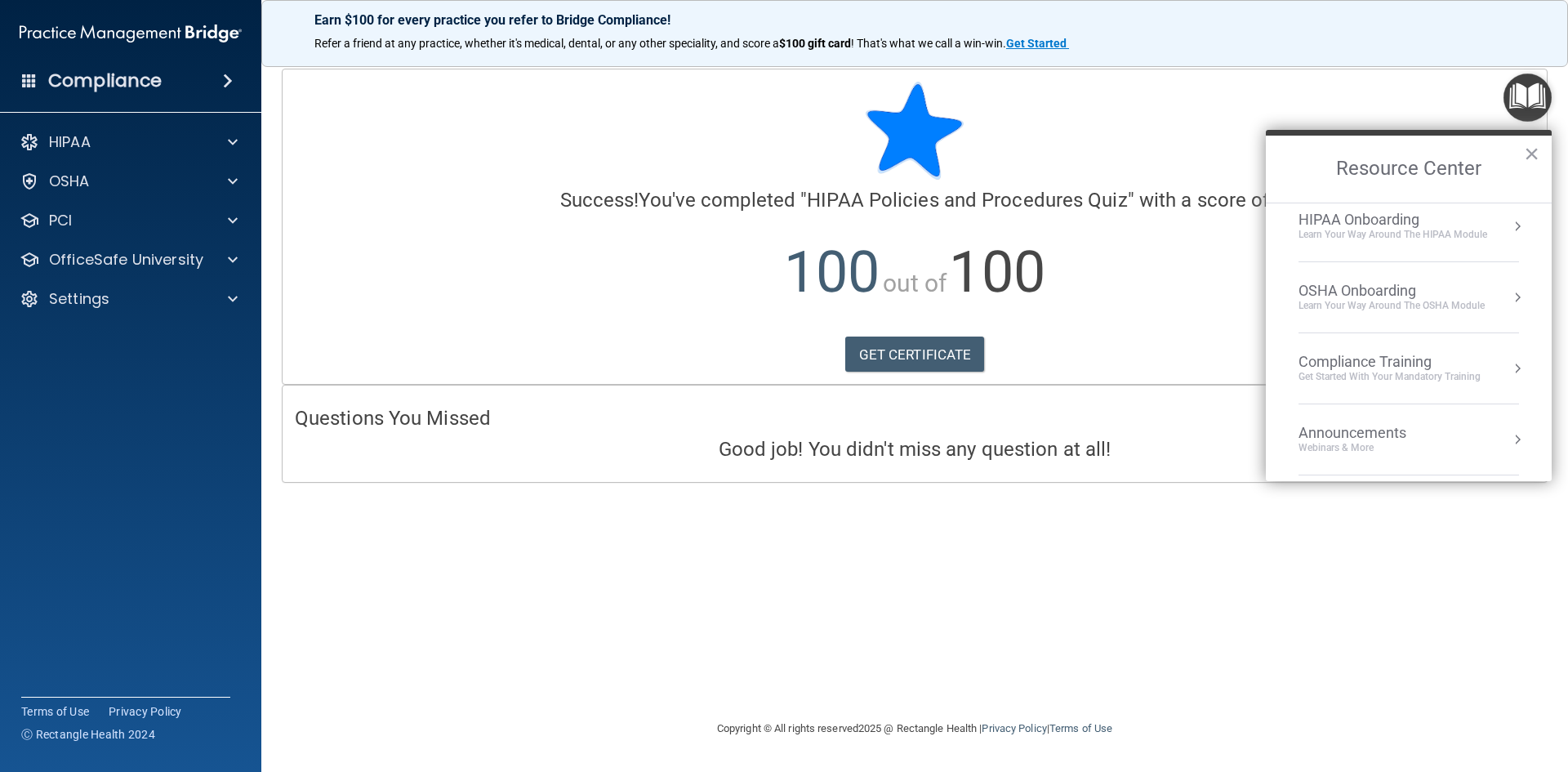
scroll to position [234, 0]
click at [1449, 225] on div "Get Started with your mandatory training" at bounding box center [1390, 226] width 182 height 14
click at [1449, 225] on div "HIPAA Training for Admins" at bounding box center [1364, 231] width 170 height 15
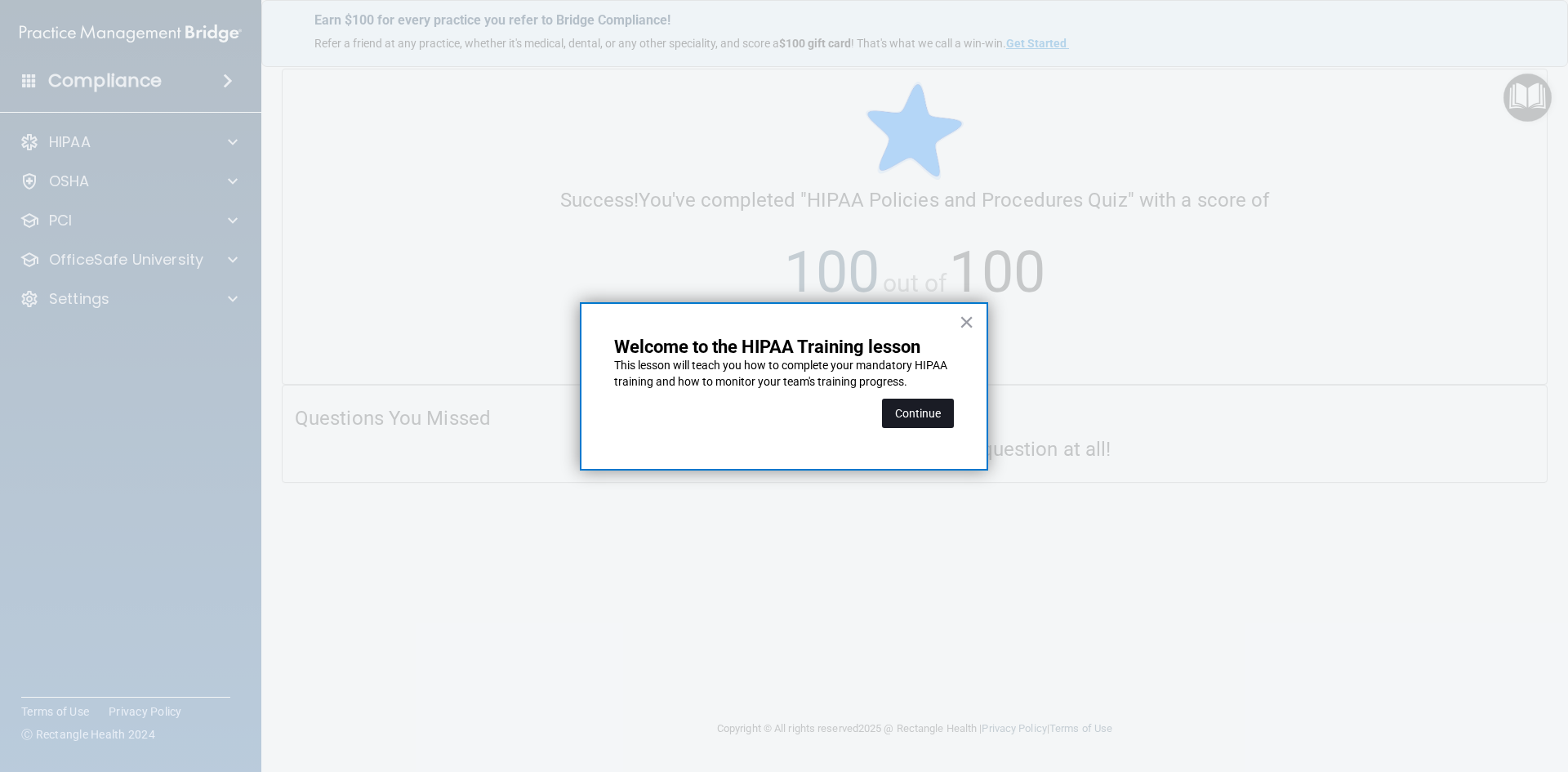
click at [932, 414] on button "Continue" at bounding box center [918, 413] width 72 height 30
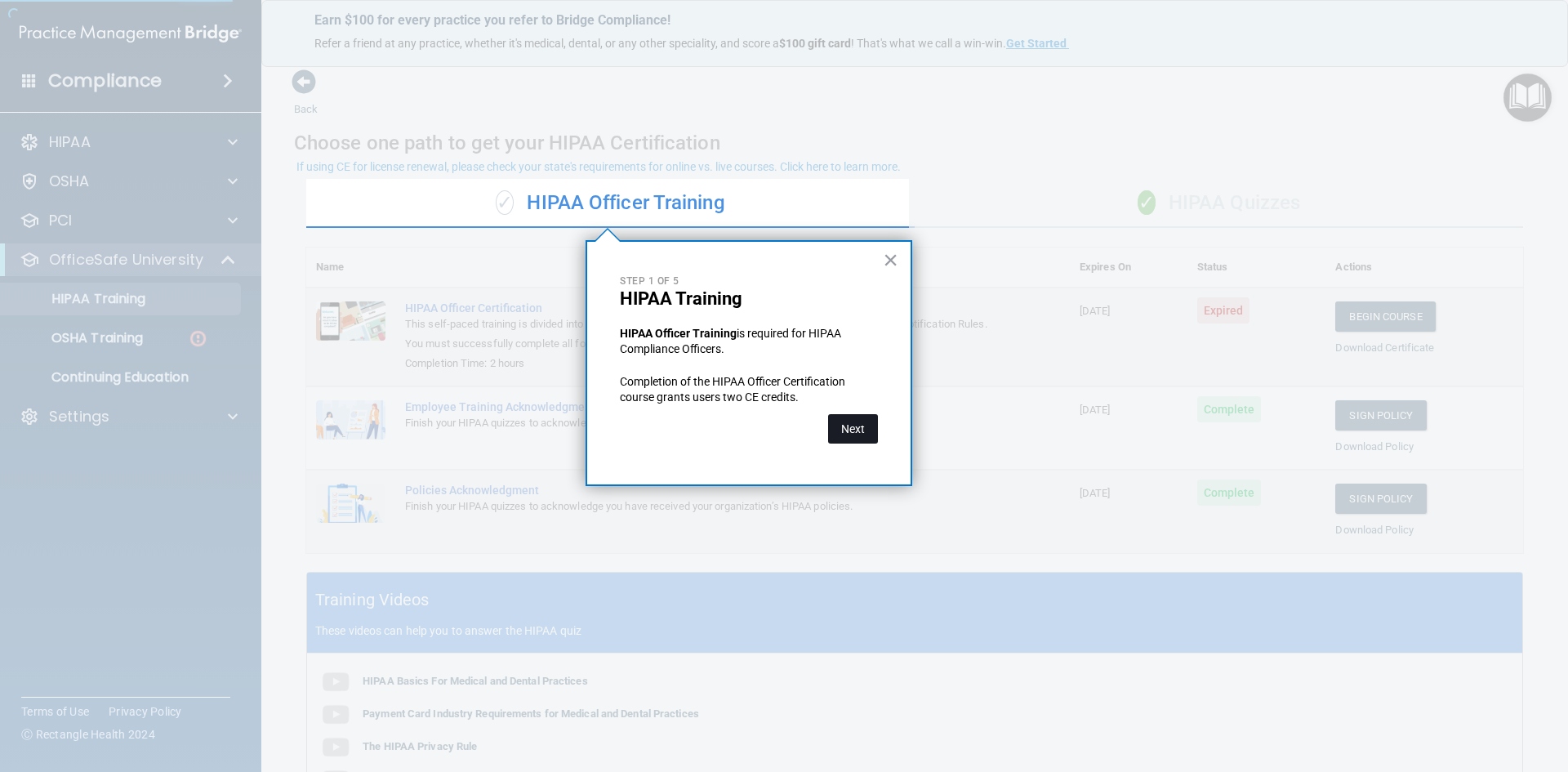
click at [856, 418] on button "Next" at bounding box center [853, 429] width 50 height 30
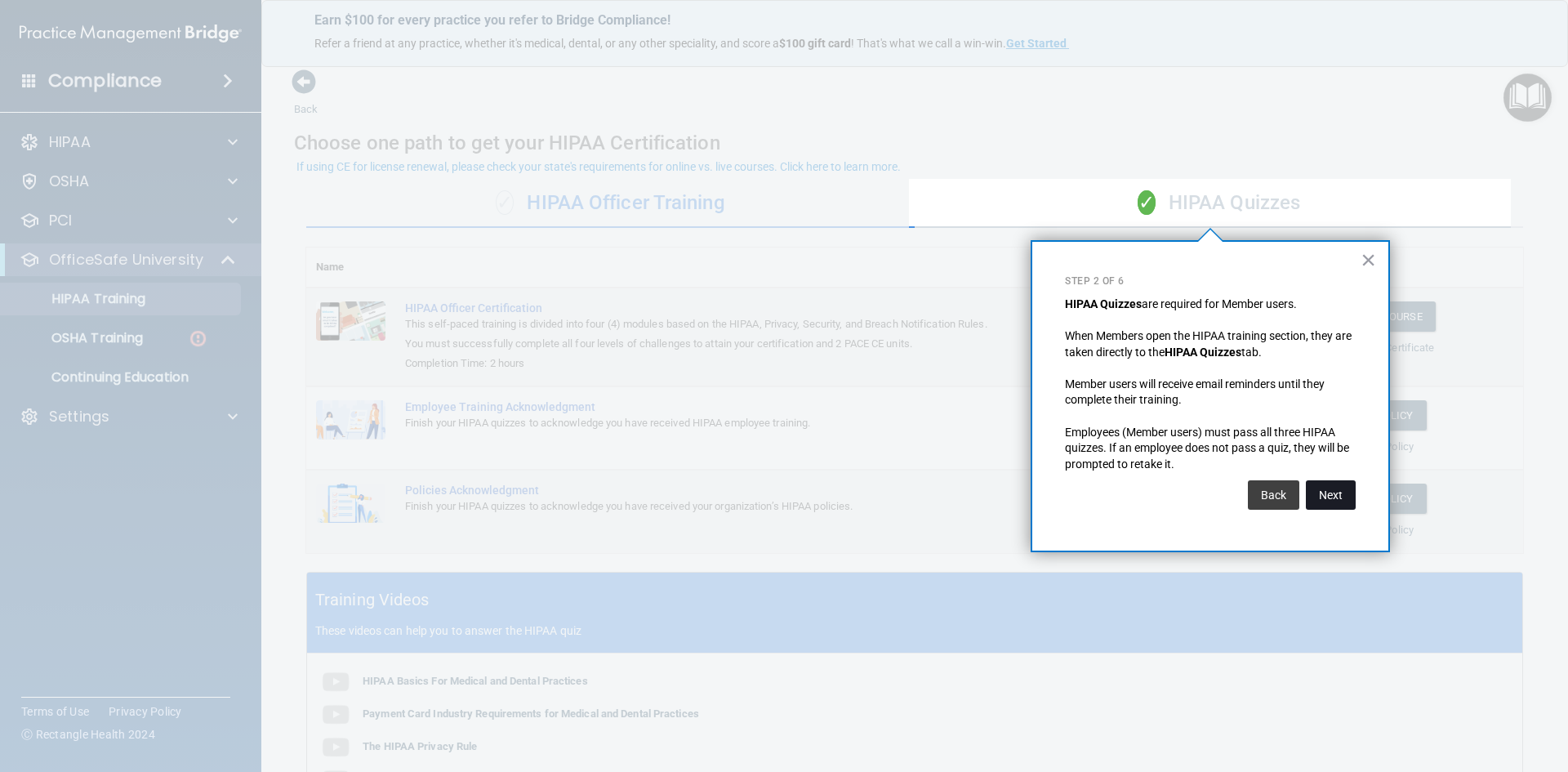
click at [1315, 497] on button "Next" at bounding box center [1331, 496] width 50 height 30
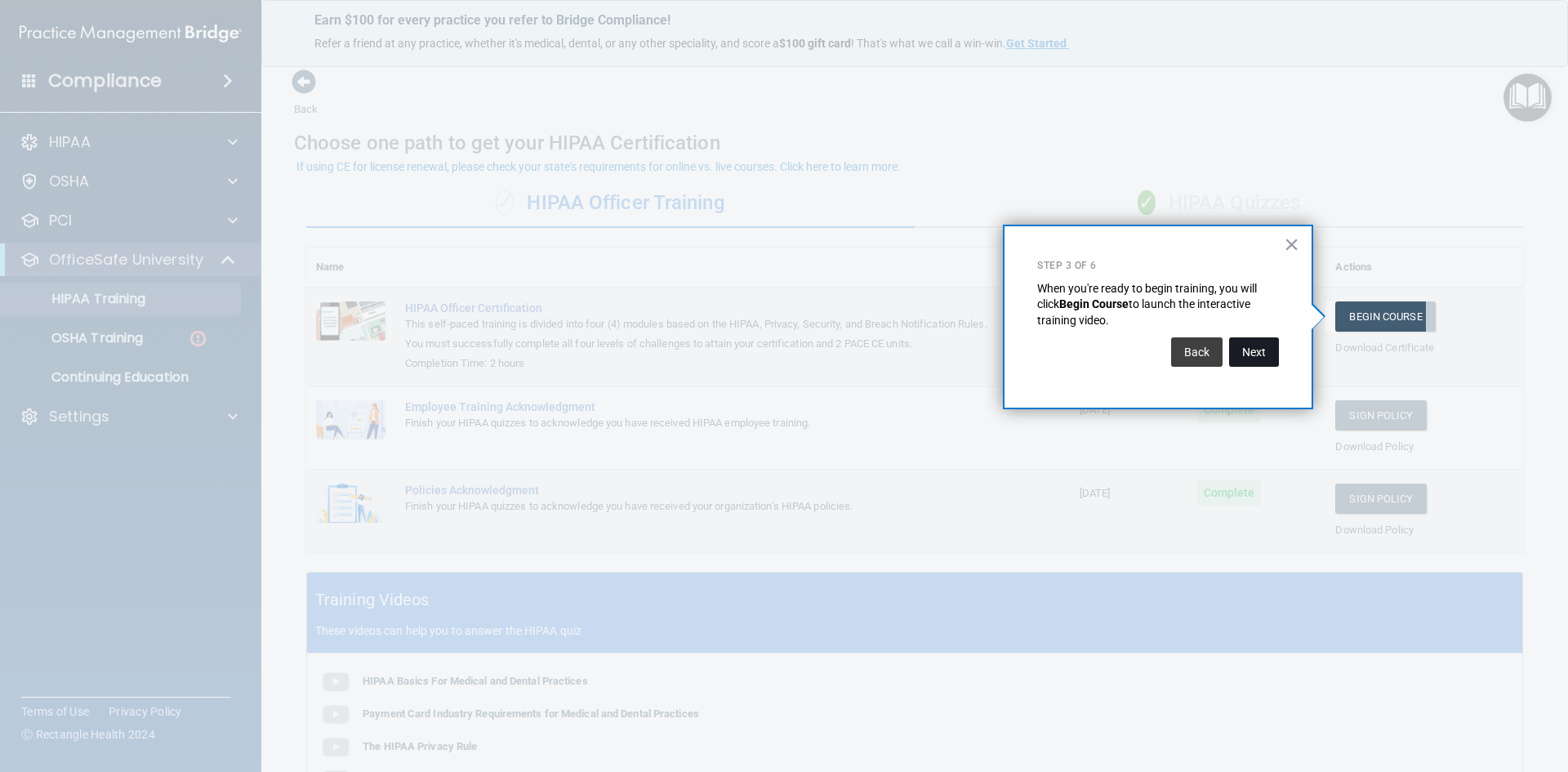
click at [1261, 352] on button "Next" at bounding box center [1254, 352] width 50 height 30
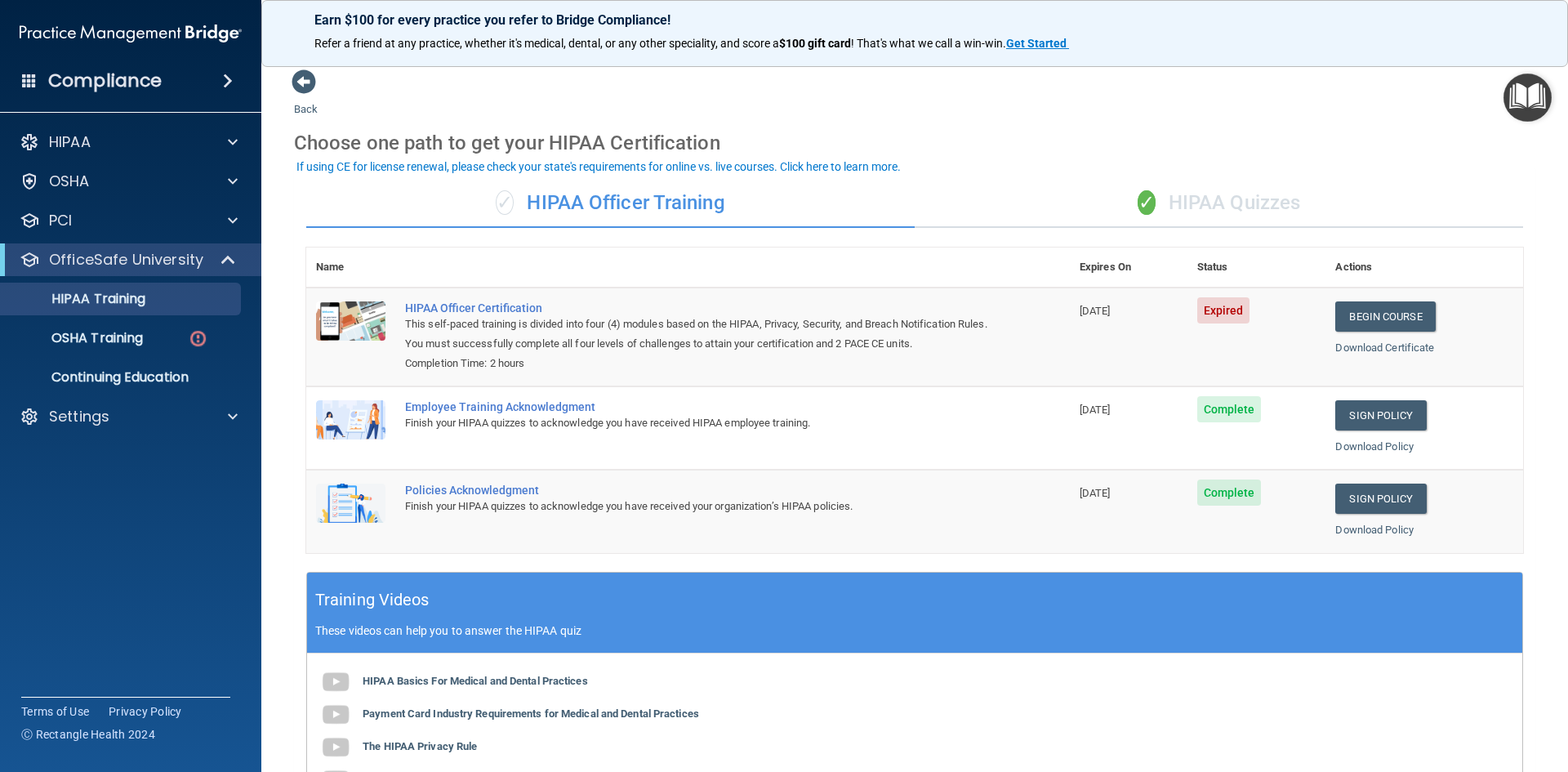
click at [1242, 215] on div "✓ HIPAA Quizzes" at bounding box center [1219, 203] width 609 height 49
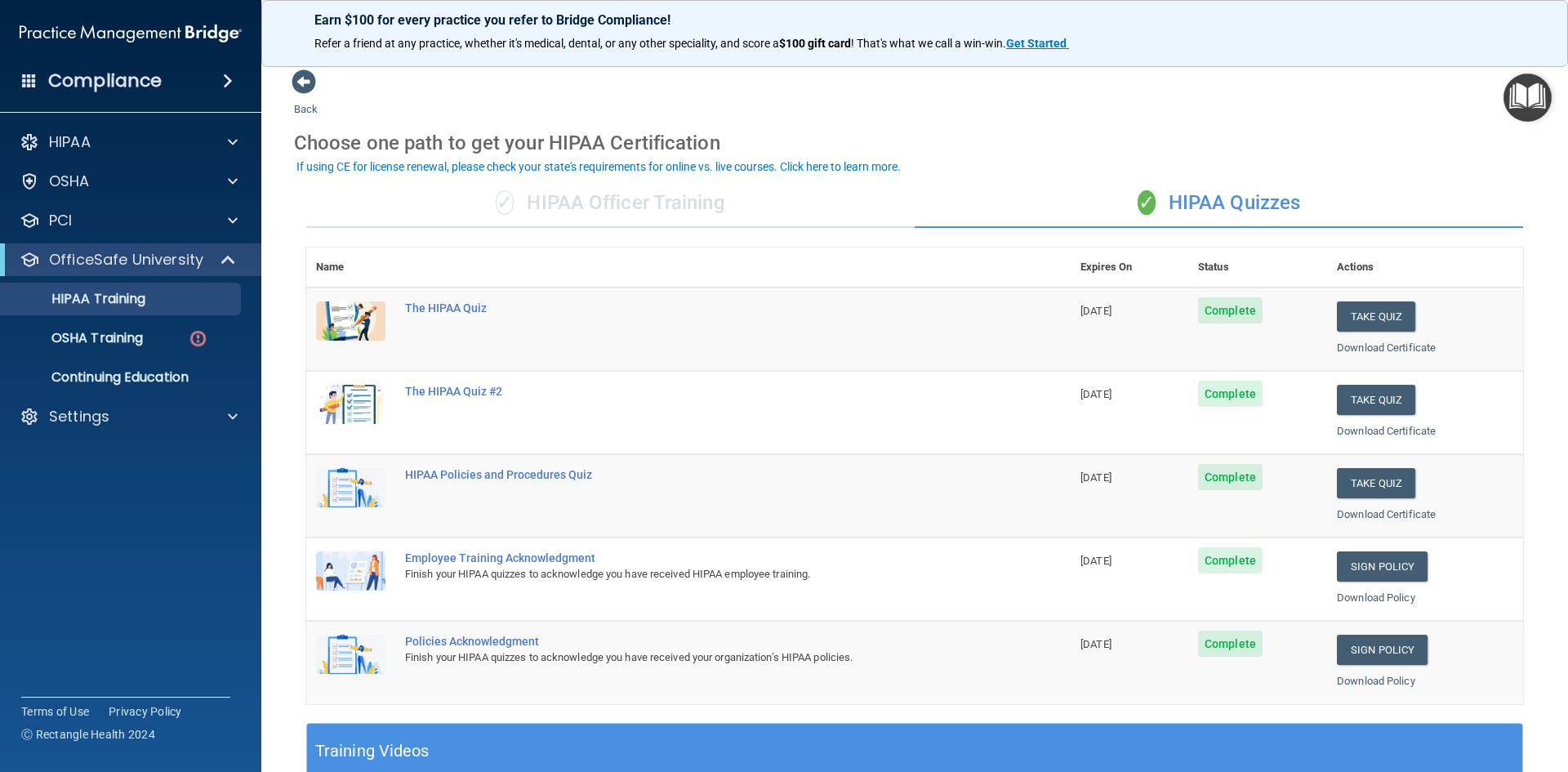
click at [650, 214] on div "✓ HIPAA Officer Training" at bounding box center [611, 203] width 609 height 49
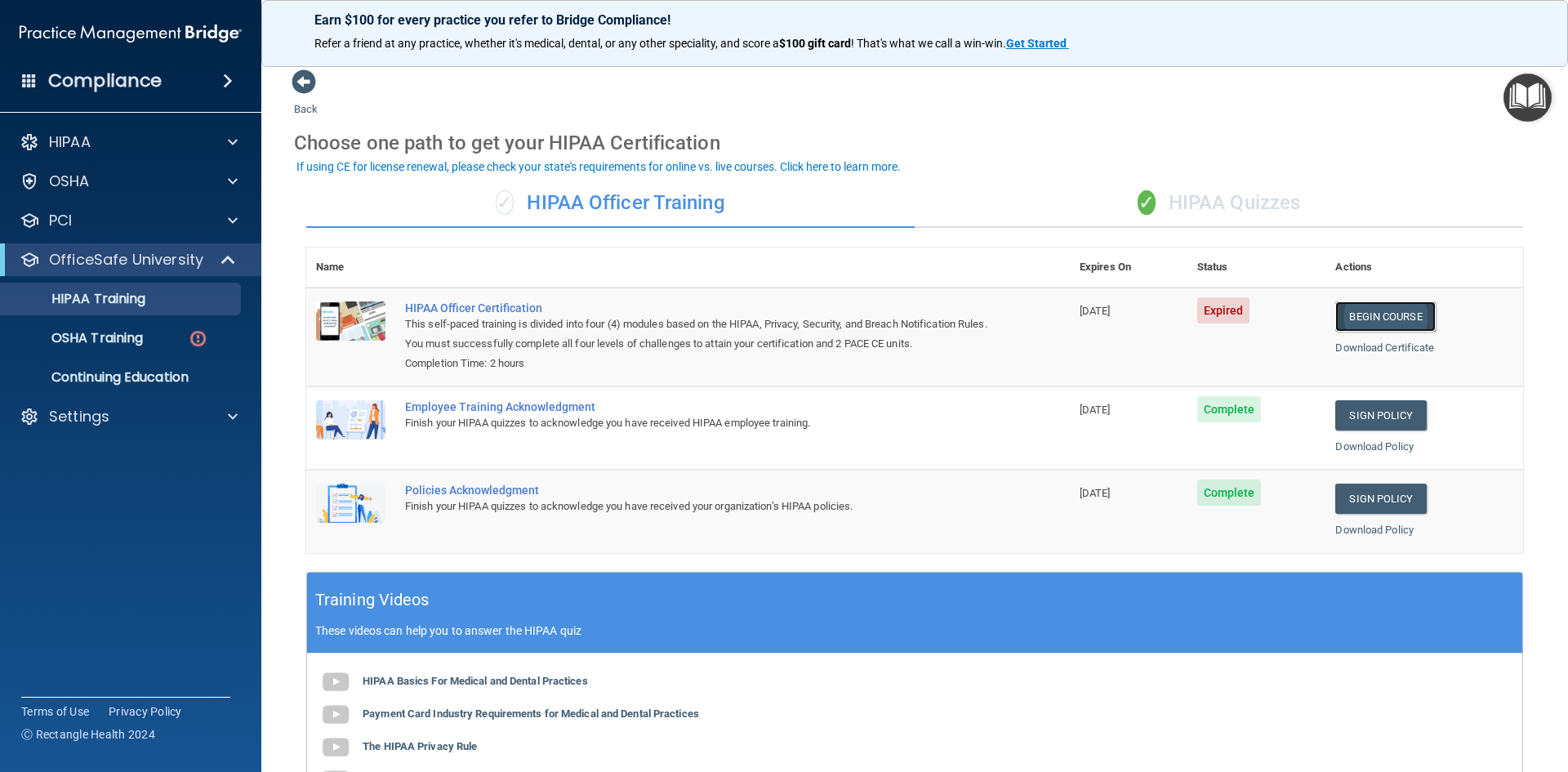
click at [1356, 321] on link "Begin Course" at bounding box center [1386, 317] width 100 height 30
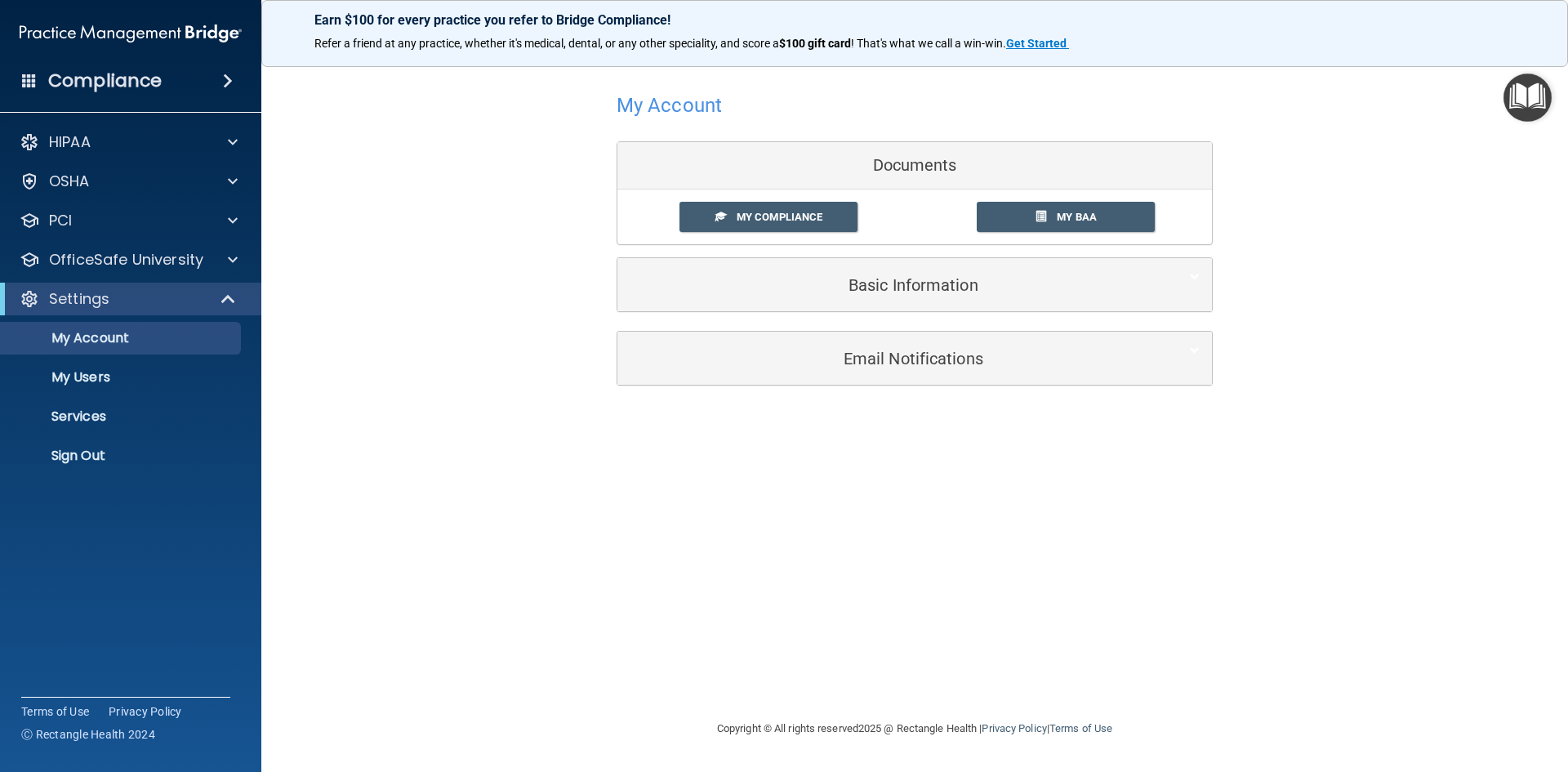
click at [1533, 83] on img "Open Resource Center" at bounding box center [1528, 98] width 48 height 48
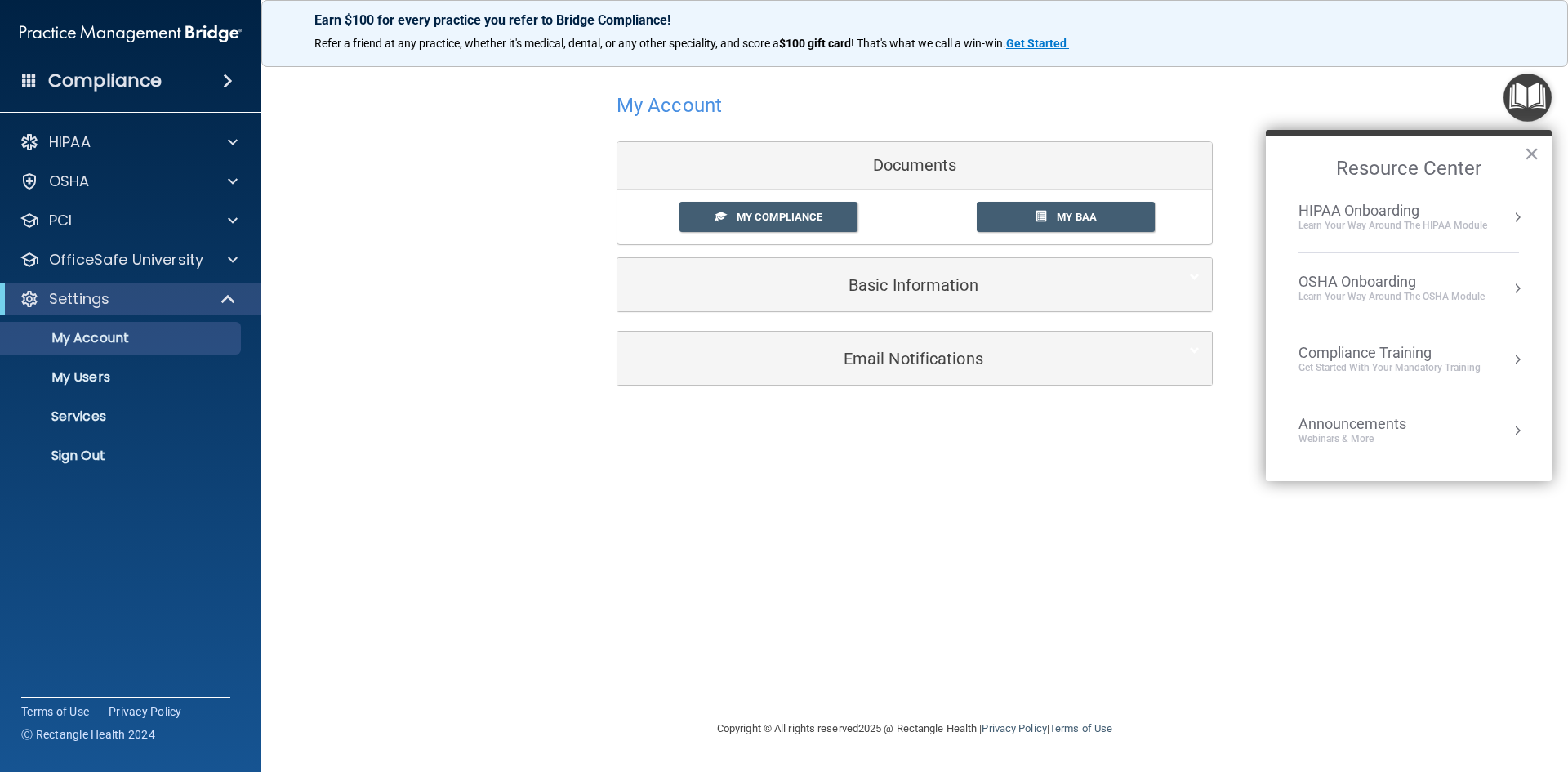
scroll to position [234, 0]
click at [1426, 221] on div "Get Started with your mandatory training" at bounding box center [1390, 226] width 182 height 14
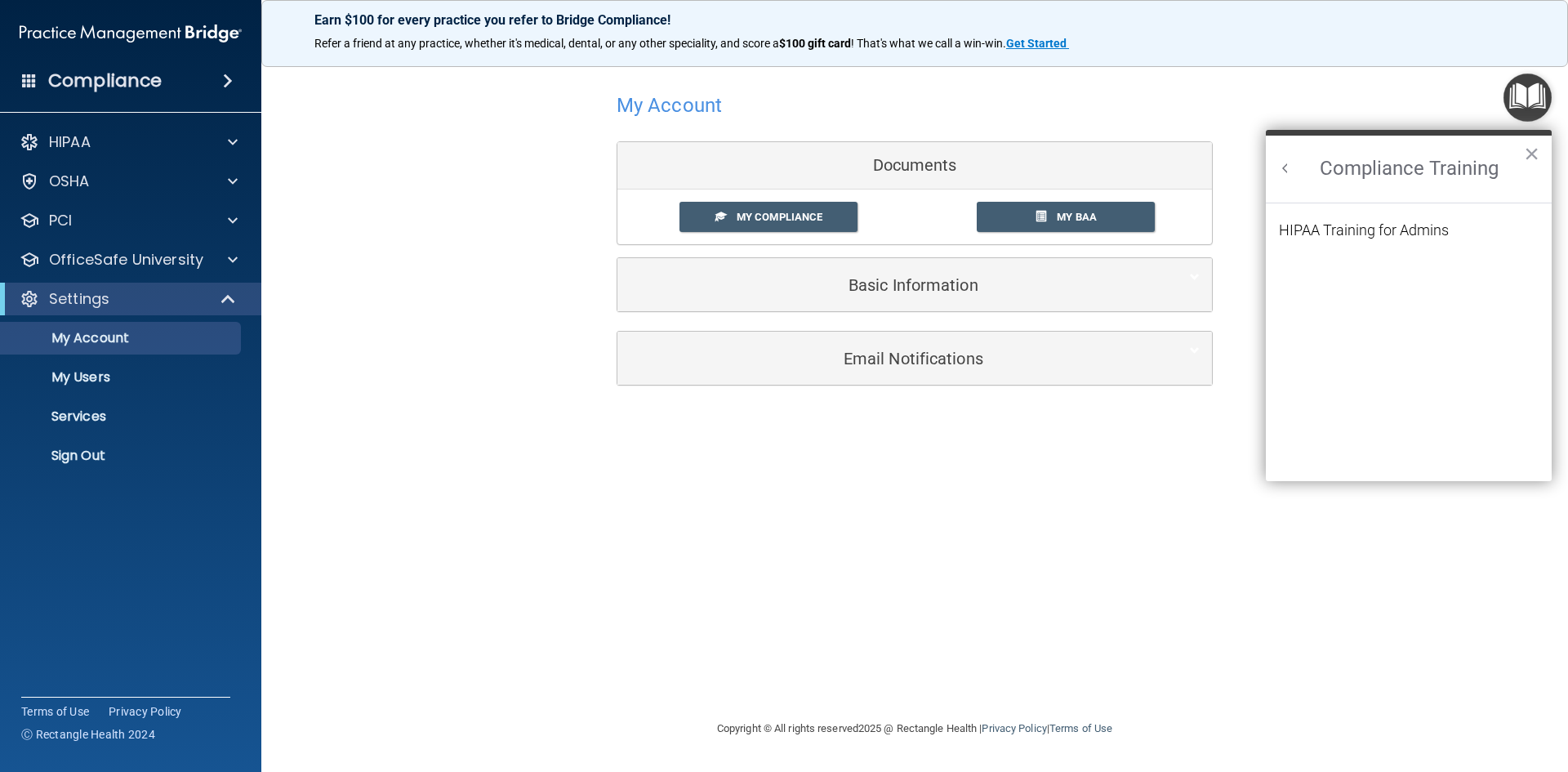
scroll to position [0, 0]
click at [1406, 231] on div "HIPAA Training for Admins" at bounding box center [1364, 231] width 170 height 15
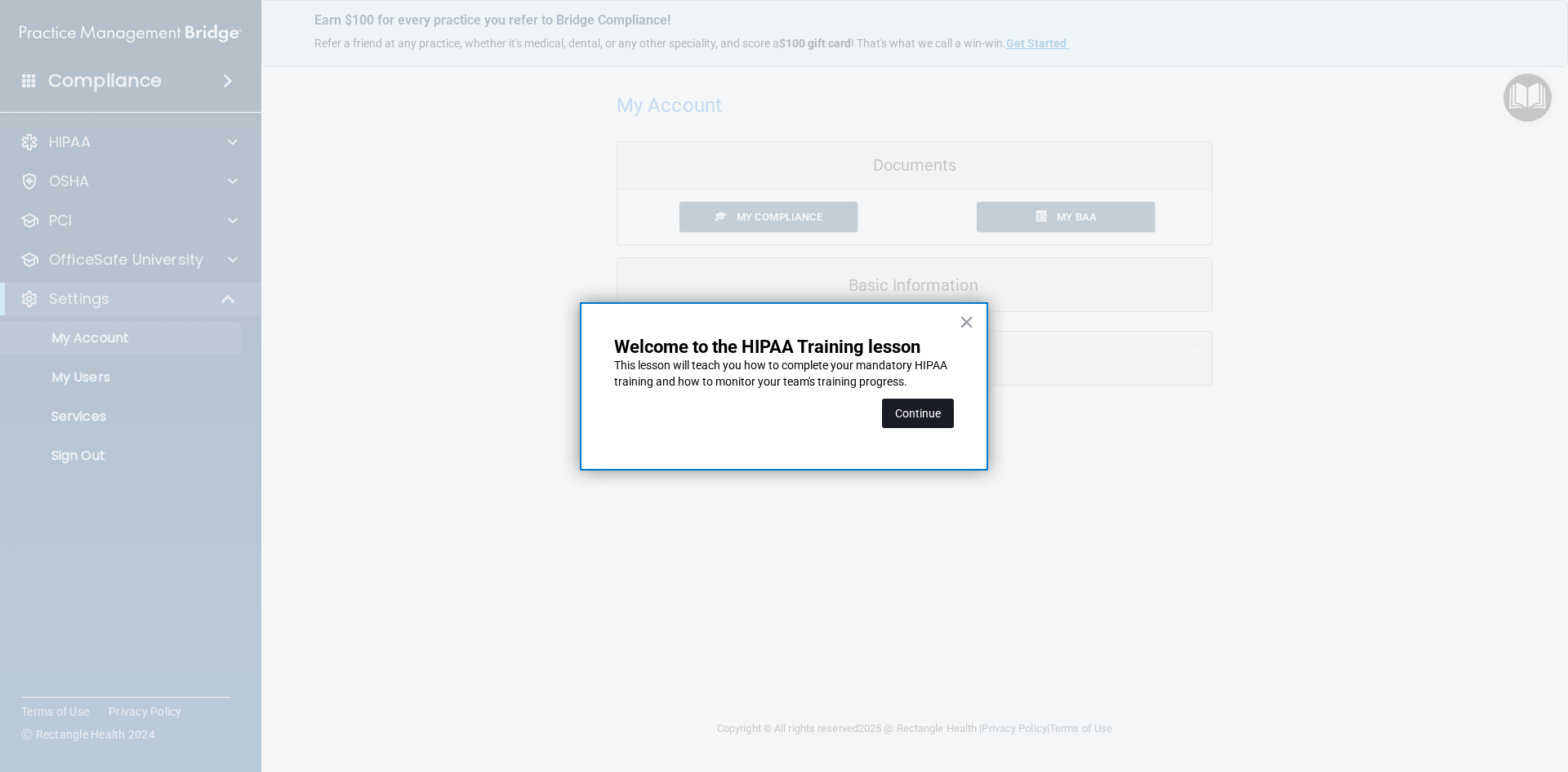
click at [937, 416] on button "Continue" at bounding box center [918, 413] width 72 height 30
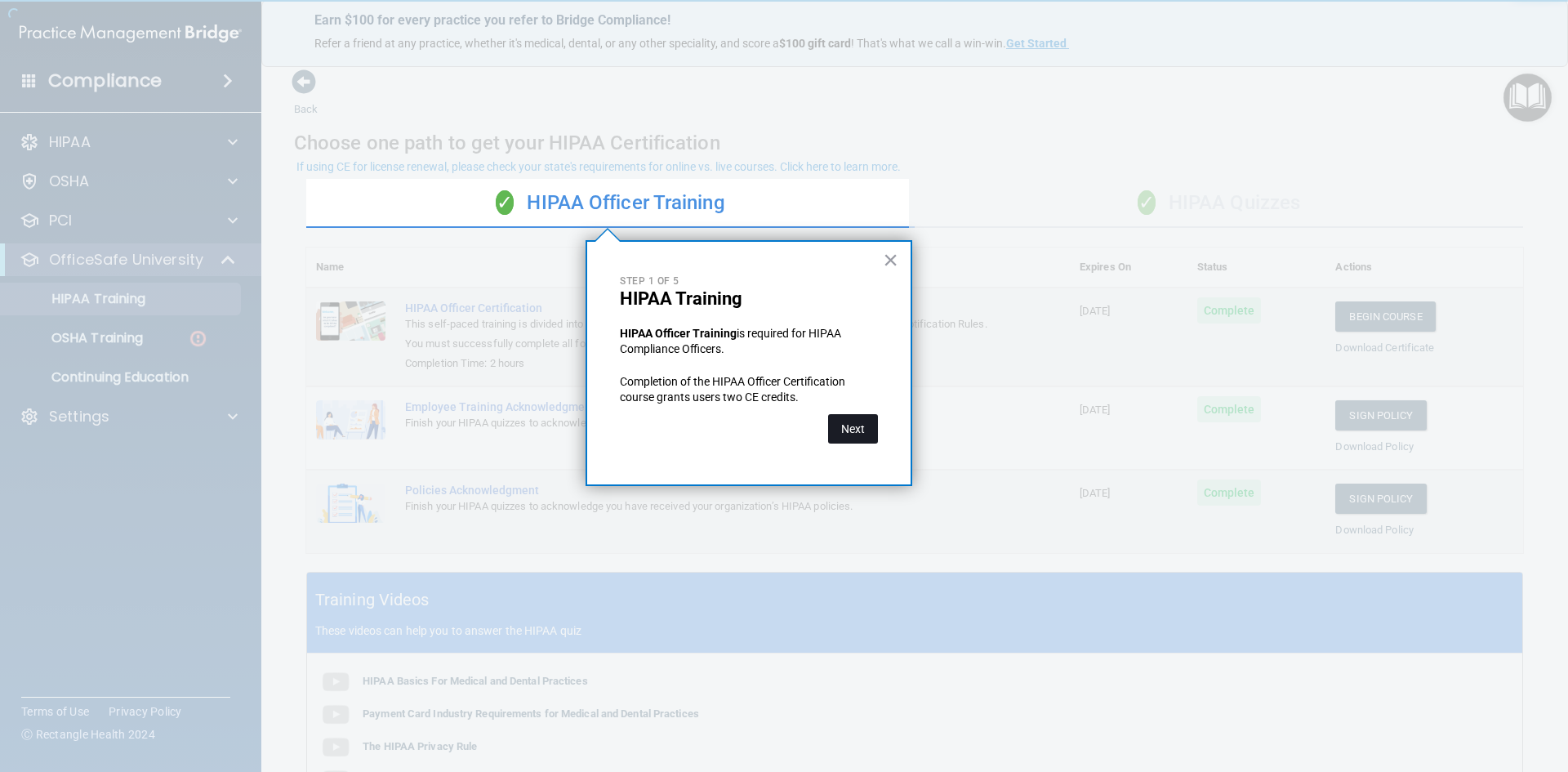
click at [864, 432] on button "Next" at bounding box center [853, 429] width 50 height 30
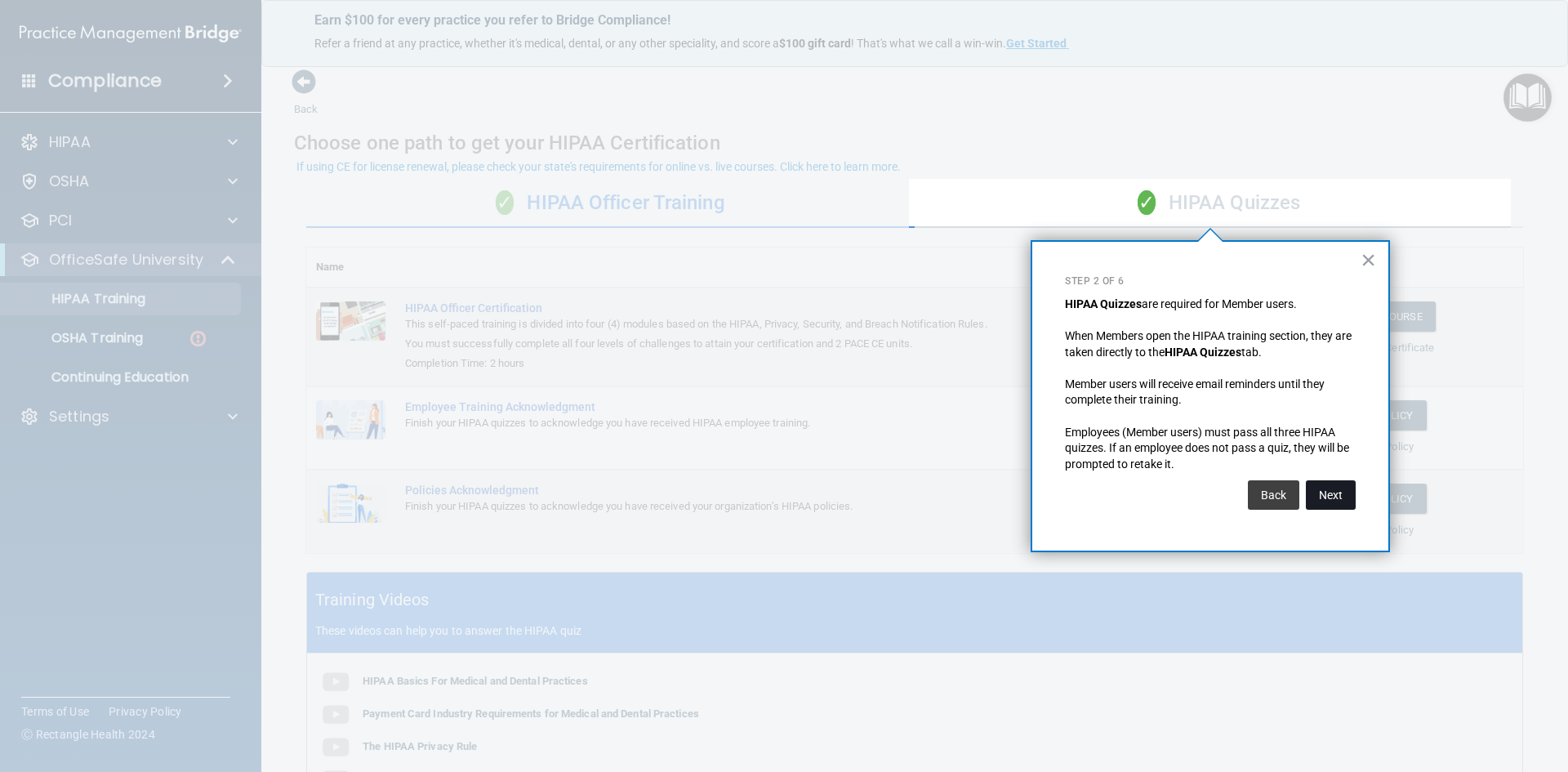
click at [1338, 507] on button "Next" at bounding box center [1331, 496] width 50 height 30
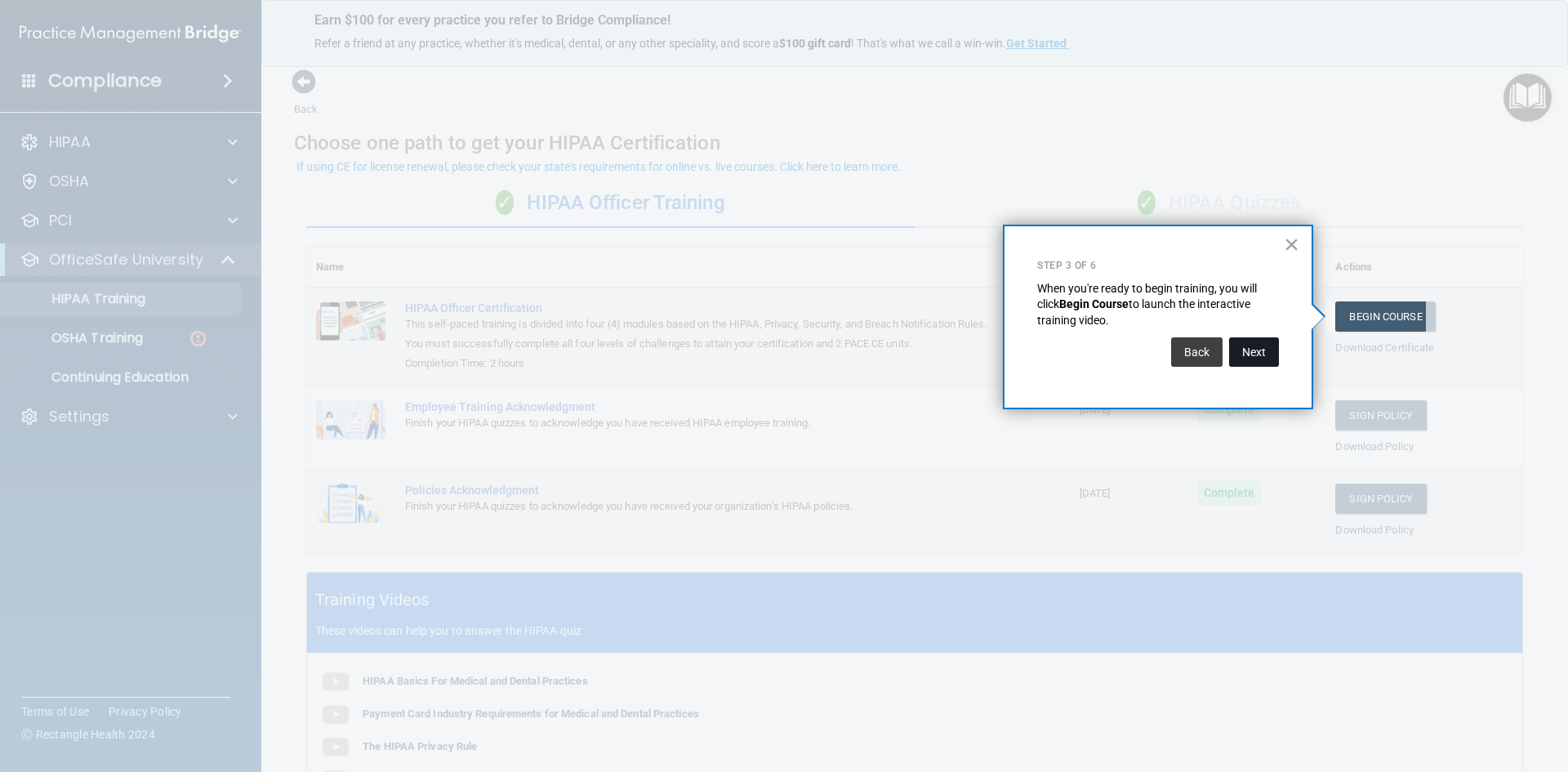
click at [1268, 359] on button "Next" at bounding box center [1254, 352] width 50 height 30
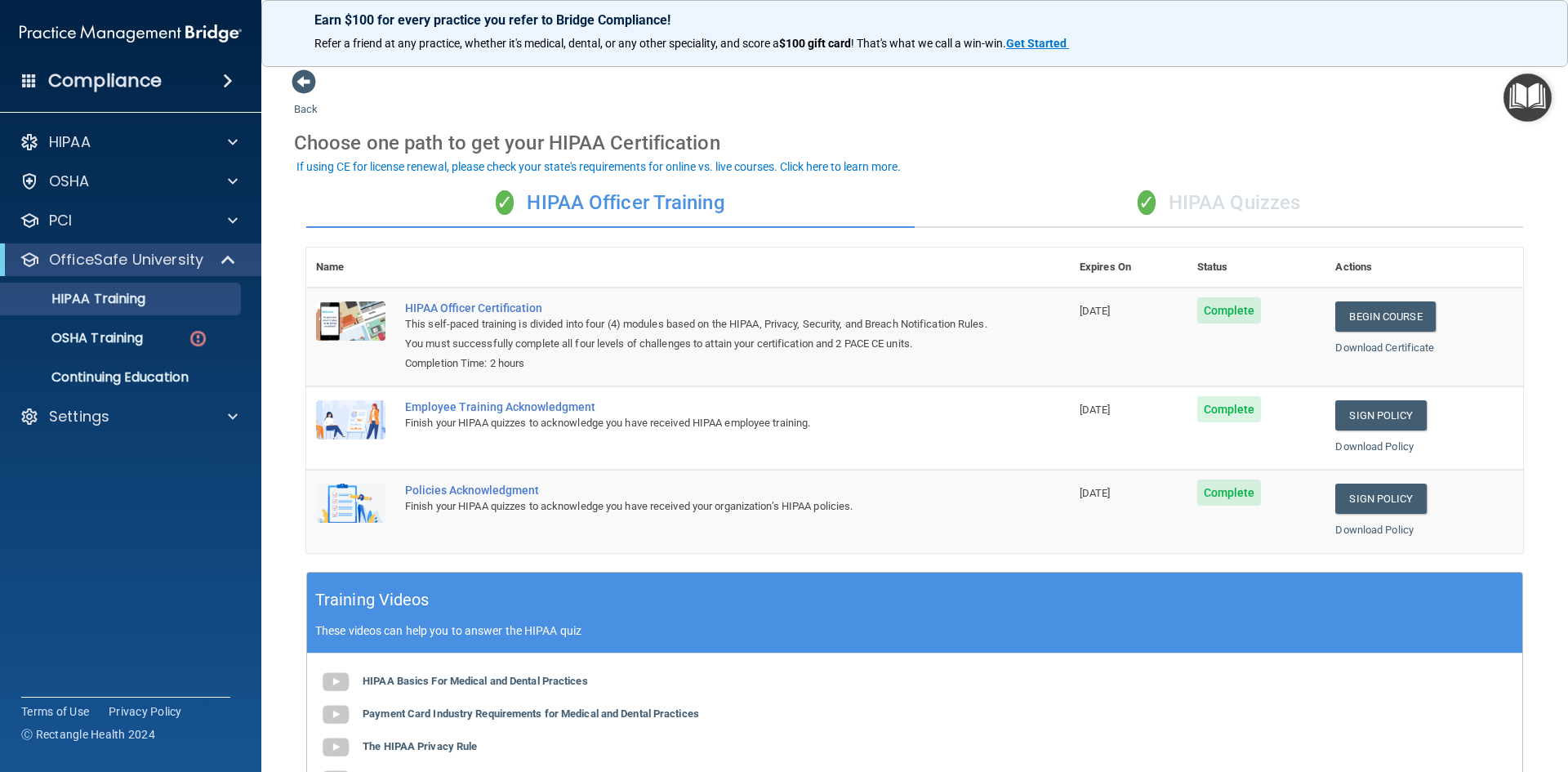
click at [1224, 207] on div "✓ HIPAA Quizzes" at bounding box center [1219, 203] width 609 height 49
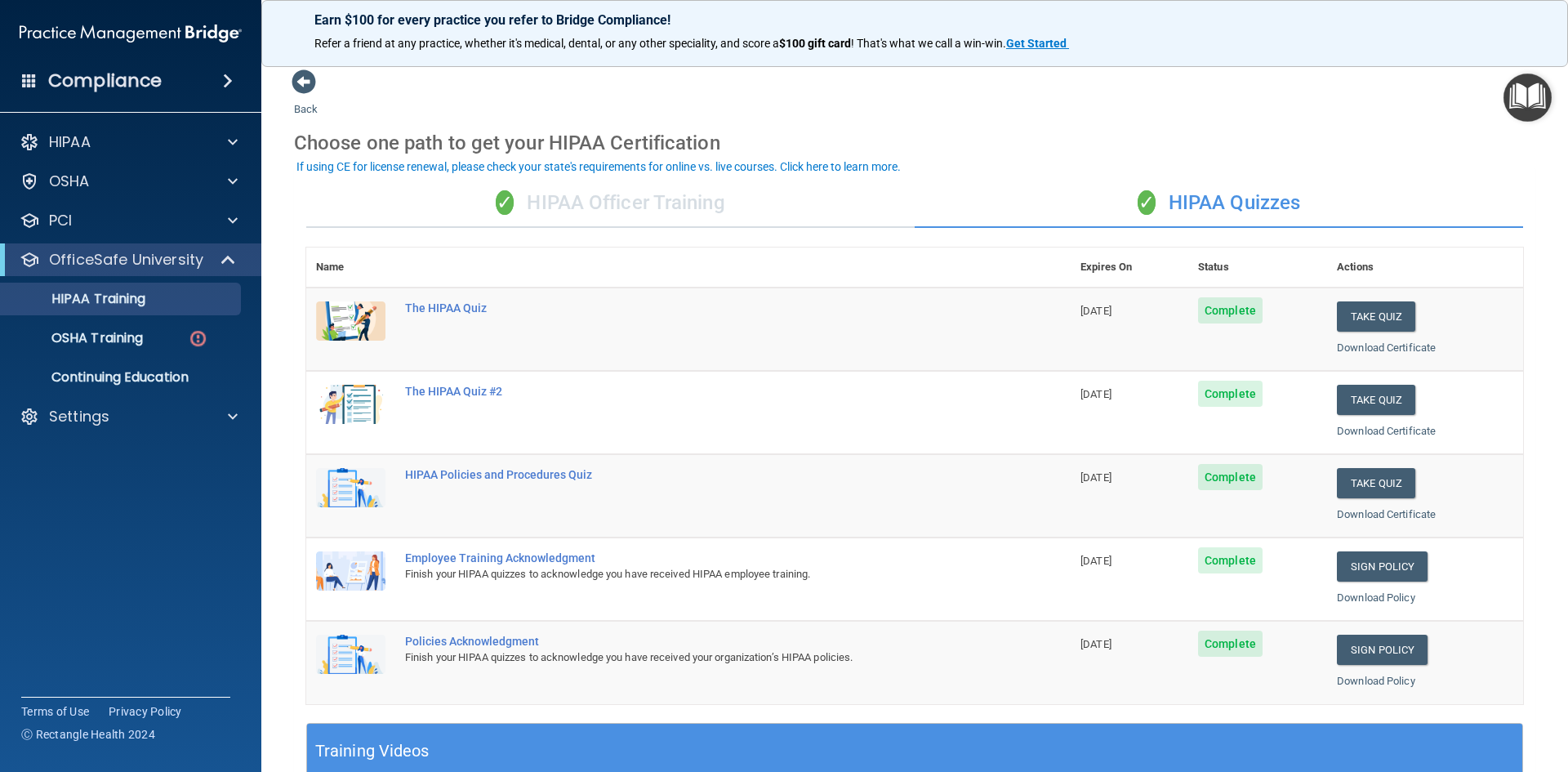
drag, startPoint x: 632, startPoint y: 206, endPoint x: 694, endPoint y: 195, distance: 63.0
click at [631, 206] on div "✓ HIPAA Officer Training" at bounding box center [611, 203] width 609 height 49
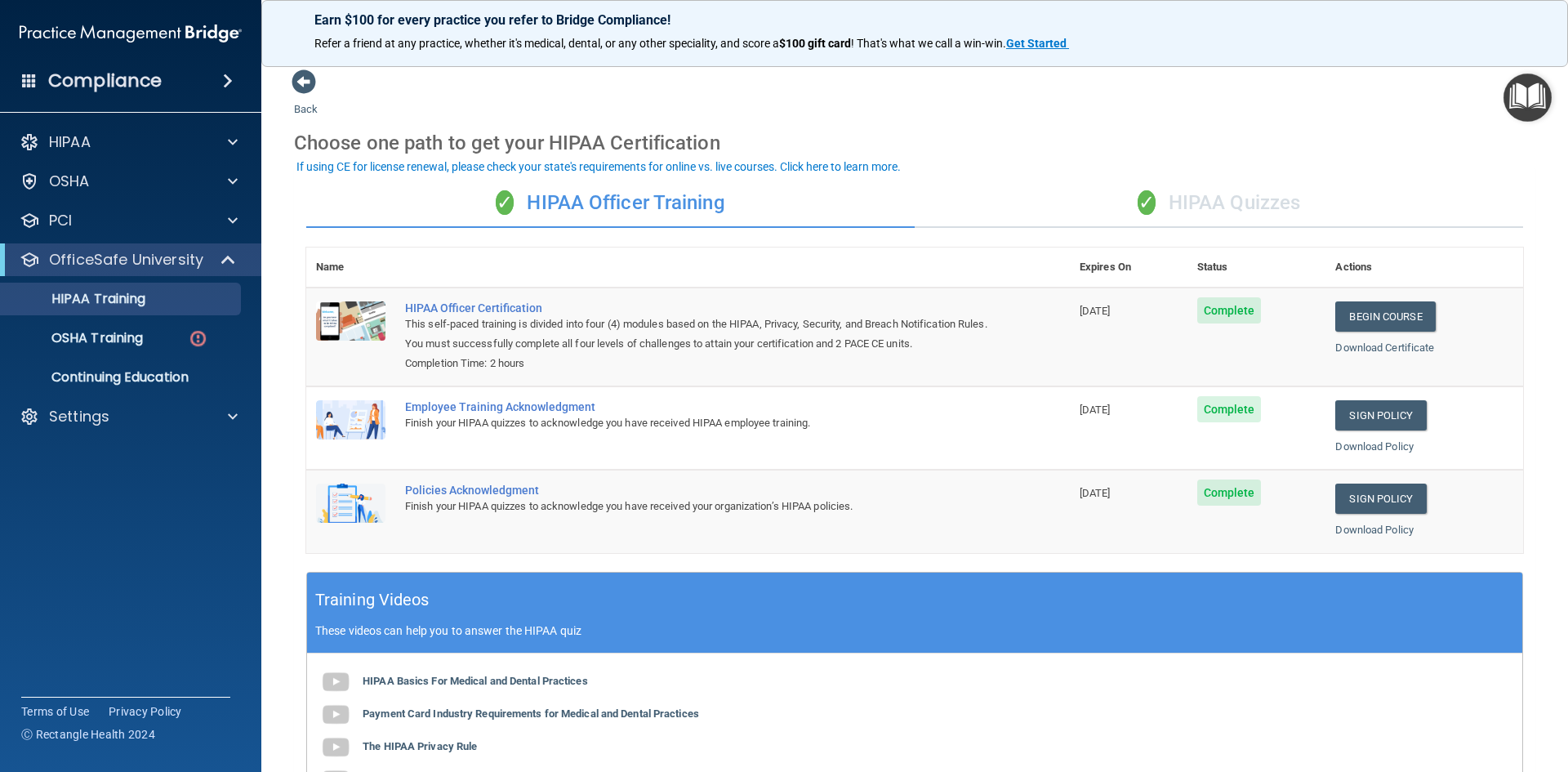
click at [1243, 213] on div "✓ HIPAA Quizzes" at bounding box center [1219, 203] width 609 height 49
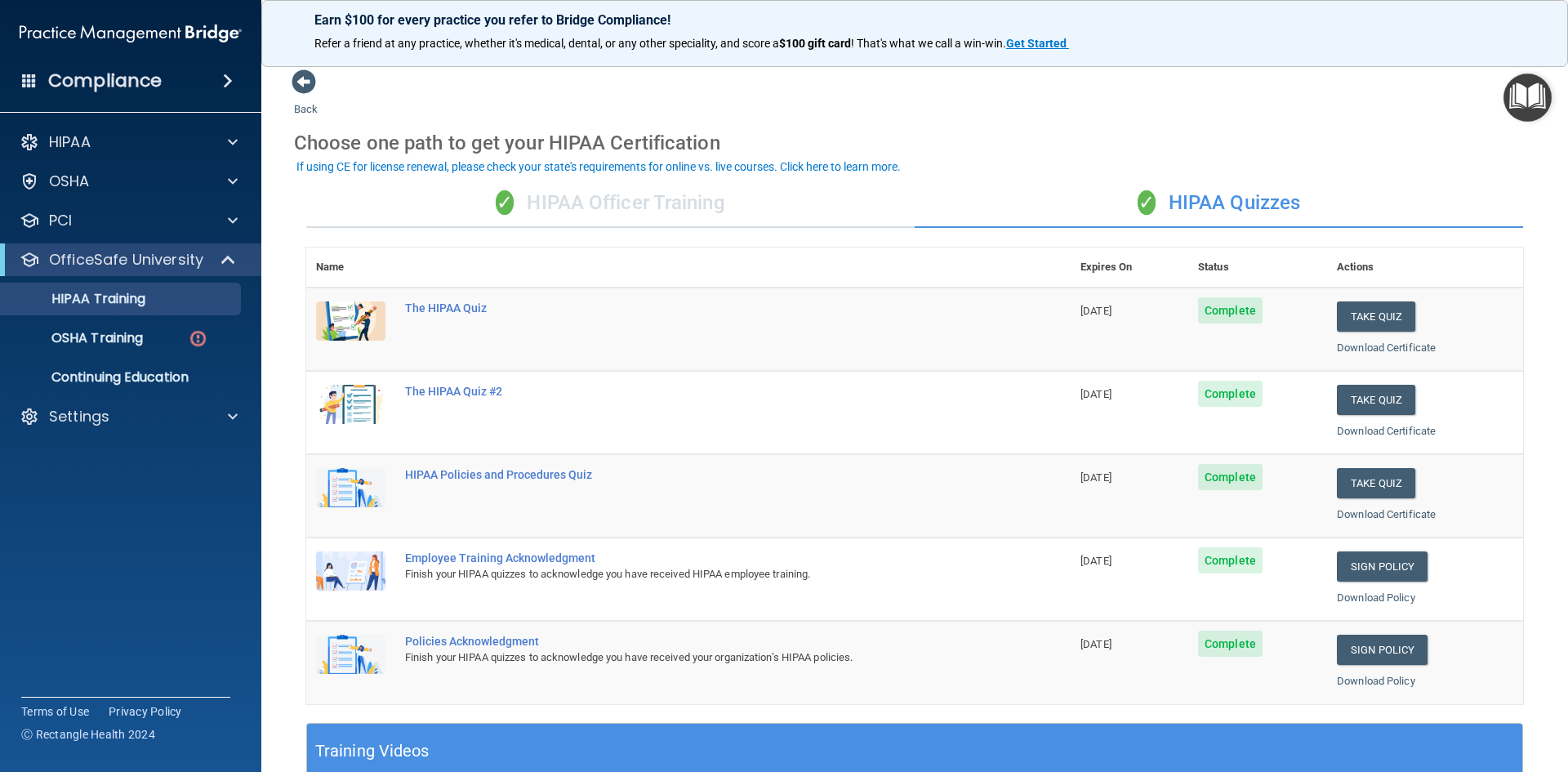
click at [734, 217] on div "✓ HIPAA Officer Training" at bounding box center [611, 203] width 609 height 49
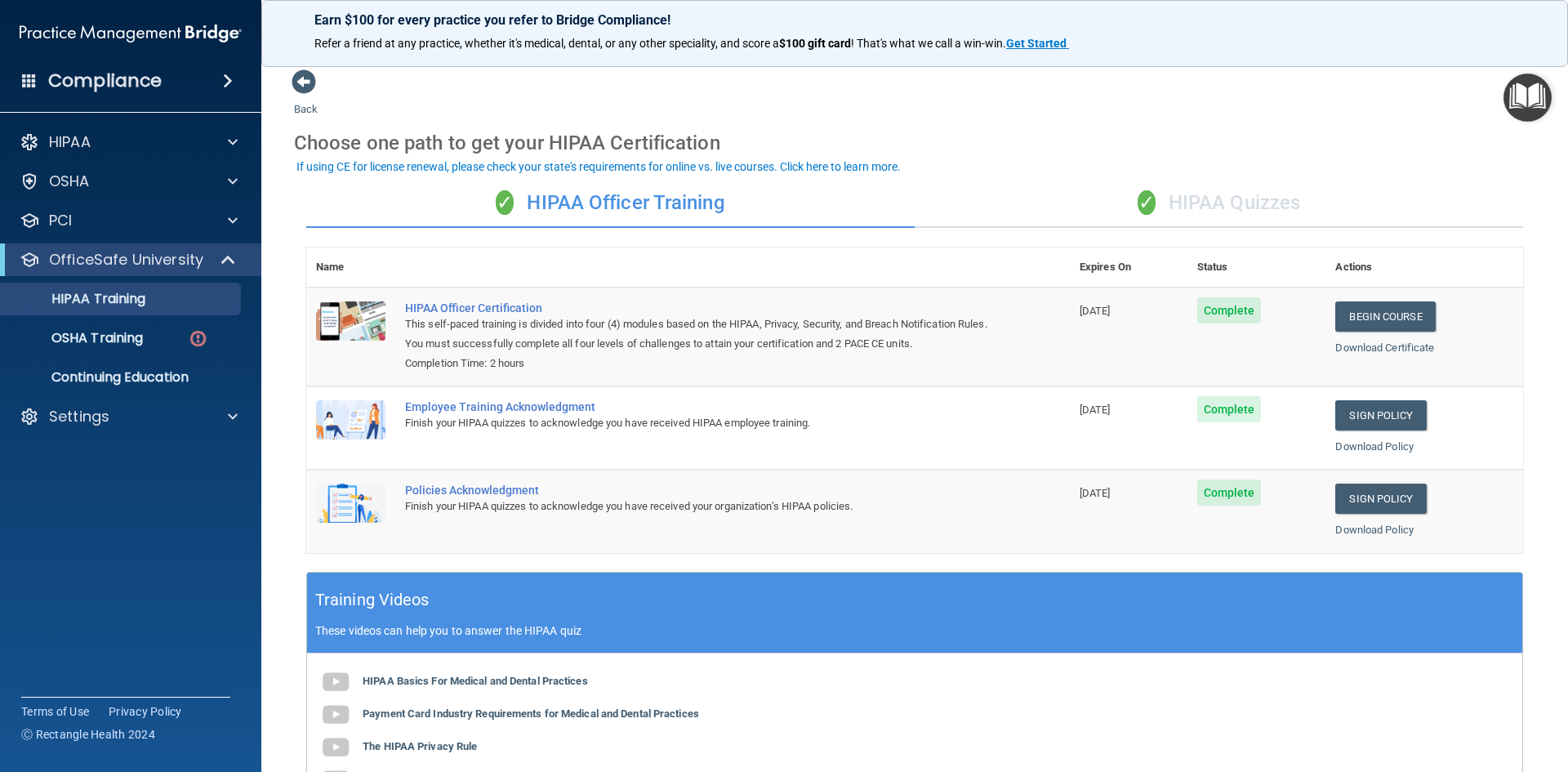
click at [1248, 218] on div "✓ HIPAA Quizzes" at bounding box center [1219, 203] width 609 height 49
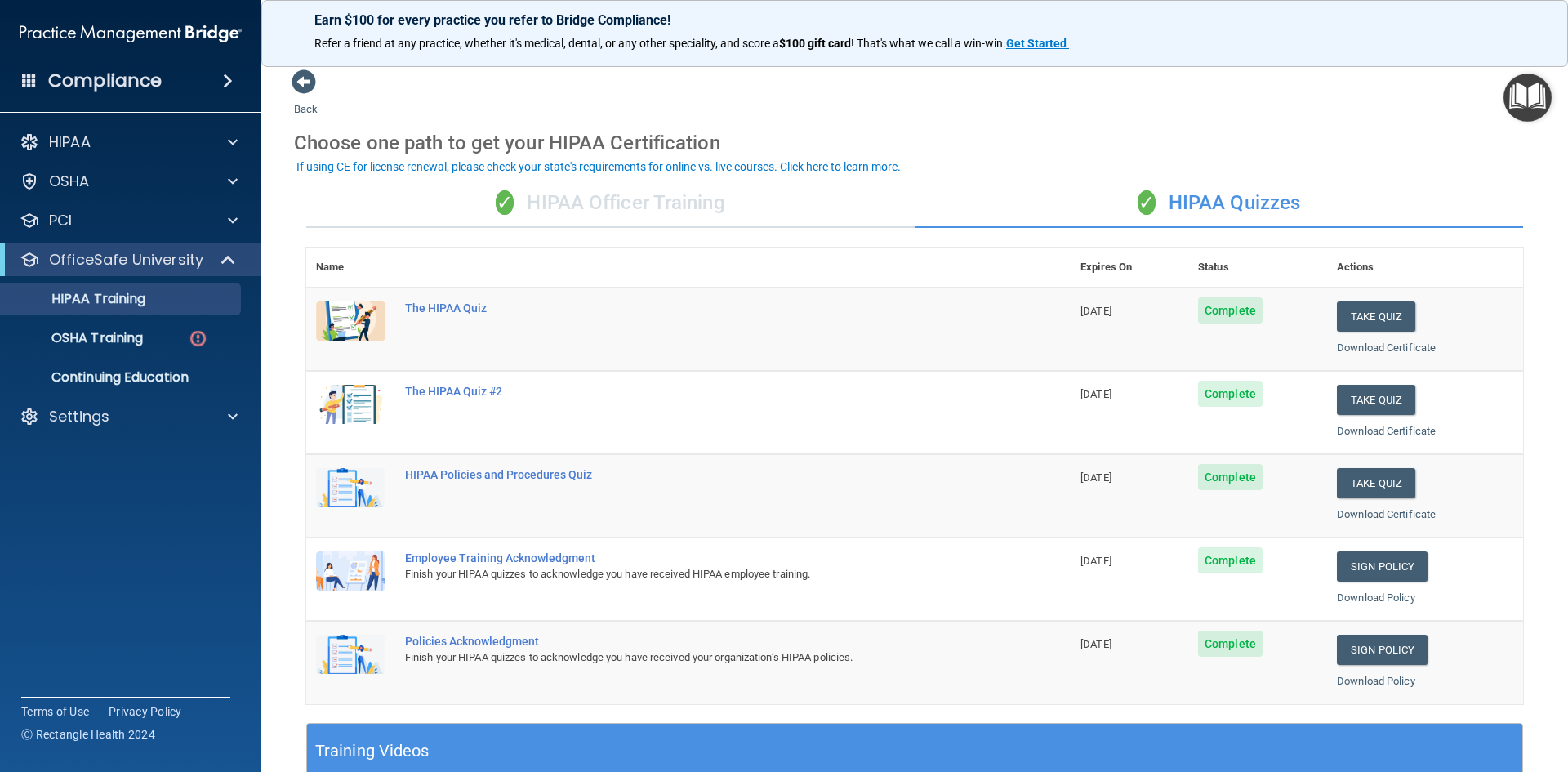
click at [654, 209] on div "✓ HIPAA Officer Training" at bounding box center [611, 203] width 609 height 49
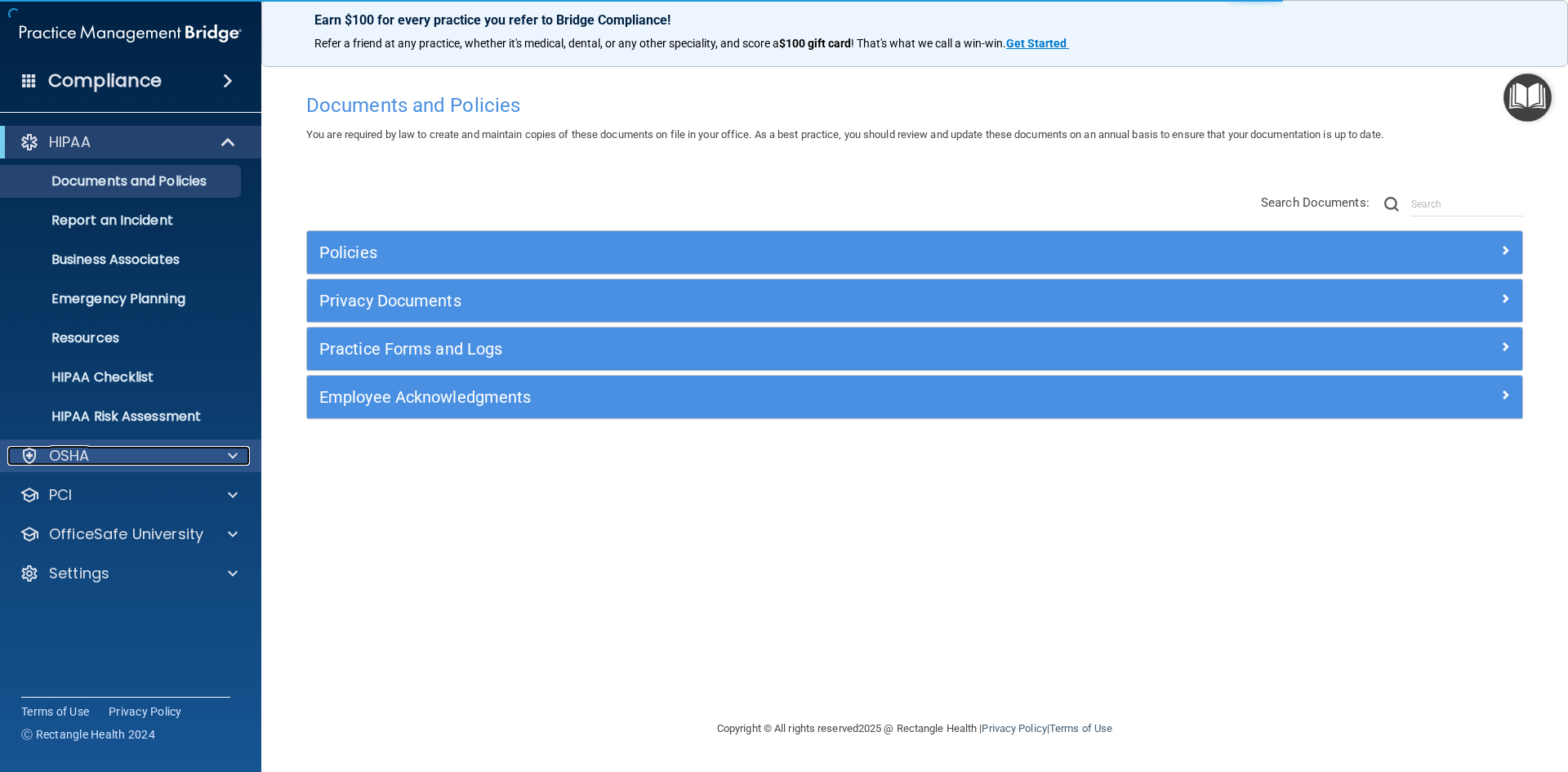
click at [147, 452] on div "OSHA" at bounding box center [108, 456] width 203 height 20
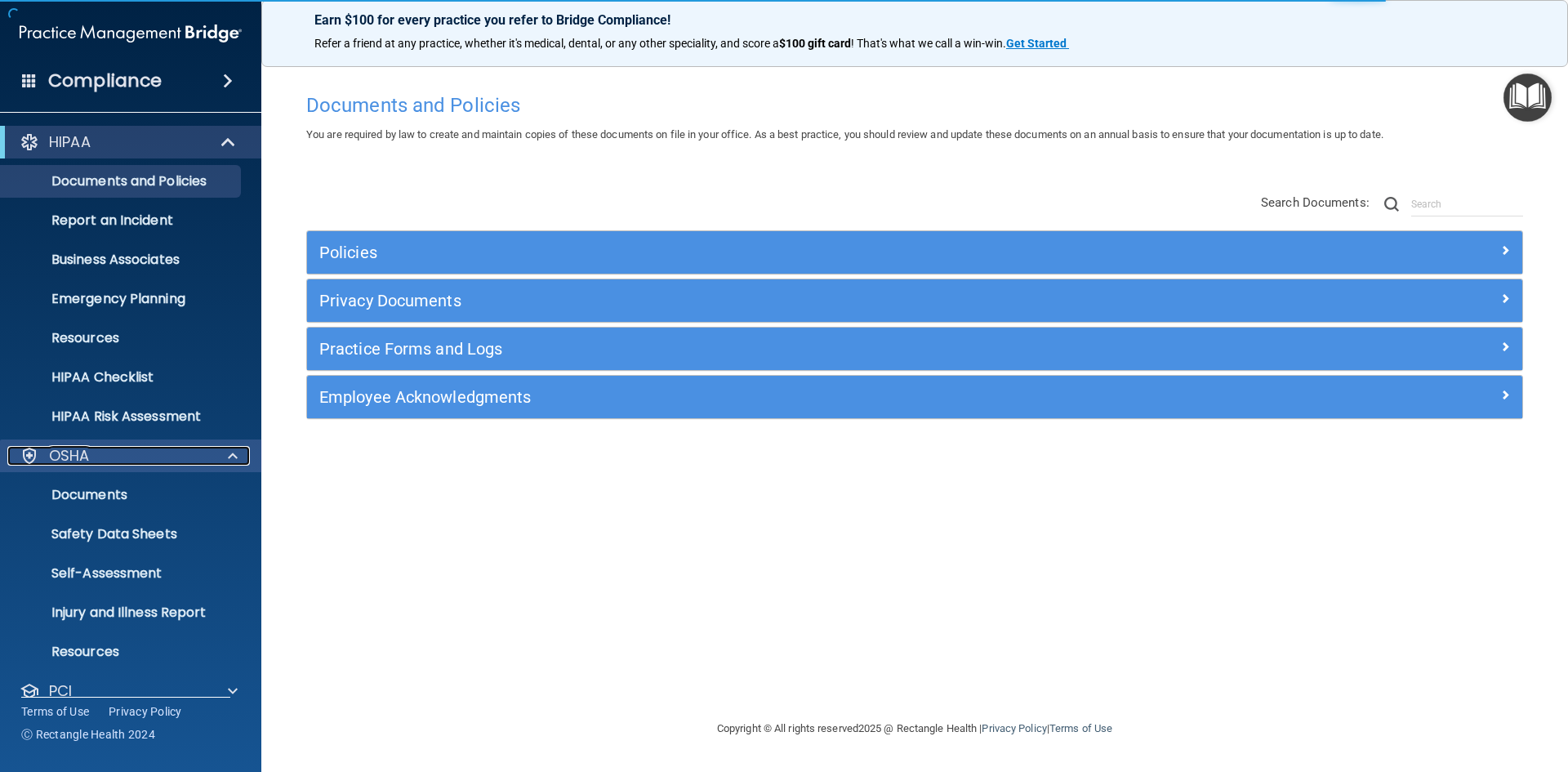
click at [147, 452] on div "OSHA" at bounding box center [108, 456] width 203 height 20
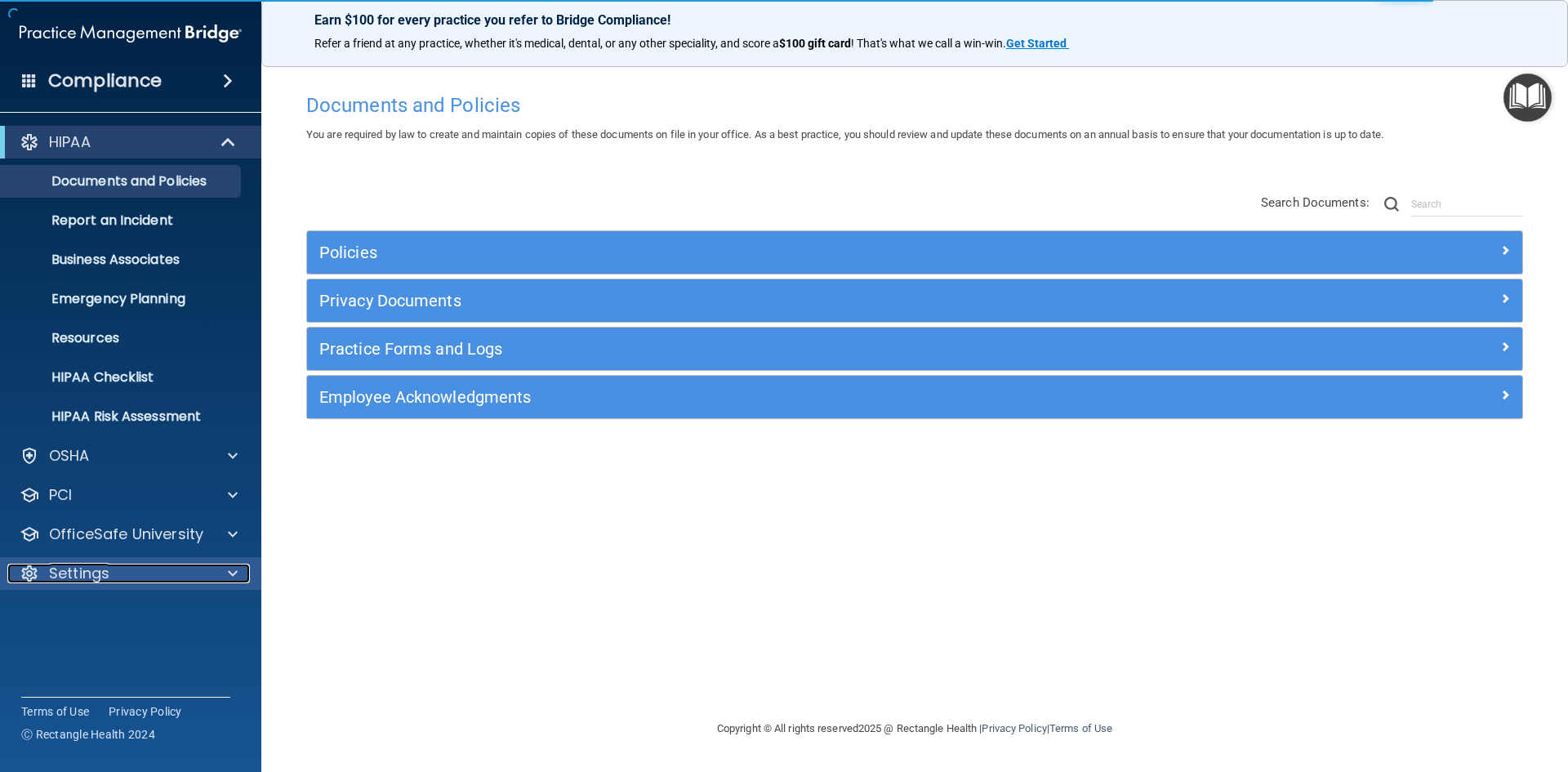
click at [112, 576] on div "Settings" at bounding box center [108, 573] width 203 height 20
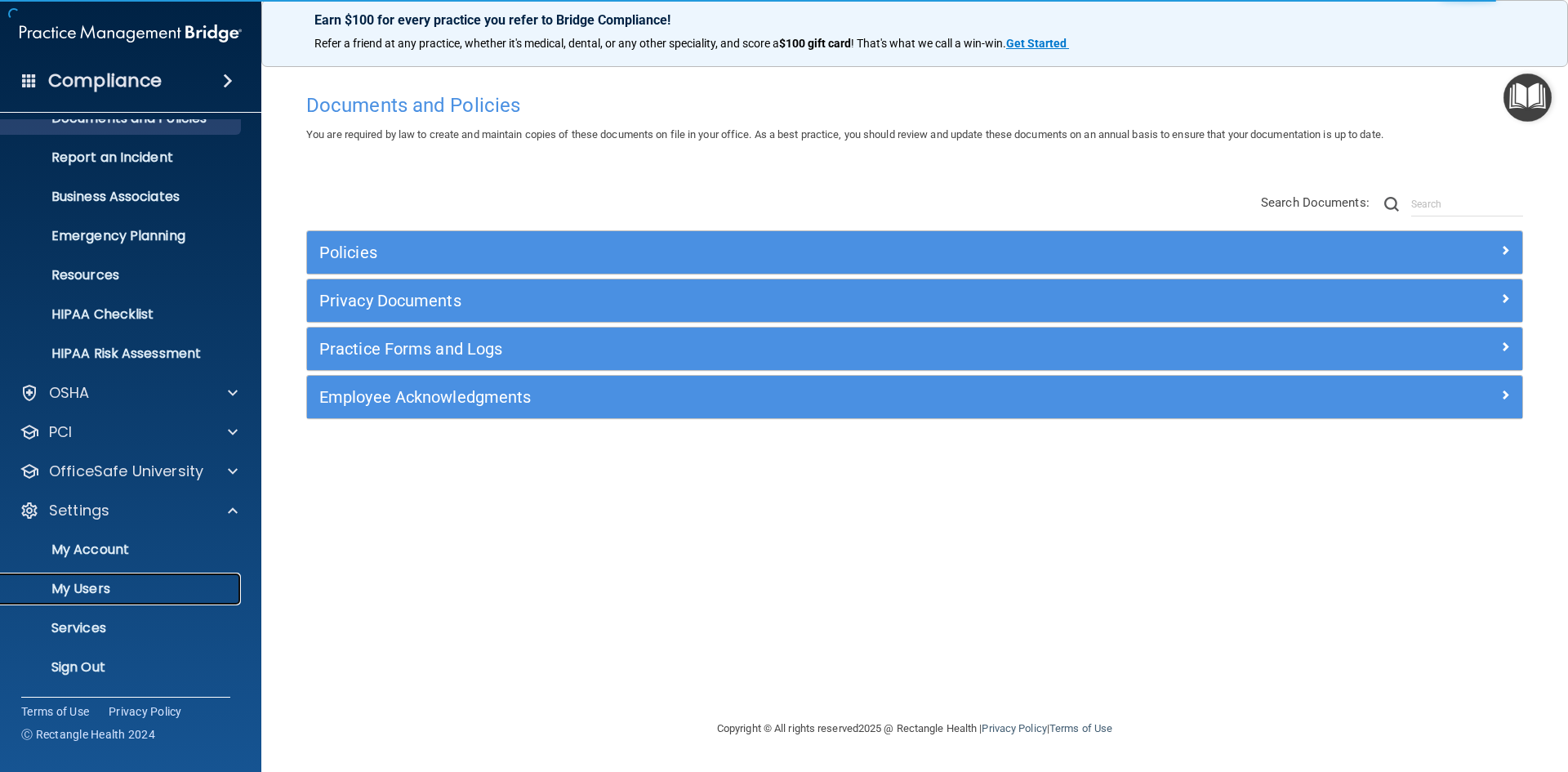
click at [99, 591] on p "My Users" at bounding box center [122, 589] width 223 height 16
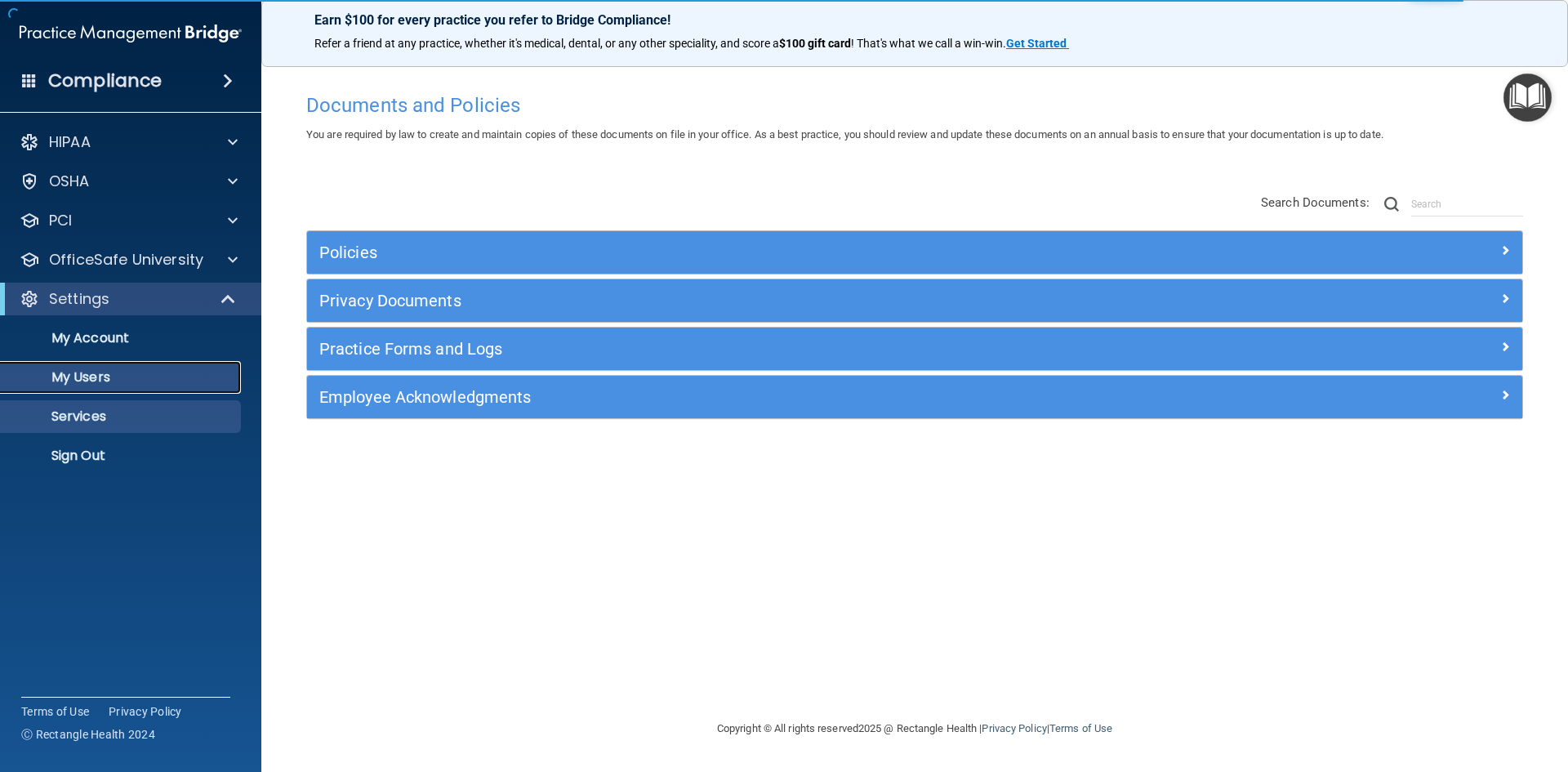
select select "20"
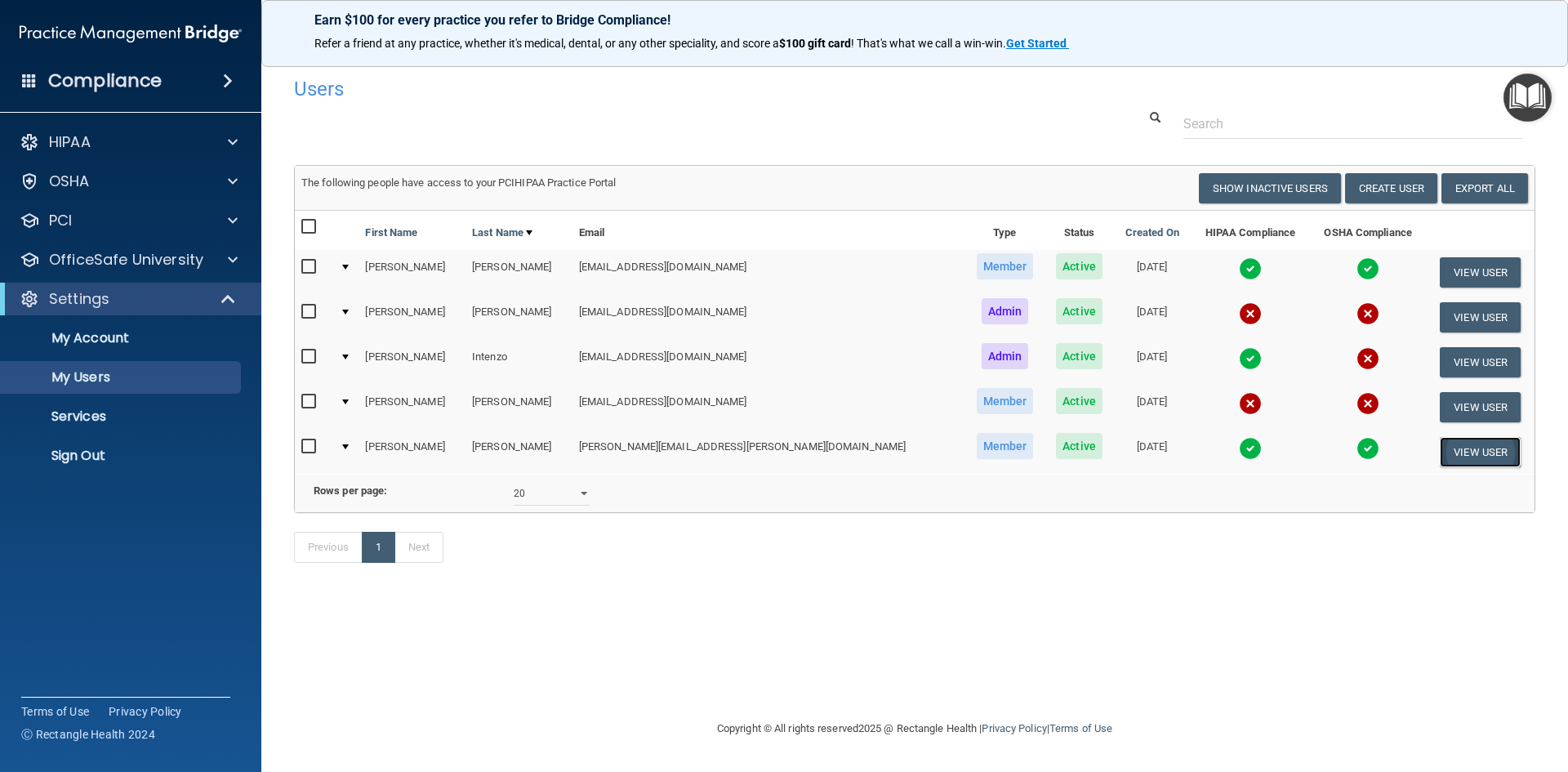
click at [1476, 450] on button "View User" at bounding box center [1480, 452] width 81 height 30
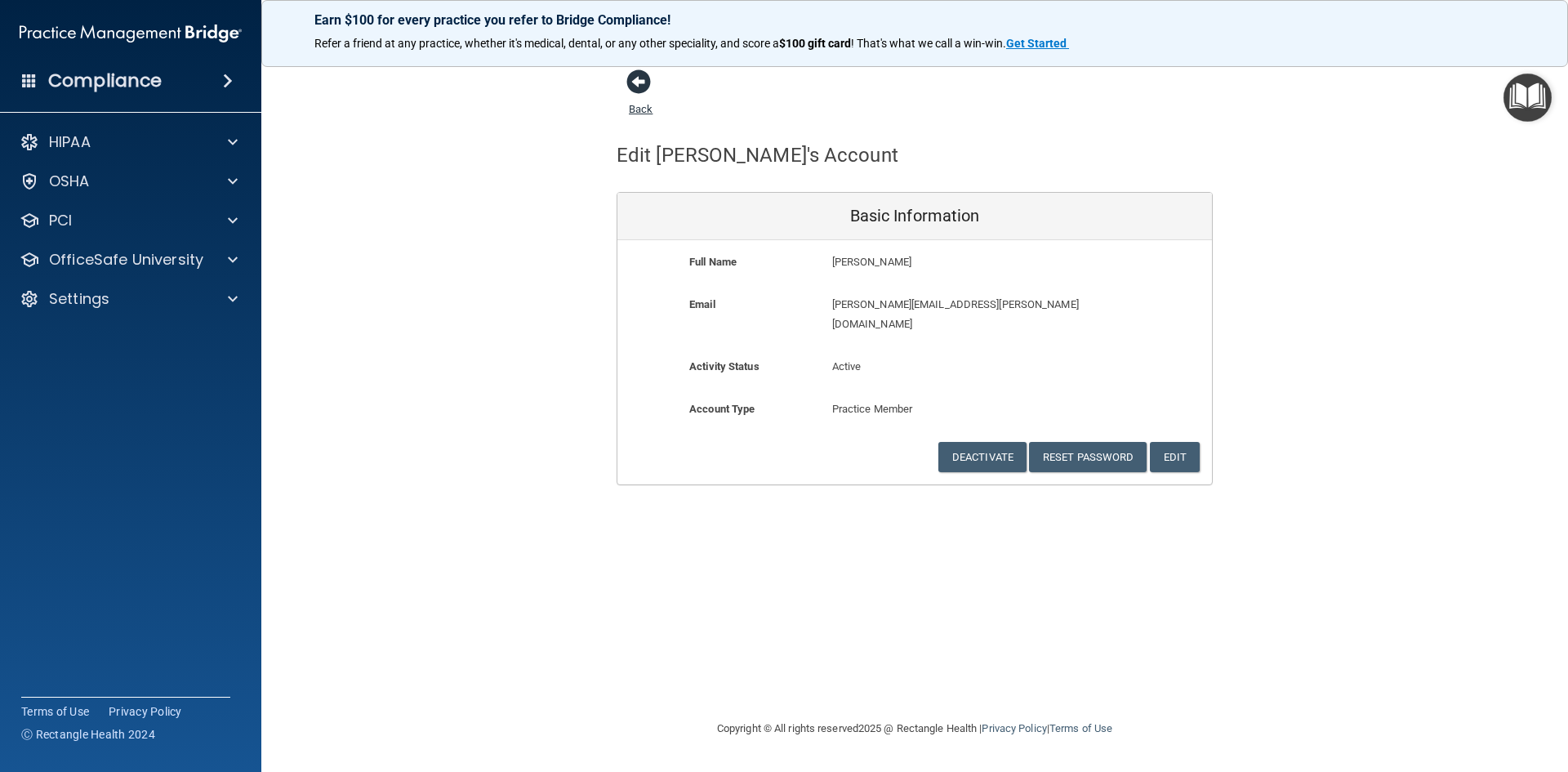
click at [645, 86] on span at bounding box center [639, 82] width 25 height 25
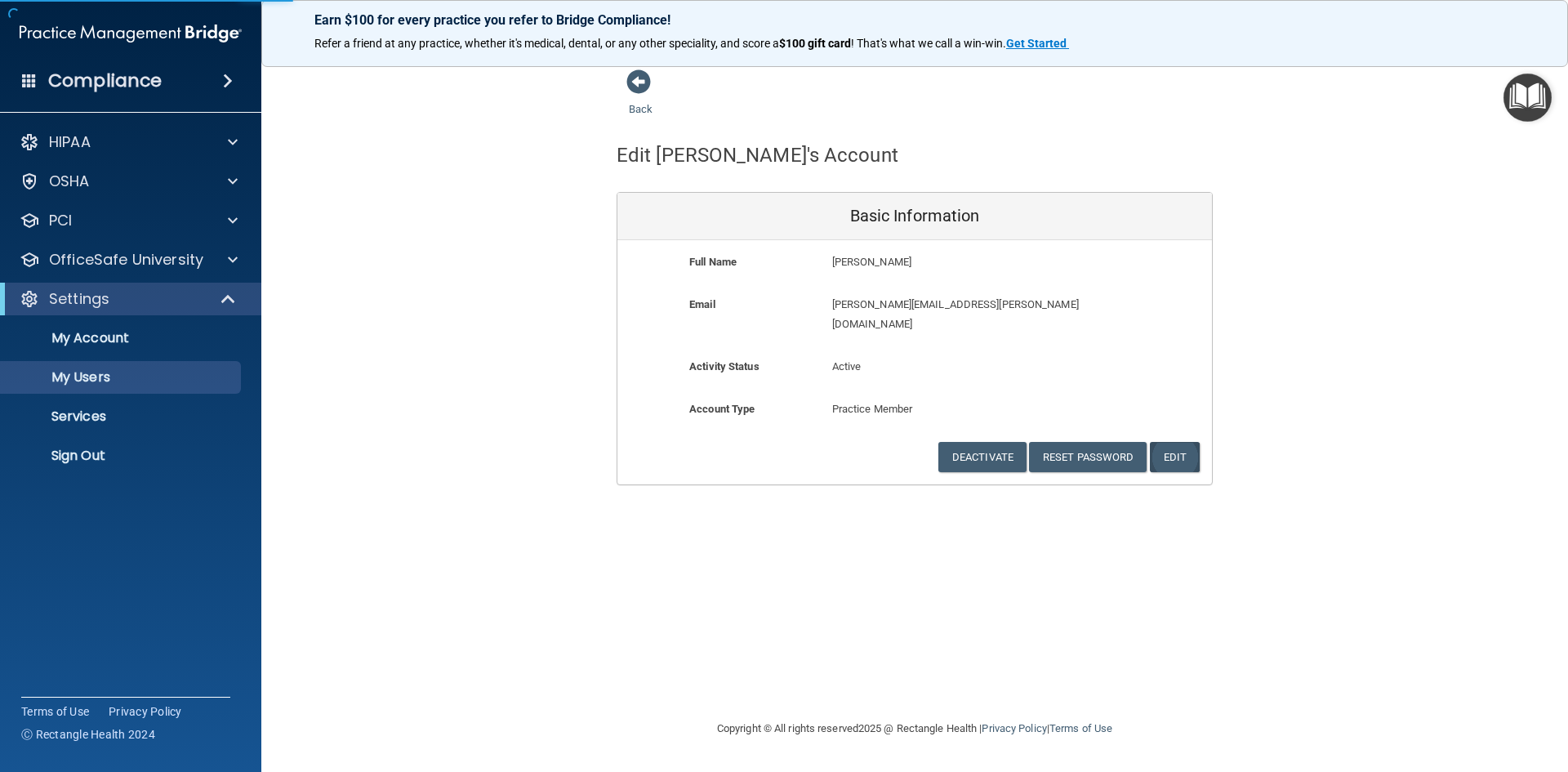
select select "20"
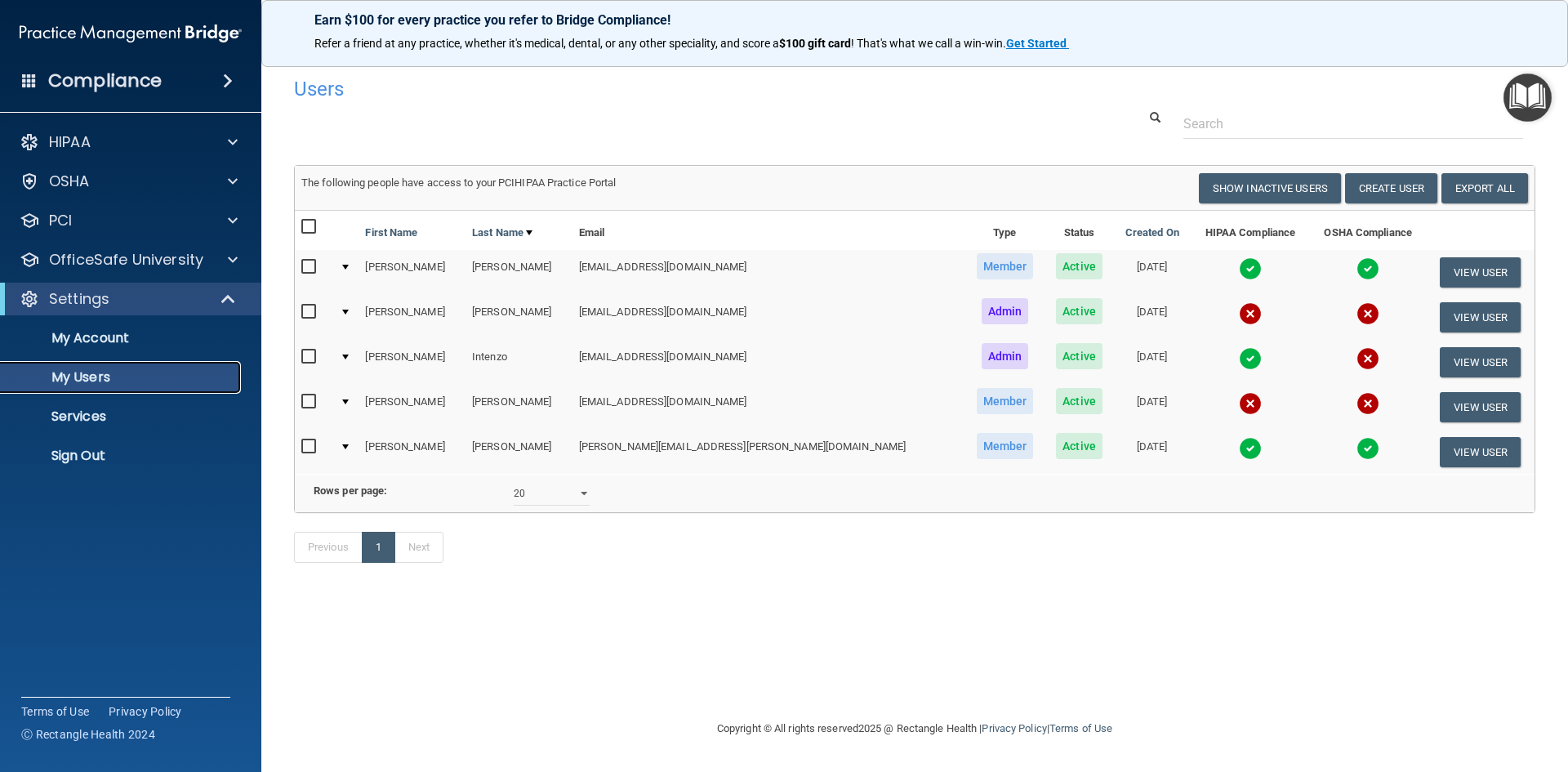
click at [107, 381] on p "My Users" at bounding box center [122, 377] width 223 height 16
click at [147, 179] on div "OSHA" at bounding box center [108, 181] width 203 height 20
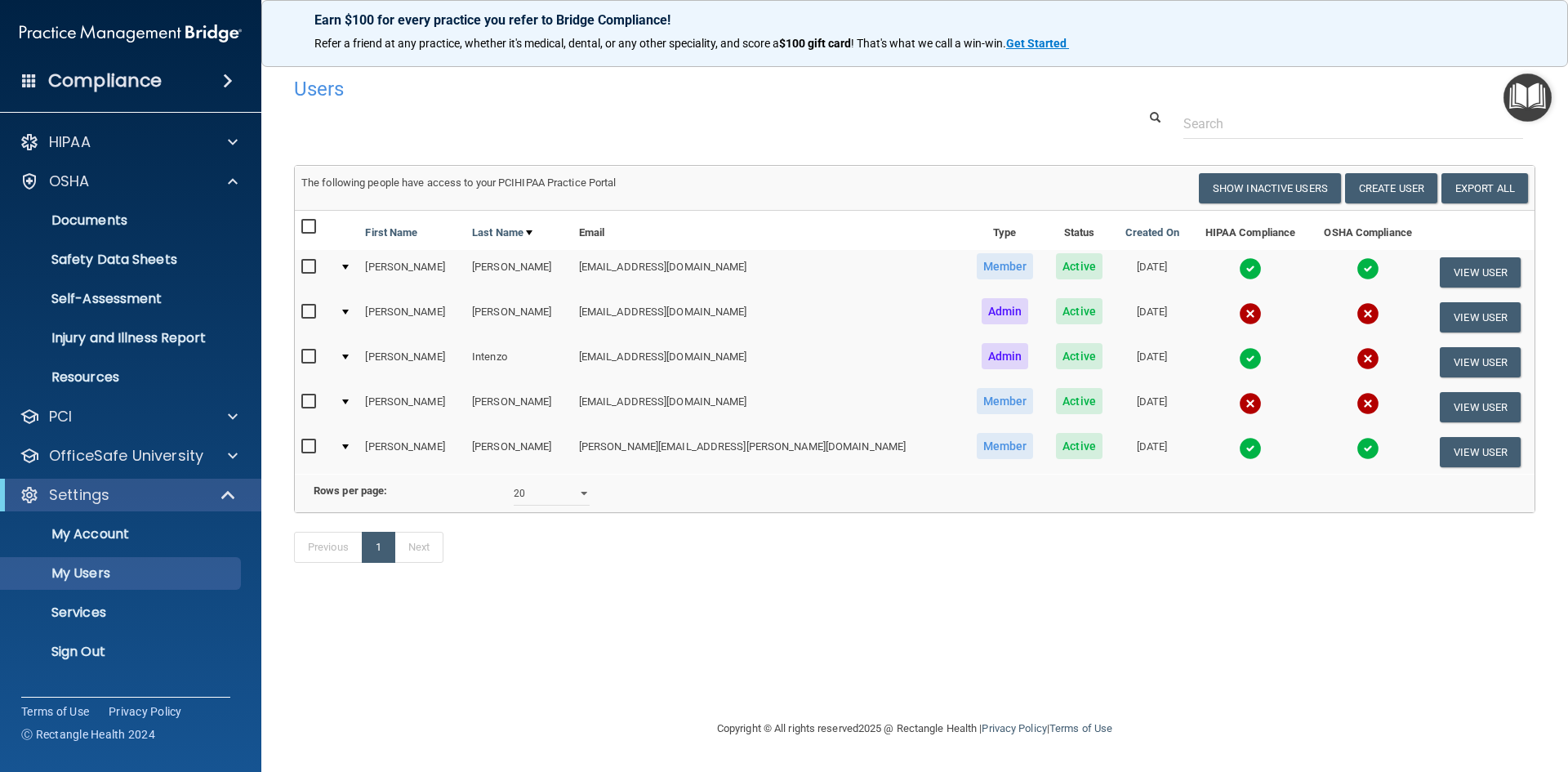
click at [1521, 100] on img "Open Resource Center" at bounding box center [1528, 98] width 48 height 48
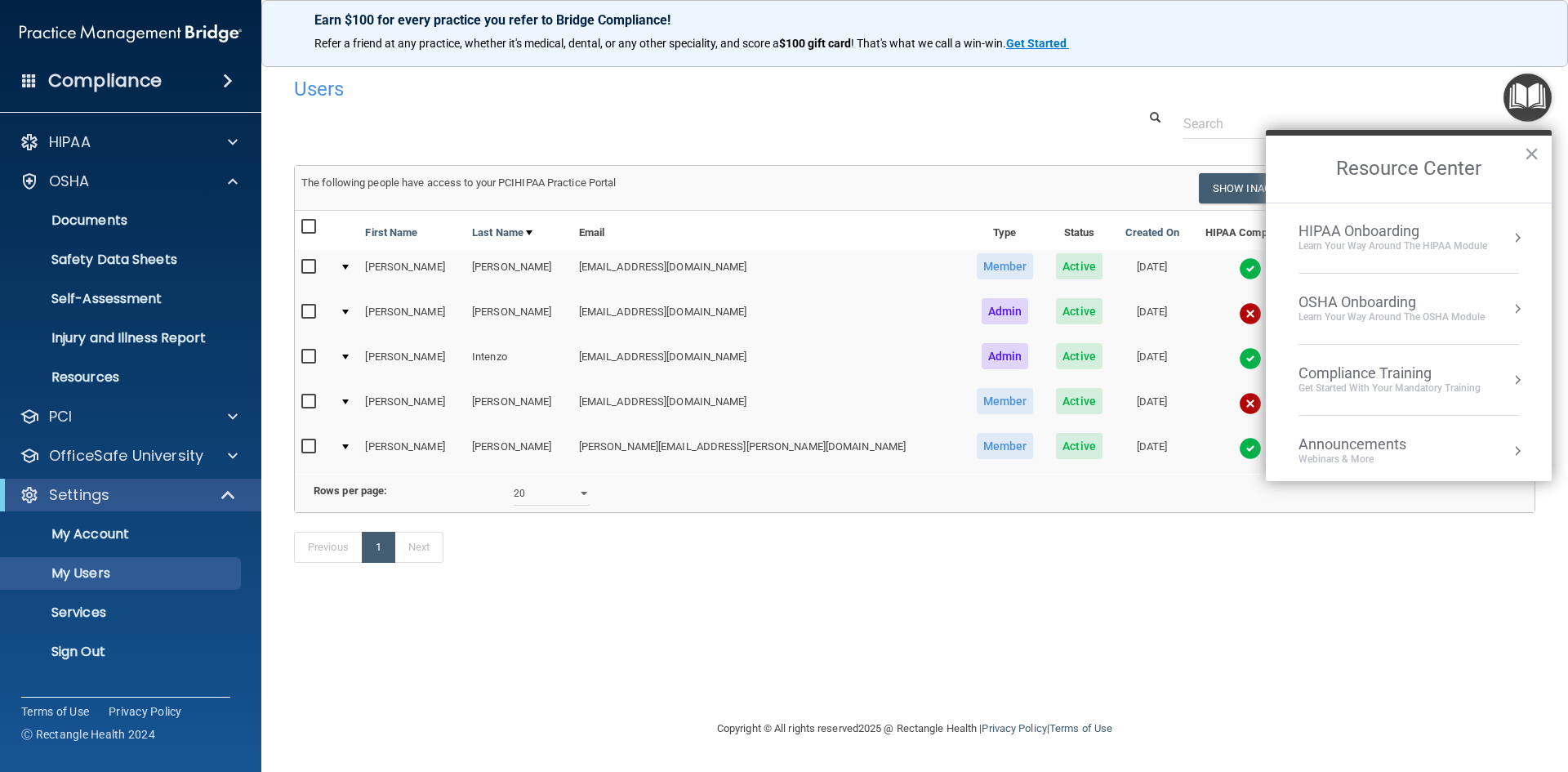
scroll to position [71, 0]
click at [1393, 379] on div "Compliance Training" at bounding box center [1390, 375] width 182 height 18
click at [1288, 167] on button "Back to Resource Center Home" at bounding box center [1286, 168] width 16 height 16
click at [1380, 242] on div "Guidance for HIPAA and OSHA Officers" at bounding box center [1386, 247] width 174 height 14
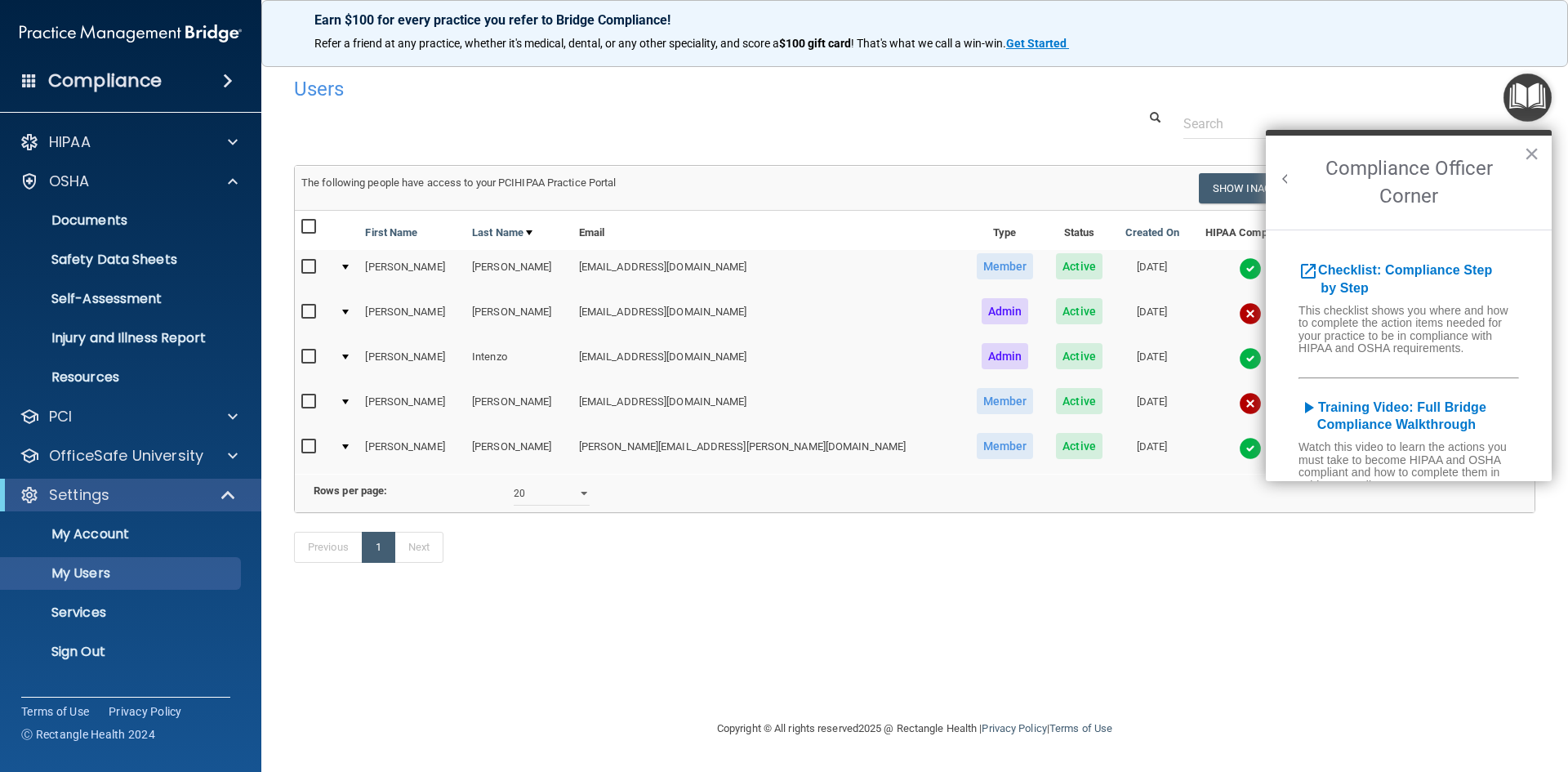
click at [1288, 182] on button "Back to Resource Center Home" at bounding box center [1286, 179] width 16 height 16
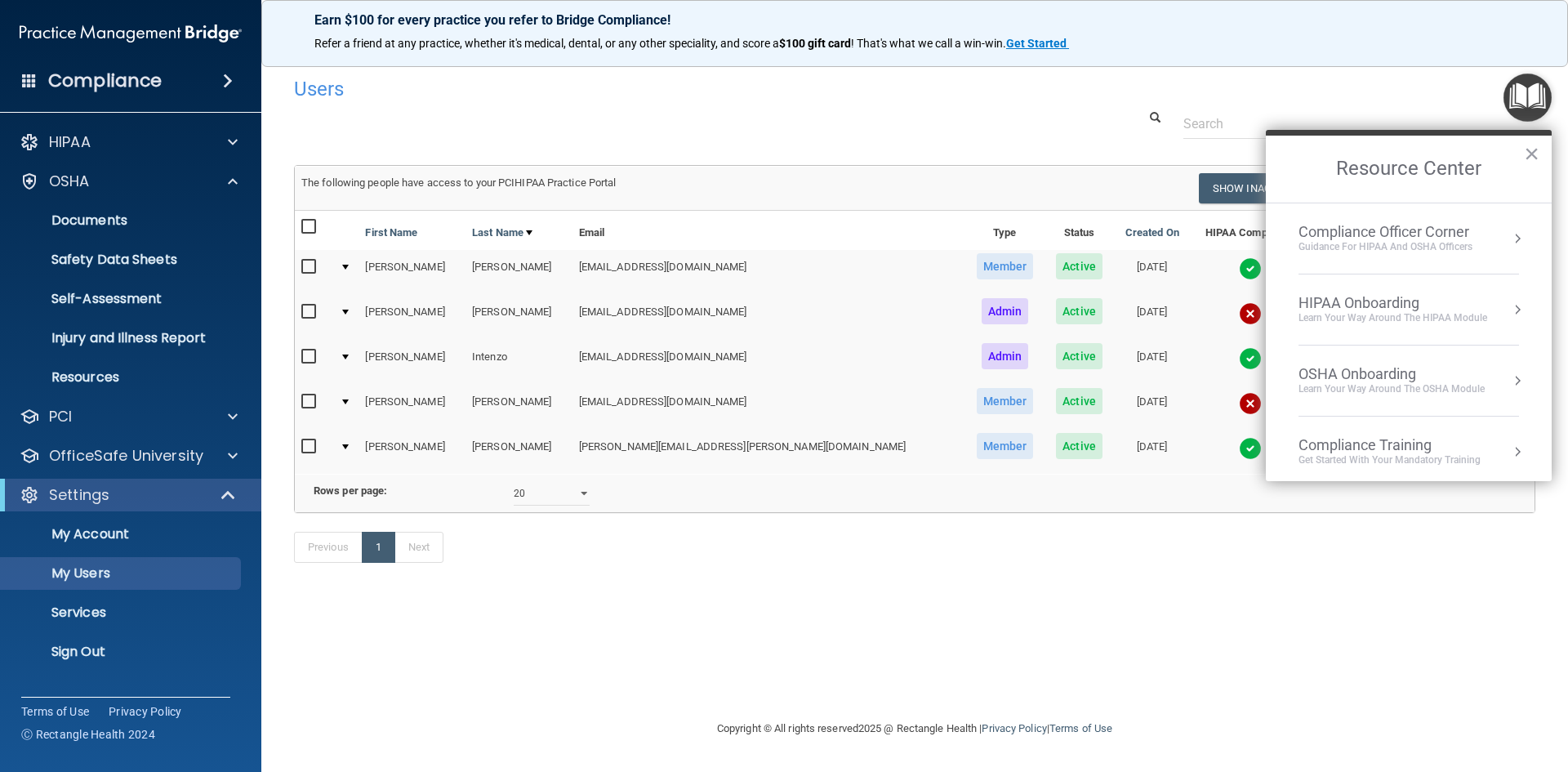
click at [1388, 368] on div "OSHA Onboarding" at bounding box center [1392, 374] width 186 height 18
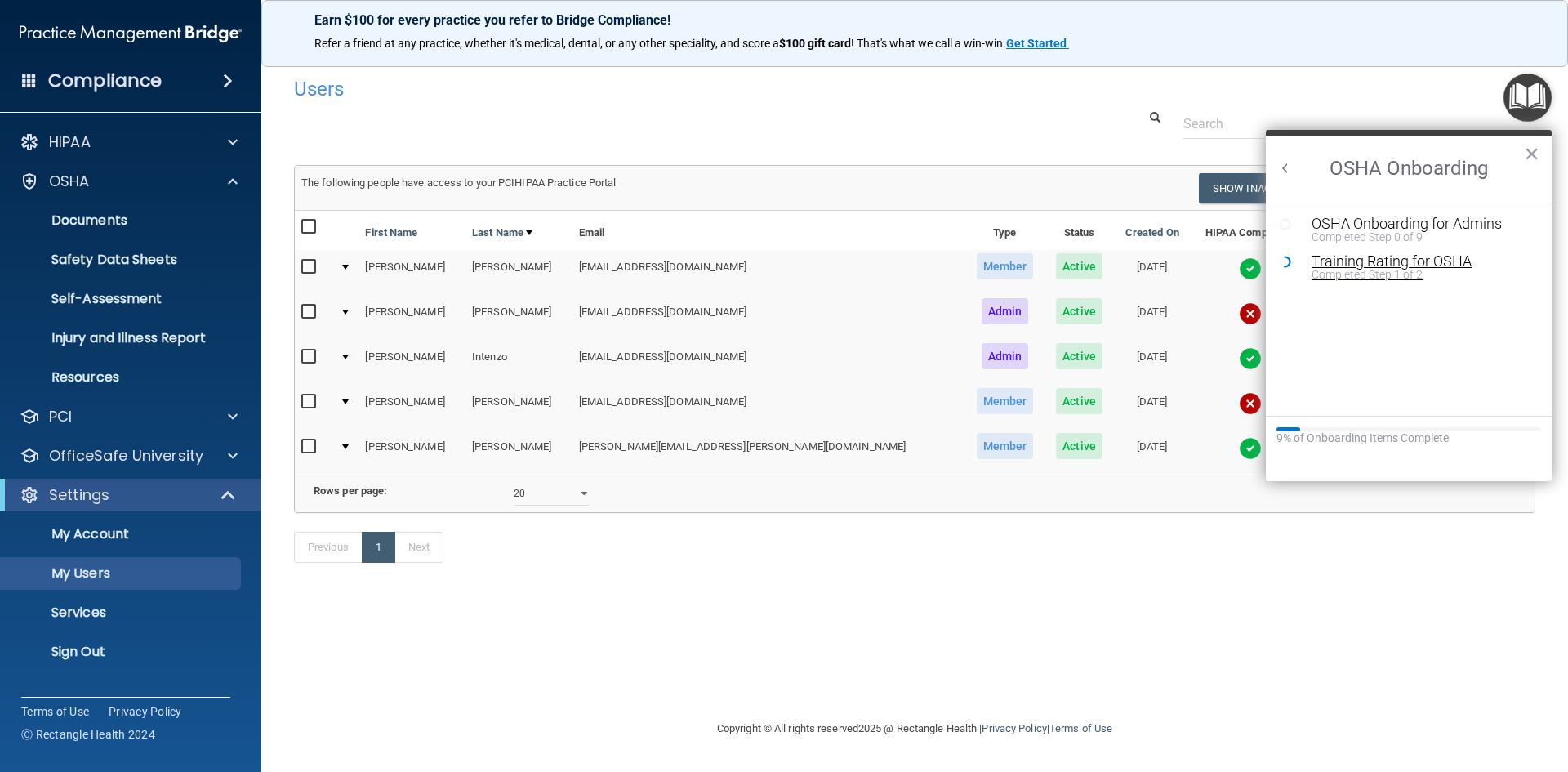
click at [1333, 263] on div "Training Rating for OSHA" at bounding box center [1421, 262] width 219 height 15
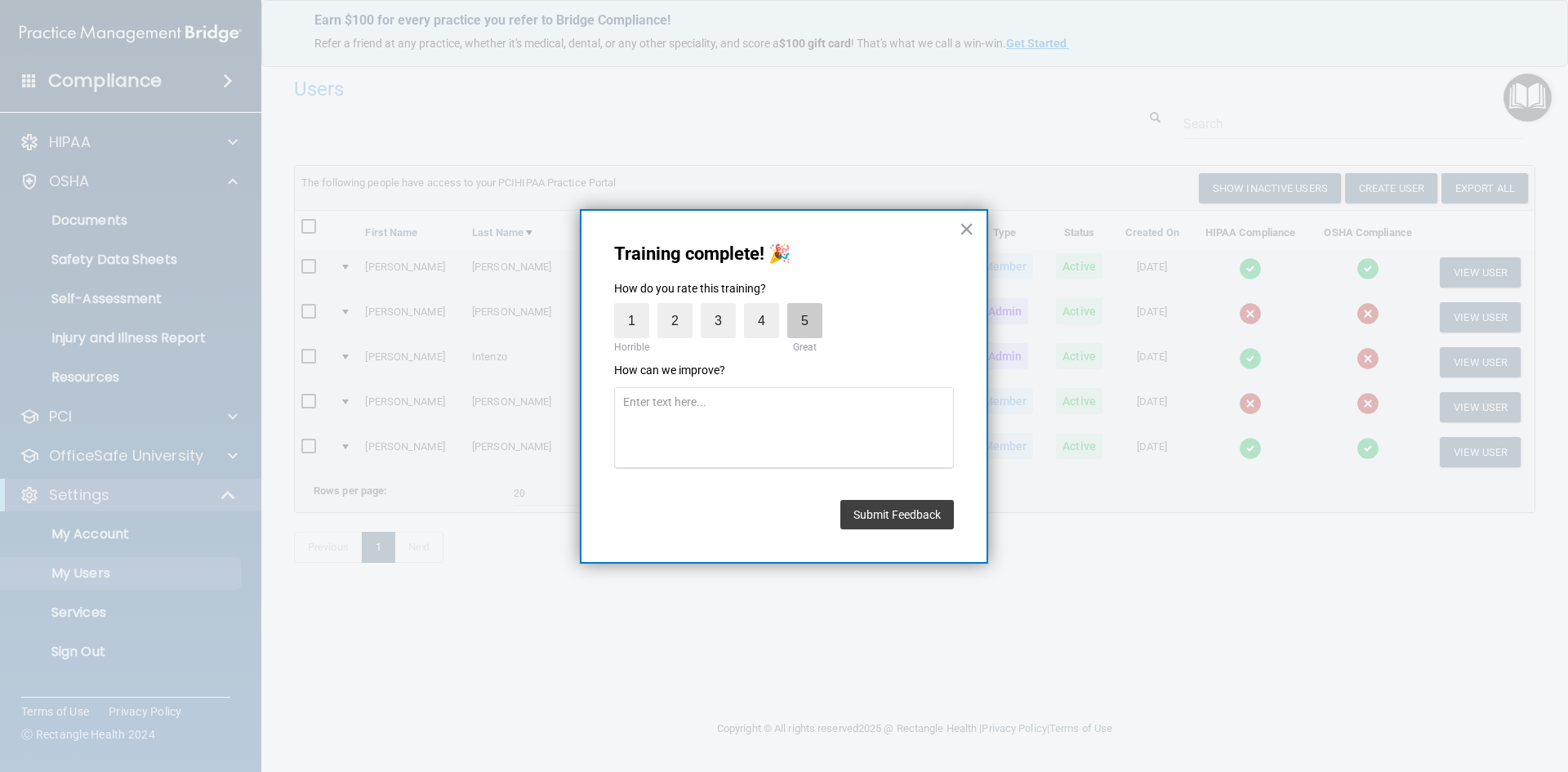
click at [808, 329] on label "5" at bounding box center [805, 321] width 35 height 35
click at [767, 308] on input "5" at bounding box center [767, 308] width 0 height 0
click at [910, 510] on button "Submit Feedback" at bounding box center [897, 515] width 113 height 30
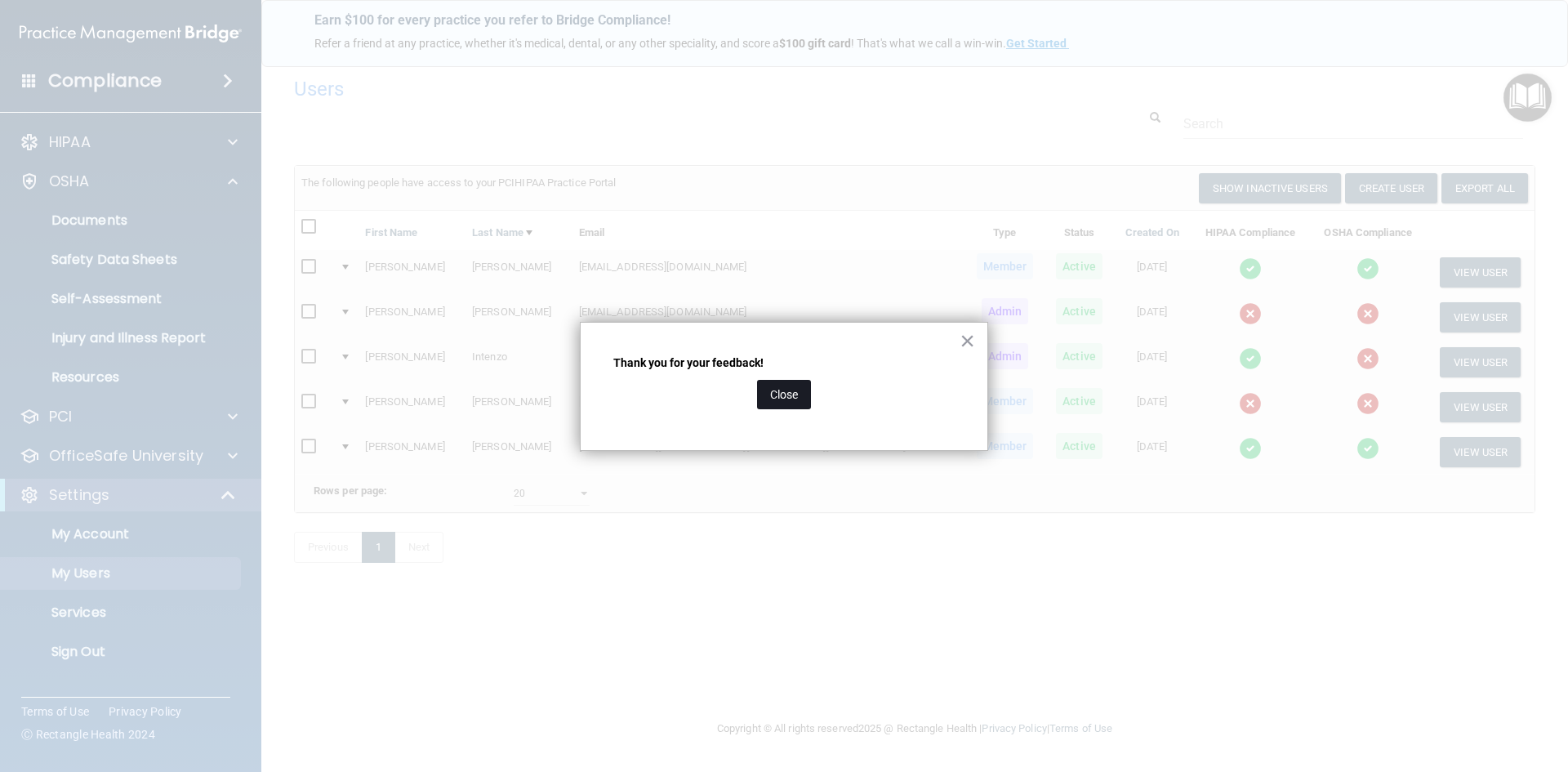
click at [790, 400] on button "Close" at bounding box center [784, 395] width 54 height 30
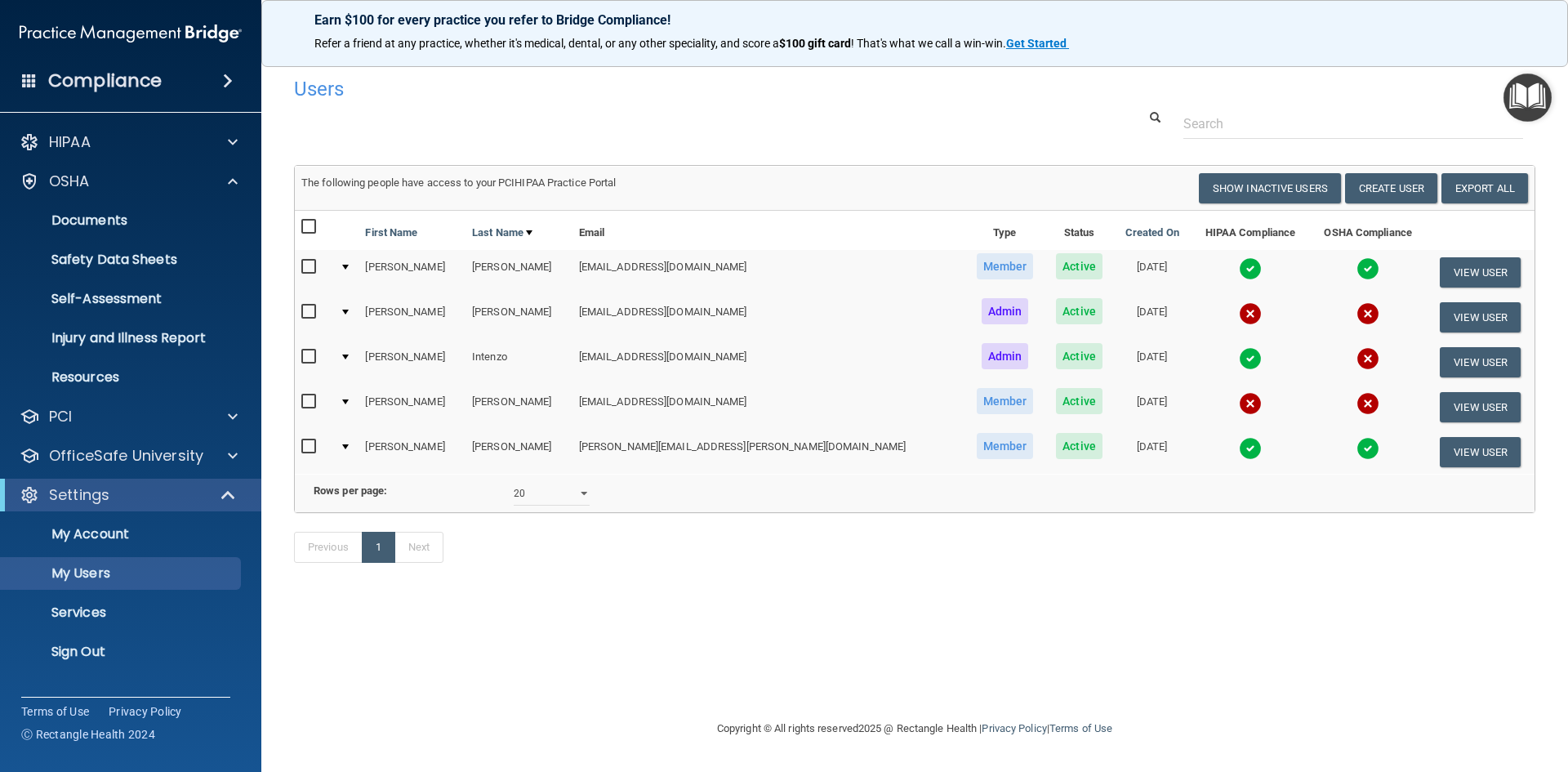
click at [1522, 102] on img "Open Resource Center" at bounding box center [1528, 98] width 48 height 48
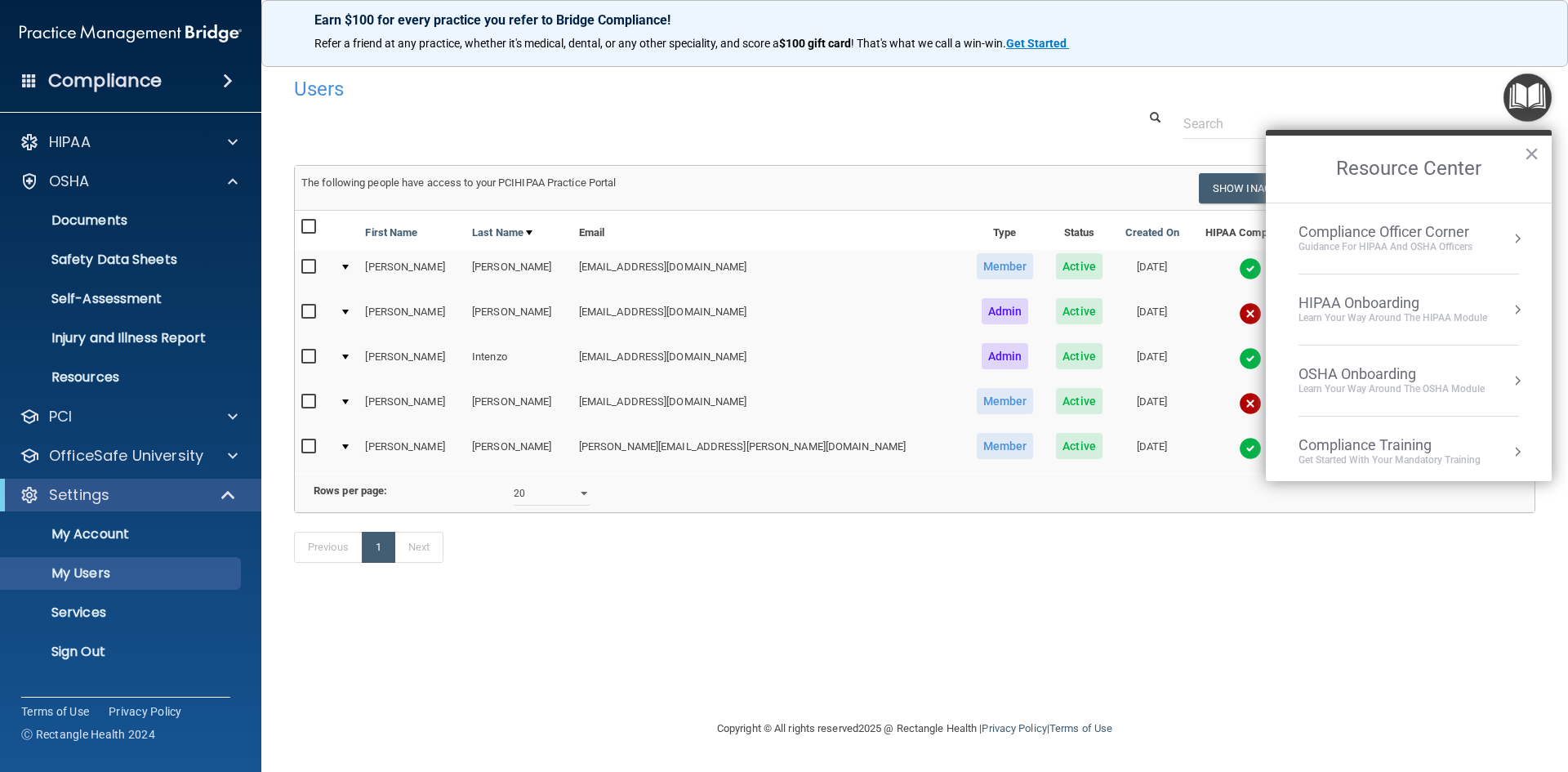
click at [1417, 238] on div "Compliance Officer Corner" at bounding box center [1386, 232] width 174 height 18
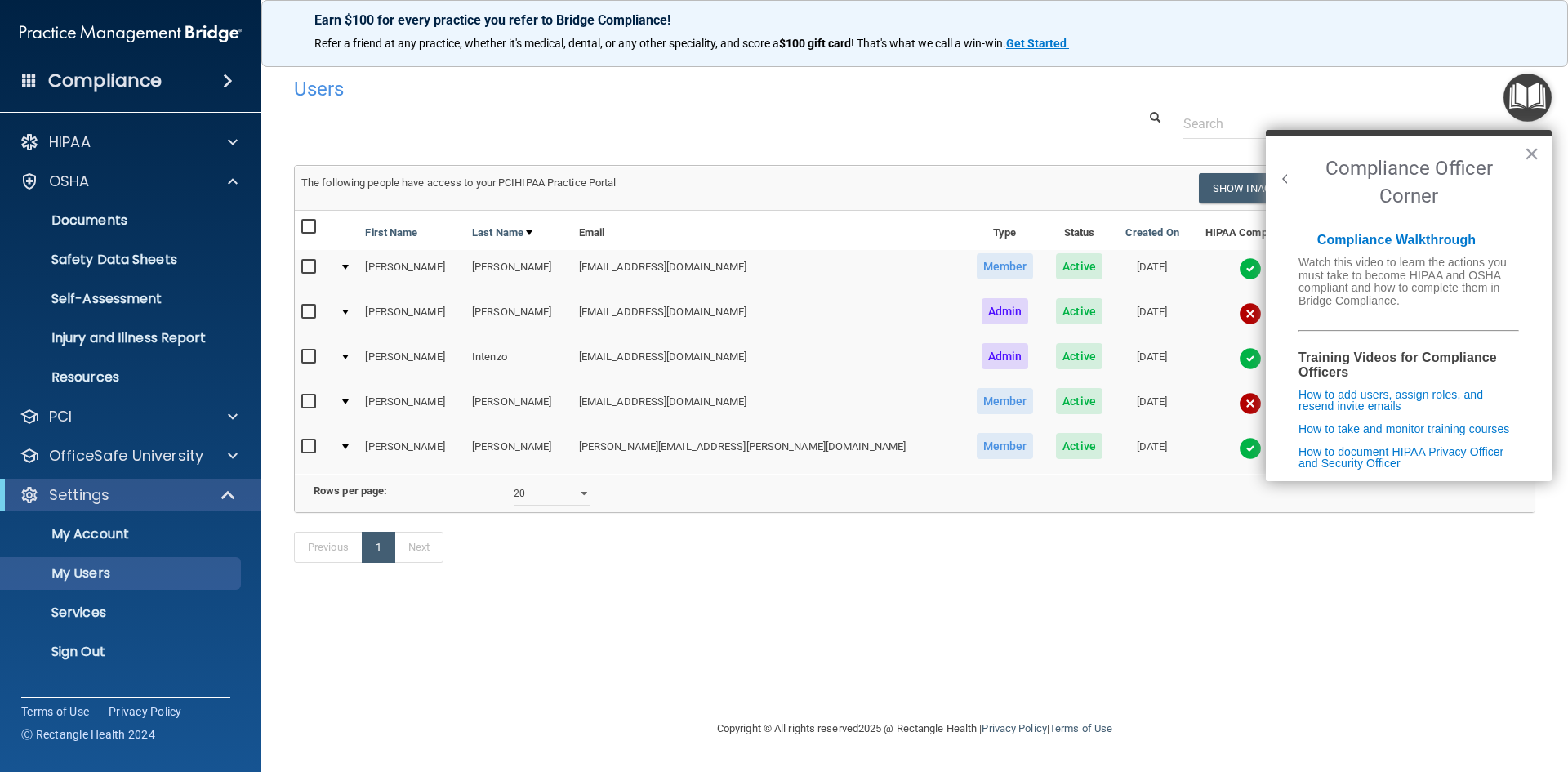
scroll to position [418, 0]
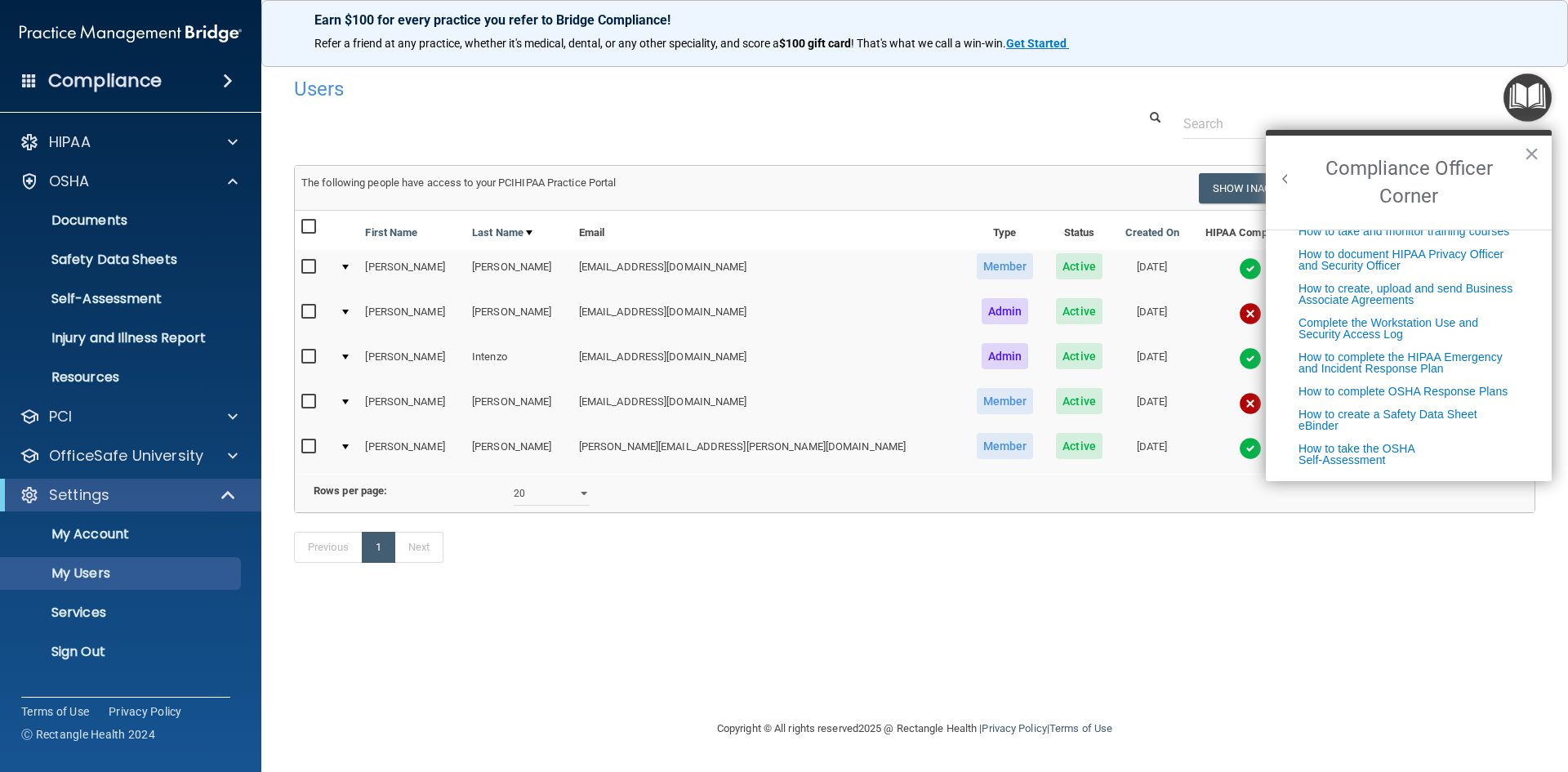
click at [1286, 178] on button "Back to Resource Center Home" at bounding box center [1286, 179] width 16 height 16
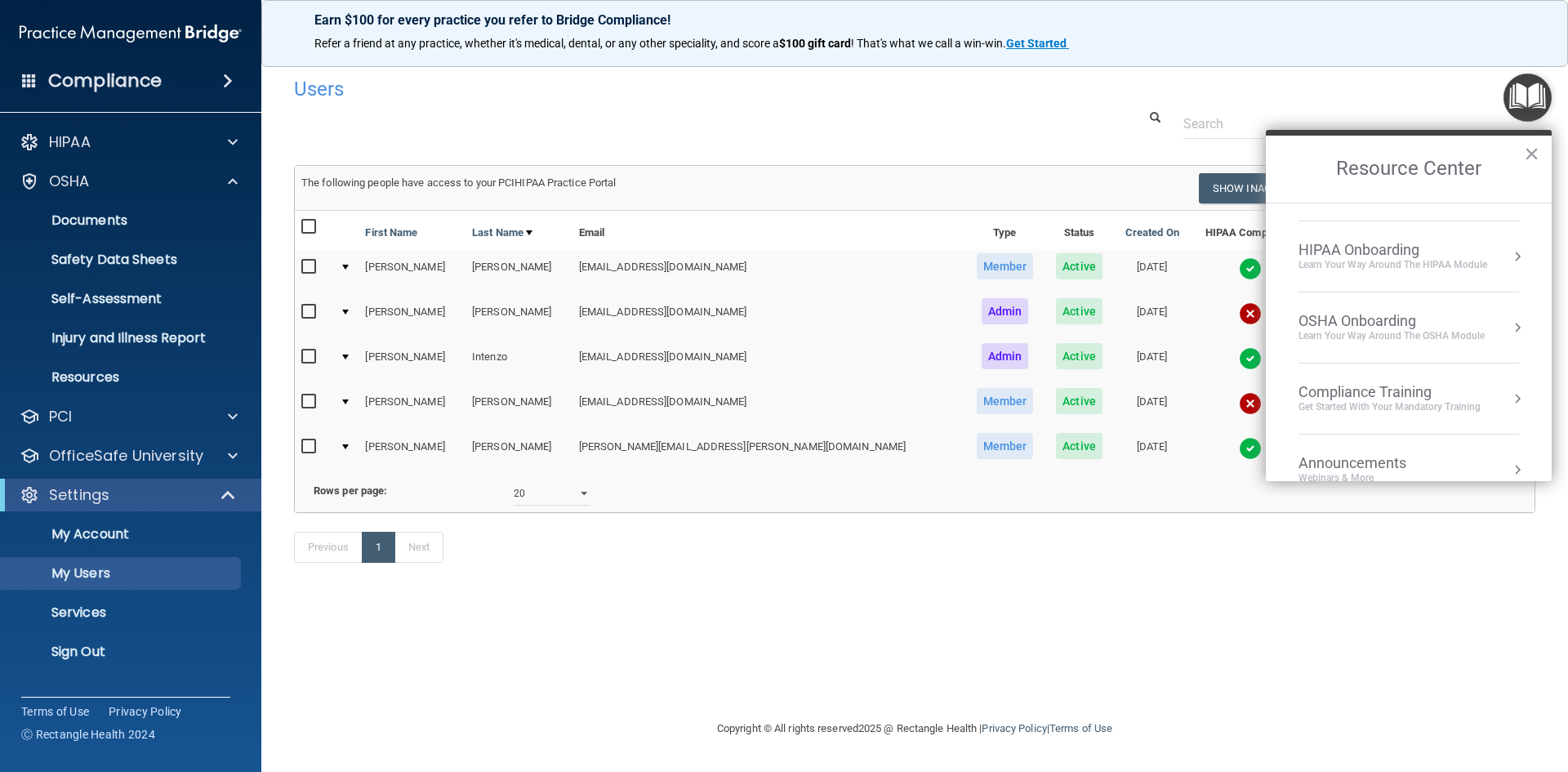
scroll to position [82, 0]
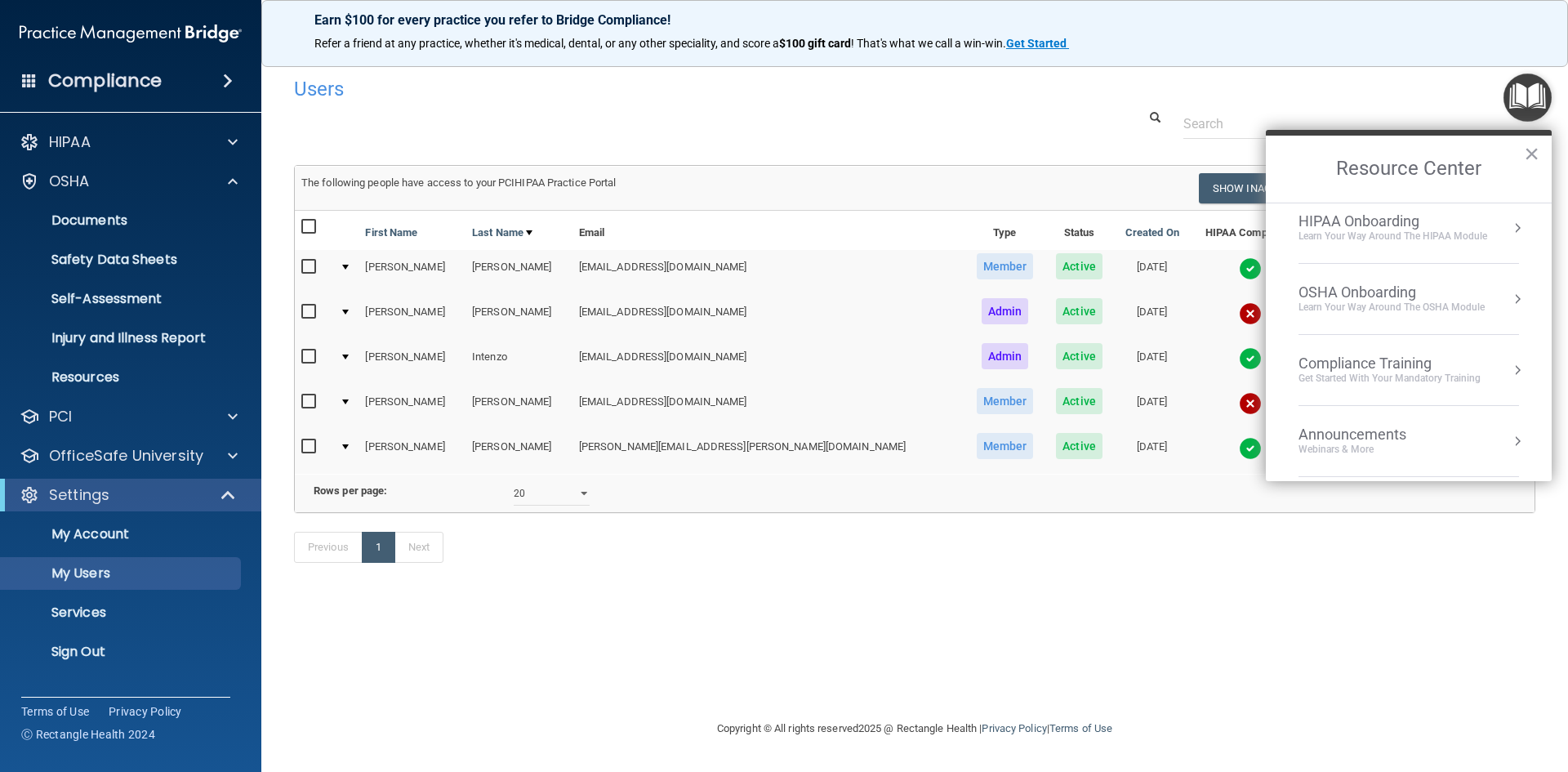
click at [1379, 368] on div "Compliance Training" at bounding box center [1390, 363] width 182 height 18
click at [1388, 228] on div "HIPAA Training for Admins" at bounding box center [1364, 231] width 170 height 15
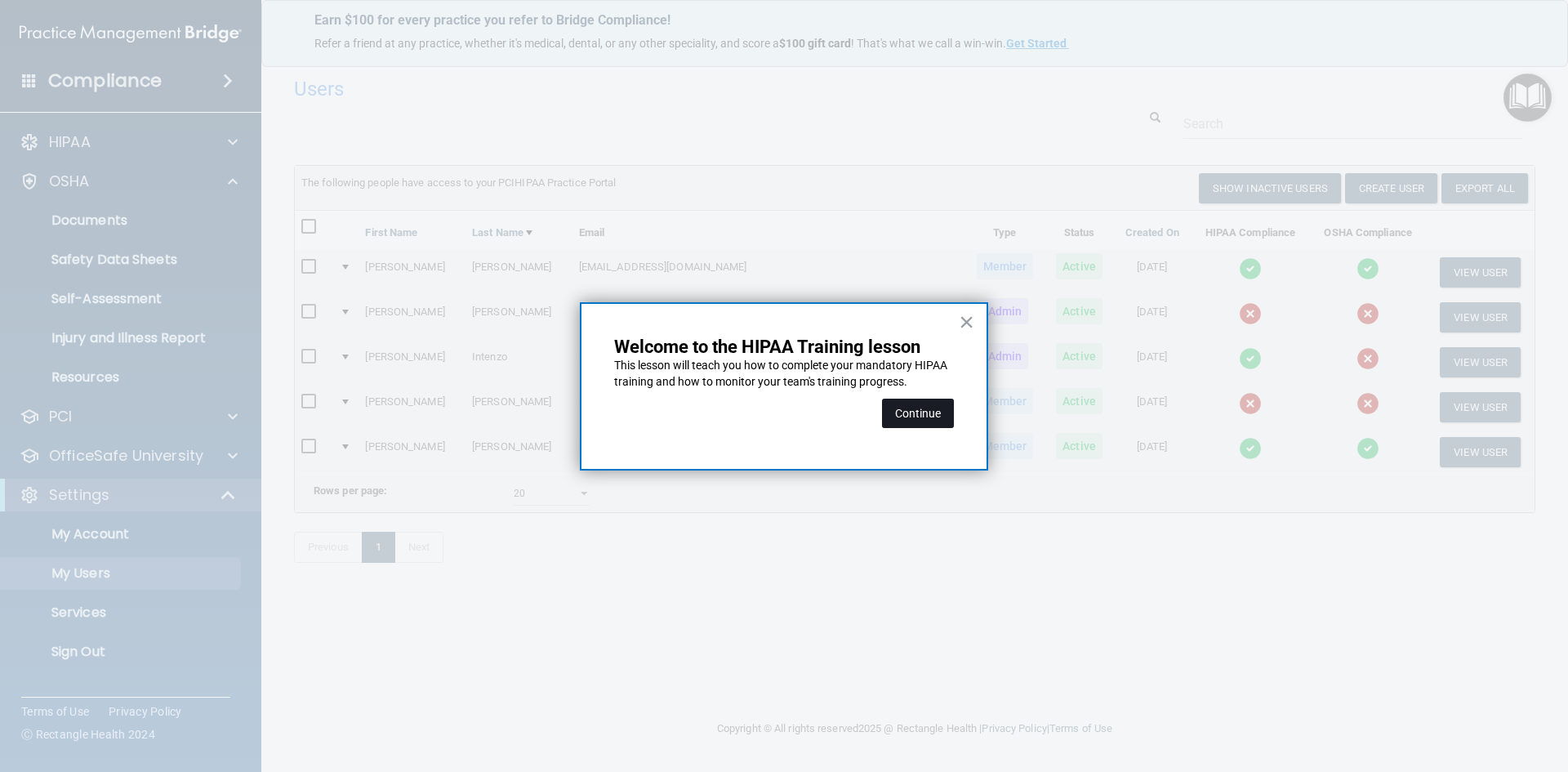
click at [935, 413] on button "Continue" at bounding box center [918, 413] width 72 height 30
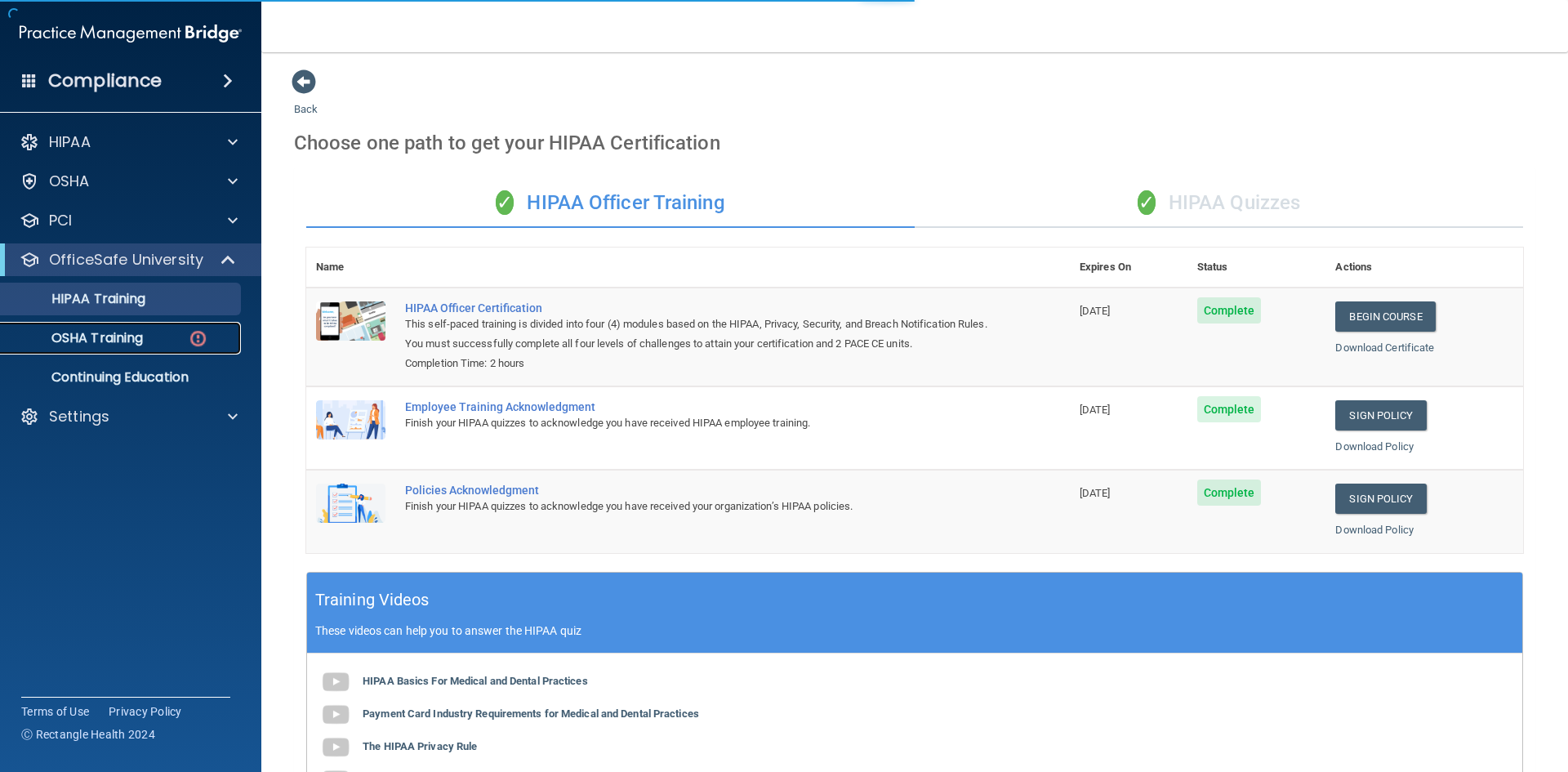
click at [121, 337] on p "OSHA Training" at bounding box center [76, 338] width 132 height 16
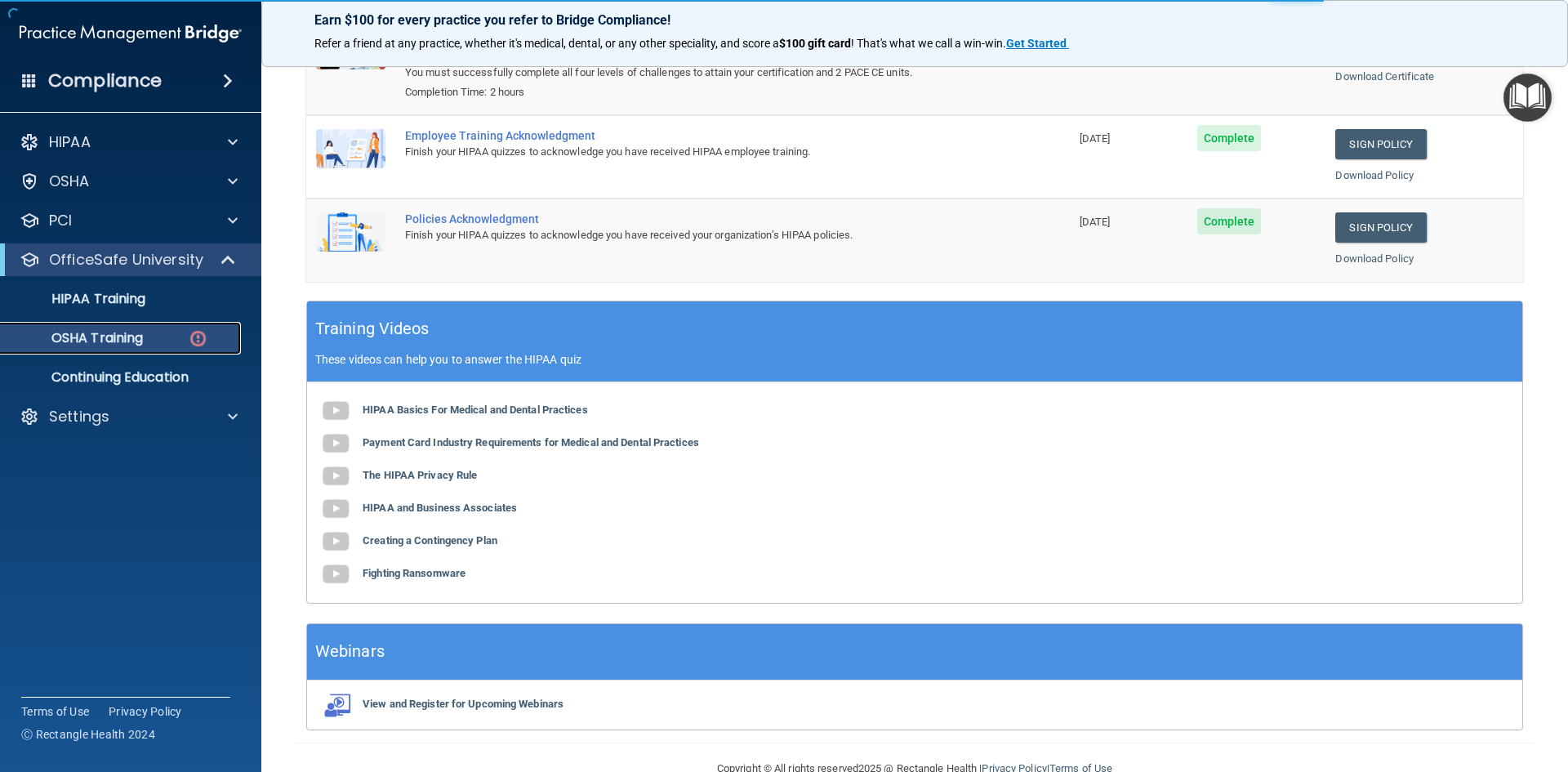
scroll to position [308, 0]
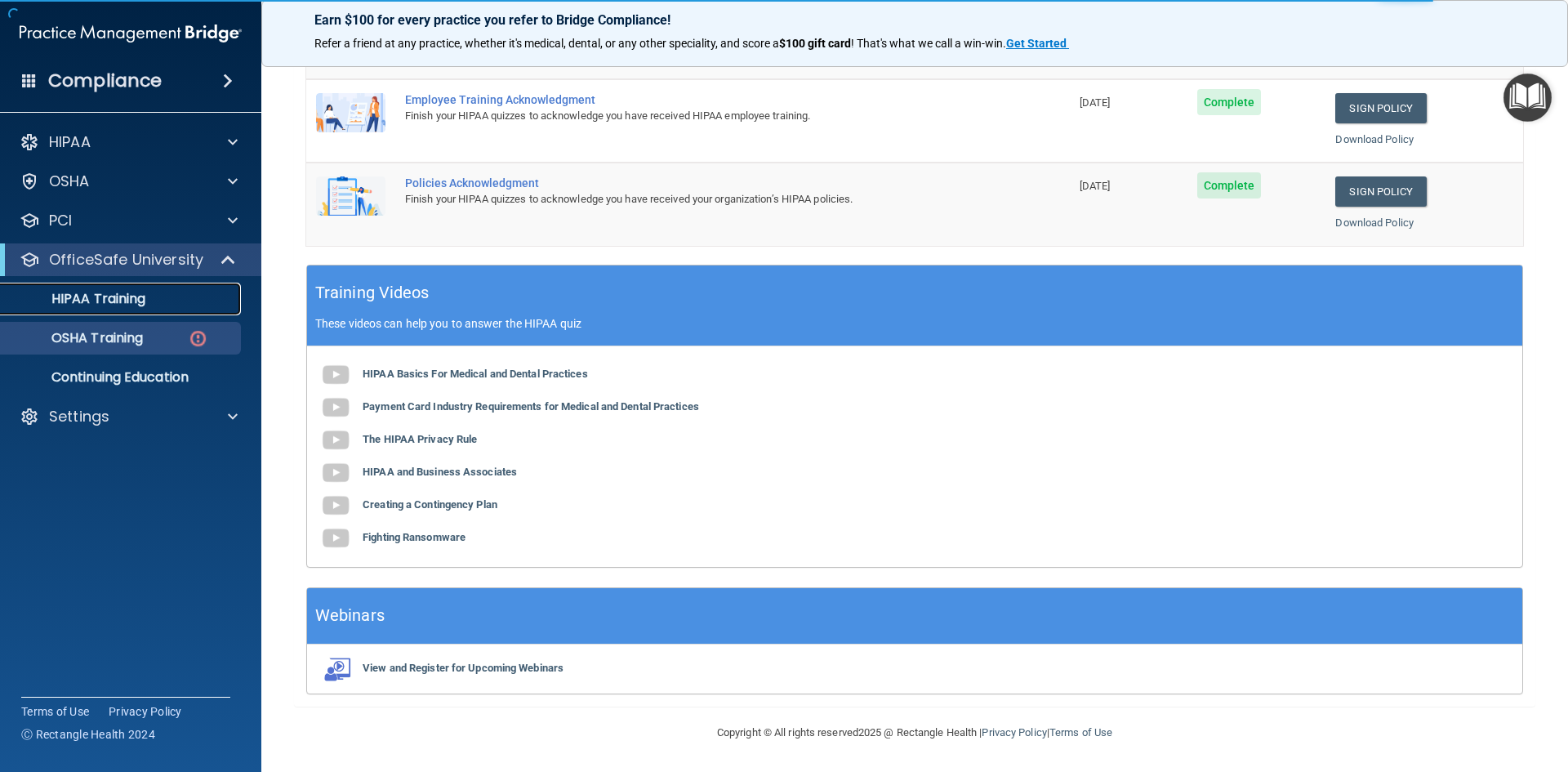
click at [114, 303] on p "HIPAA Training" at bounding box center [78, 299] width 134 height 16
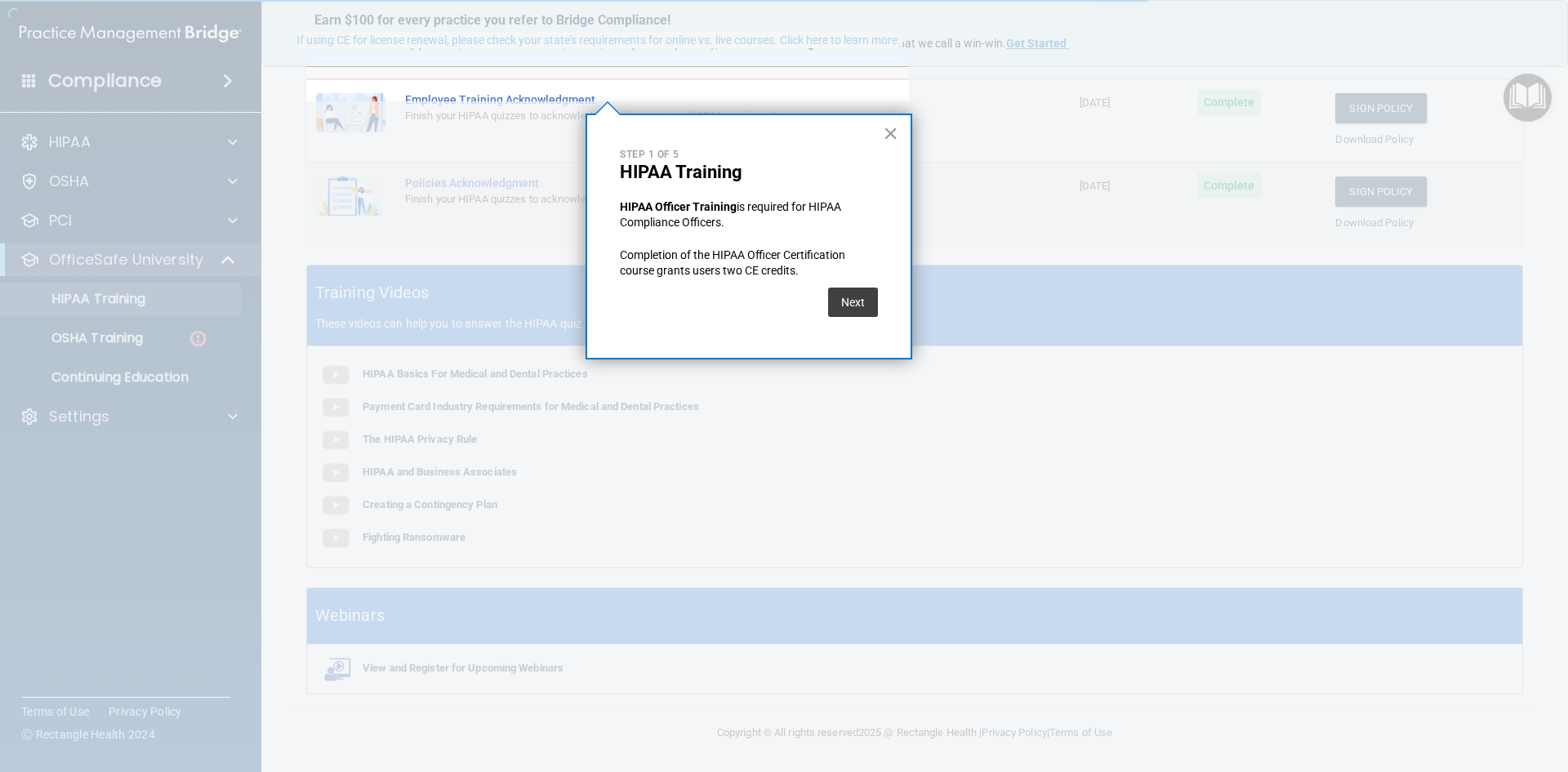
scroll to position [126, 0]
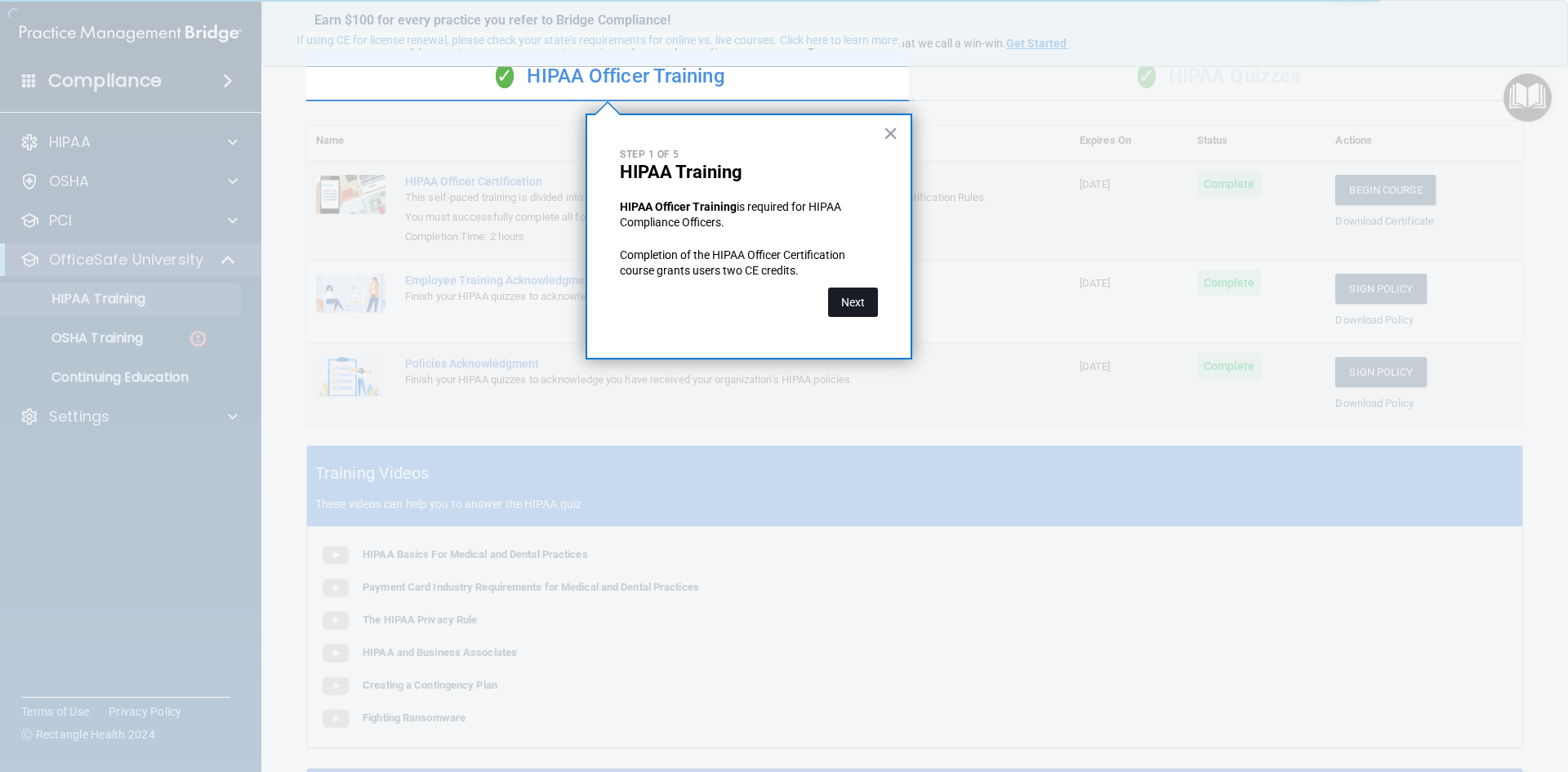
click at [859, 299] on button "Next" at bounding box center [853, 303] width 50 height 30
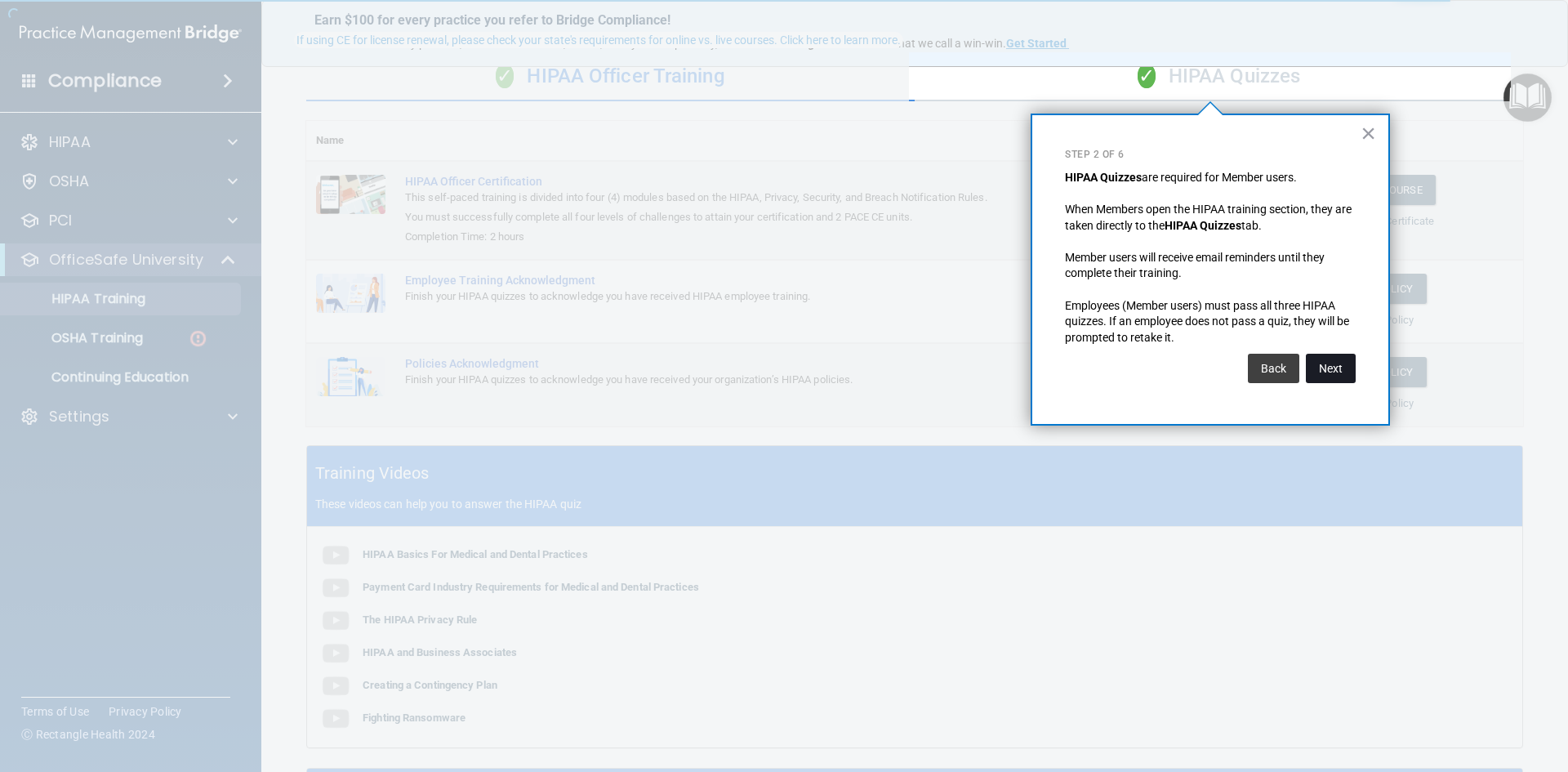
click at [1348, 379] on button "Next" at bounding box center [1331, 368] width 50 height 30
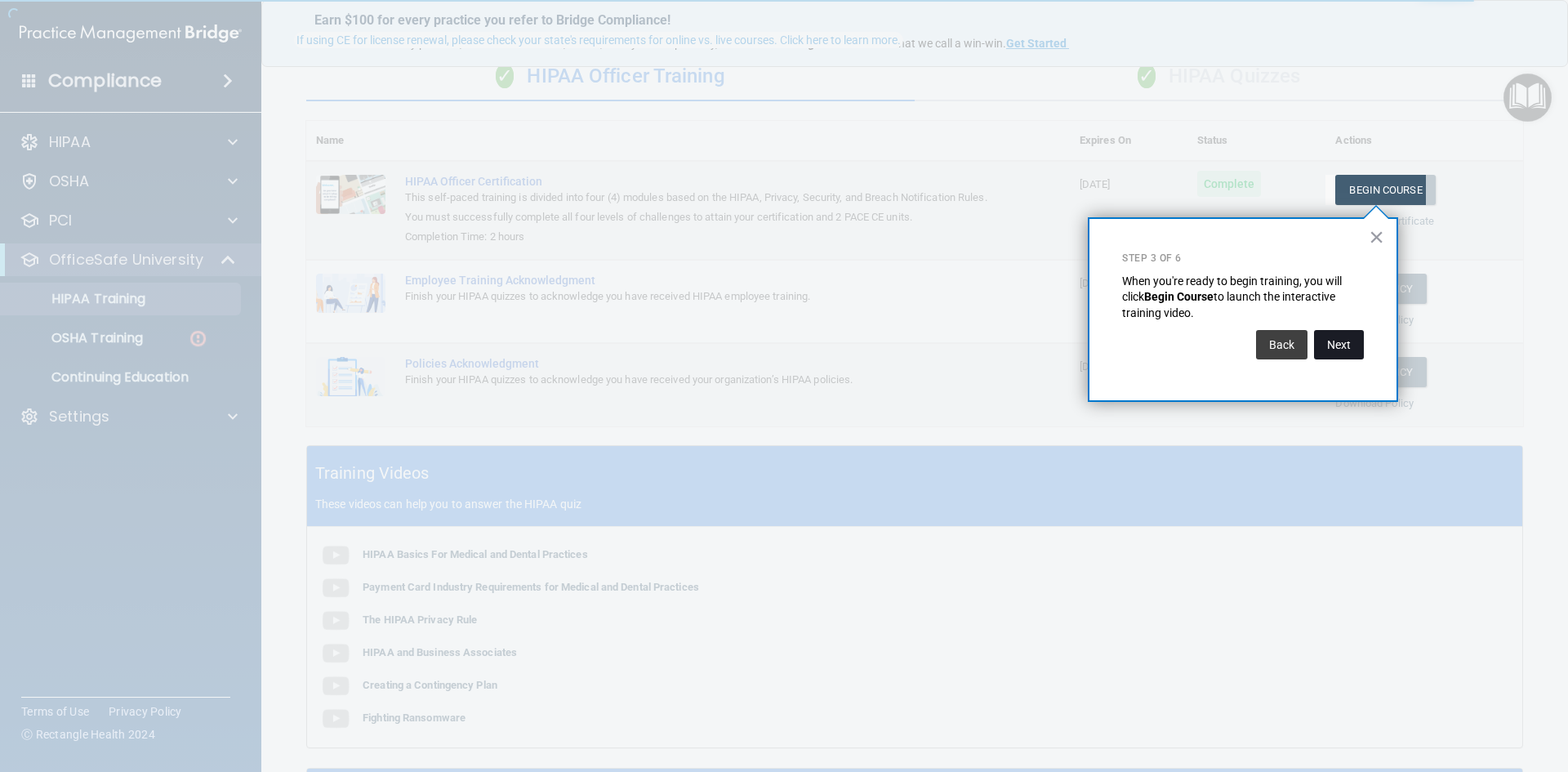
click at [1337, 346] on button "Next" at bounding box center [1339, 345] width 50 height 30
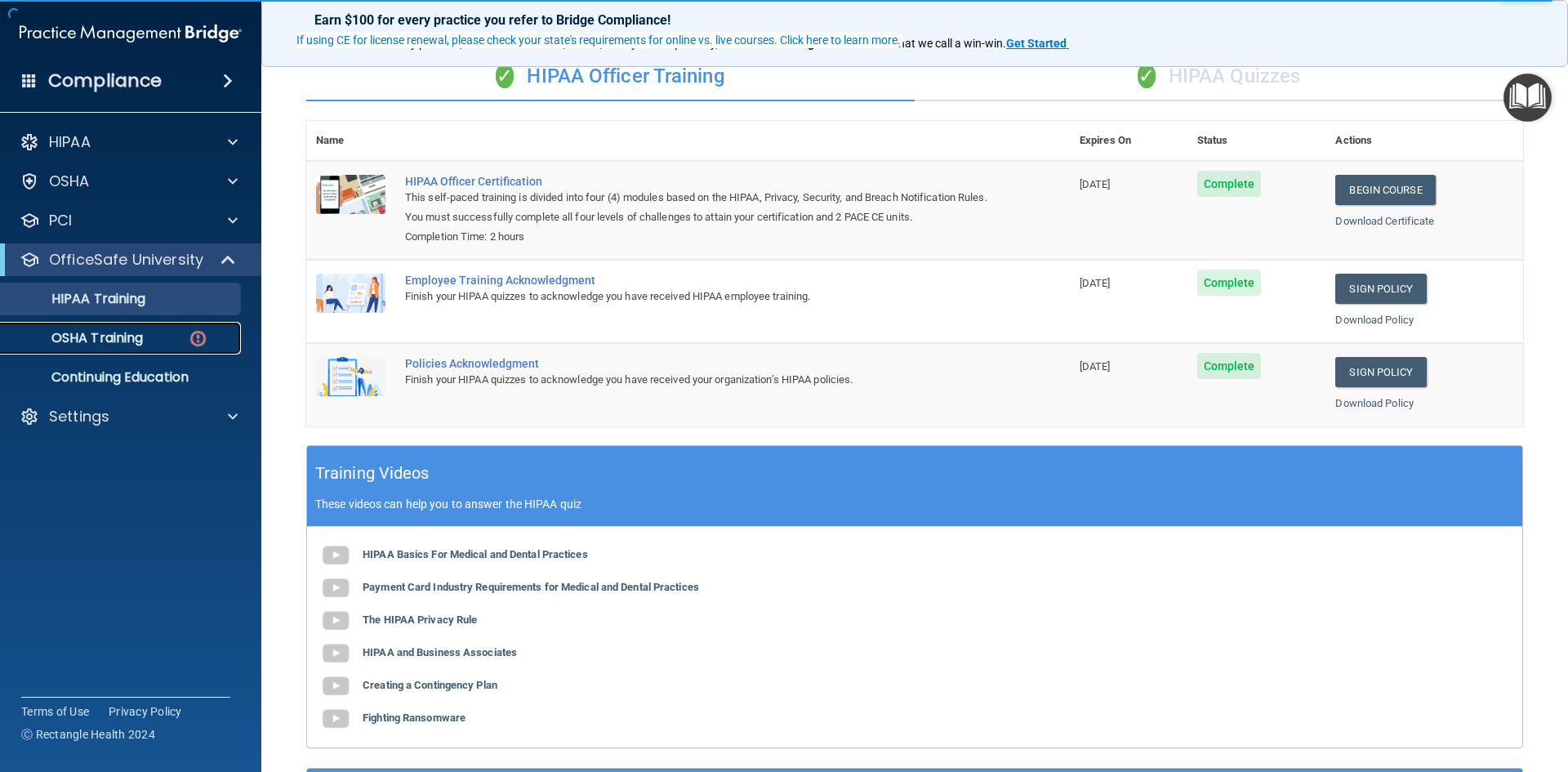
click at [90, 343] on p "OSHA Training" at bounding box center [76, 338] width 132 height 16
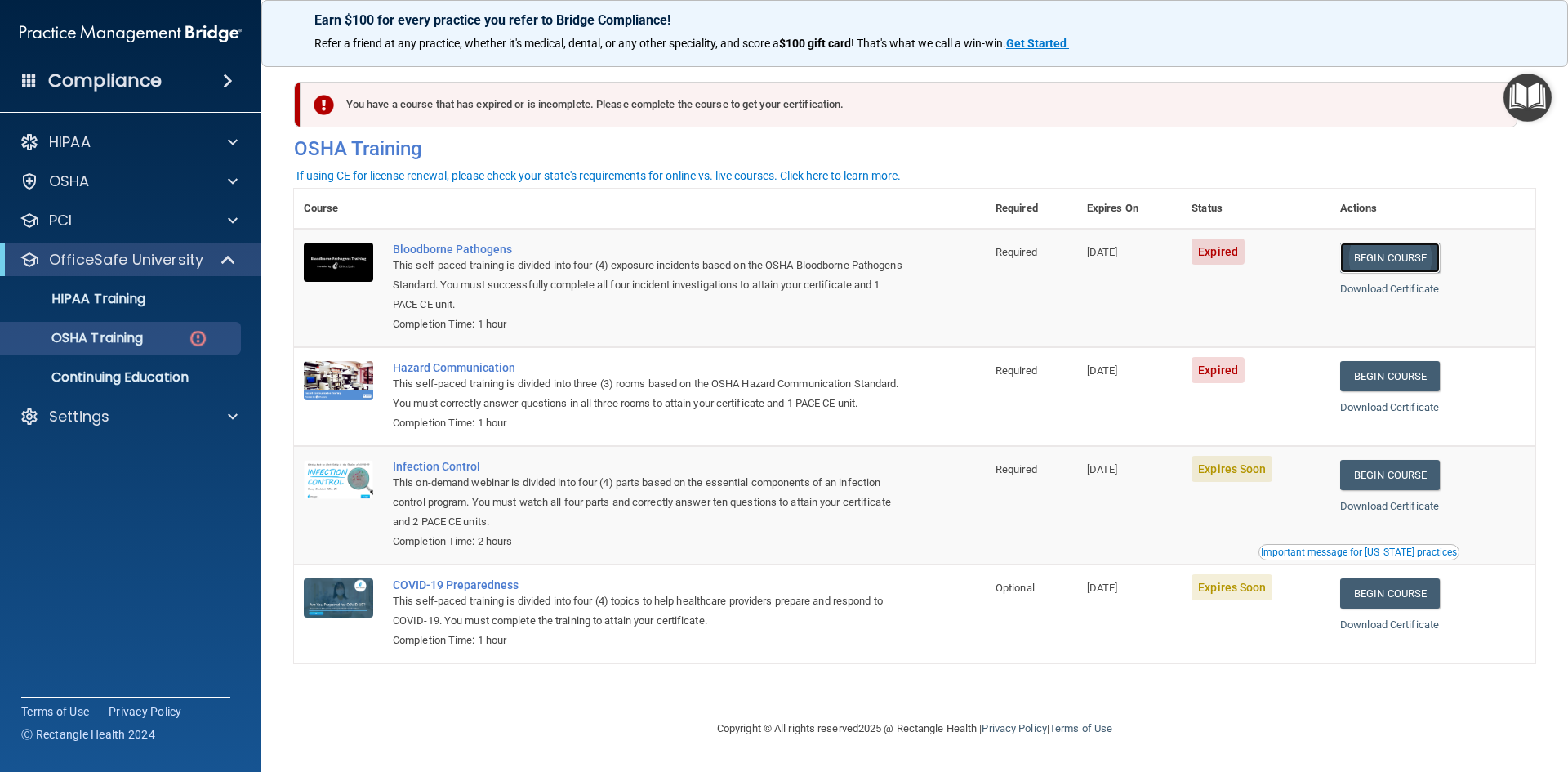
click at [1388, 266] on link "Begin Course" at bounding box center [1391, 258] width 100 height 30
click at [177, 338] on div "OSHA Training" at bounding box center [122, 338] width 223 height 16
click at [138, 312] on link "HIPAA Training" at bounding box center [112, 299] width 258 height 33
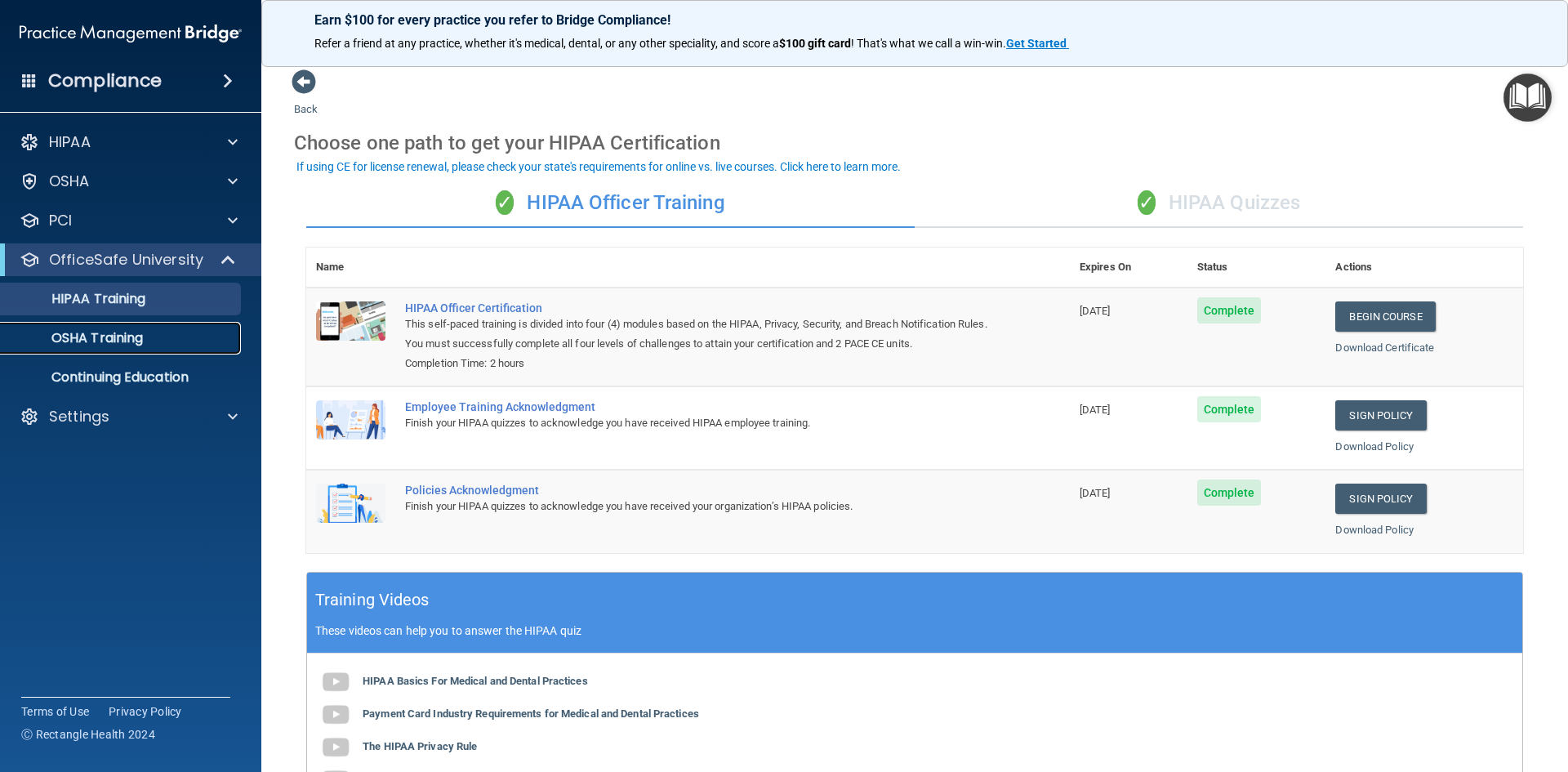
click at [128, 339] on p "OSHA Training" at bounding box center [76, 338] width 132 height 16
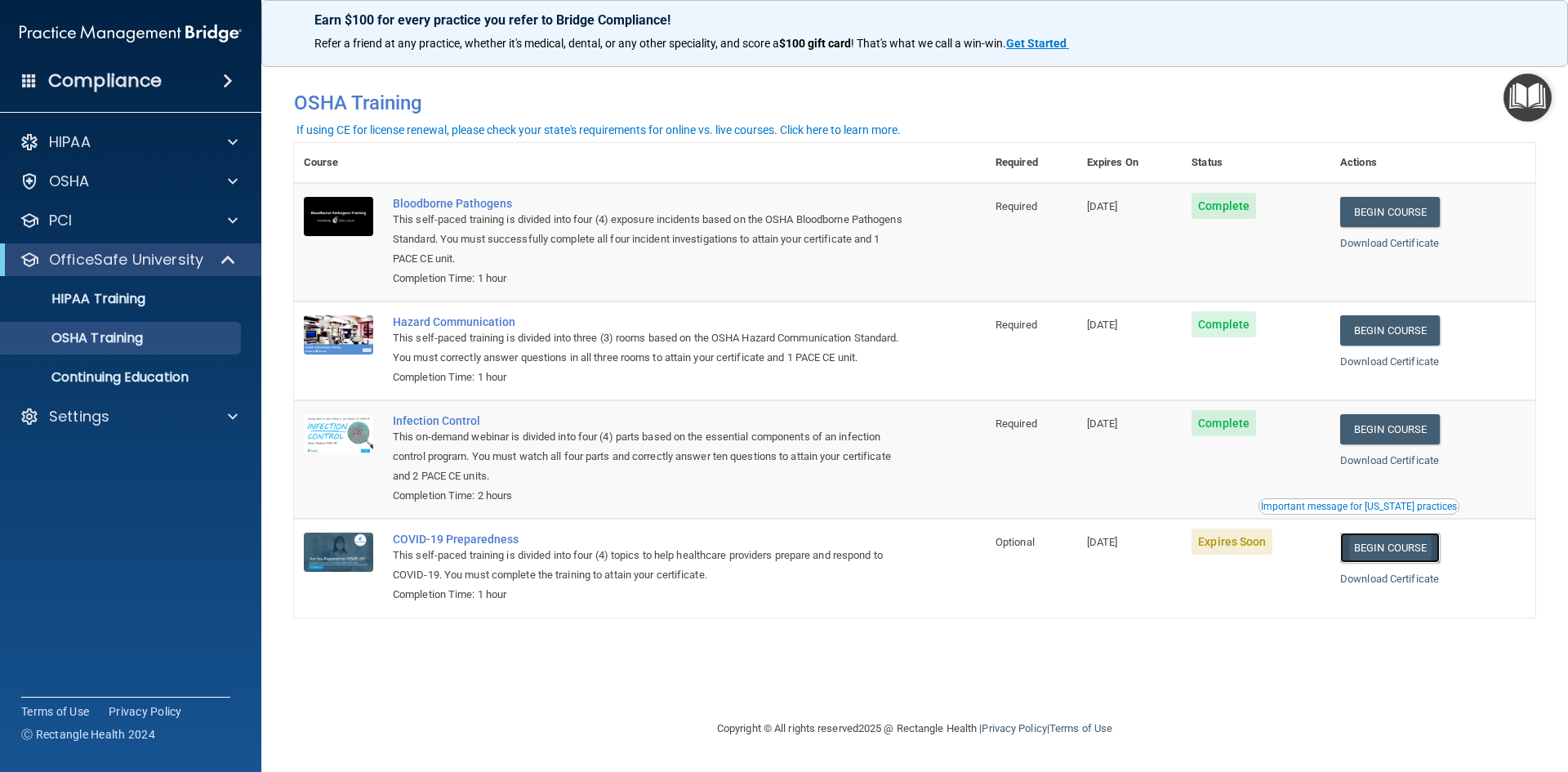
click at [1407, 563] on link "Begin Course" at bounding box center [1391, 547] width 100 height 30
click at [105, 305] on p "HIPAA Training" at bounding box center [78, 299] width 134 height 16
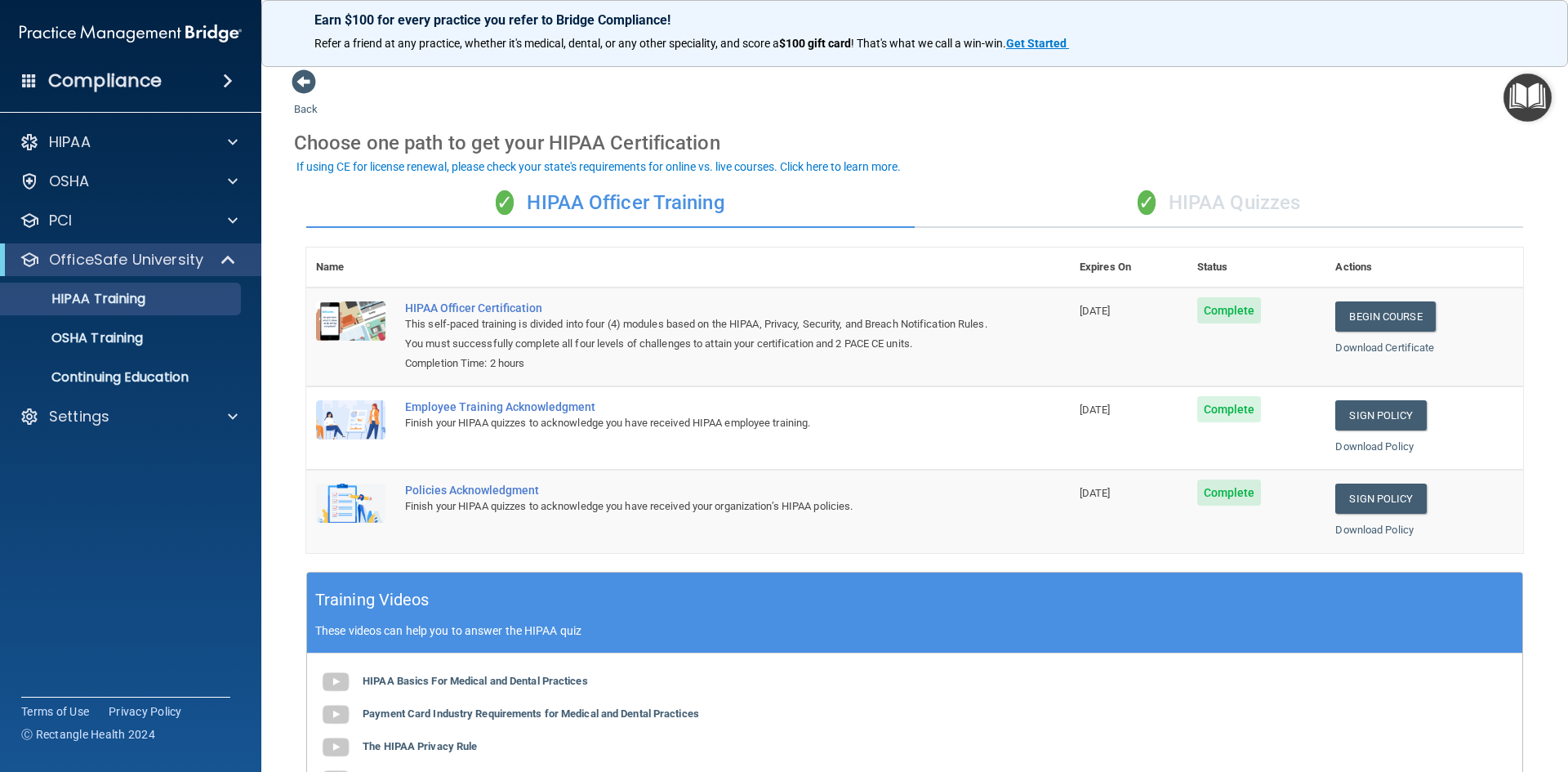
click at [1247, 202] on div "✓ HIPAA Quizzes" at bounding box center [1219, 203] width 609 height 49
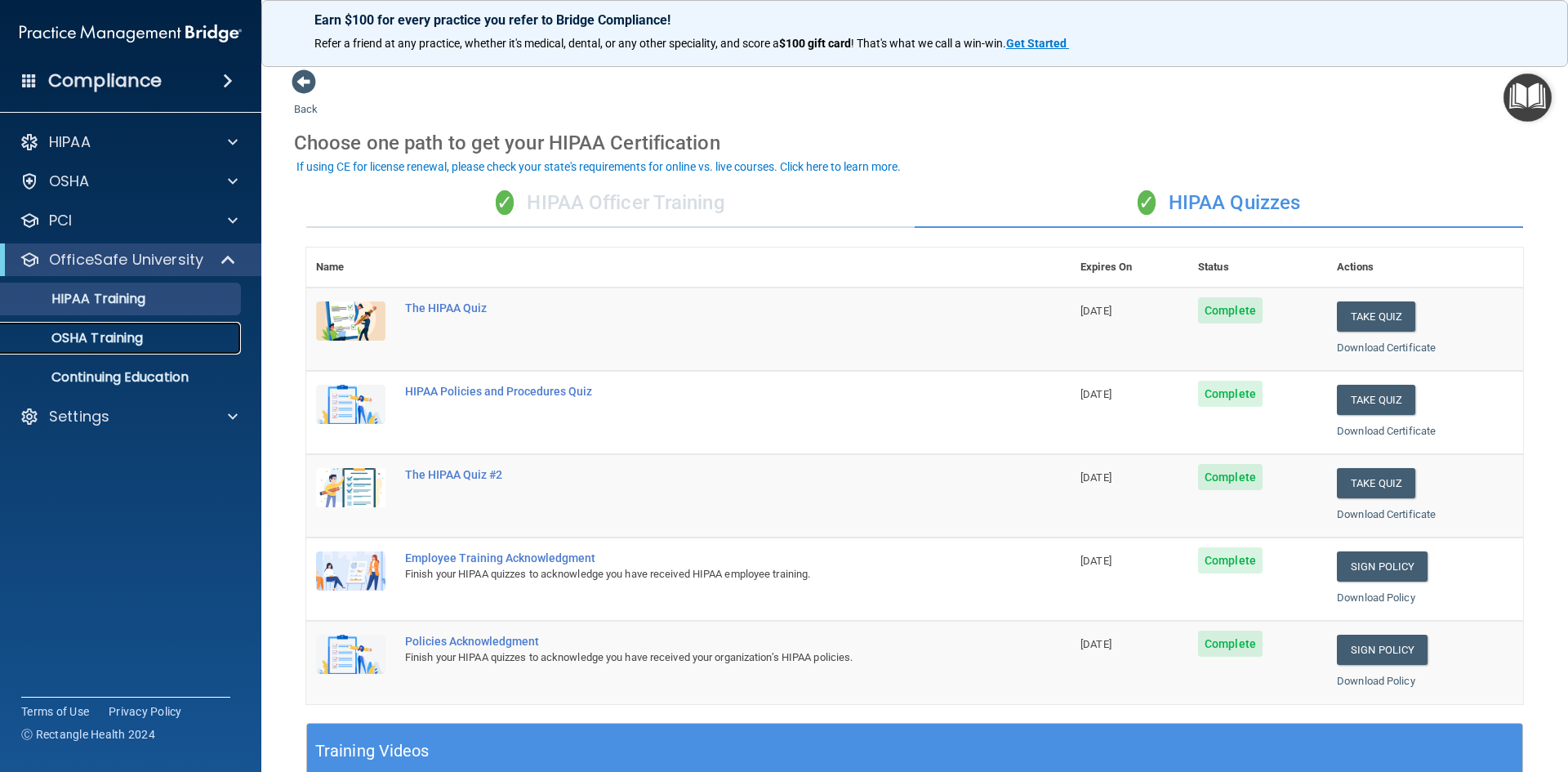
click at [86, 339] on p "OSHA Training" at bounding box center [76, 338] width 132 height 16
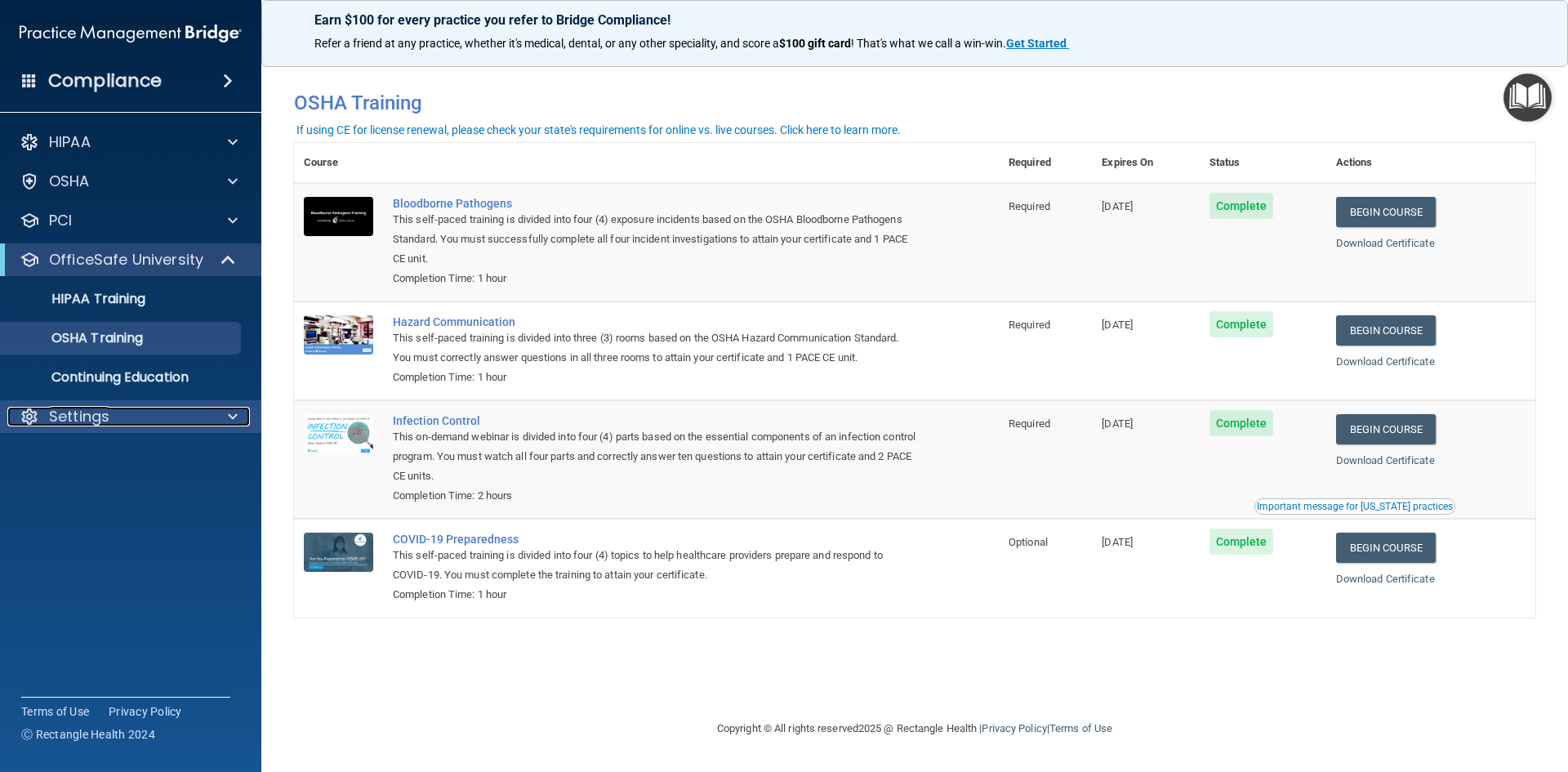
click at [118, 409] on div "Settings" at bounding box center [108, 417] width 203 height 20
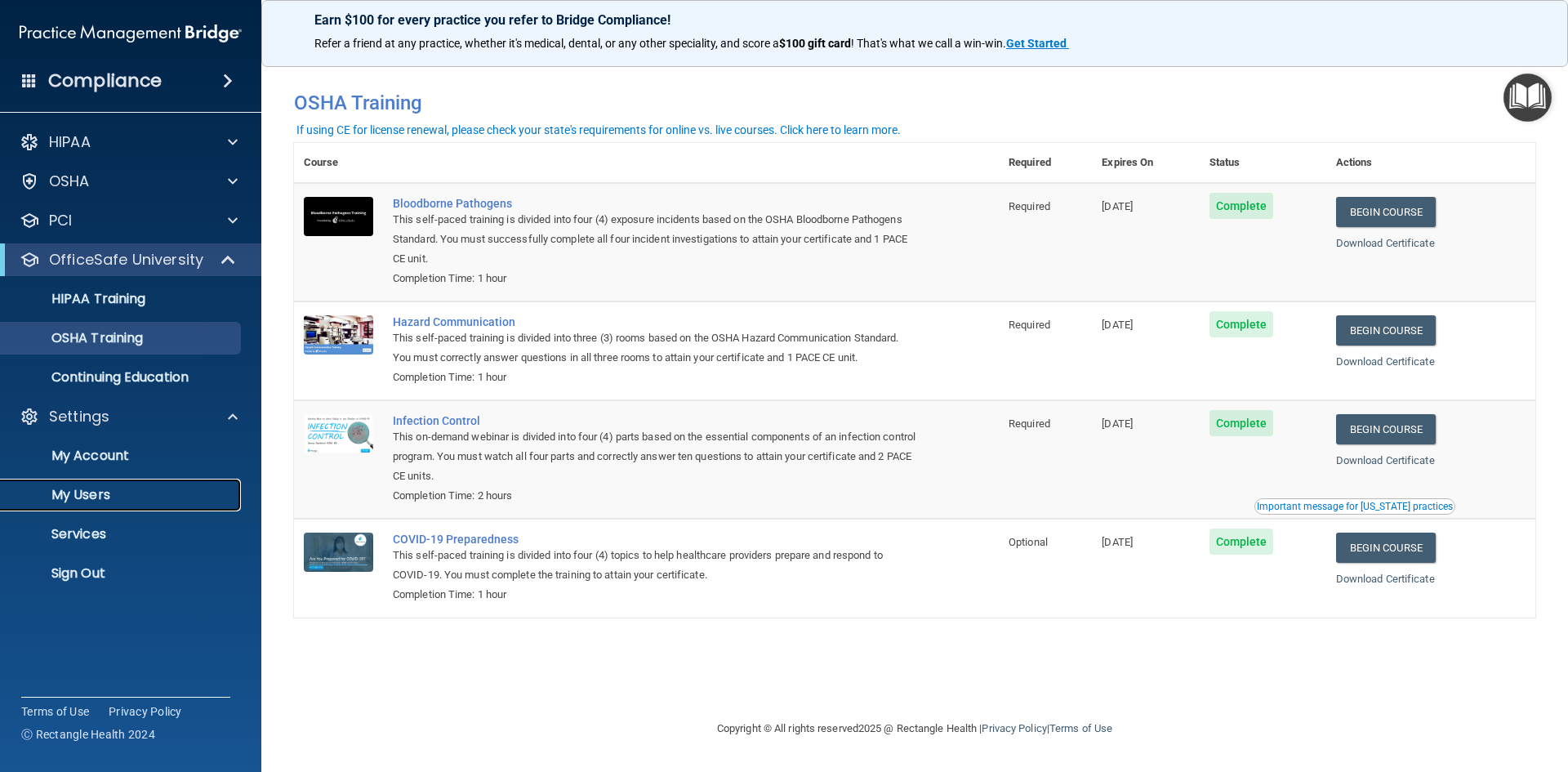
click at [104, 495] on p "My Users" at bounding box center [122, 496] width 223 height 16
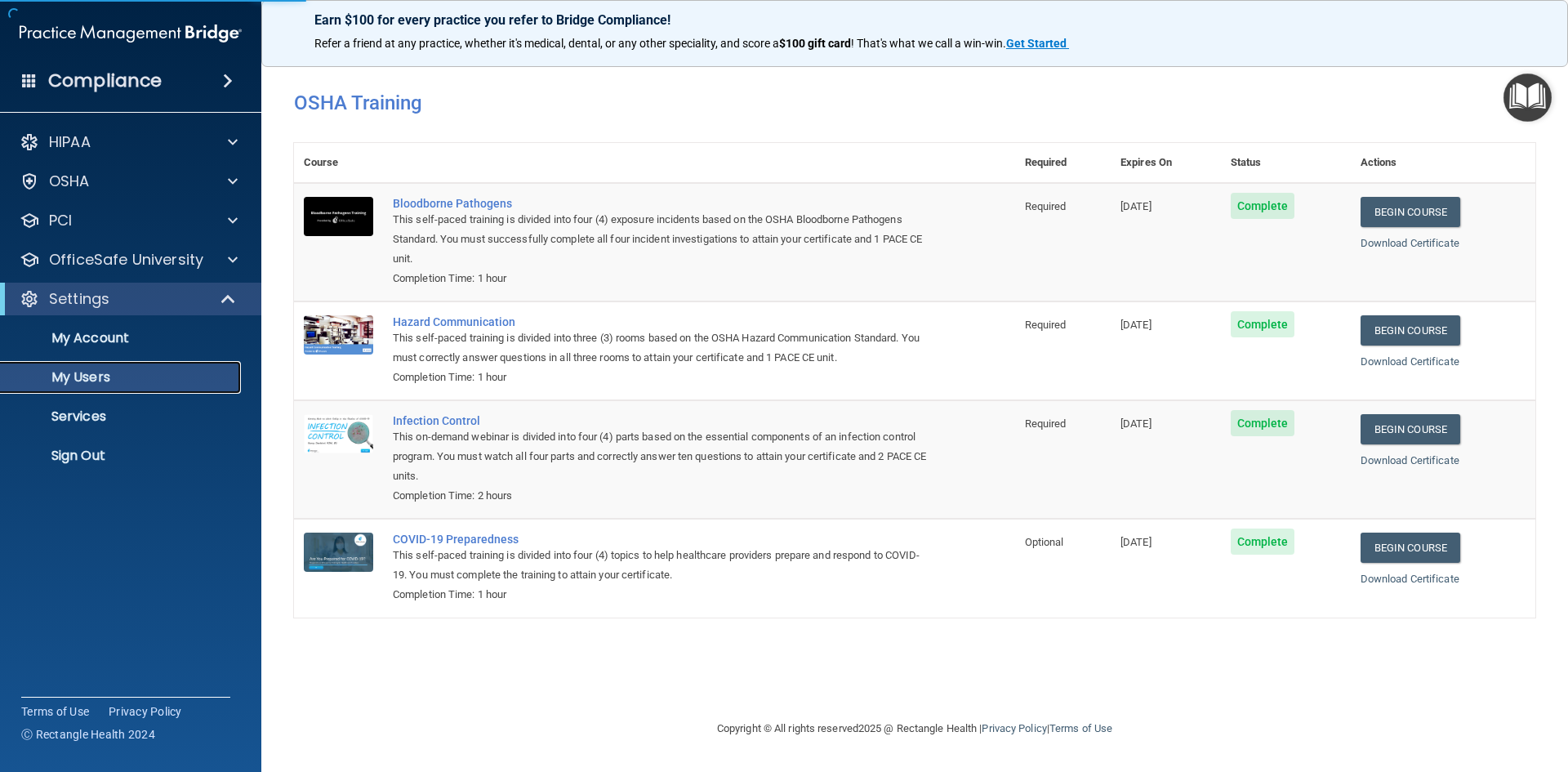
select select "20"
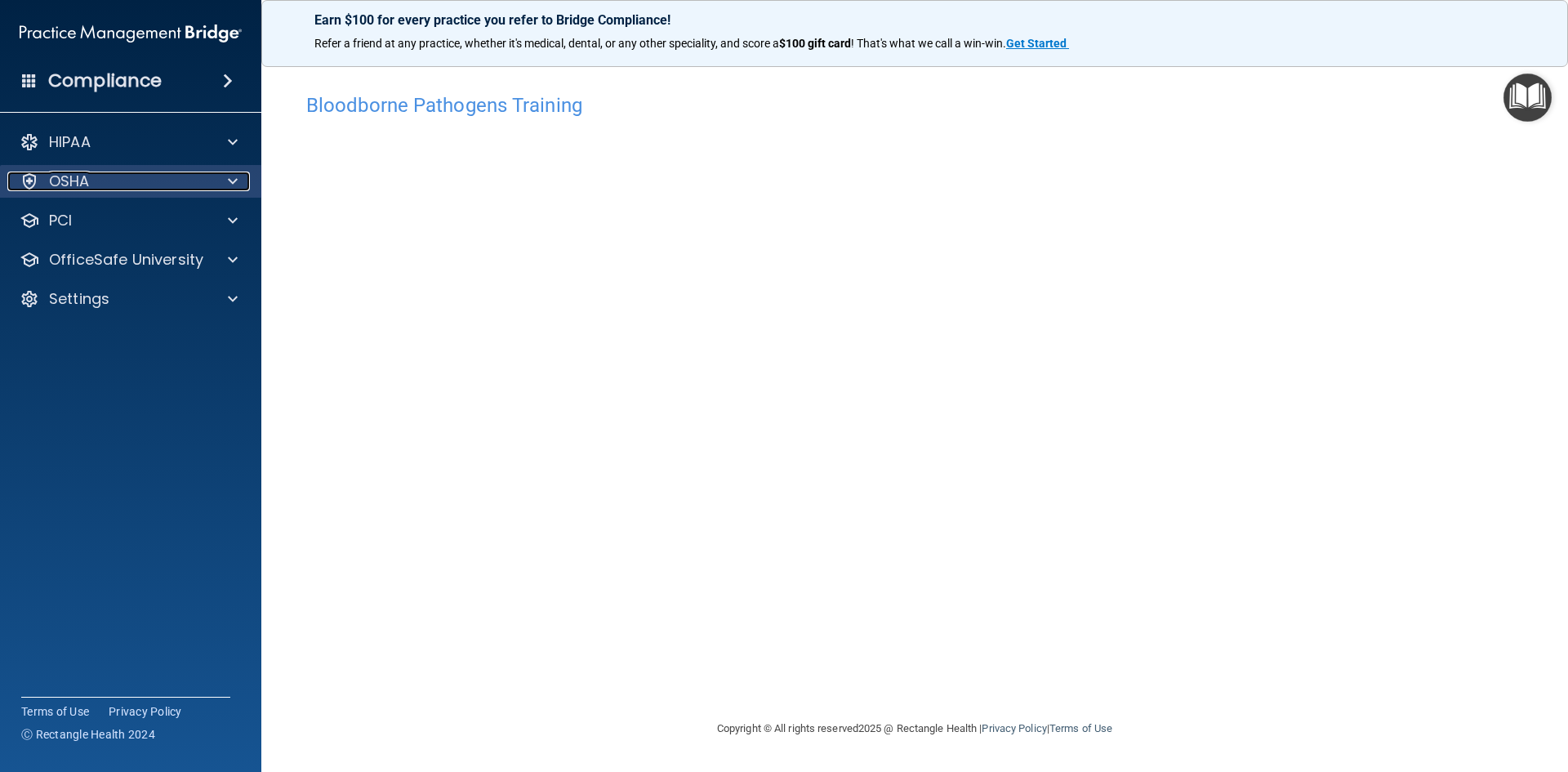
click at [236, 182] on span at bounding box center [233, 181] width 10 height 20
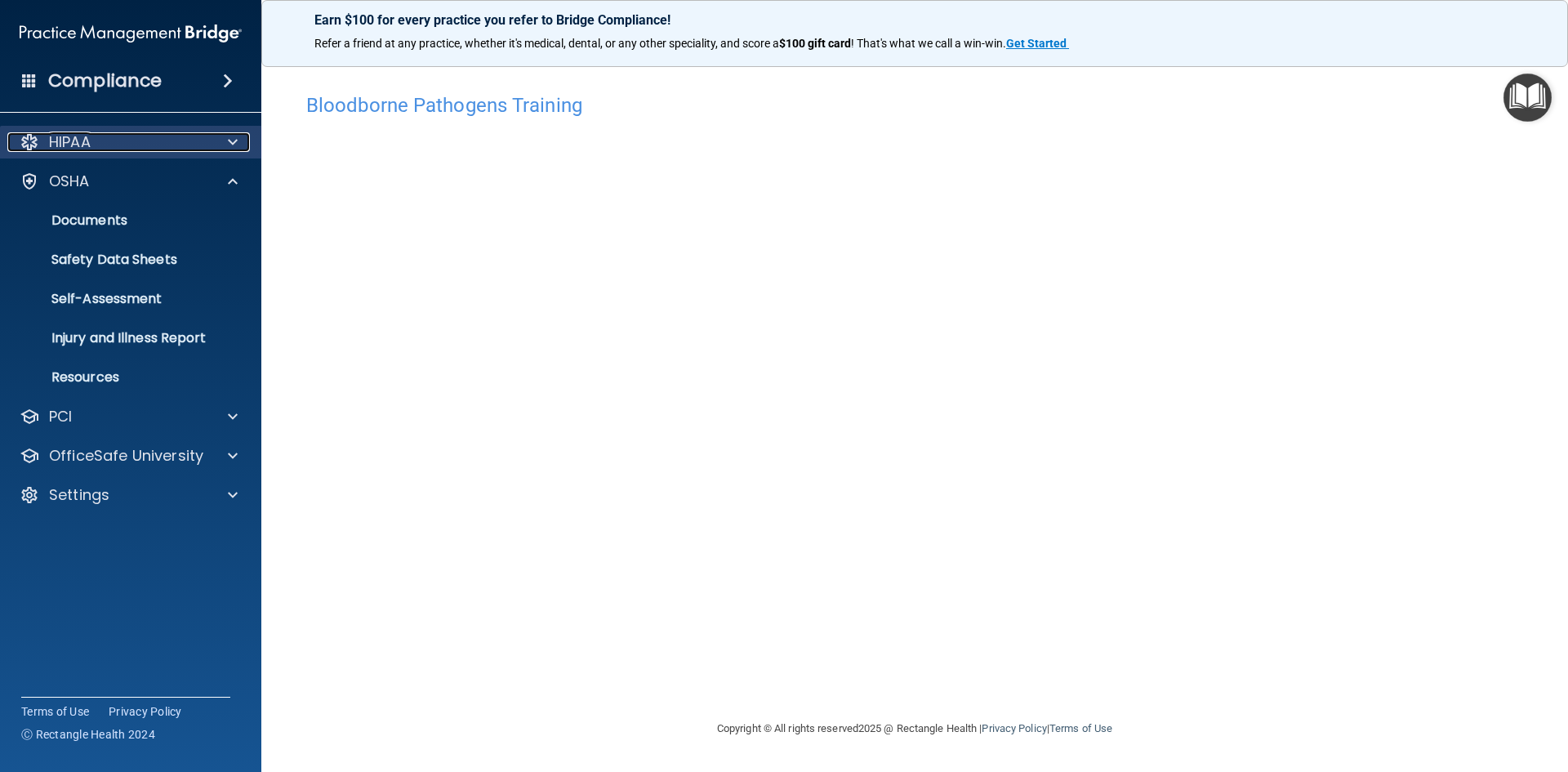
click at [232, 138] on span at bounding box center [233, 142] width 10 height 20
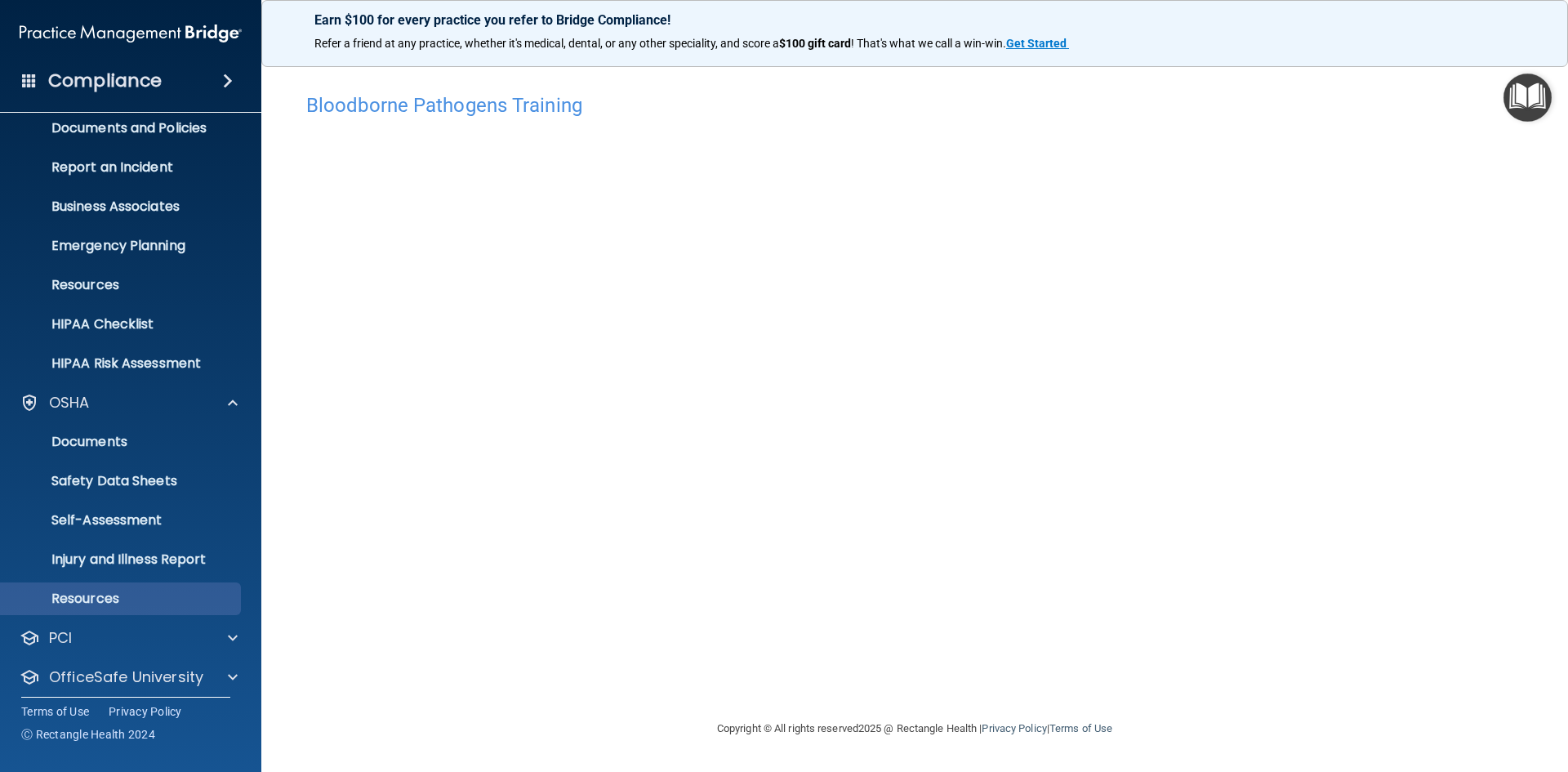
scroll to position [103, 0]
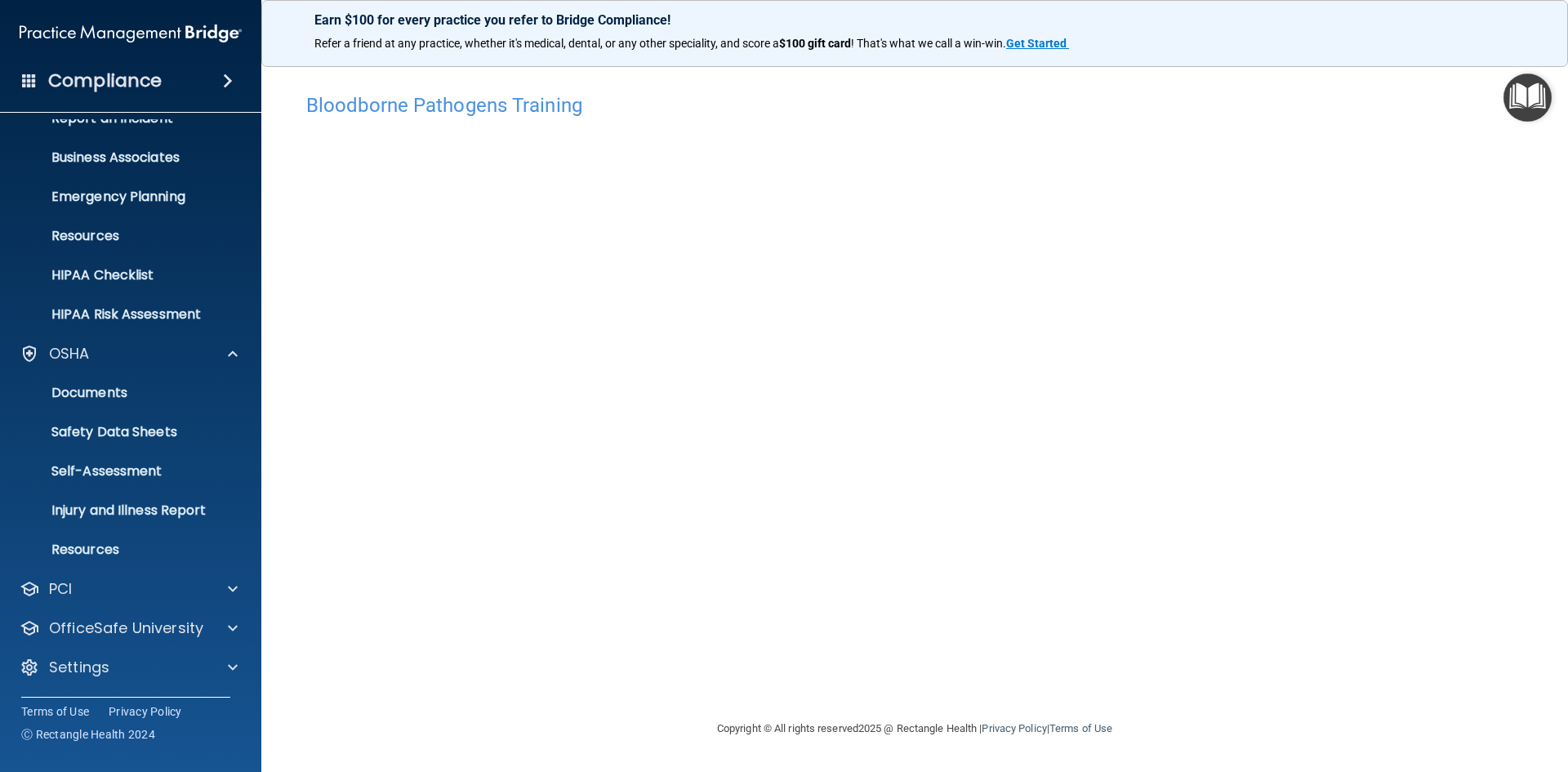
click at [221, 92] on div "Compliance" at bounding box center [130, 81] width 262 height 36
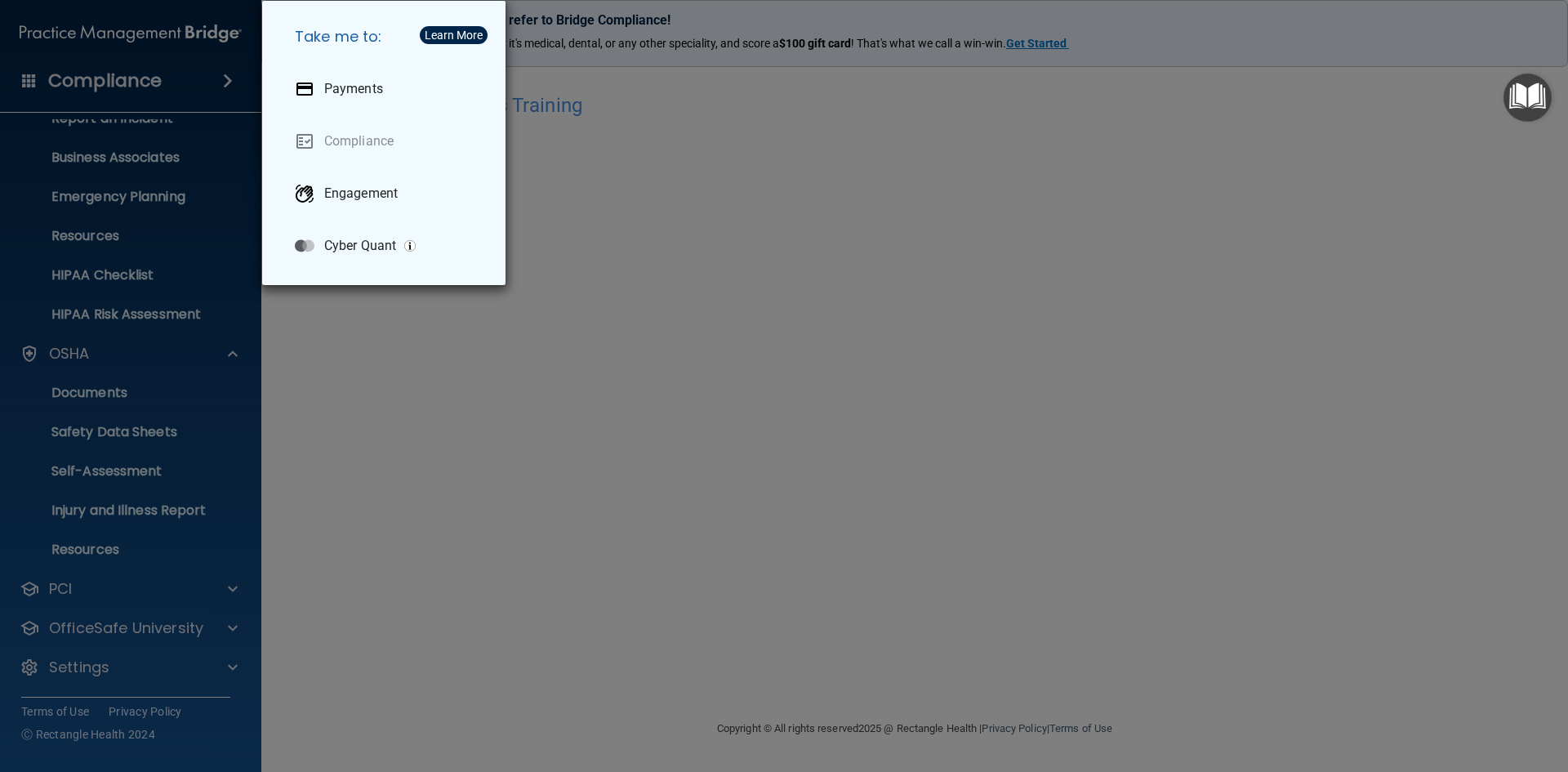
click at [1439, 308] on div "Take me to: Payments Compliance Engagement Cyber Quant" at bounding box center [784, 386] width 1568 height 772
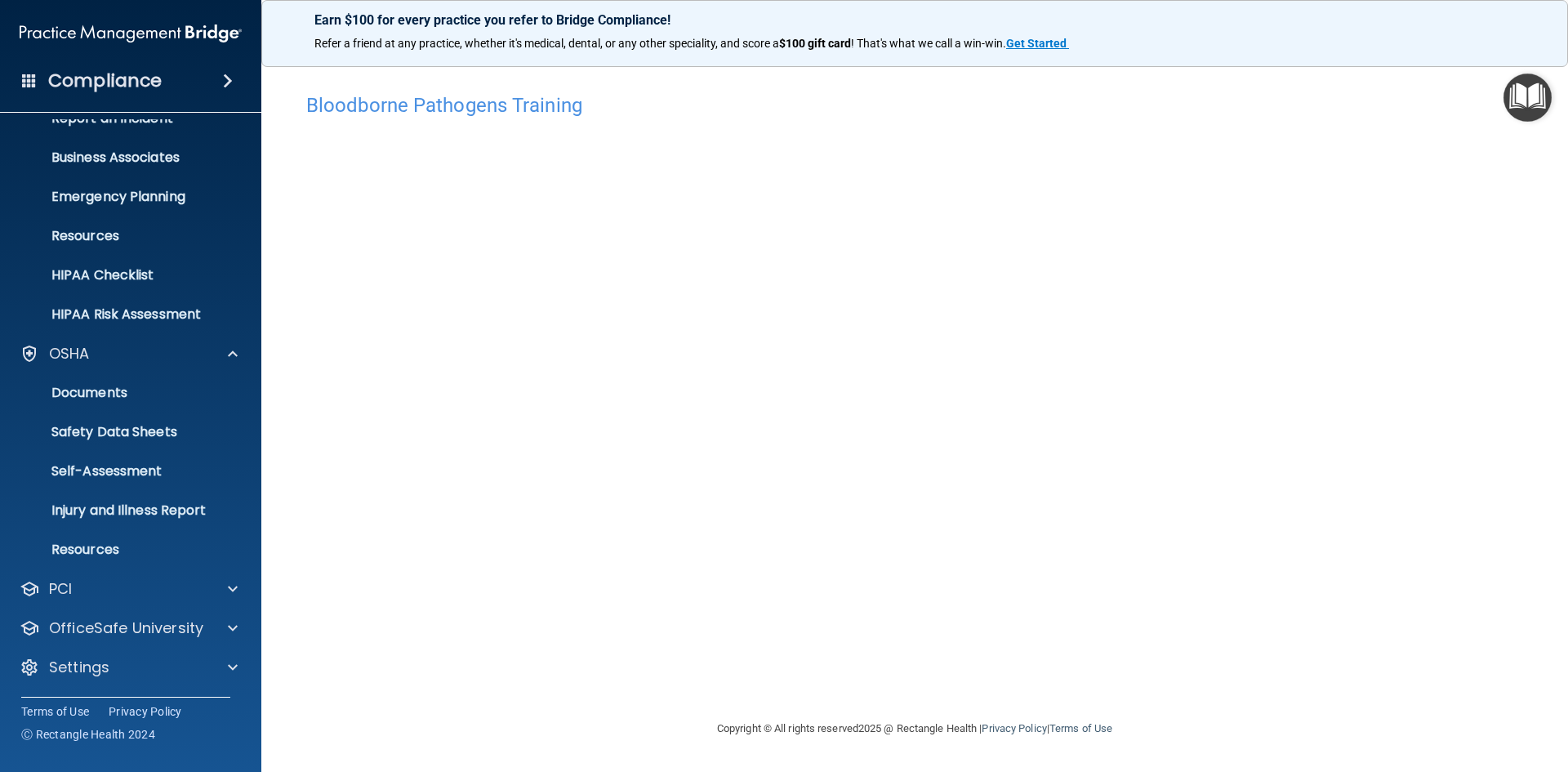
click at [1532, 104] on img "Open Resource Center" at bounding box center [1528, 98] width 48 height 48
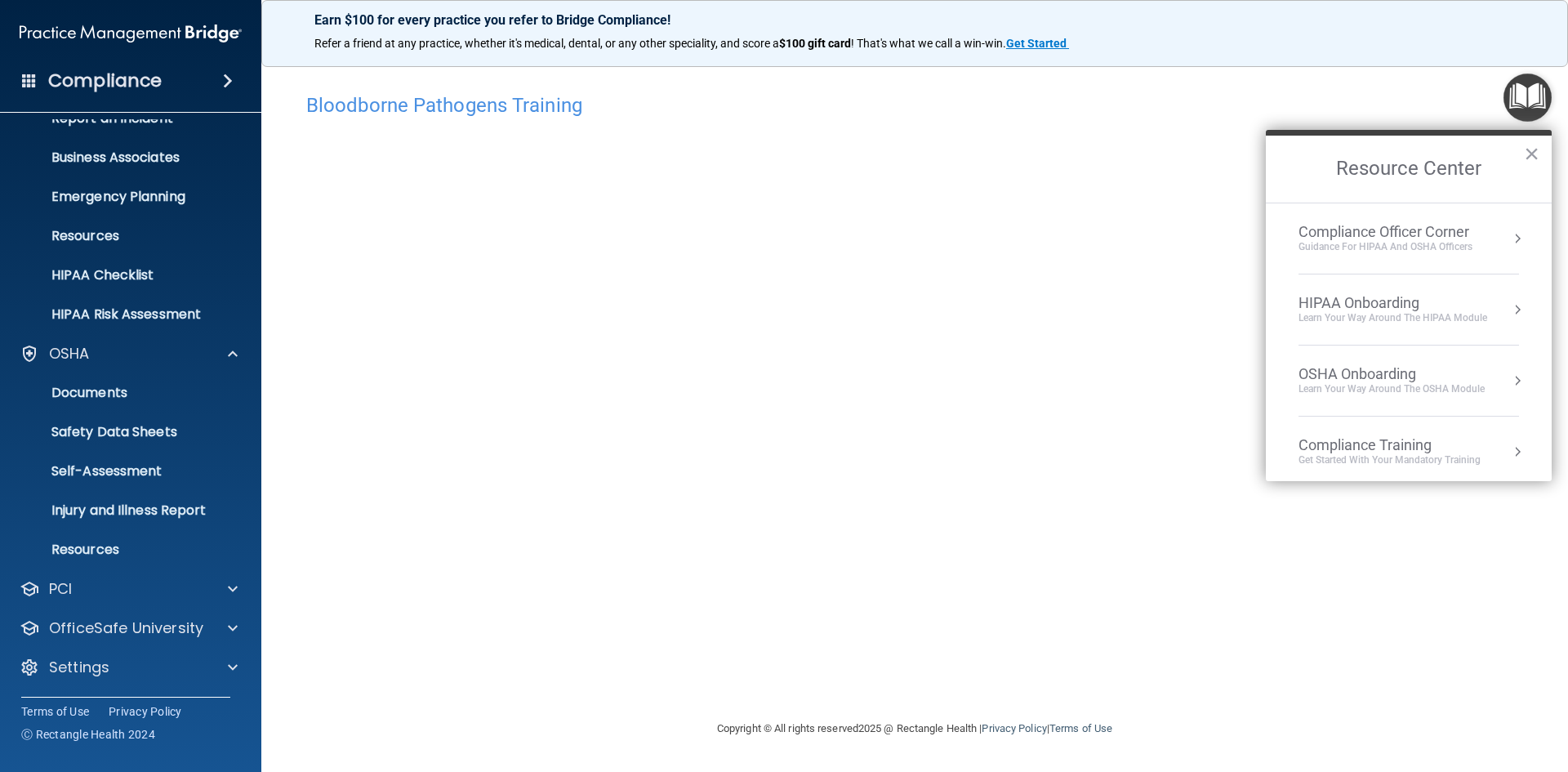
click at [1402, 450] on div "Compliance Training" at bounding box center [1390, 445] width 182 height 18
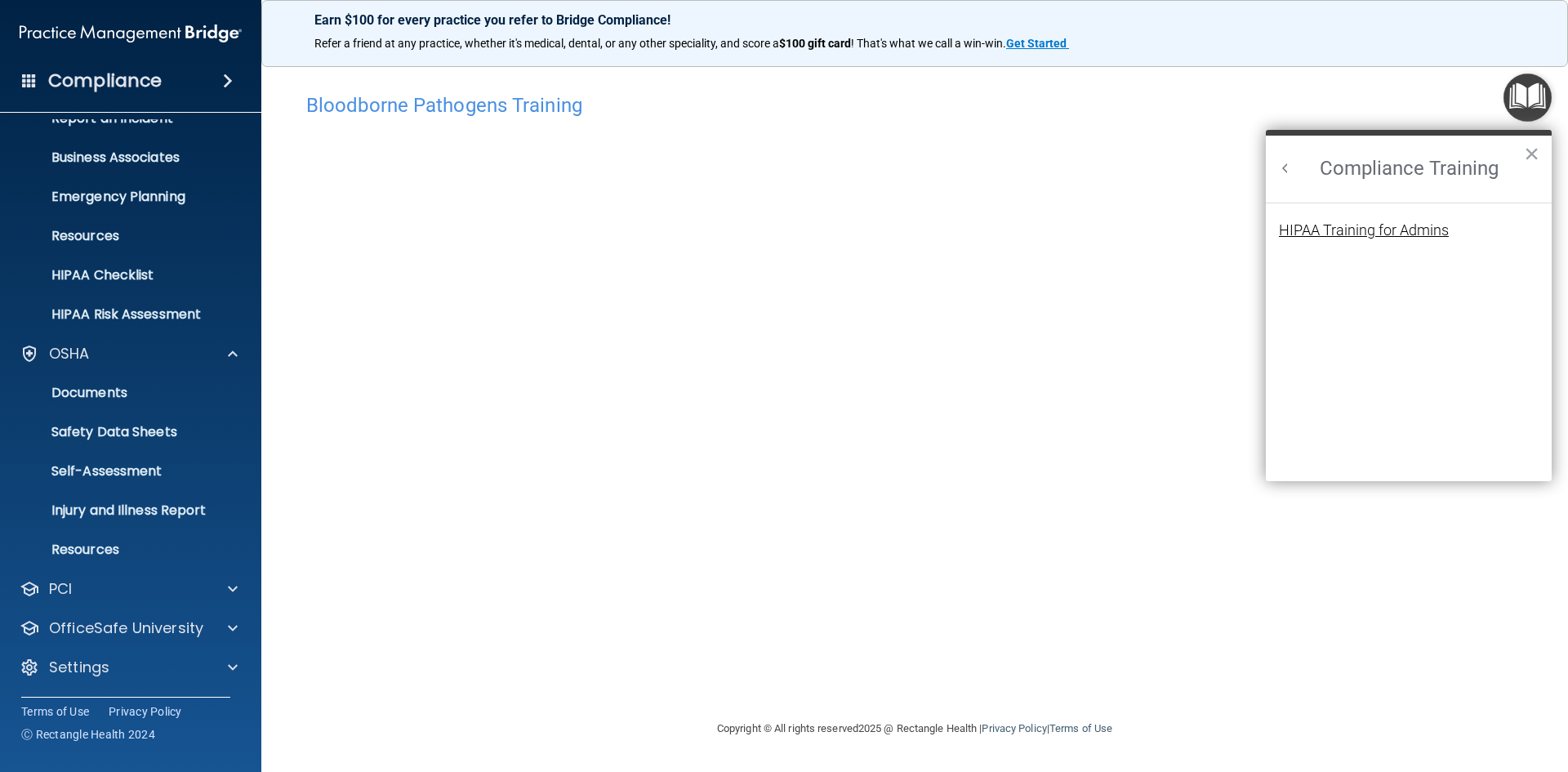
click at [1387, 235] on div "HIPAA Training for Admins" at bounding box center [1364, 231] width 170 height 15
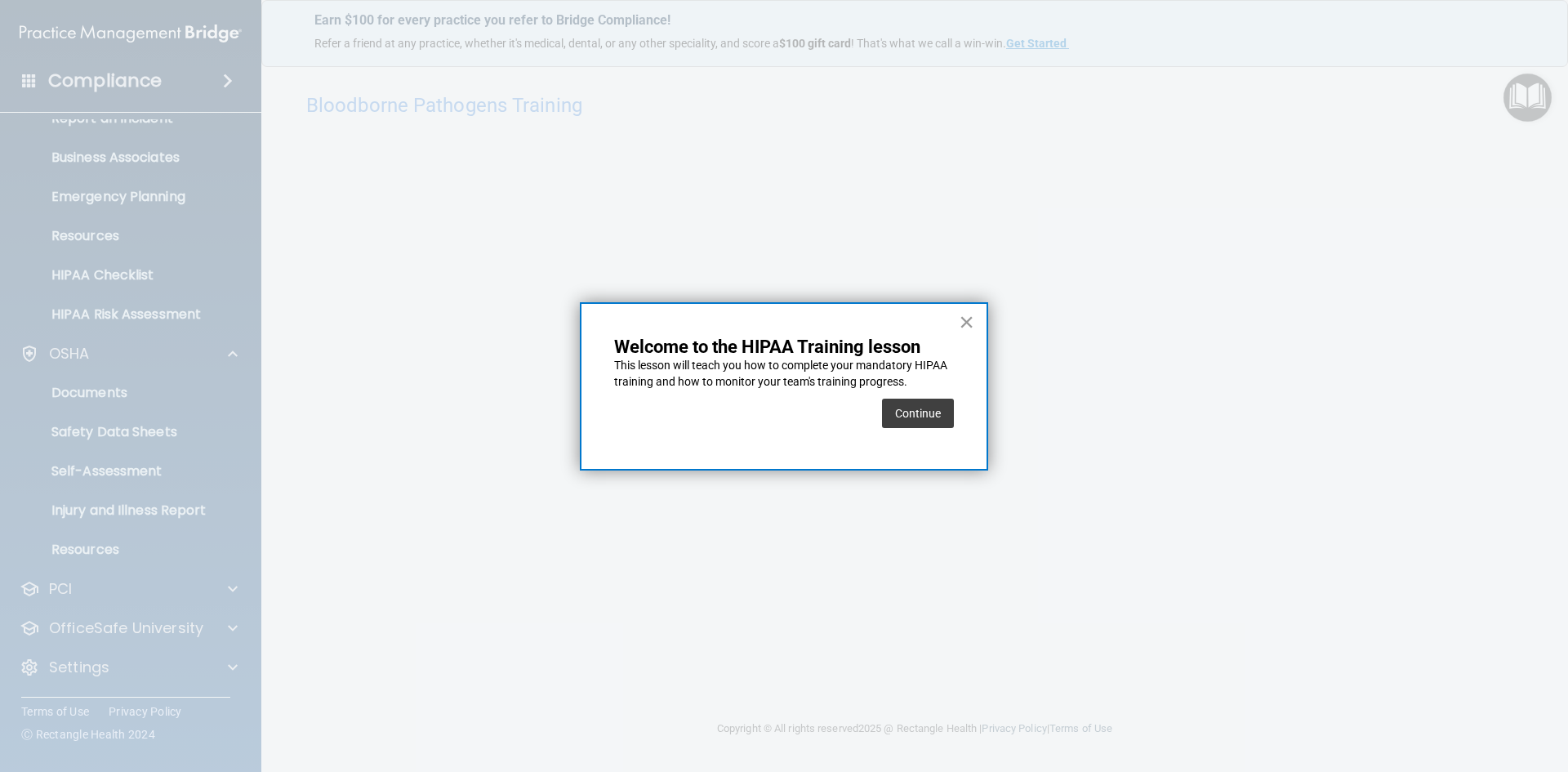
click at [969, 327] on button "×" at bounding box center [966, 322] width 16 height 26
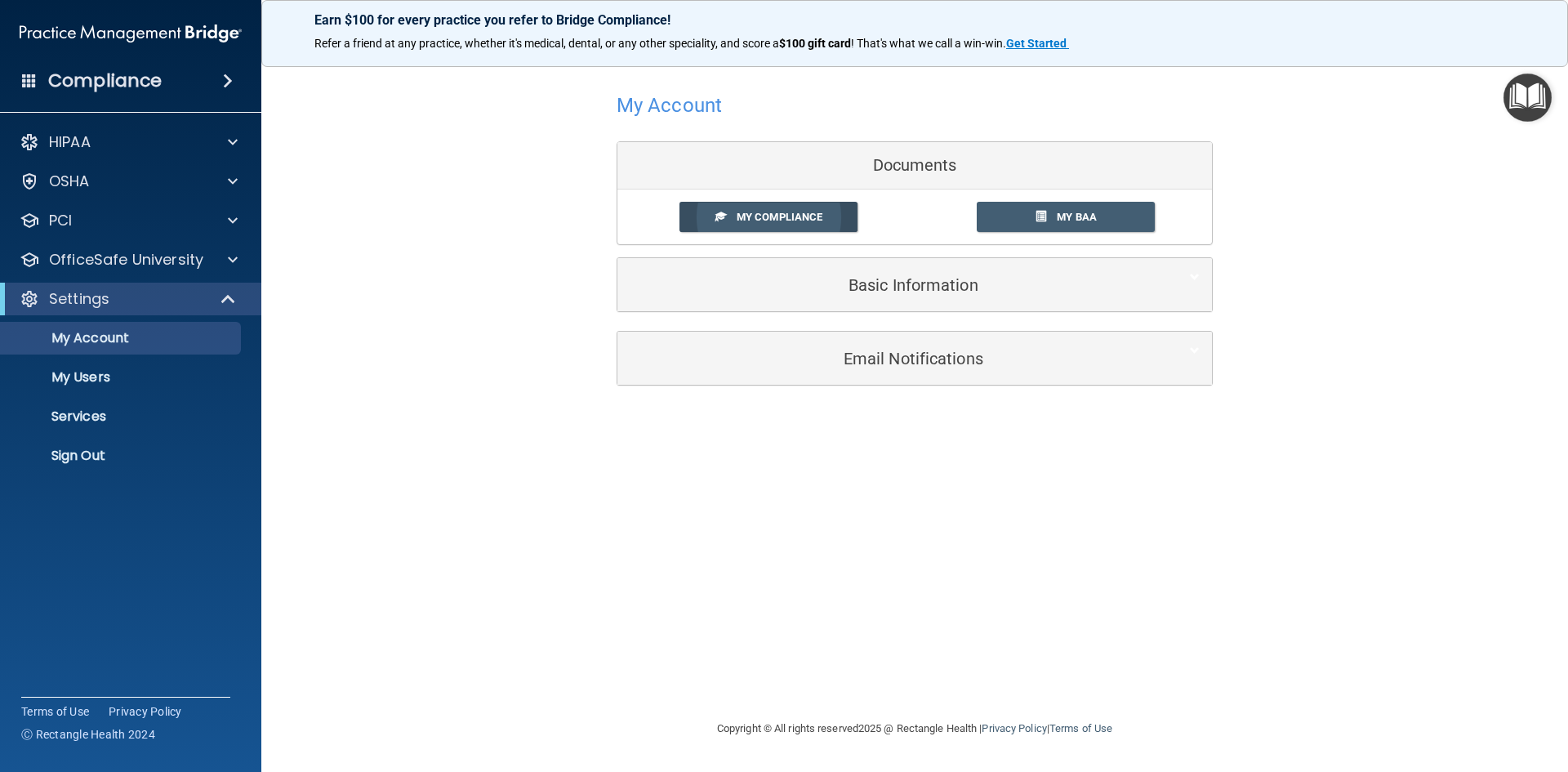
click at [814, 213] on span "My Compliance" at bounding box center [779, 217] width 86 height 12
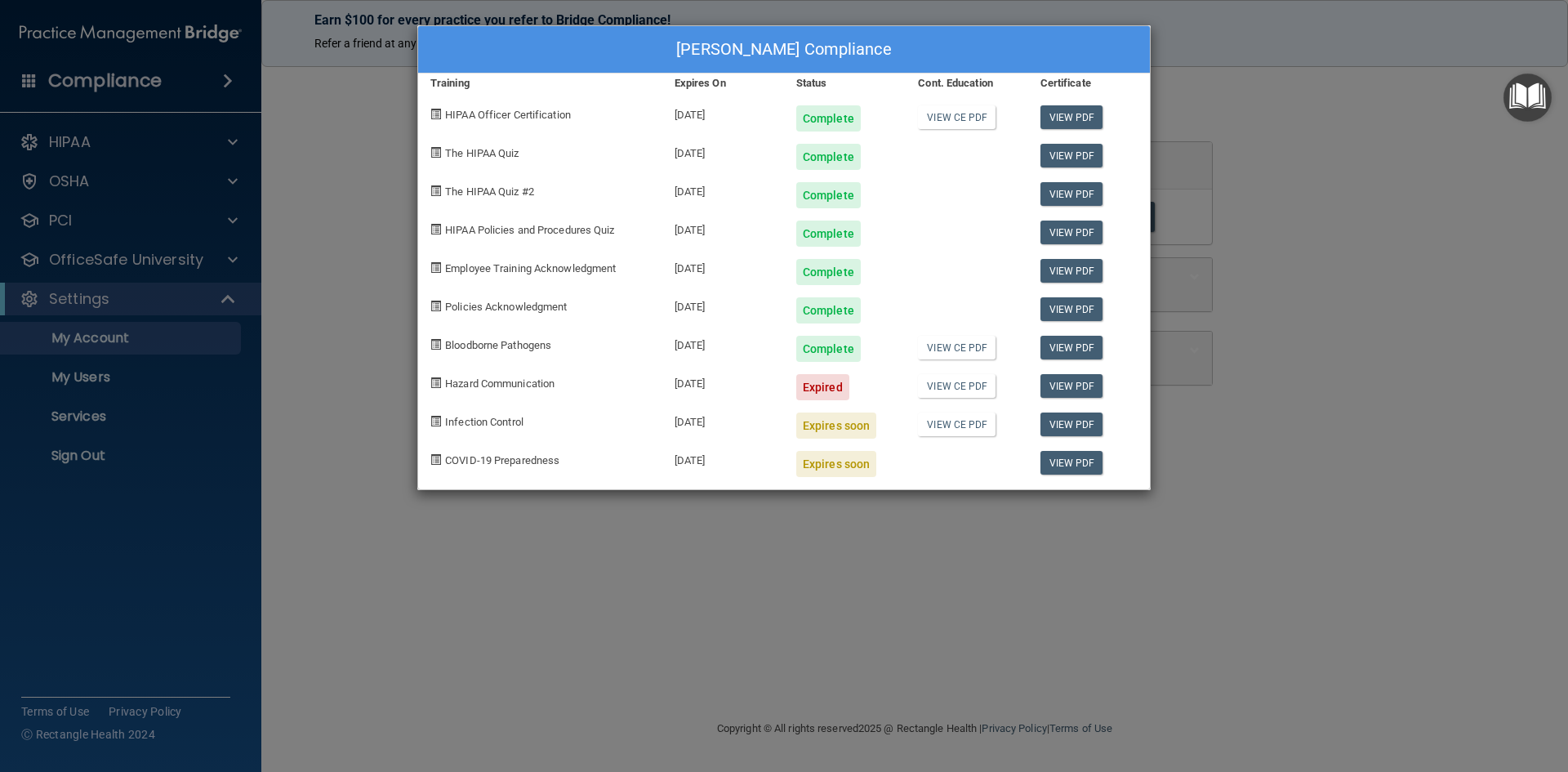
click at [1296, 400] on div "Francine Intenzo's Compliance Training Expires On Status Cont. Education Certif…" at bounding box center [784, 386] width 1568 height 772
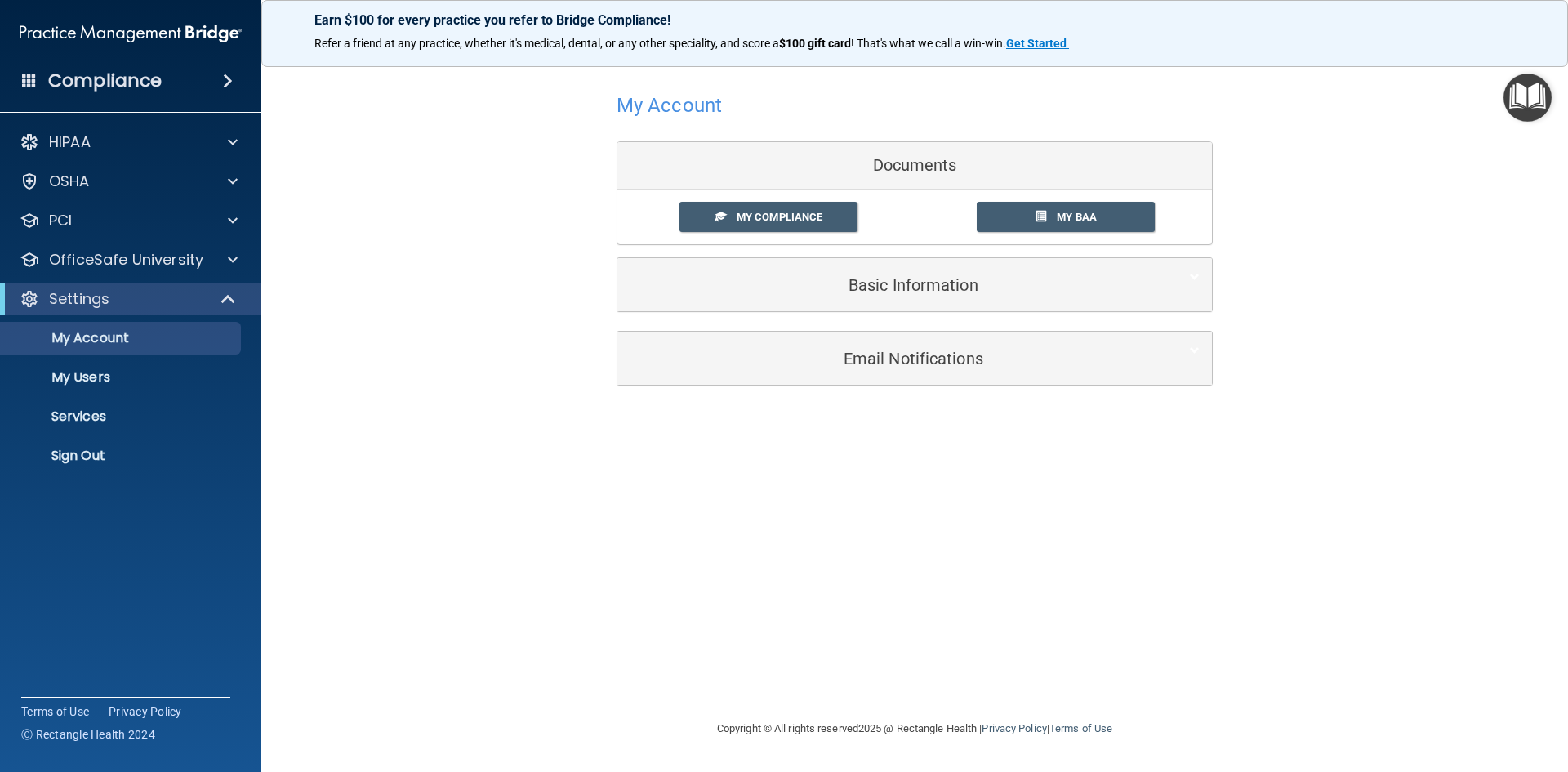
click at [1534, 103] on img "Open Resource Center" at bounding box center [1528, 98] width 48 height 48
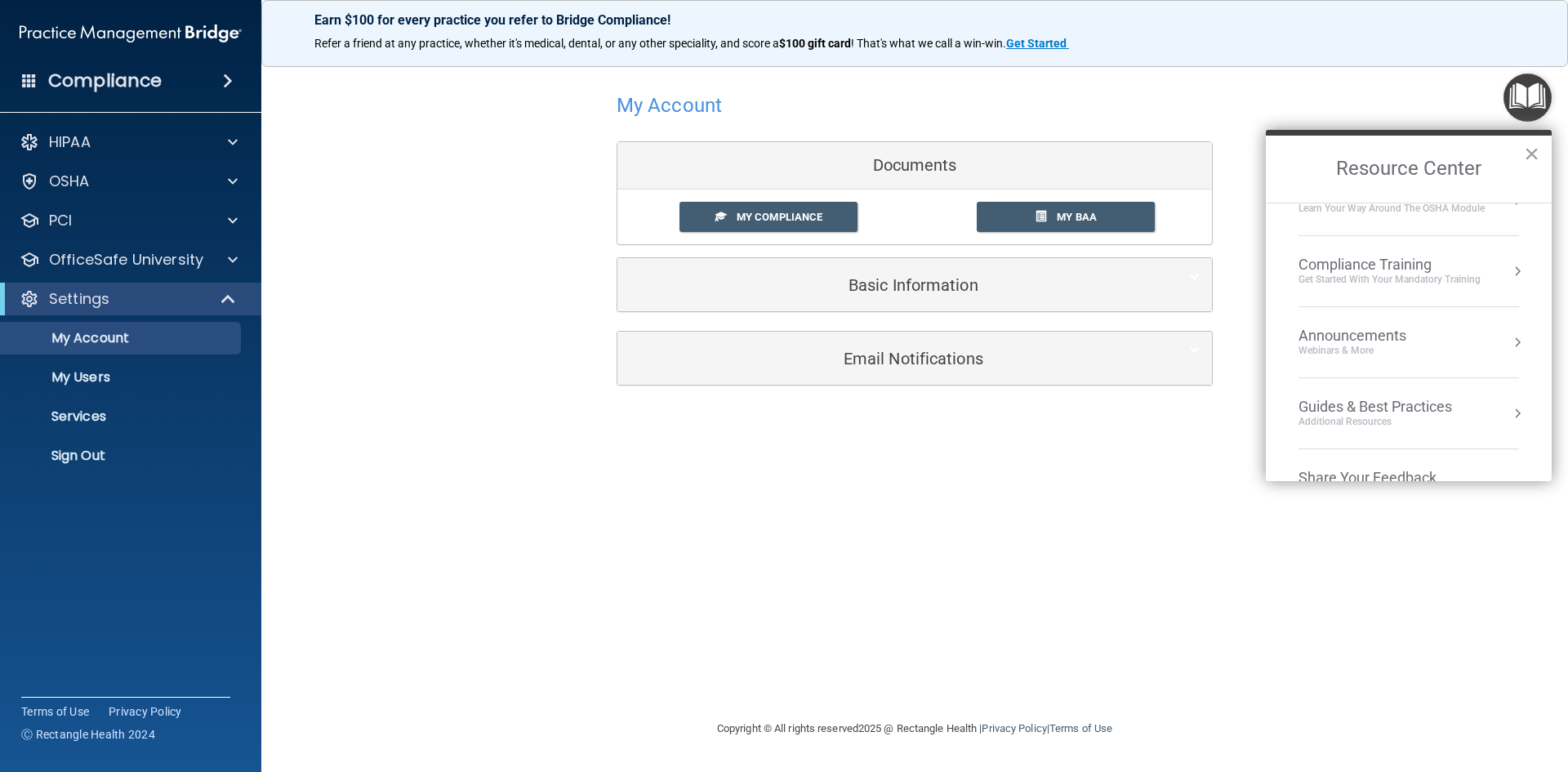
scroll to position [152, 0]
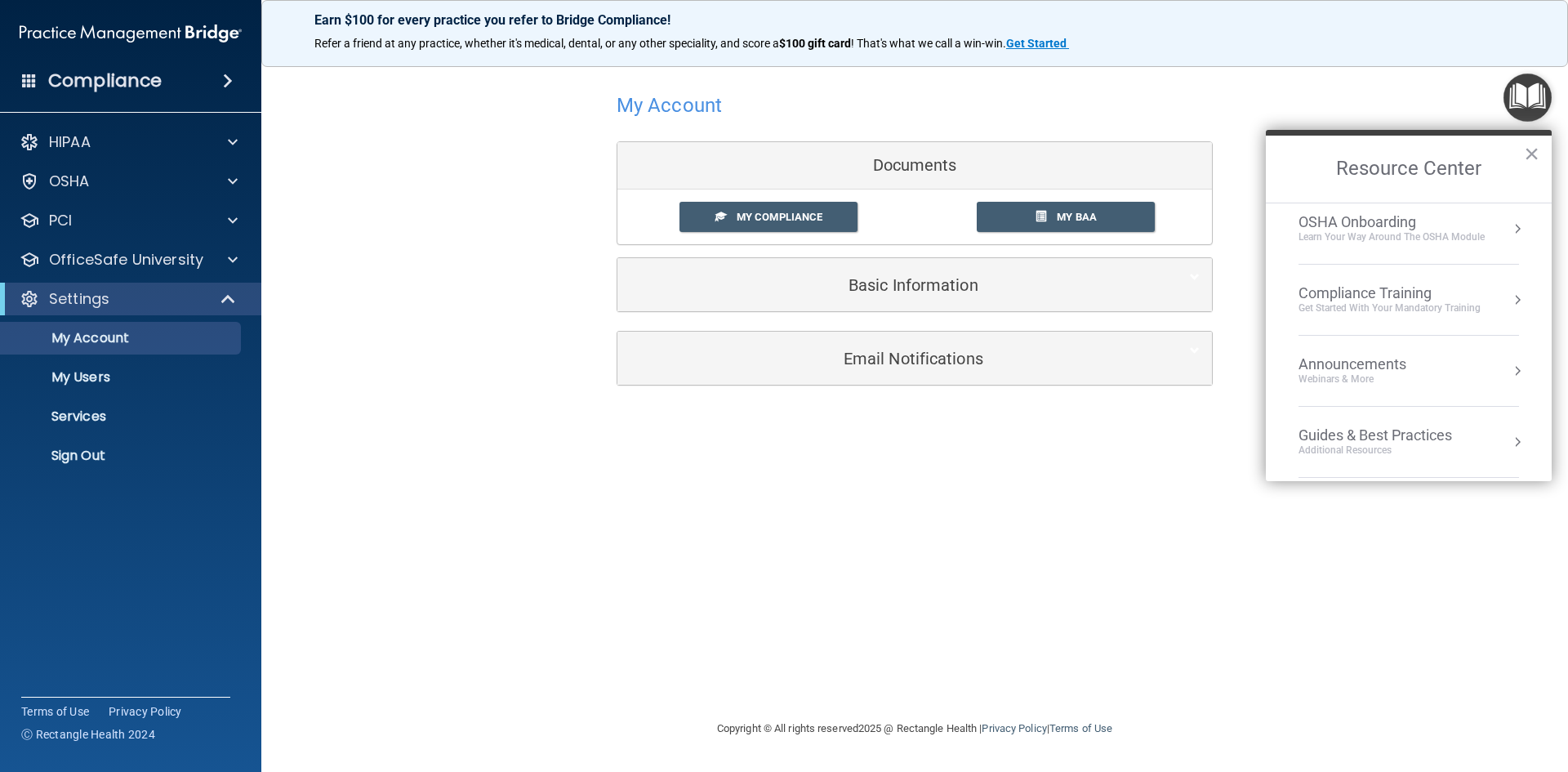
click at [1373, 296] on div "Compliance Training" at bounding box center [1390, 294] width 182 height 18
click at [1377, 231] on div "HIPAA Training for Admins" at bounding box center [1364, 231] width 170 height 15
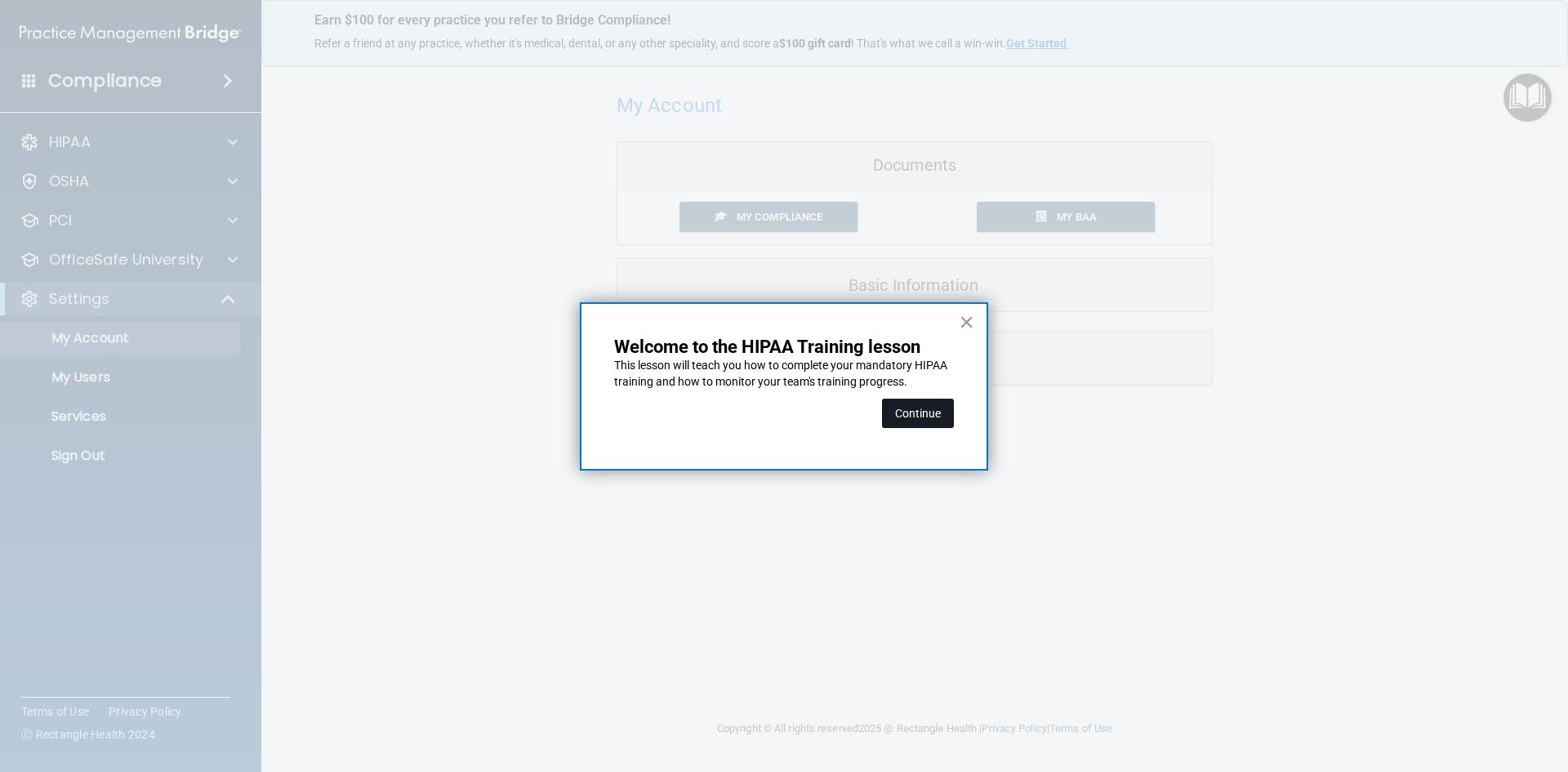
click at [937, 405] on button "Continue" at bounding box center [918, 413] width 72 height 30
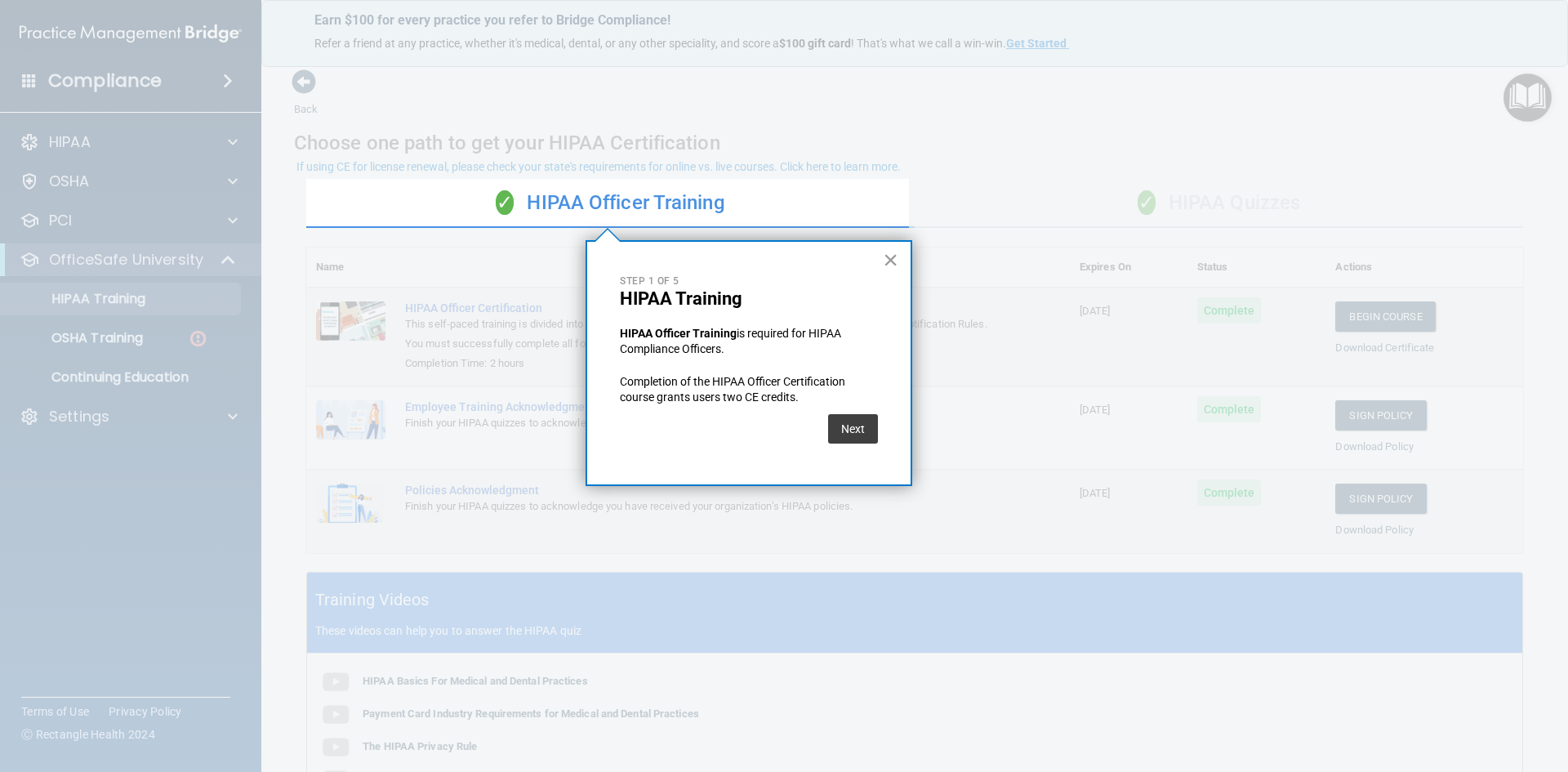
click at [891, 255] on button "×" at bounding box center [891, 260] width 16 height 26
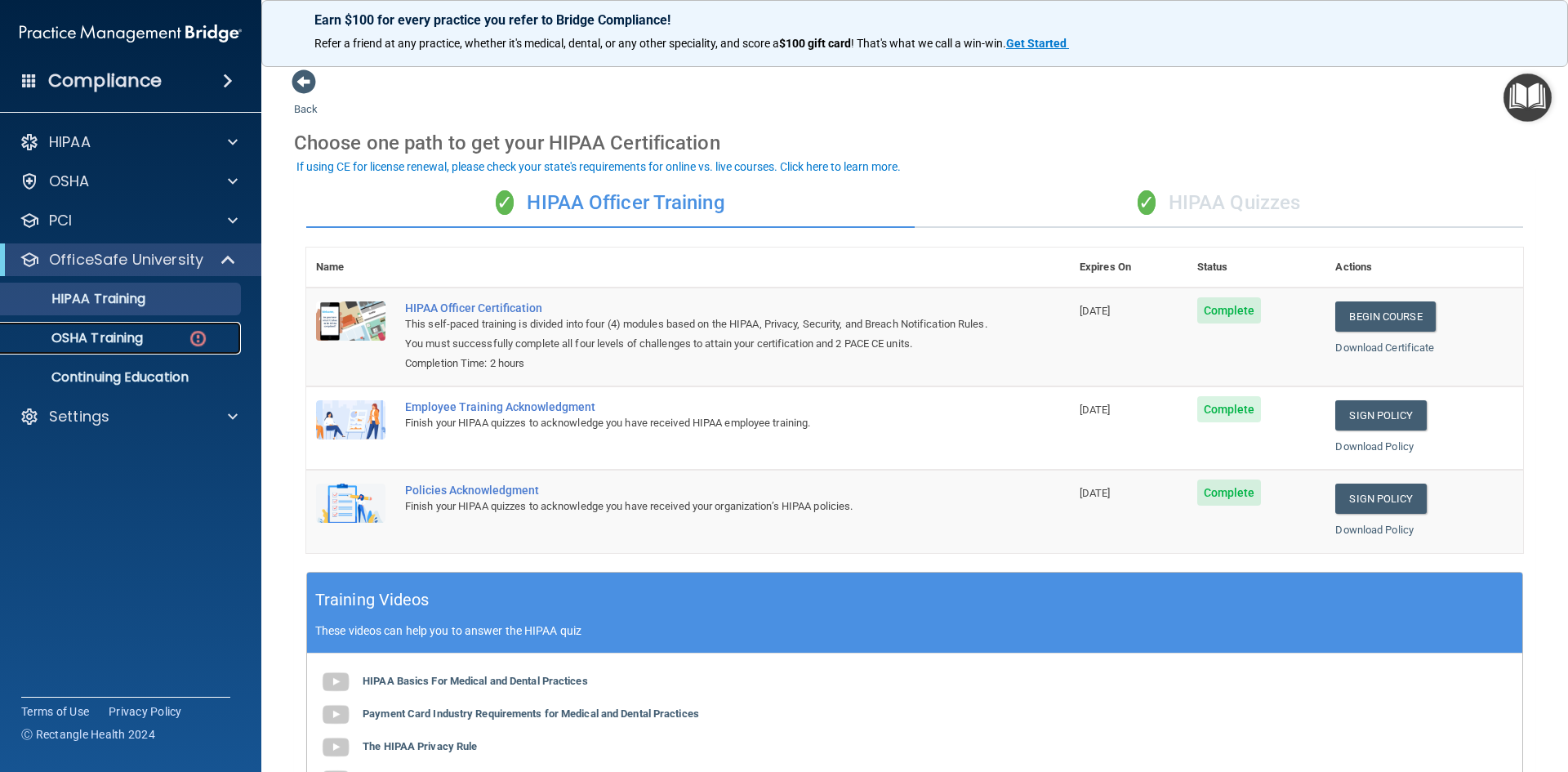
click at [102, 339] on p "OSHA Training" at bounding box center [76, 338] width 132 height 16
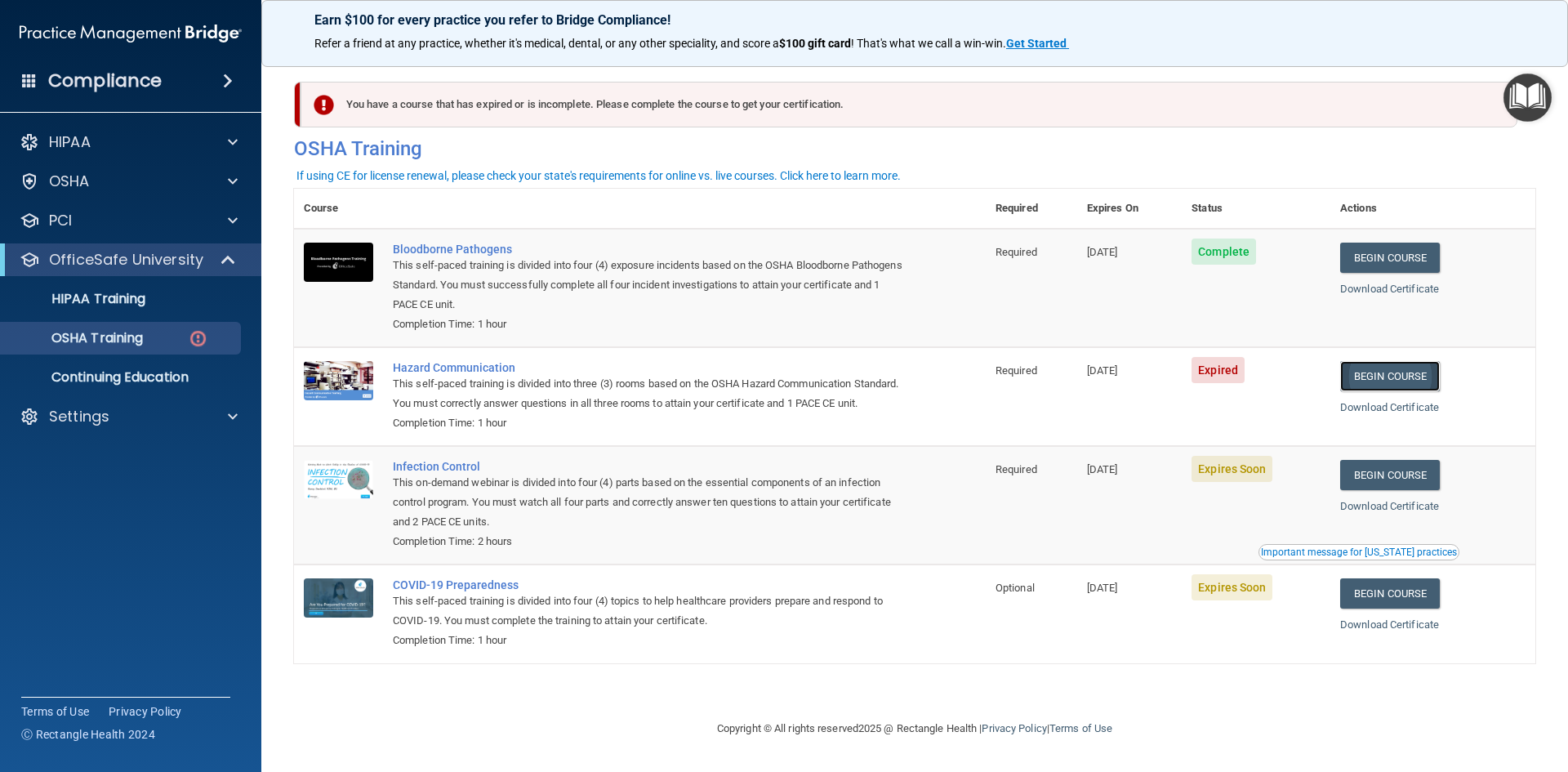
click at [1405, 375] on link "Begin Course" at bounding box center [1391, 376] width 100 height 30
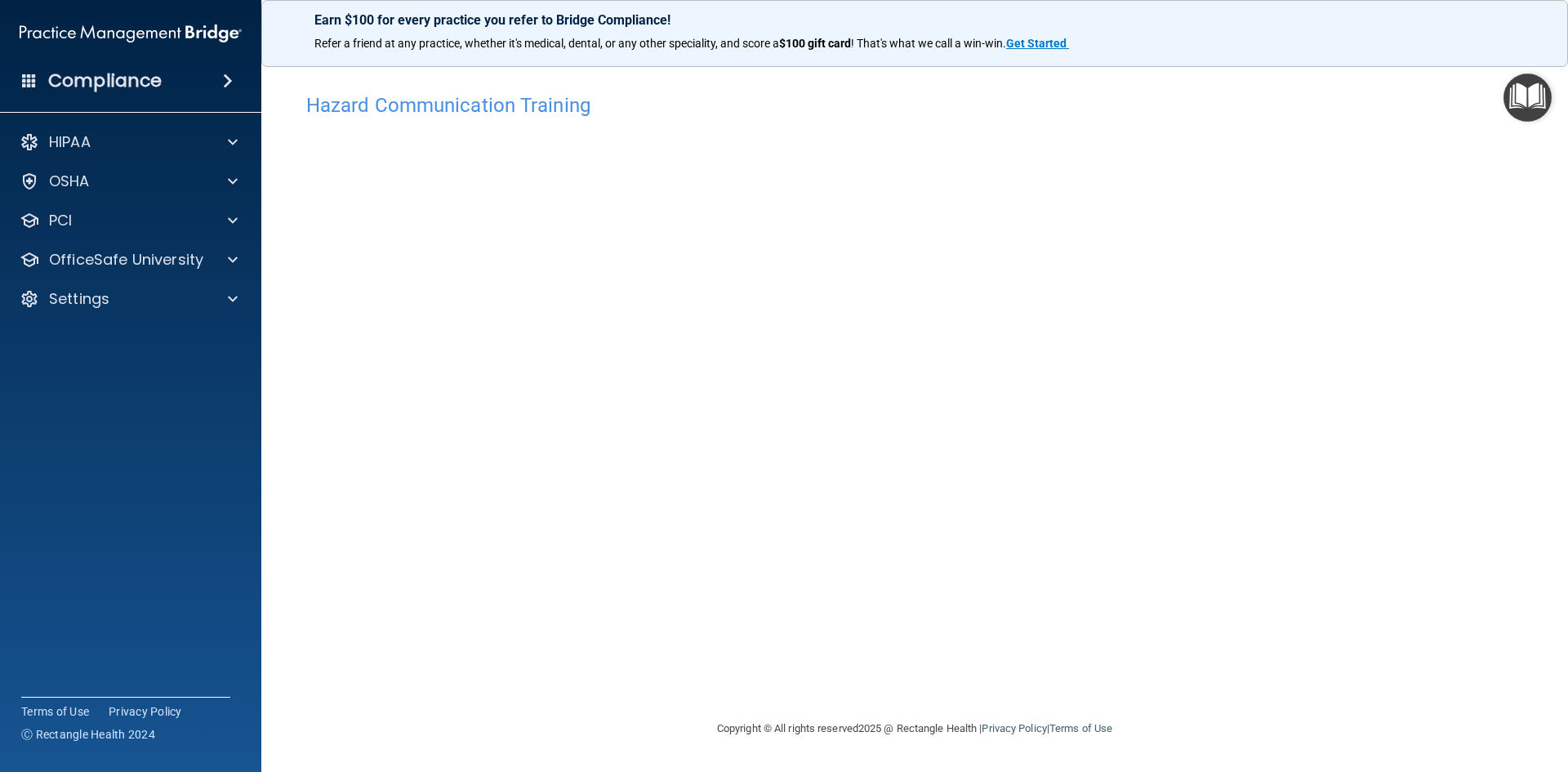
click at [1535, 94] on img "Open Resource Center" at bounding box center [1528, 98] width 48 height 48
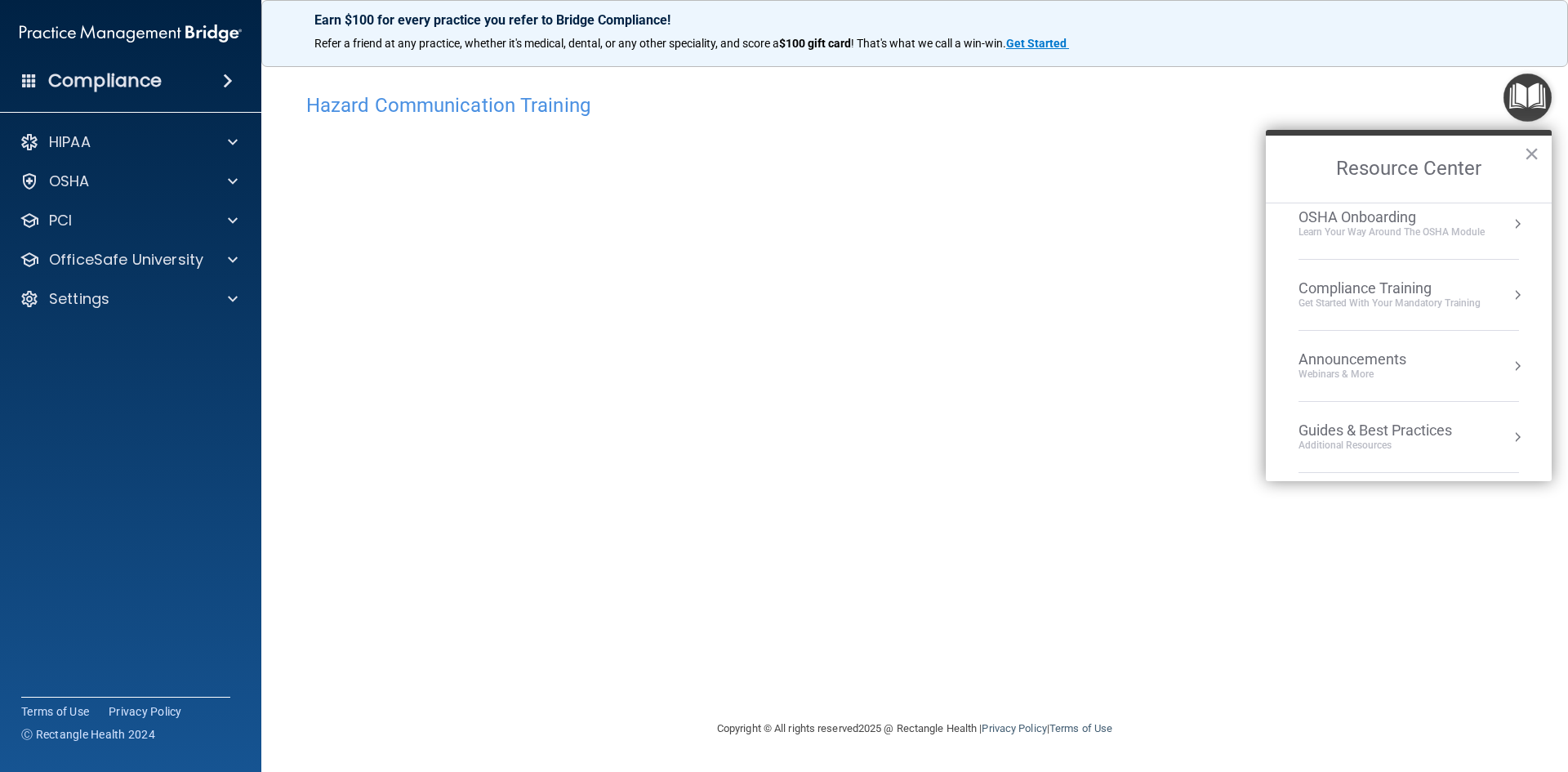
scroll to position [163, 0]
click at [1414, 286] on div "Compliance Training" at bounding box center [1390, 282] width 182 height 18
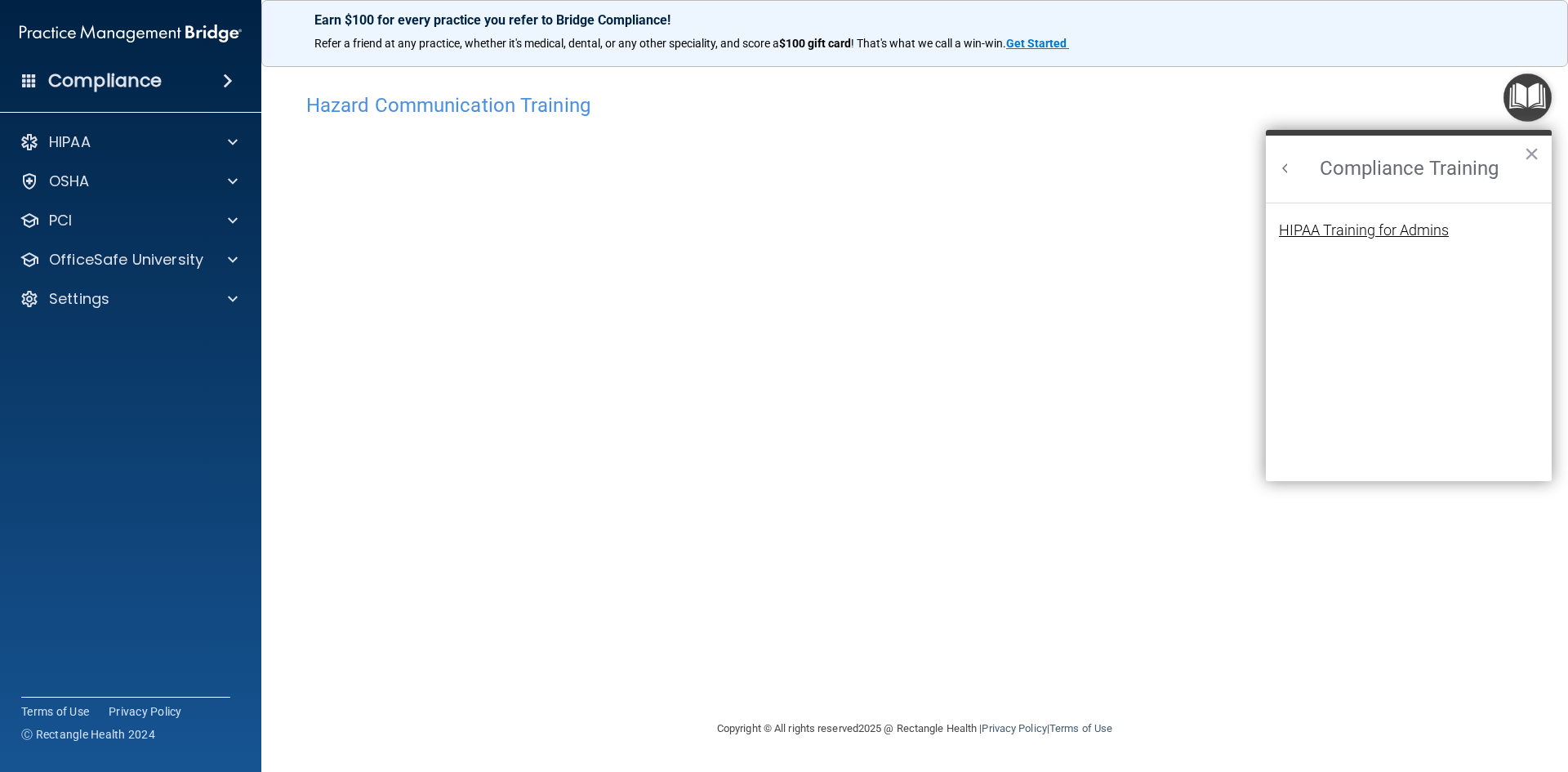
click at [1411, 234] on div "HIPAA Training for Admins" at bounding box center [1364, 231] width 170 height 15
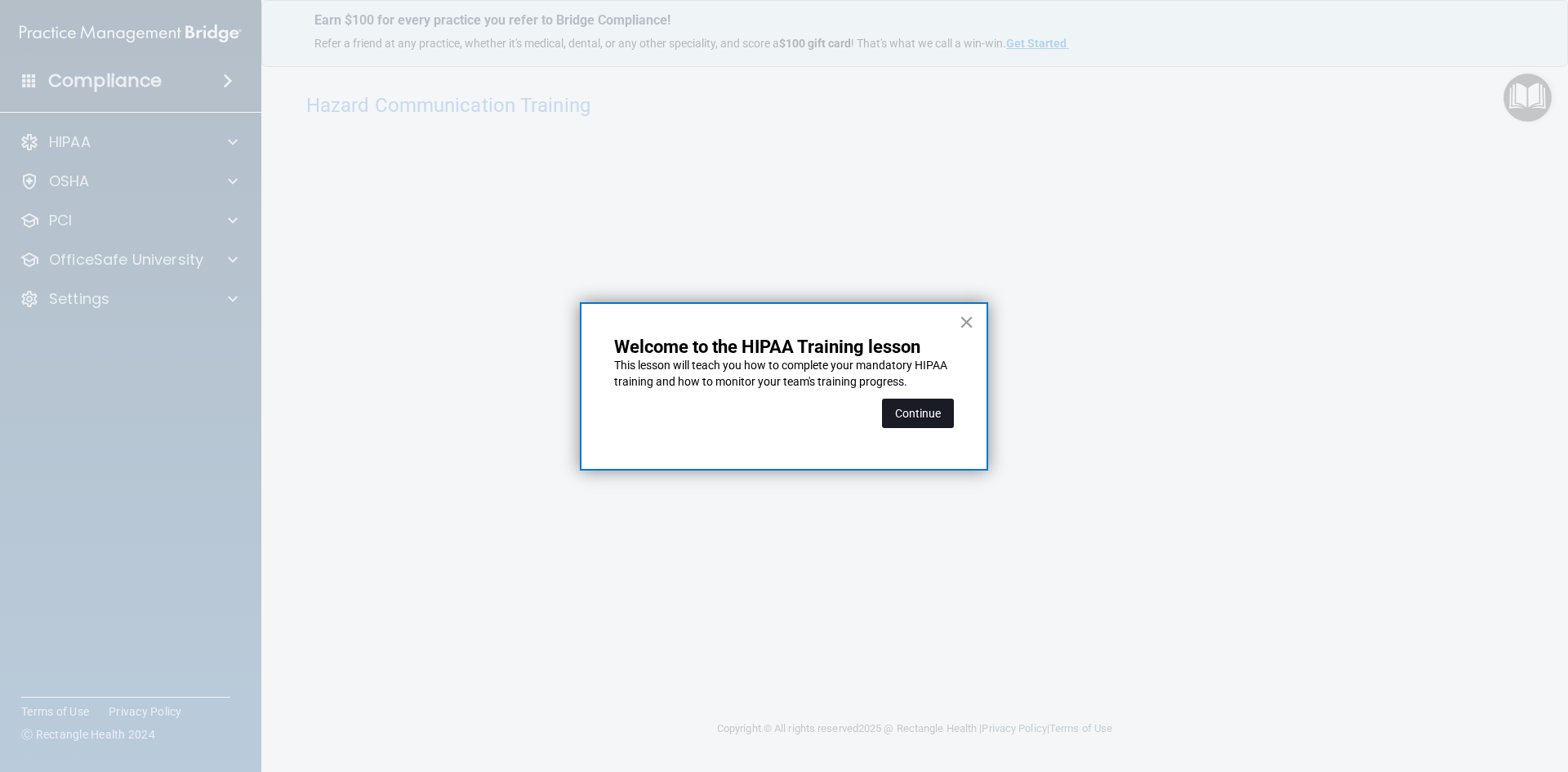
click at [937, 420] on button "Continue" at bounding box center [918, 413] width 72 height 30
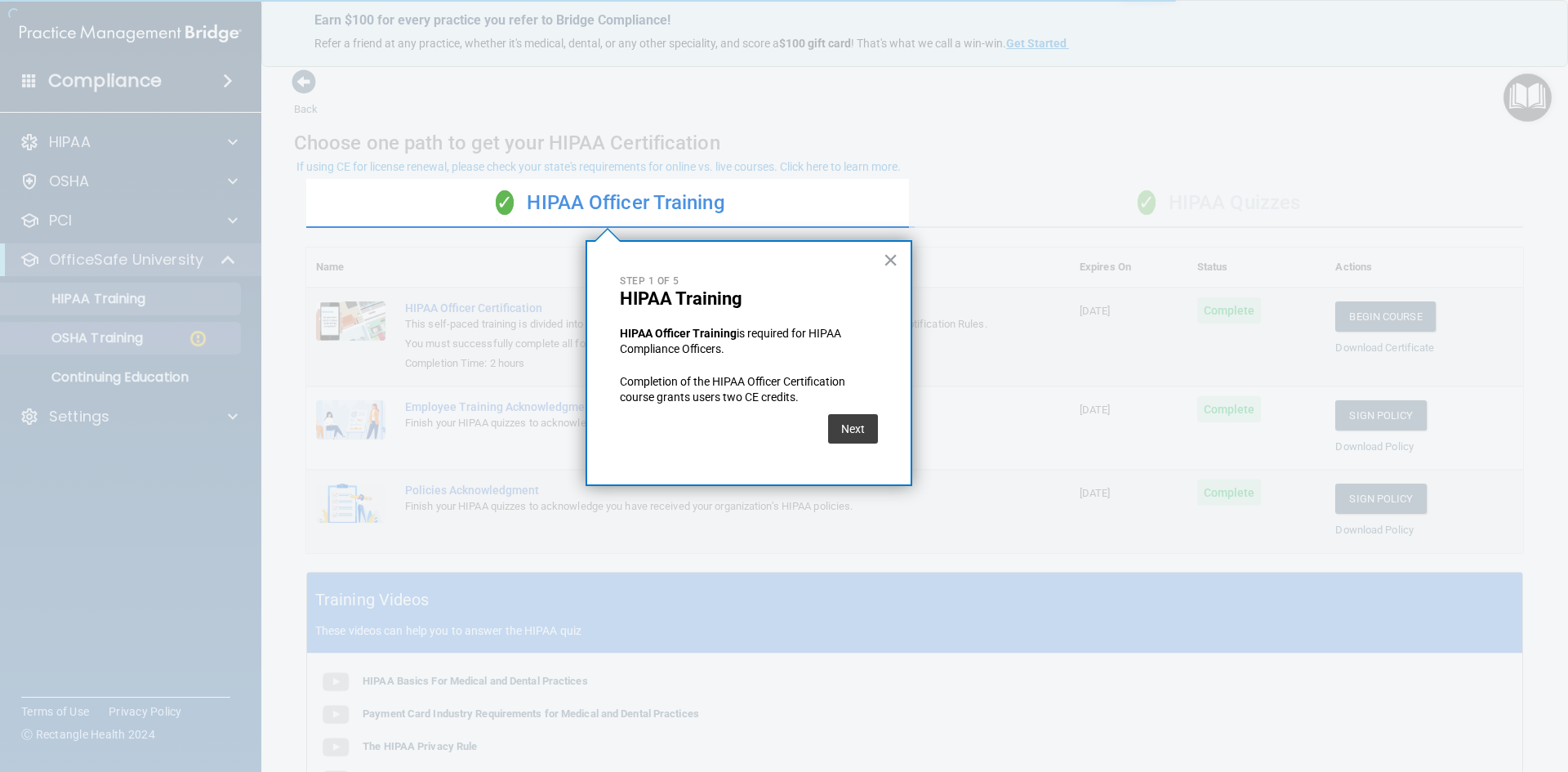
click at [196, 333] on div at bounding box center [153, 386] width 307 height 772
click at [842, 423] on button "Next" at bounding box center [853, 429] width 50 height 30
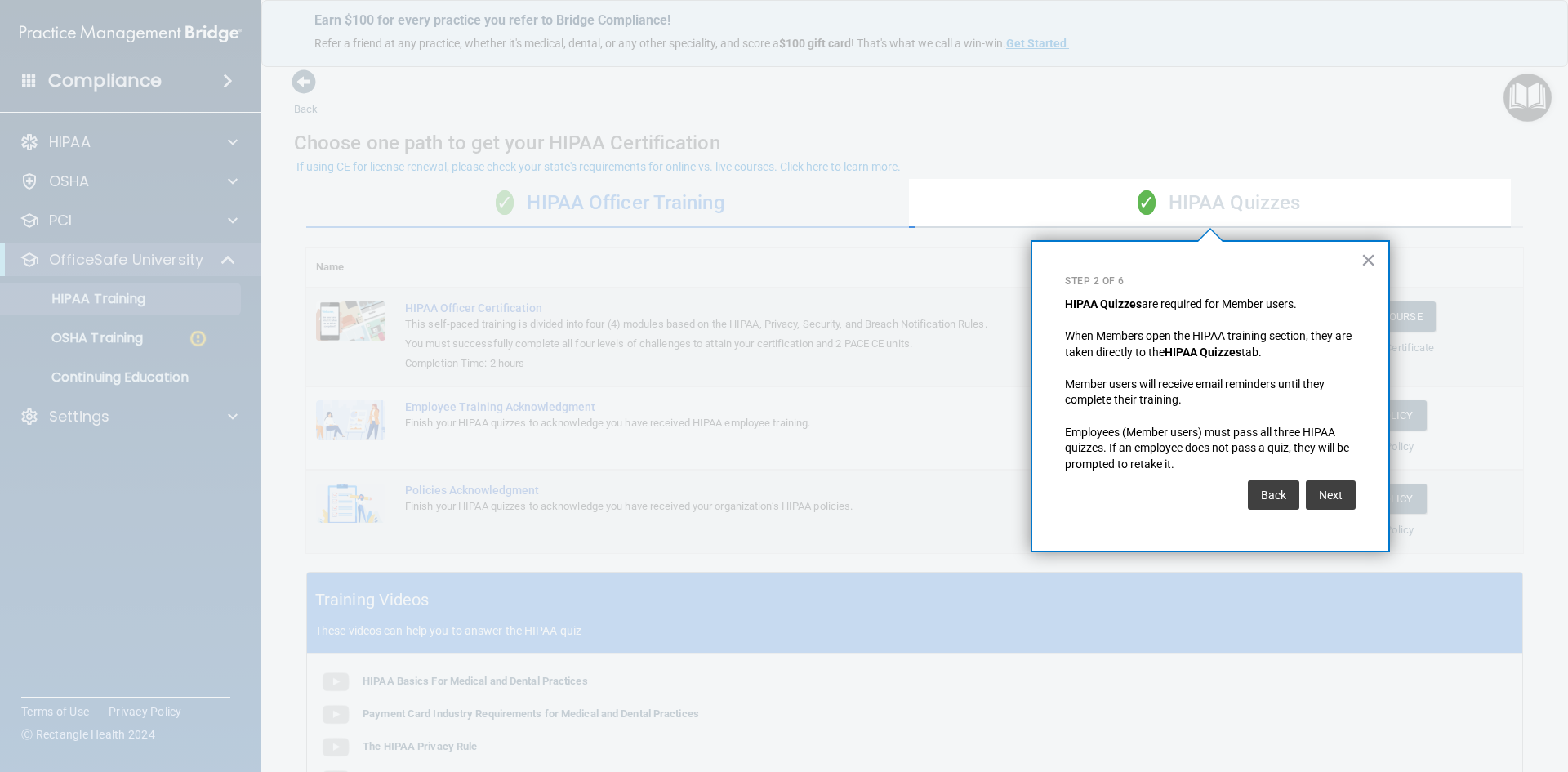
click at [1358, 491] on div "× Step 2 of 6 HIPAA Quizzes are required for Member users. When Members open th…" at bounding box center [1210, 396] width 359 height 313
click at [1341, 492] on button "Next" at bounding box center [1331, 496] width 50 height 30
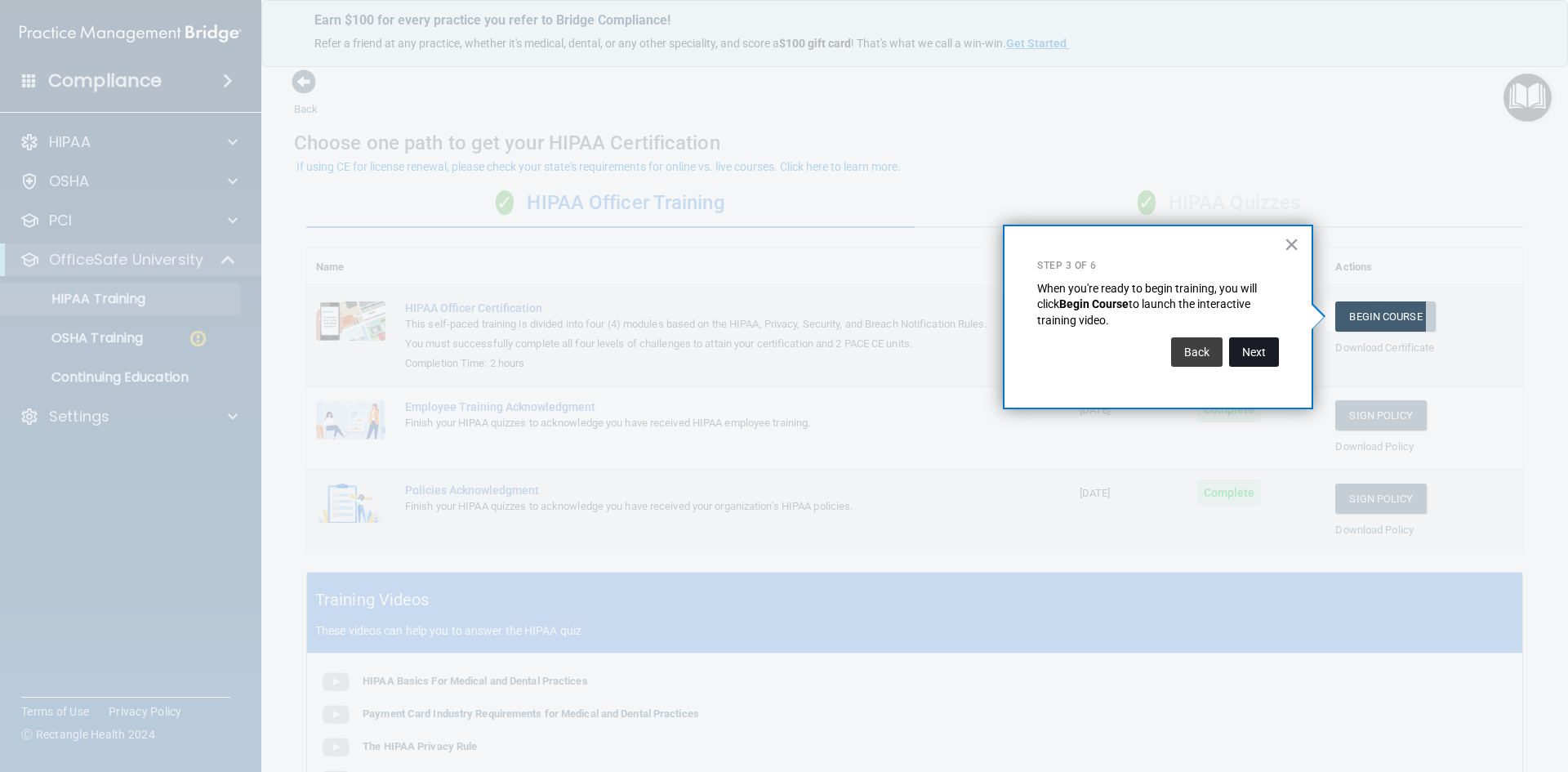
click at [1268, 351] on button "Next" at bounding box center [1254, 352] width 50 height 30
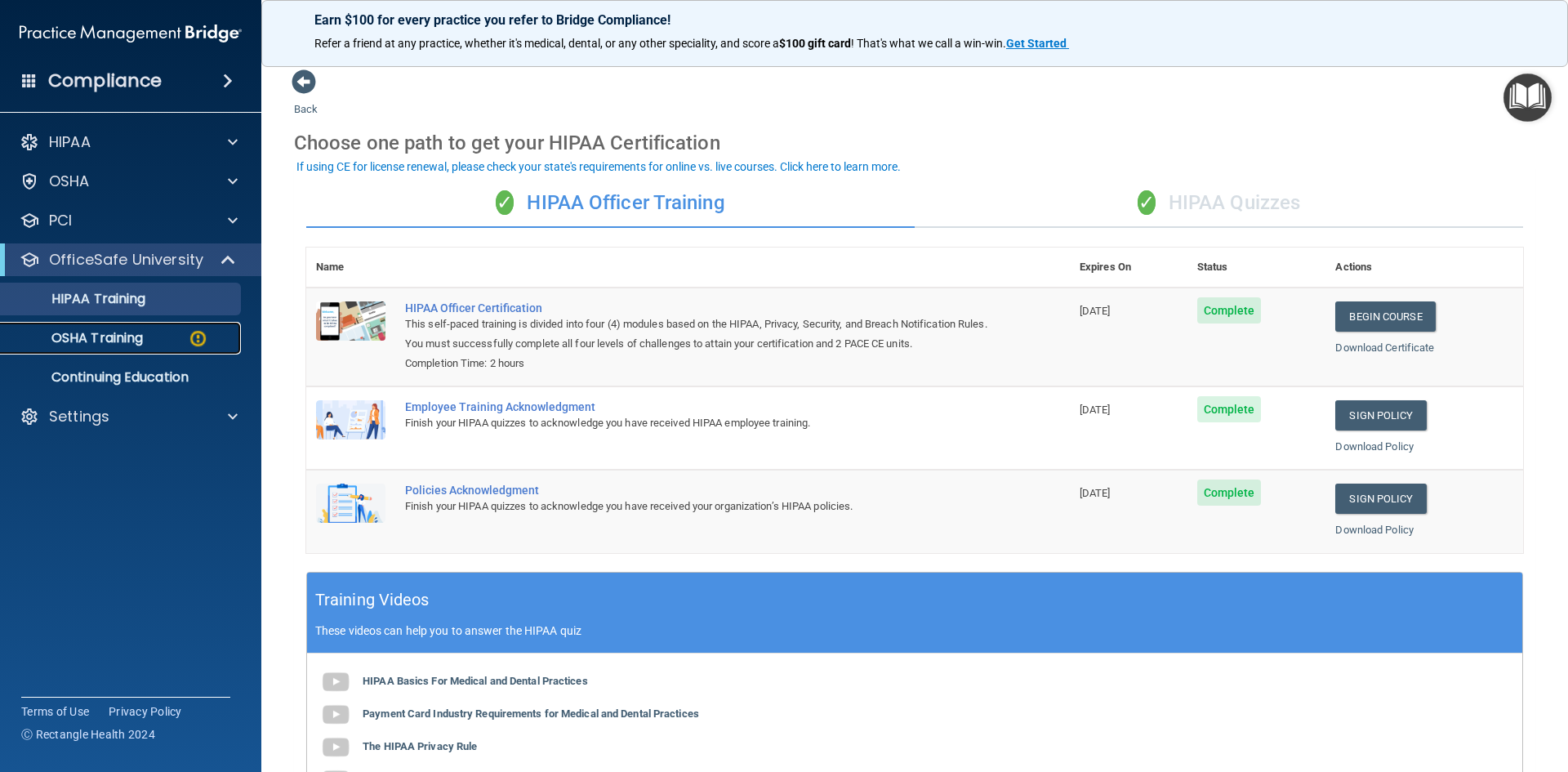
click at [166, 338] on div "OSHA Training" at bounding box center [122, 338] width 223 height 16
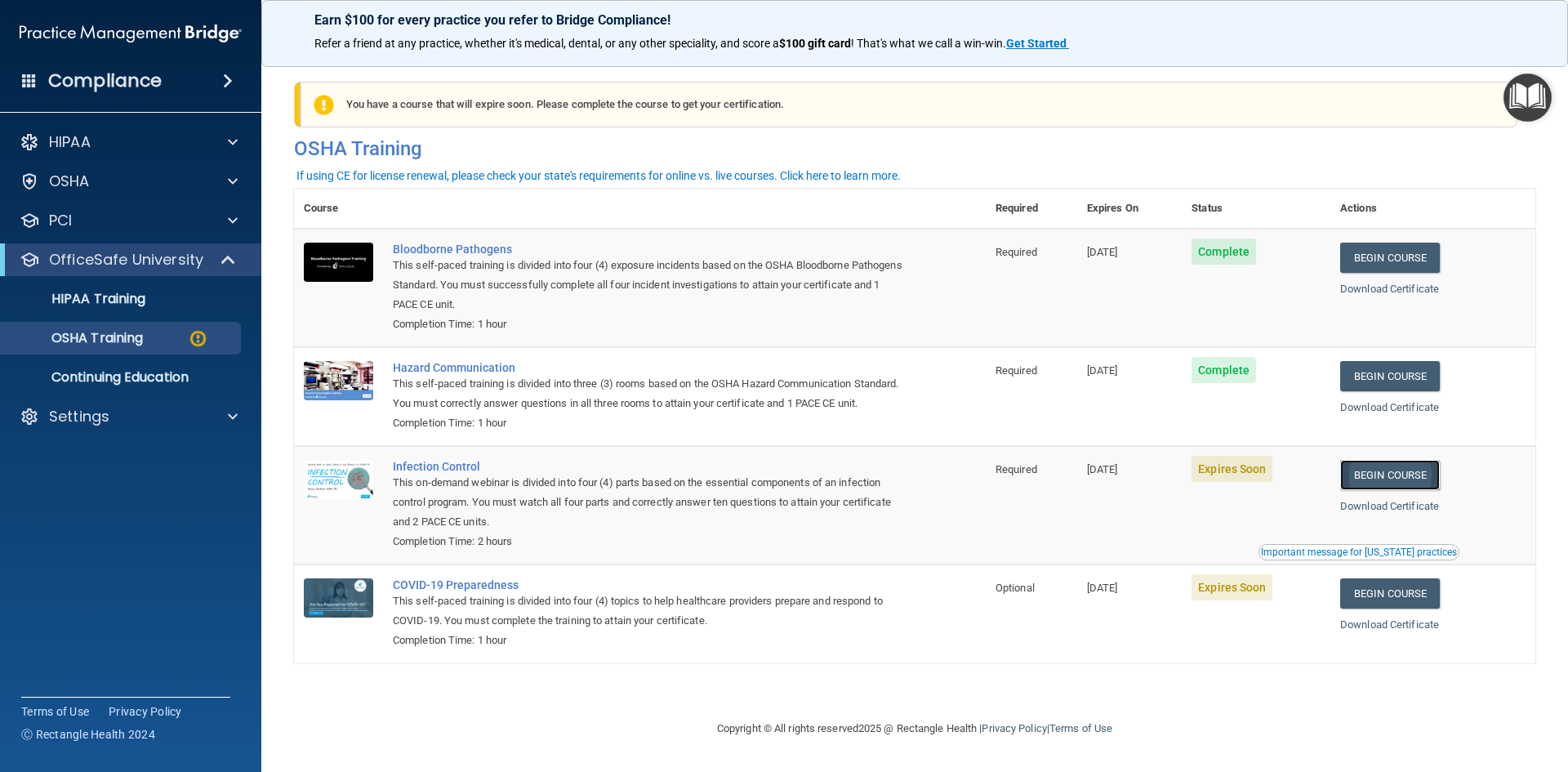
click at [1415, 491] on link "Begin Course" at bounding box center [1391, 475] width 100 height 30
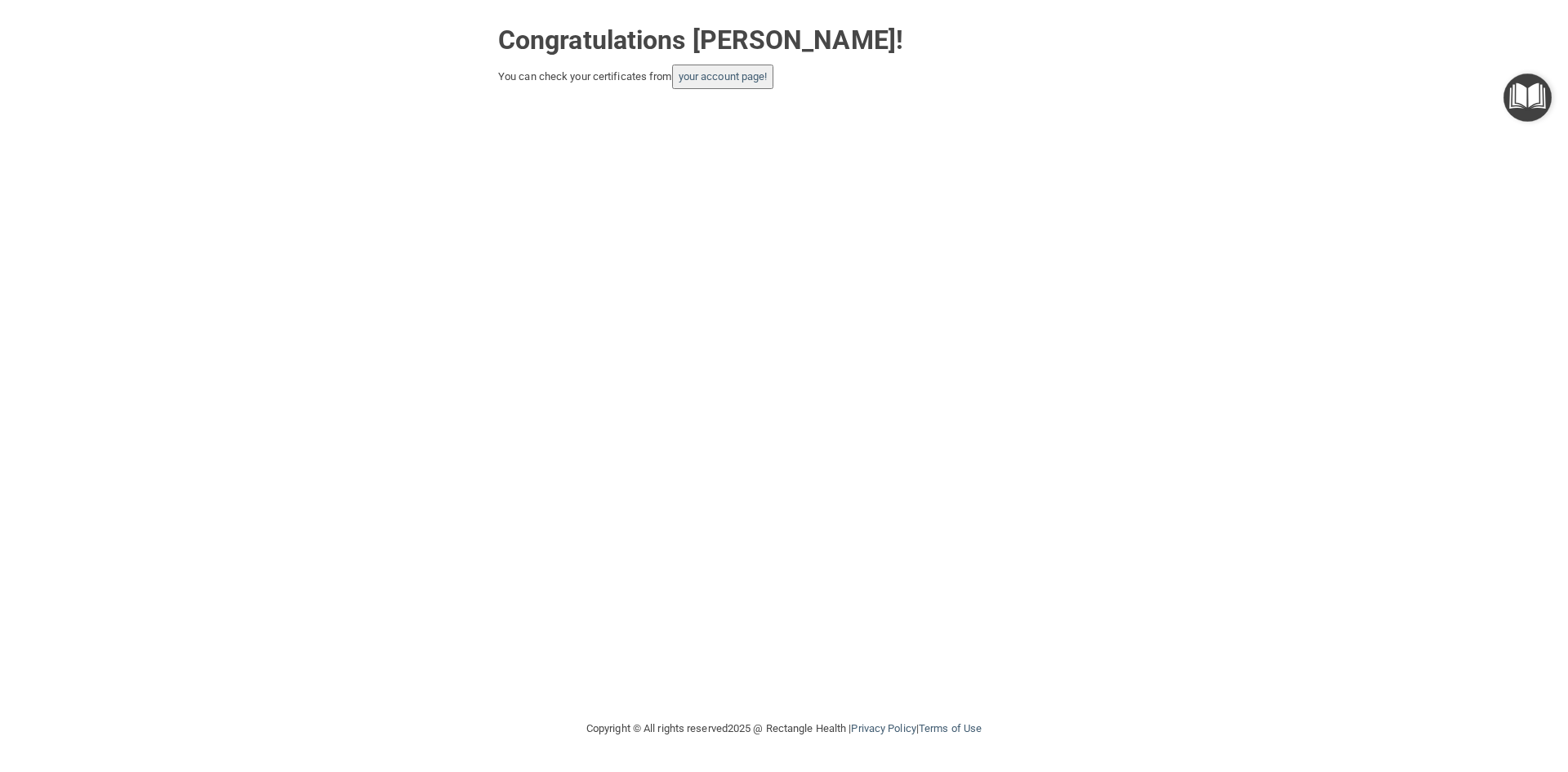
click at [1527, 95] on img "Open Resource Center" at bounding box center [1528, 98] width 48 height 48
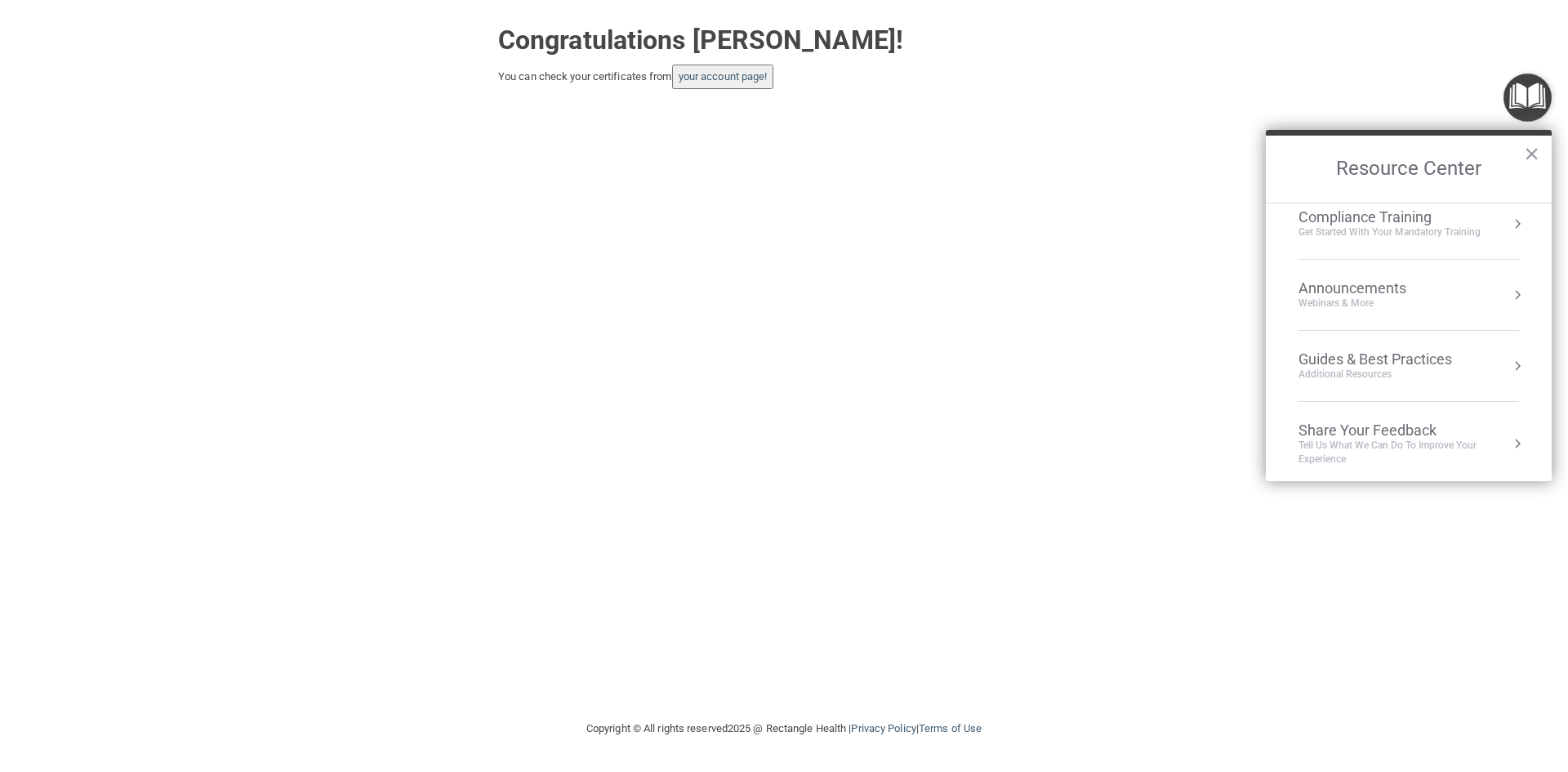
scroll to position [234, 0]
click at [1404, 215] on div "Compliance Training" at bounding box center [1390, 212] width 182 height 18
click at [1404, 228] on div "HIPAA Training for Admins" at bounding box center [1364, 231] width 170 height 15
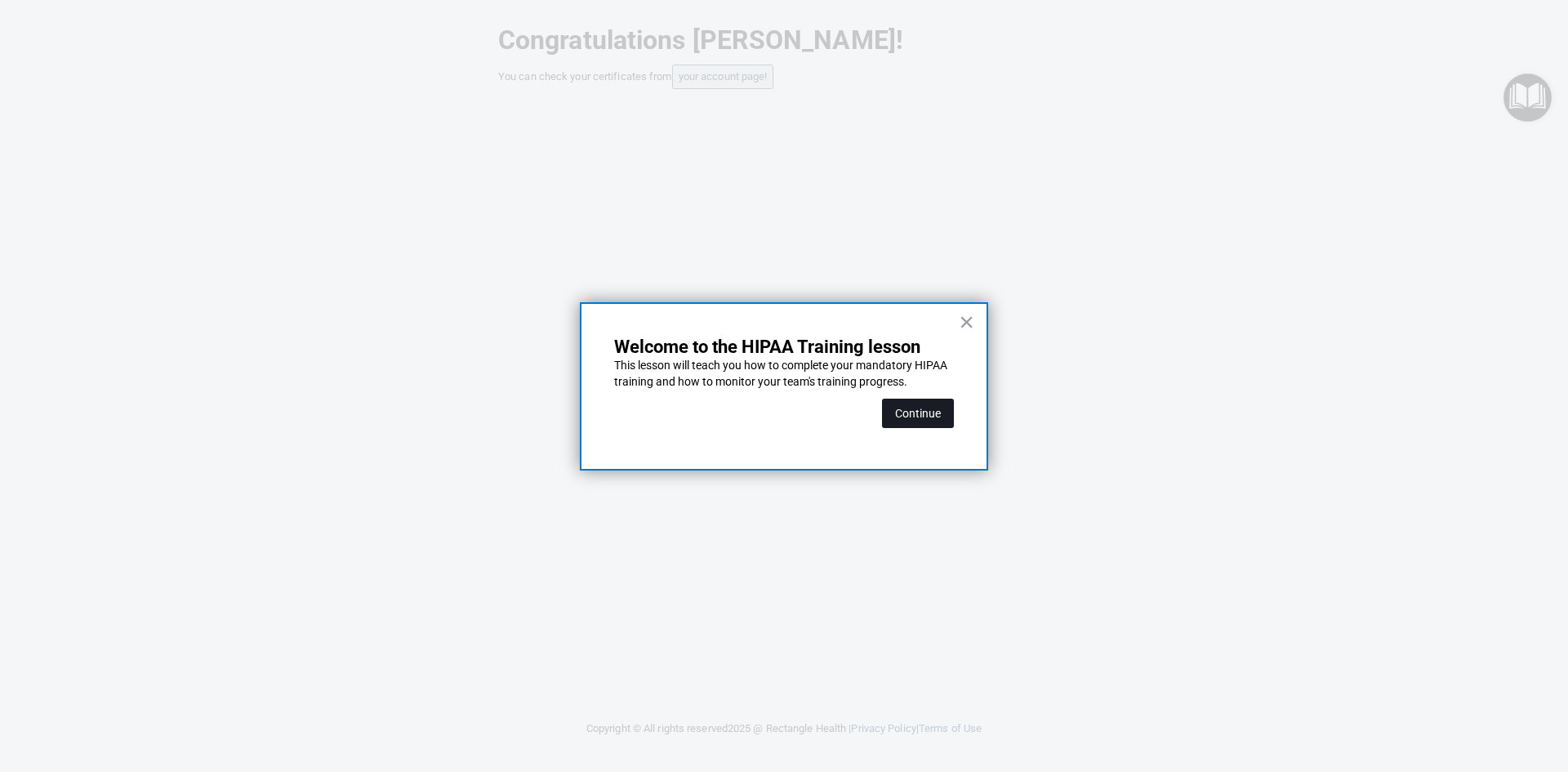
click at [941, 406] on button "Continue" at bounding box center [918, 413] width 72 height 30
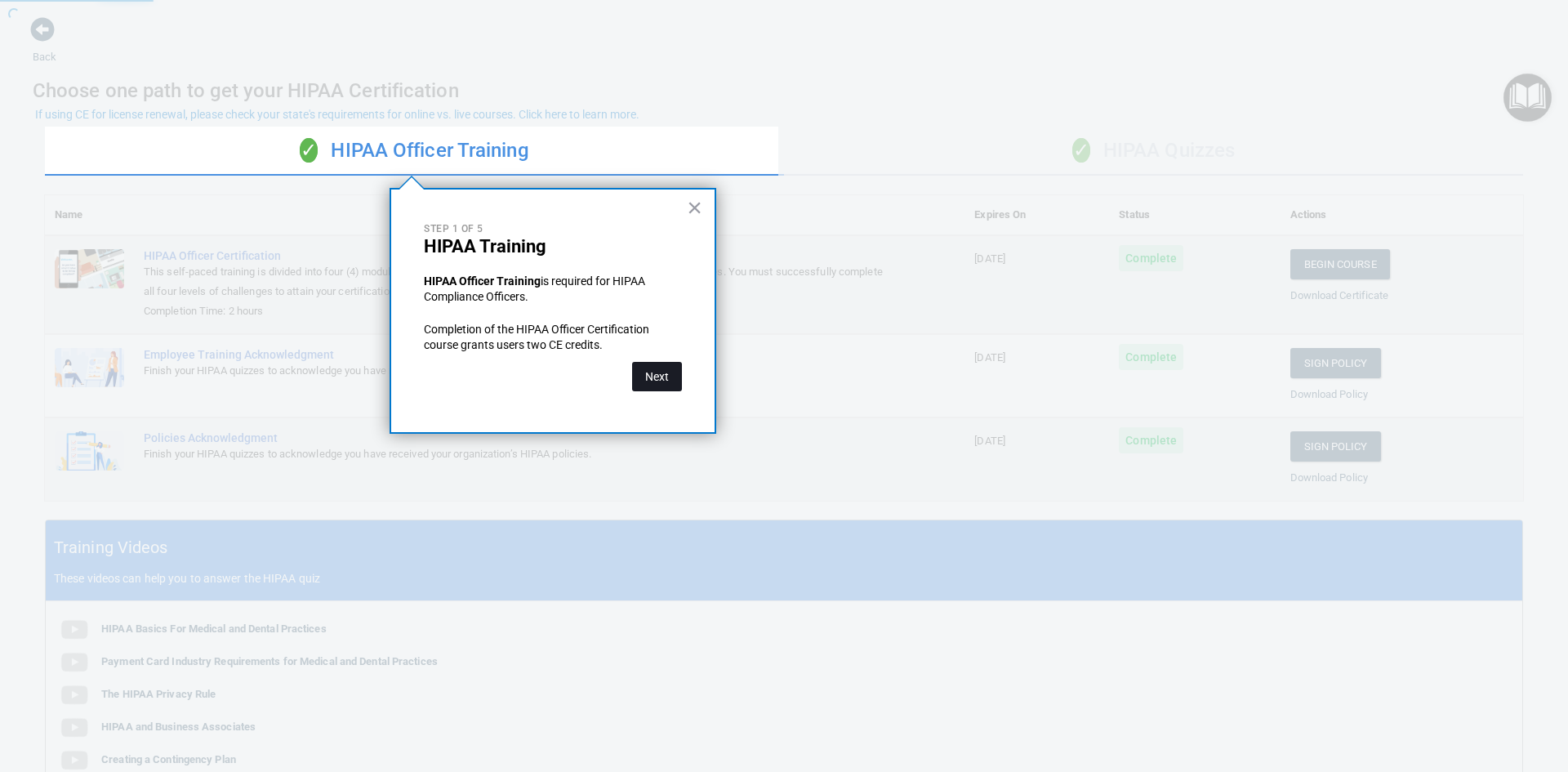
click at [639, 373] on button "Next" at bounding box center [657, 377] width 50 height 30
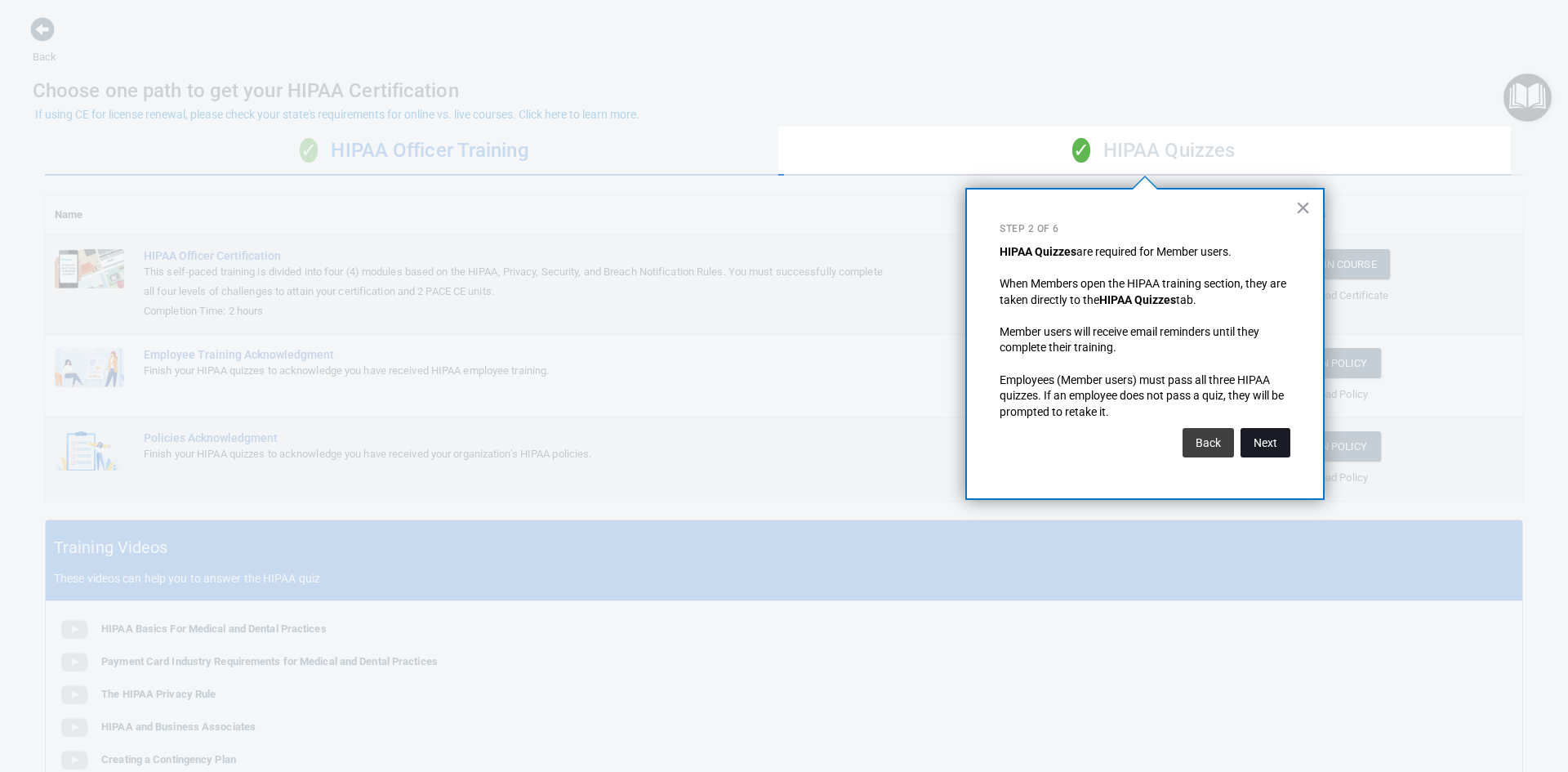
click at [1281, 444] on button "Next" at bounding box center [1265, 443] width 50 height 30
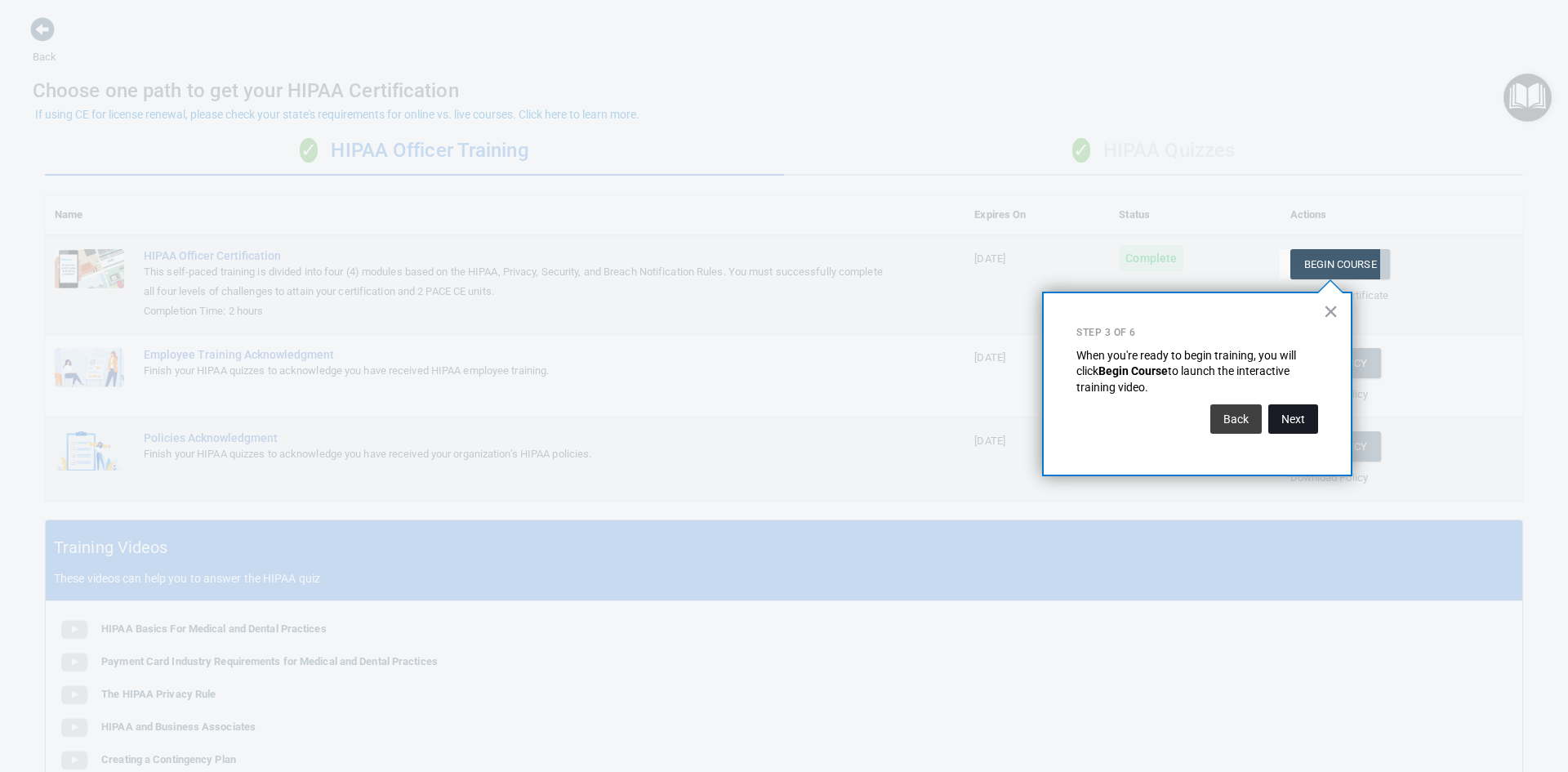
click at [1296, 432] on button "Next" at bounding box center [1293, 419] width 50 height 30
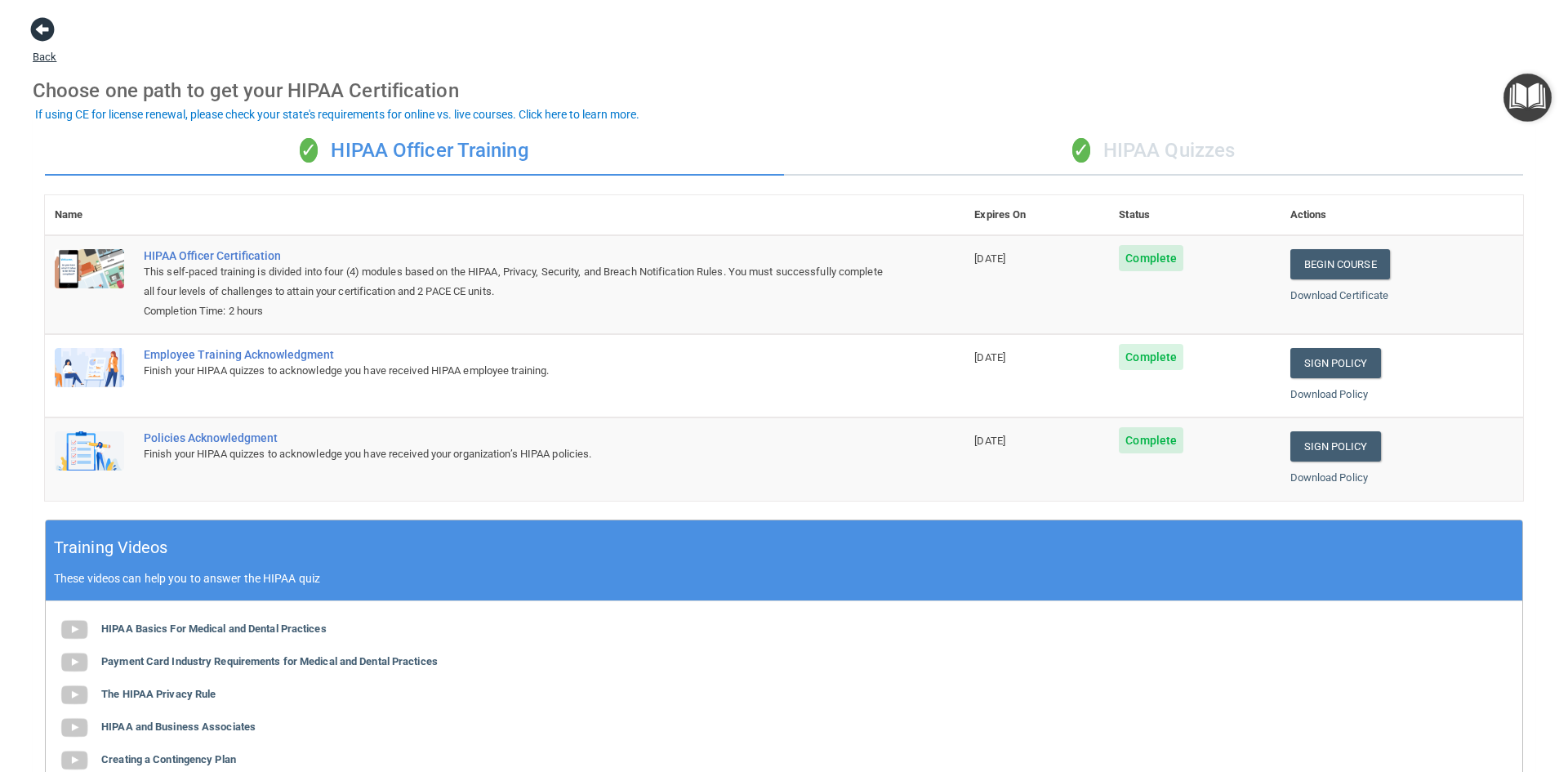
click at [40, 32] on span at bounding box center [43, 30] width 25 height 25
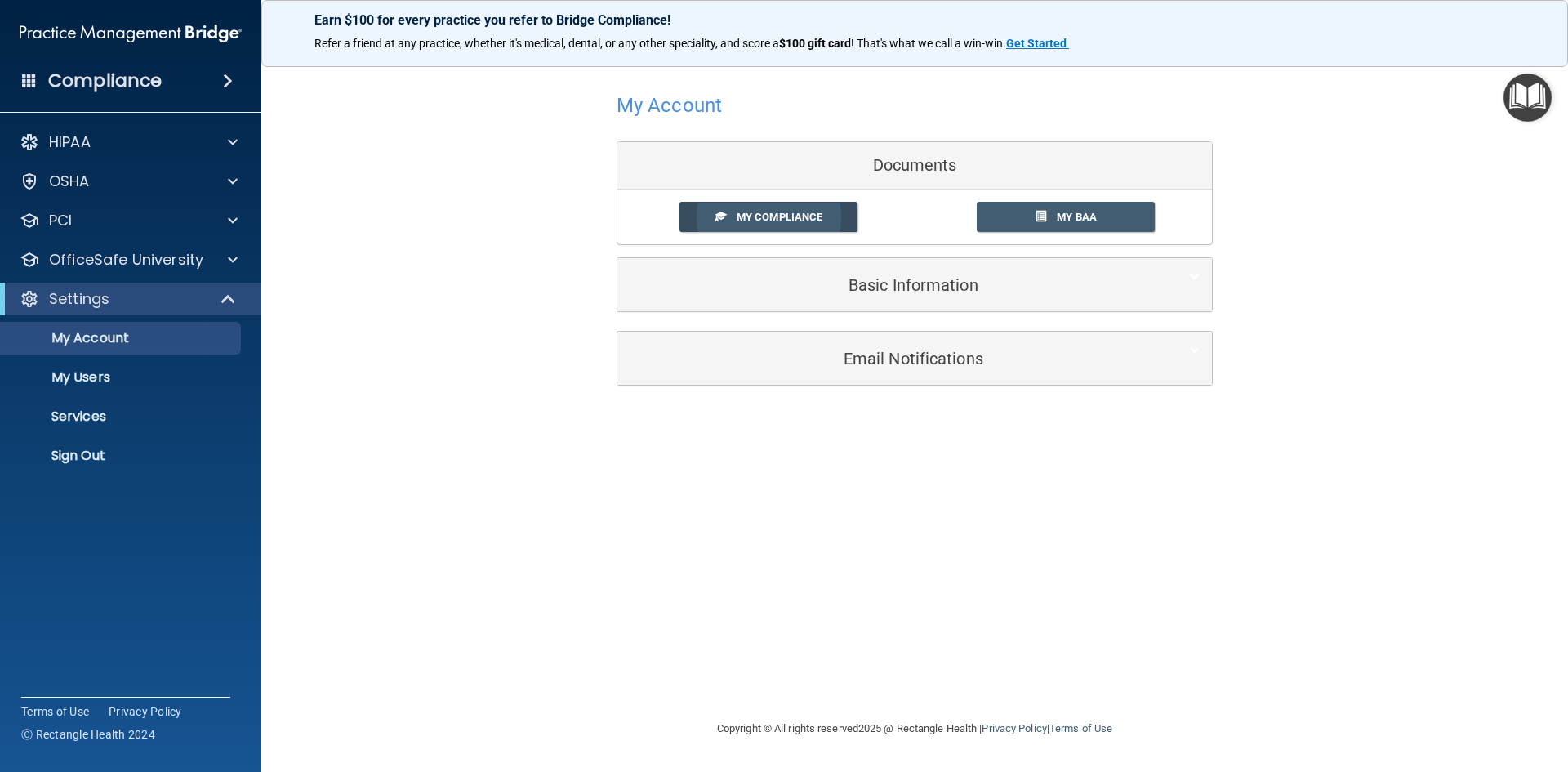
click at [784, 217] on span "My Compliance" at bounding box center [779, 217] width 86 height 12
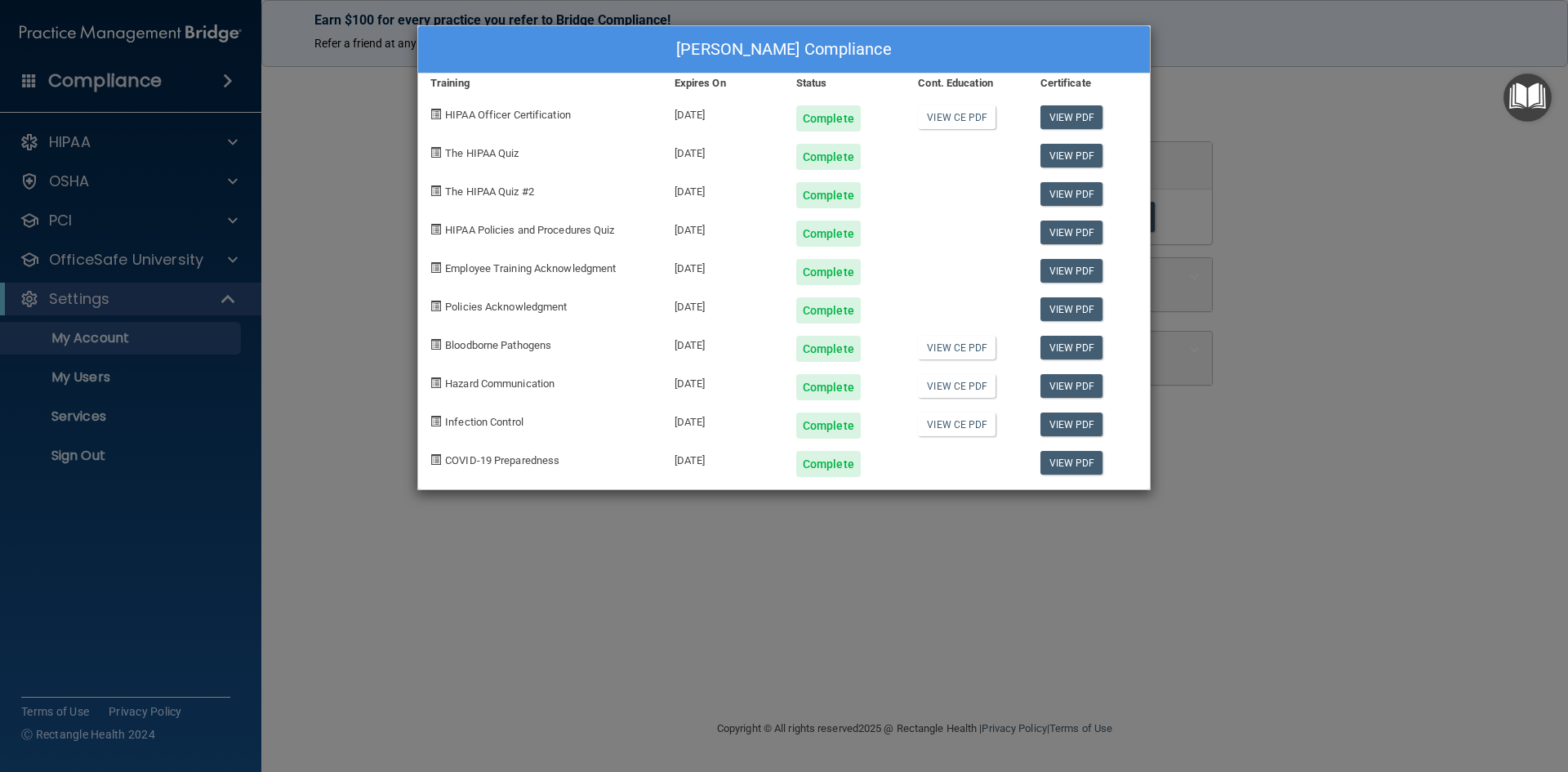
click at [1336, 154] on div "[PERSON_NAME] Compliance Training Expires On Status Cont. Education Certificate…" at bounding box center [784, 386] width 1568 height 772
